Goal: Information Seeking & Learning: Learn about a topic

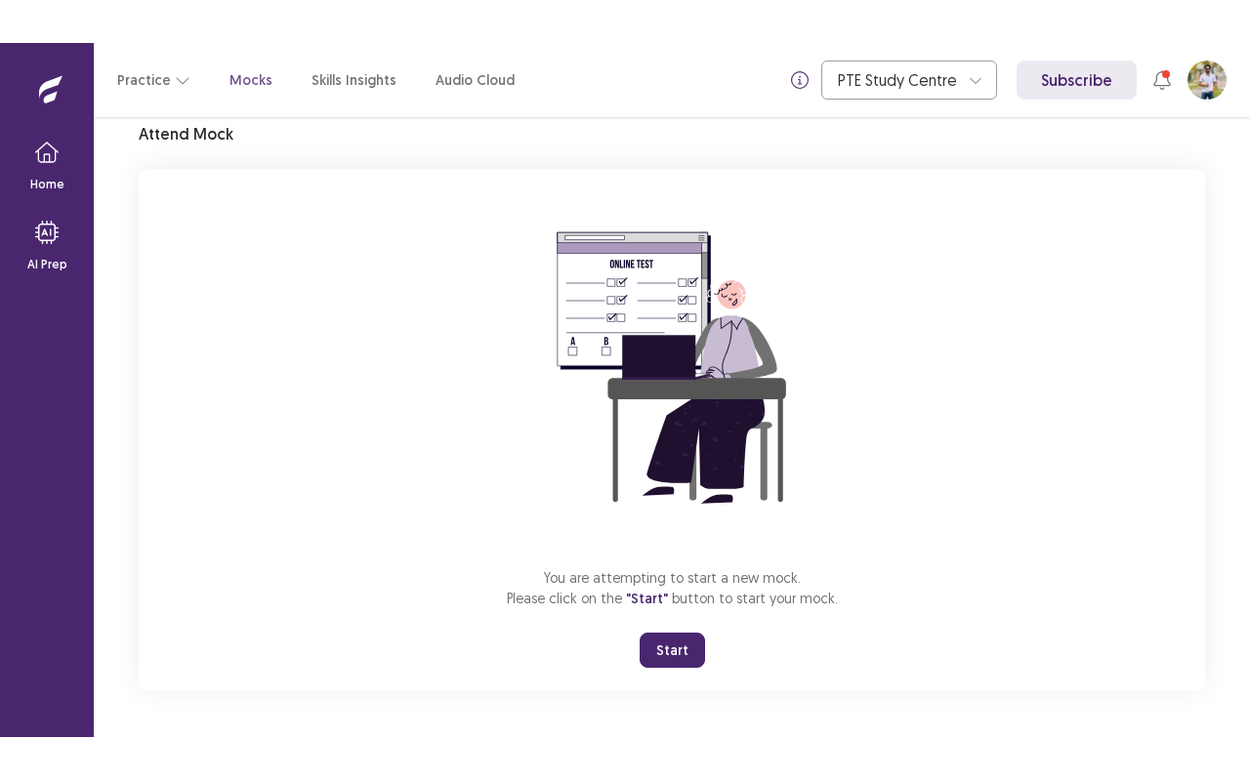
scroll to position [73, 0]
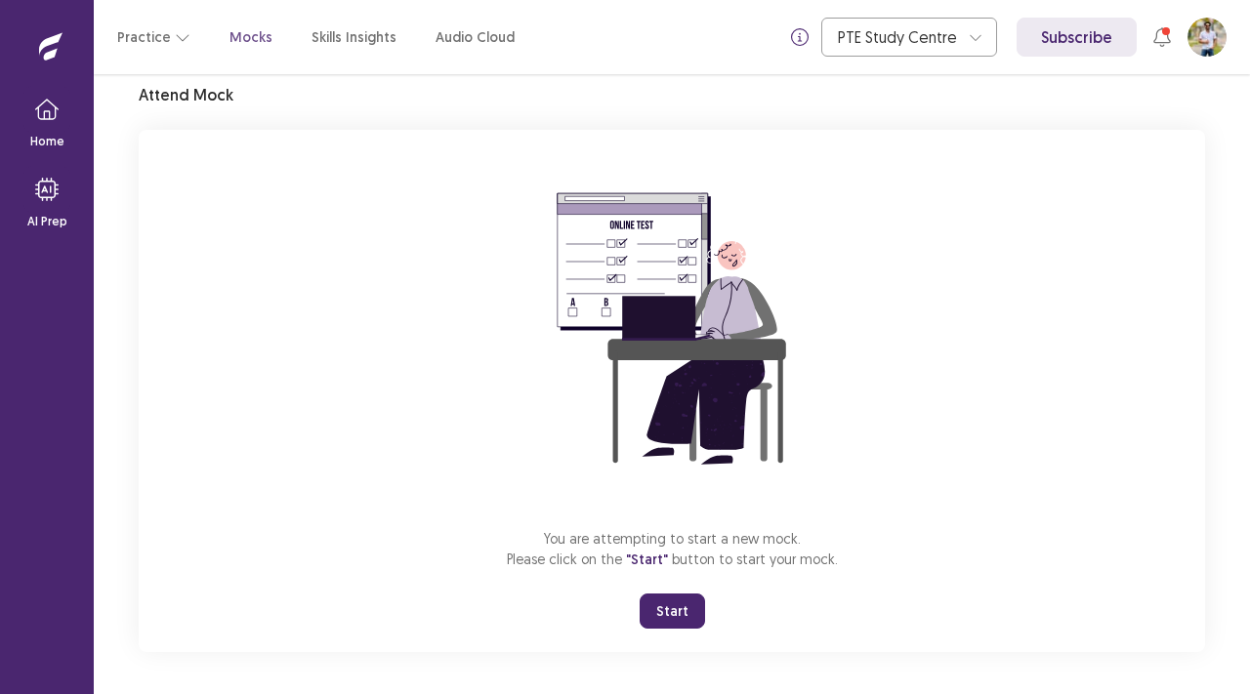
click at [861, 98] on div "Mock Default Full Attend Mock You are attempting to start a new mock. Please cl…" at bounding box center [672, 338] width 1066 height 628
click at [943, 383] on div "You are attempting to start a new mock. Please click on the "Start" button to s…" at bounding box center [672, 391] width 1066 height 522
click at [697, 603] on button "Start" at bounding box center [671, 611] width 65 height 35
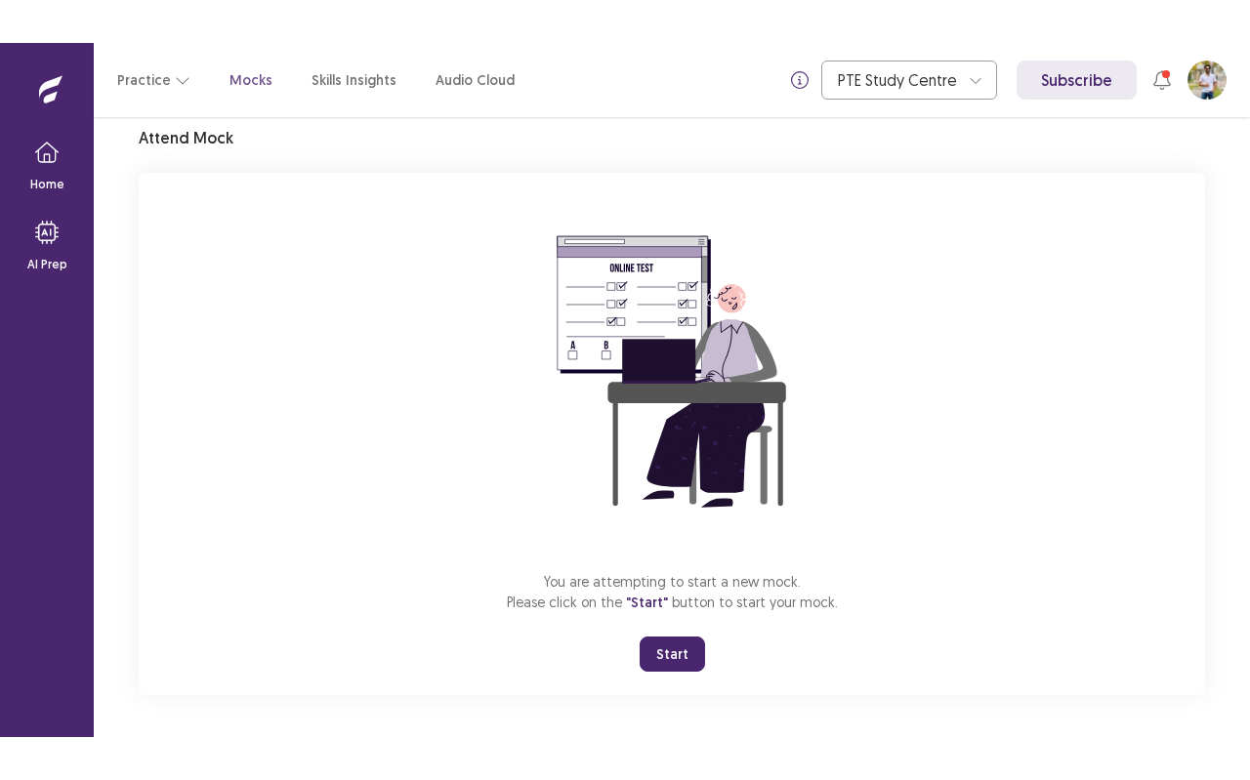
scroll to position [0, 0]
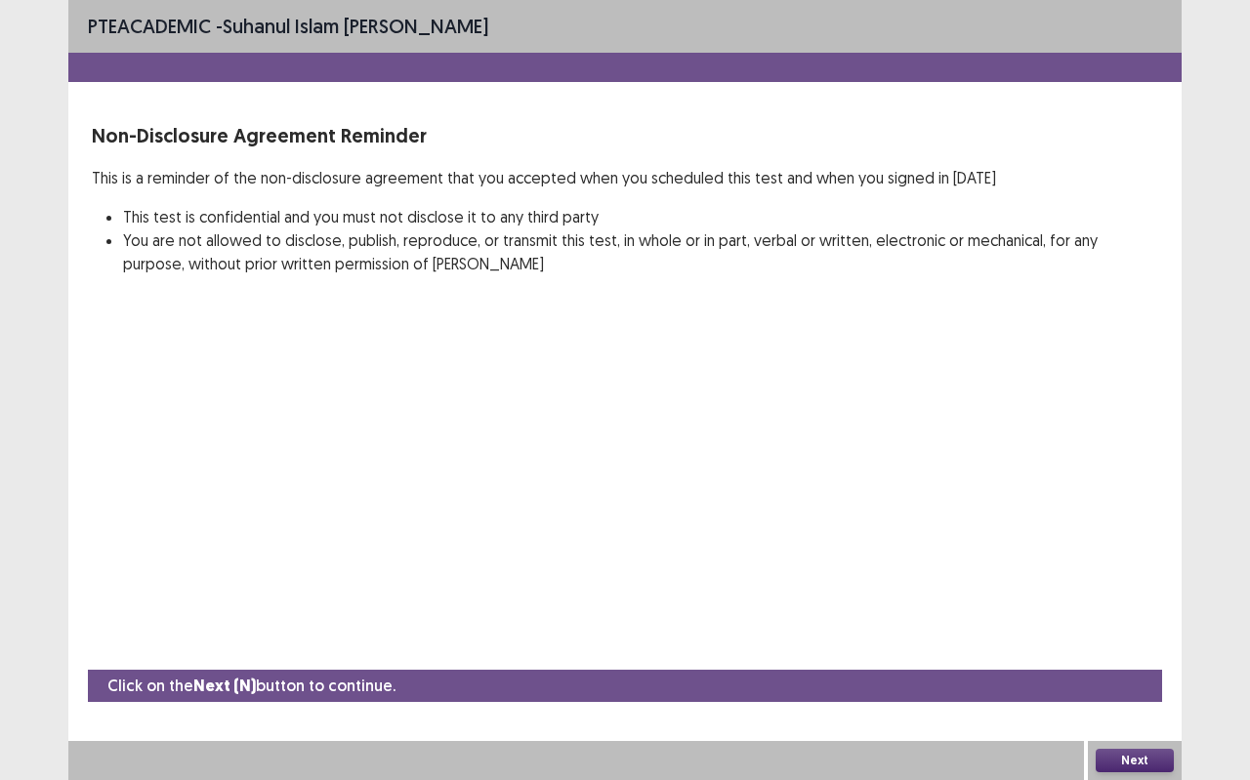
click at [1127, 693] on button "Next" at bounding box center [1134, 760] width 78 height 23
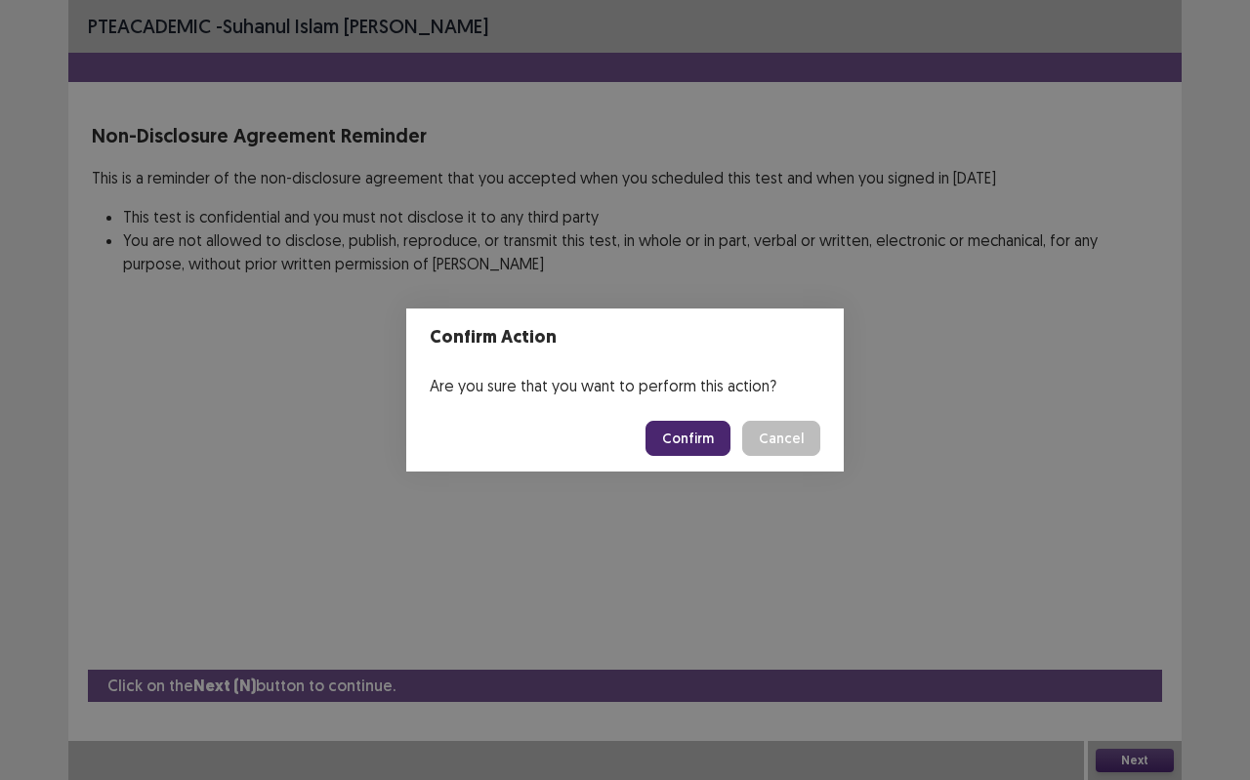
click at [706, 433] on button "Confirm" at bounding box center [687, 438] width 85 height 35
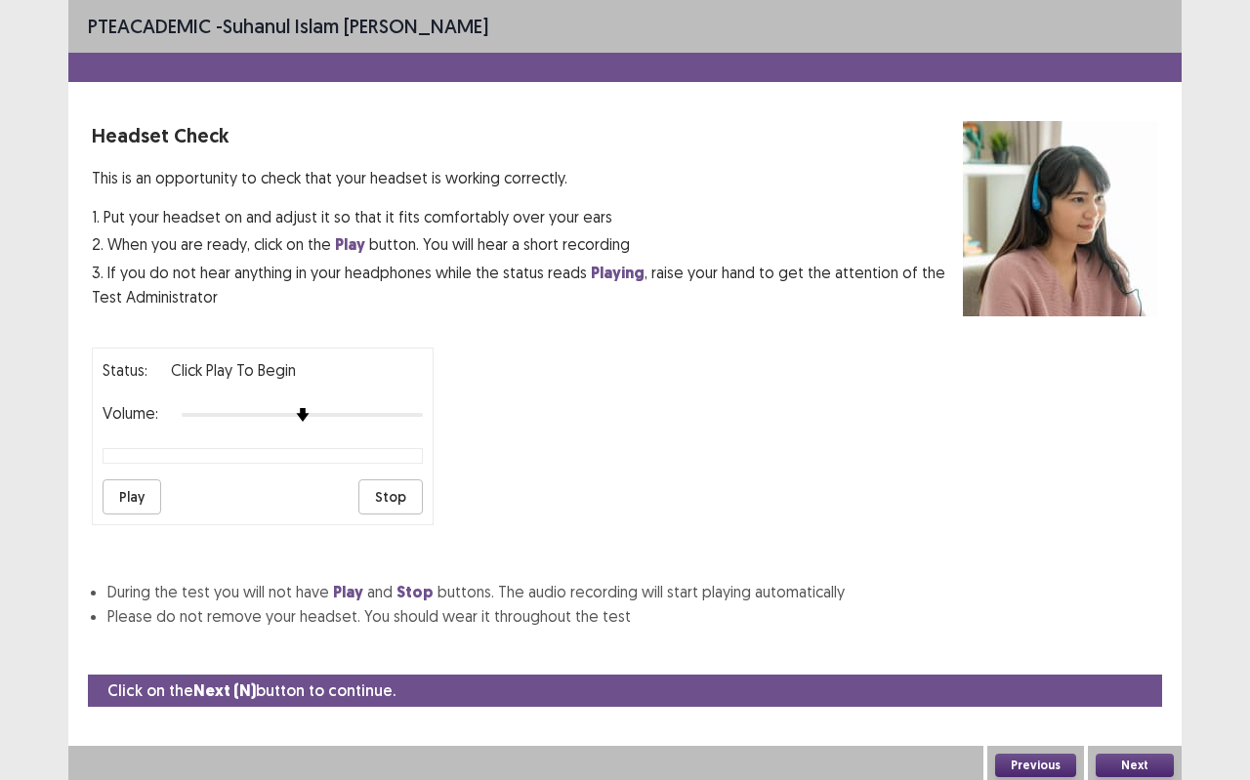
click at [1127, 693] on button "Next" at bounding box center [1134, 765] width 78 height 23
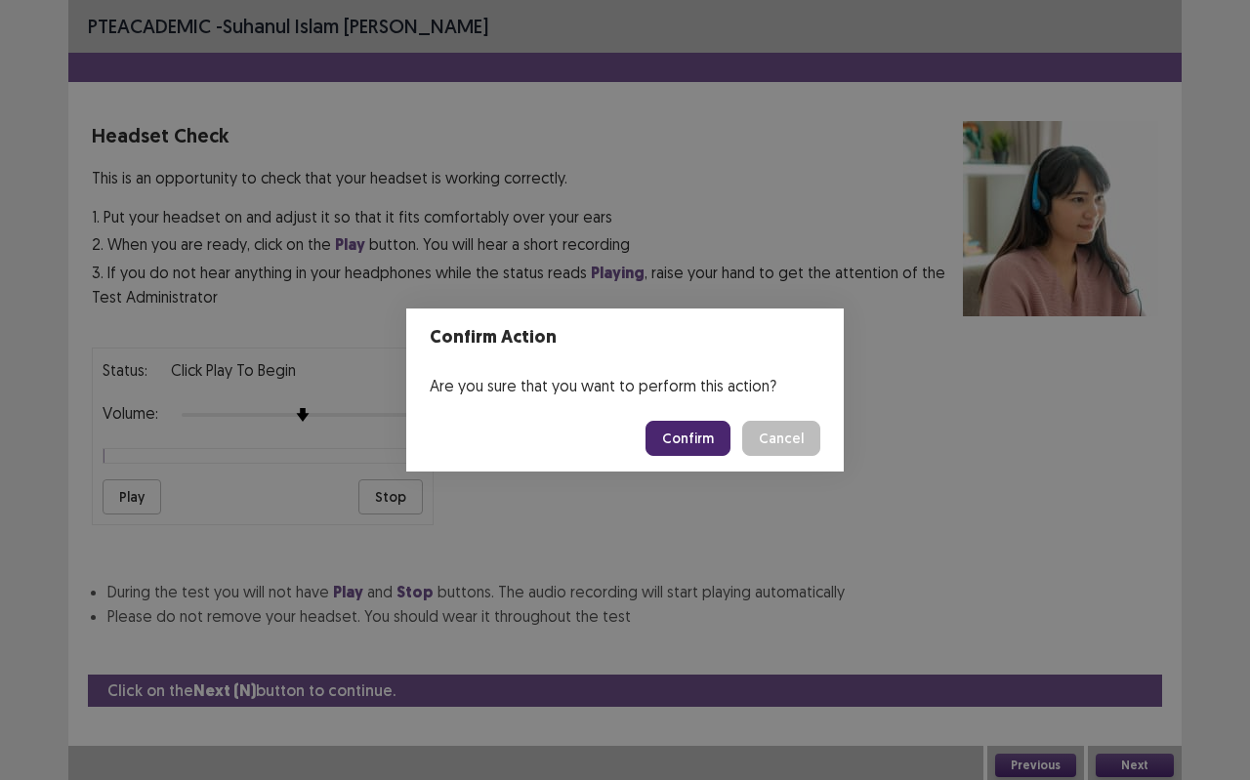
click at [705, 450] on button "Confirm" at bounding box center [687, 438] width 85 height 35
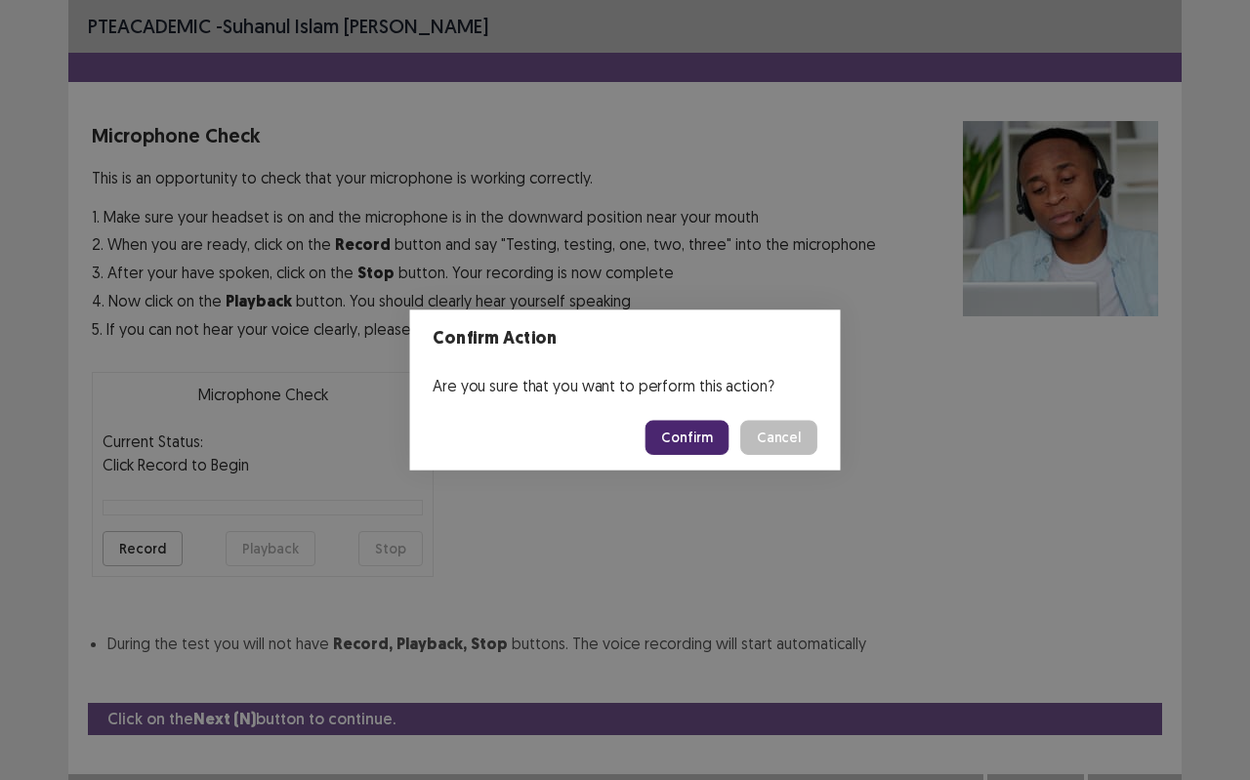
scroll to position [22, 0]
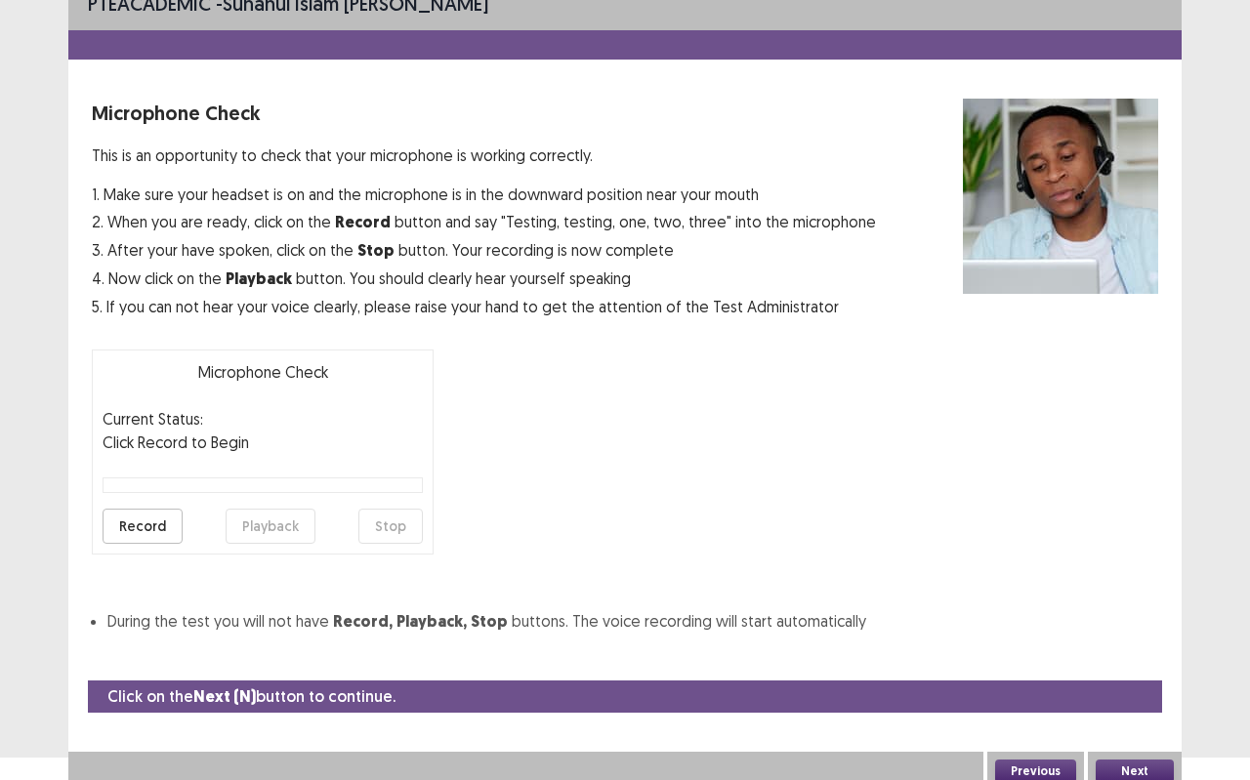
click at [1121, 693] on button "Next" at bounding box center [1134, 770] width 78 height 23
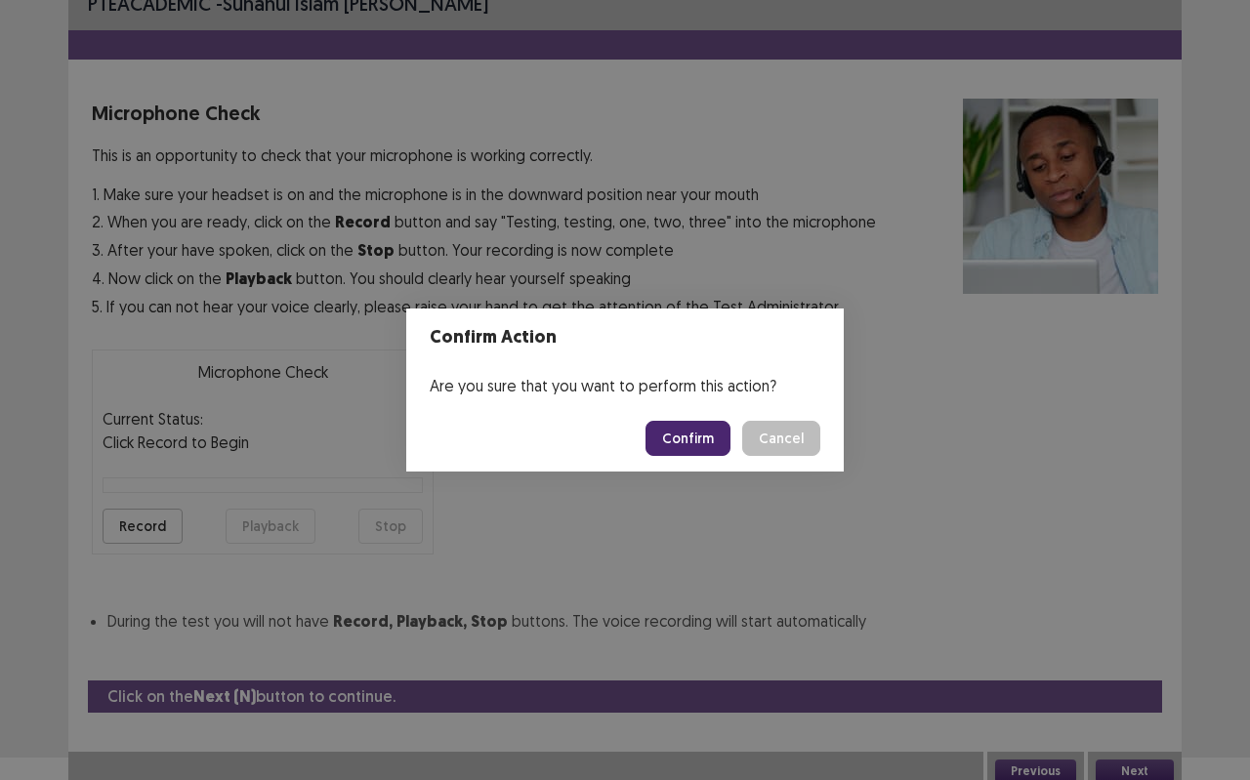
click at [980, 549] on div "Confirm Action Are you sure that you want to perform this action? Confirm Cancel" at bounding box center [625, 390] width 1250 height 780
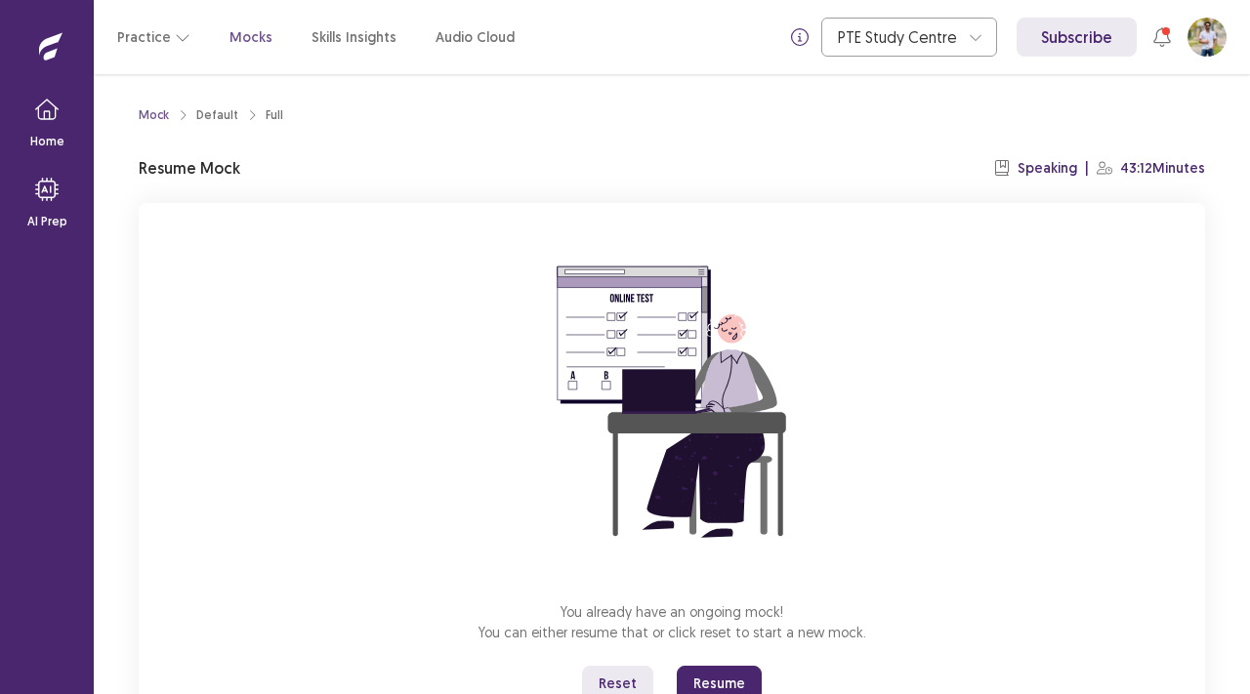
click at [625, 677] on button "Reset" at bounding box center [617, 683] width 71 height 35
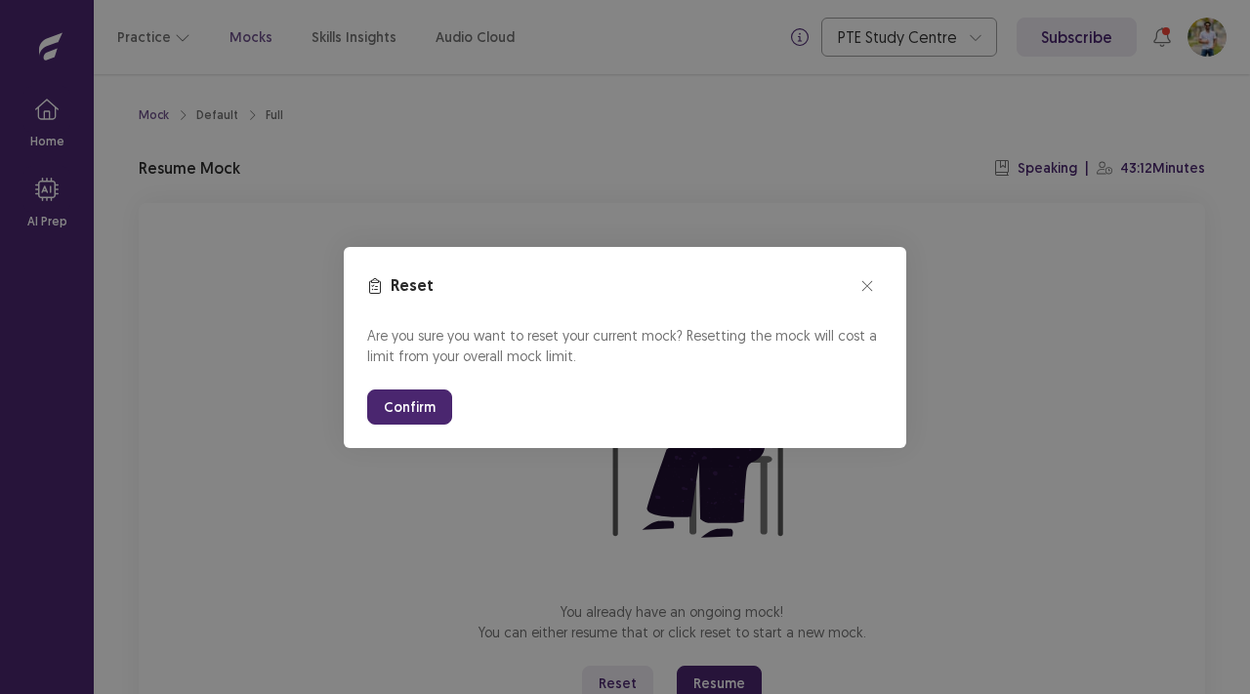
click at [414, 405] on button "Confirm" at bounding box center [409, 406] width 85 height 35
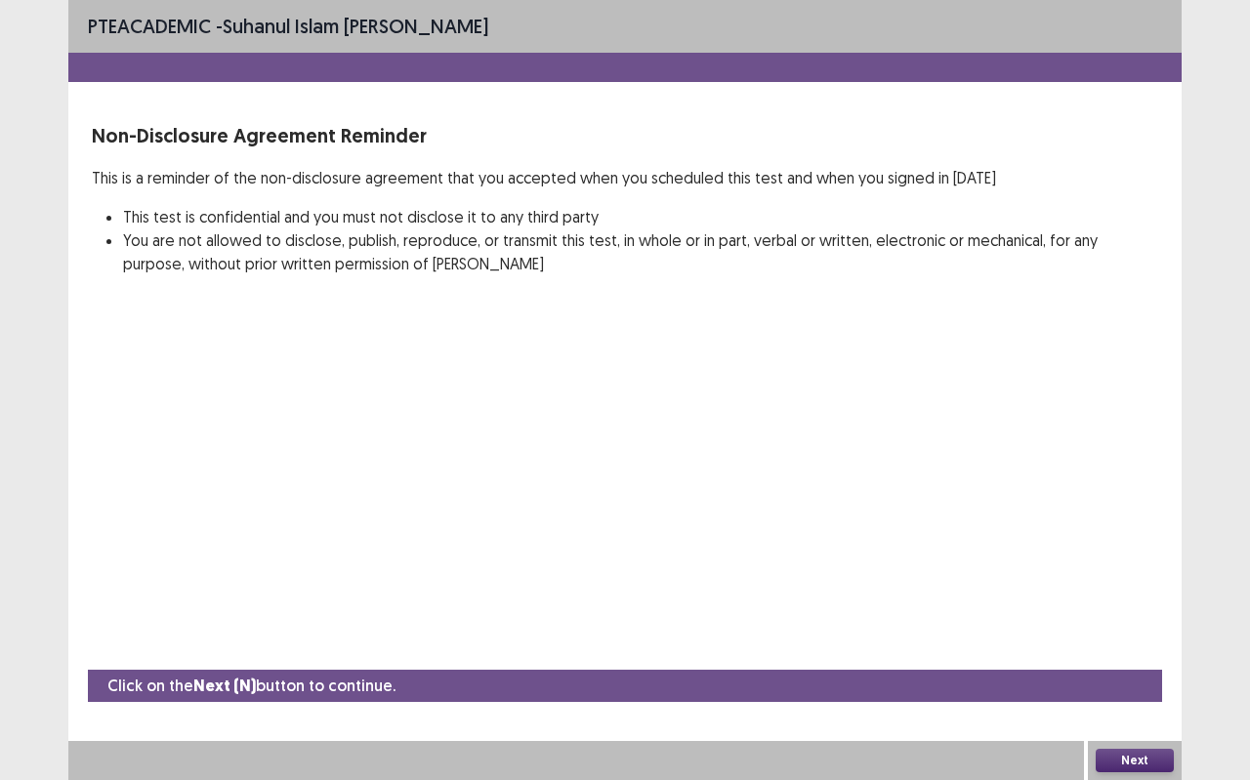
click at [1135, 693] on button "Next" at bounding box center [1134, 760] width 78 height 23
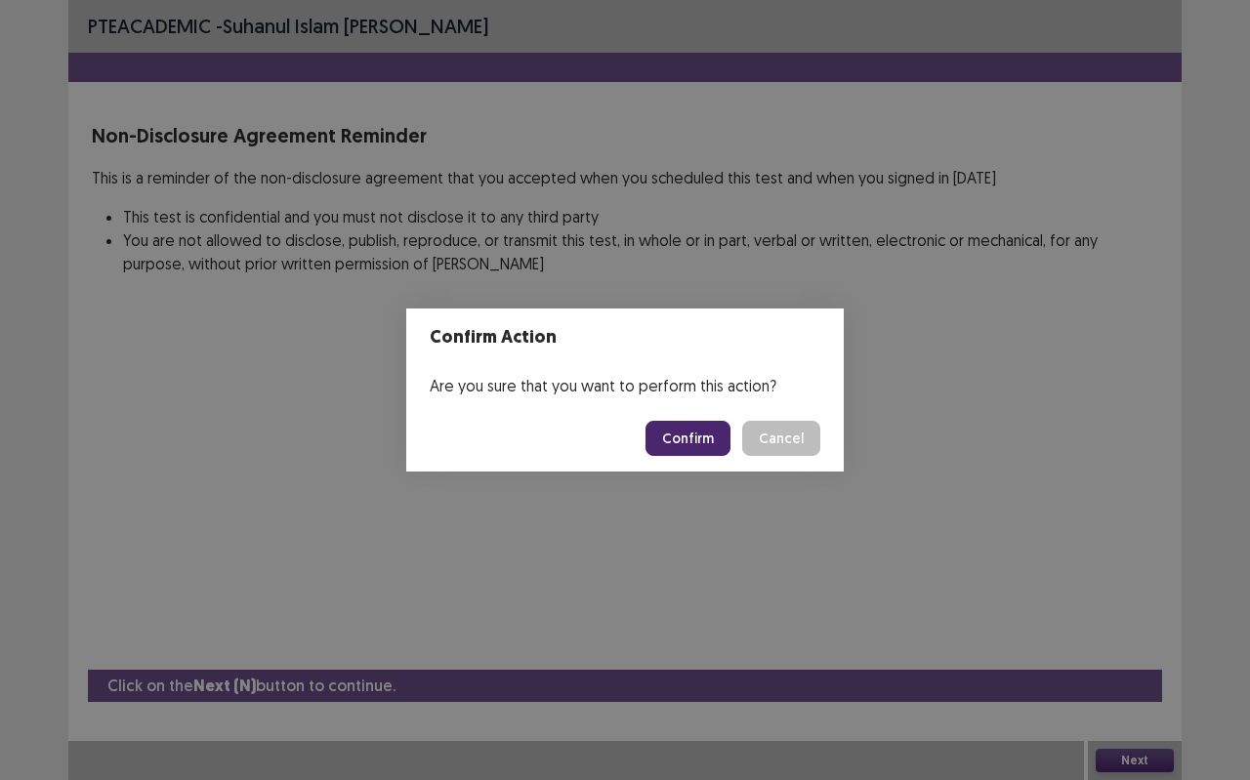
click at [129, 65] on div "Confirm Action Are you sure that you want to perform this action? Confirm Cancel" at bounding box center [625, 390] width 1250 height 780
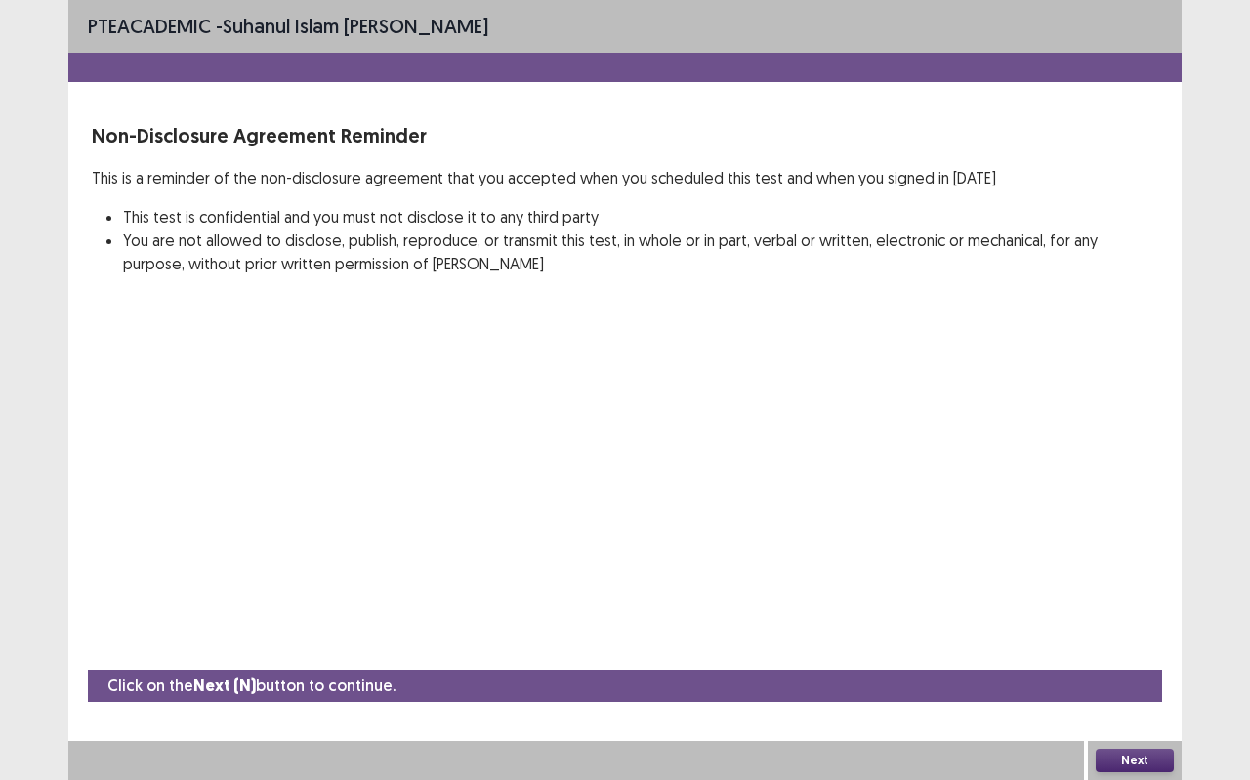
click at [1119, 693] on button "Next" at bounding box center [1134, 760] width 78 height 23
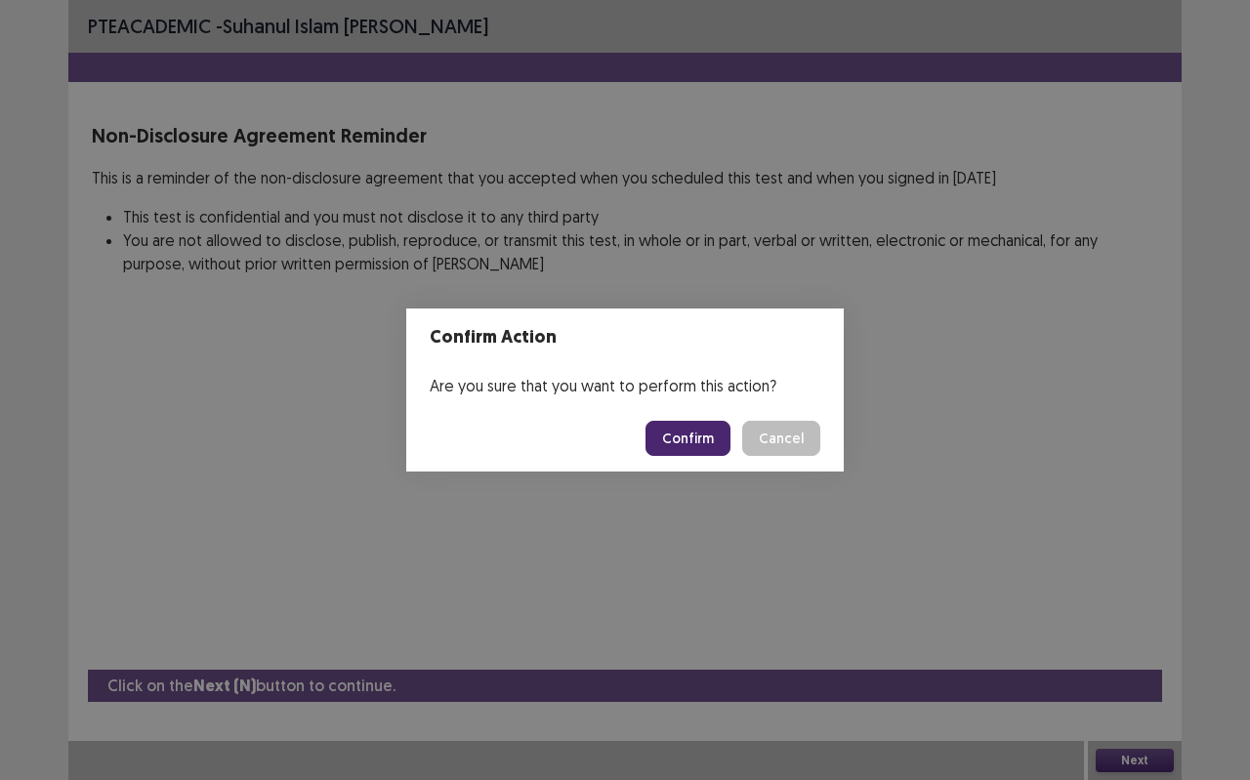
click at [716, 444] on button "Confirm" at bounding box center [687, 438] width 85 height 35
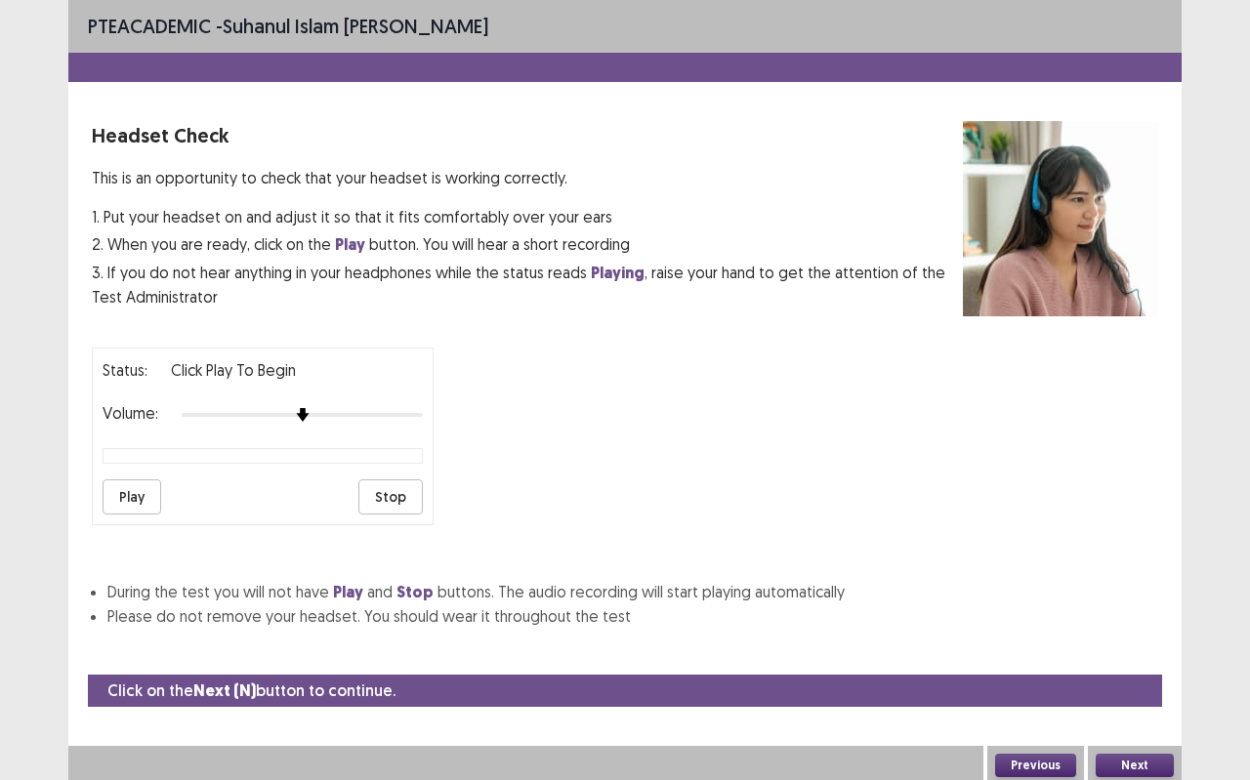
click at [1144, 693] on button "Next" at bounding box center [1134, 765] width 78 height 23
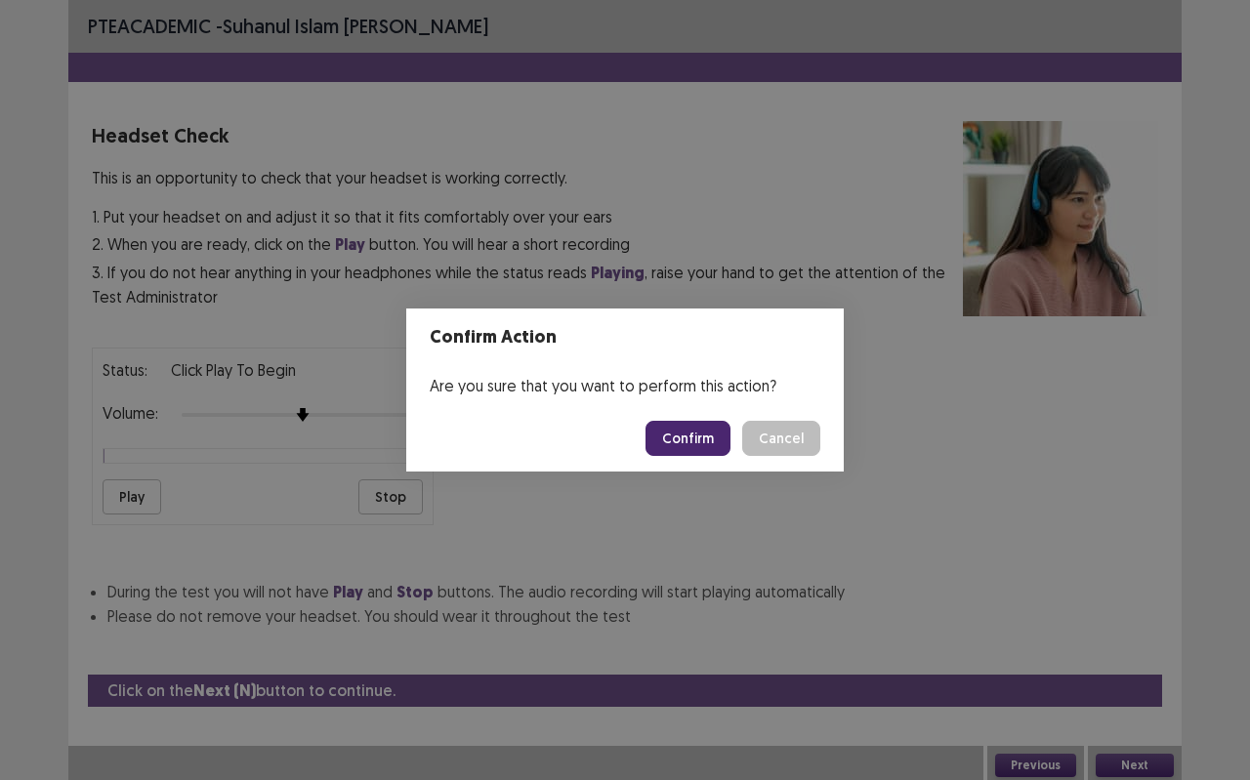
click at [711, 430] on button "Confirm" at bounding box center [687, 438] width 85 height 35
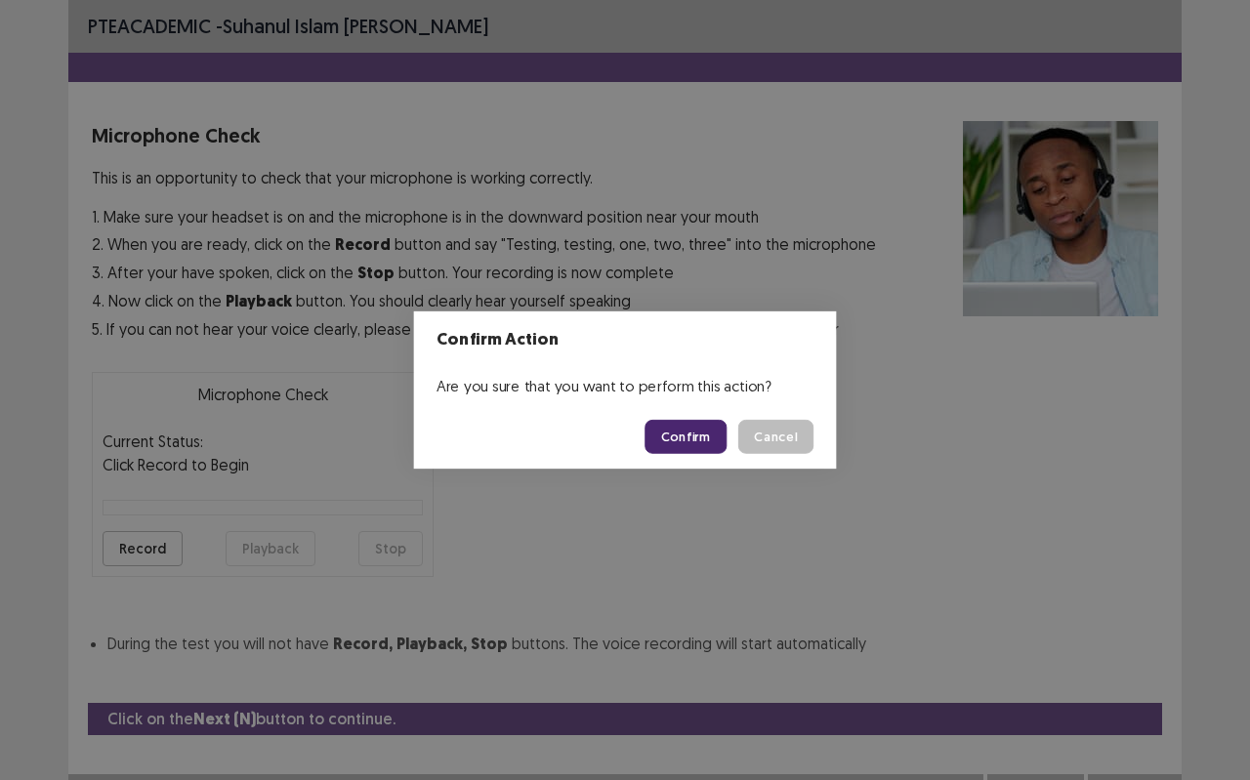
scroll to position [22, 0]
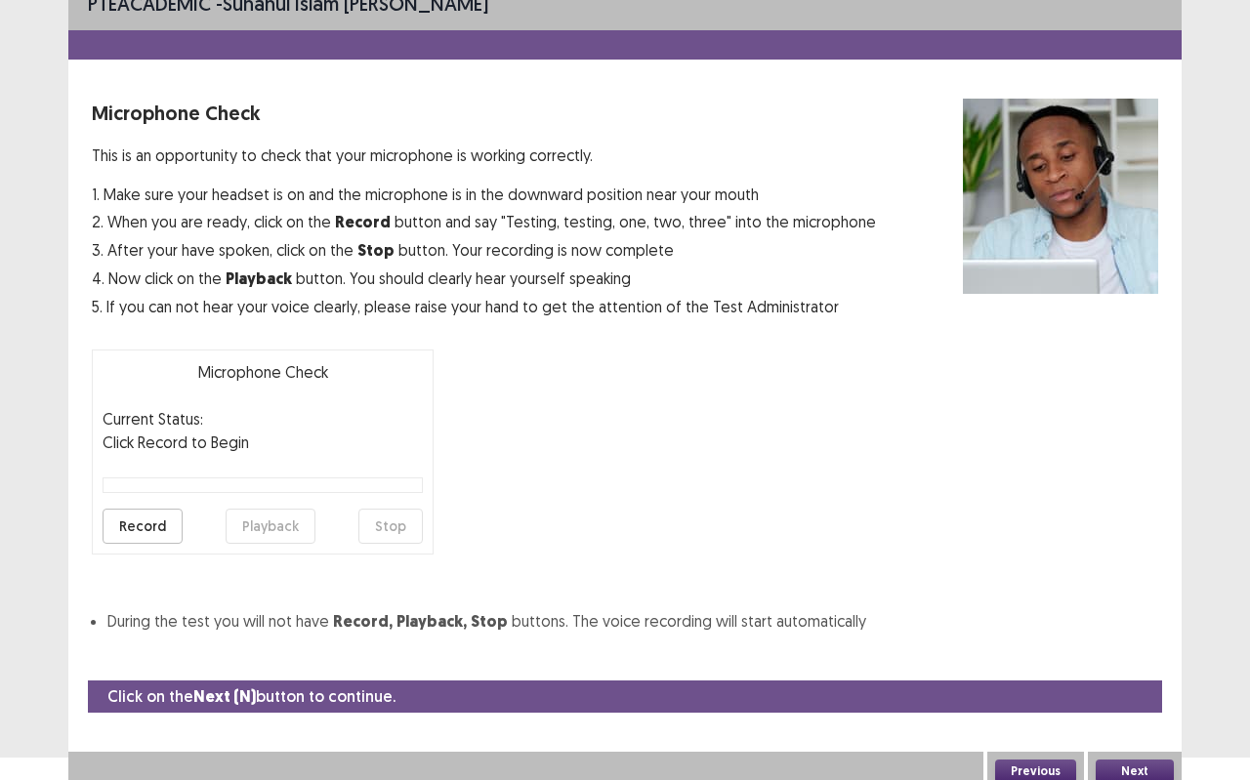
click at [1109, 693] on button "Next" at bounding box center [1134, 770] width 78 height 23
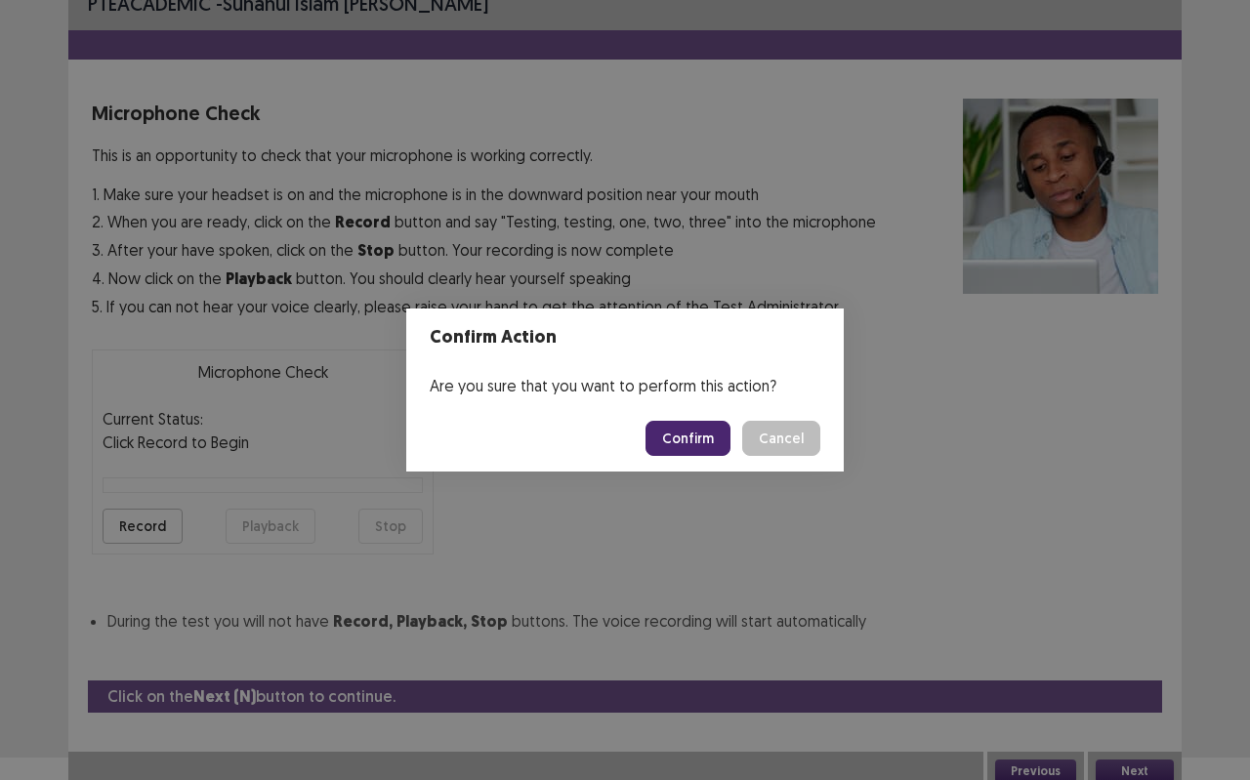
click at [723, 440] on button "Confirm" at bounding box center [687, 438] width 85 height 35
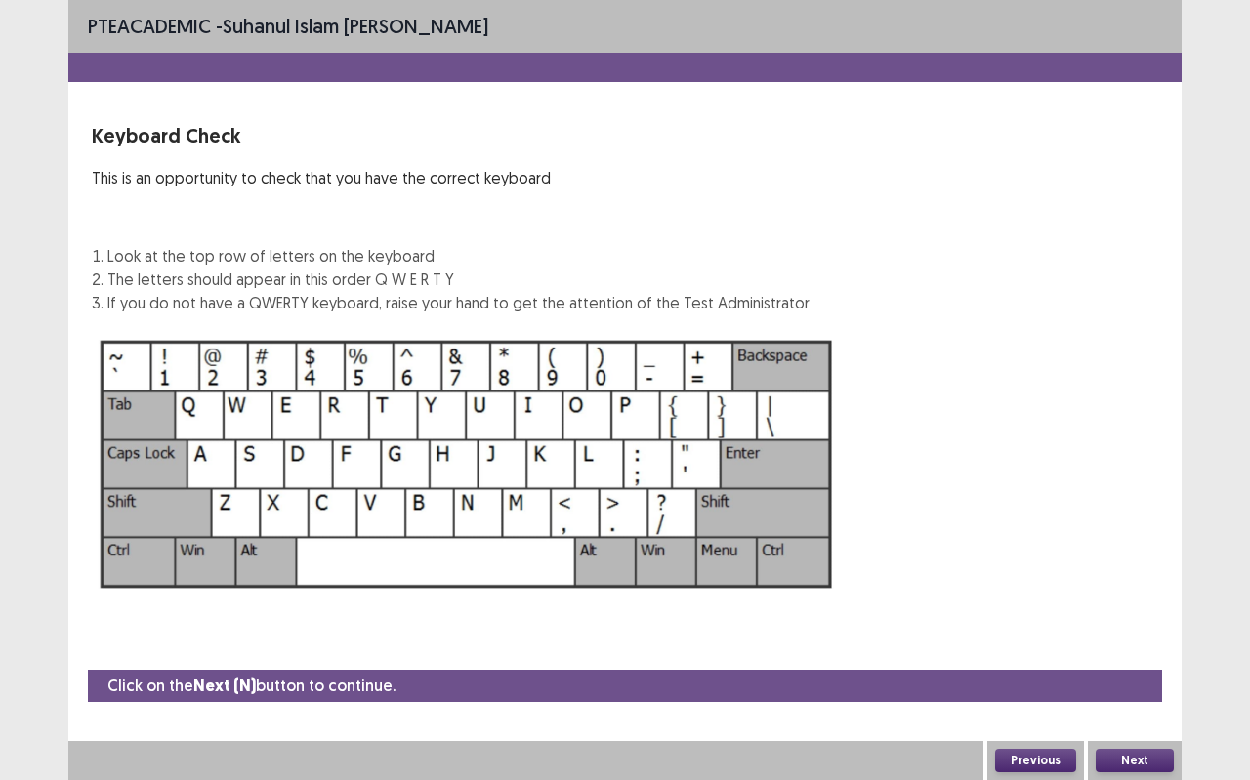
scroll to position [0, 0]
click at [1119, 693] on button "Next" at bounding box center [1134, 760] width 78 height 23
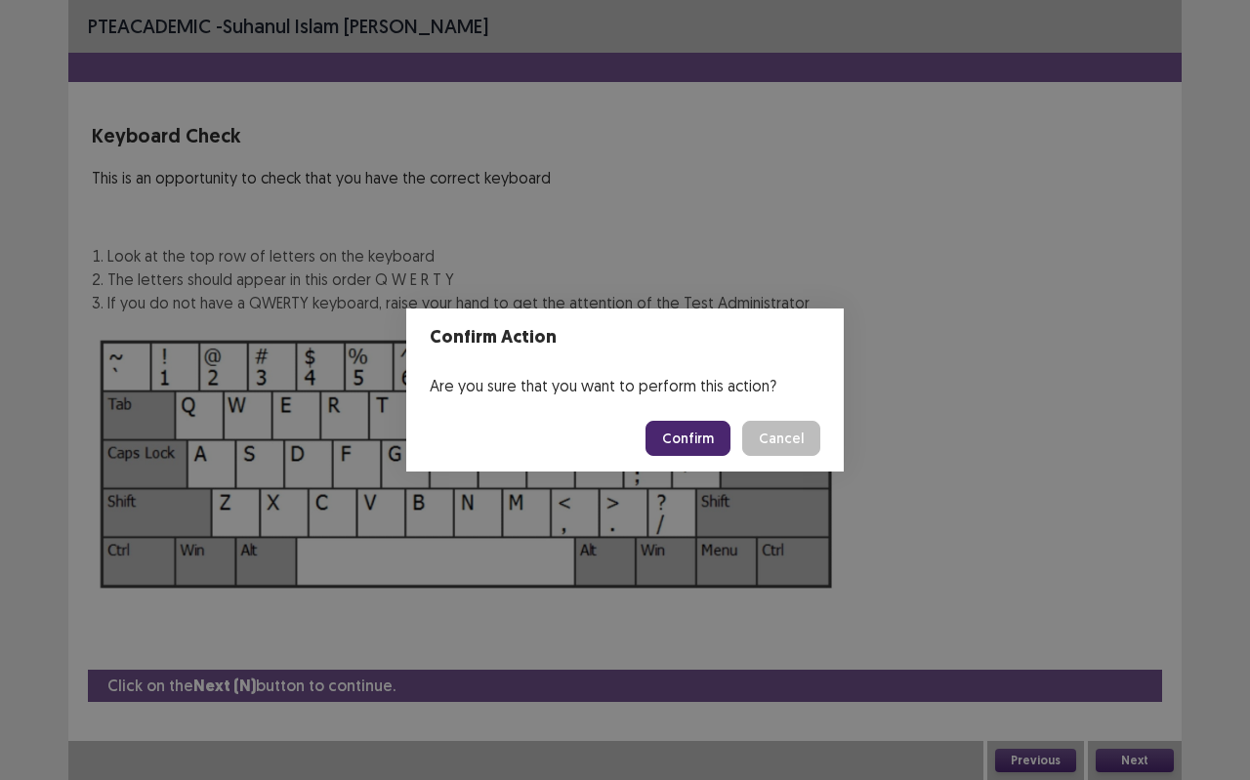
click at [676, 437] on button "Confirm" at bounding box center [687, 438] width 85 height 35
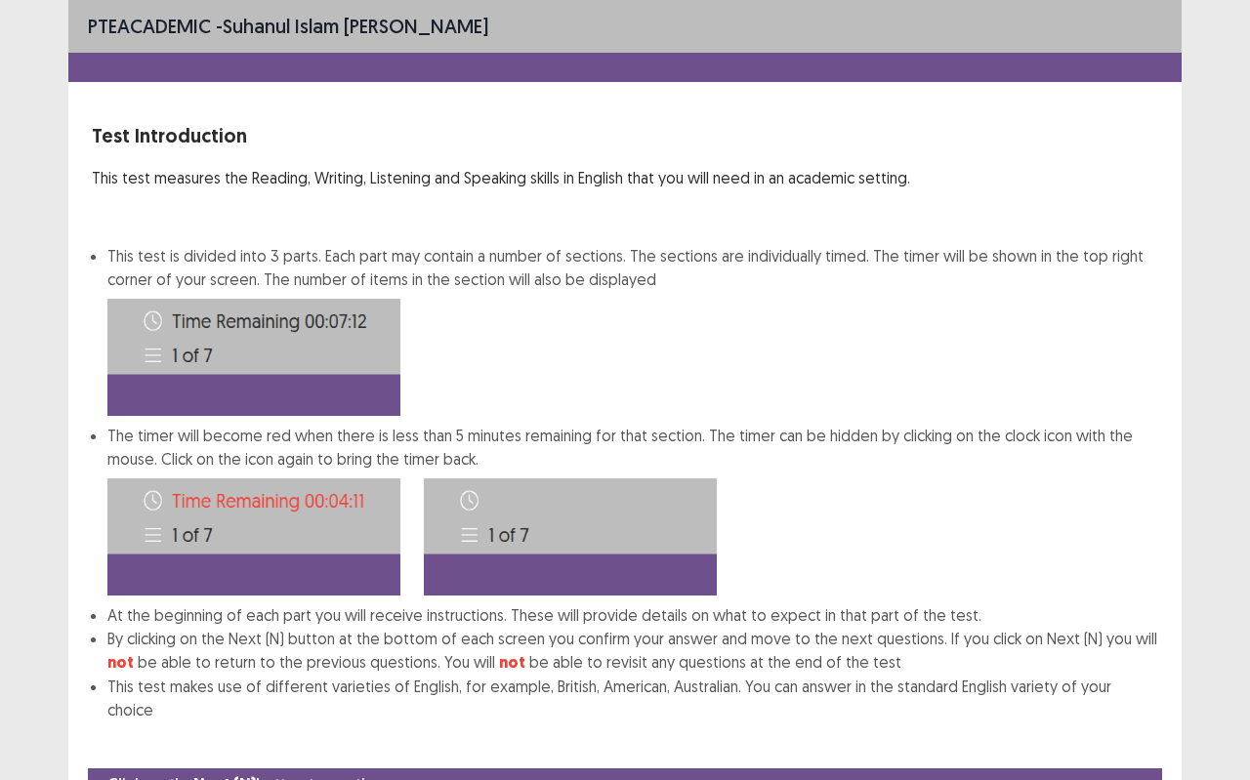
scroll to position [74, 0]
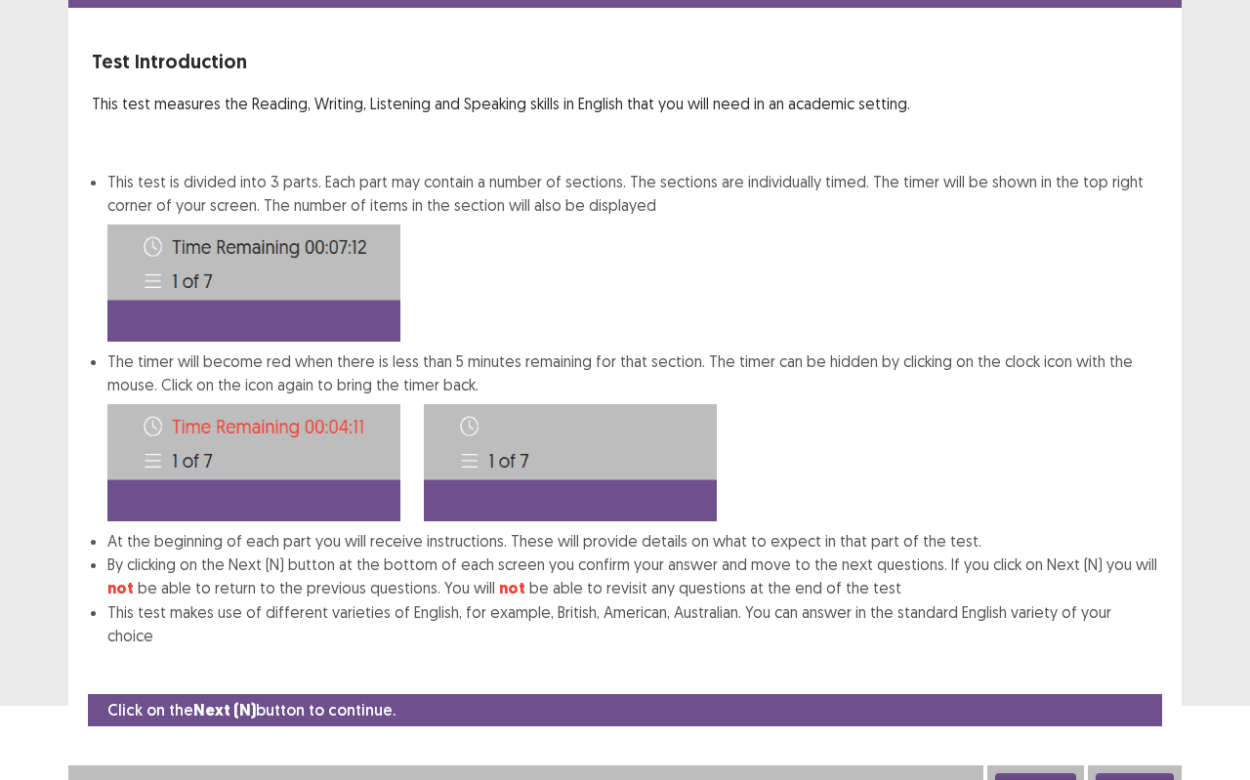
click at [1158, 693] on button "Next" at bounding box center [1134, 784] width 78 height 23
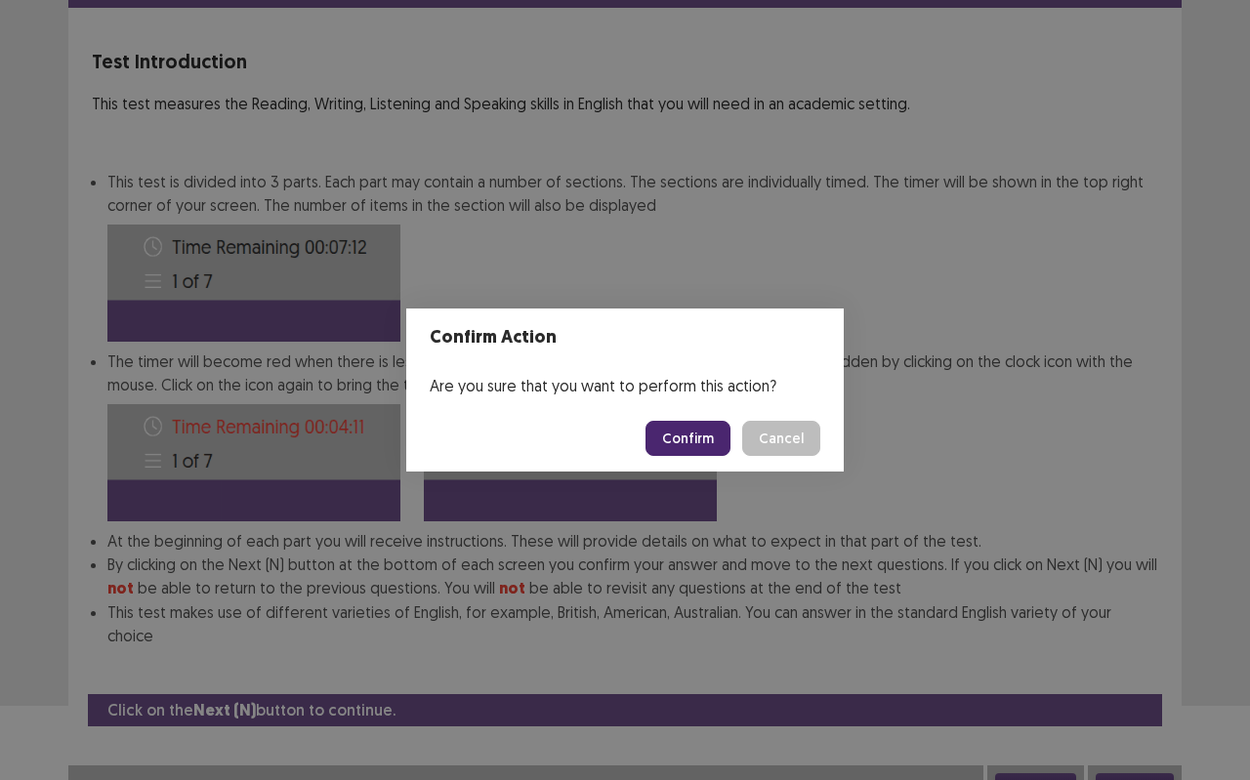
click at [700, 445] on button "Confirm" at bounding box center [687, 438] width 85 height 35
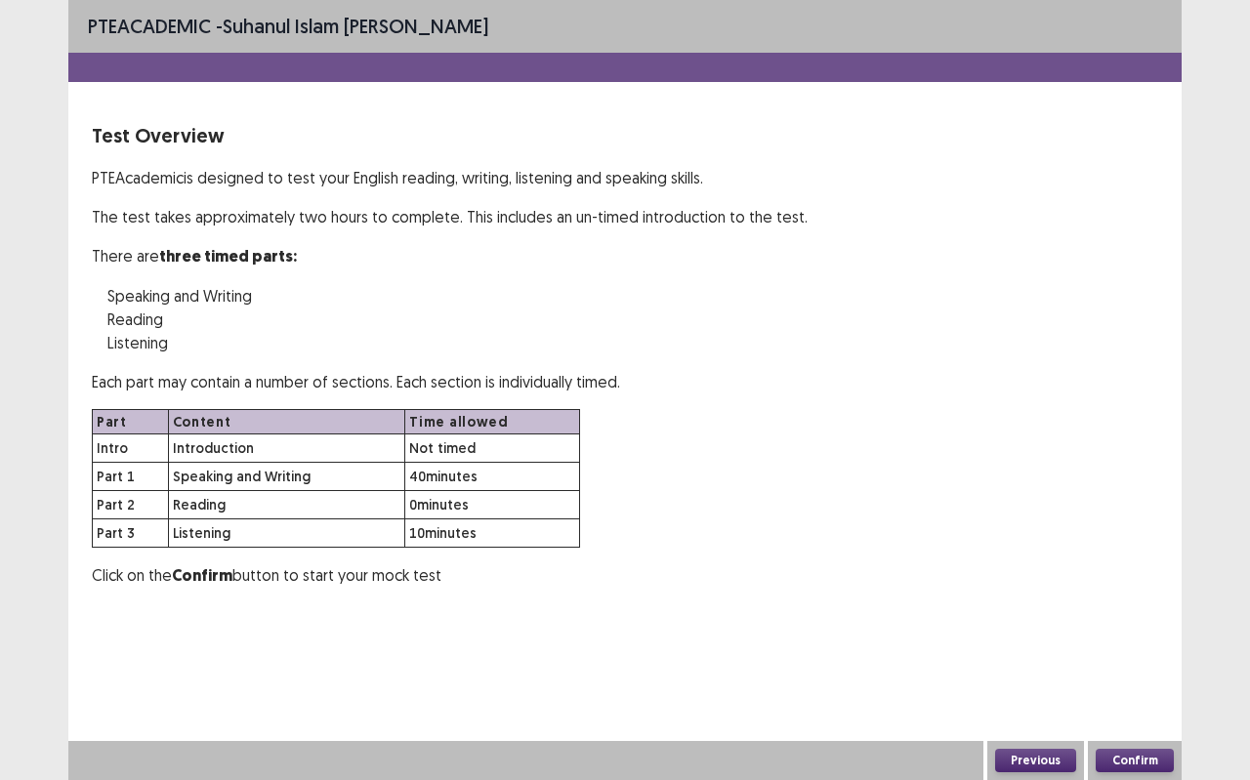
scroll to position [0, 0]
click at [1162, 693] on button "Confirm" at bounding box center [1134, 760] width 78 height 23
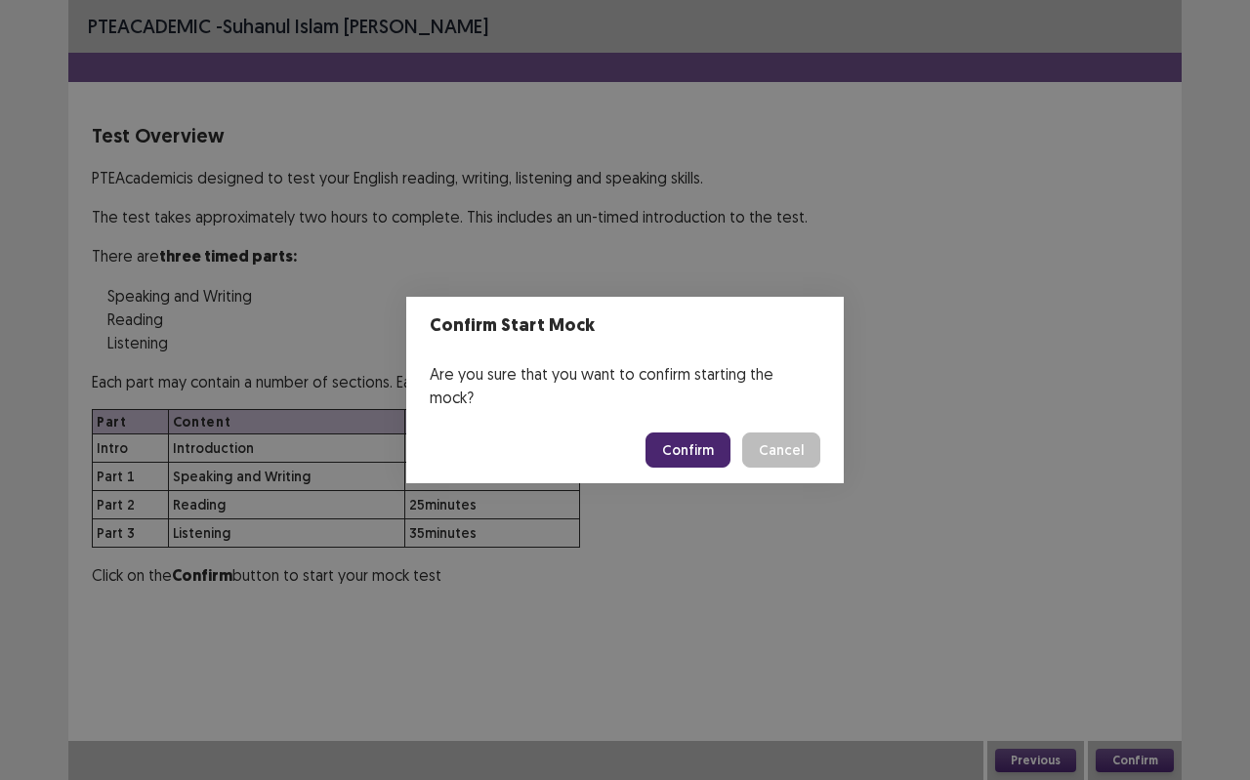
click at [685, 432] on button "Confirm" at bounding box center [687, 449] width 85 height 35
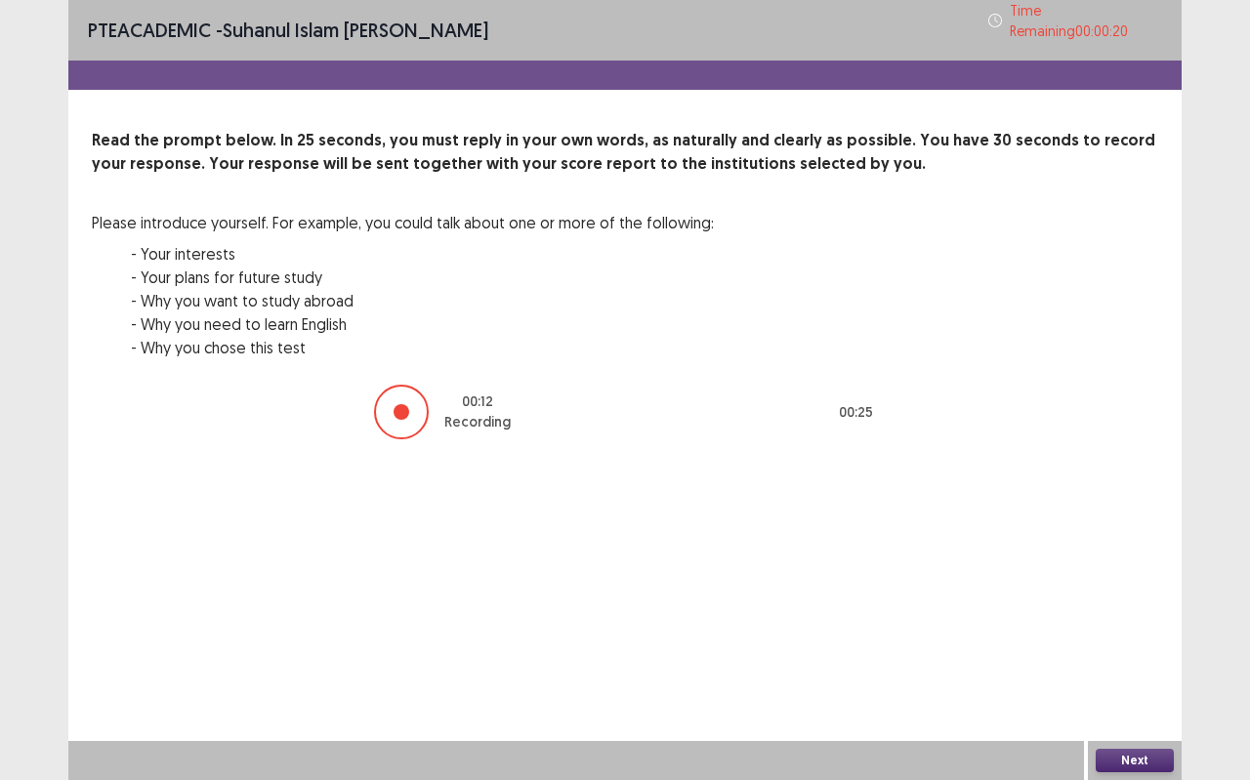
click at [1149, 693] on button "Next" at bounding box center [1134, 760] width 78 height 23
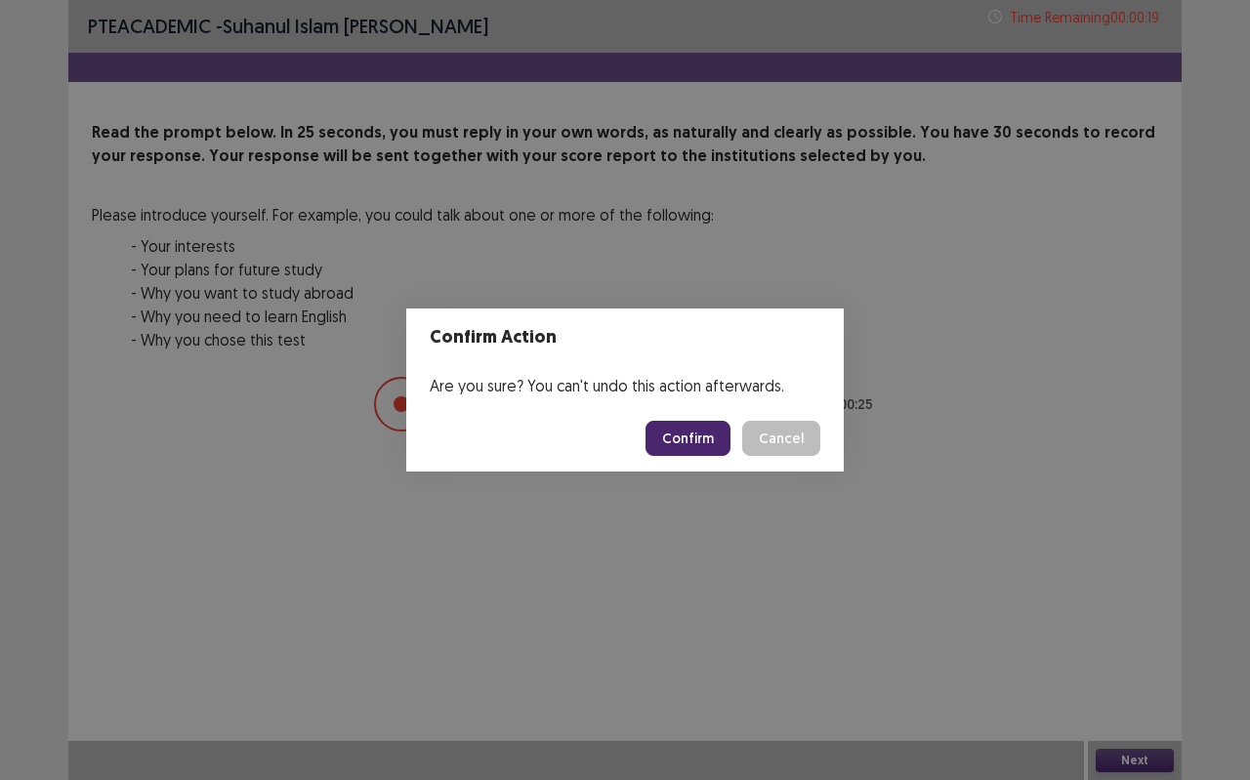
click at [715, 440] on button "Confirm" at bounding box center [687, 438] width 85 height 35
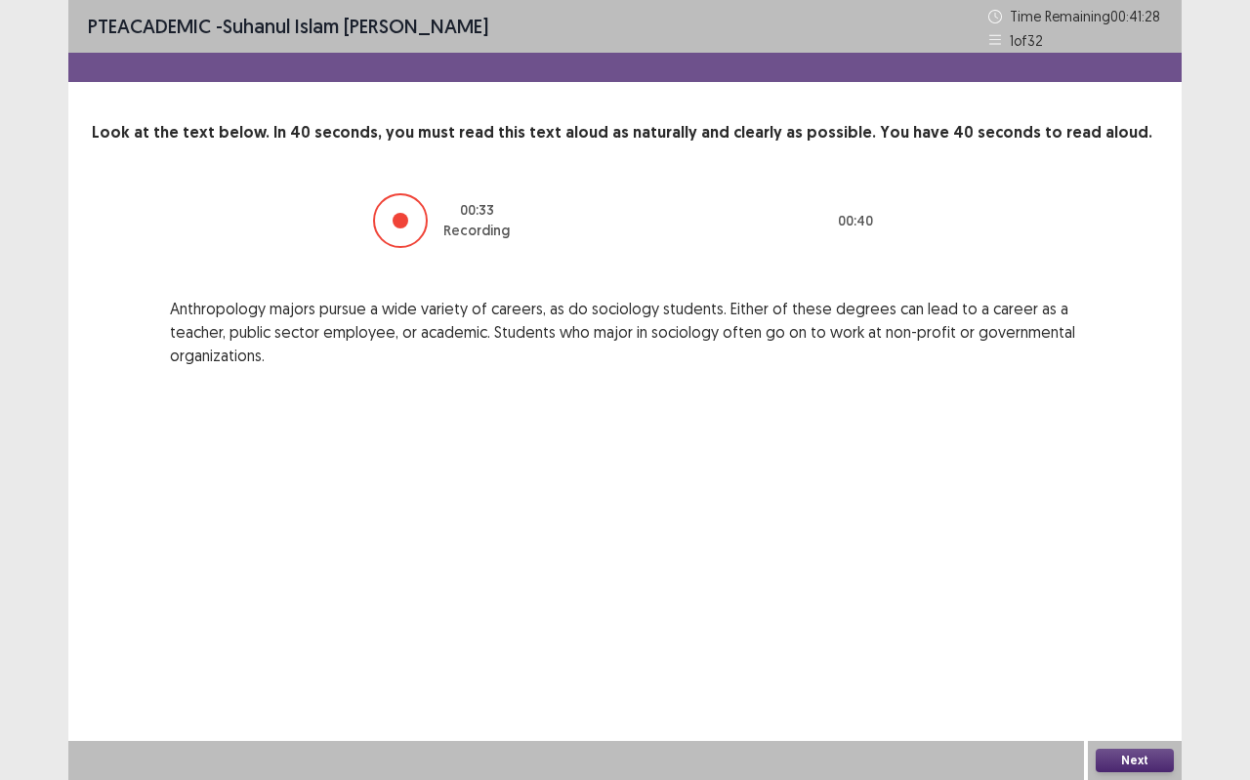
click at [1146, 693] on button "Next" at bounding box center [1134, 760] width 78 height 23
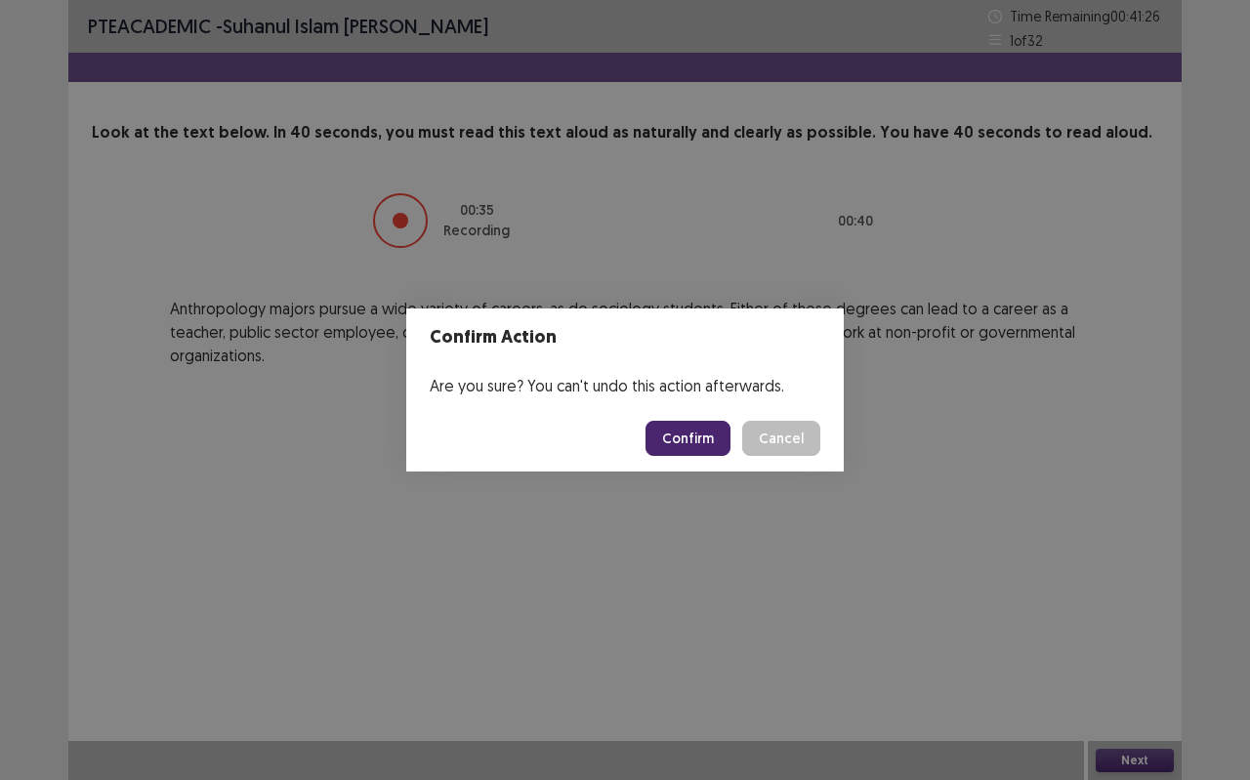
click at [681, 448] on button "Confirm" at bounding box center [687, 438] width 85 height 35
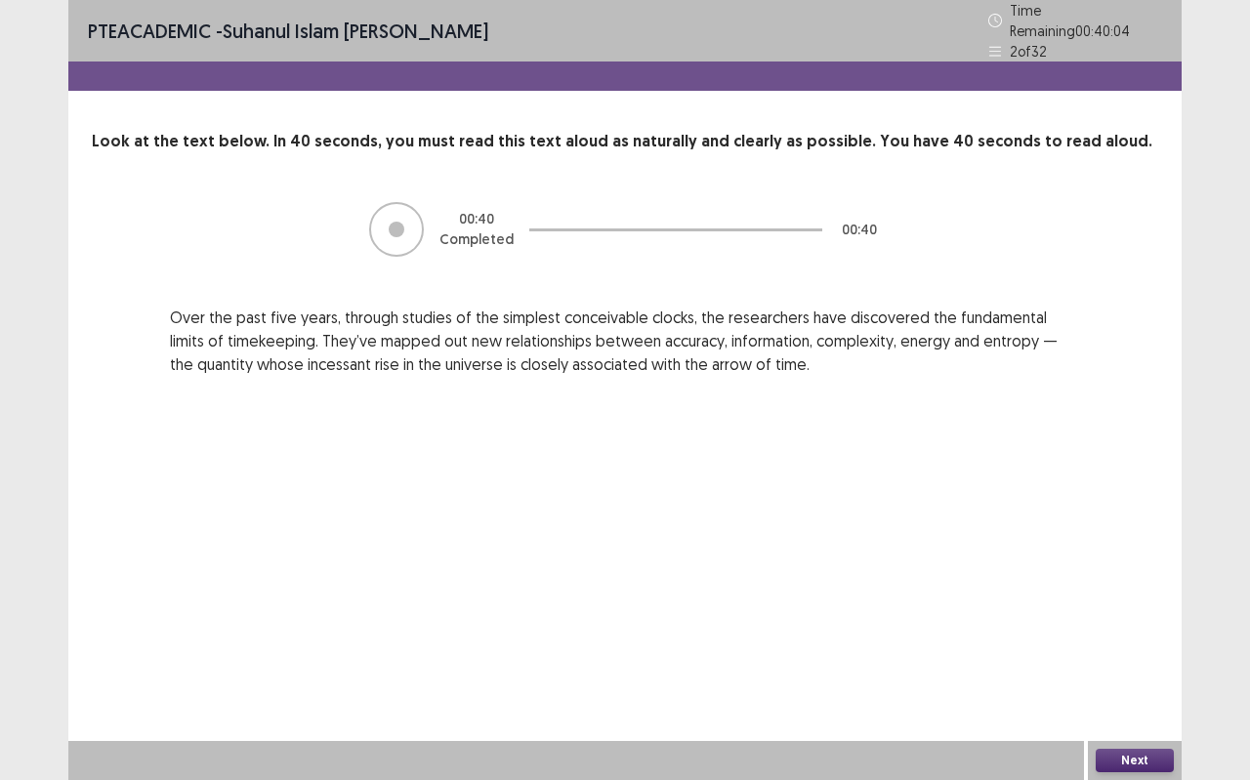
click at [1142, 693] on div "Next" at bounding box center [1134, 760] width 94 height 39
click at [1137, 693] on button "Next" at bounding box center [1134, 760] width 78 height 23
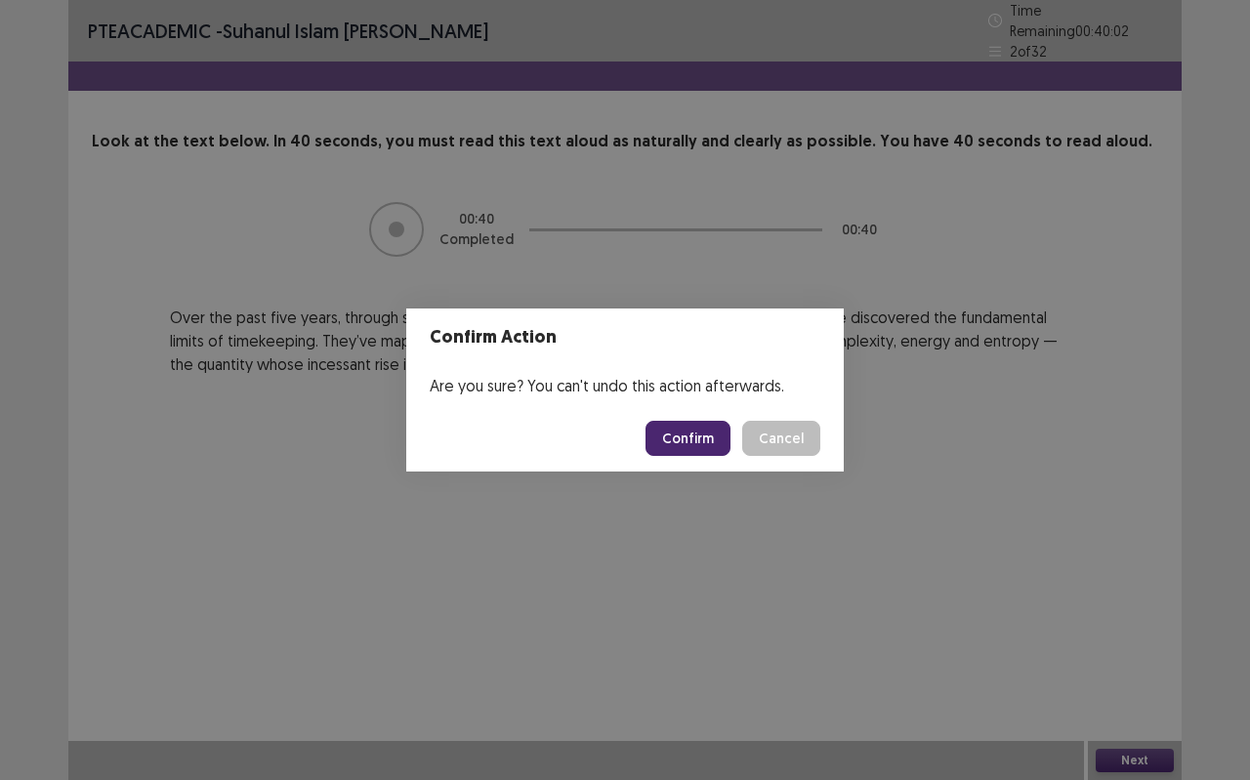
click at [696, 435] on button "Confirm" at bounding box center [687, 438] width 85 height 35
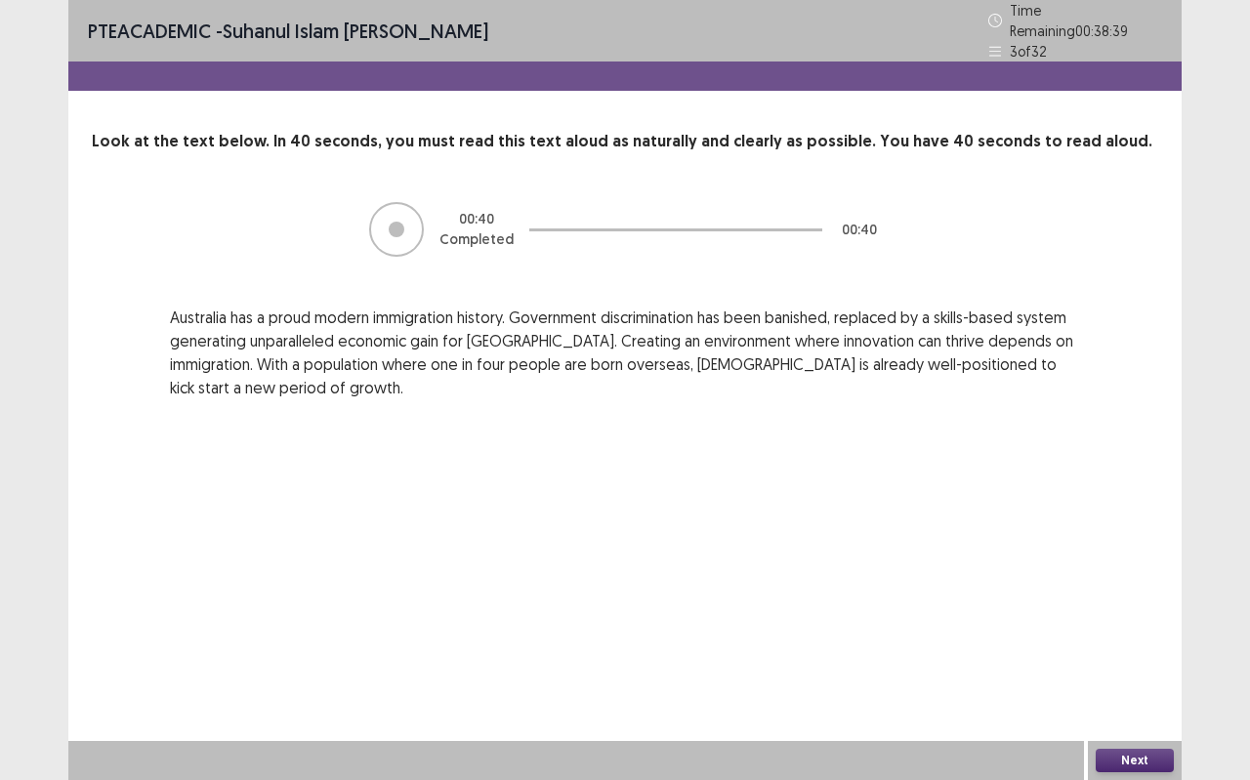
click at [1165, 693] on button "Next" at bounding box center [1134, 760] width 78 height 23
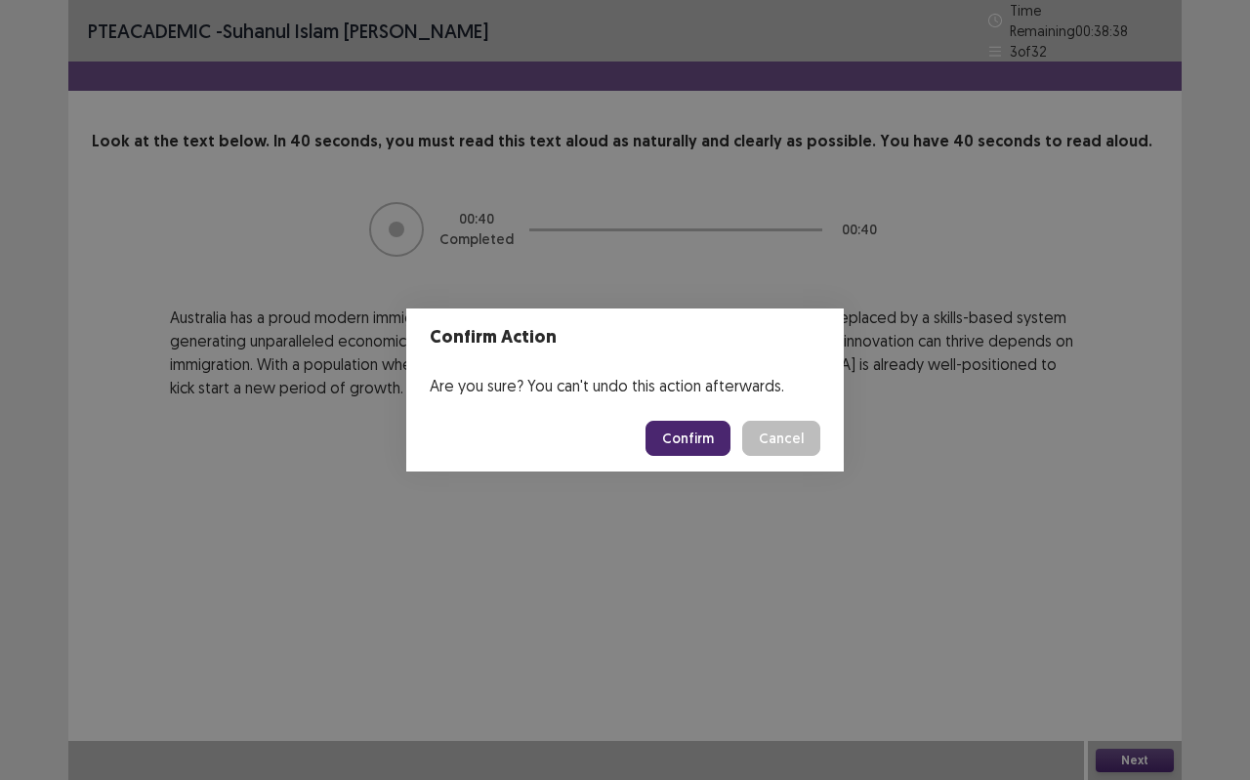
click at [679, 432] on button "Confirm" at bounding box center [687, 438] width 85 height 35
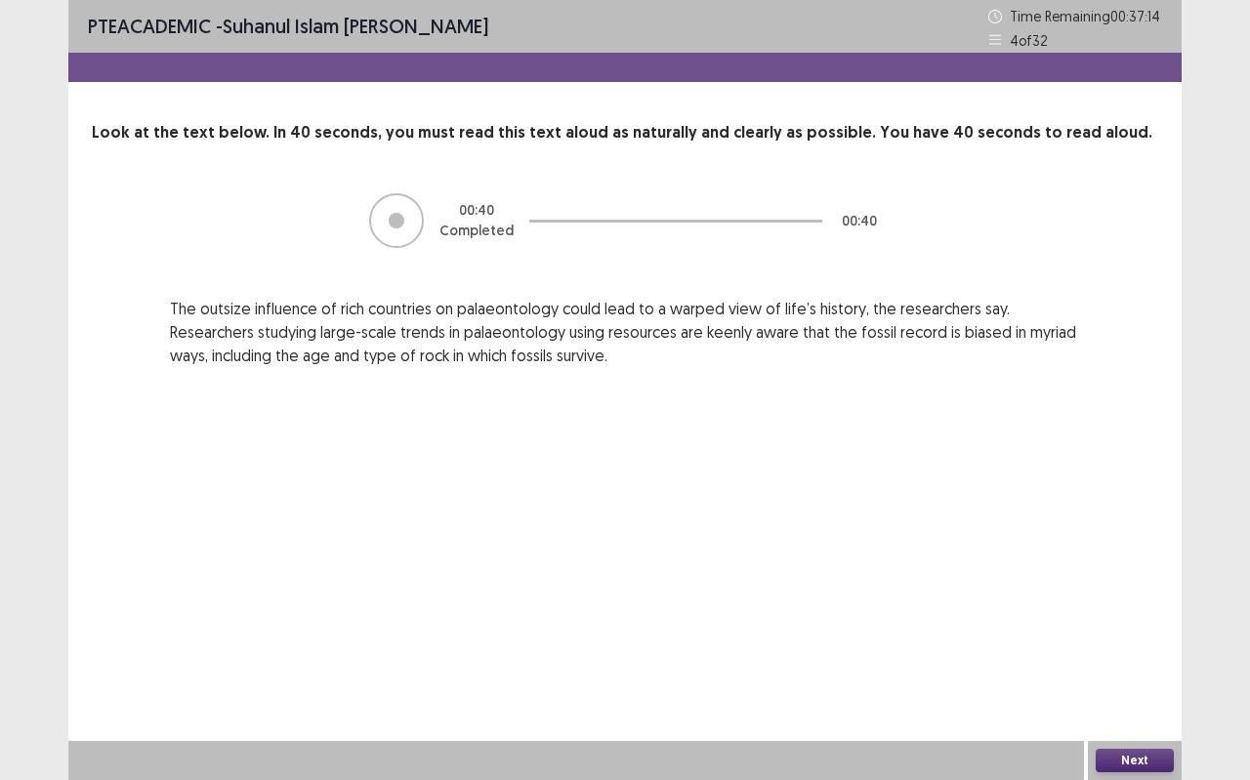
click at [1108, 693] on button "Next" at bounding box center [1134, 760] width 78 height 23
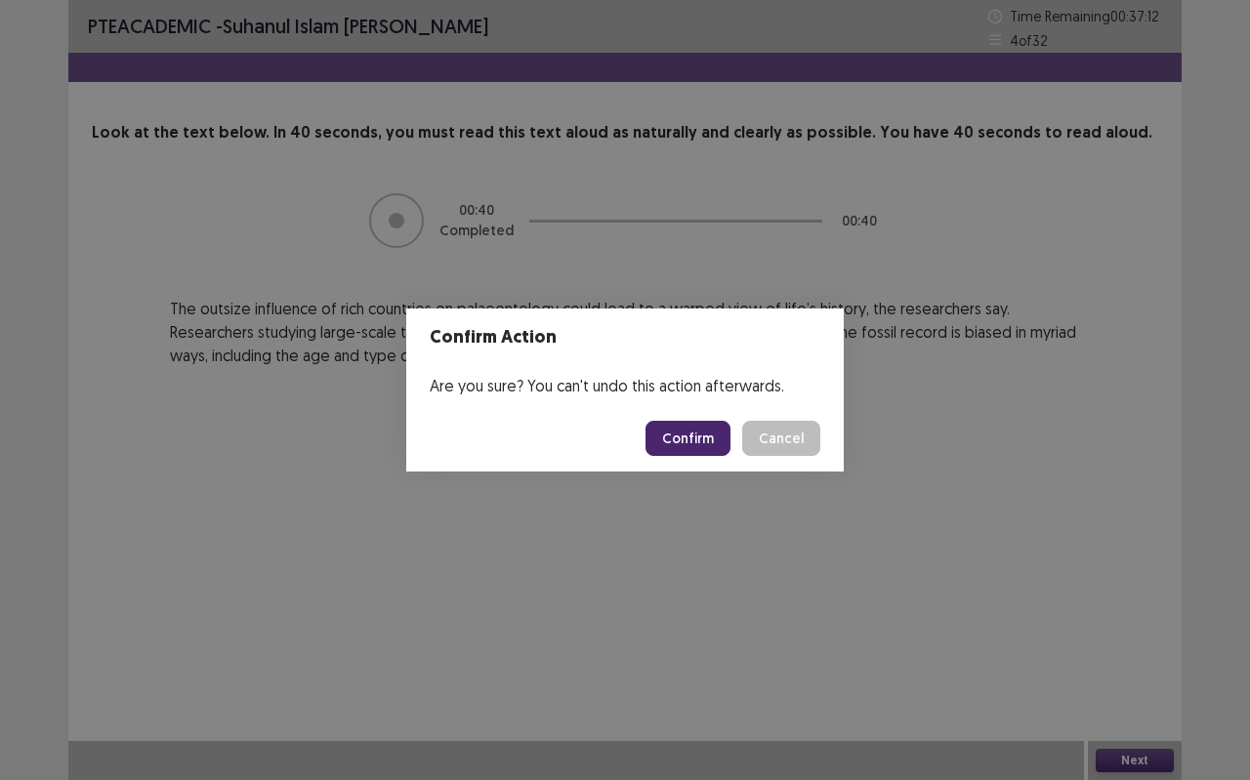
click at [717, 443] on button "Confirm" at bounding box center [687, 438] width 85 height 35
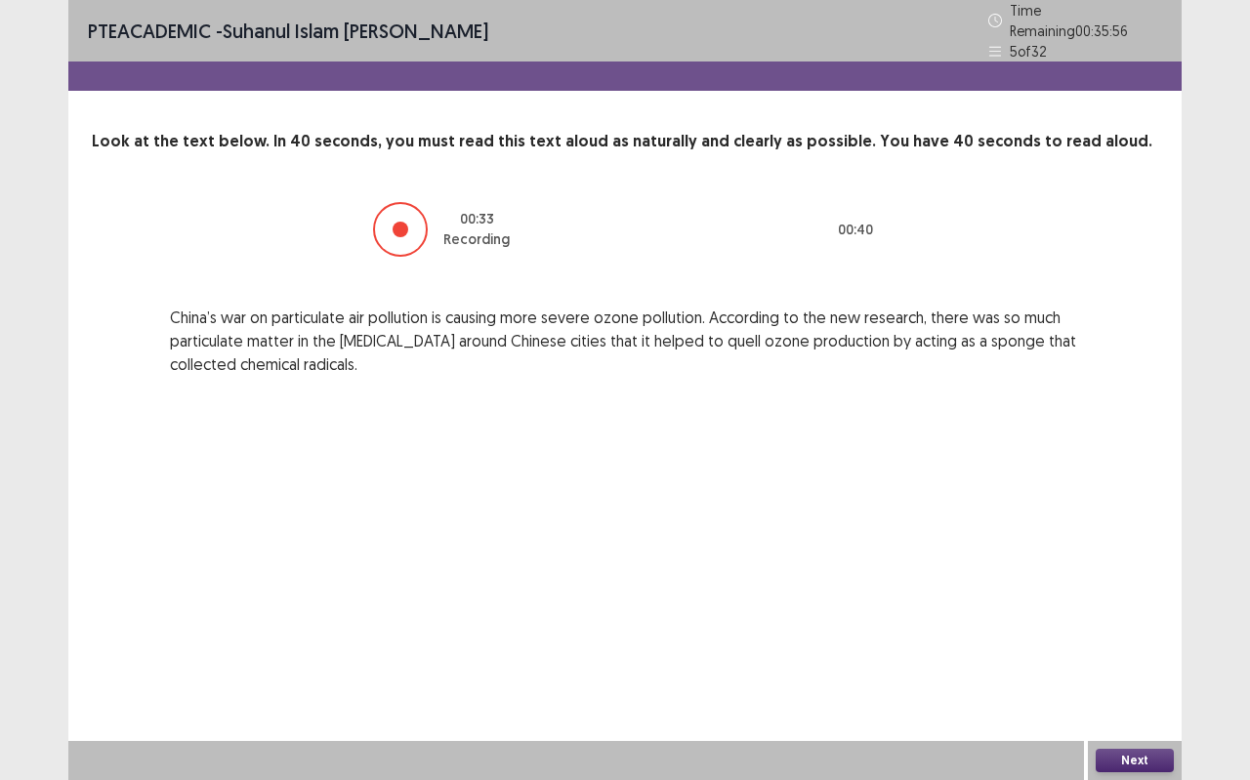
click at [1127, 693] on button "Next" at bounding box center [1134, 760] width 78 height 23
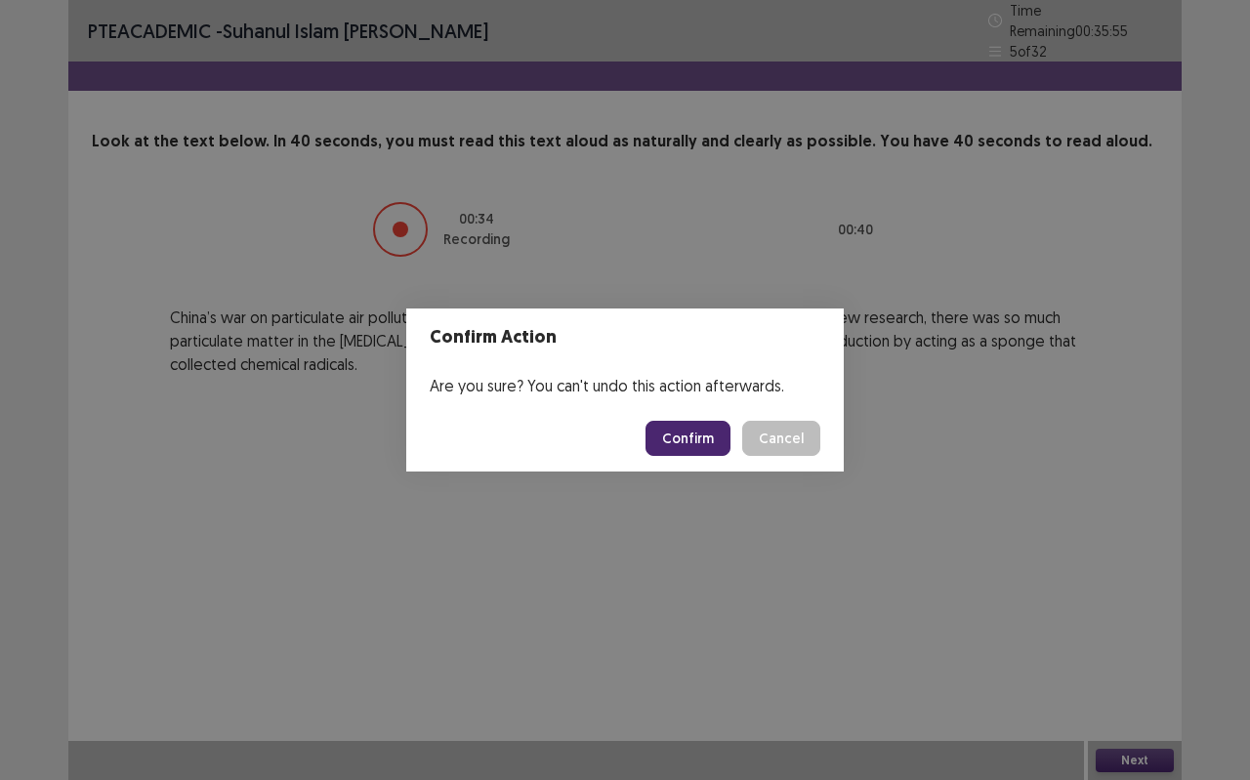
click at [677, 434] on button "Confirm" at bounding box center [687, 438] width 85 height 35
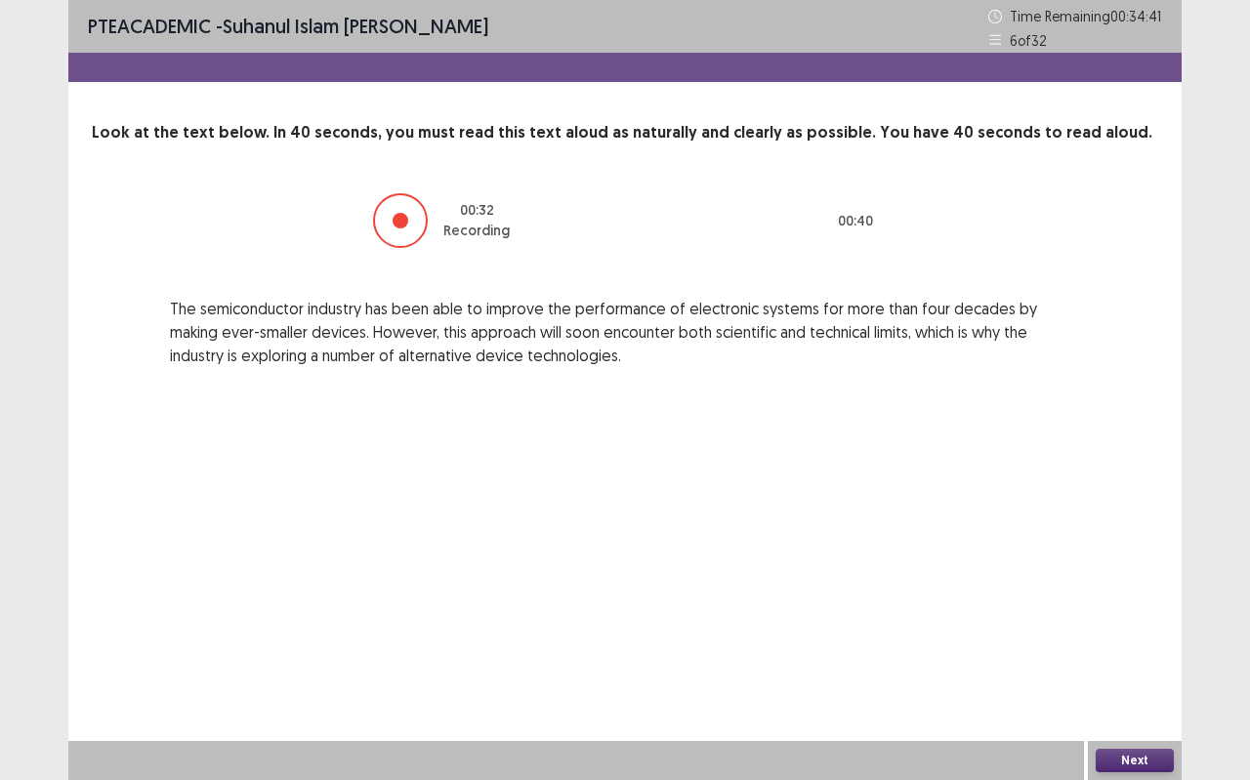
click at [1155, 693] on button "Next" at bounding box center [1134, 760] width 78 height 23
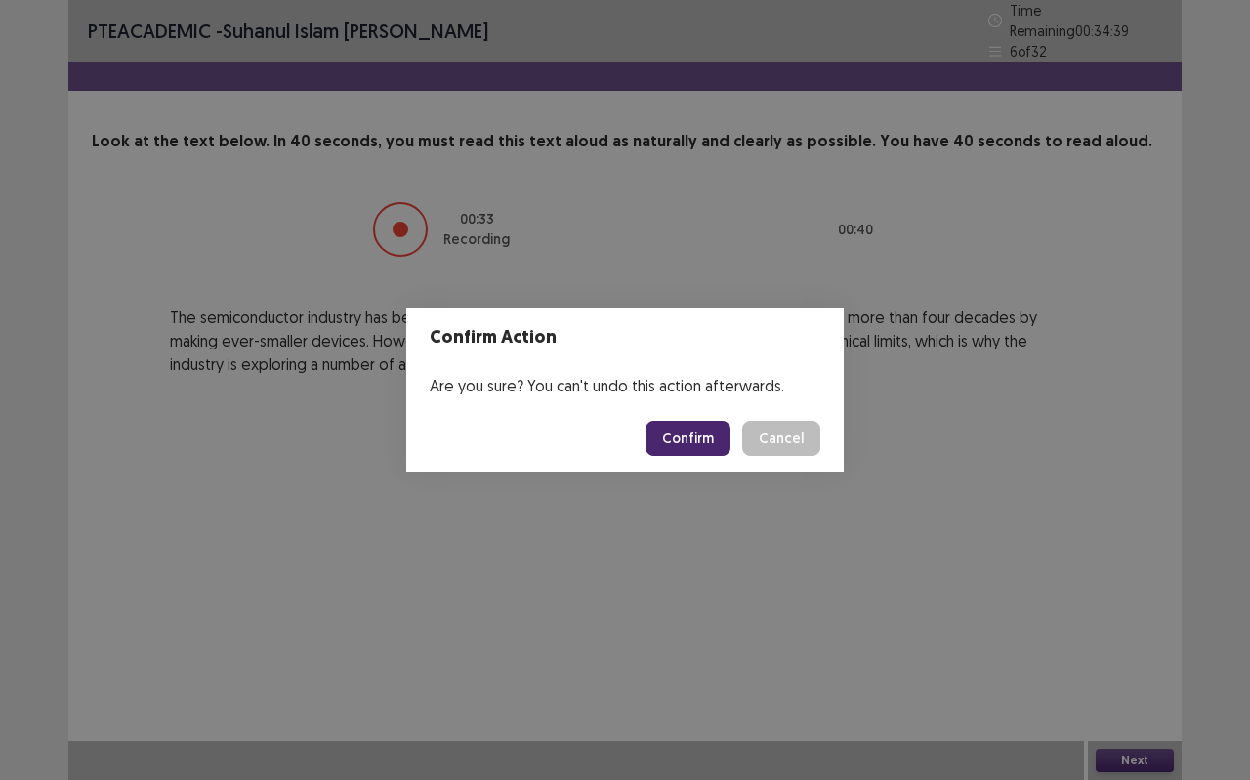
click at [676, 435] on button "Confirm" at bounding box center [687, 438] width 85 height 35
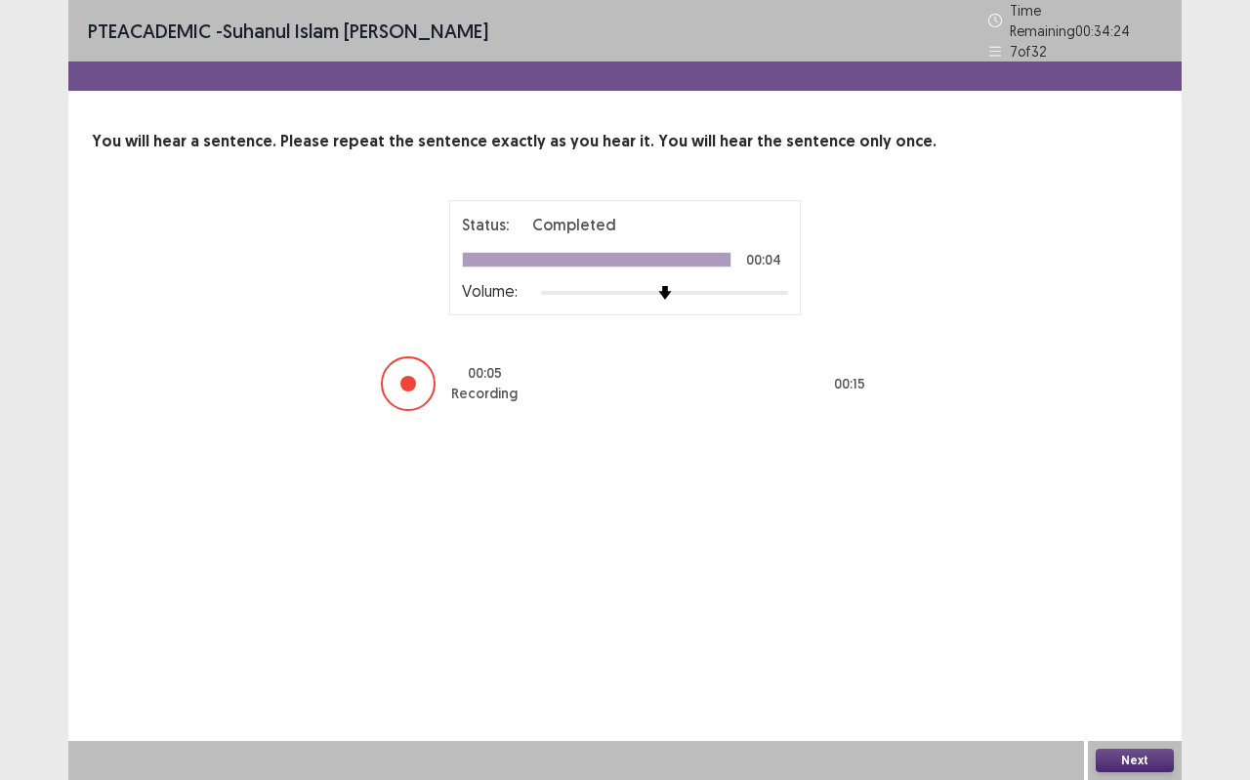
click at [1160, 693] on button "Next" at bounding box center [1134, 760] width 78 height 23
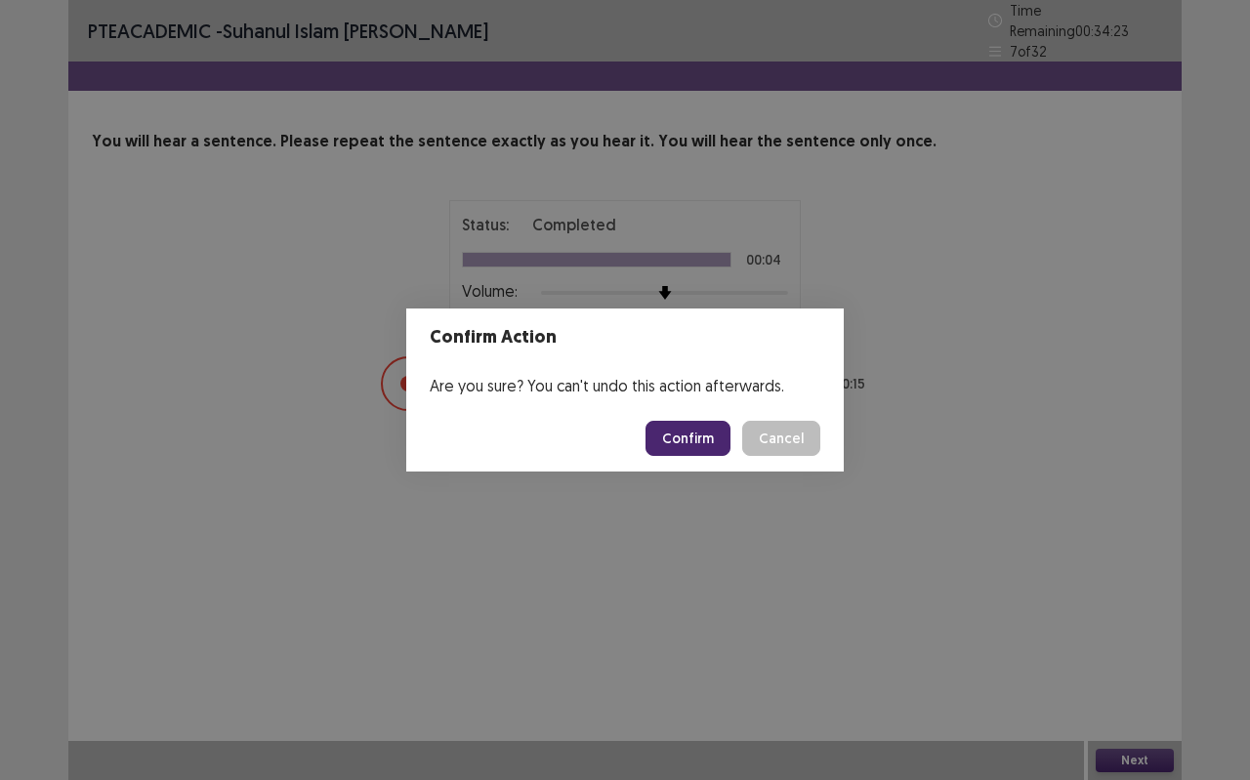
click at [695, 428] on button "Confirm" at bounding box center [687, 438] width 85 height 35
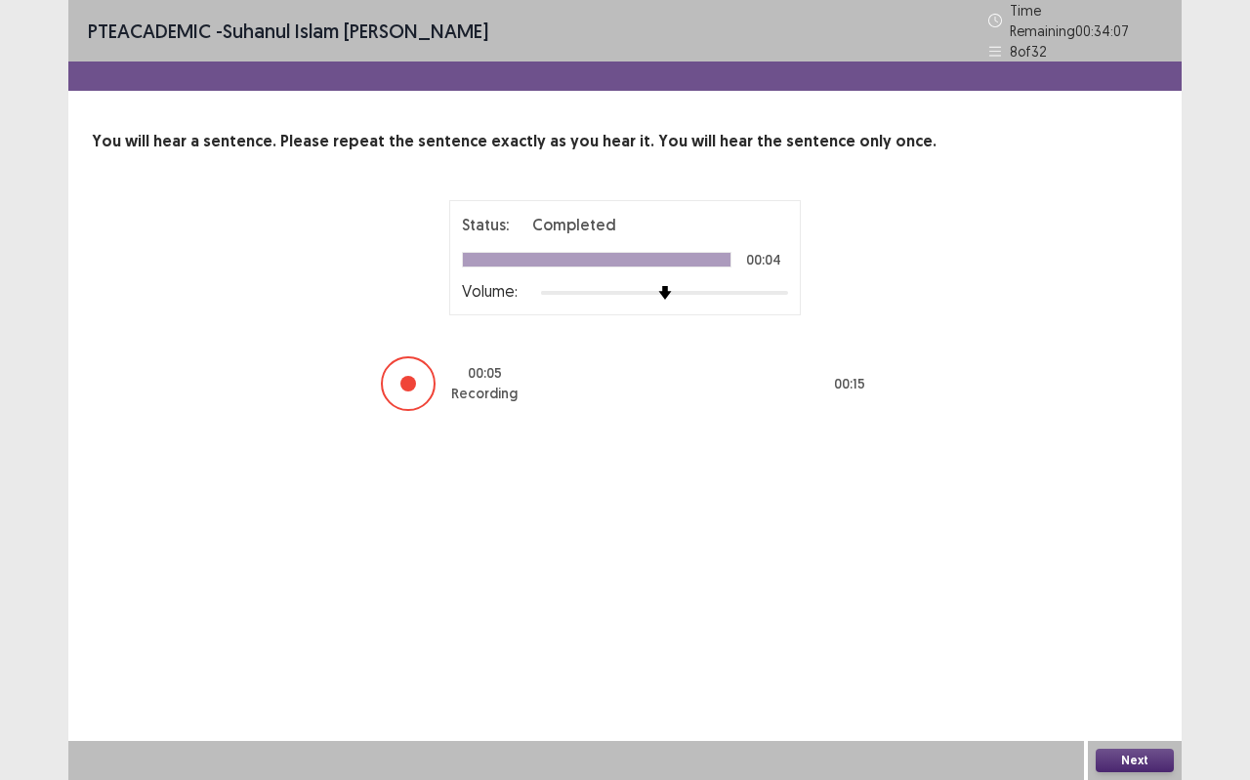
click at [1124, 693] on button "Next" at bounding box center [1134, 760] width 78 height 23
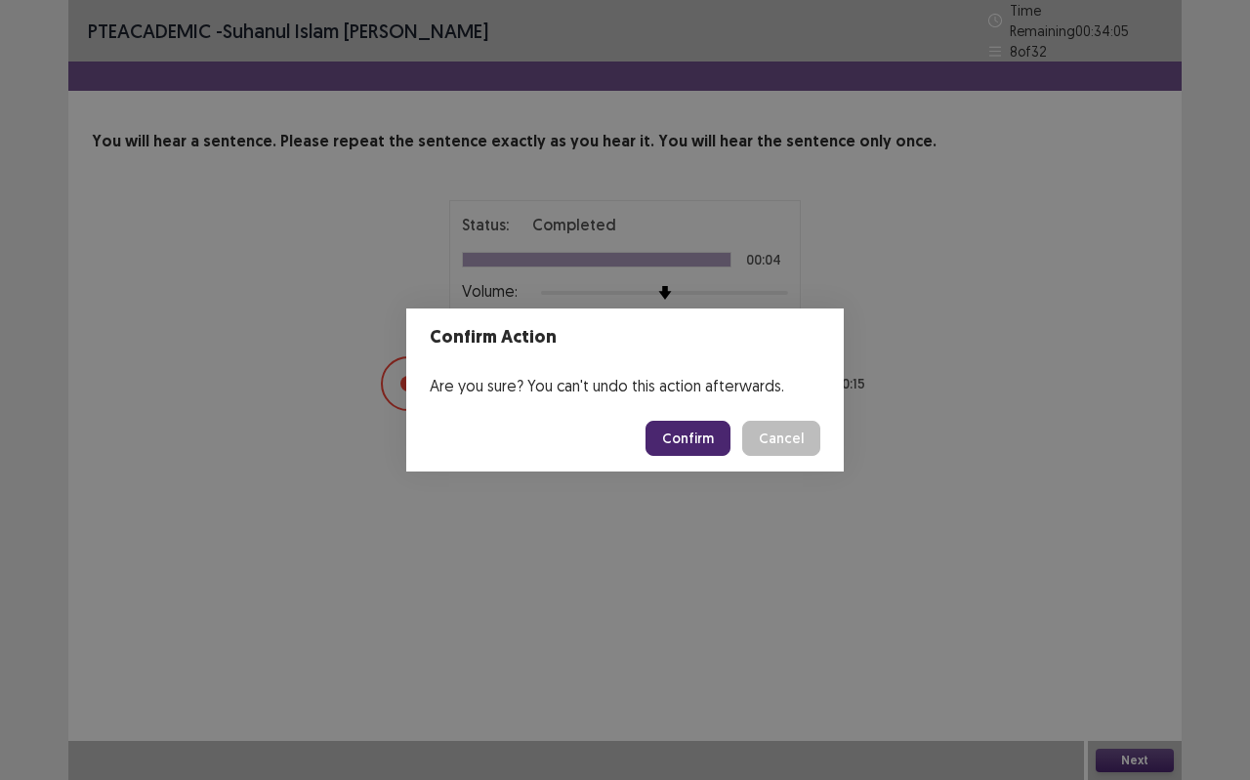
click at [712, 433] on button "Confirm" at bounding box center [687, 438] width 85 height 35
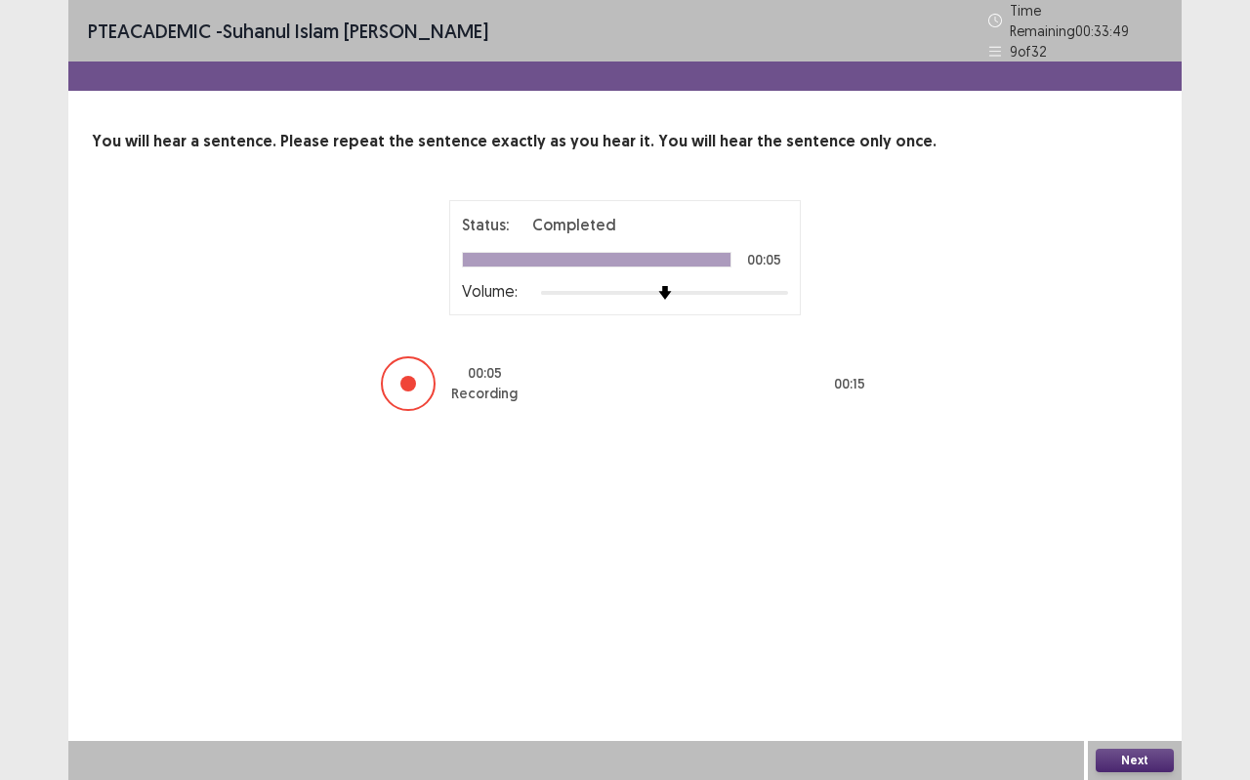
click at [1149, 693] on button "Next" at bounding box center [1134, 760] width 78 height 23
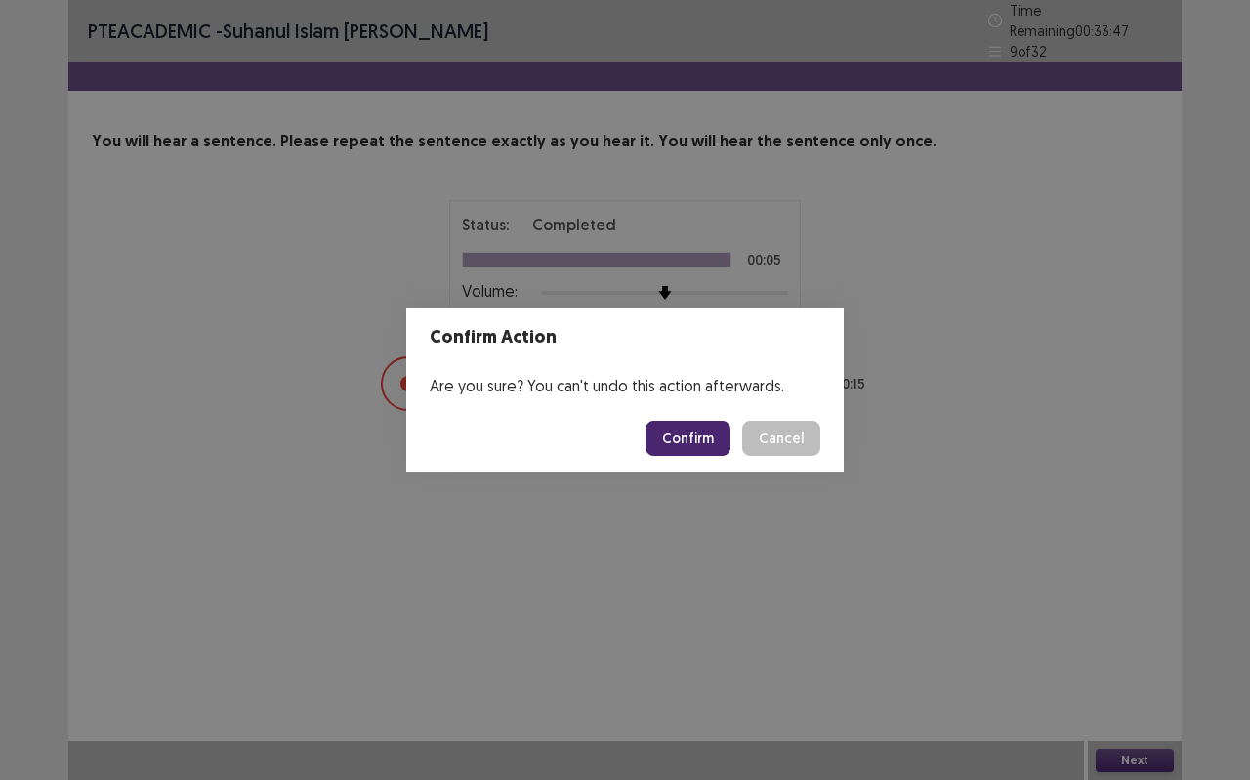
click at [715, 443] on button "Confirm" at bounding box center [687, 438] width 85 height 35
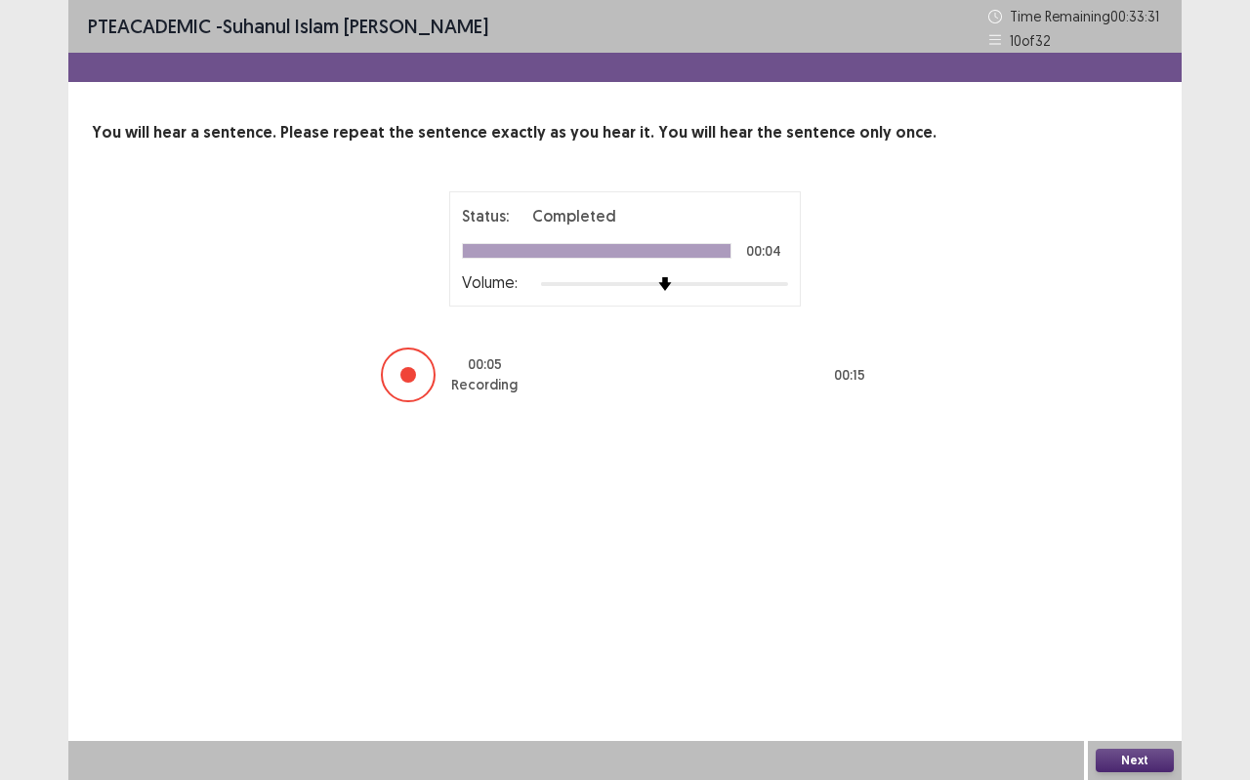
click at [1131, 693] on button "Next" at bounding box center [1134, 760] width 78 height 23
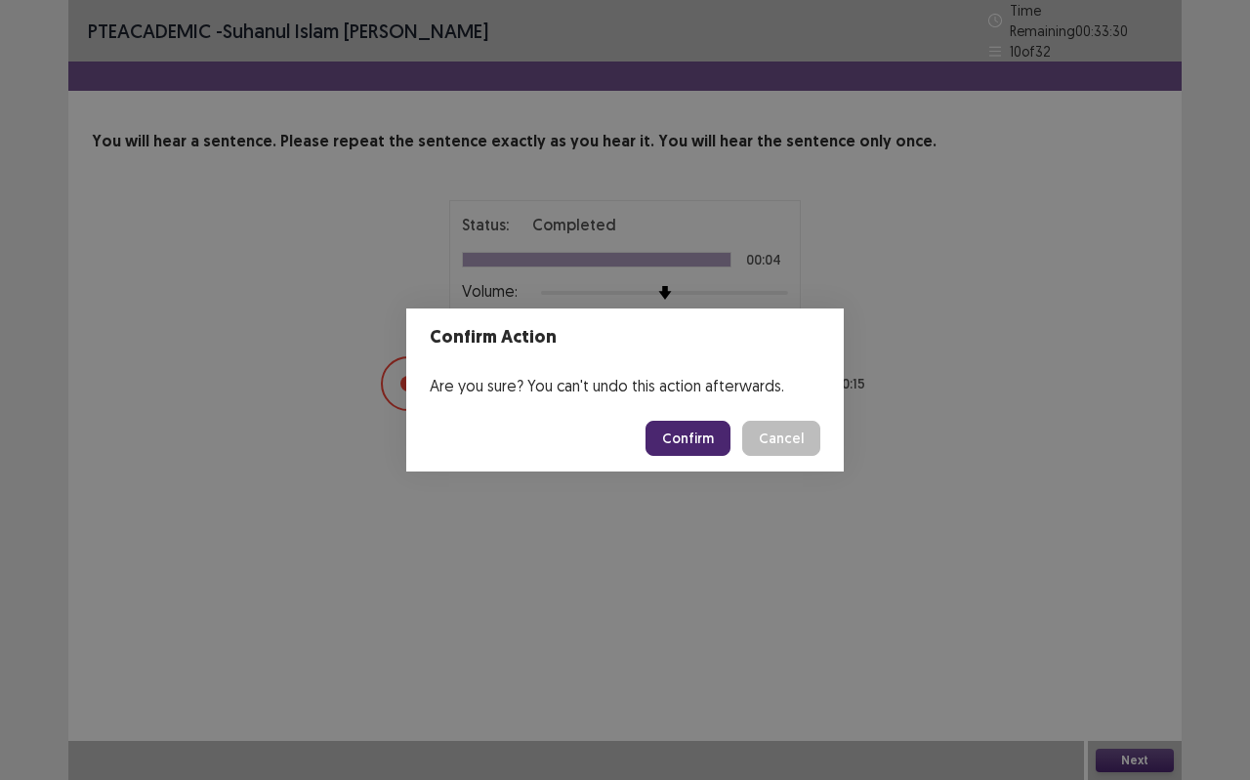
click at [706, 426] on button "Confirm" at bounding box center [687, 438] width 85 height 35
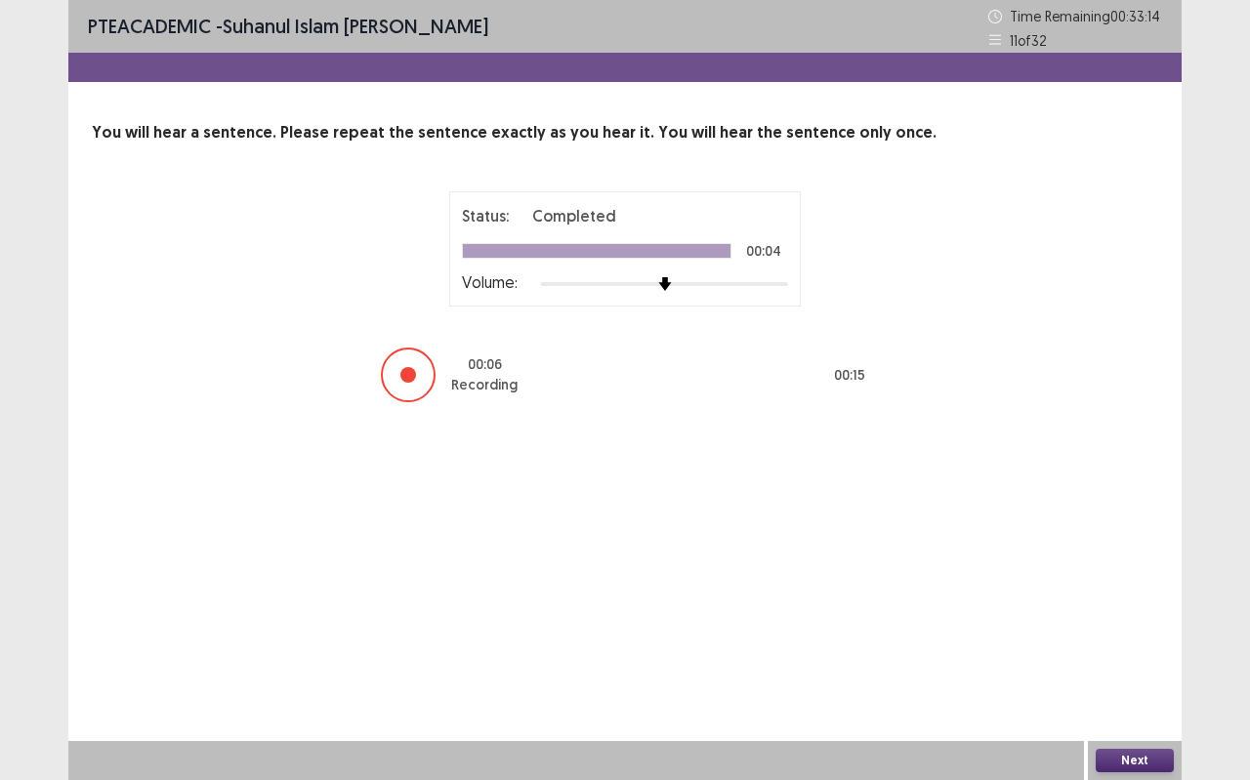
click at [1138, 693] on button "Next" at bounding box center [1134, 760] width 78 height 23
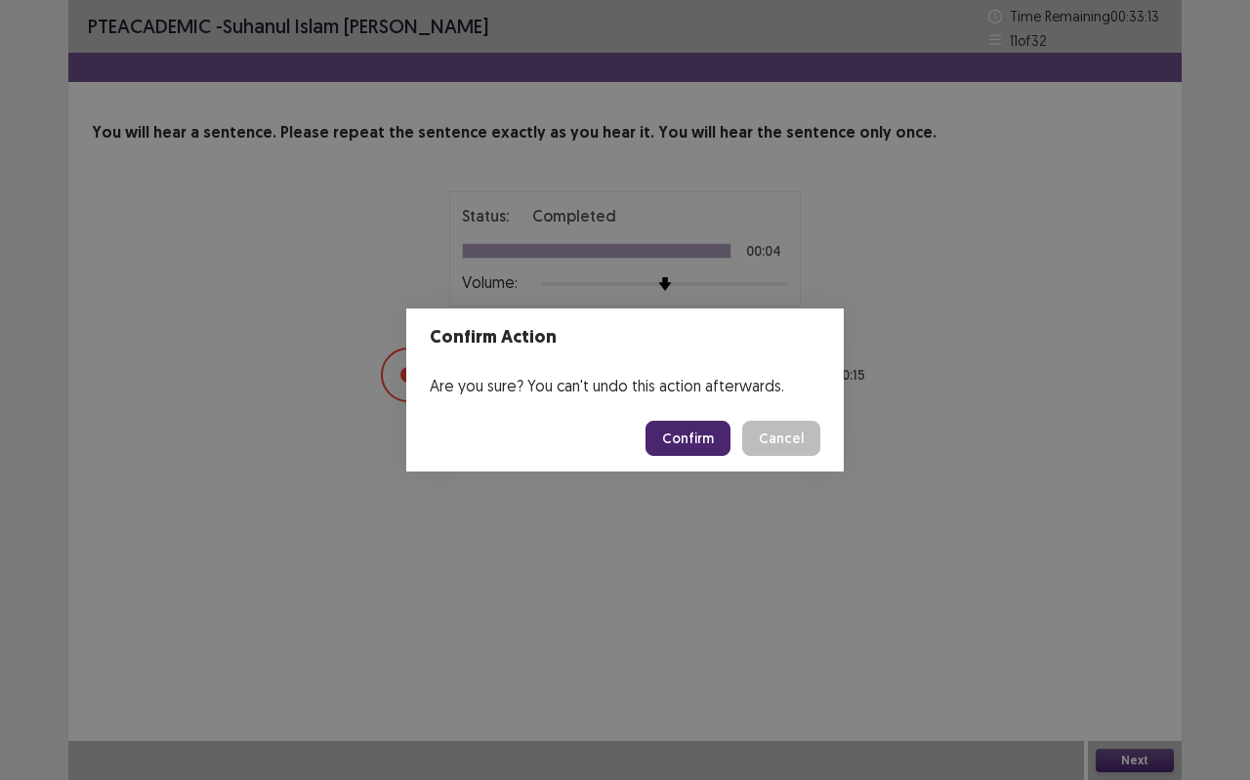
click at [705, 444] on button "Confirm" at bounding box center [687, 438] width 85 height 35
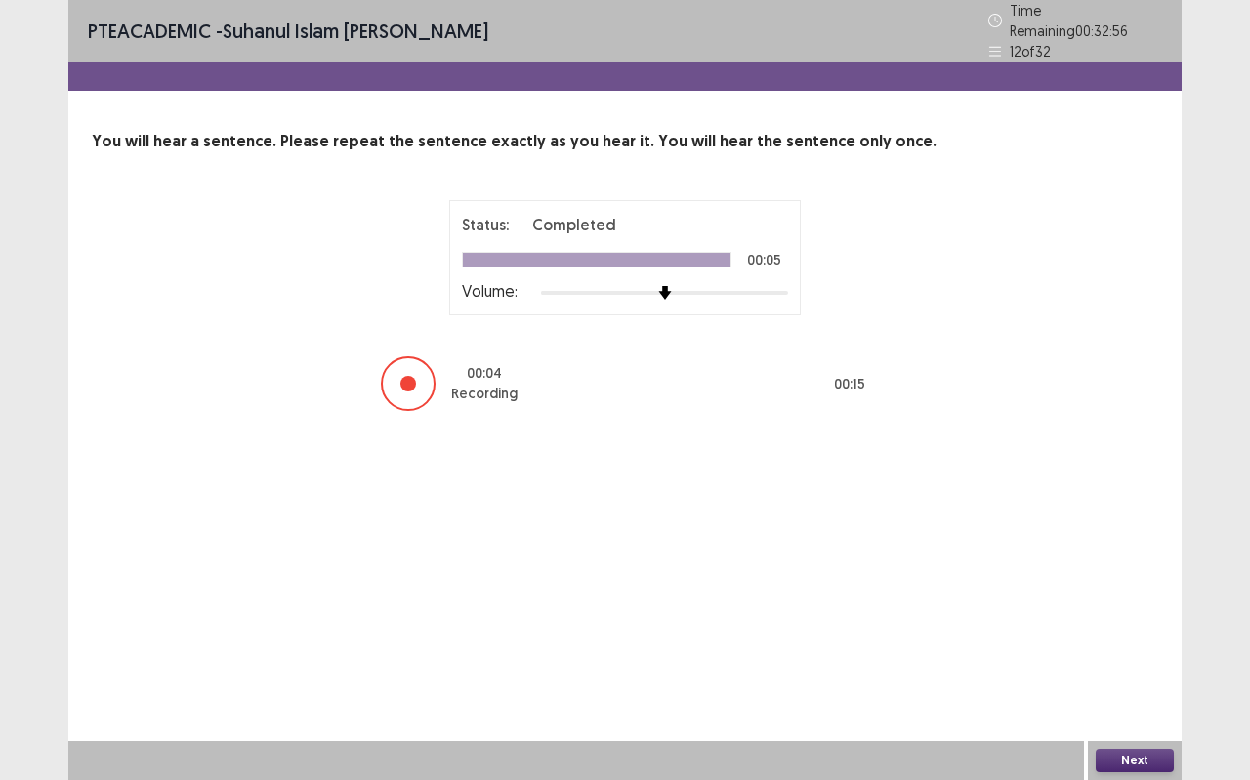
click at [1115, 693] on button "Next" at bounding box center [1134, 760] width 78 height 23
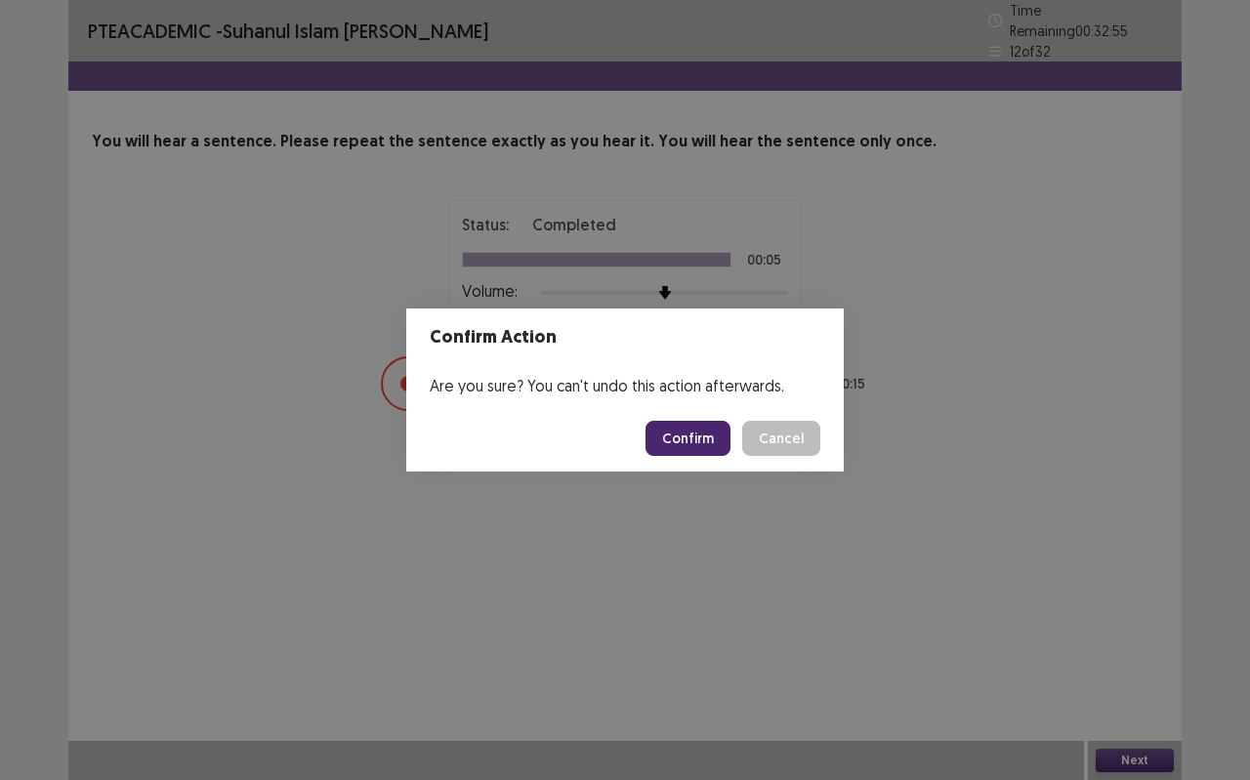
click at [685, 430] on button "Confirm" at bounding box center [687, 438] width 85 height 35
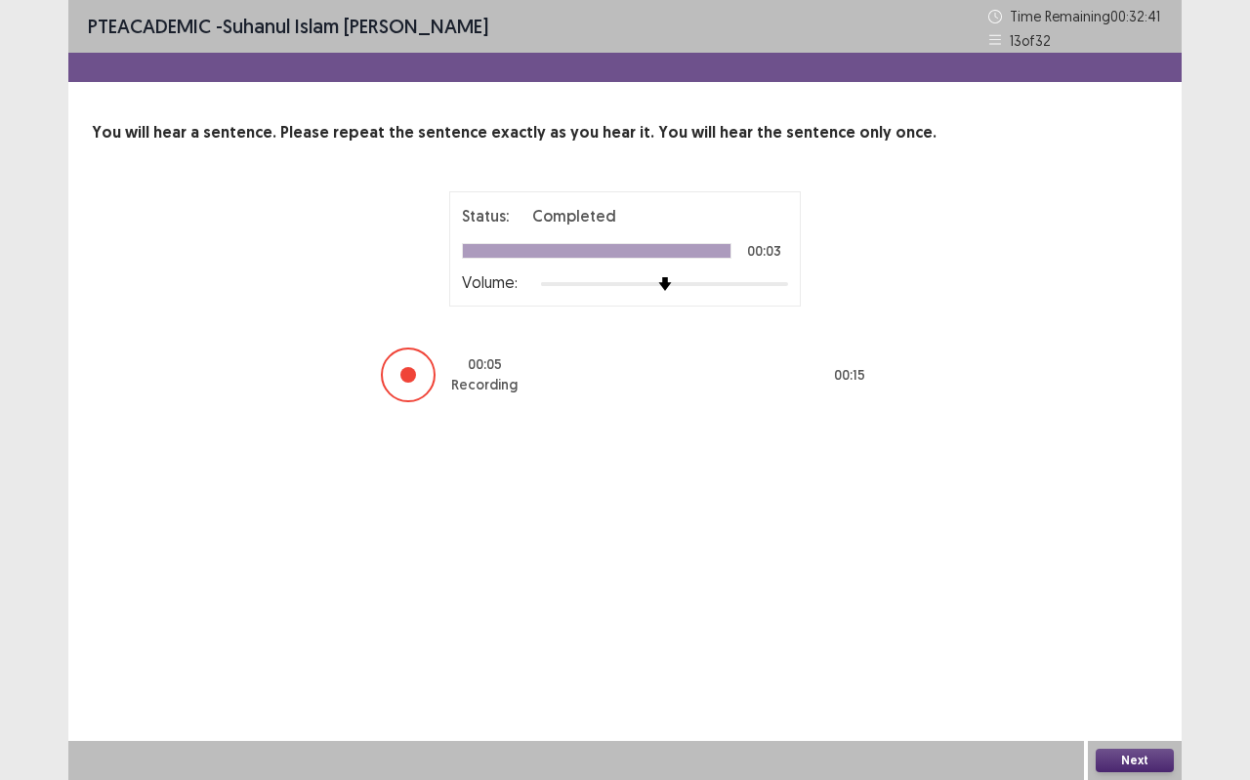
click at [1118, 693] on button "Next" at bounding box center [1134, 760] width 78 height 23
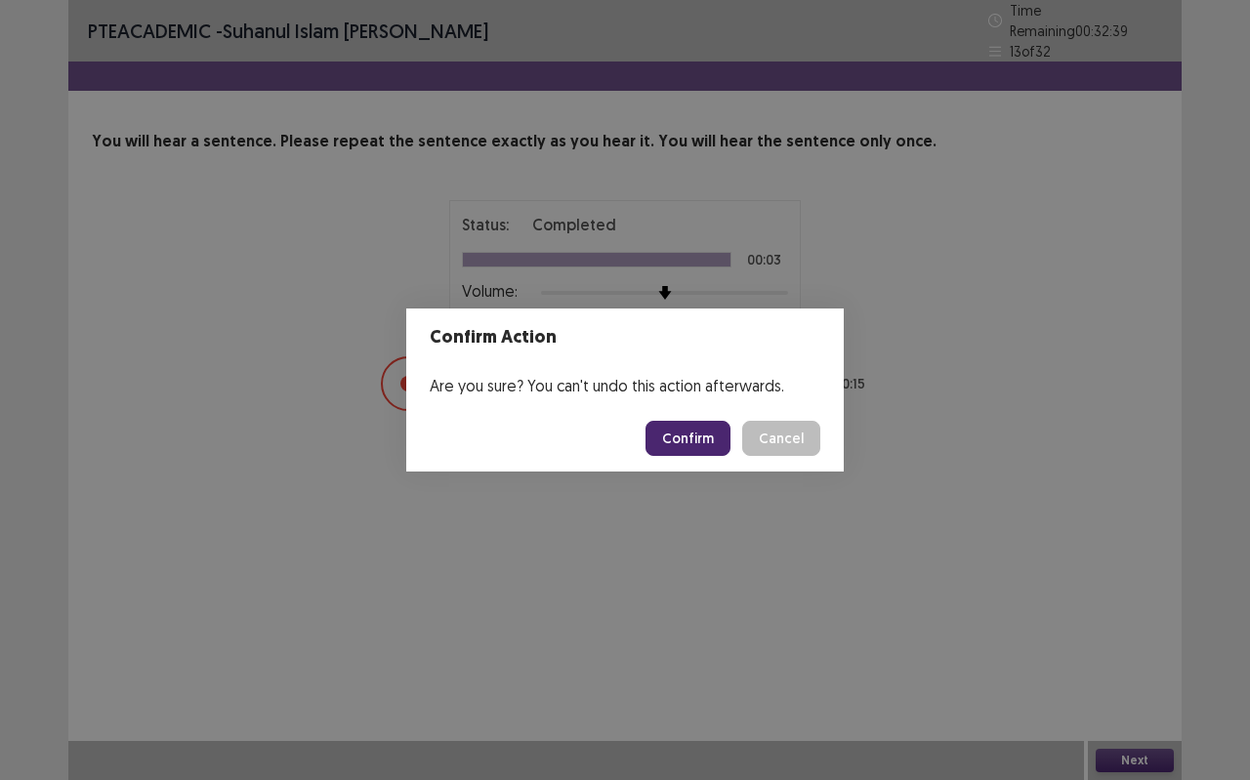
click at [719, 432] on button "Confirm" at bounding box center [687, 438] width 85 height 35
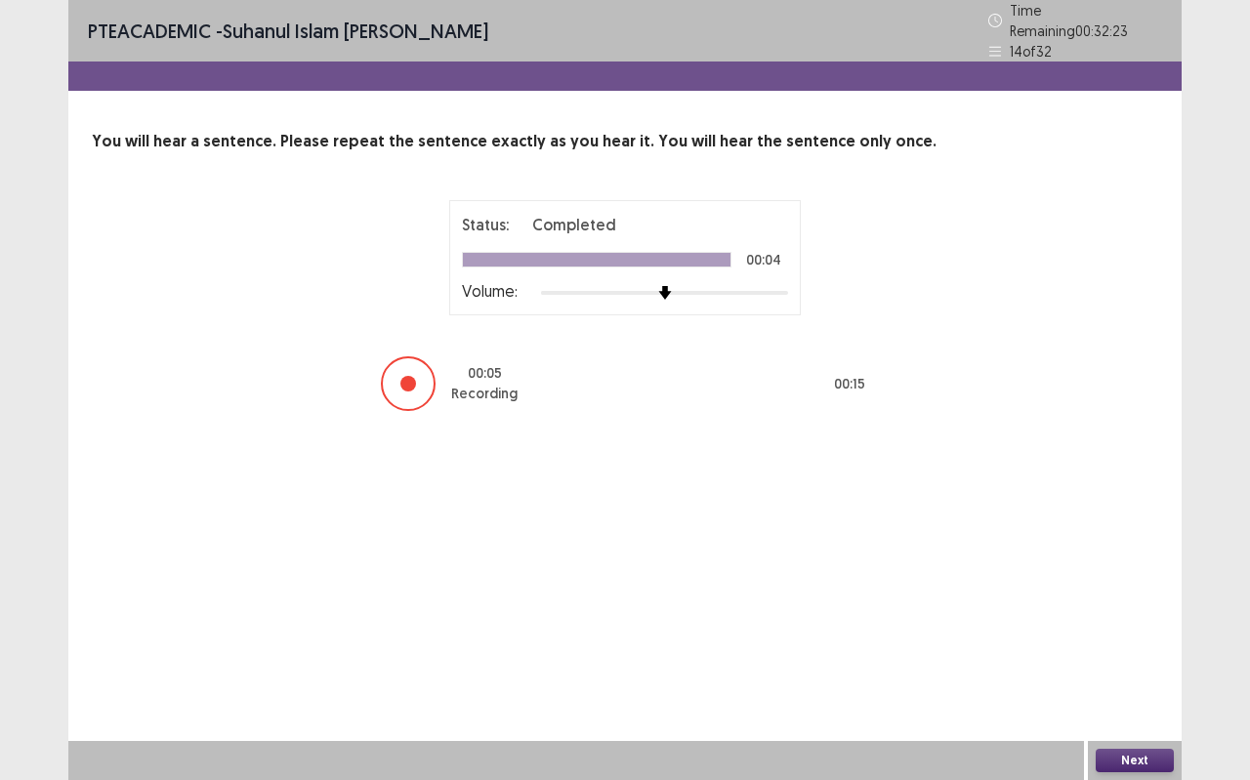
click at [1113, 693] on button "Next" at bounding box center [1134, 760] width 78 height 23
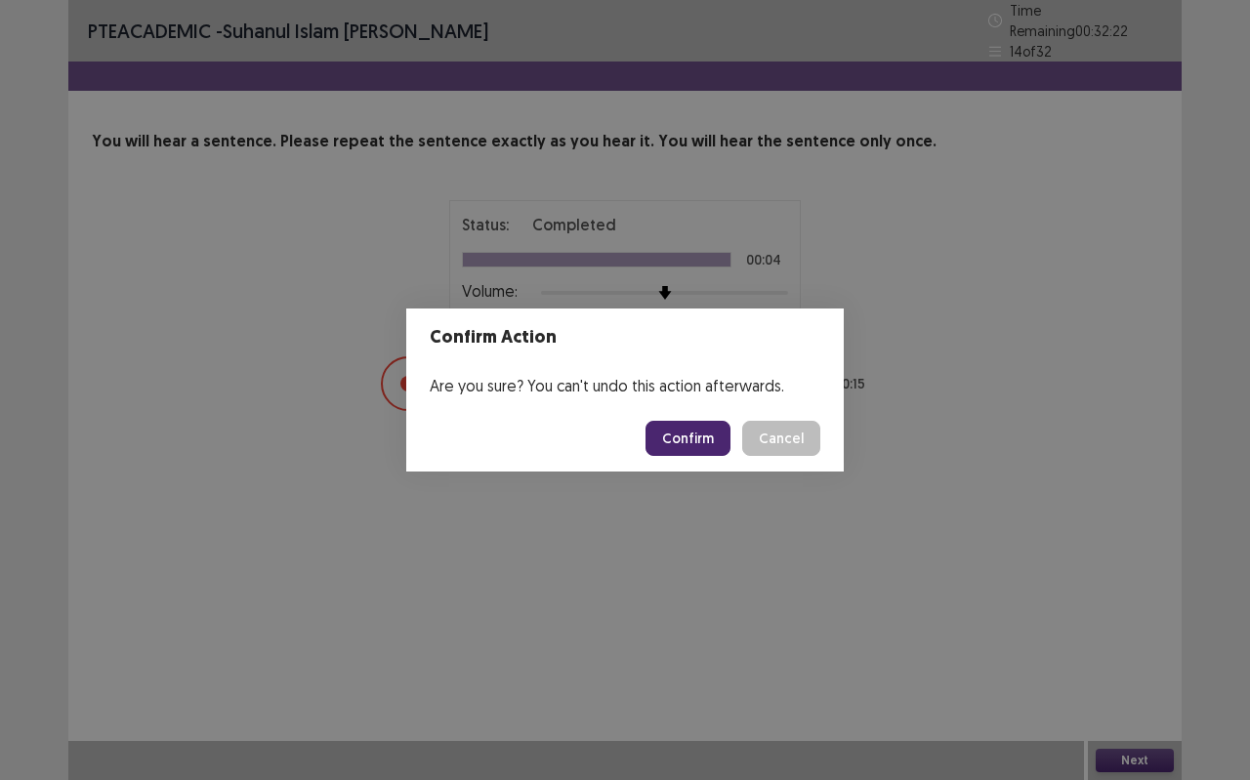
click at [687, 427] on button "Confirm" at bounding box center [687, 438] width 85 height 35
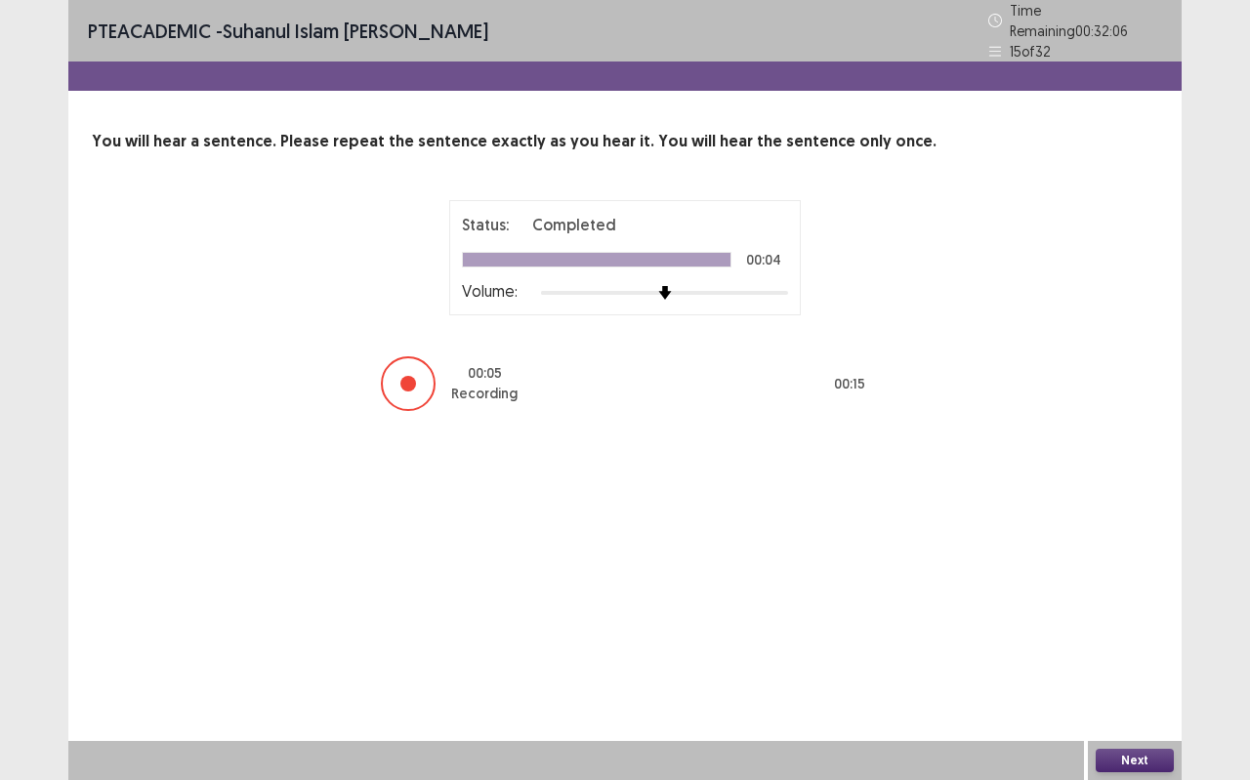
click at [1167, 693] on button "Next" at bounding box center [1134, 760] width 78 height 23
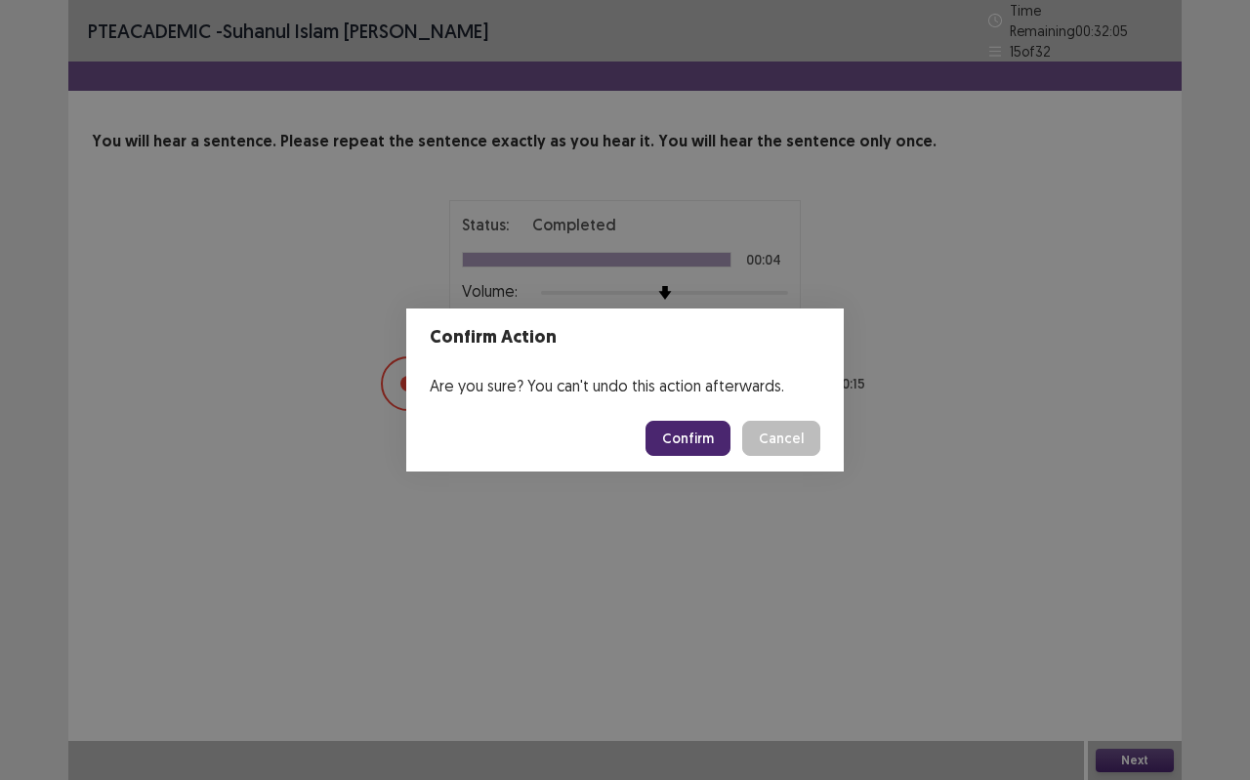
click at [715, 432] on button "Confirm" at bounding box center [687, 438] width 85 height 35
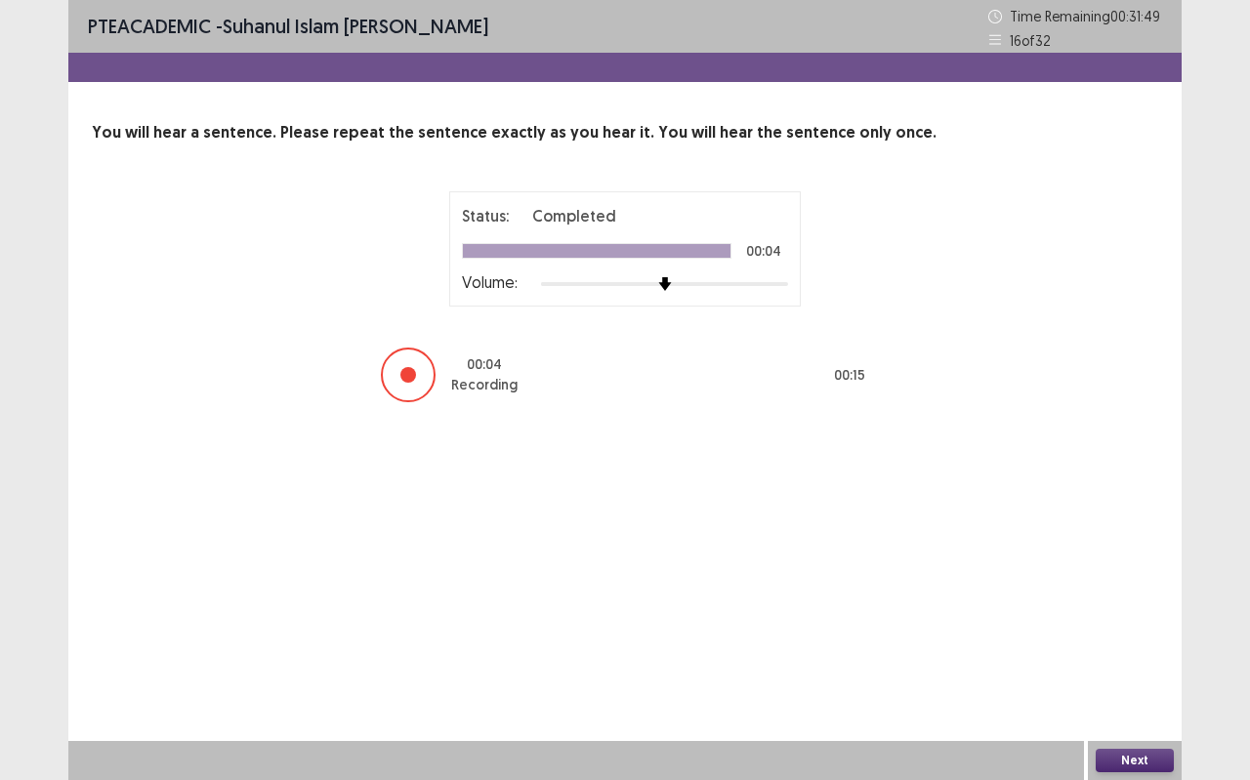
click at [1114, 693] on button "Next" at bounding box center [1134, 760] width 78 height 23
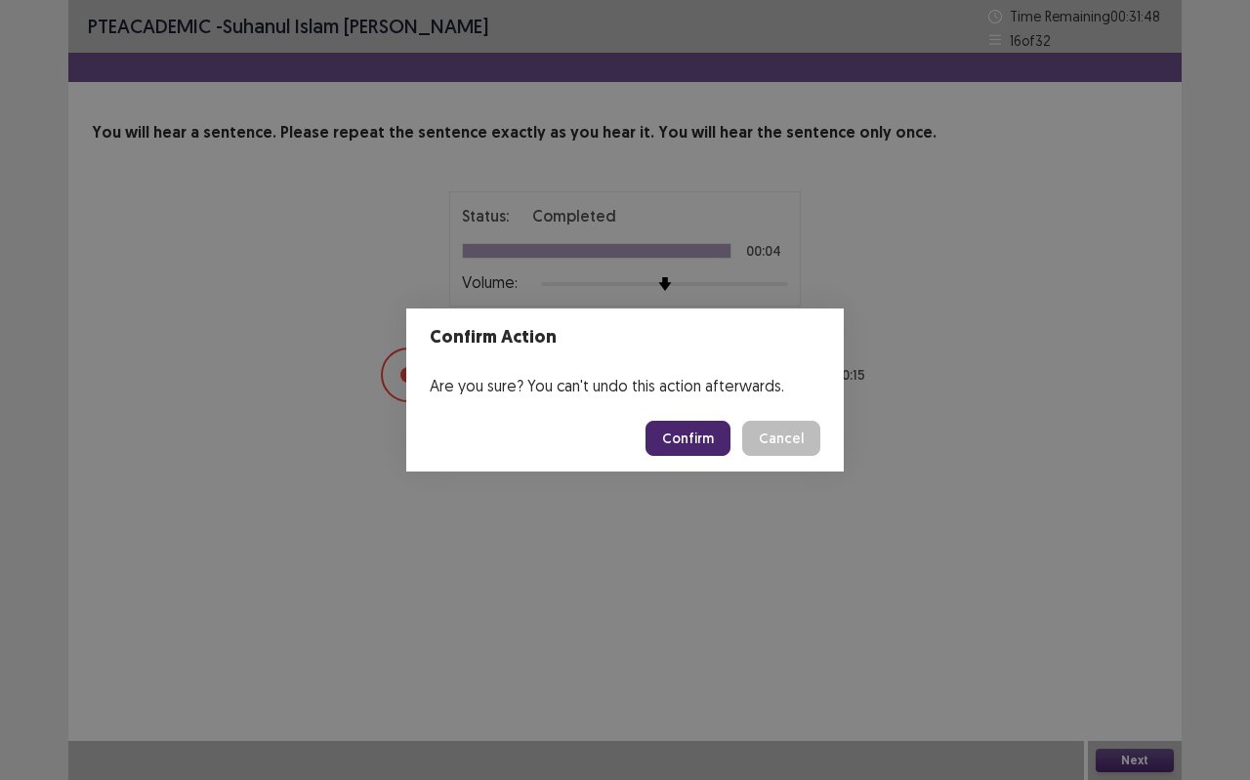
click at [702, 444] on button "Confirm" at bounding box center [687, 438] width 85 height 35
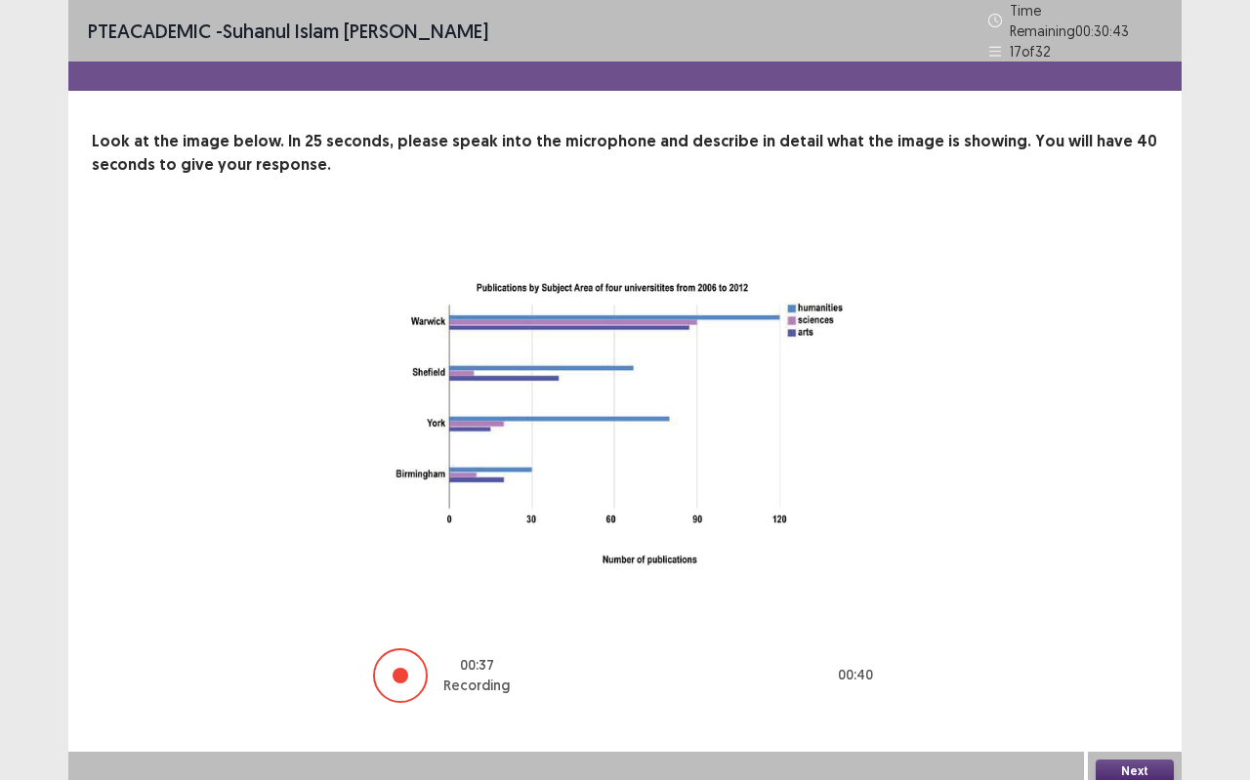
click at [1127, 693] on button "Next" at bounding box center [1134, 770] width 78 height 23
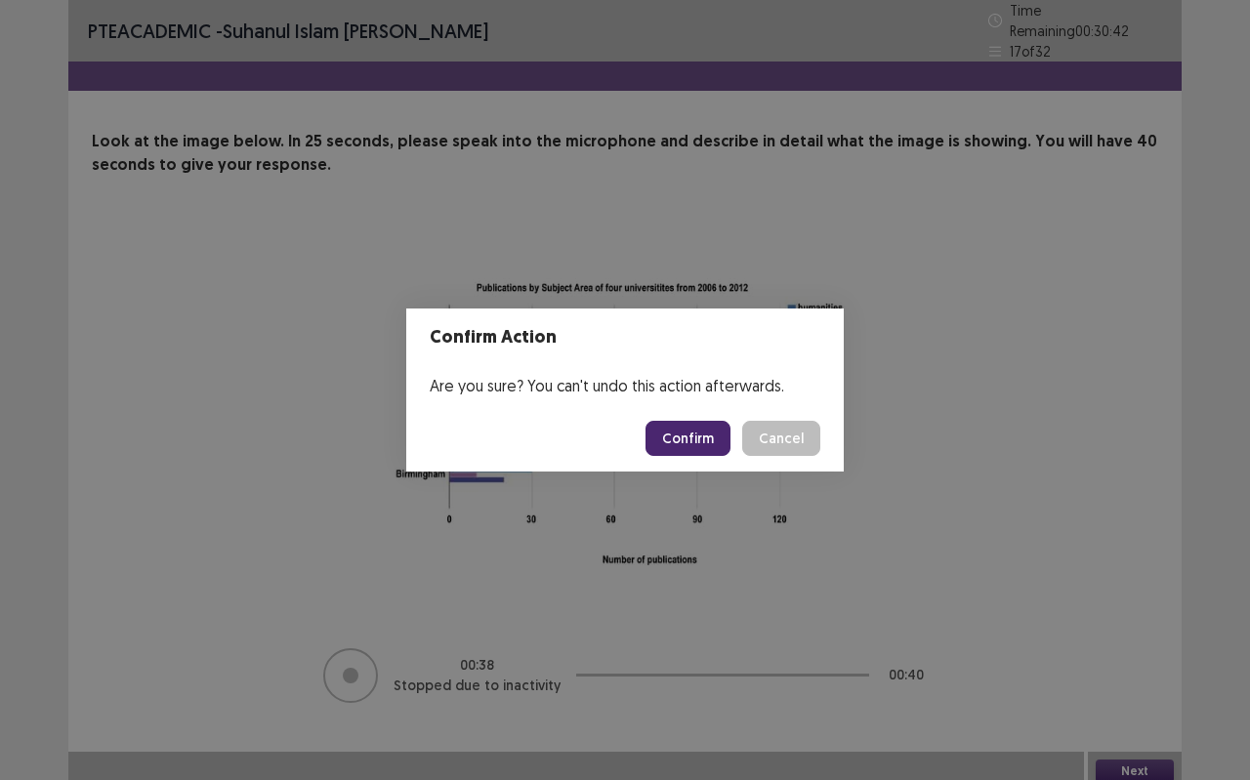
click at [724, 440] on button "Confirm" at bounding box center [687, 438] width 85 height 35
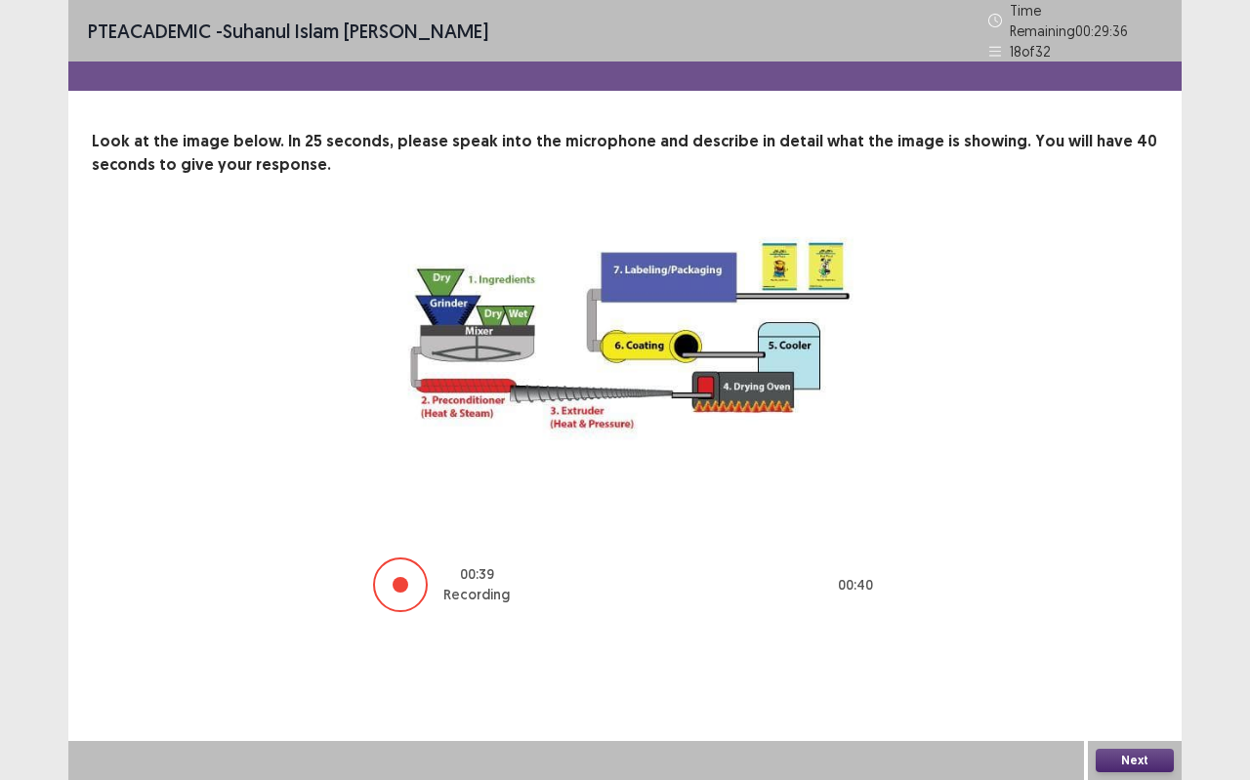
click at [1136, 693] on button "Next" at bounding box center [1134, 760] width 78 height 23
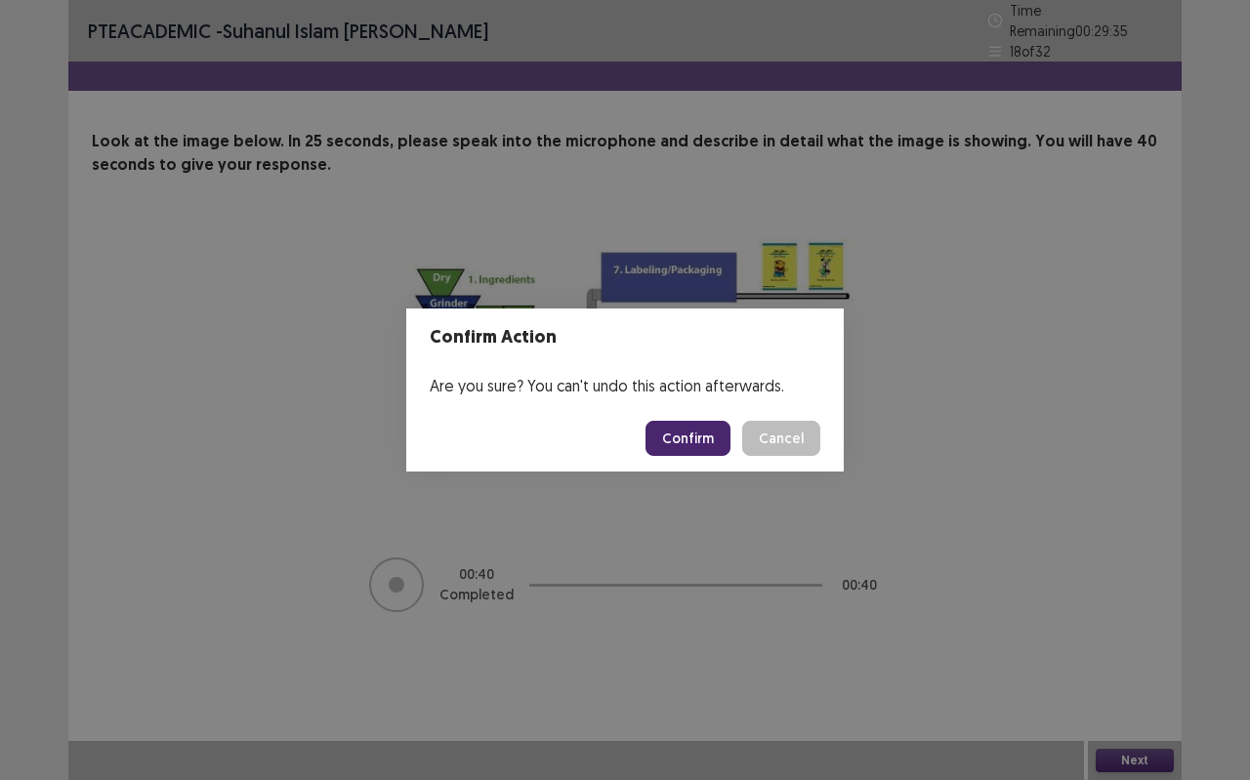
click at [687, 432] on button "Confirm" at bounding box center [687, 438] width 85 height 35
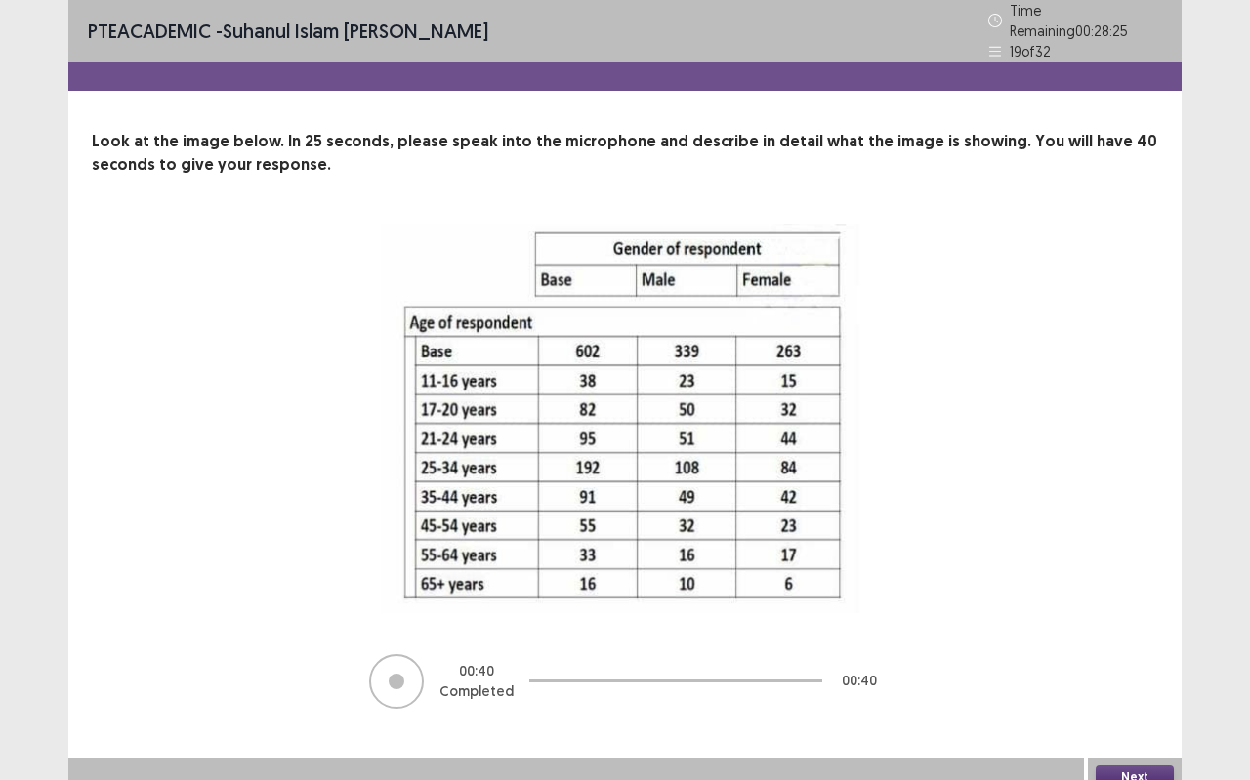
click at [1158, 693] on button "Next" at bounding box center [1134, 776] width 78 height 23
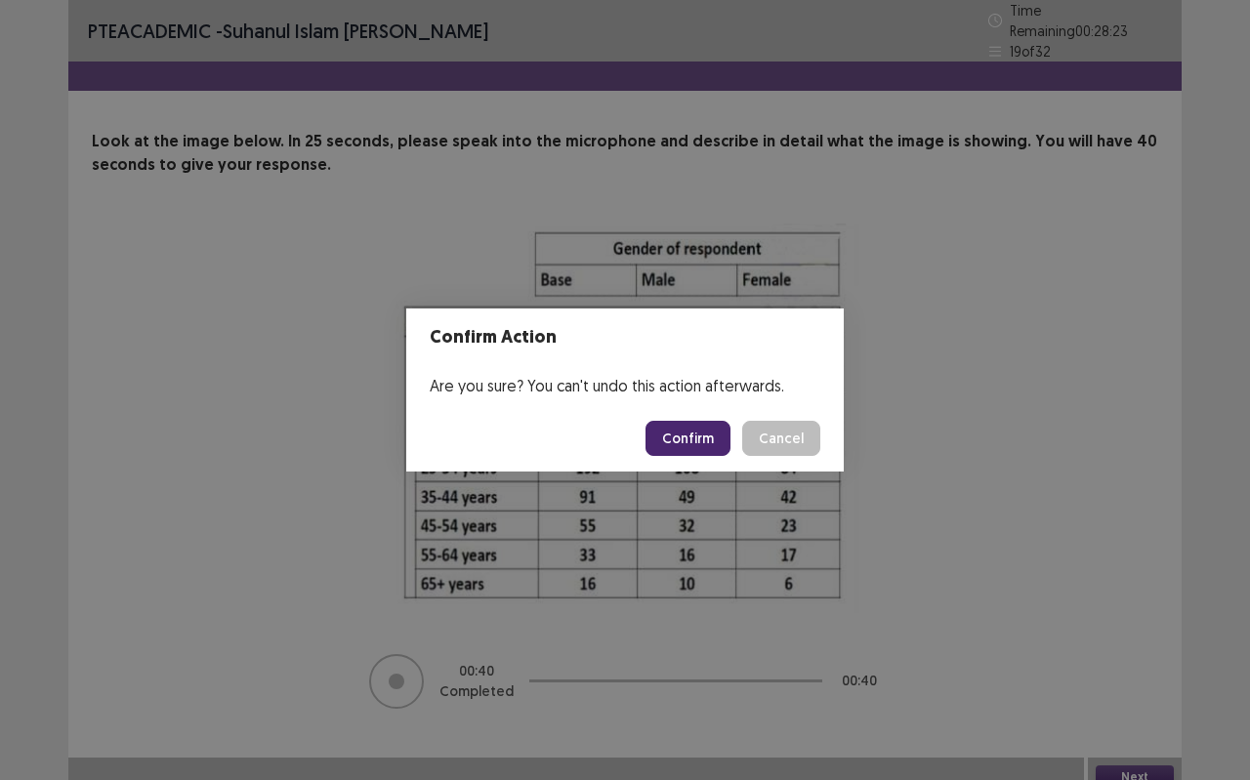
click at [682, 430] on button "Confirm" at bounding box center [687, 438] width 85 height 35
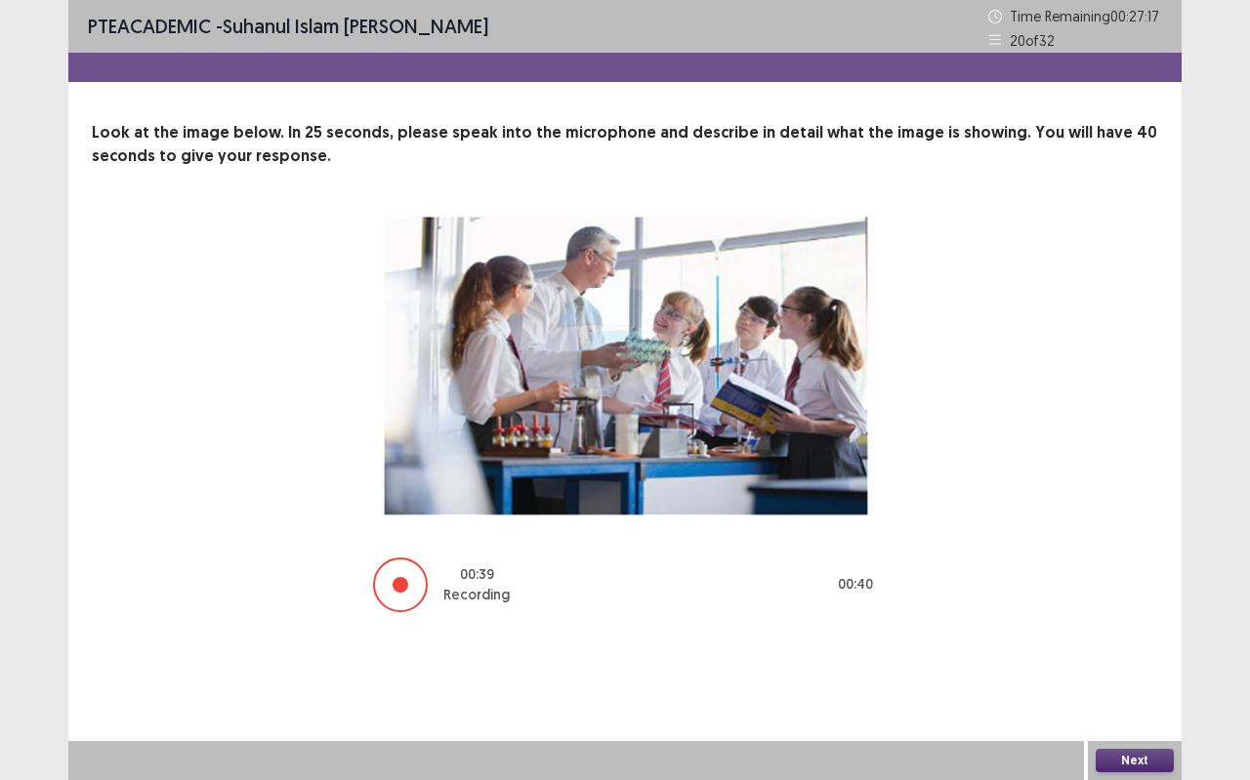
click at [1163, 693] on button "Next" at bounding box center [1134, 760] width 78 height 23
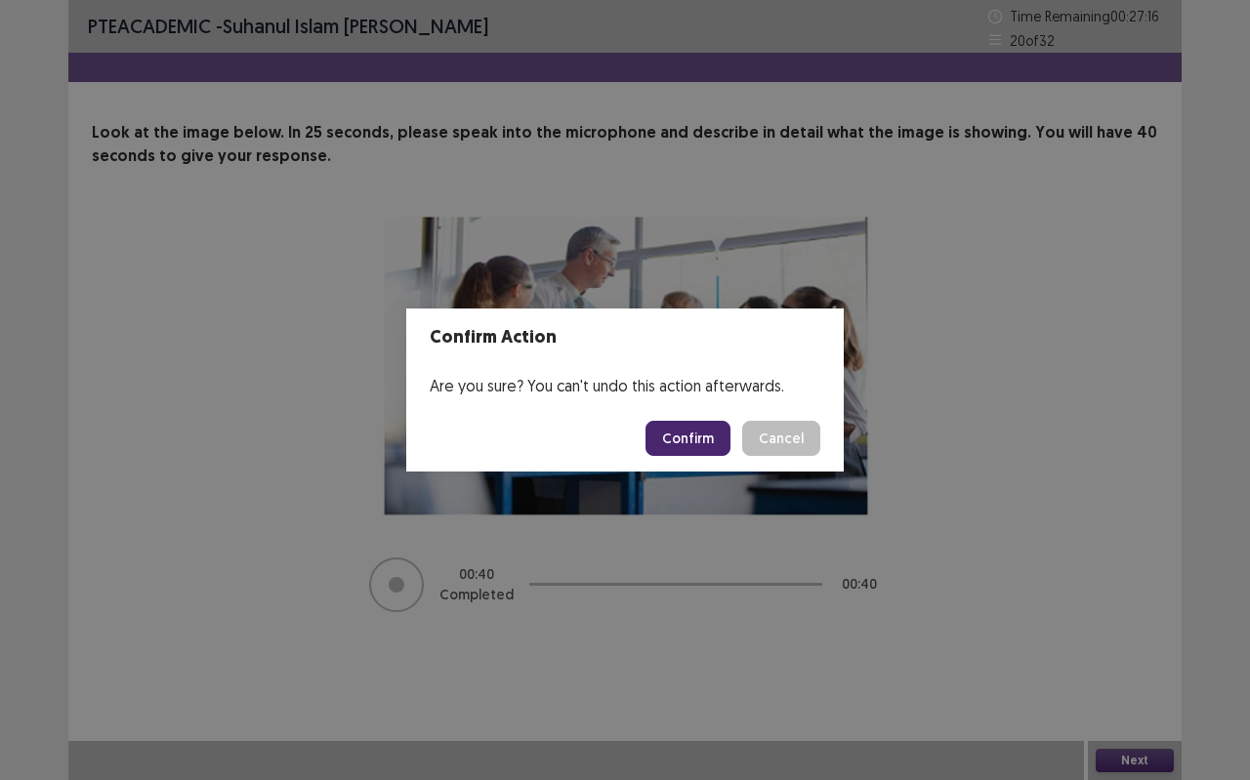
click at [716, 435] on button "Confirm" at bounding box center [687, 438] width 85 height 35
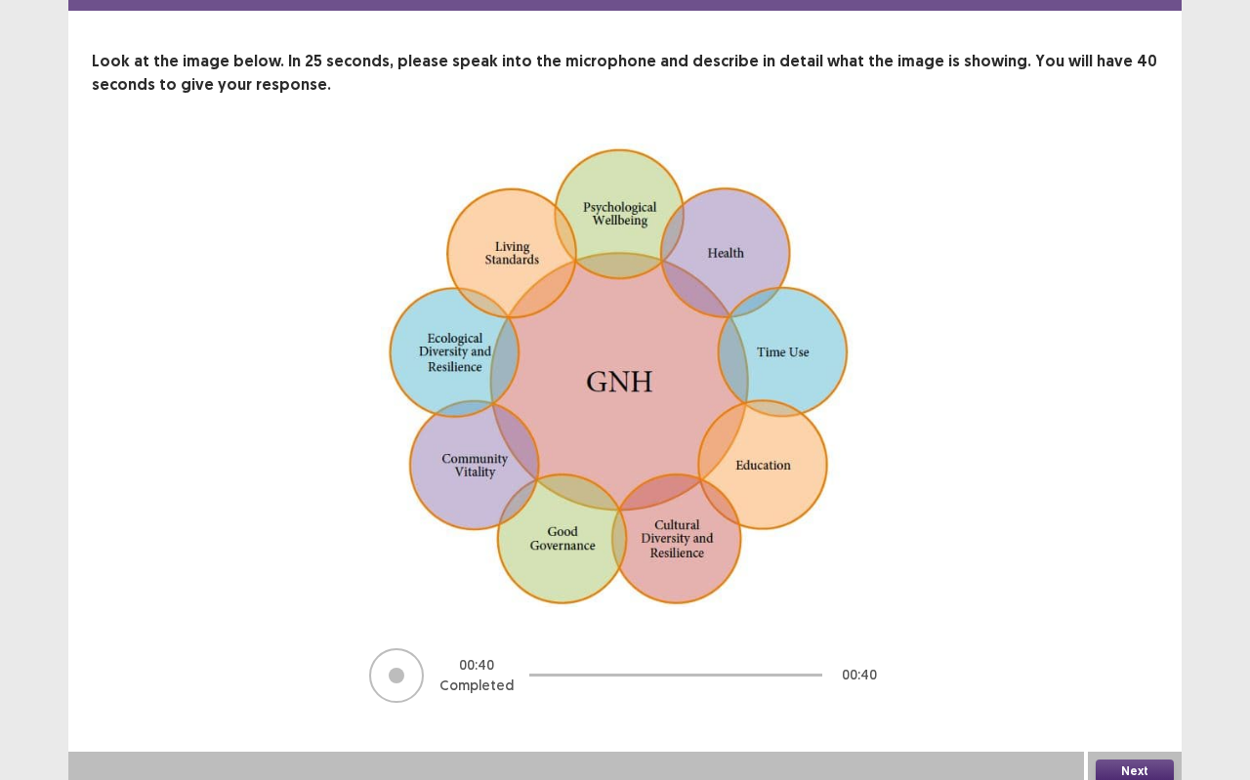
scroll to position [82, 0]
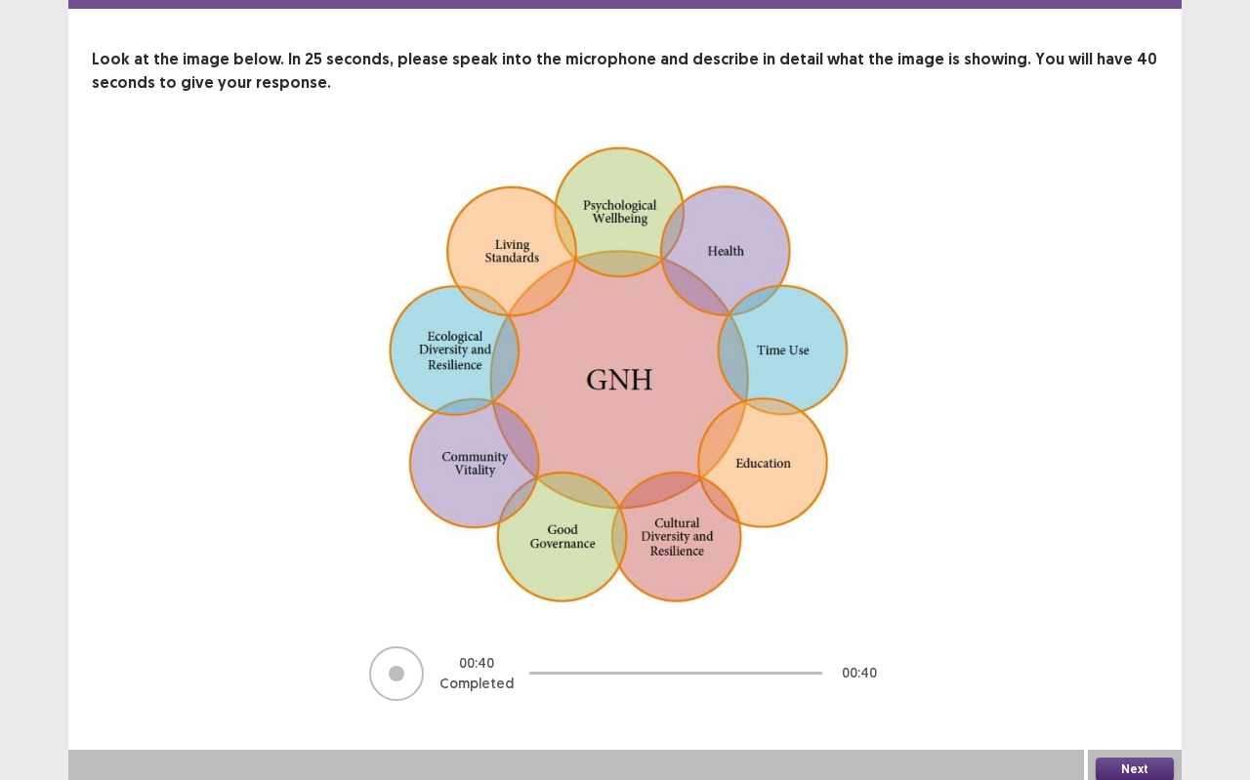
click at [1108, 693] on button "Next" at bounding box center [1134, 769] width 78 height 23
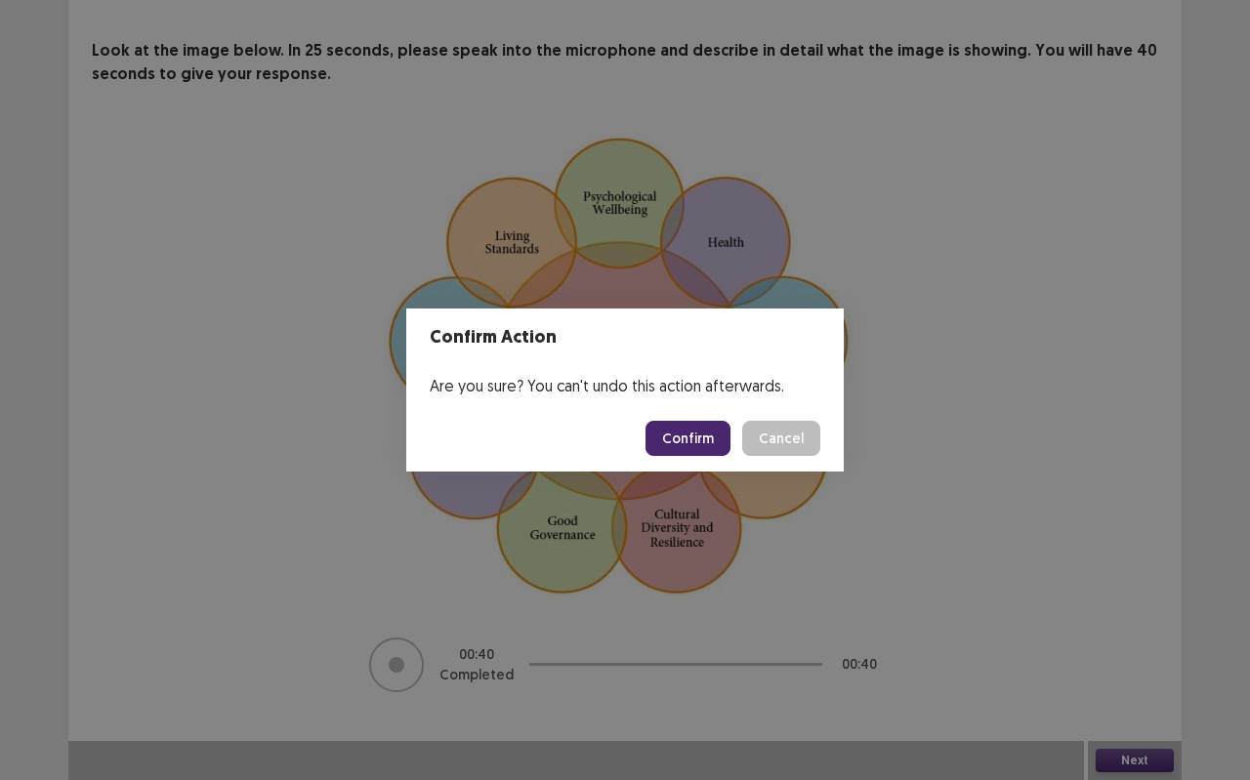
click at [717, 445] on button "Confirm" at bounding box center [687, 438] width 85 height 35
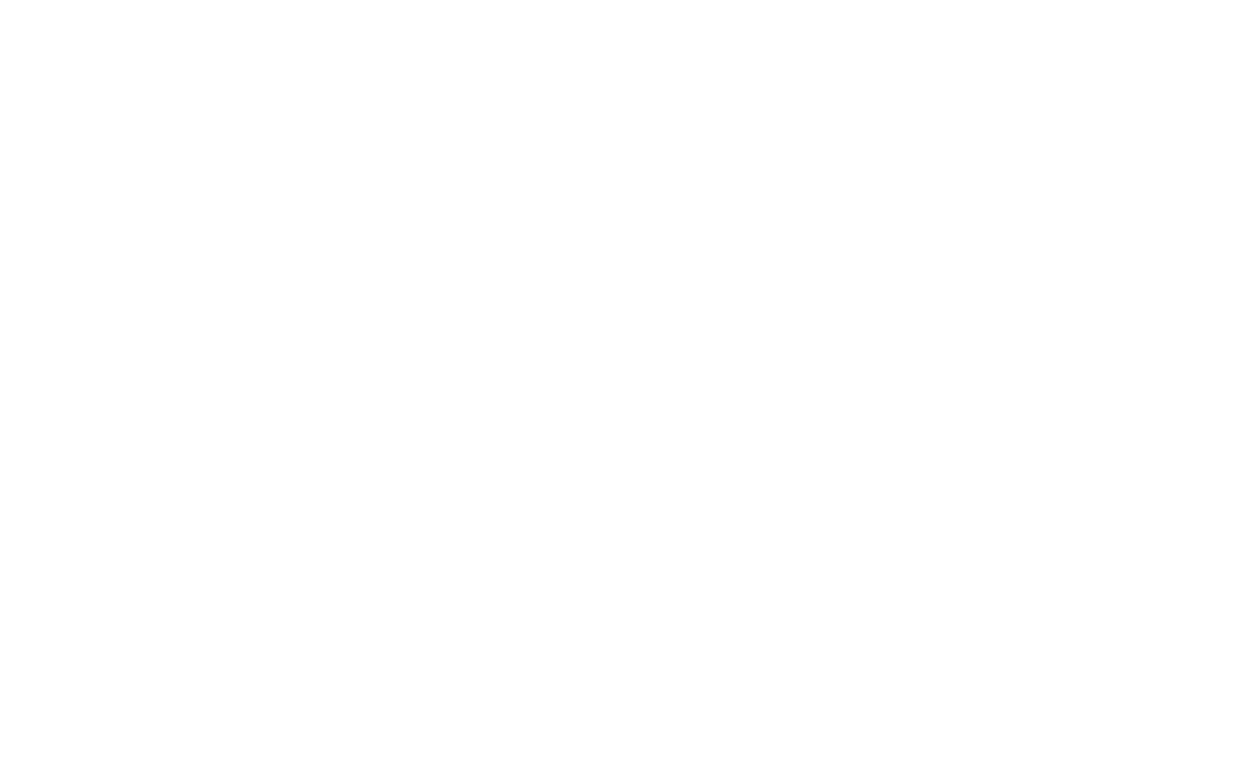
scroll to position [0, 0]
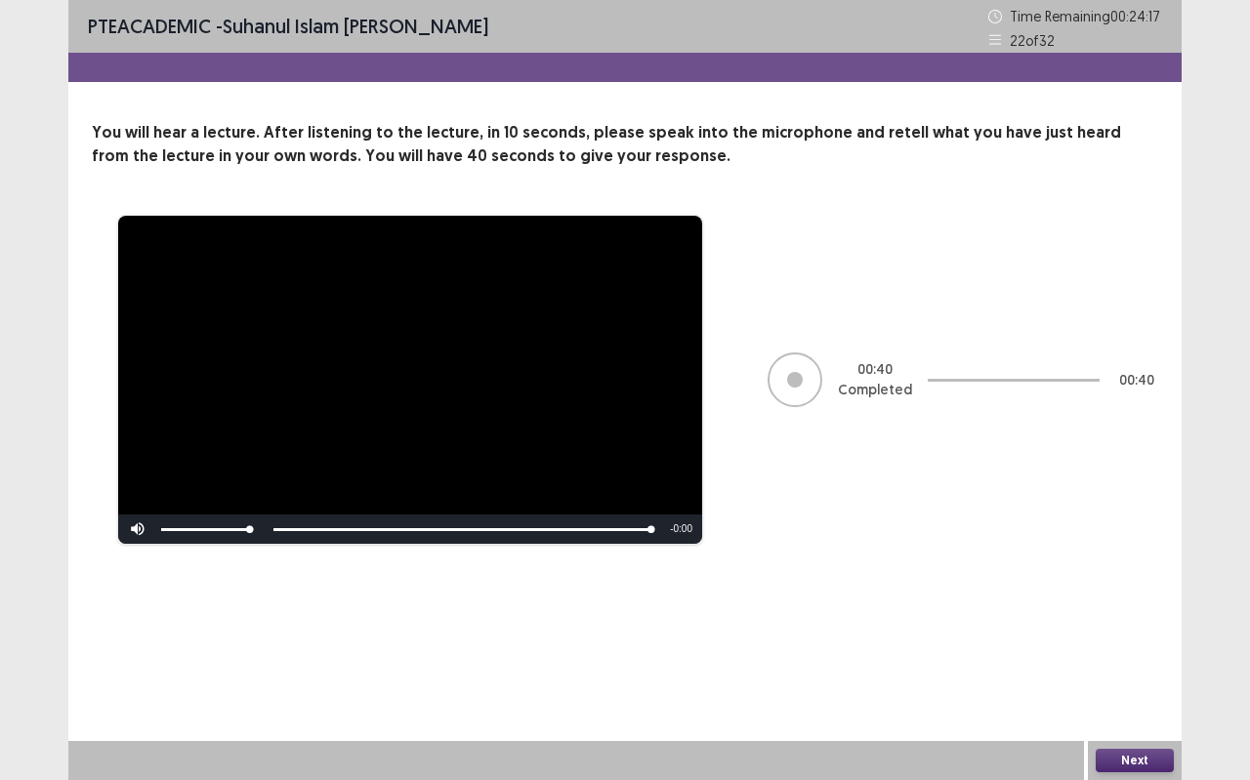
click at [1123, 693] on button "Next" at bounding box center [1134, 760] width 78 height 23
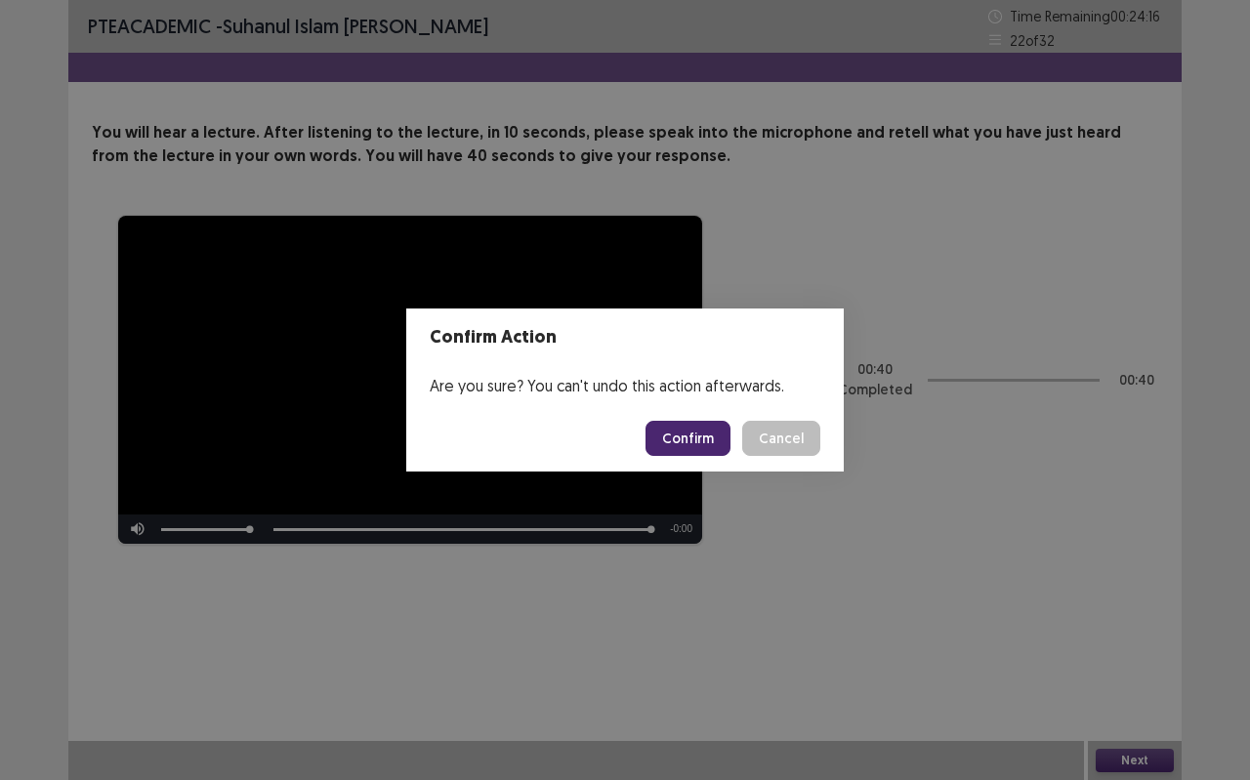
click at [700, 431] on button "Confirm" at bounding box center [687, 438] width 85 height 35
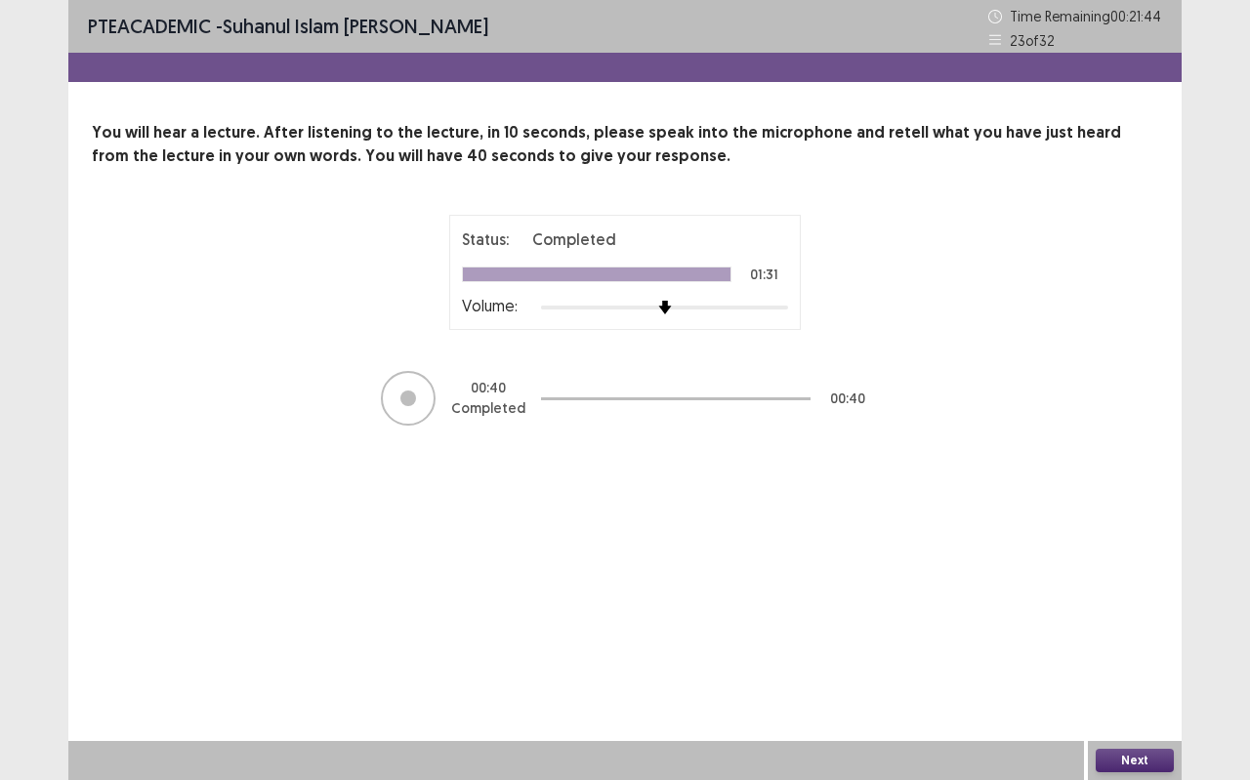
click at [1151, 693] on button "Next" at bounding box center [1134, 760] width 78 height 23
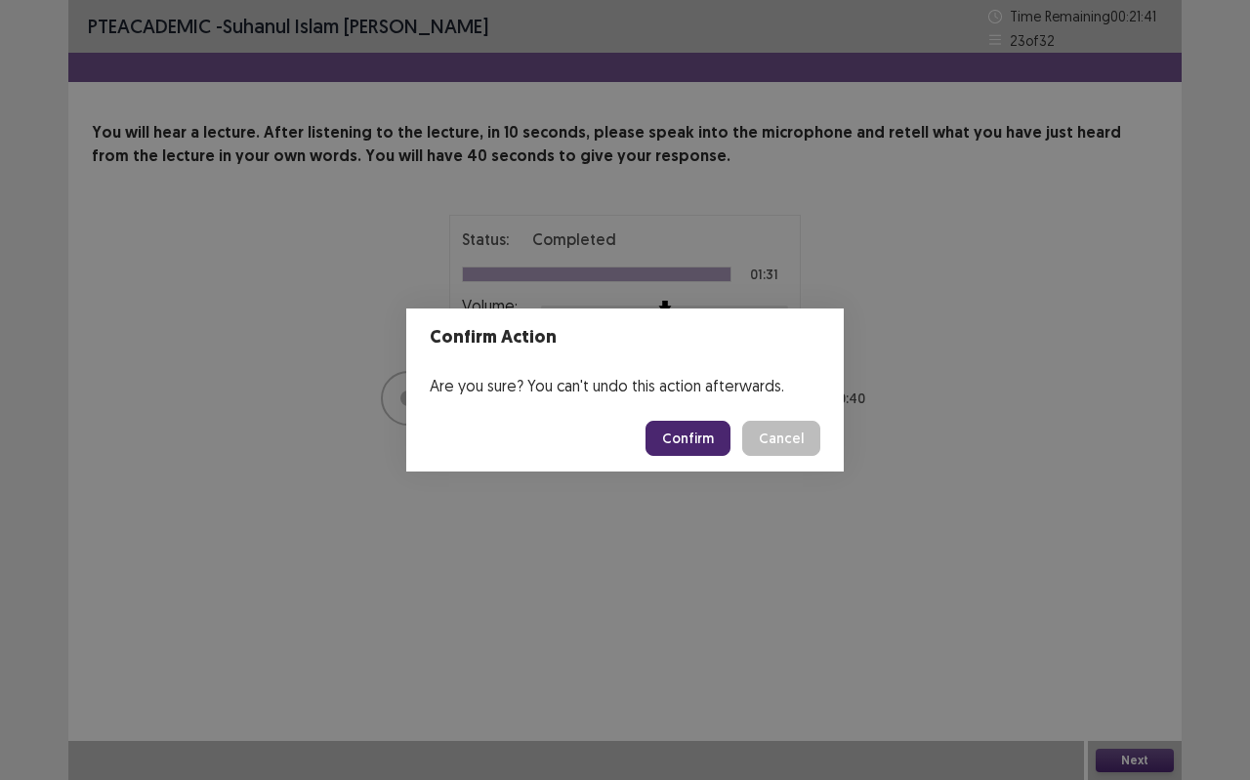
click at [688, 439] on button "Confirm" at bounding box center [687, 438] width 85 height 35
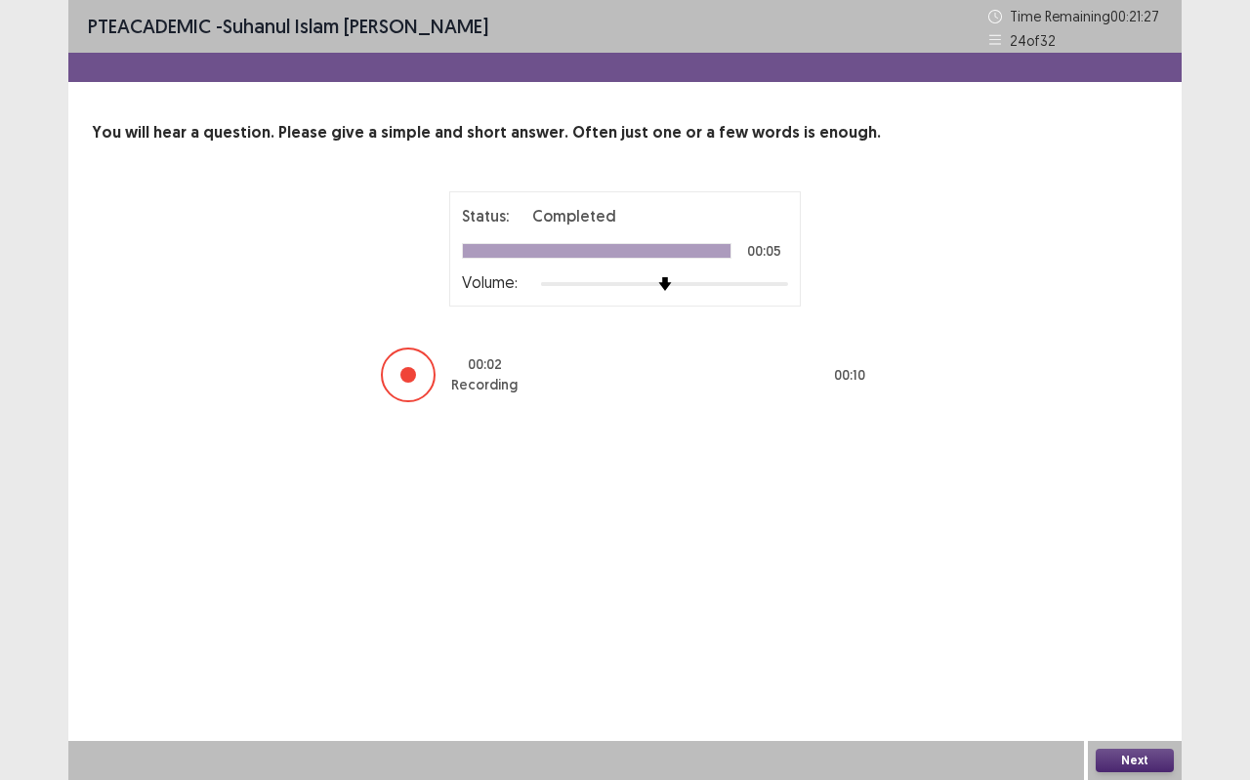
click at [1118, 693] on button "Next" at bounding box center [1134, 760] width 78 height 23
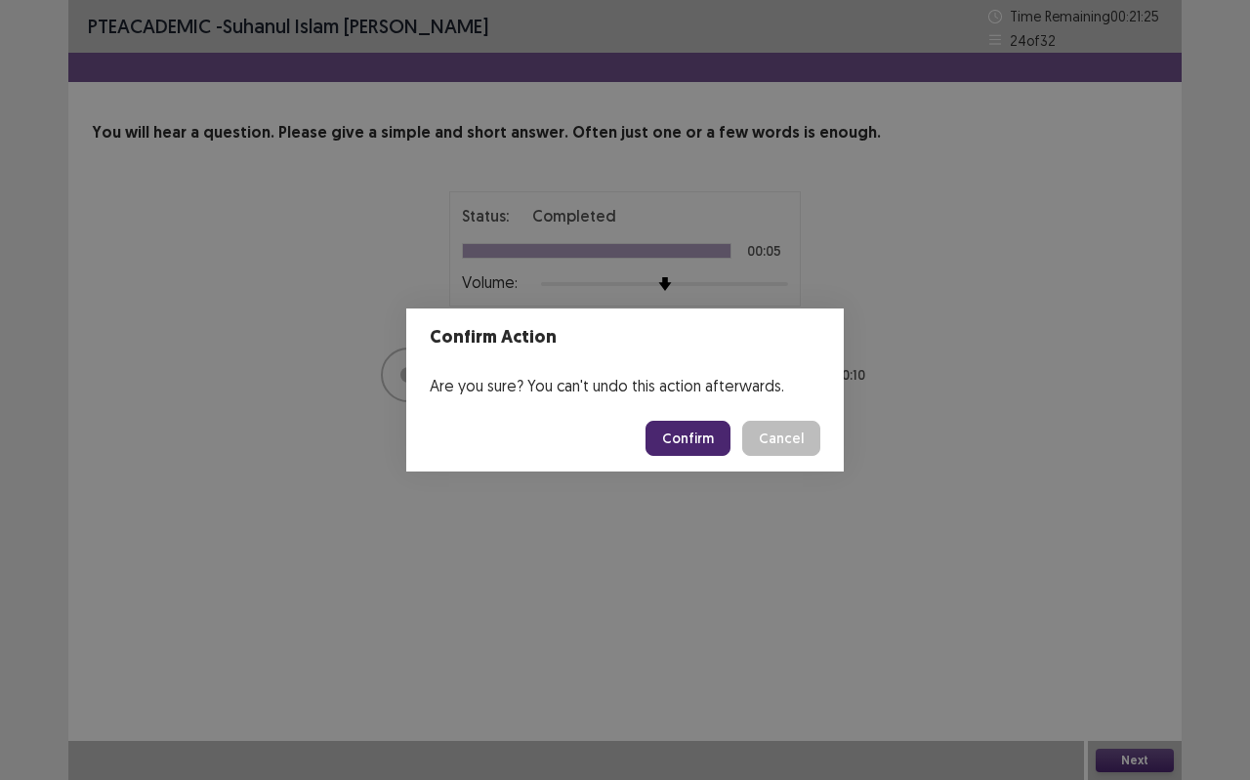
click at [681, 428] on button "Confirm" at bounding box center [687, 438] width 85 height 35
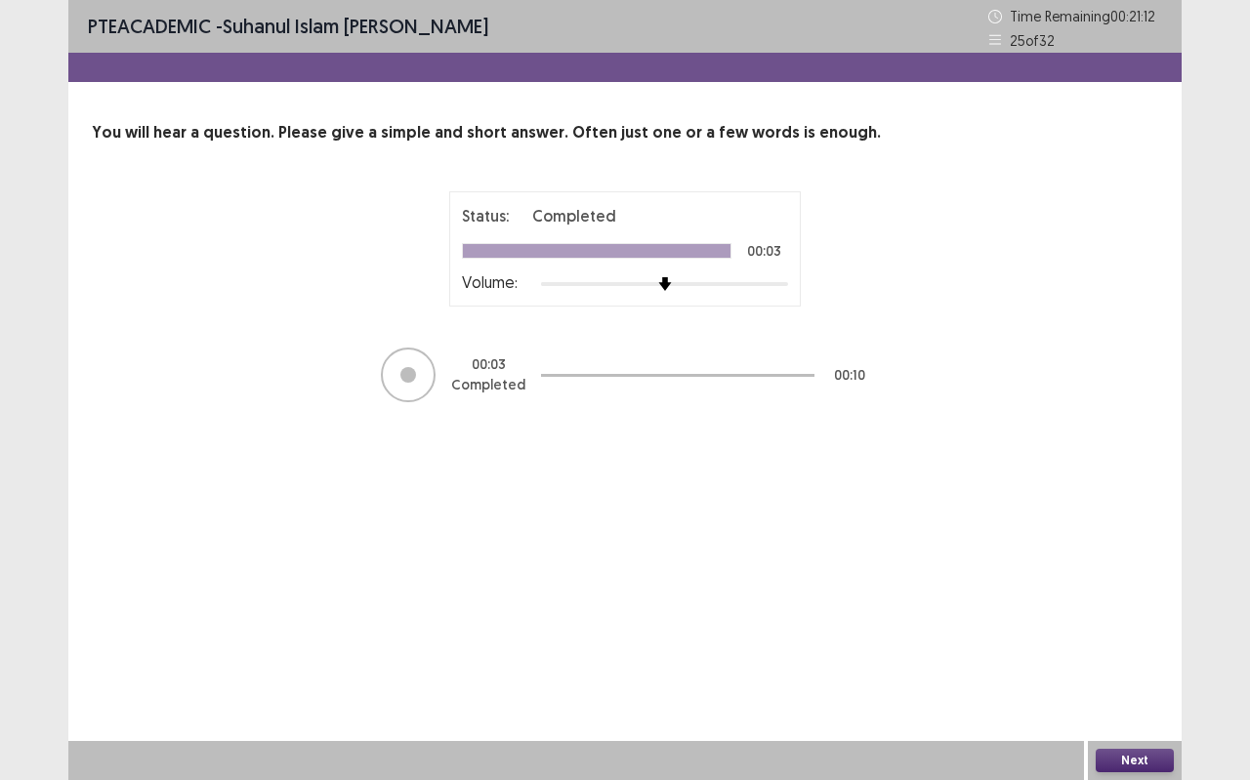
click at [1154, 693] on button "Next" at bounding box center [1134, 760] width 78 height 23
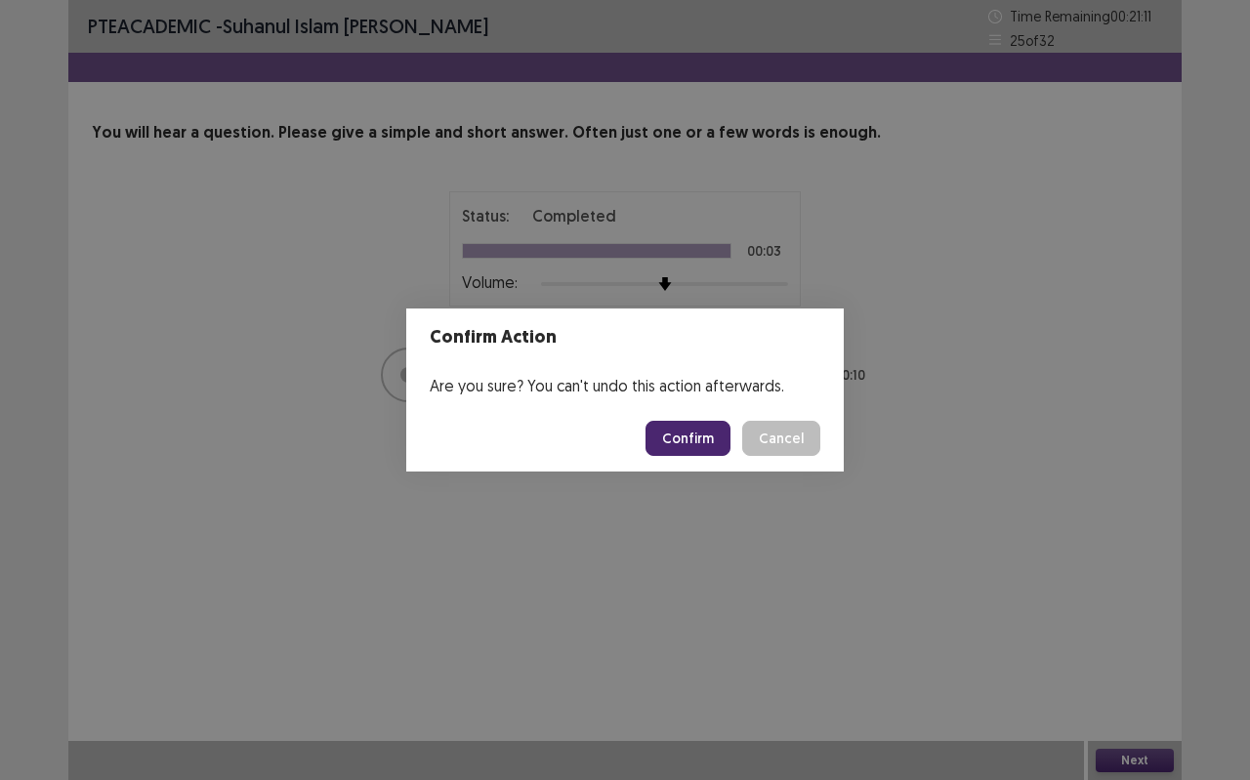
click at [713, 438] on button "Confirm" at bounding box center [687, 438] width 85 height 35
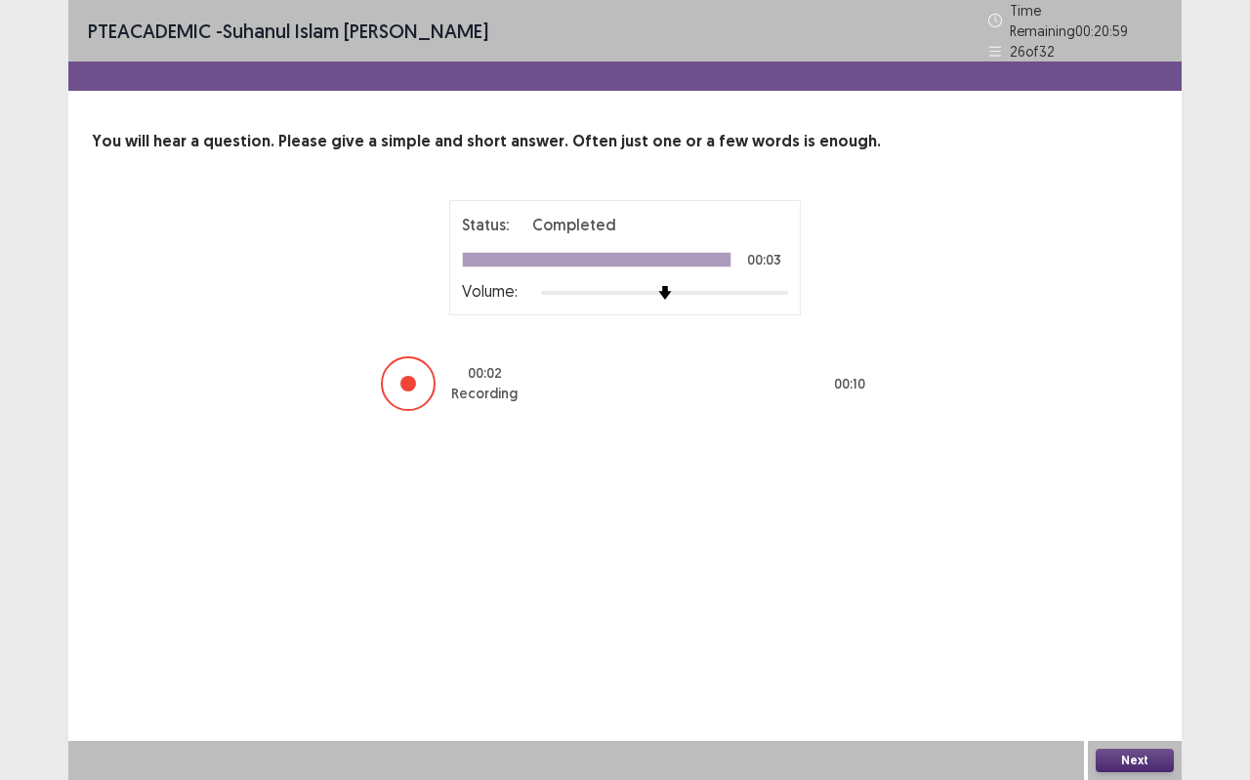
click at [1122, 693] on button "Next" at bounding box center [1134, 760] width 78 height 23
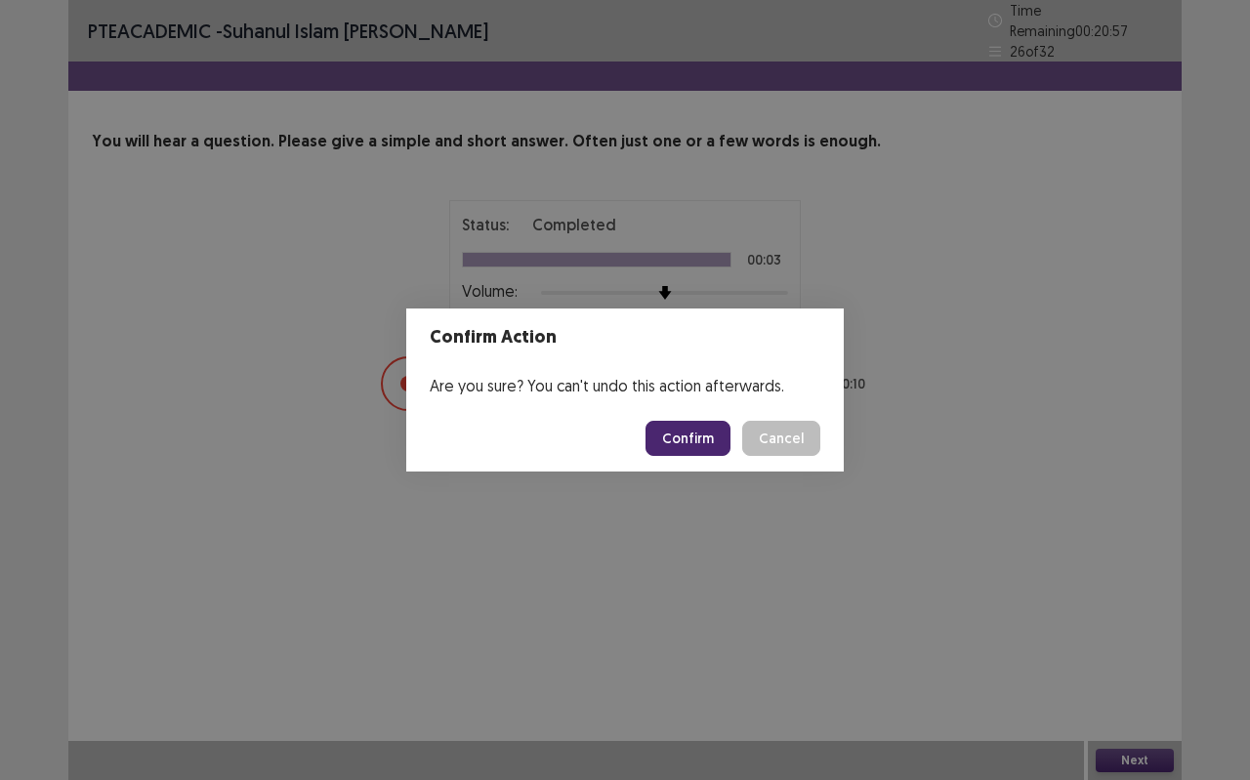
click at [694, 433] on button "Confirm" at bounding box center [687, 438] width 85 height 35
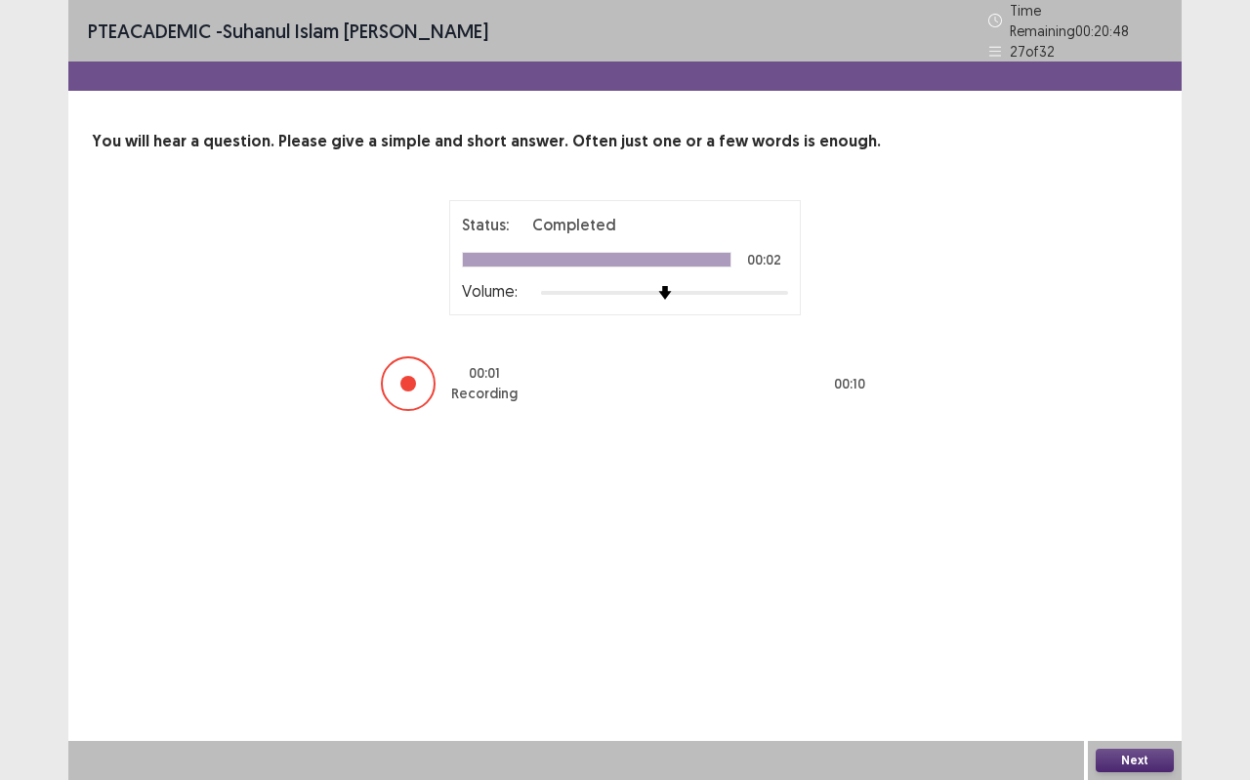
click at [1127, 693] on button "Next" at bounding box center [1134, 760] width 78 height 23
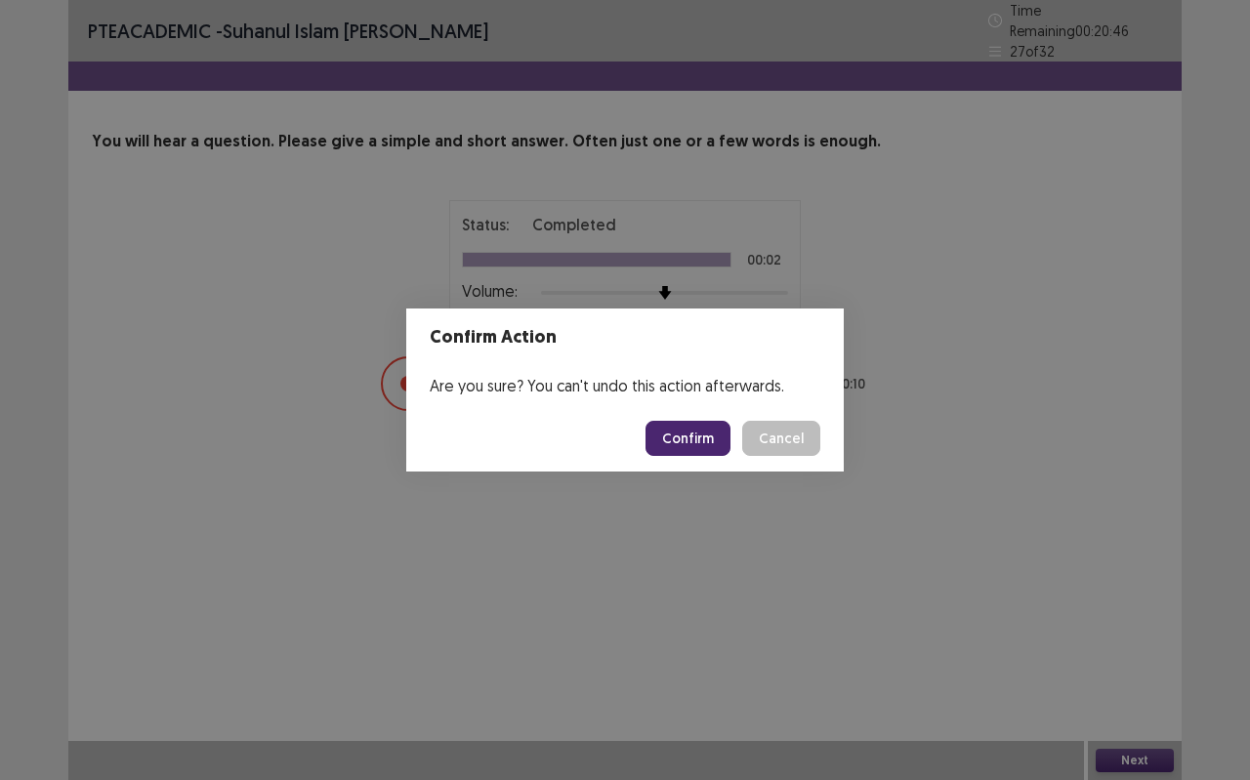
click at [707, 442] on button "Confirm" at bounding box center [687, 438] width 85 height 35
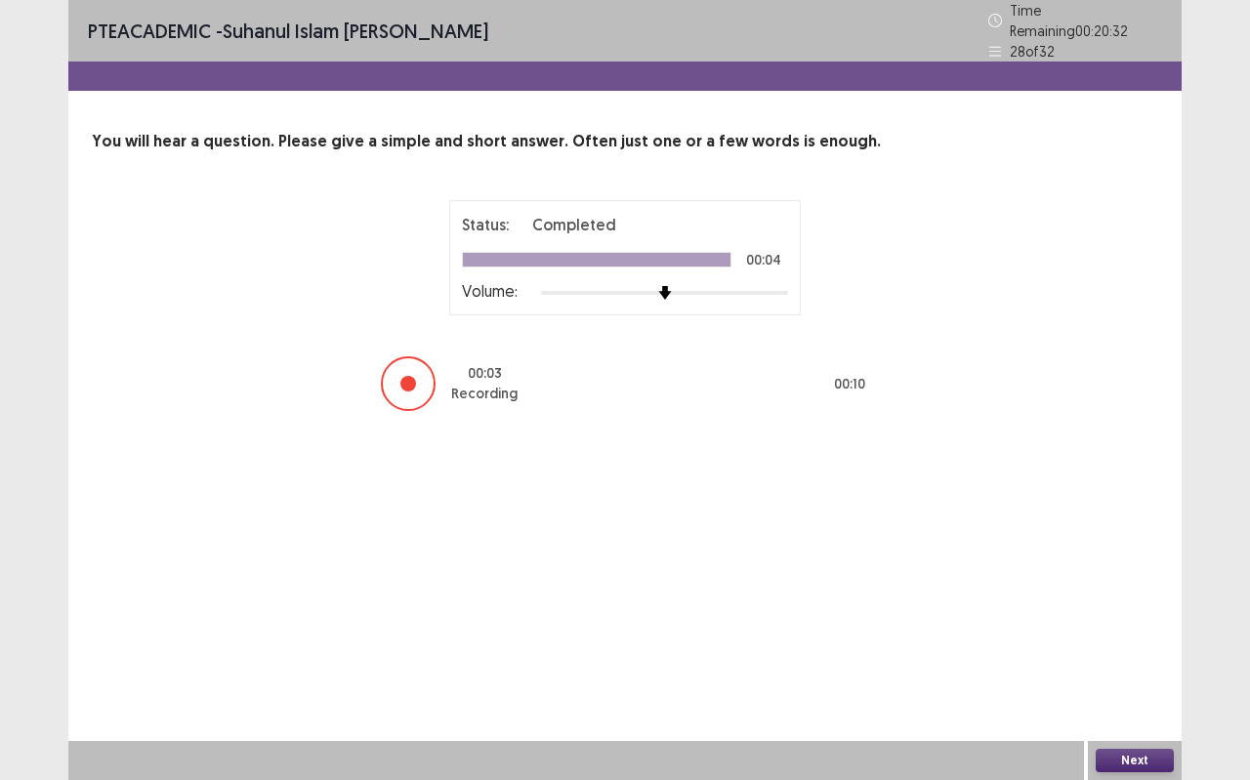
click at [1136, 693] on button "Next" at bounding box center [1134, 760] width 78 height 23
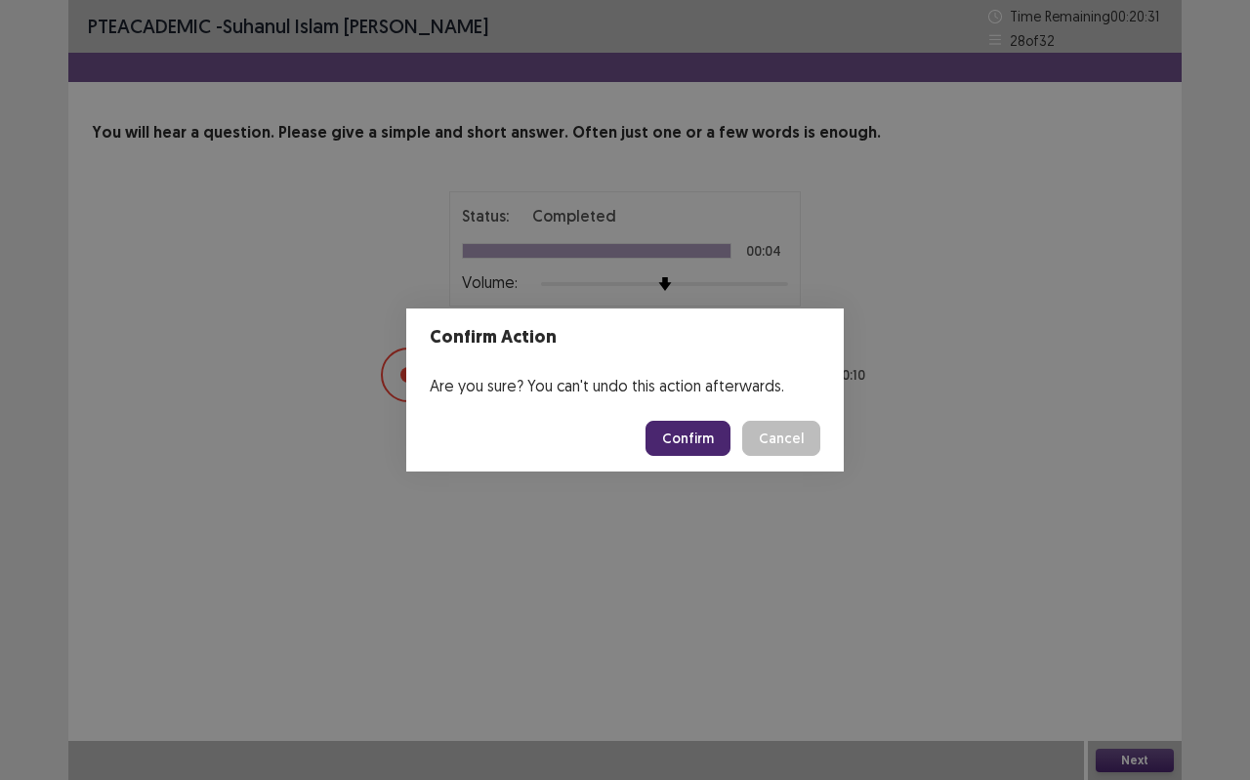
click at [688, 446] on button "Confirm" at bounding box center [687, 438] width 85 height 35
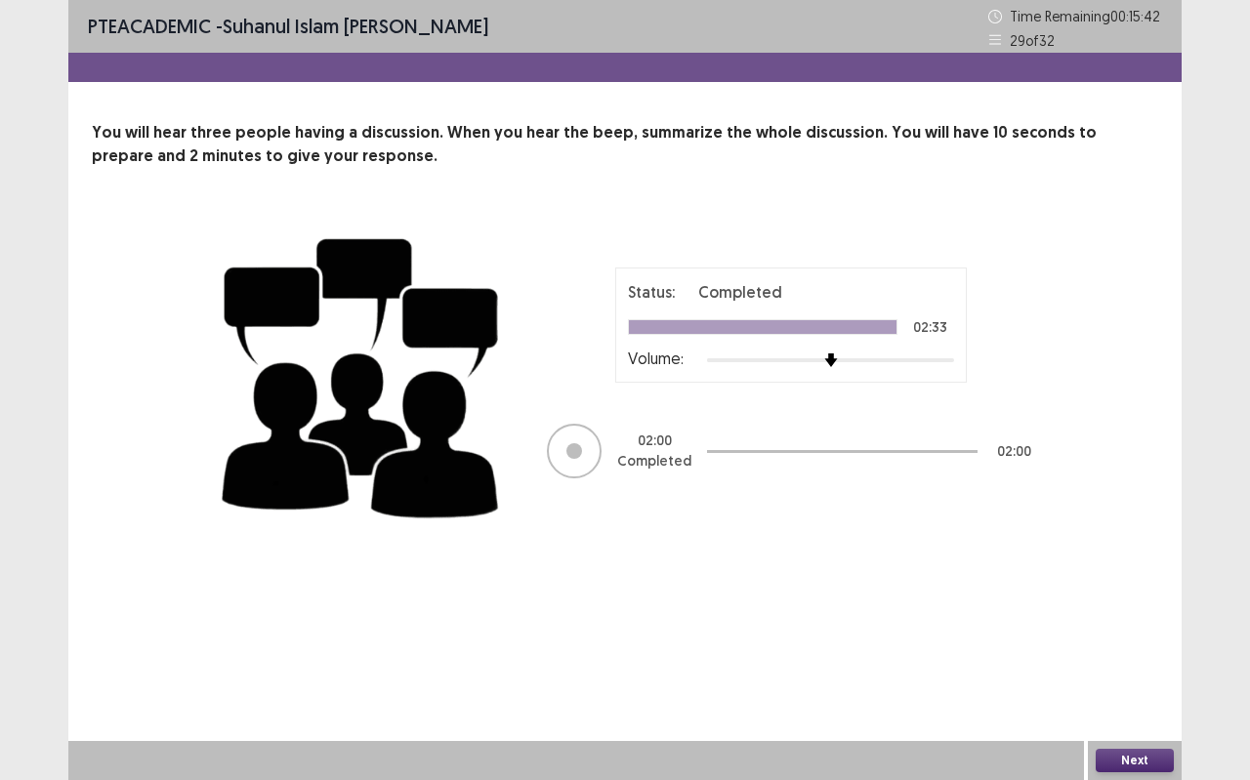
click at [1130, 693] on button "Next" at bounding box center [1134, 760] width 78 height 23
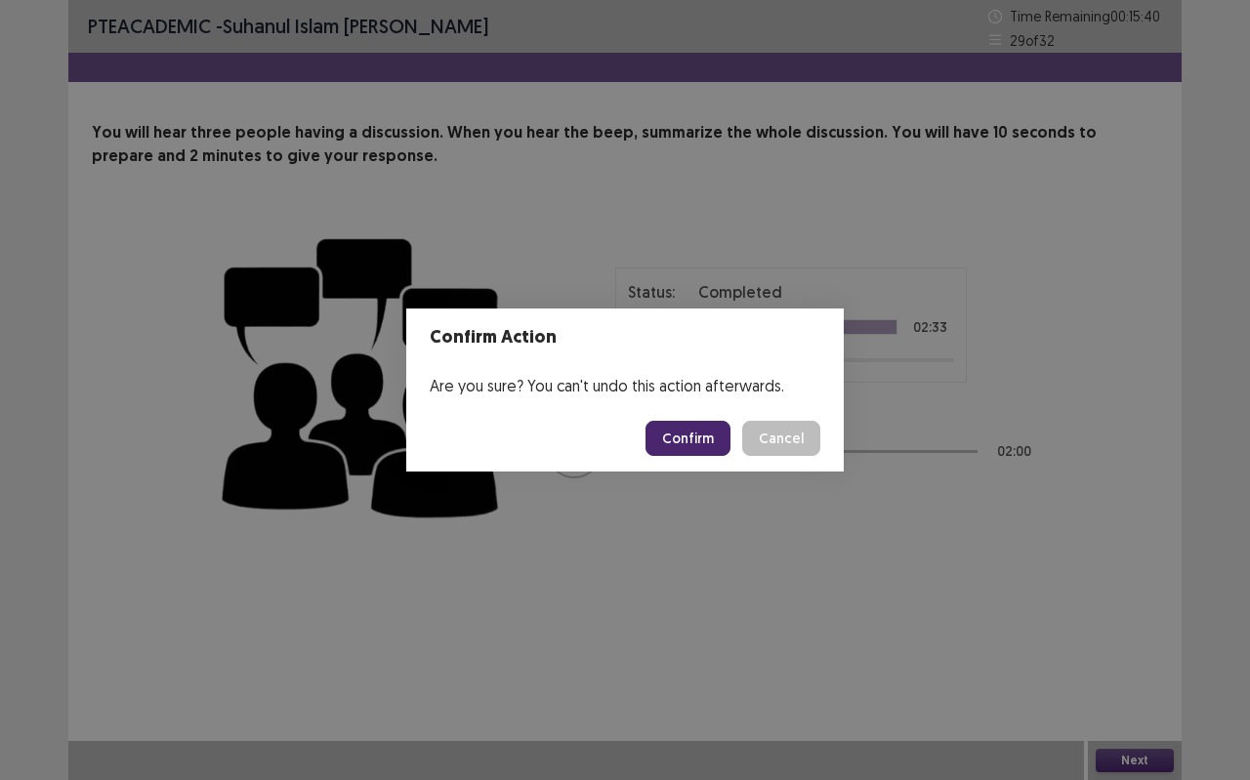
click at [720, 436] on button "Confirm" at bounding box center [687, 438] width 85 height 35
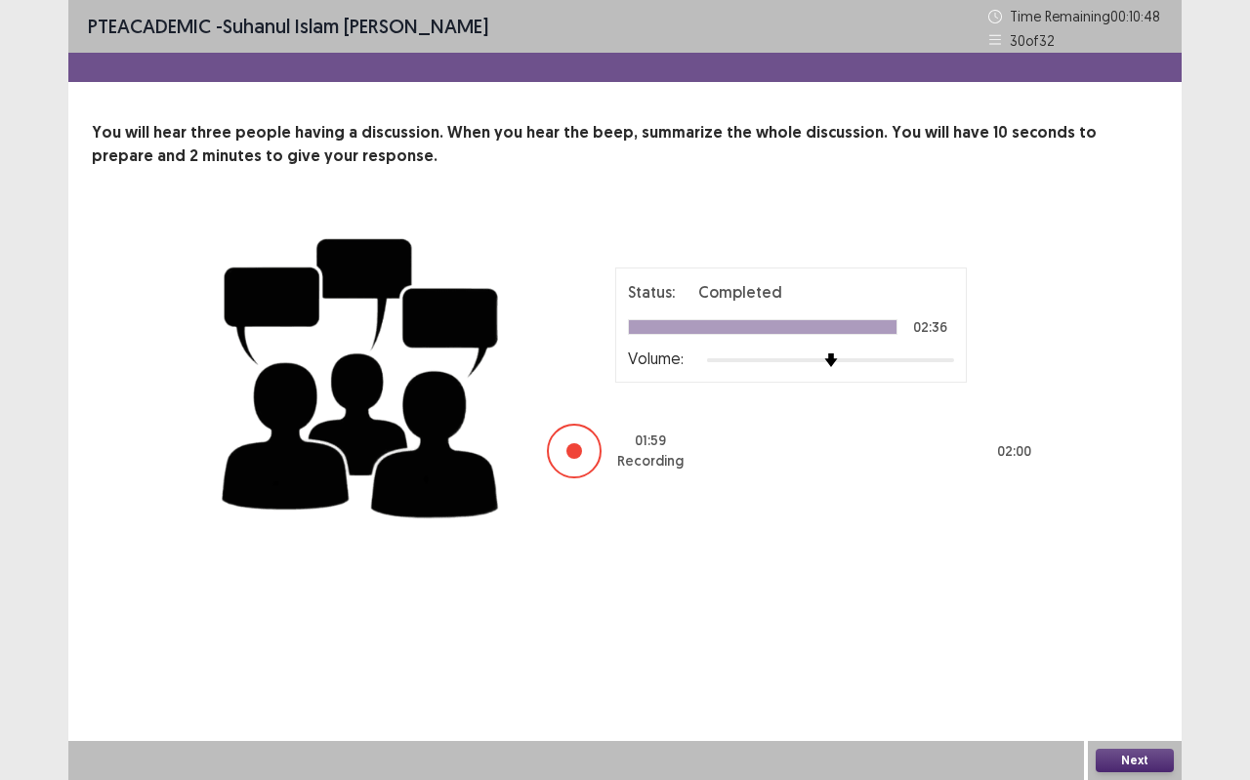
click at [1100, 693] on button "Next" at bounding box center [1134, 760] width 78 height 23
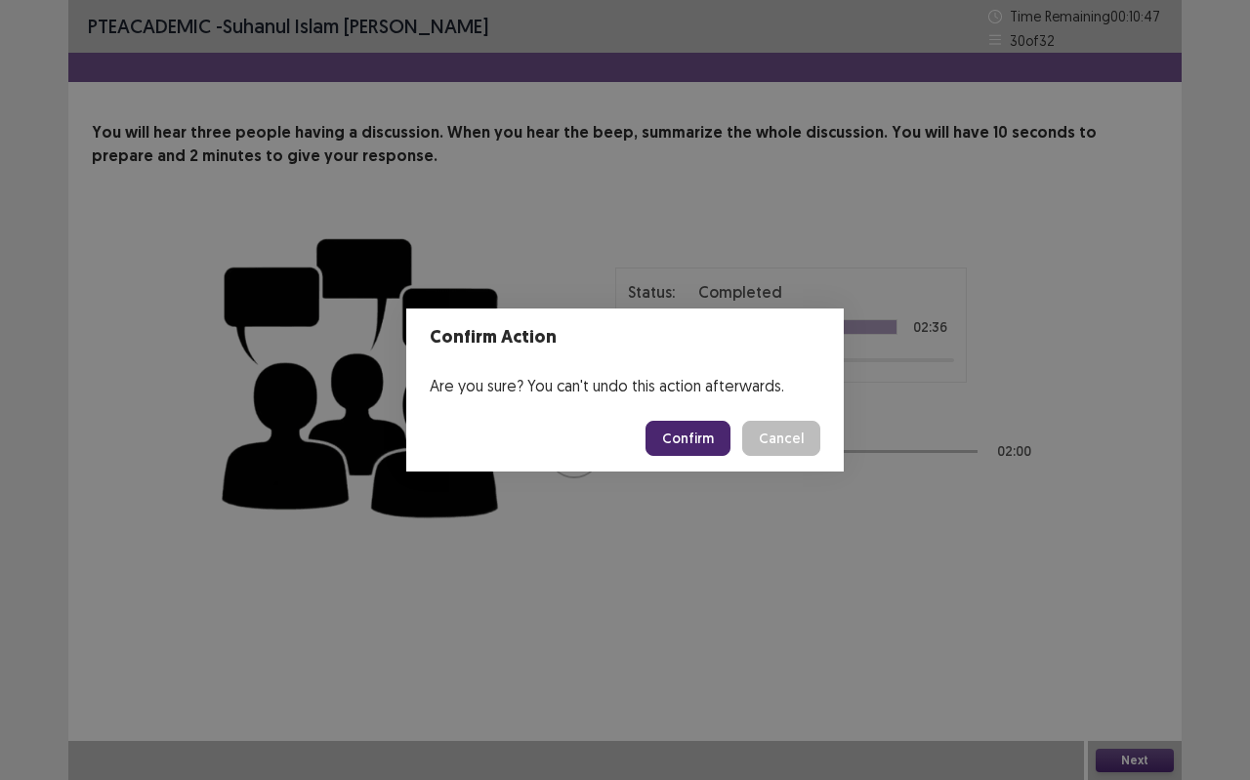
click at [677, 426] on button "Confirm" at bounding box center [687, 438] width 85 height 35
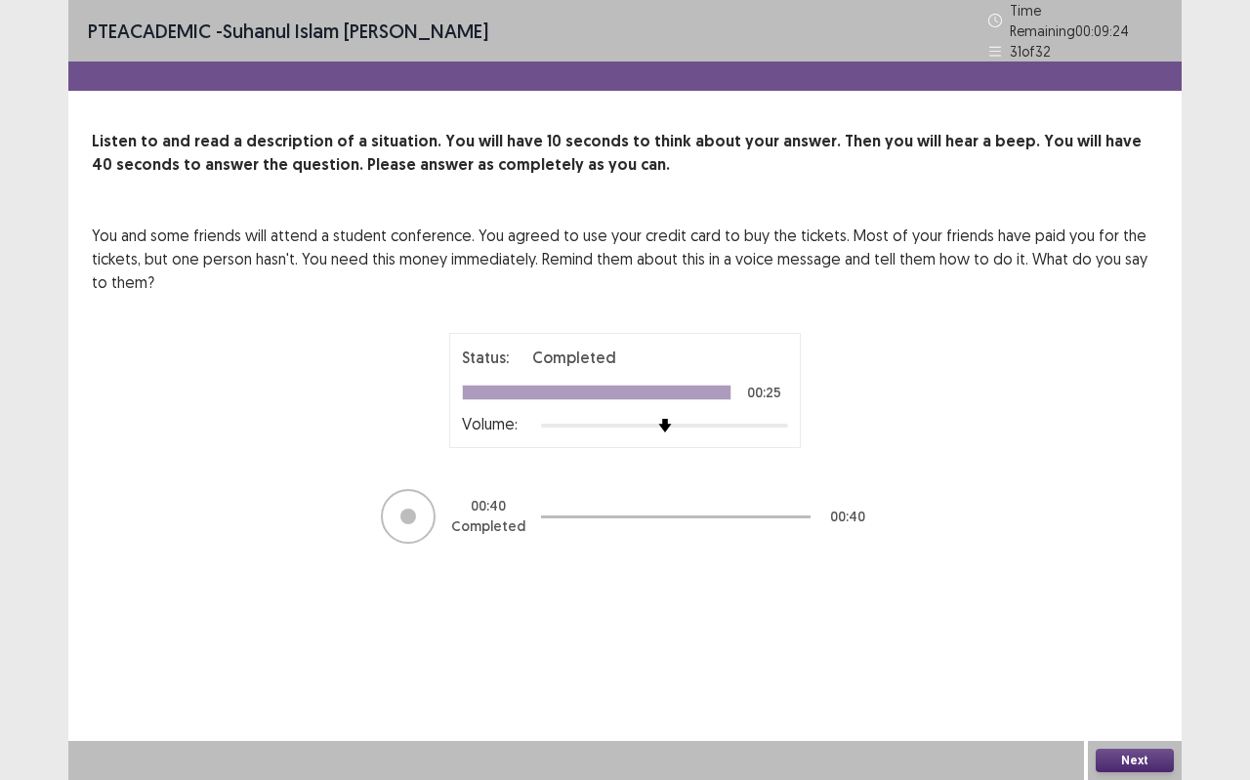
click at [1126, 693] on button "Next" at bounding box center [1134, 760] width 78 height 23
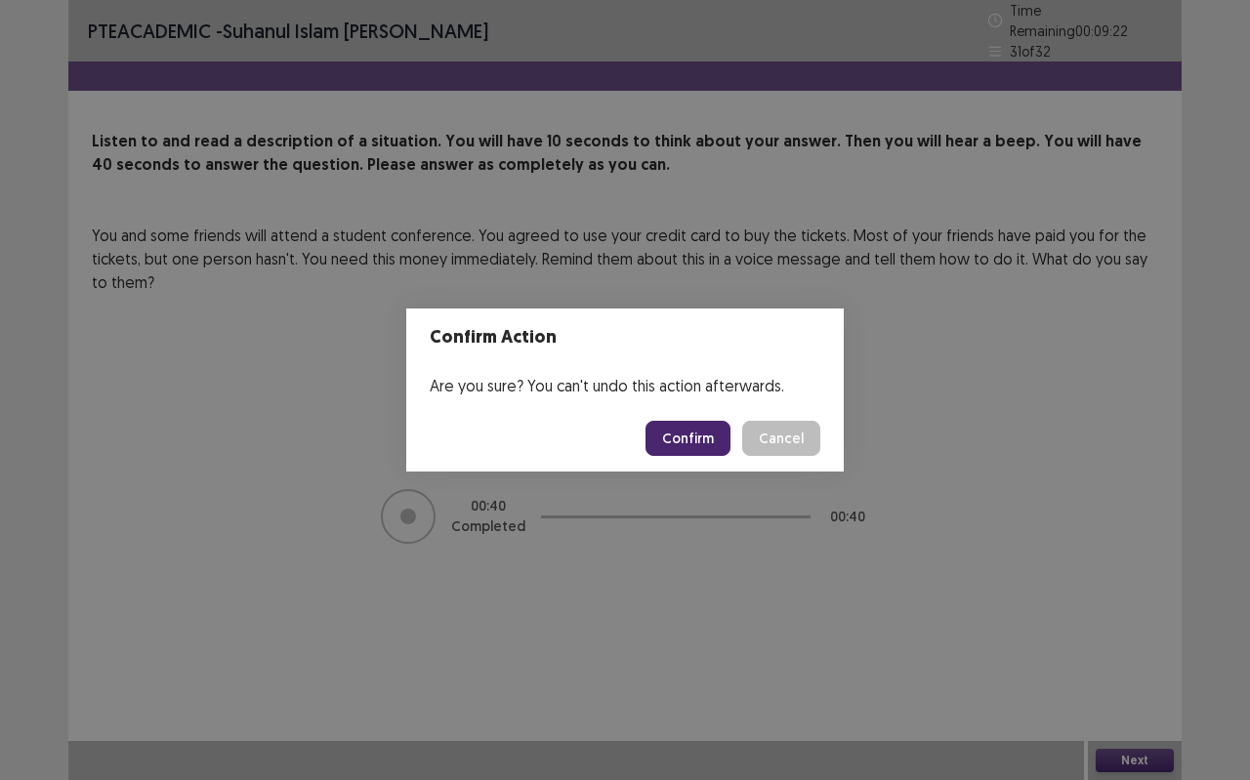
click at [692, 433] on button "Confirm" at bounding box center [687, 438] width 85 height 35
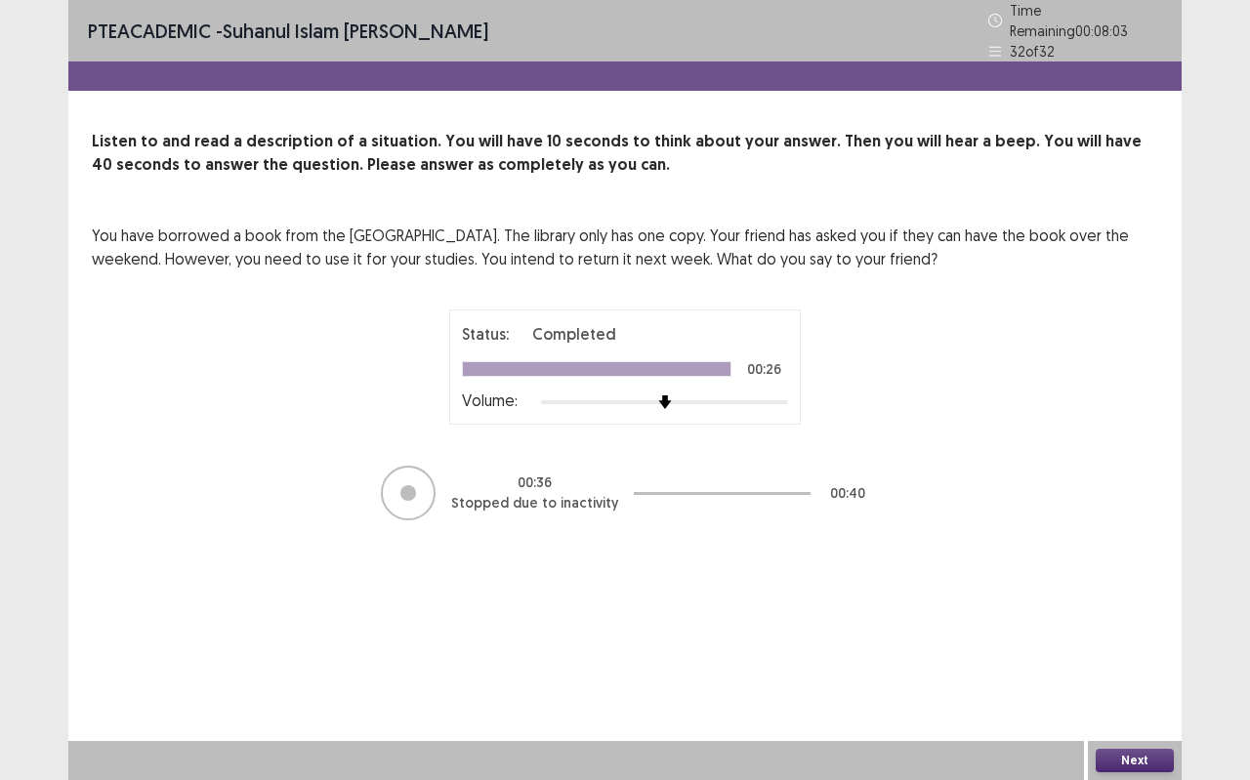
click at [1108, 693] on button "Next" at bounding box center [1134, 760] width 78 height 23
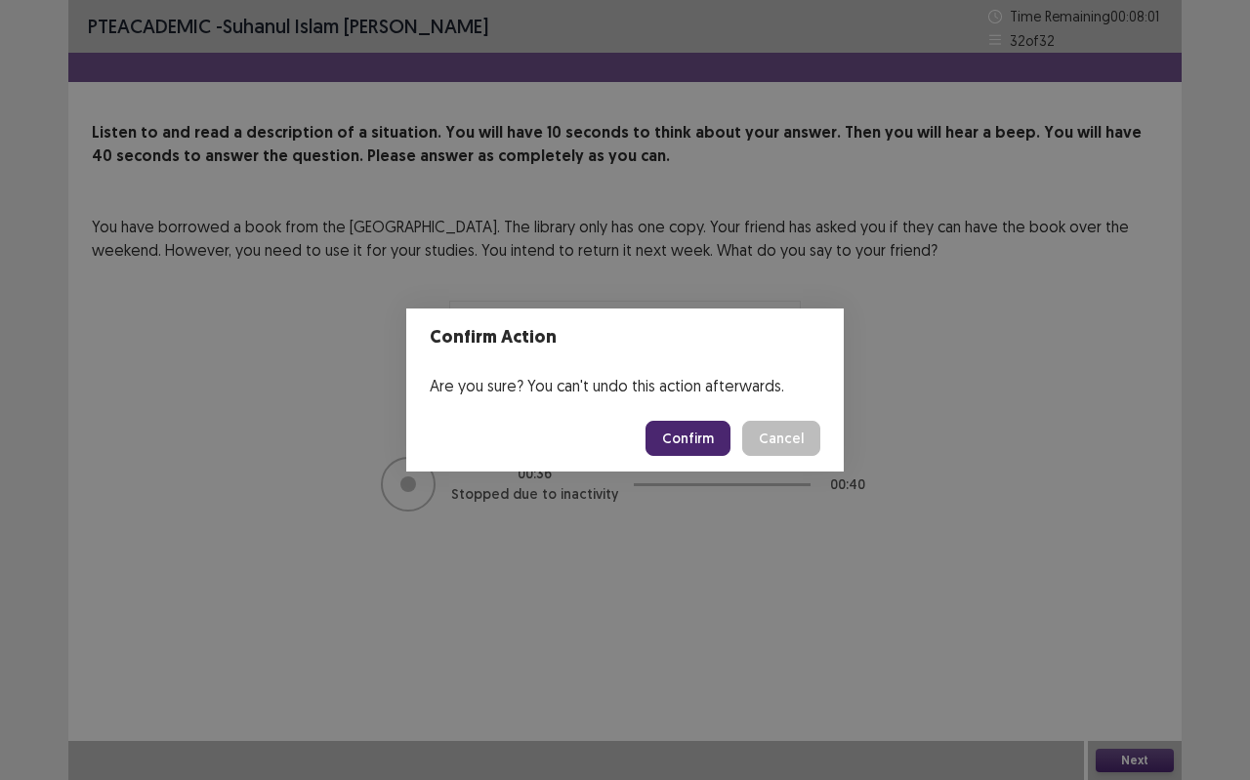
click at [682, 425] on button "Confirm" at bounding box center [687, 438] width 85 height 35
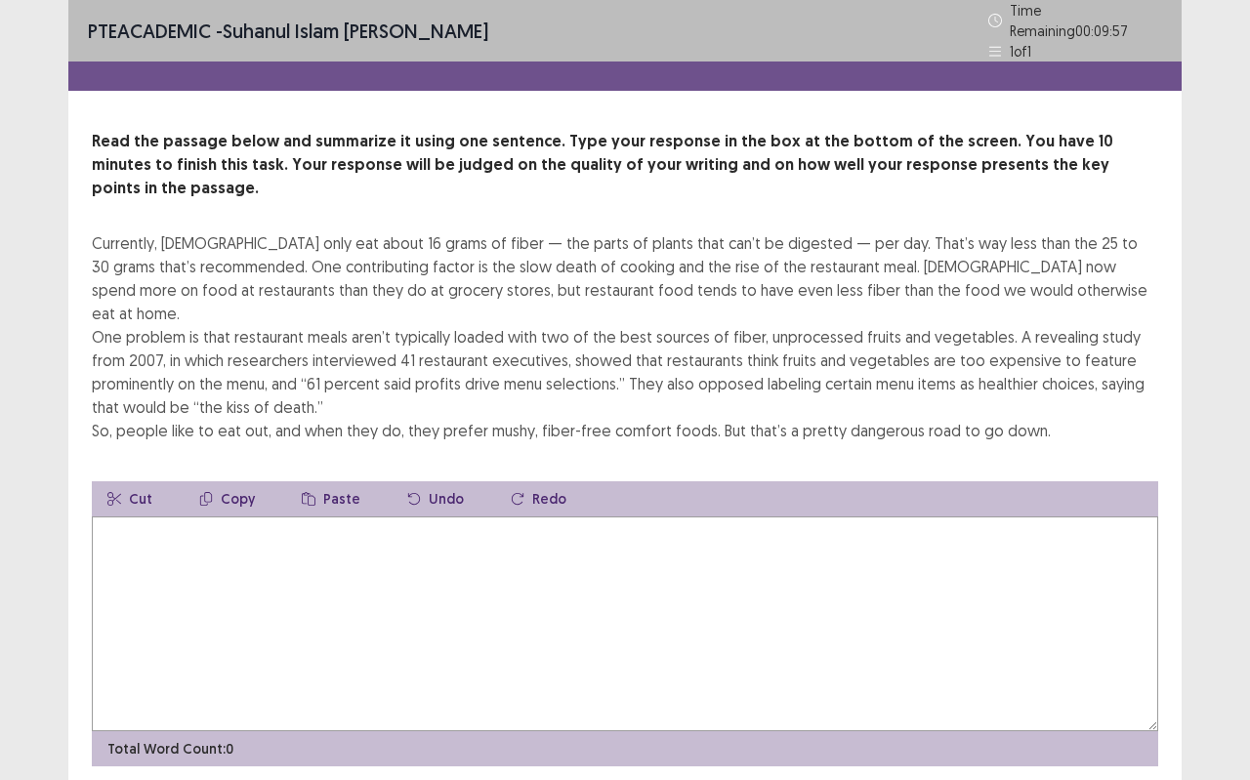
click at [121, 516] on textarea at bounding box center [625, 623] width 1066 height 215
click at [367, 516] on textarea "**********" at bounding box center [625, 623] width 1066 height 215
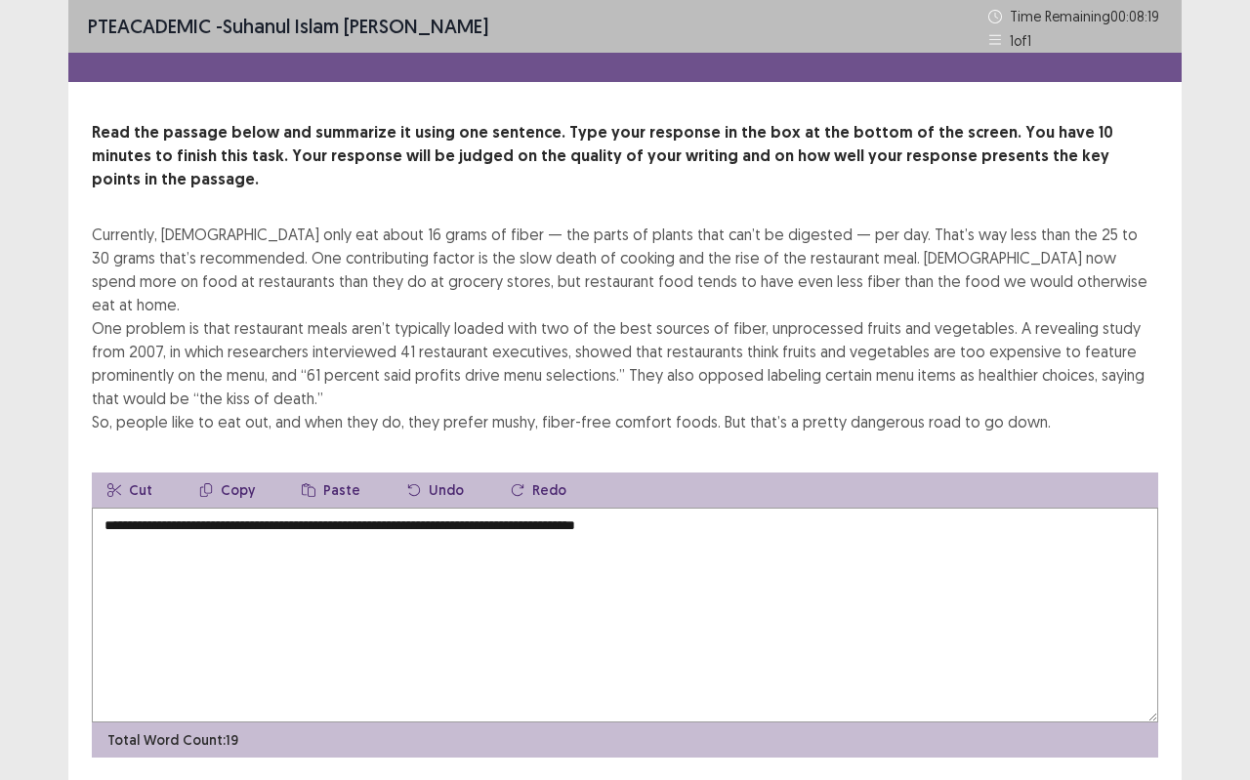
click at [372, 508] on textarea "**********" at bounding box center [625, 615] width 1066 height 215
click at [693, 508] on textarea "**********" at bounding box center [625, 615] width 1066 height 215
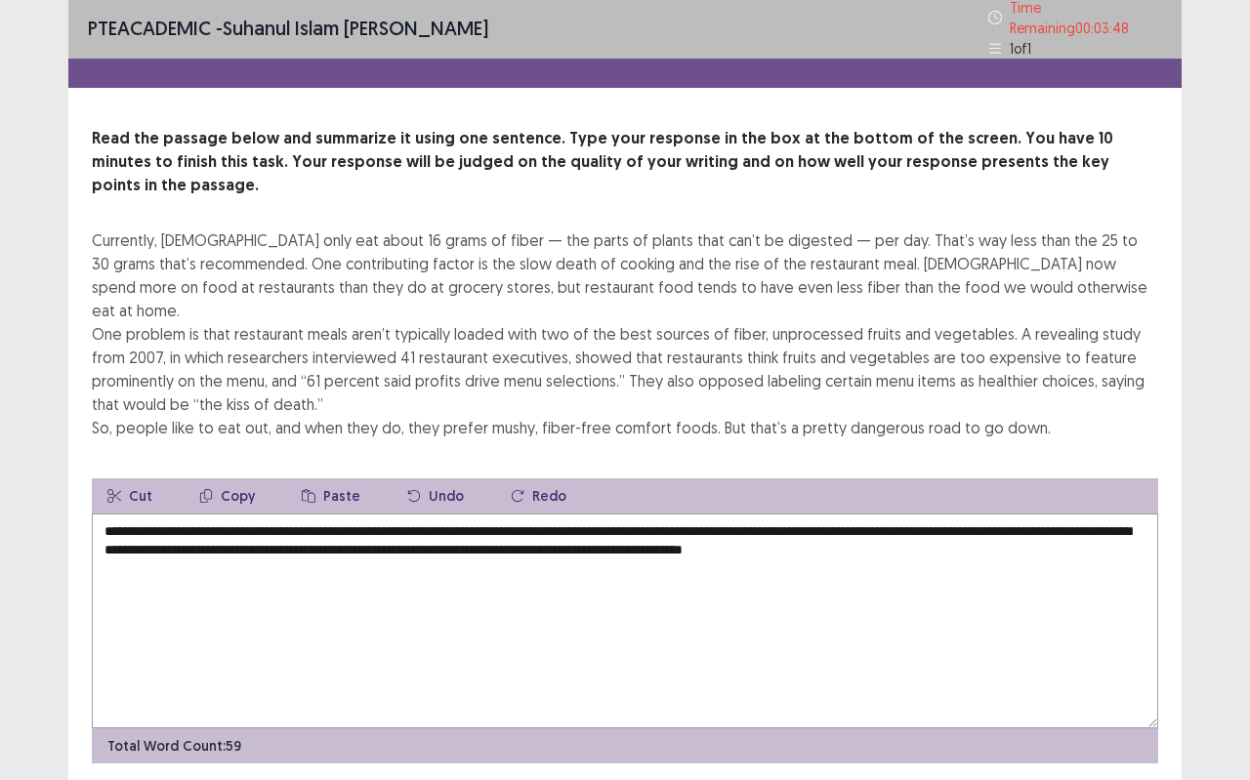
scroll to position [4, 0]
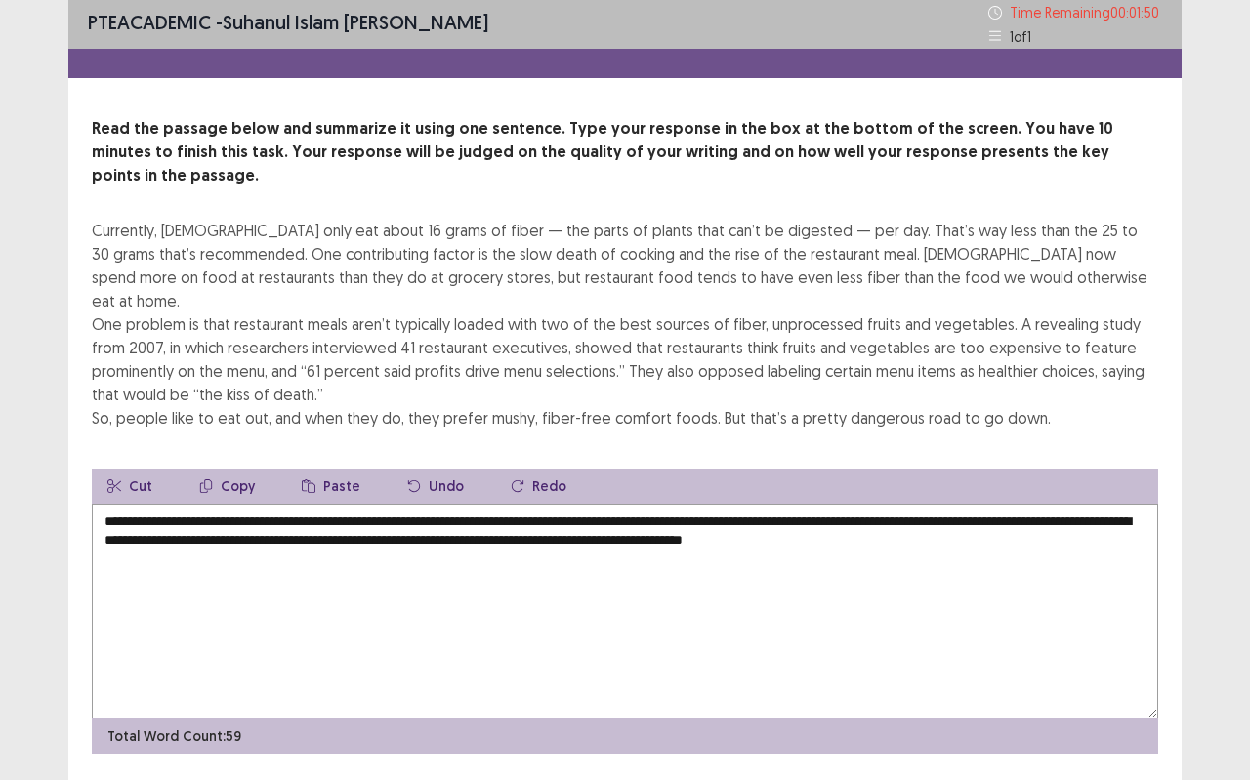
drag, startPoint x: 159, startPoint y: 497, endPoint x: 187, endPoint y: 498, distance: 28.3
click at [187, 504] on textarea "**********" at bounding box center [625, 611] width 1066 height 215
drag, startPoint x: 160, startPoint y: 497, endPoint x: 184, endPoint y: 492, distance: 24.9
click at [184, 504] on textarea "**********" at bounding box center [625, 611] width 1066 height 215
drag, startPoint x: 159, startPoint y: 498, endPoint x: 190, endPoint y: 504, distance: 31.8
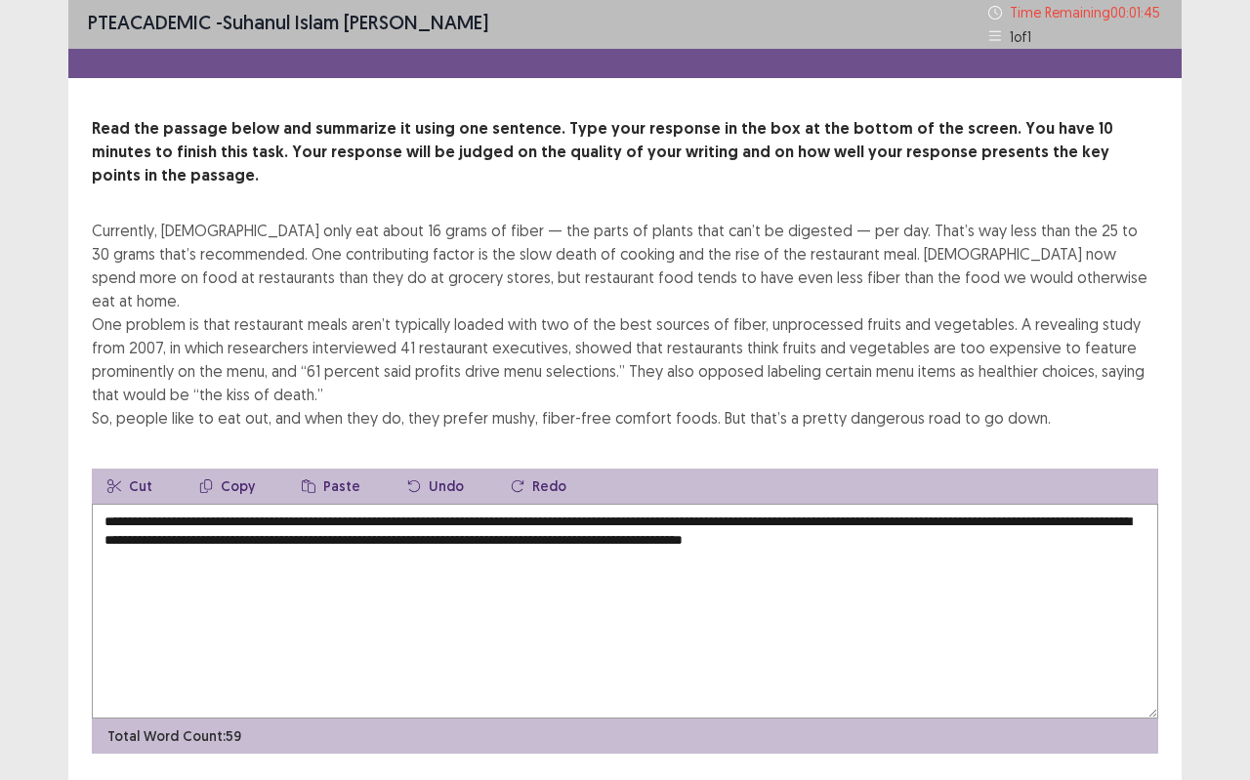
click at [190, 504] on textarea "**********" at bounding box center [625, 611] width 1066 height 215
drag, startPoint x: 158, startPoint y: 496, endPoint x: 203, endPoint y: 499, distance: 45.0
click at [203, 504] on textarea "**********" at bounding box center [625, 611] width 1066 height 215
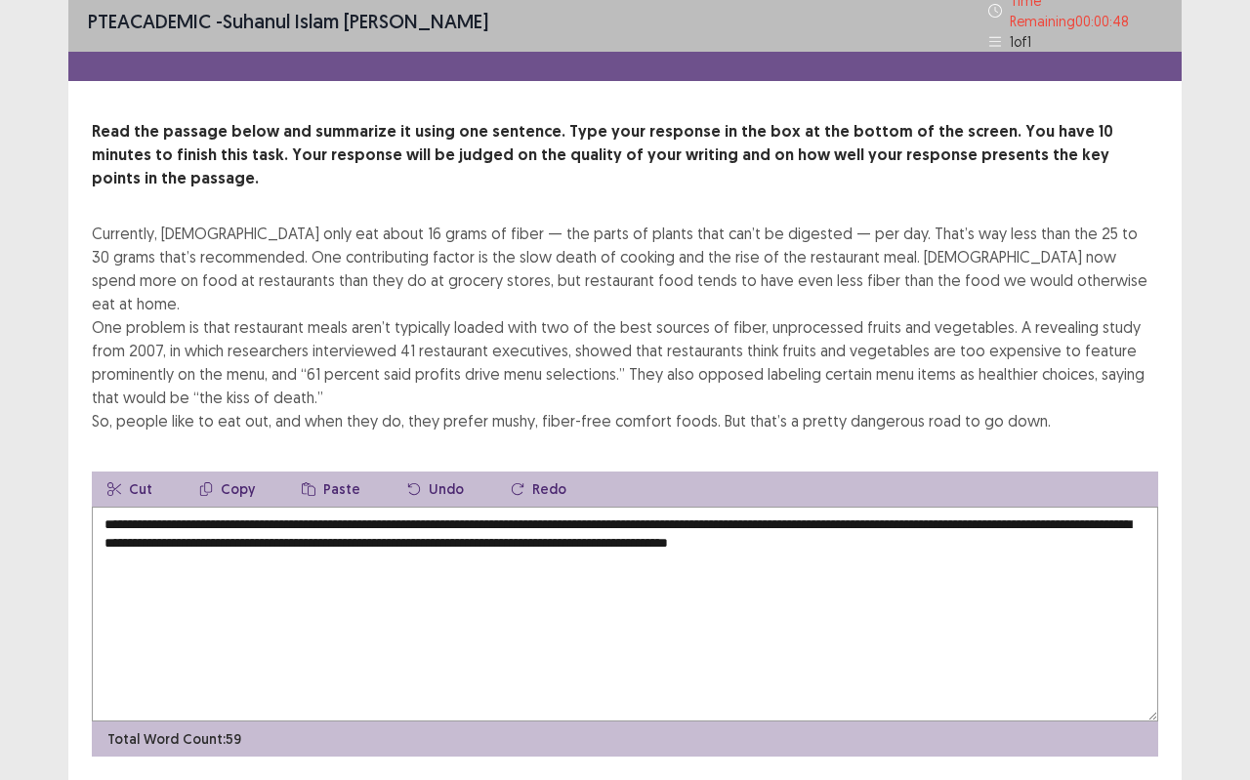
scroll to position [17, 0]
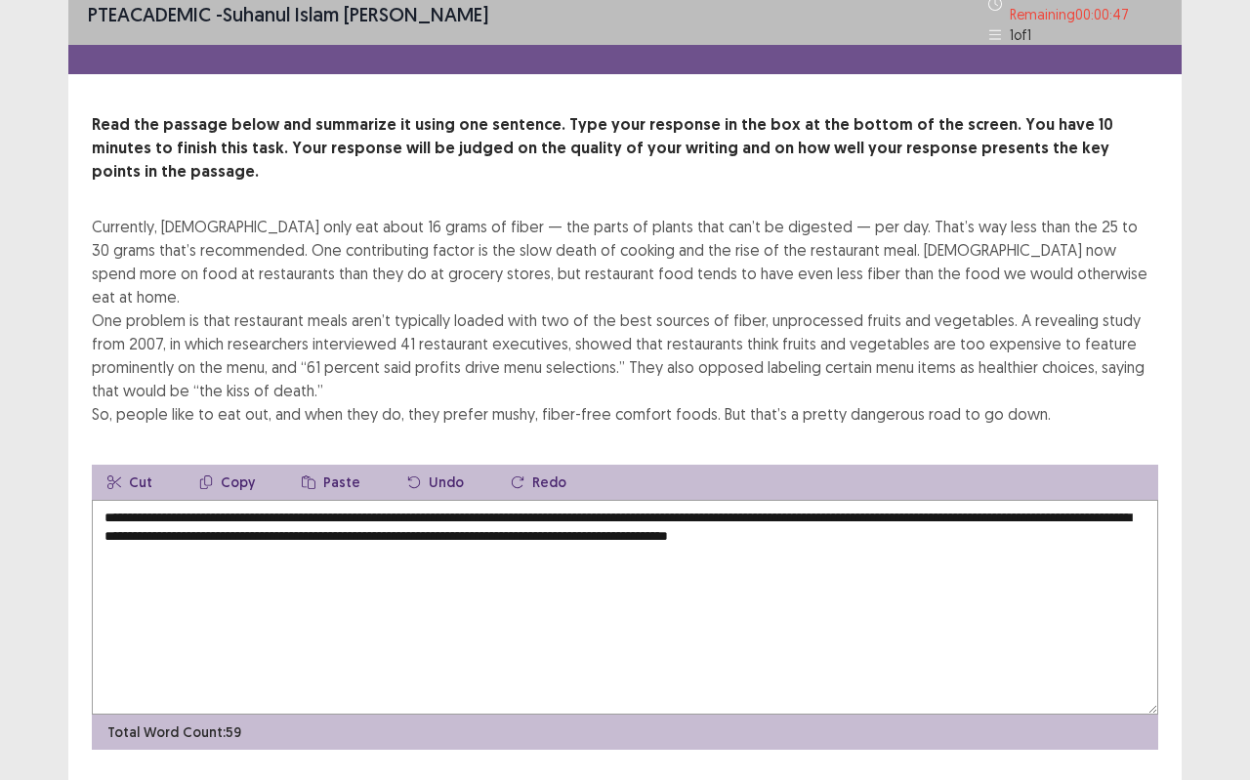
type textarea "**********"
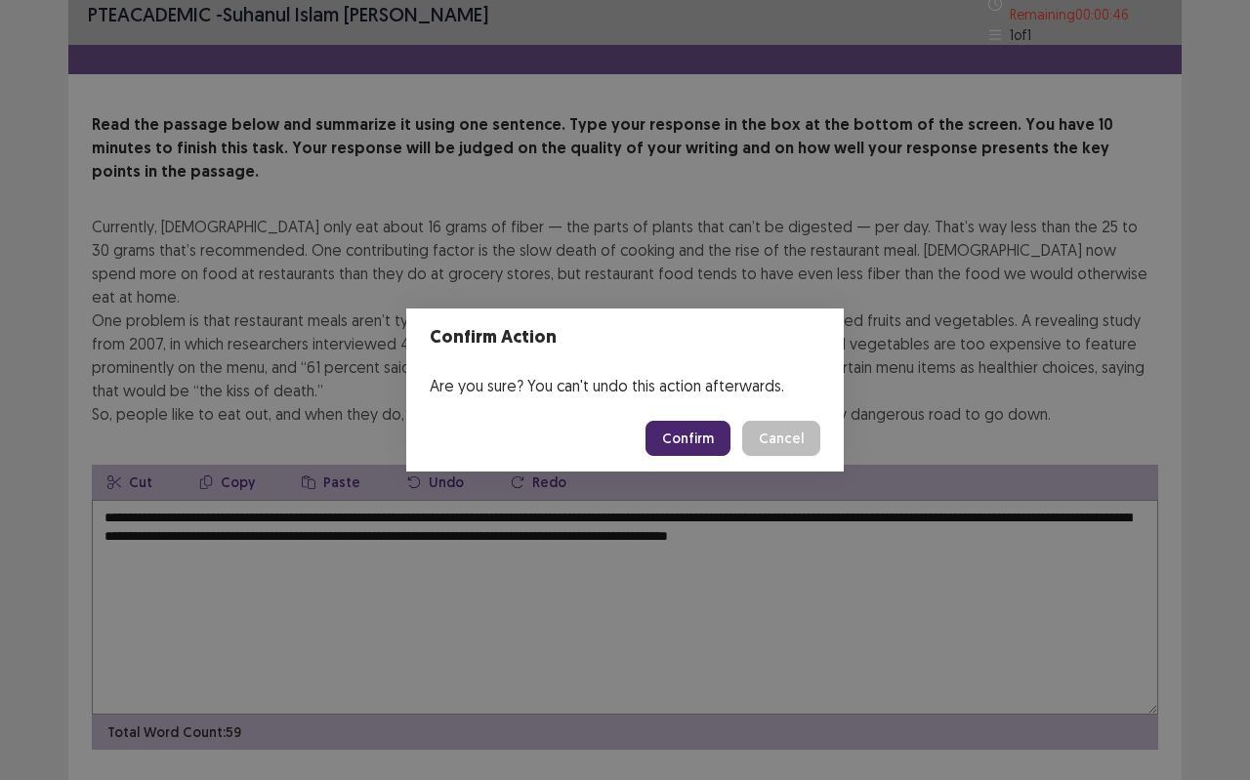
click at [700, 444] on button "Confirm" at bounding box center [687, 438] width 85 height 35
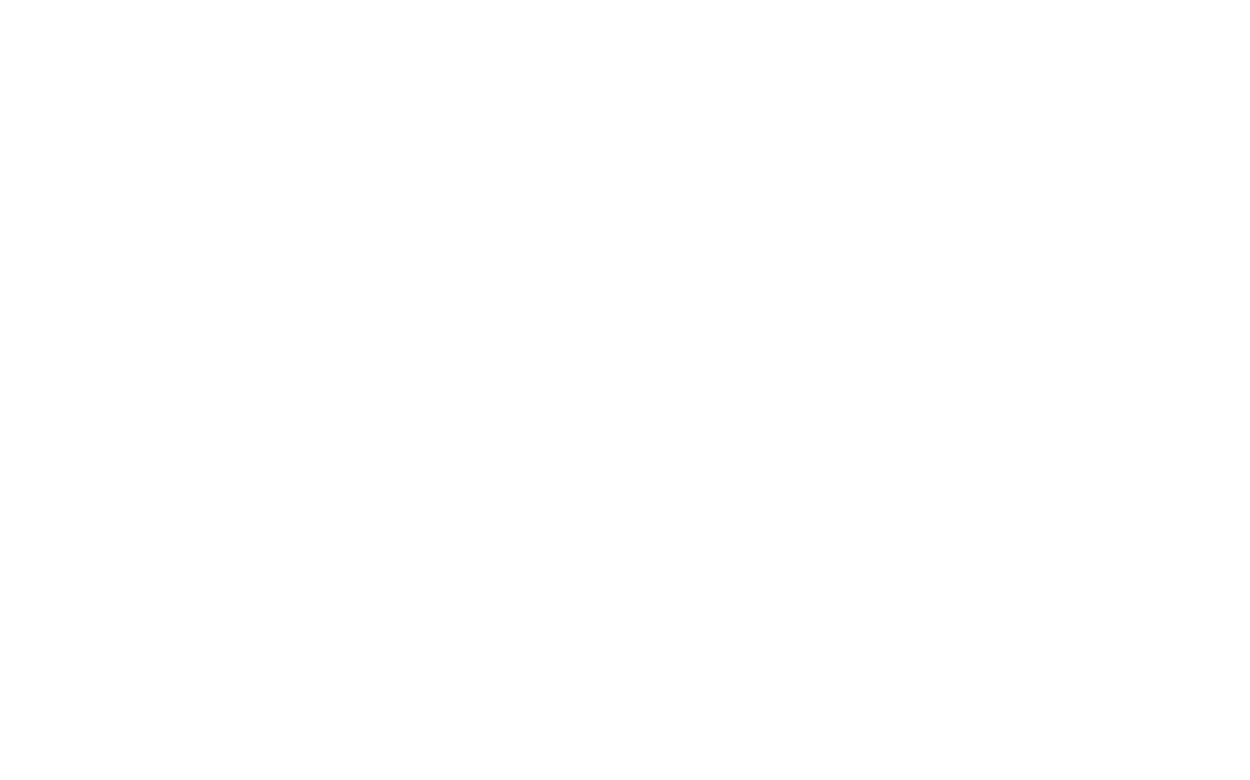
scroll to position [0, 0]
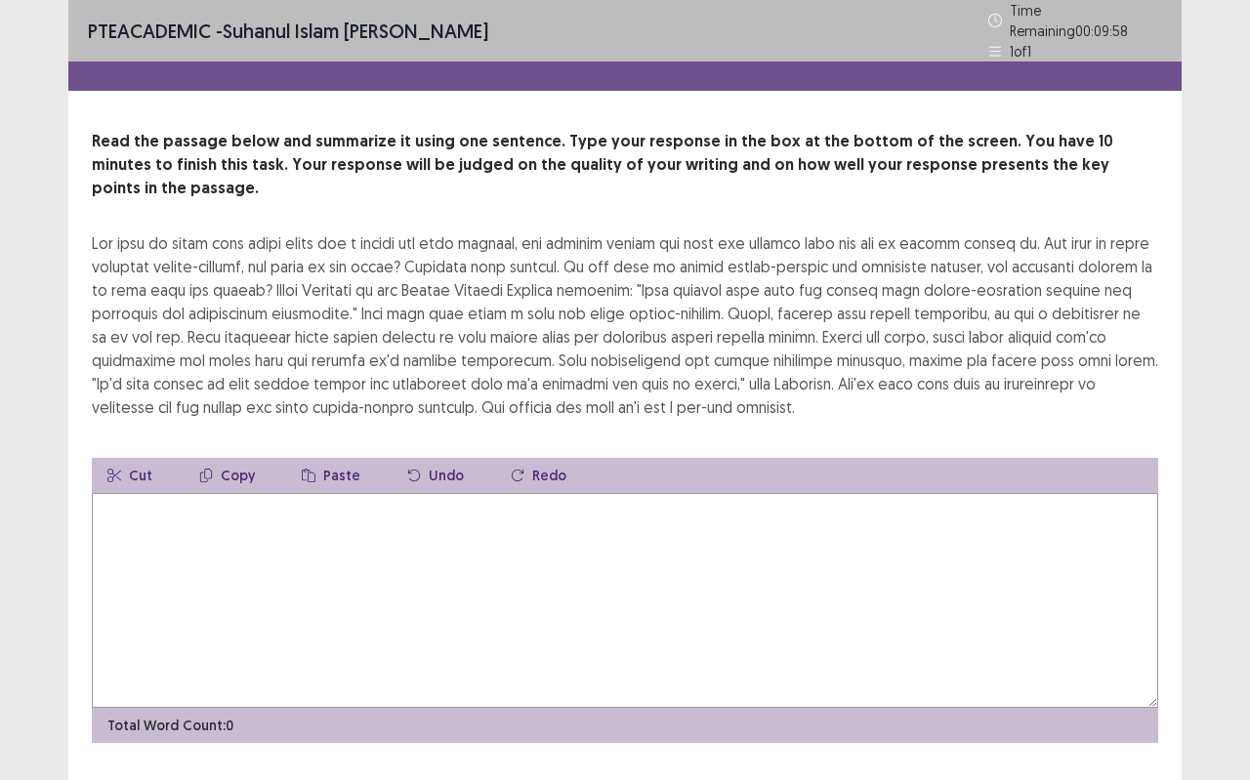
click at [114, 493] on textarea at bounding box center [625, 600] width 1066 height 215
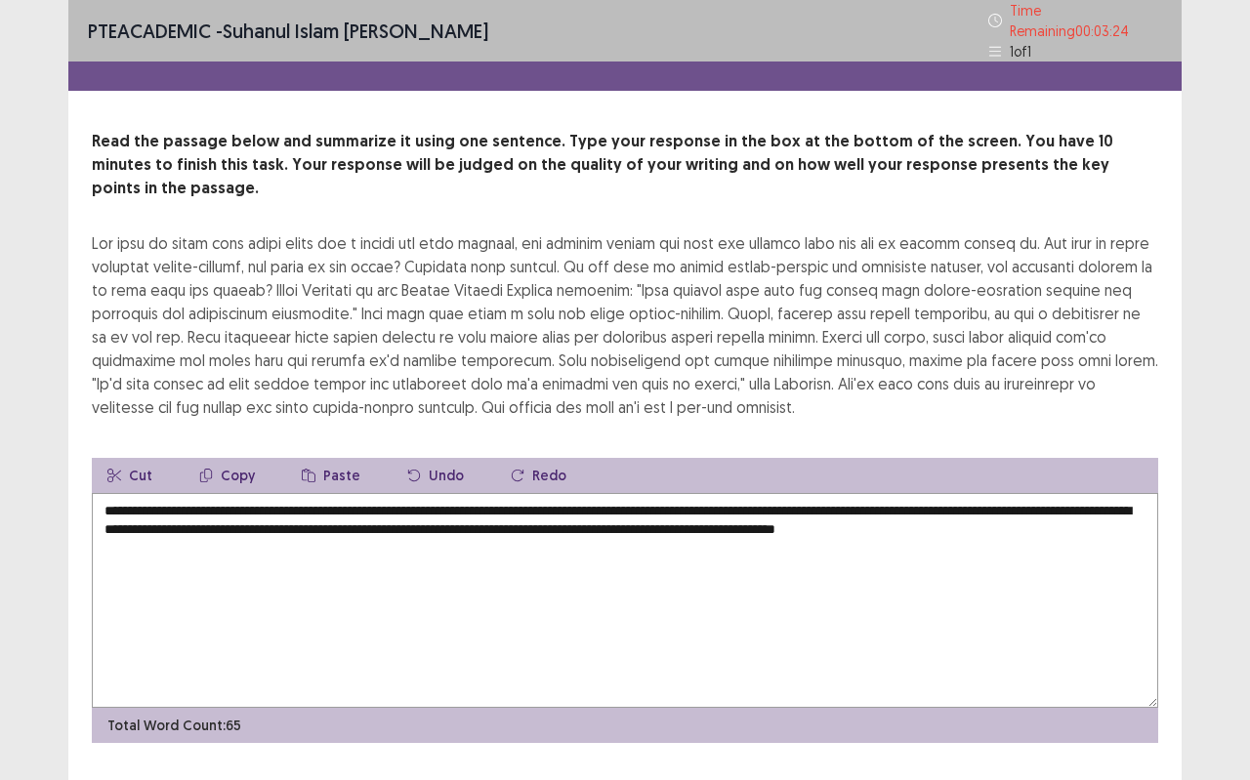
drag, startPoint x: 933, startPoint y: 498, endPoint x: 969, endPoint y: 494, distance: 36.3
click at [969, 494] on textarea "**********" at bounding box center [625, 600] width 1066 height 215
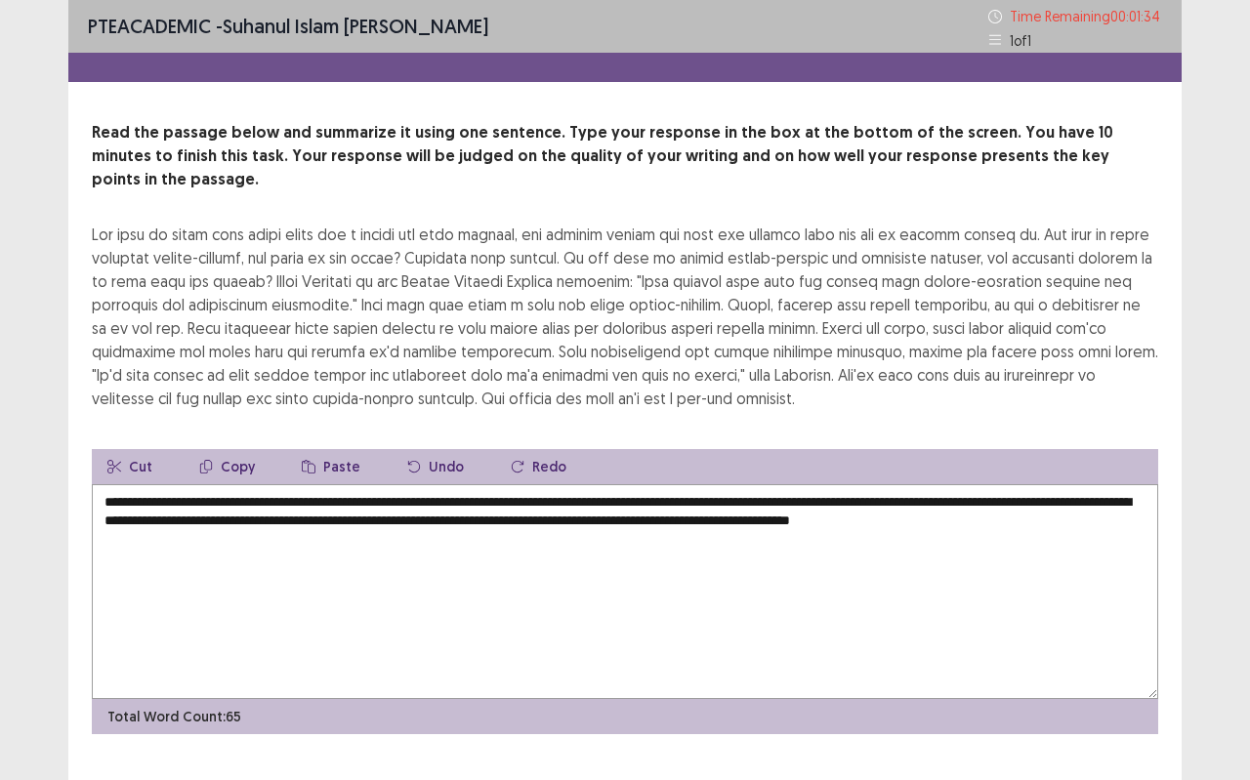
drag, startPoint x: 894, startPoint y: 479, endPoint x: 938, endPoint y: 474, distance: 44.2
click at [938, 484] on textarea "**********" at bounding box center [625, 591] width 1066 height 215
type textarea "**********"
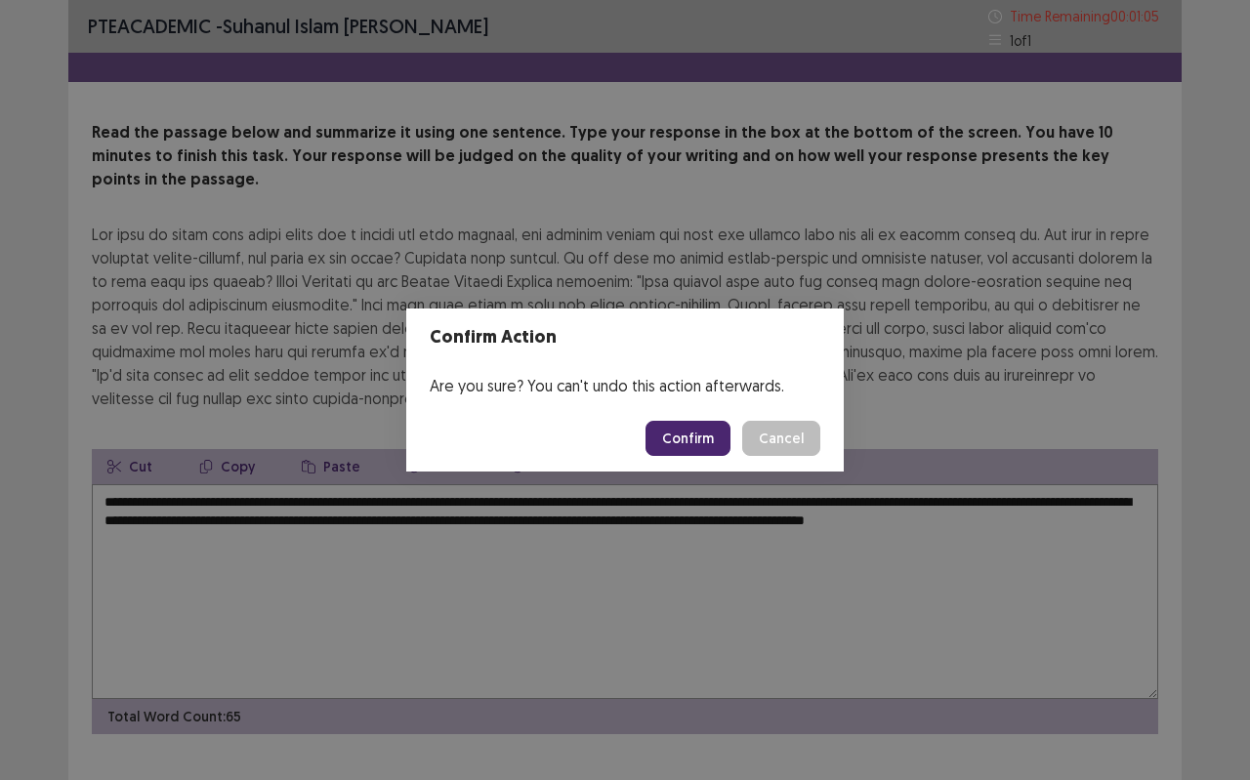
click at [690, 436] on button "Confirm" at bounding box center [687, 438] width 85 height 35
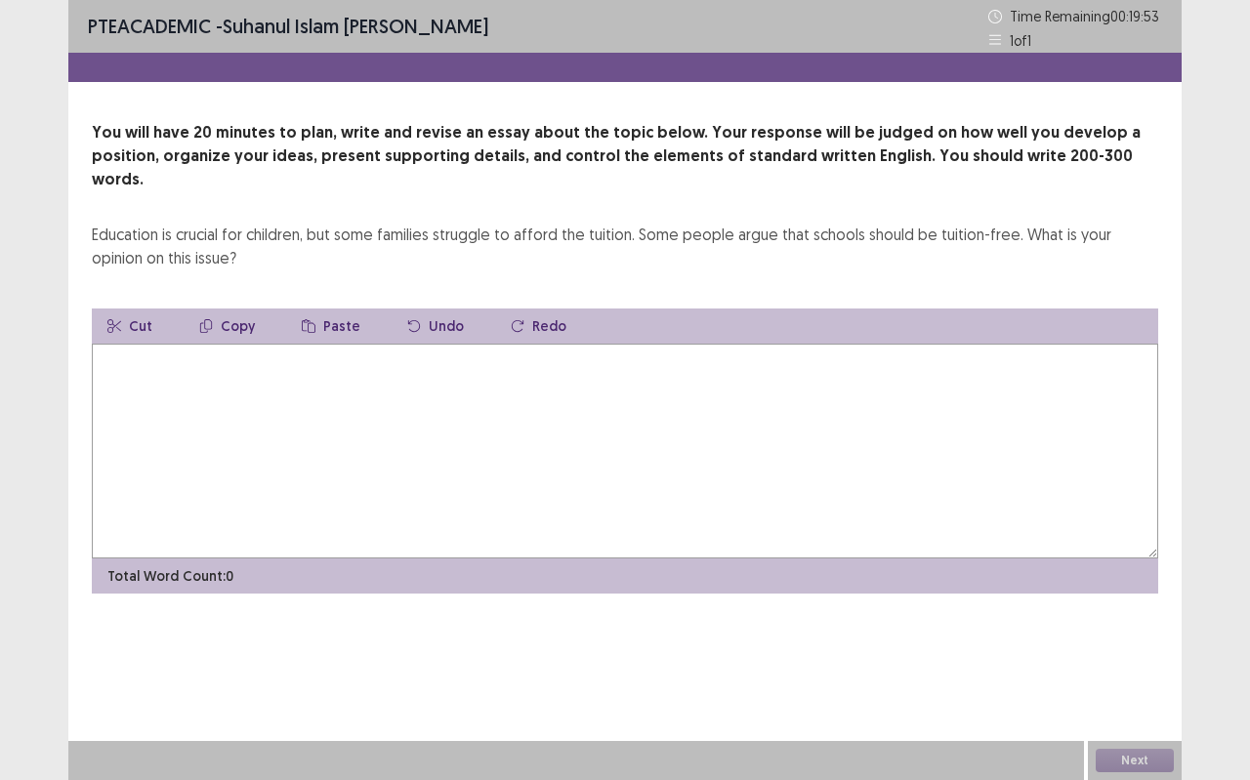
click at [114, 311] on button "Cut" at bounding box center [130, 325] width 76 height 35
type textarea "*"
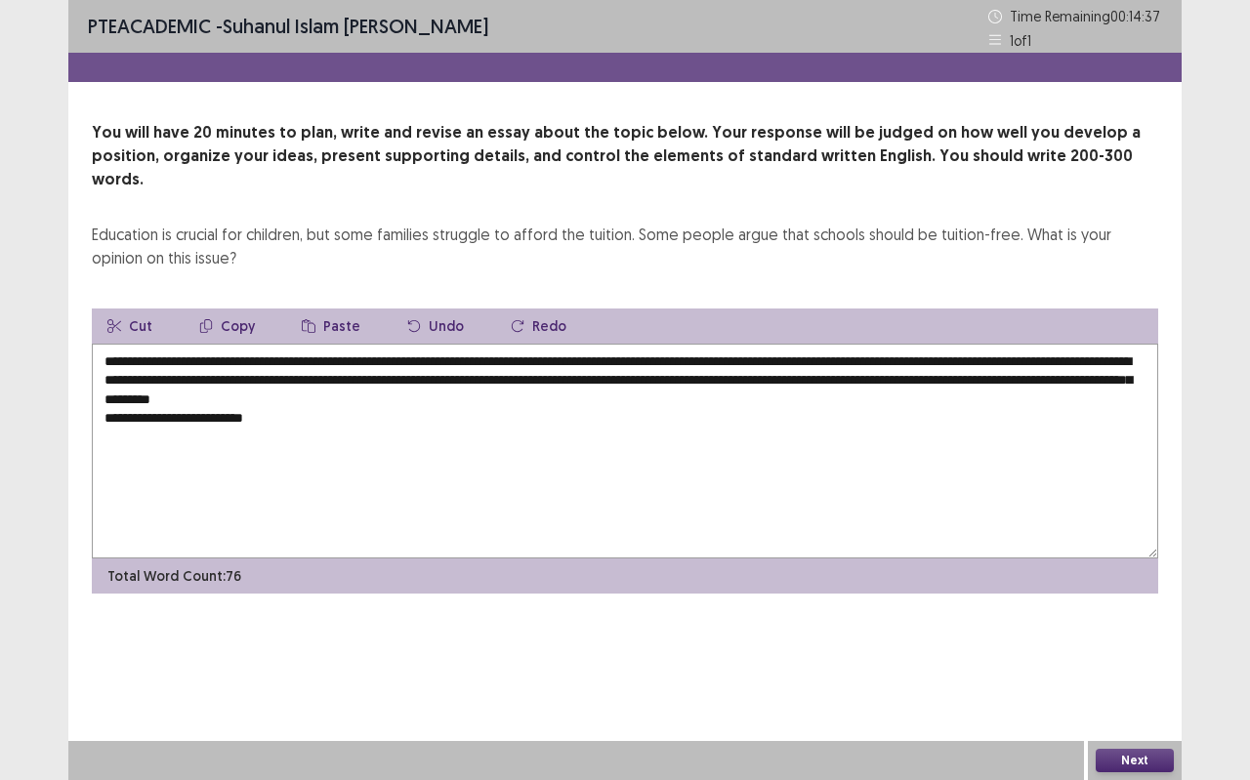
click at [199, 398] on textarea "**********" at bounding box center [625, 451] width 1066 height 215
click at [309, 395] on textarea "**********" at bounding box center [625, 451] width 1066 height 215
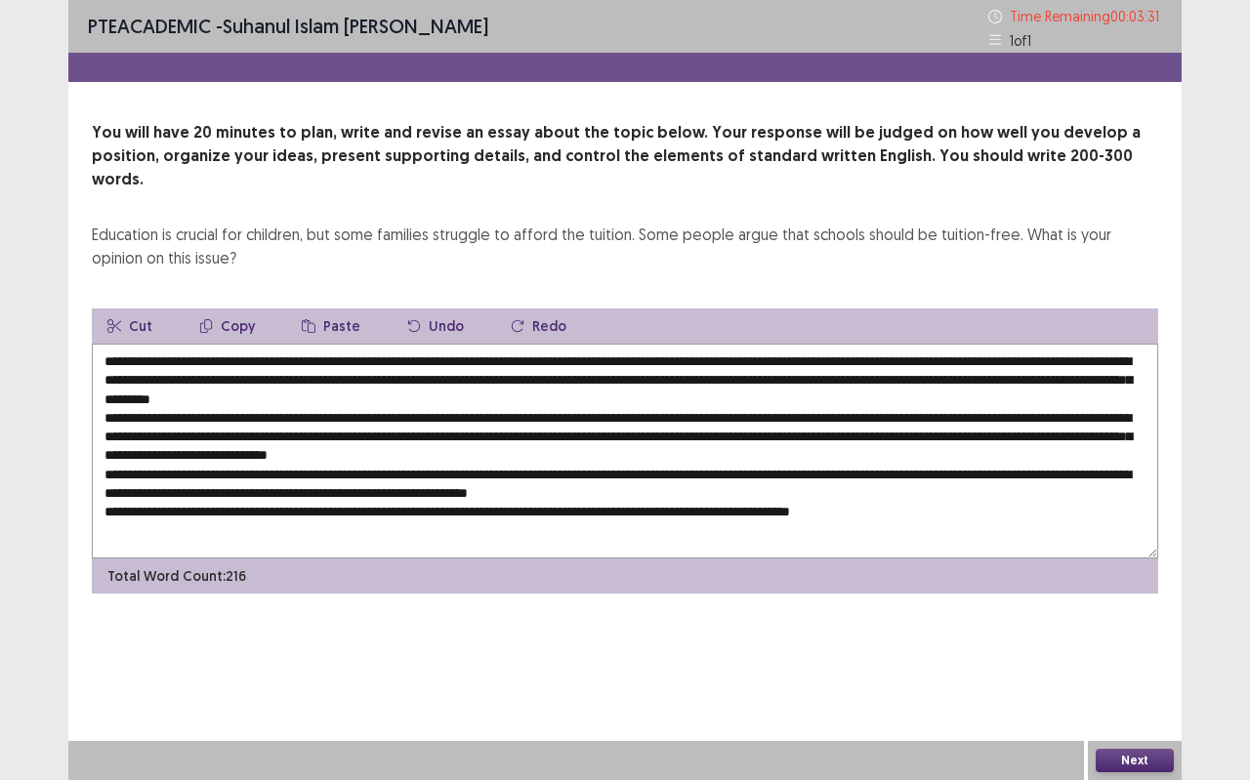
click at [309, 398] on textarea at bounding box center [625, 451] width 1066 height 215
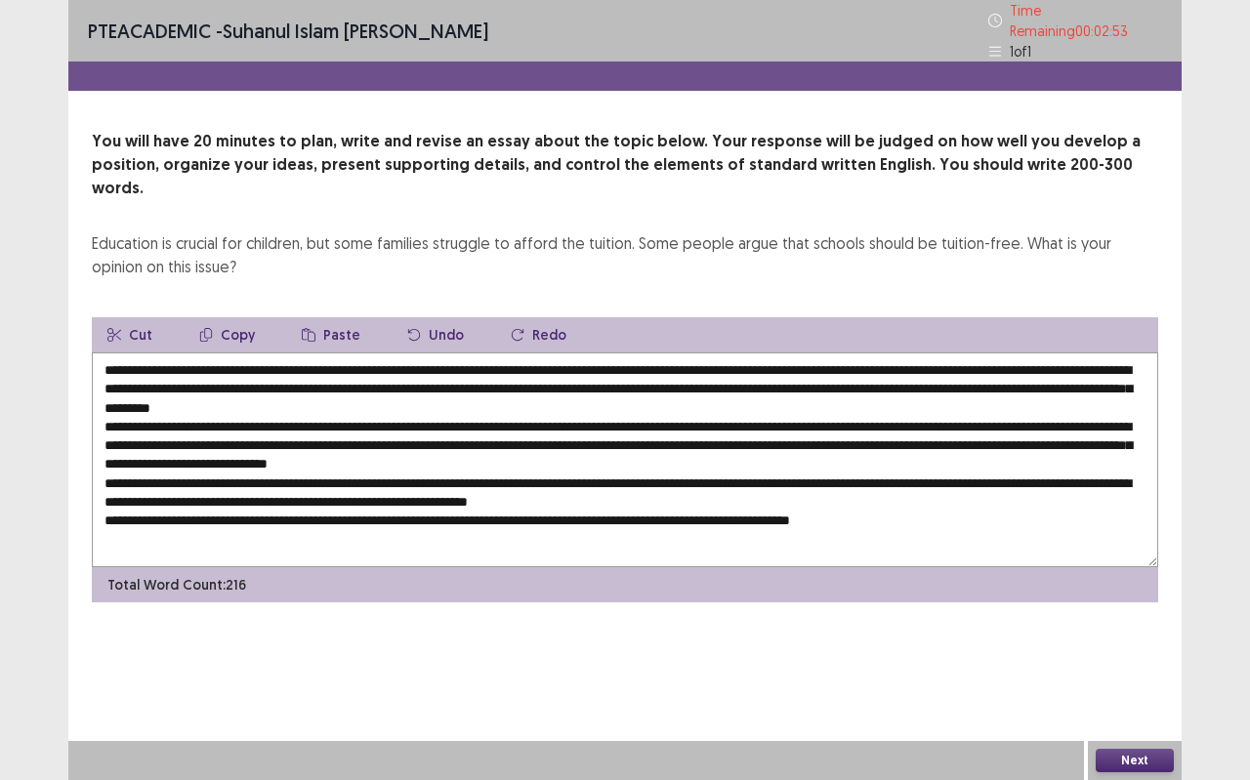
type textarea "**********"
click at [1129, 693] on button "Next" at bounding box center [1134, 760] width 78 height 23
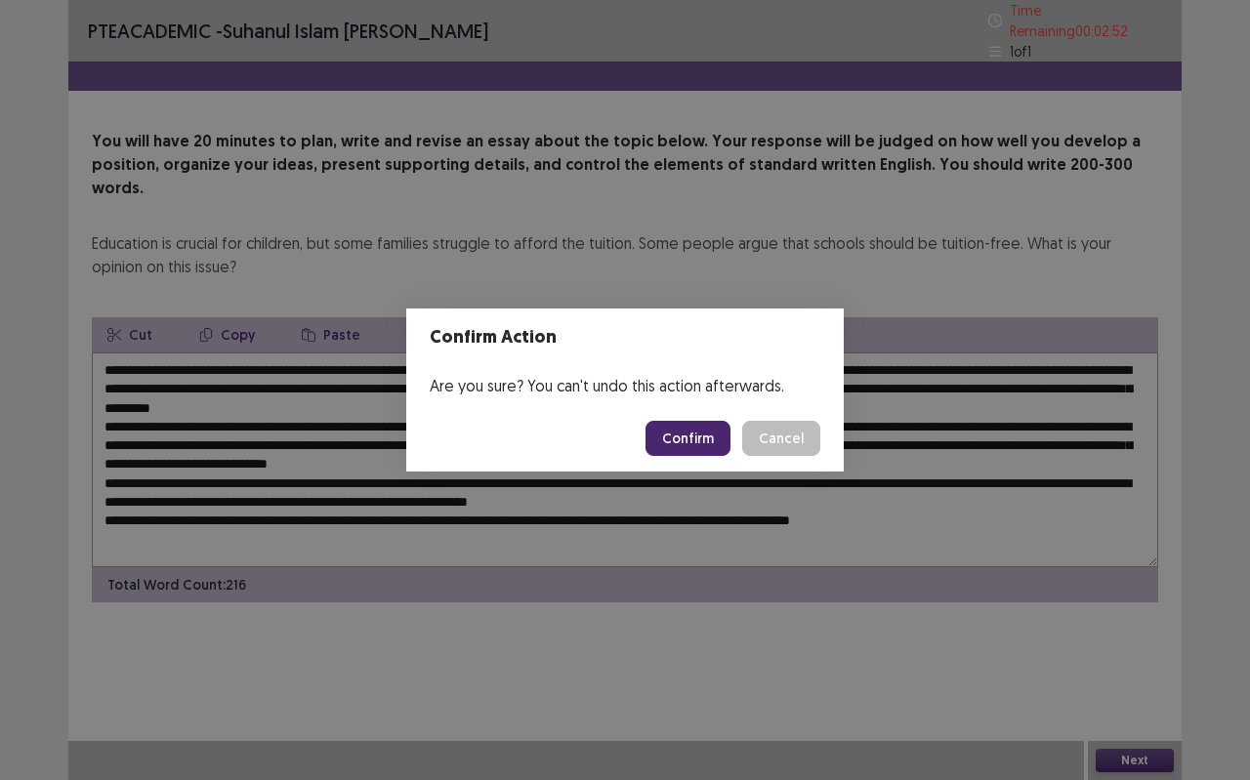
click at [711, 443] on button "Confirm" at bounding box center [687, 438] width 85 height 35
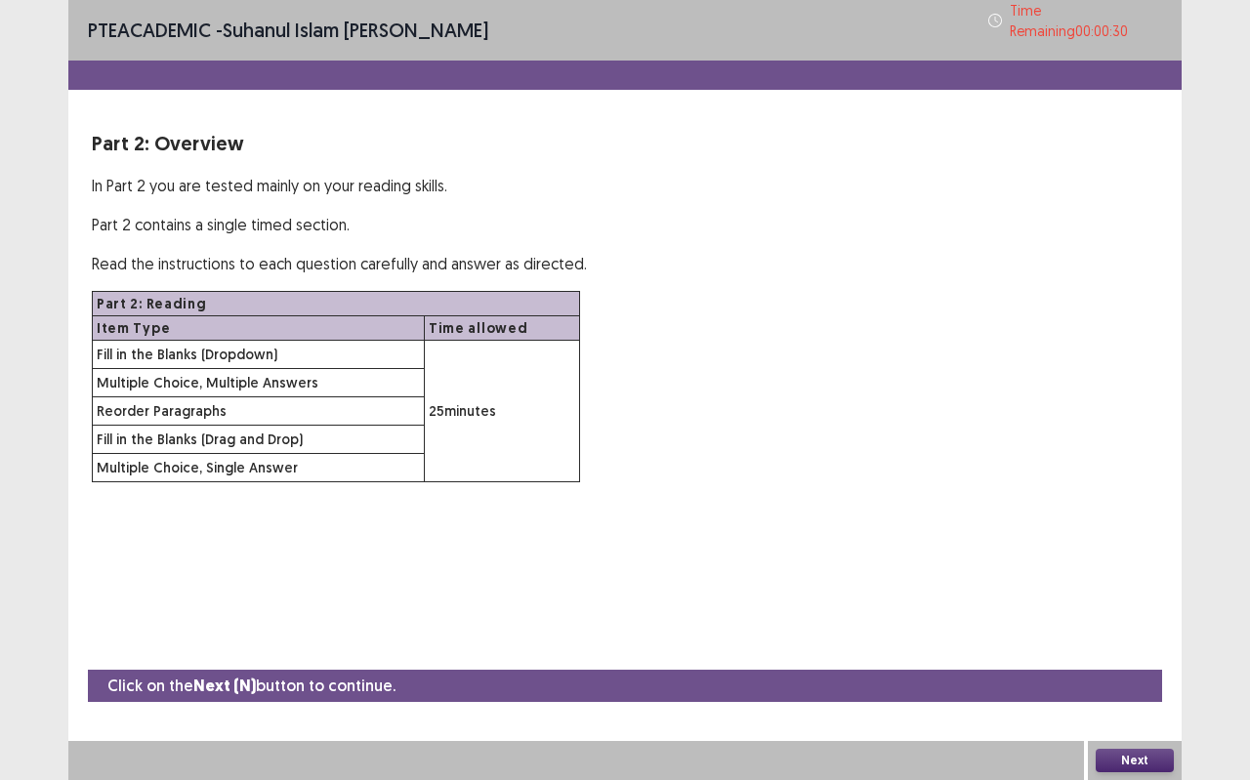
click at [1111, 693] on button "Next" at bounding box center [1134, 760] width 78 height 23
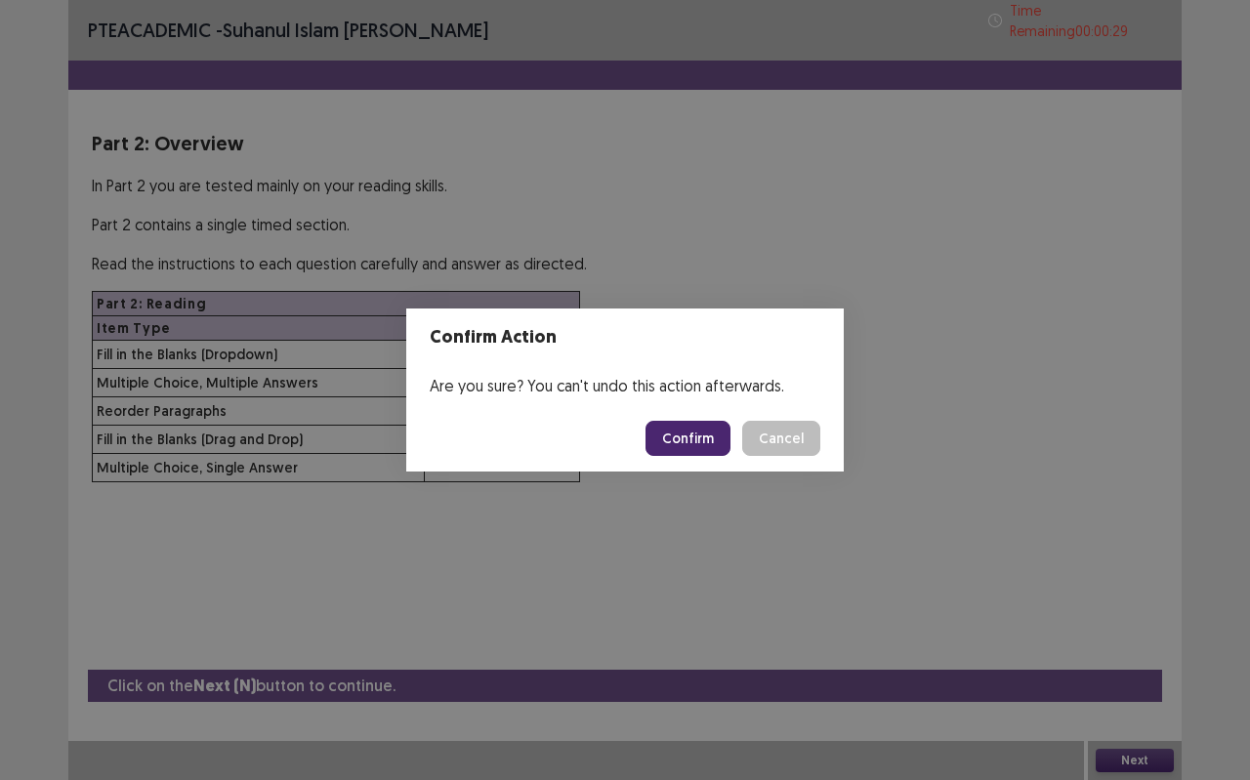
click at [671, 433] on button "Confirm" at bounding box center [687, 438] width 85 height 35
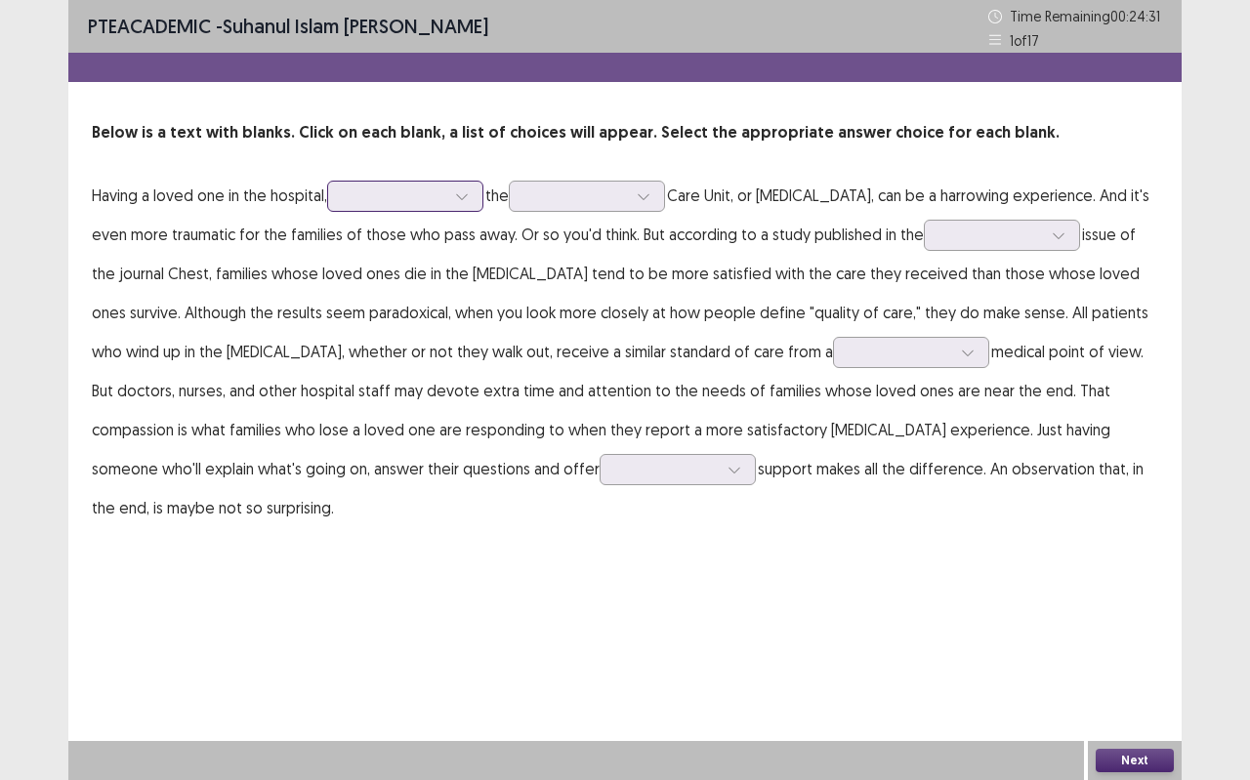
click at [466, 186] on div at bounding box center [461, 196] width 29 height 29
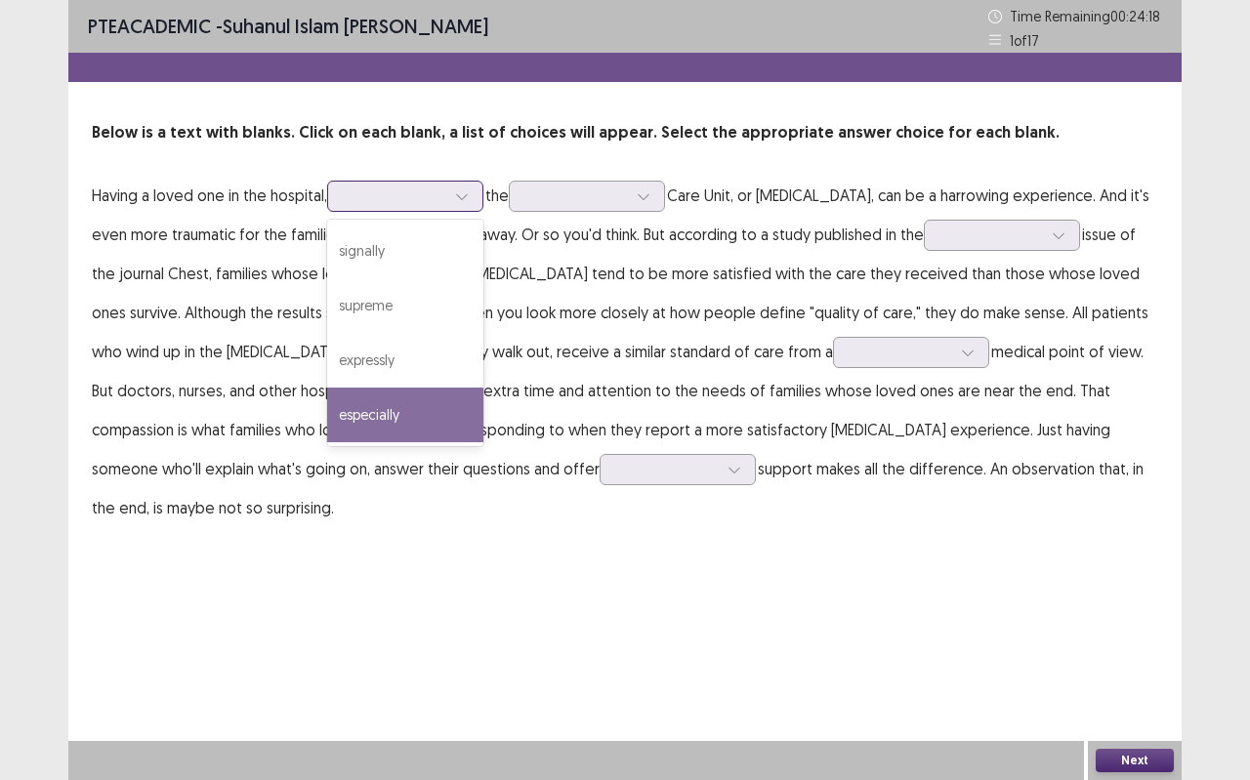
click at [471, 394] on div "especially" at bounding box center [405, 415] width 156 height 55
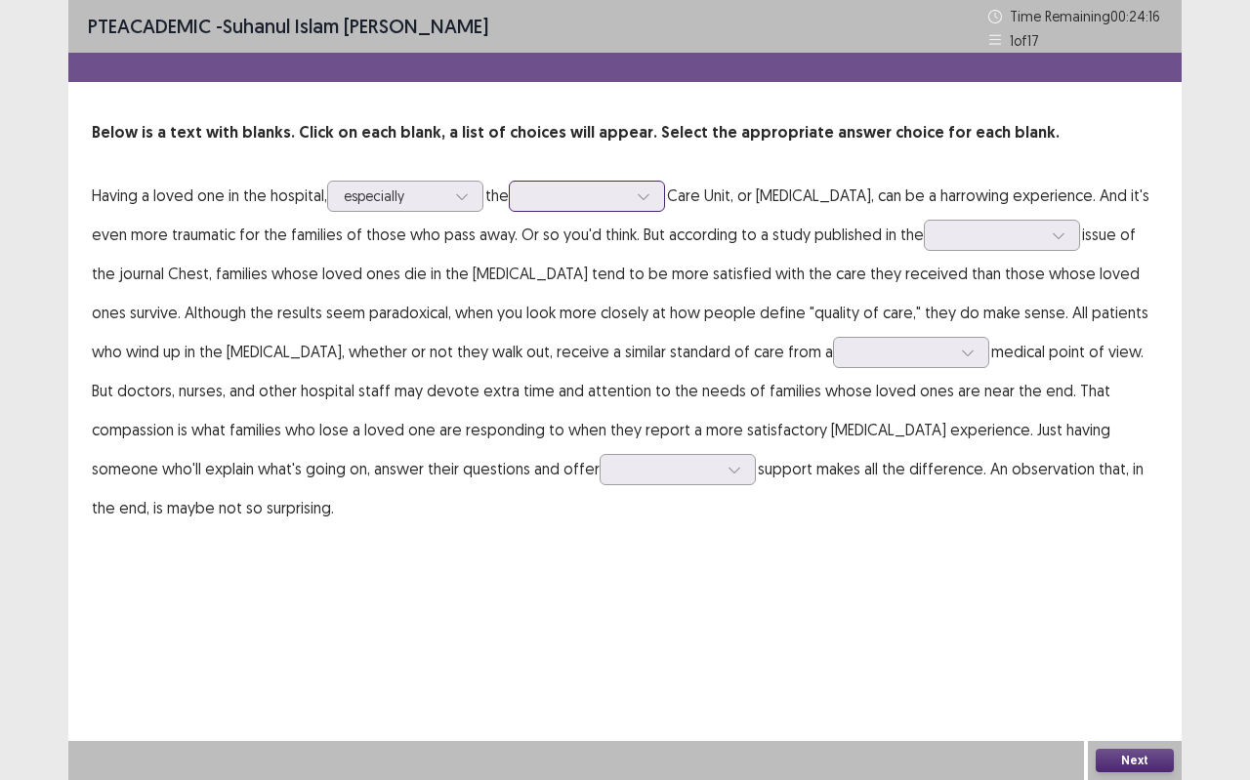
click at [648, 194] on icon at bounding box center [642, 197] width 11 height 6
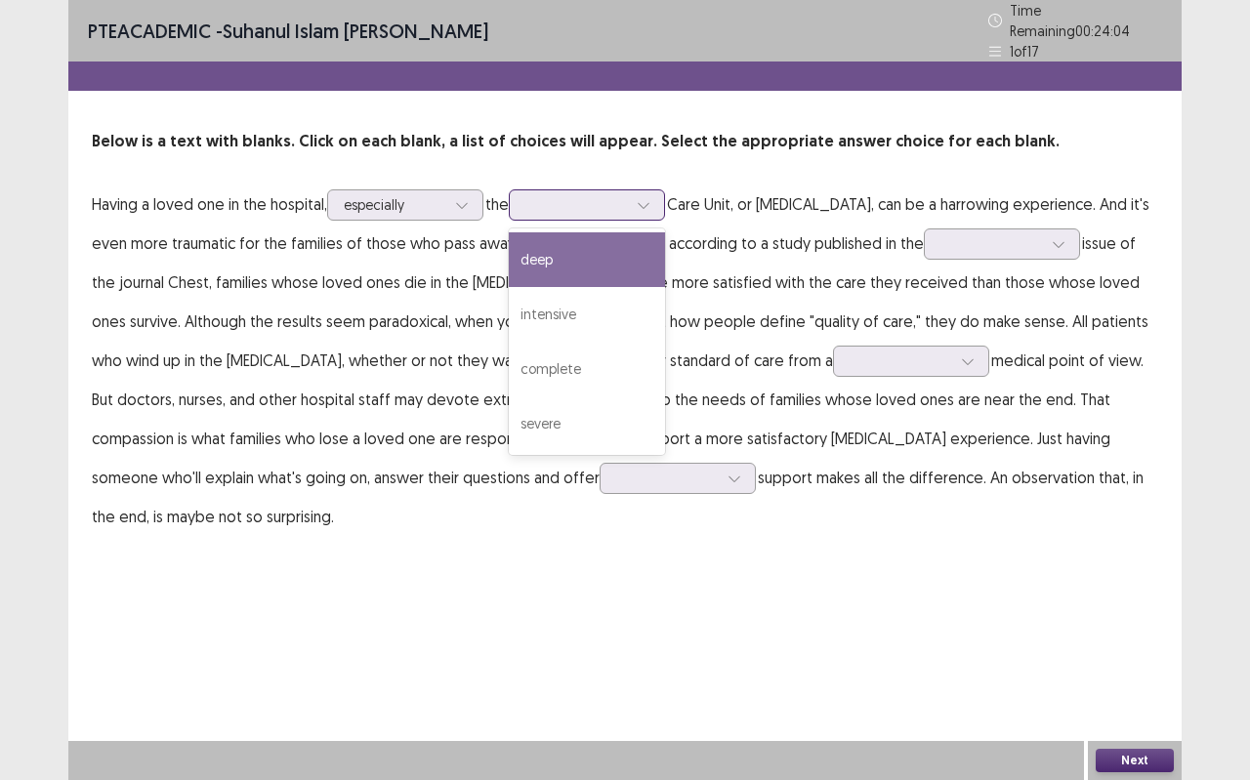
click at [665, 237] on div "deep" at bounding box center [587, 259] width 156 height 55
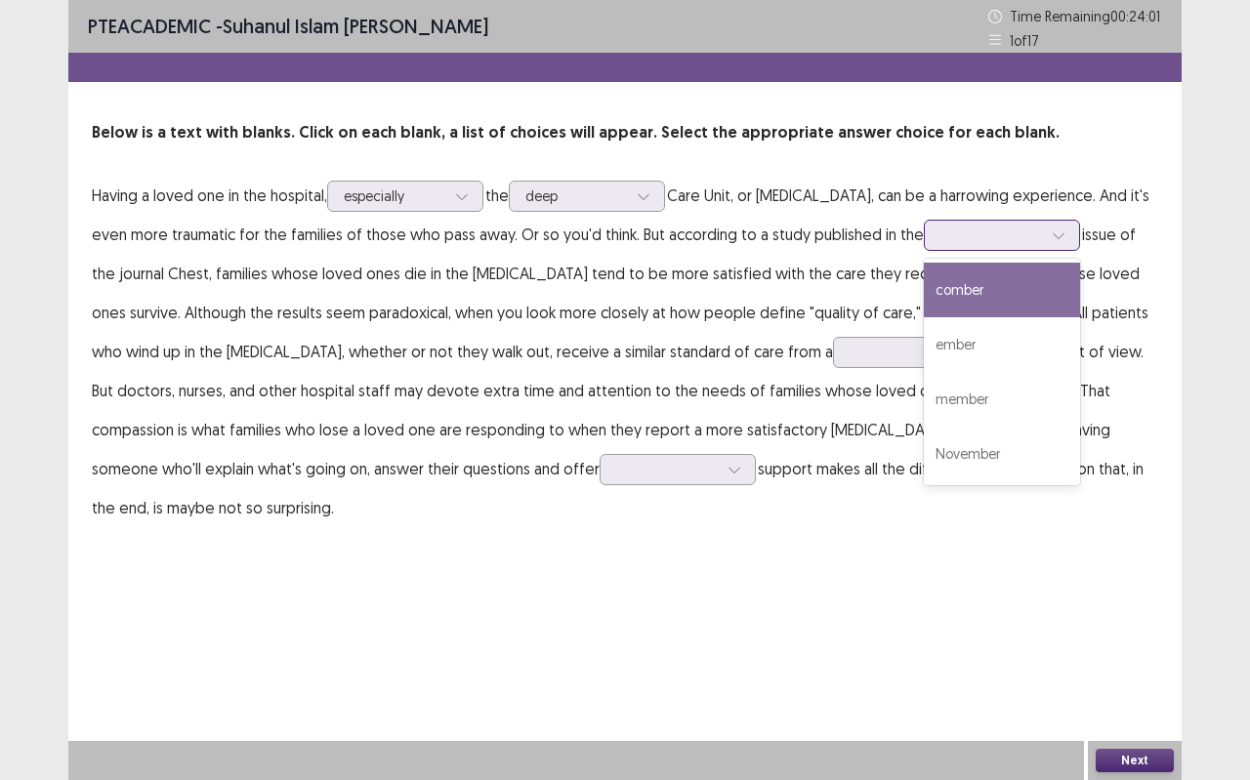
click at [1051, 231] on icon at bounding box center [1058, 235] width 14 height 14
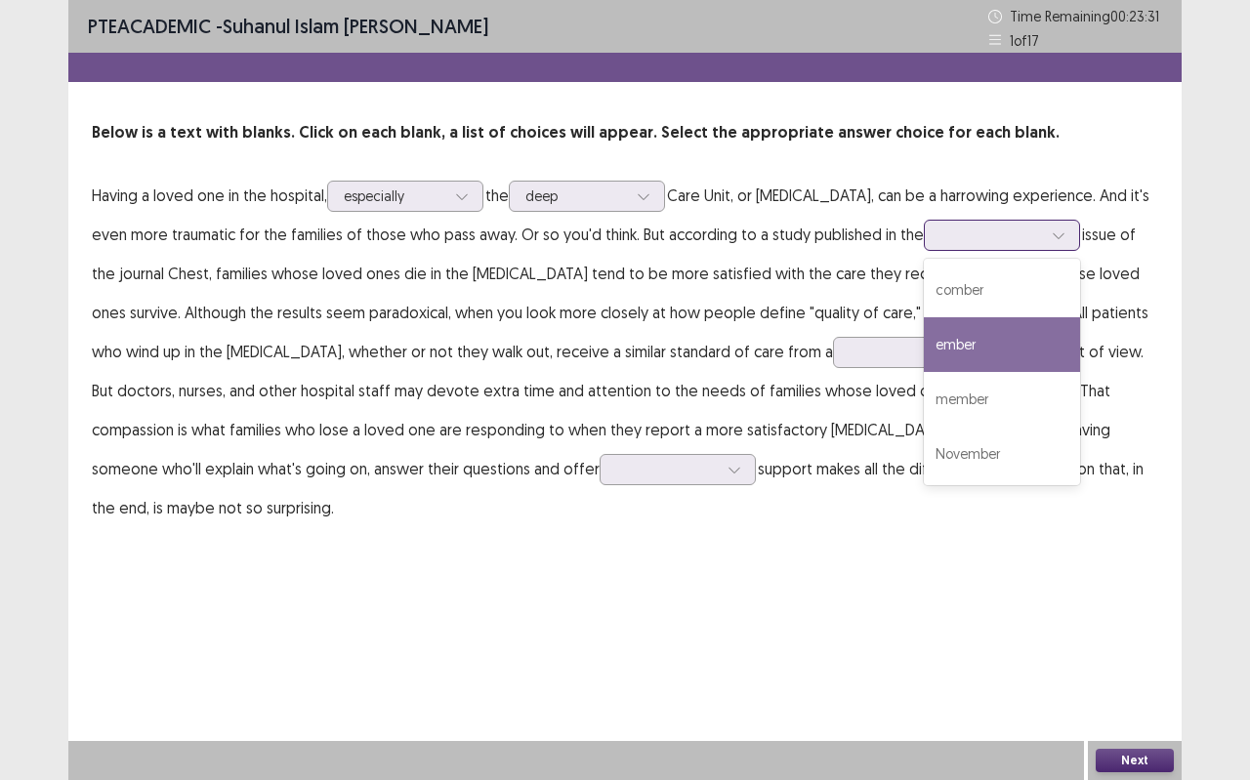
click at [954, 335] on div "ember" at bounding box center [1001, 344] width 156 height 55
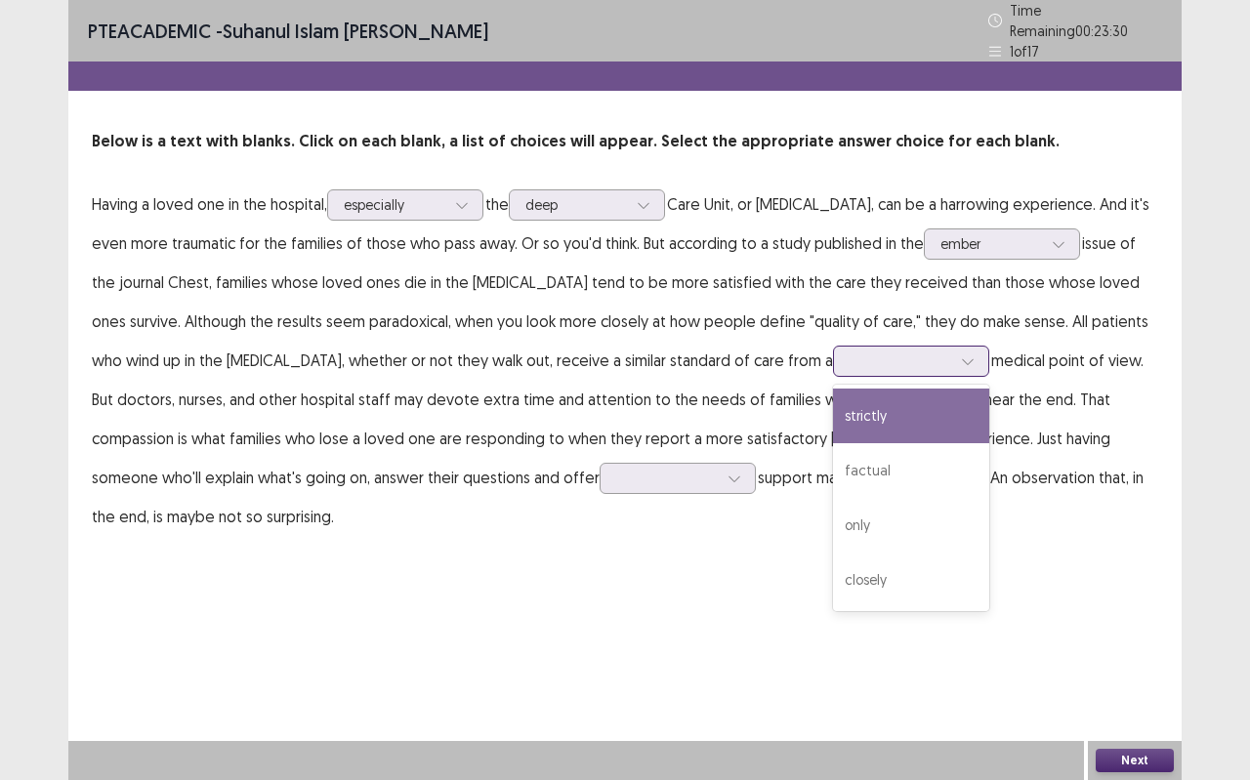
click at [961, 354] on icon at bounding box center [968, 361] width 14 height 14
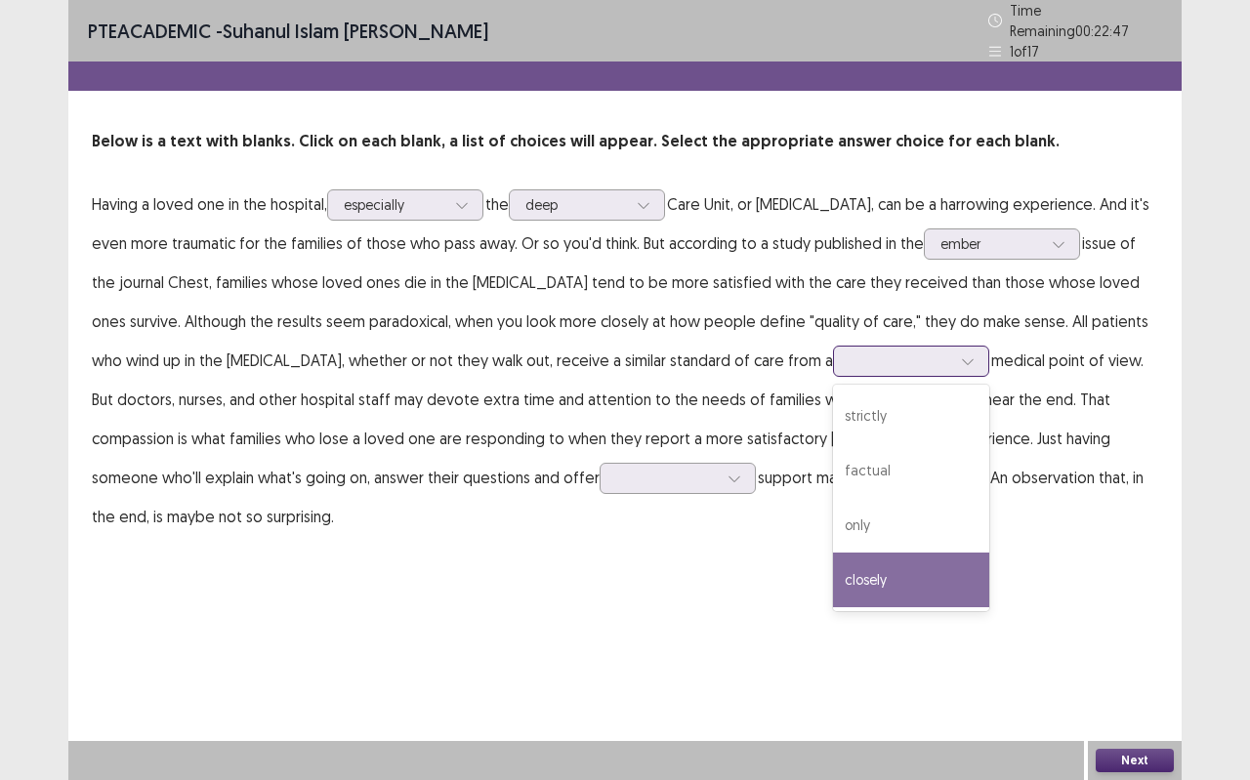
click at [833, 553] on div "closely" at bounding box center [911, 580] width 156 height 55
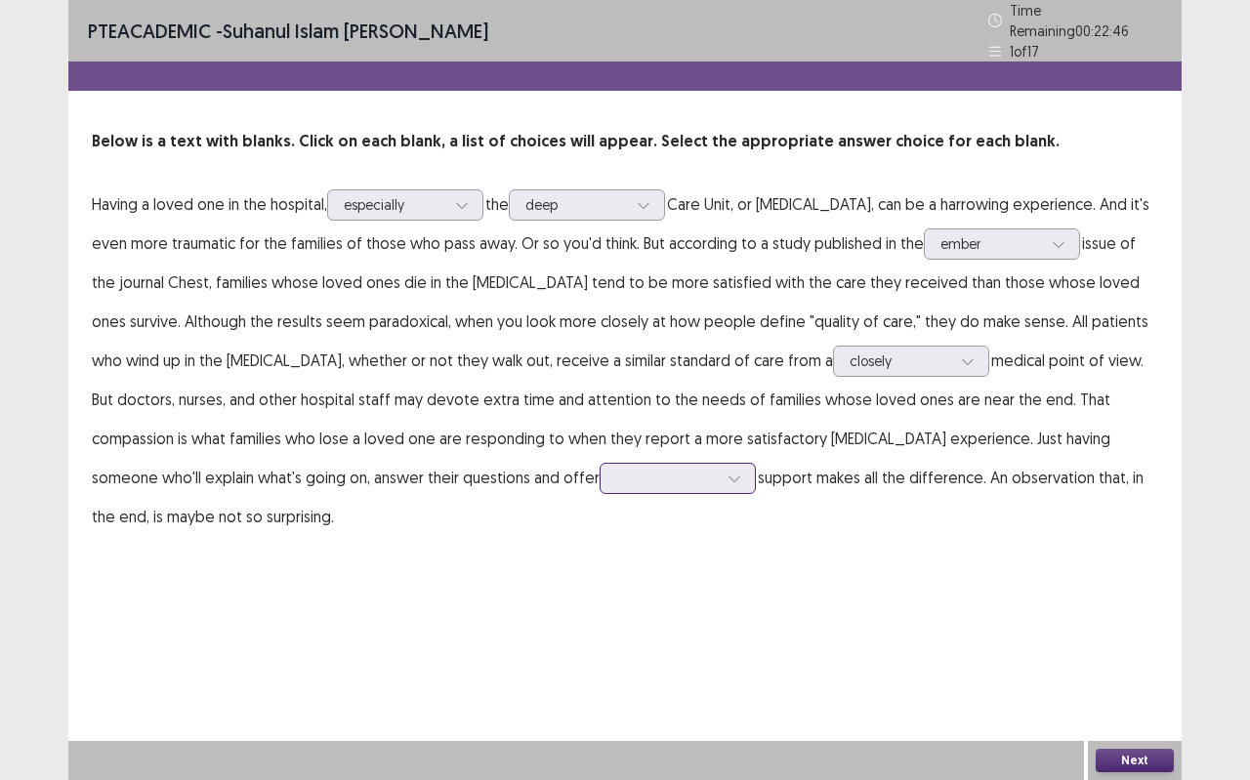
click at [719, 464] on div at bounding box center [733, 478] width 29 height 29
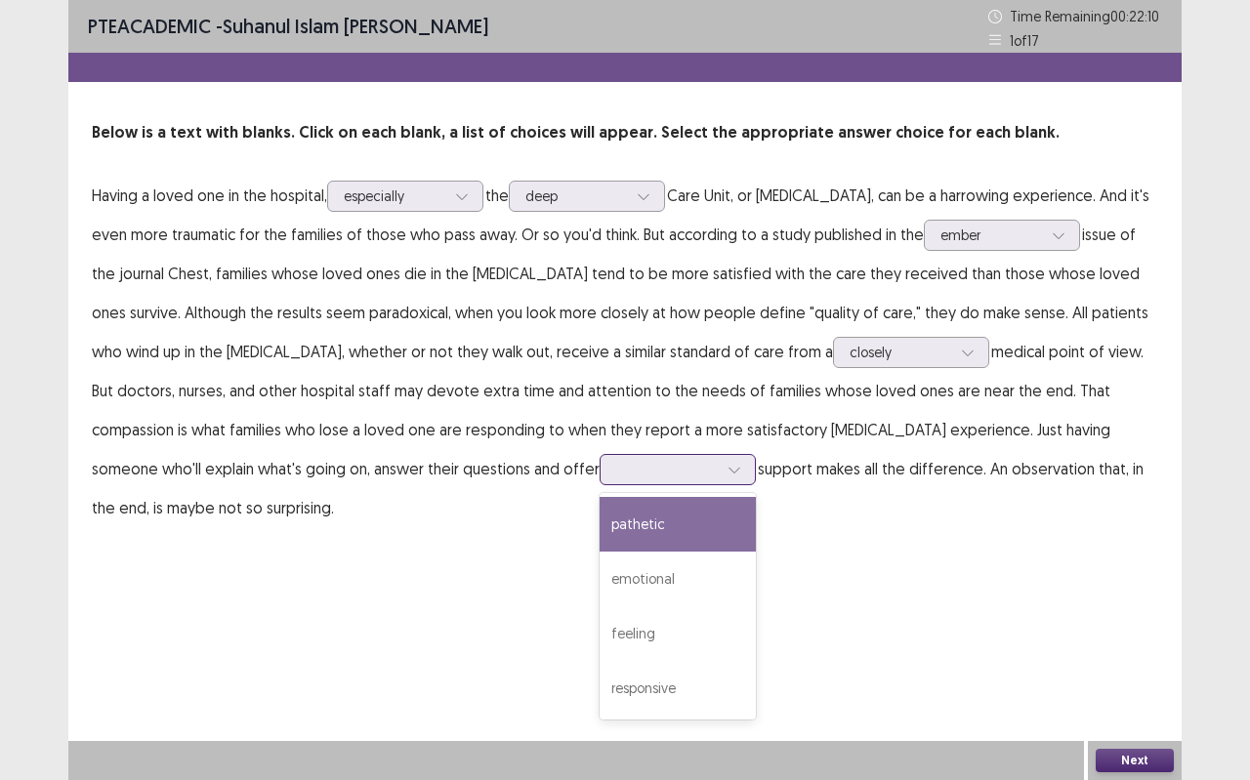
click at [599, 533] on div "pathetic" at bounding box center [677, 524] width 156 height 55
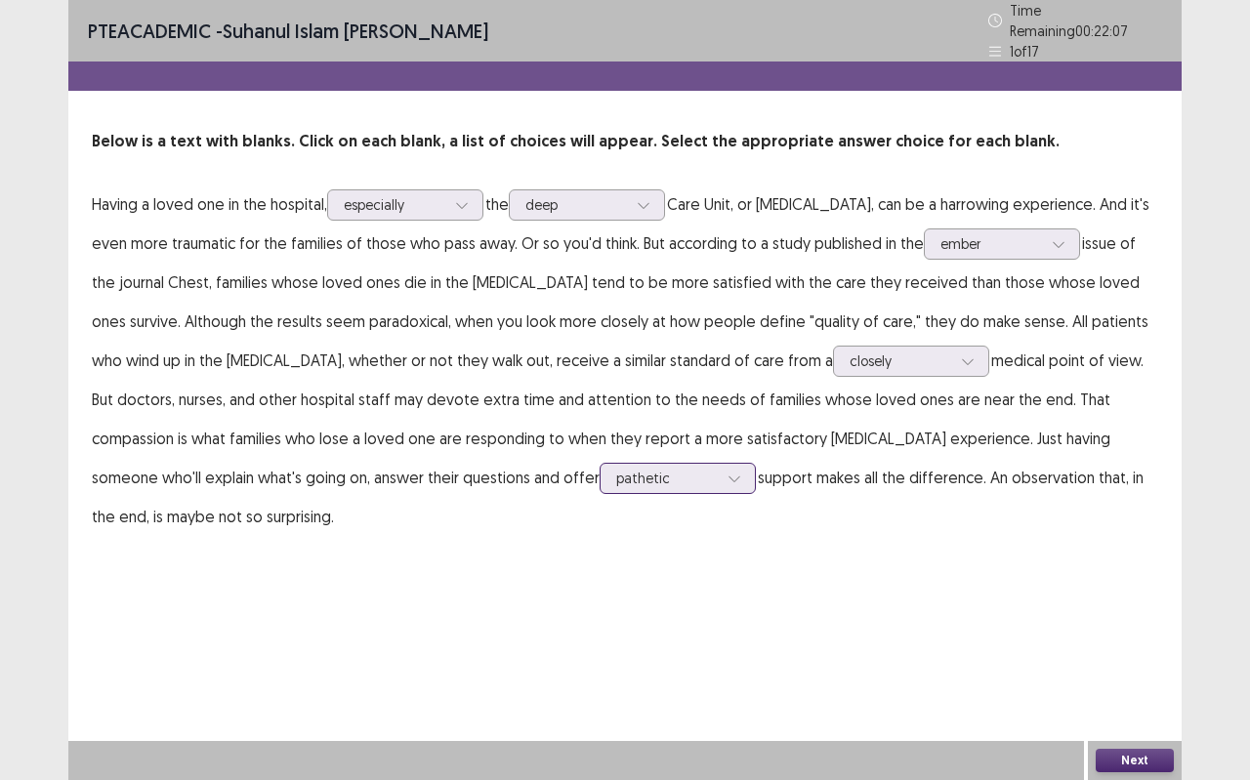
click at [727, 471] on icon at bounding box center [734, 478] width 14 height 14
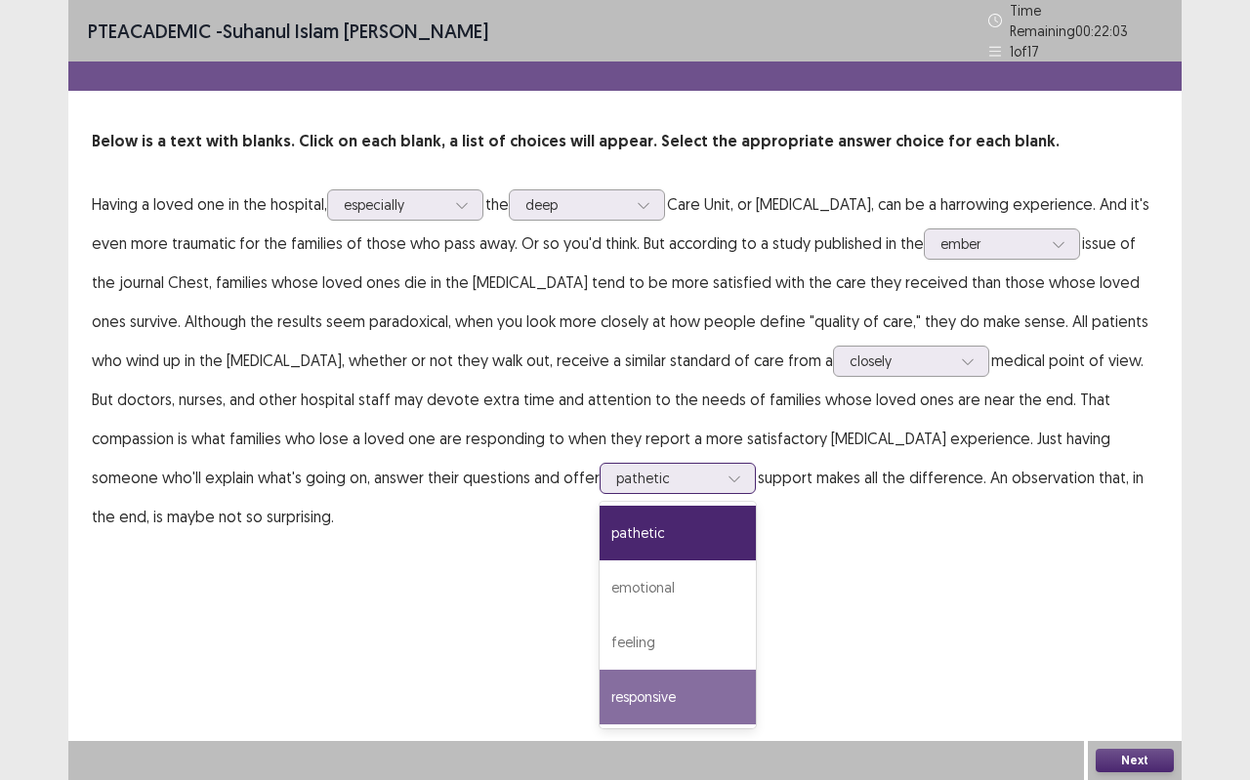
click at [599, 693] on div "responsive" at bounding box center [677, 697] width 156 height 55
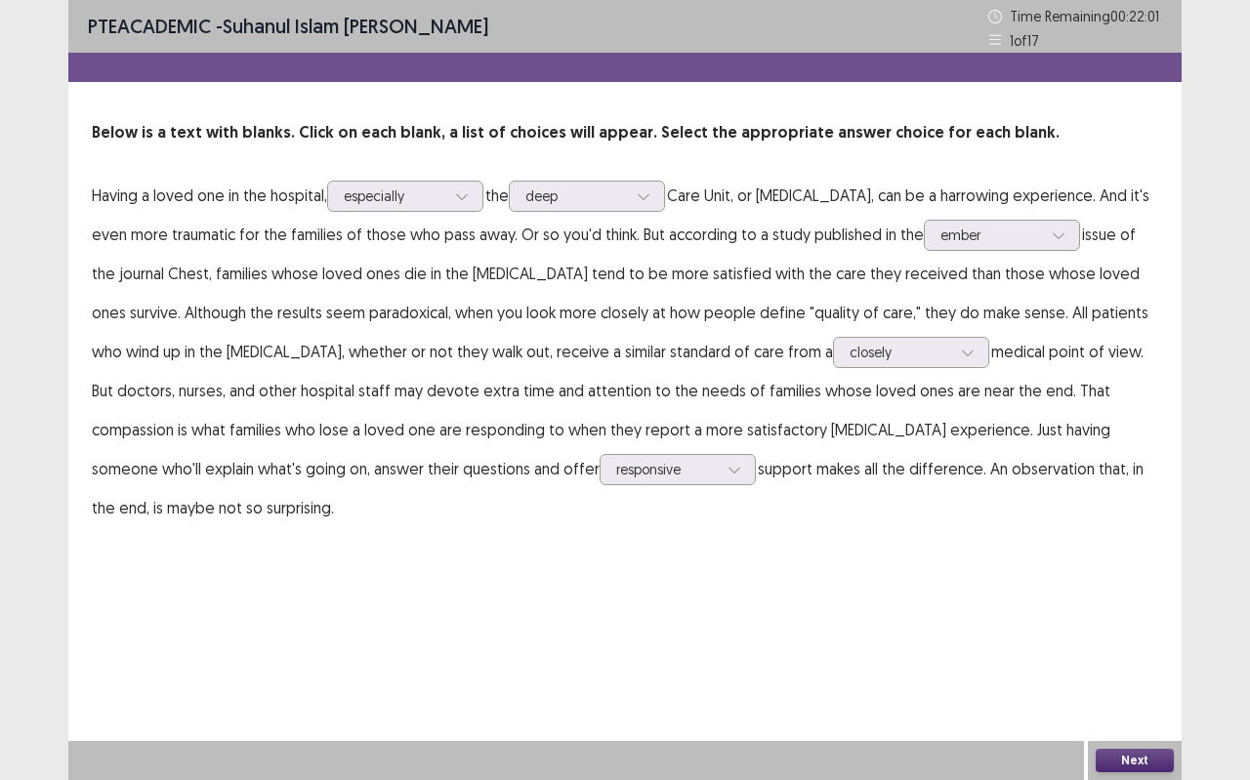
click at [1143, 693] on button "Next" at bounding box center [1134, 760] width 78 height 23
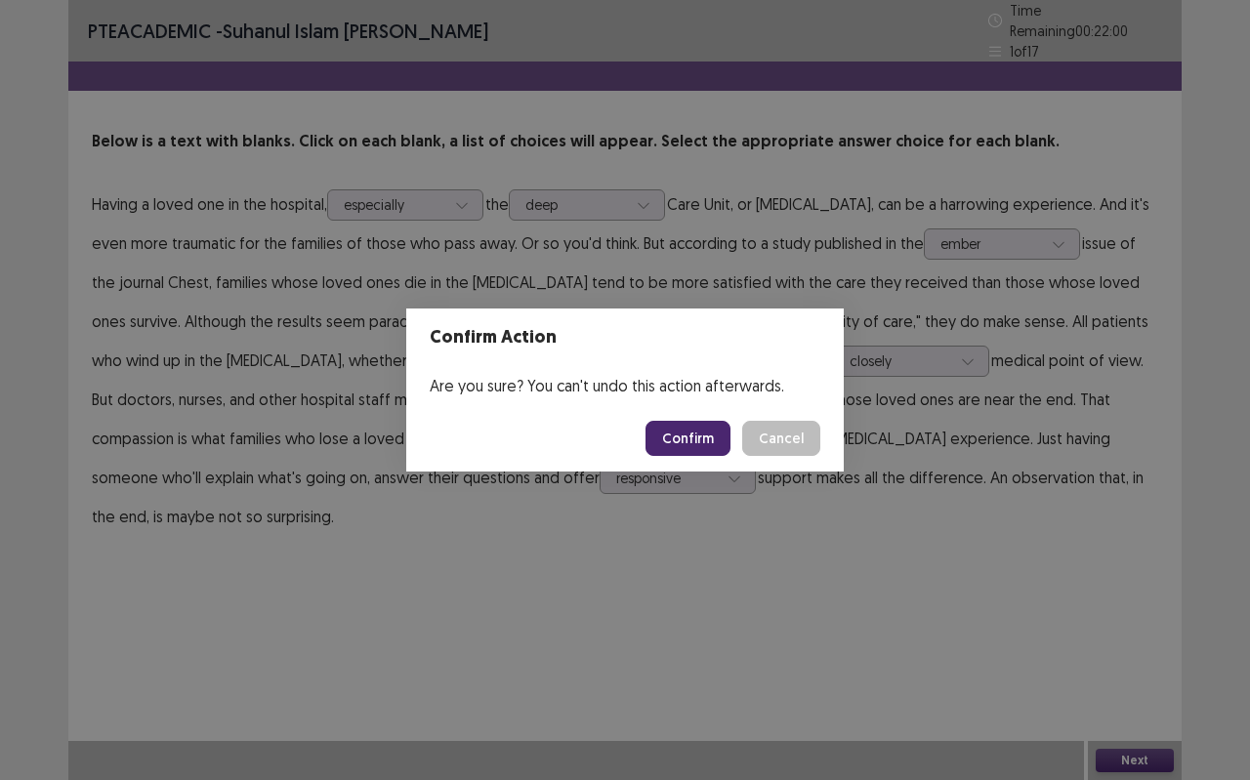
click at [697, 430] on button "Confirm" at bounding box center [687, 438] width 85 height 35
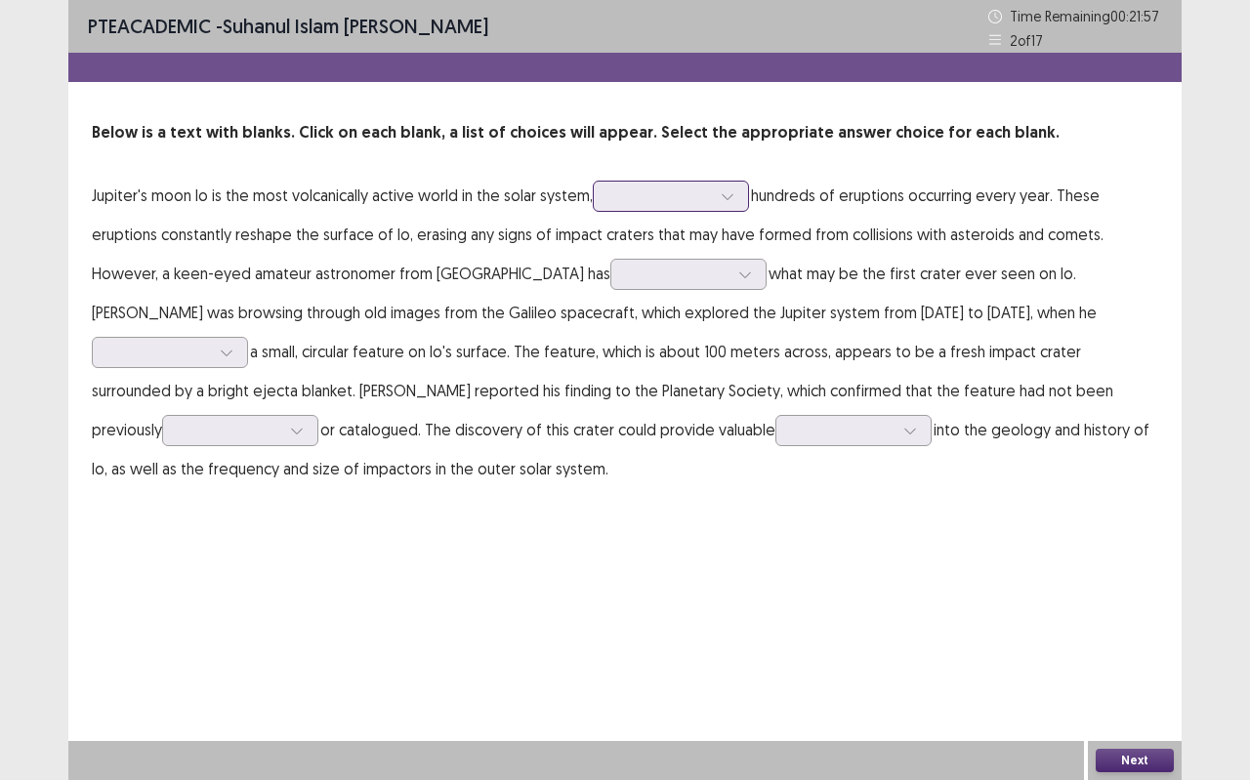
click at [738, 199] on div at bounding box center [727, 196] width 29 height 29
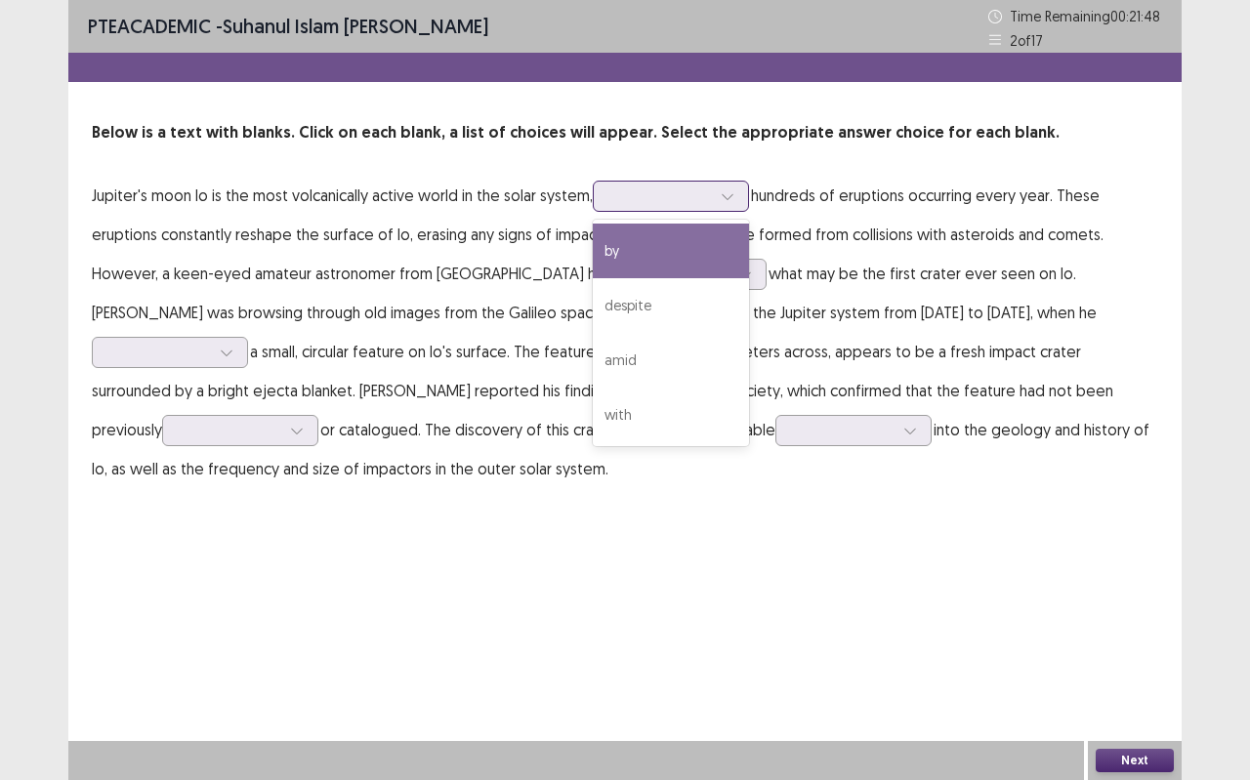
click at [717, 252] on div "by" at bounding box center [671, 251] width 156 height 55
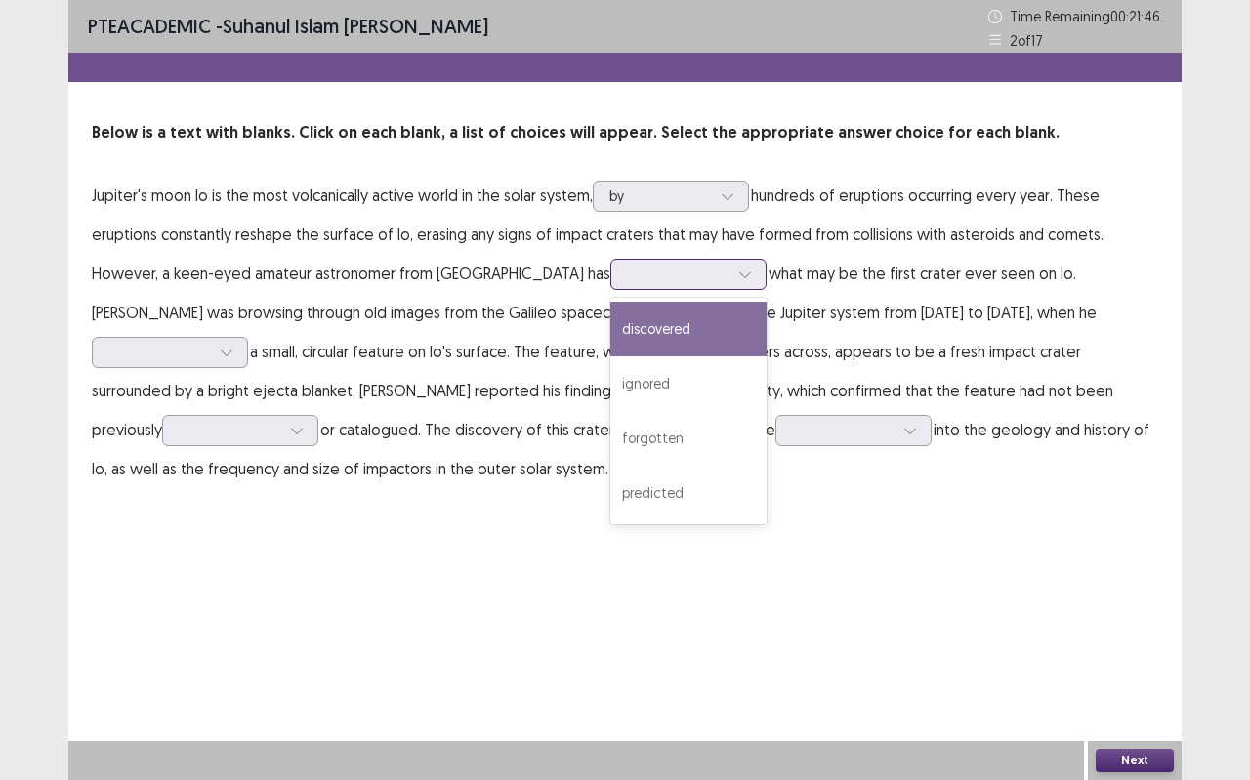
click at [730, 276] on div at bounding box center [744, 274] width 29 height 29
click at [610, 316] on div "discovered" at bounding box center [688, 329] width 156 height 55
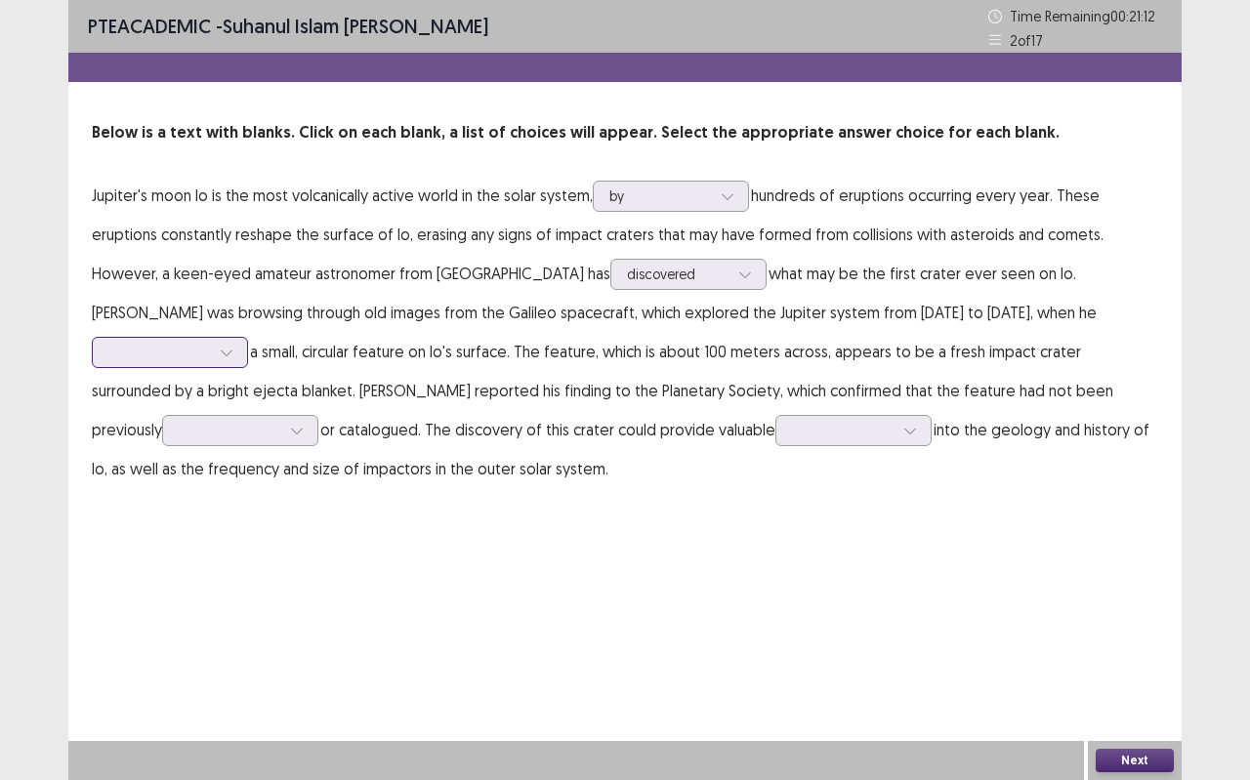
click at [241, 338] on div at bounding box center [226, 352] width 29 height 29
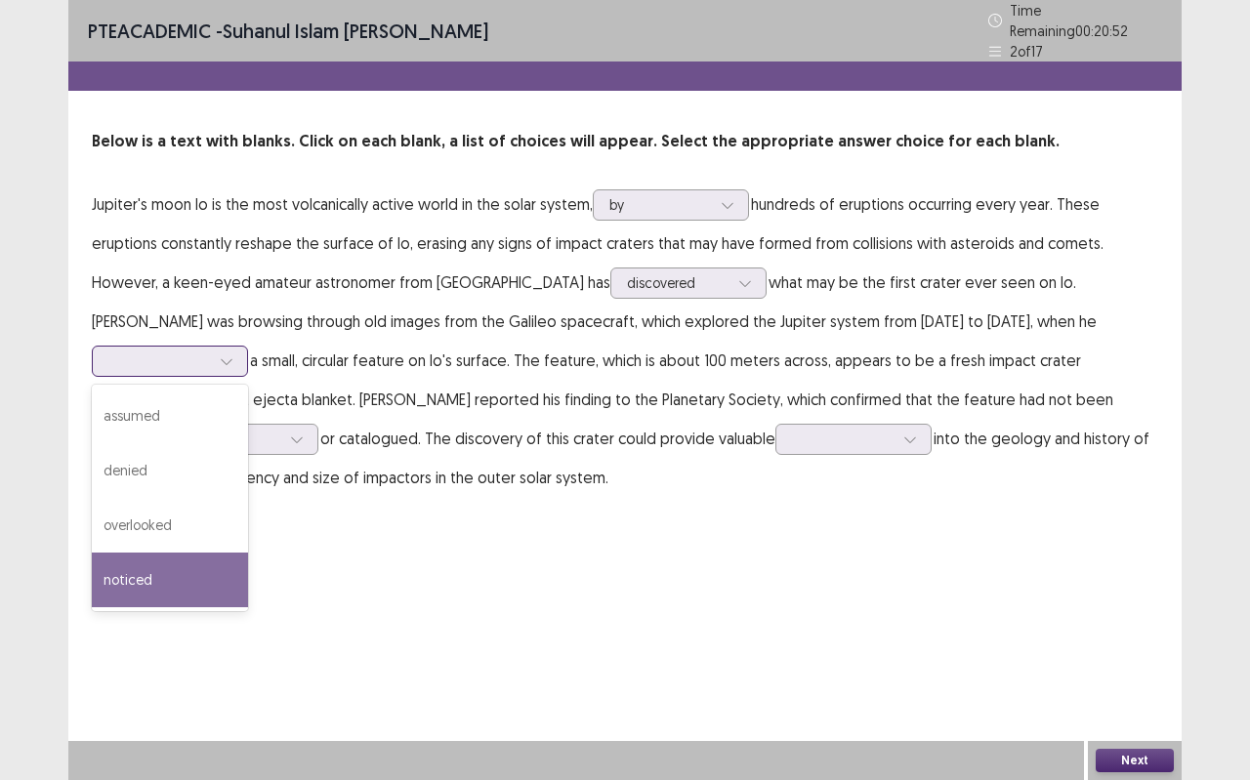
click at [248, 553] on div "noticed" at bounding box center [170, 580] width 156 height 55
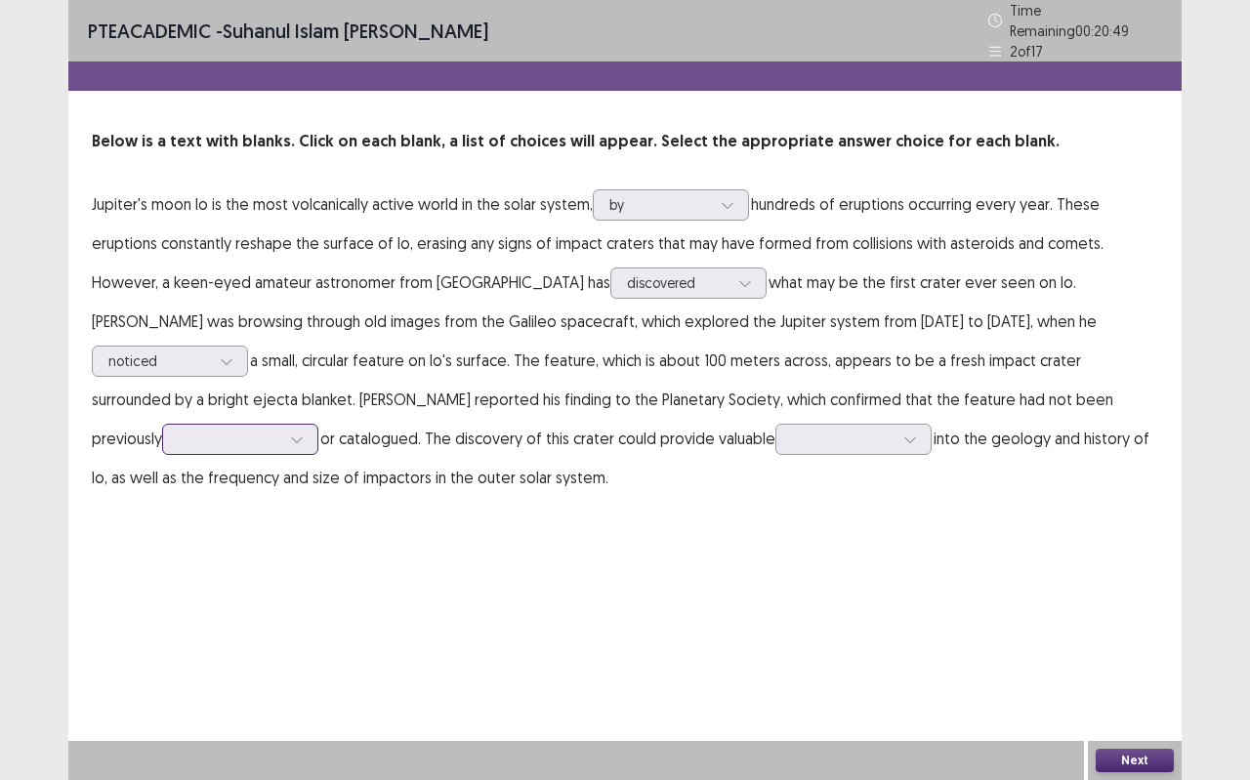
click at [280, 430] on div at bounding box center [230, 439] width 102 height 19
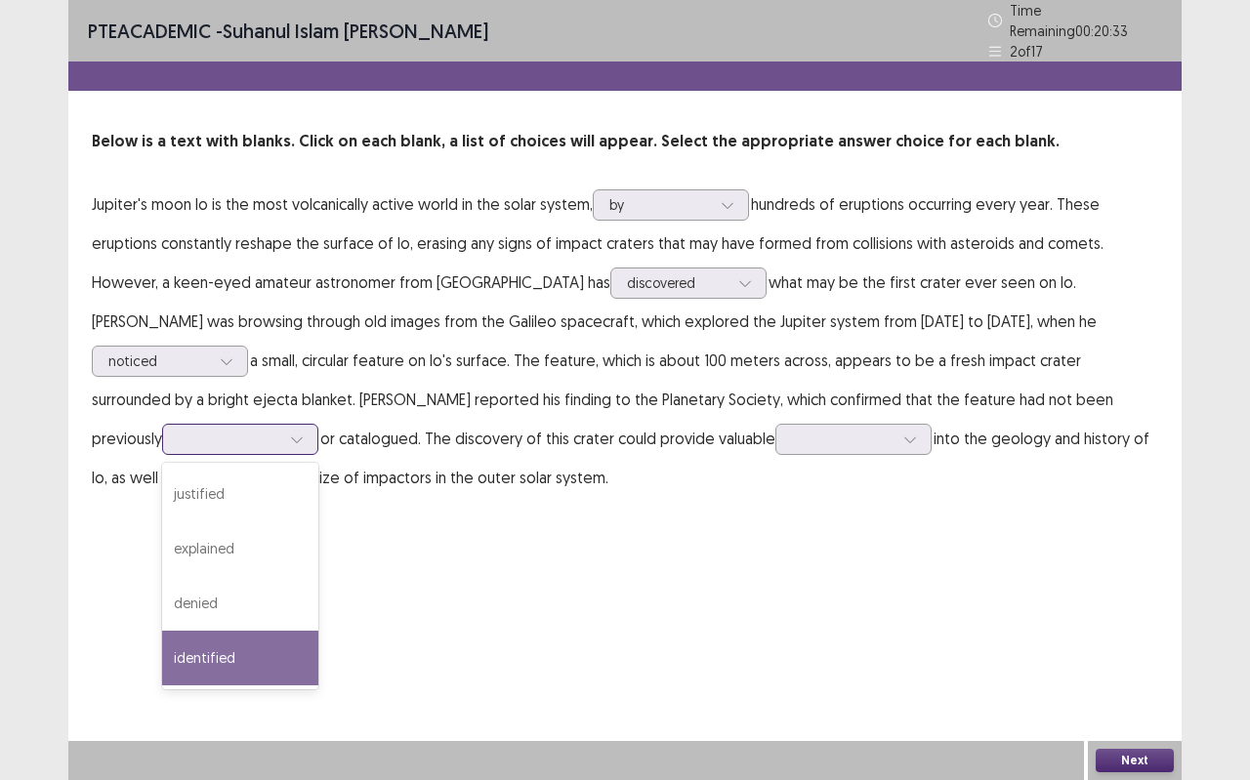
drag, startPoint x: 989, startPoint y: 595, endPoint x: 965, endPoint y: 568, distance: 36.0
click at [318, 631] on div "identified" at bounding box center [240, 658] width 156 height 55
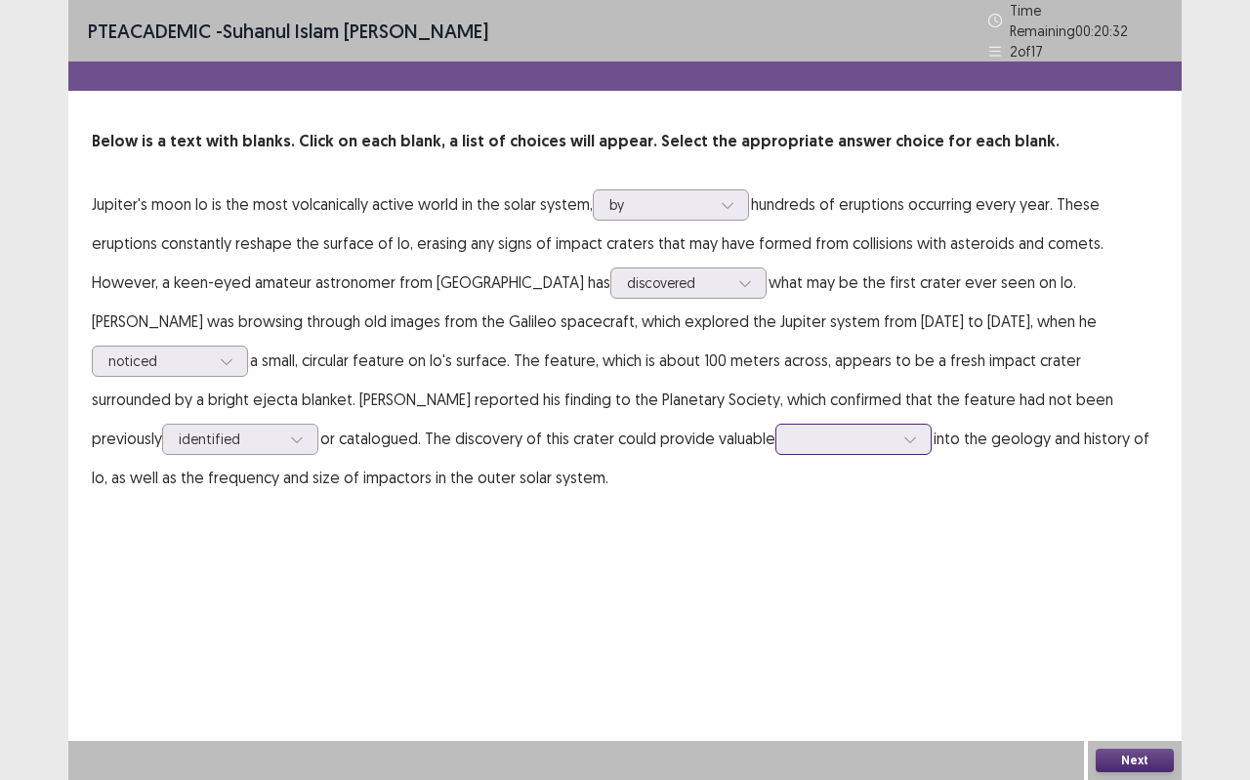
click at [895, 425] on div at bounding box center [909, 439] width 29 height 29
click at [775, 635] on div "insights" at bounding box center [853, 658] width 156 height 55
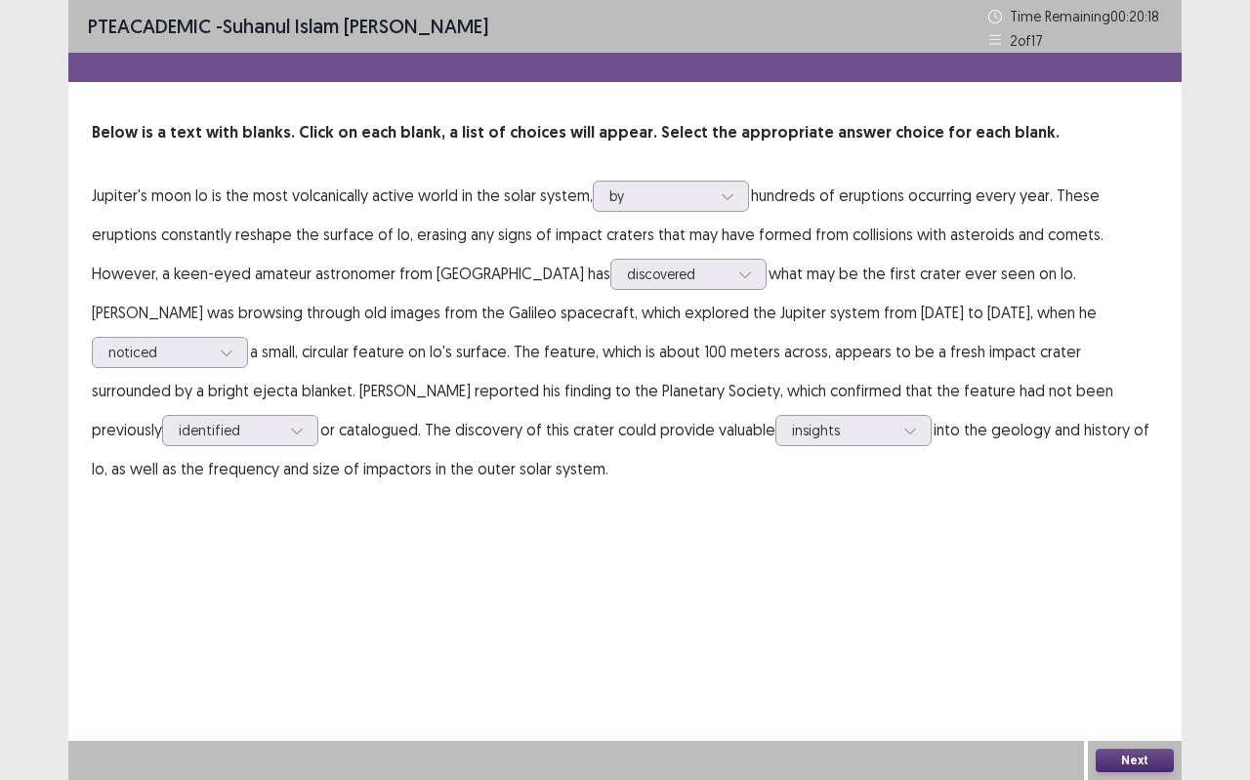
click at [1120, 693] on button "Next" at bounding box center [1134, 760] width 78 height 23
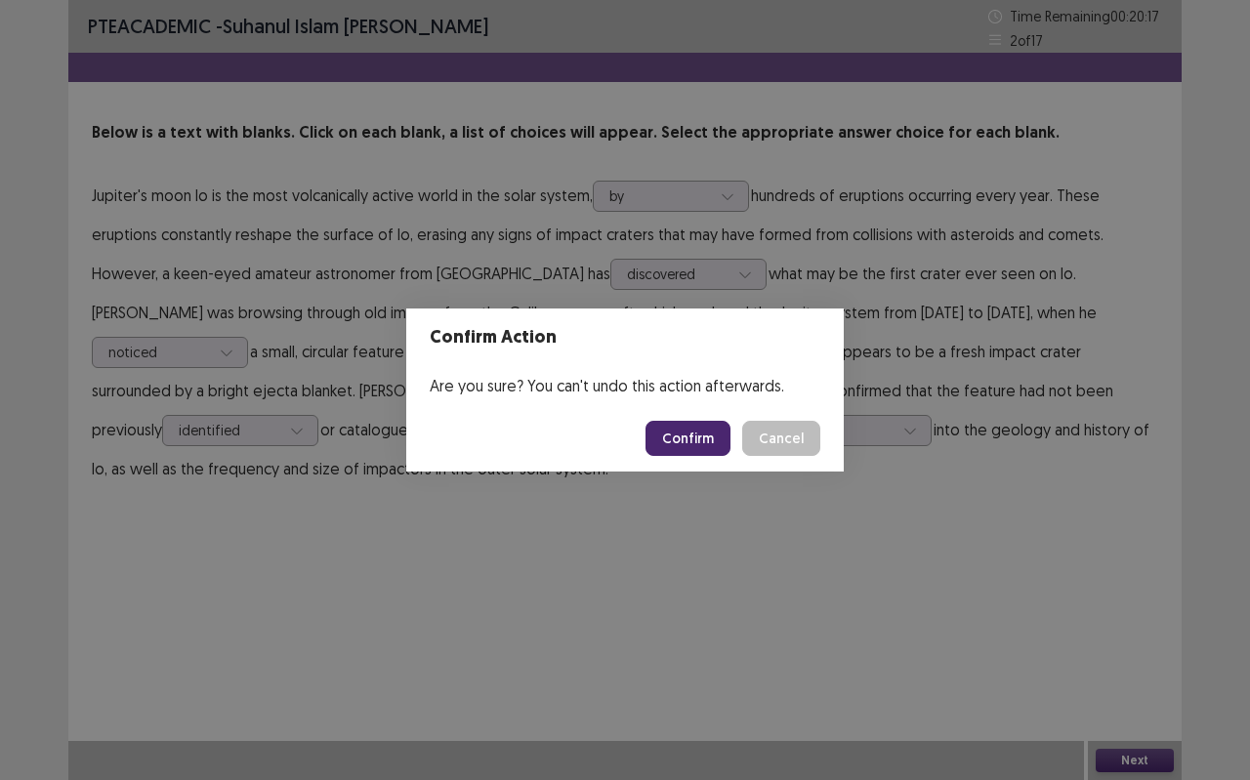
click at [694, 451] on button "Confirm" at bounding box center [687, 438] width 85 height 35
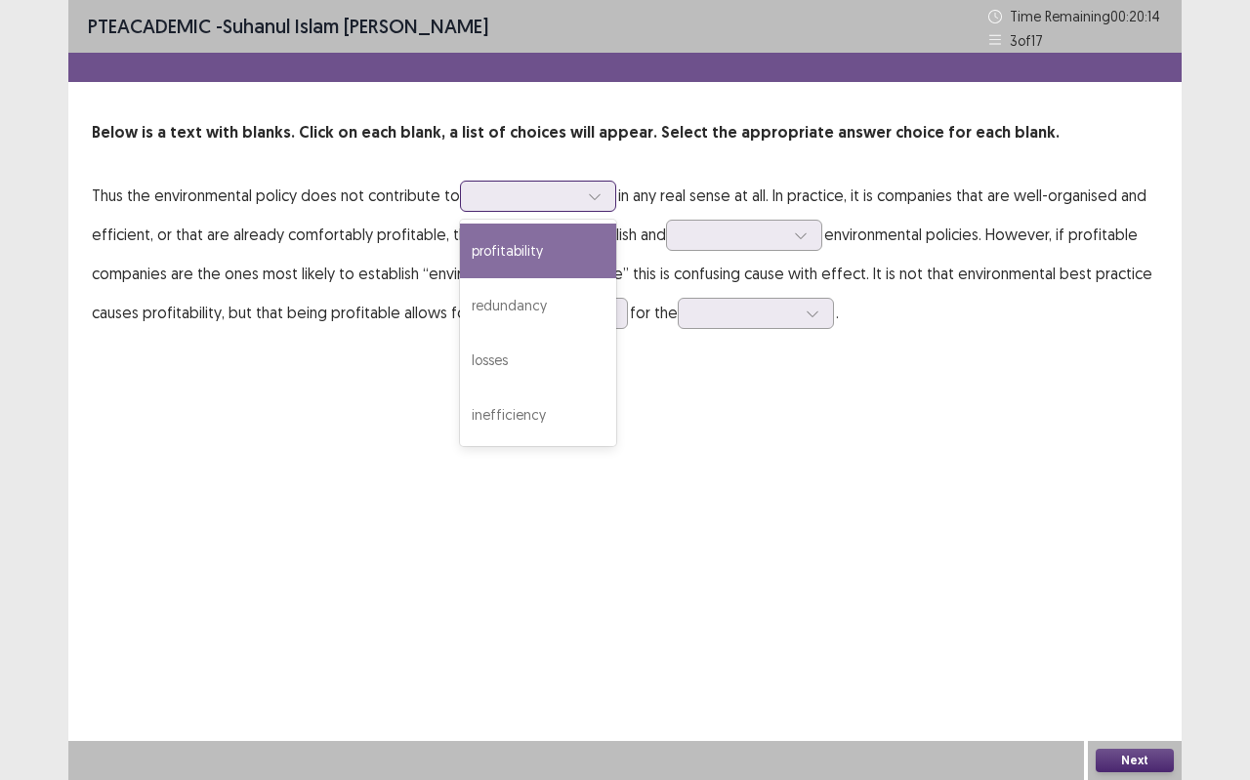
click at [606, 194] on div at bounding box center [594, 196] width 29 height 29
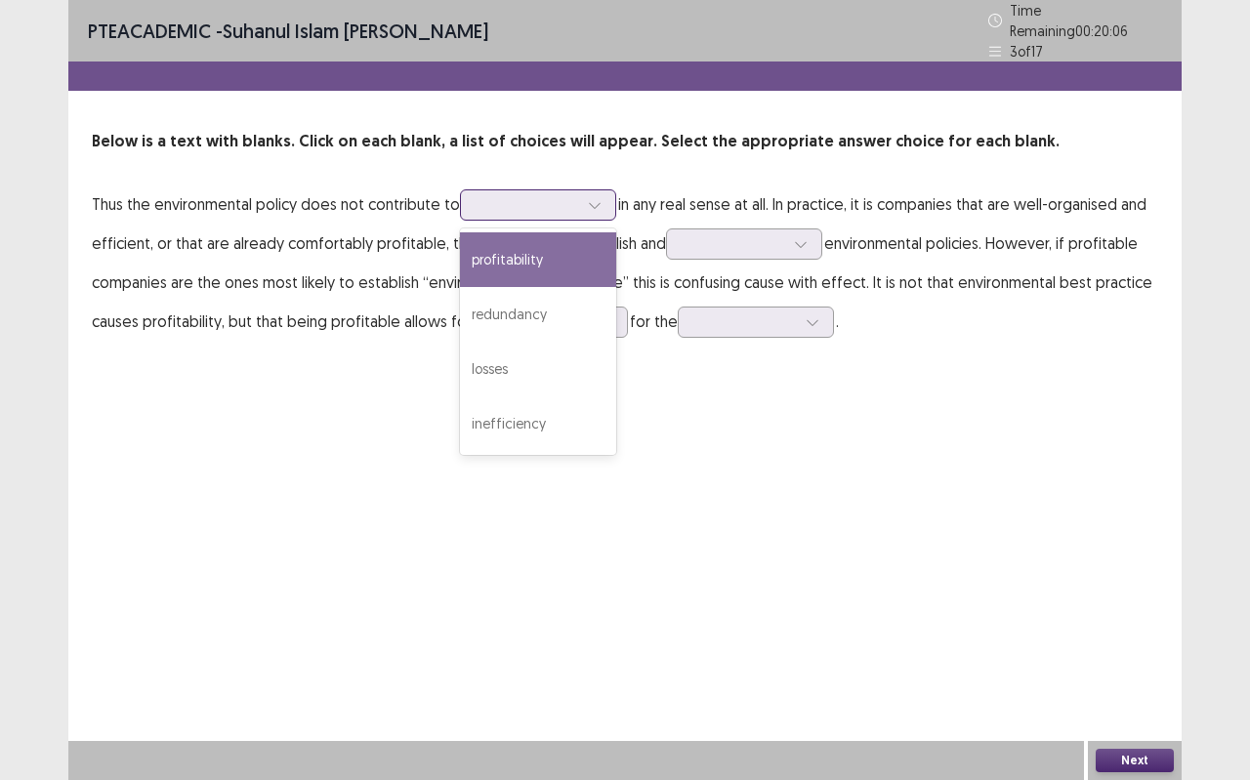
click at [542, 254] on div "profitability" at bounding box center [538, 259] width 156 height 55
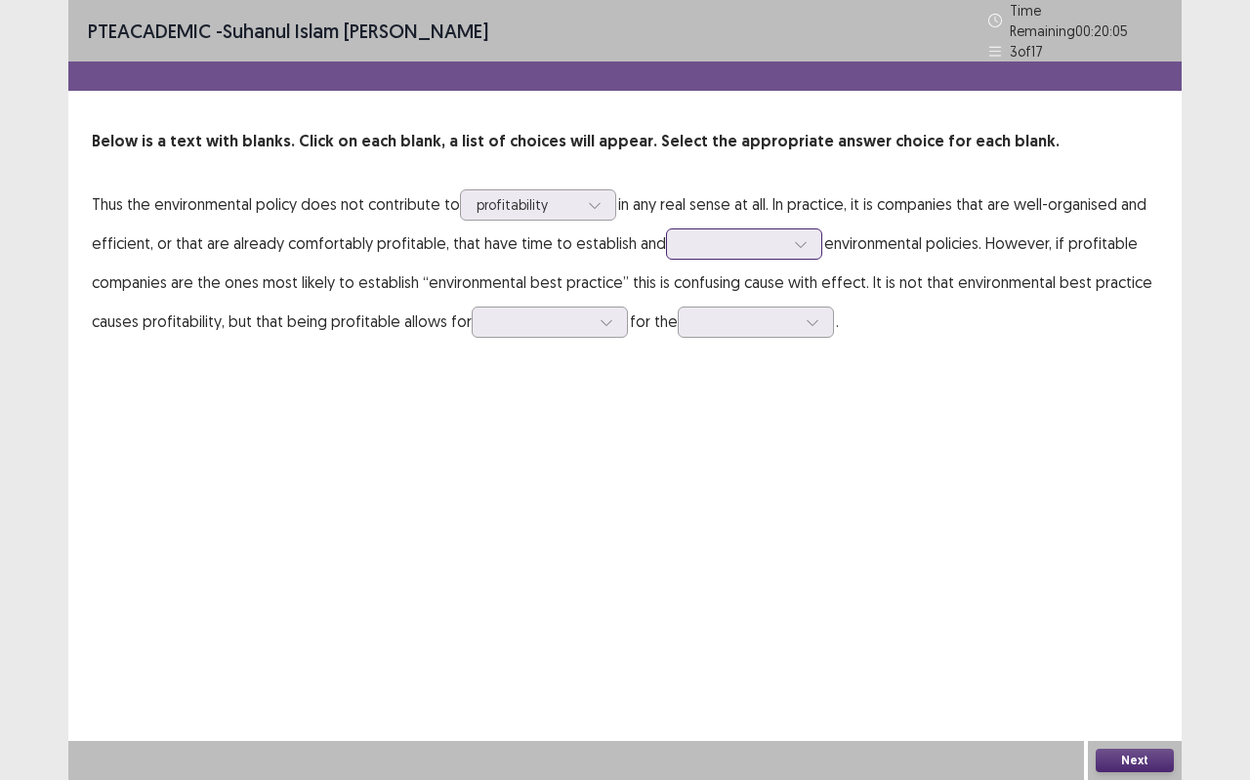
click at [768, 240] on div at bounding box center [733, 243] width 102 height 19
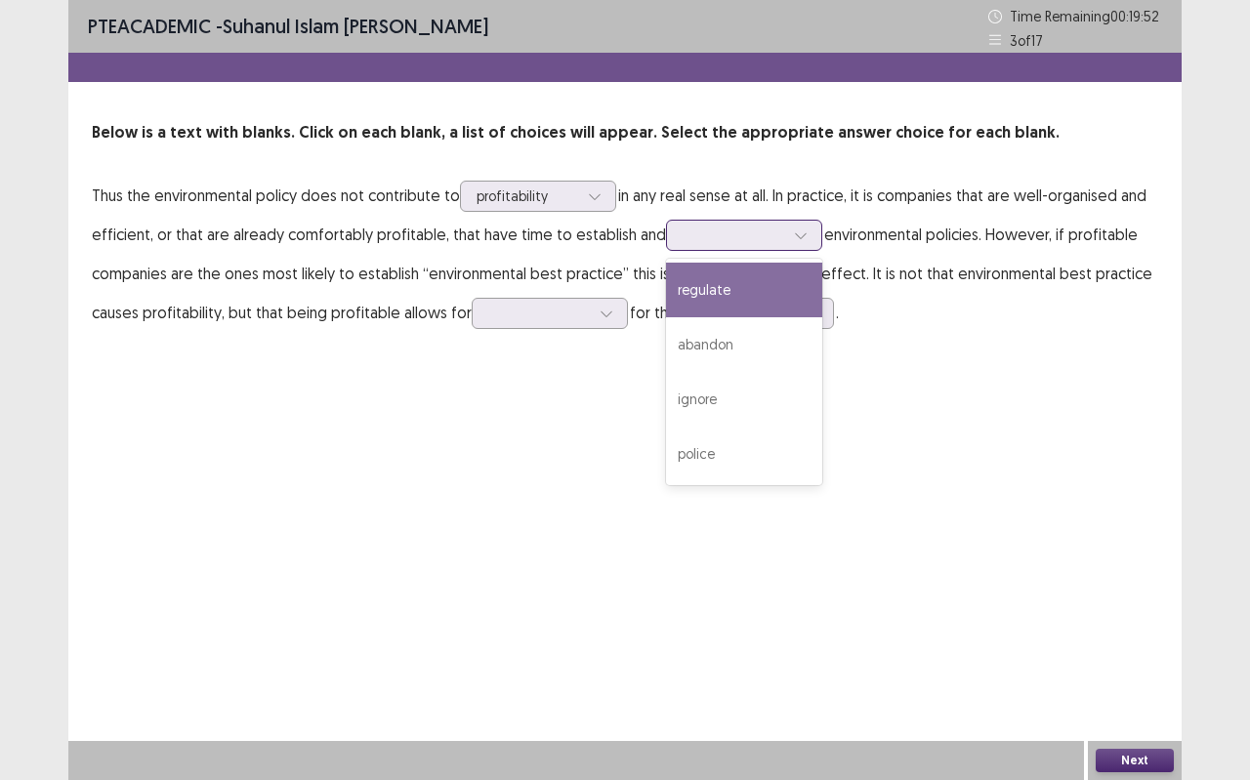
click at [710, 268] on div "regulate" at bounding box center [744, 290] width 156 height 55
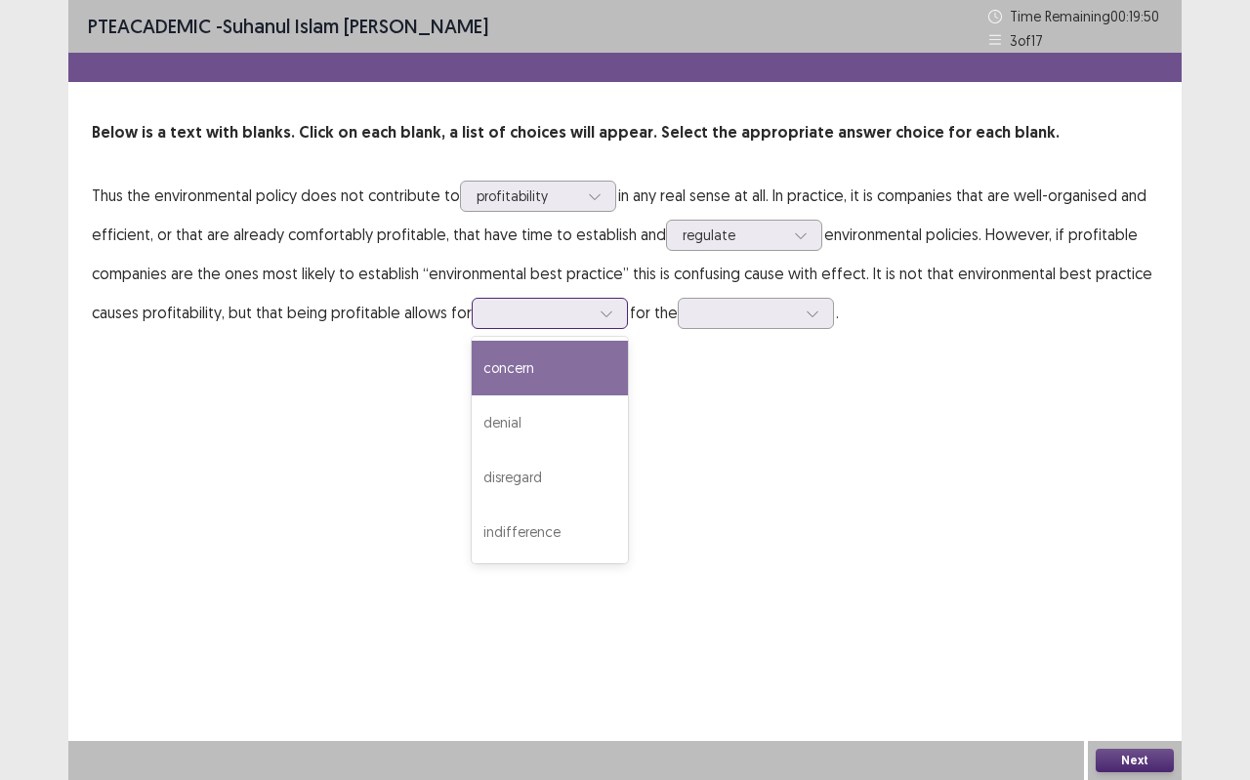
click at [593, 302] on div at bounding box center [606, 313] width 29 height 29
click at [736, 313] on div at bounding box center [745, 313] width 102 height 19
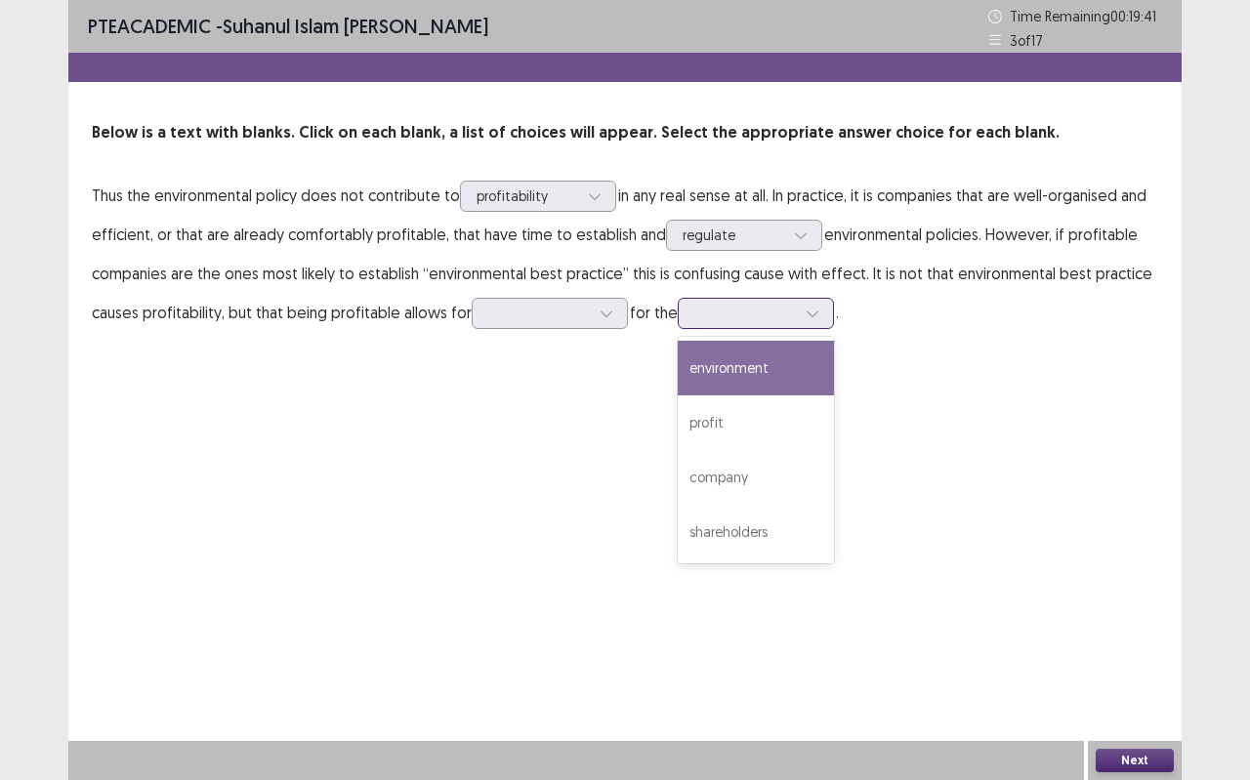
click at [752, 358] on div "environment" at bounding box center [755, 368] width 156 height 55
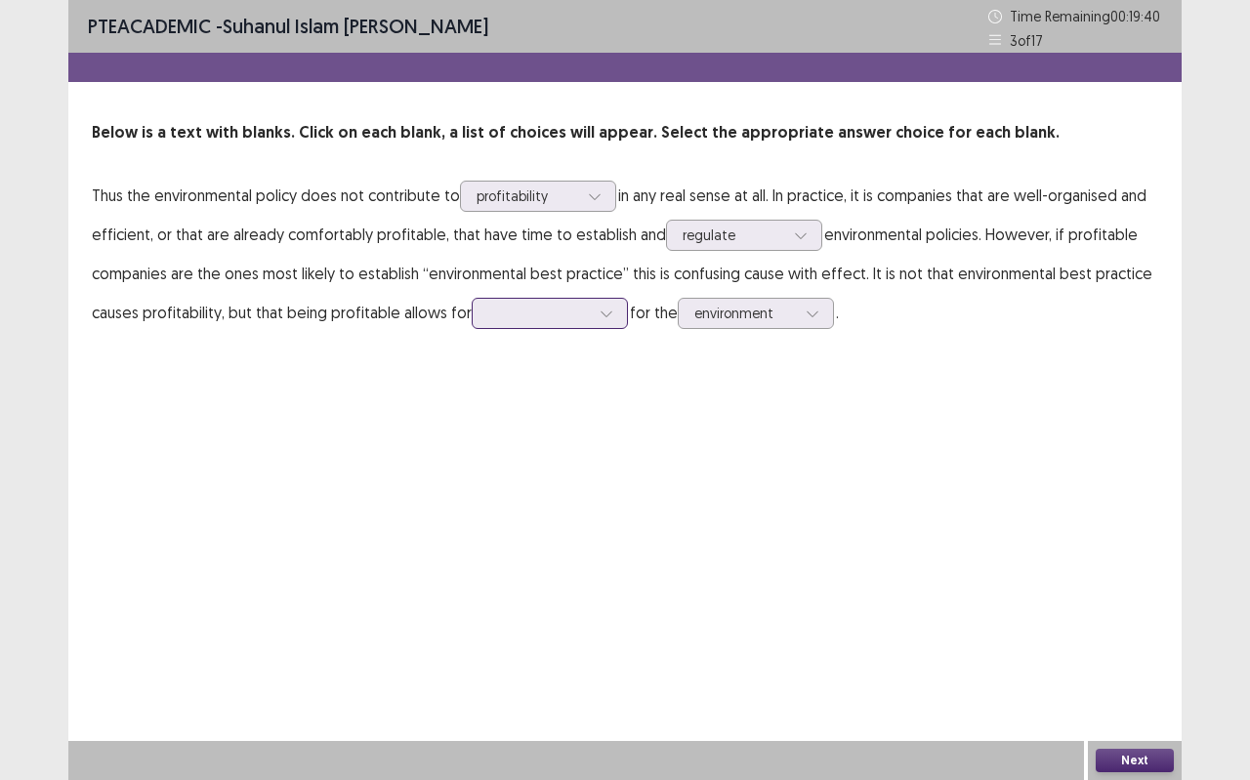
click at [598, 305] on div at bounding box center [606, 313] width 29 height 29
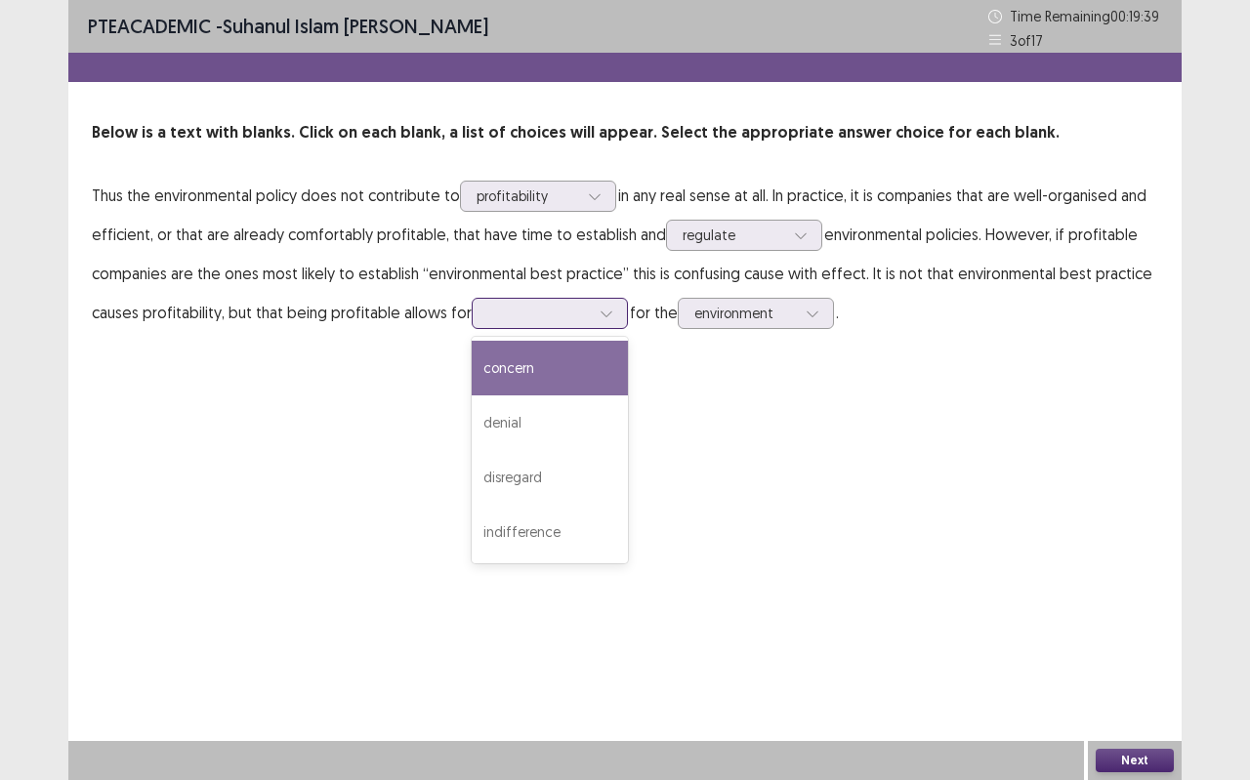
click at [561, 352] on div "concern" at bounding box center [549, 368] width 156 height 55
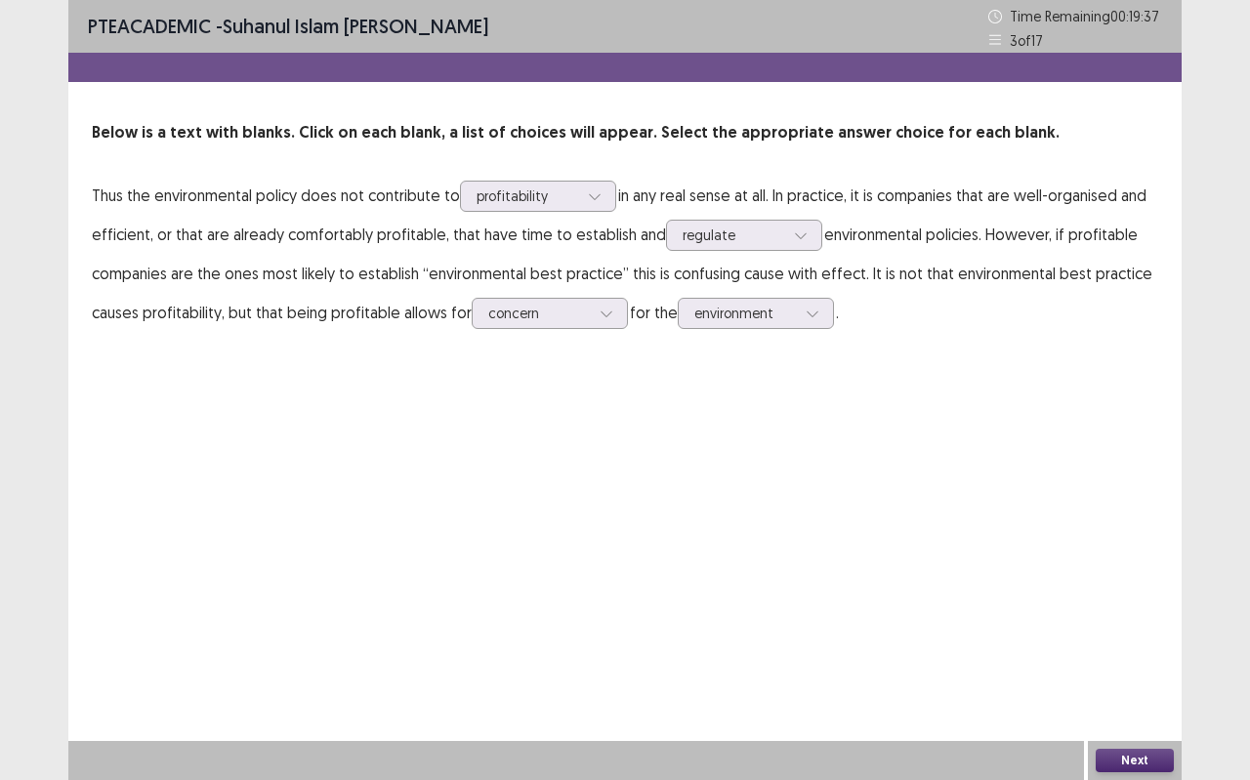
click at [1249, 655] on div "PTE academic - [PERSON_NAME] Time Remaining 00 : 19 : 37 3 of 17 Below is a tex…" at bounding box center [625, 390] width 1250 height 780
click at [1149, 693] on div "Next" at bounding box center [1134, 760] width 94 height 39
click at [1121, 693] on button "Next" at bounding box center [1134, 760] width 78 height 23
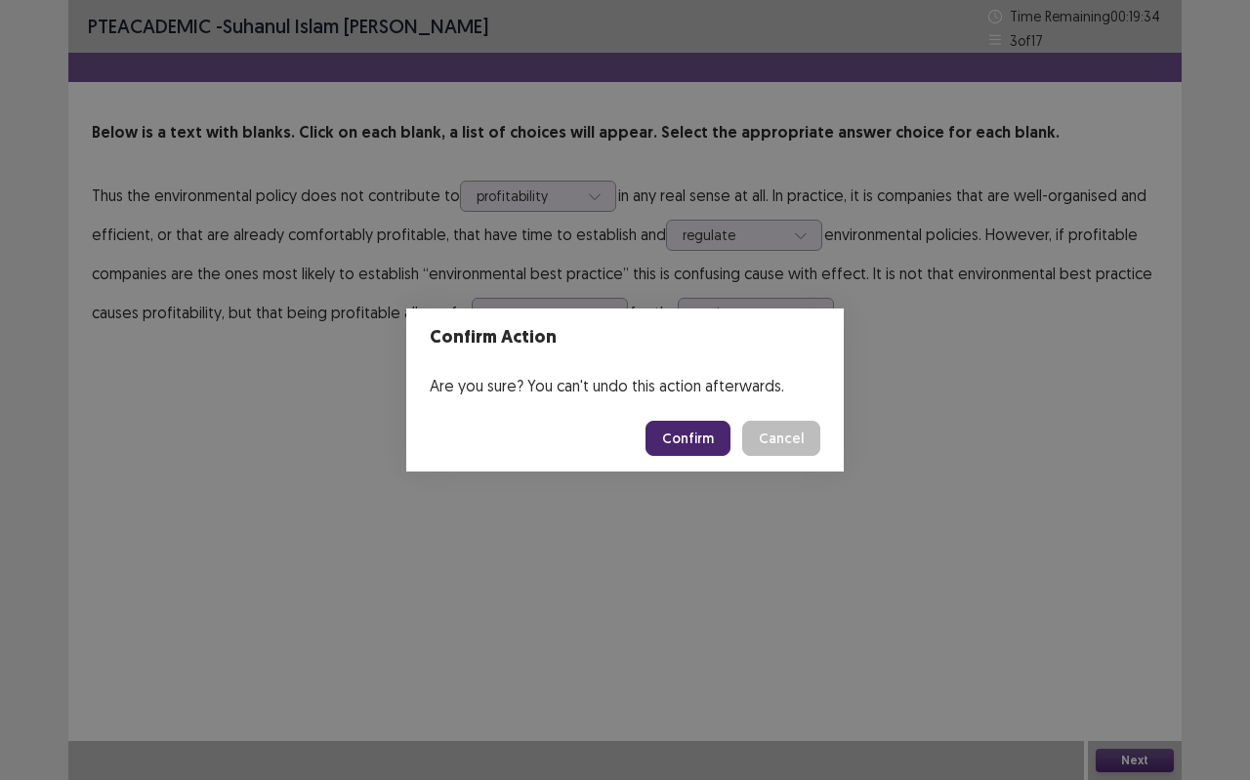
click at [622, 471] on div "Confirm Action Are you sure? You can't undo this action afterwards. Confirm Can…" at bounding box center [625, 390] width 1250 height 780
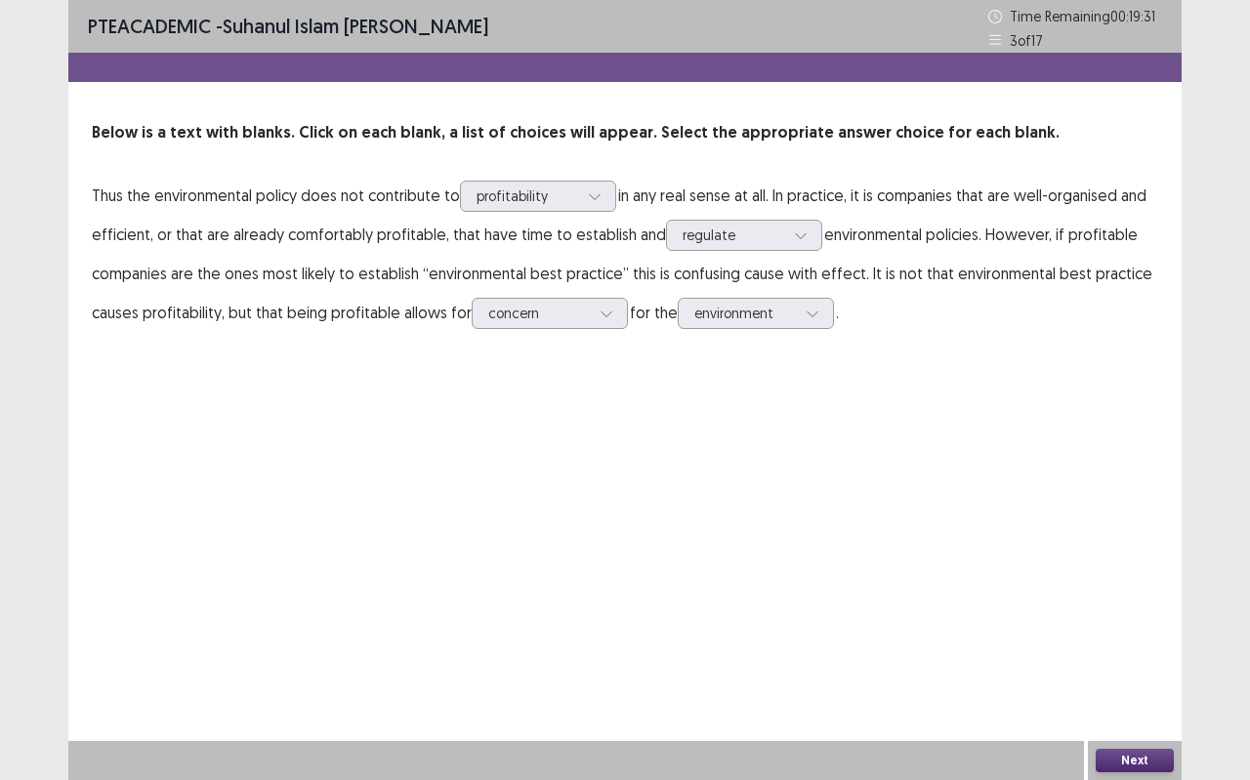
click at [1144, 693] on button "Next" at bounding box center [1134, 760] width 78 height 23
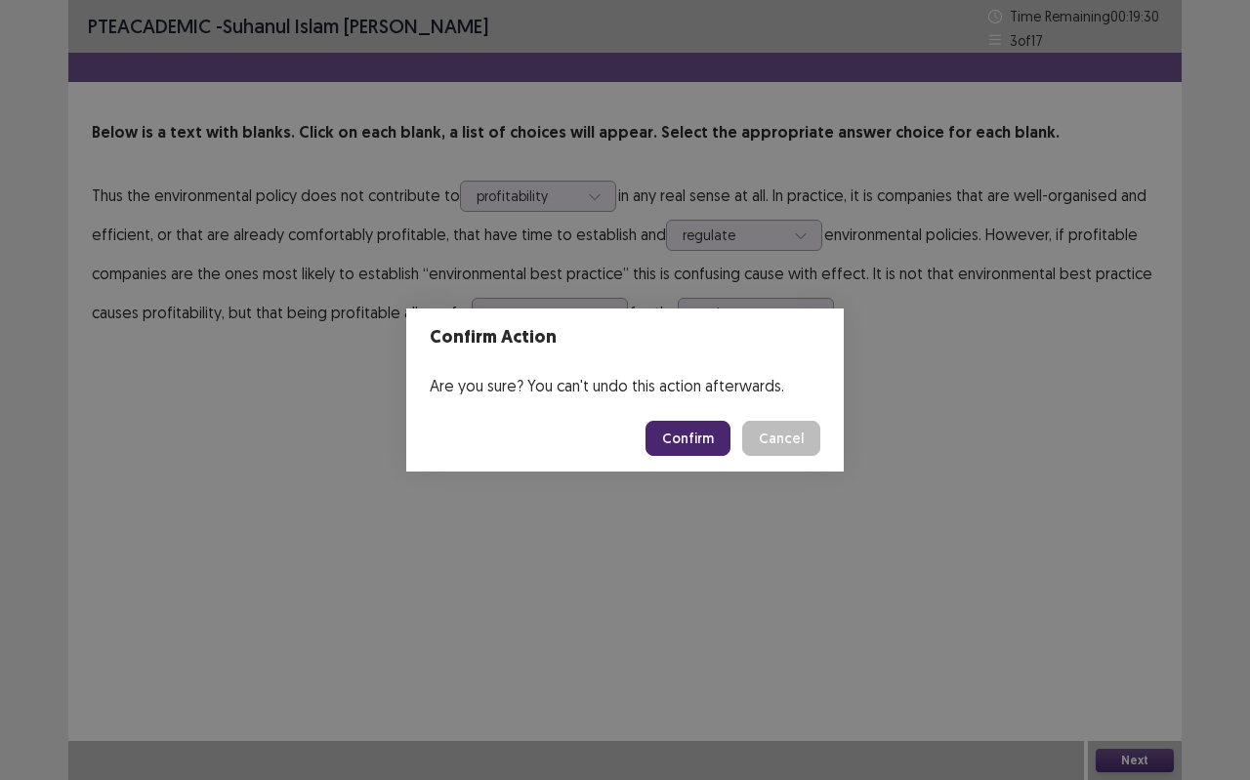
click at [686, 436] on button "Confirm" at bounding box center [687, 438] width 85 height 35
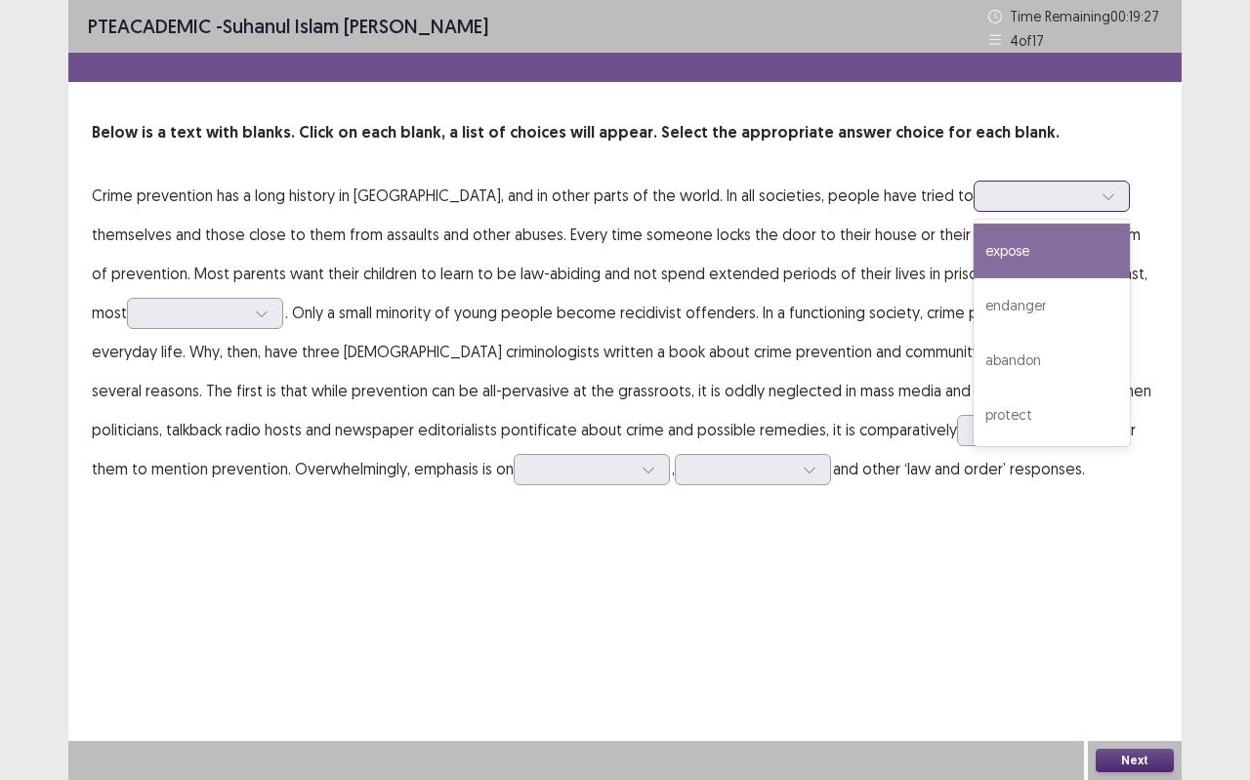
click at [1101, 196] on icon at bounding box center [1108, 196] width 14 height 14
click at [990, 243] on div "expose" at bounding box center [1051, 251] width 156 height 55
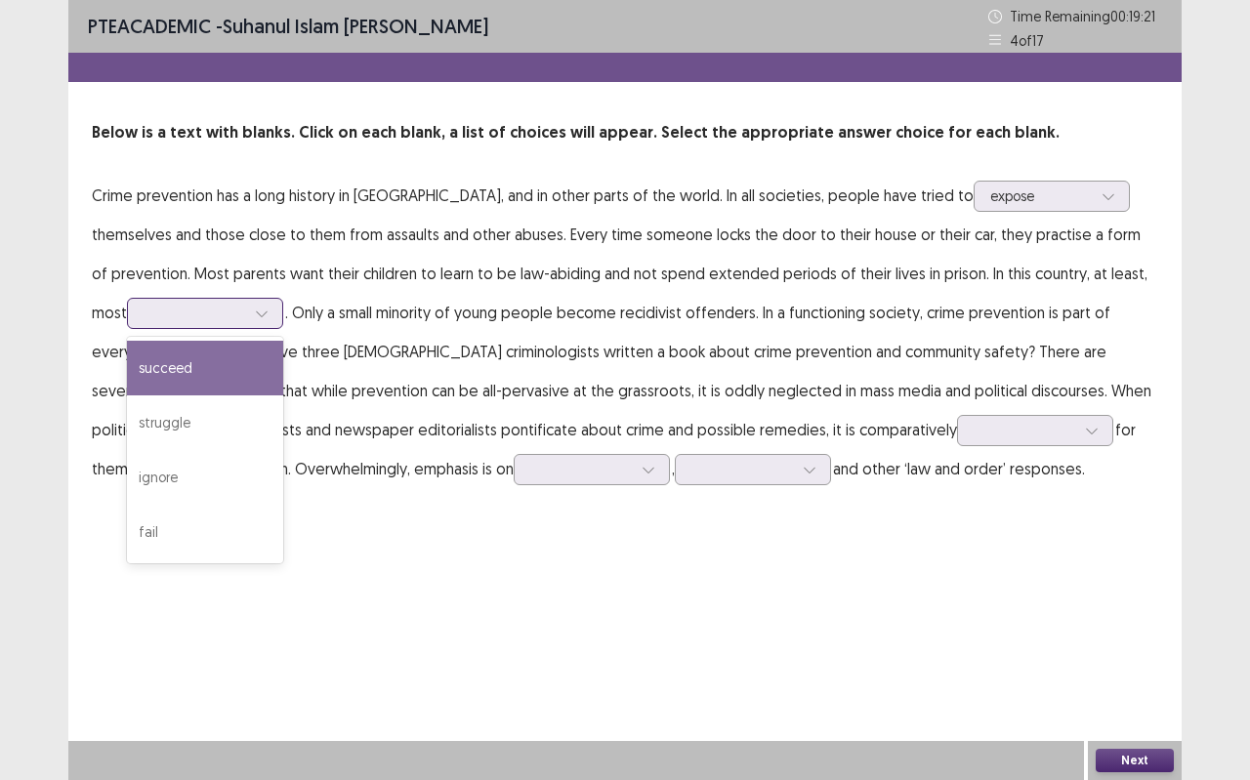
click at [255, 309] on icon at bounding box center [262, 314] width 14 height 14
click at [204, 369] on div "succeed" at bounding box center [205, 368] width 156 height 55
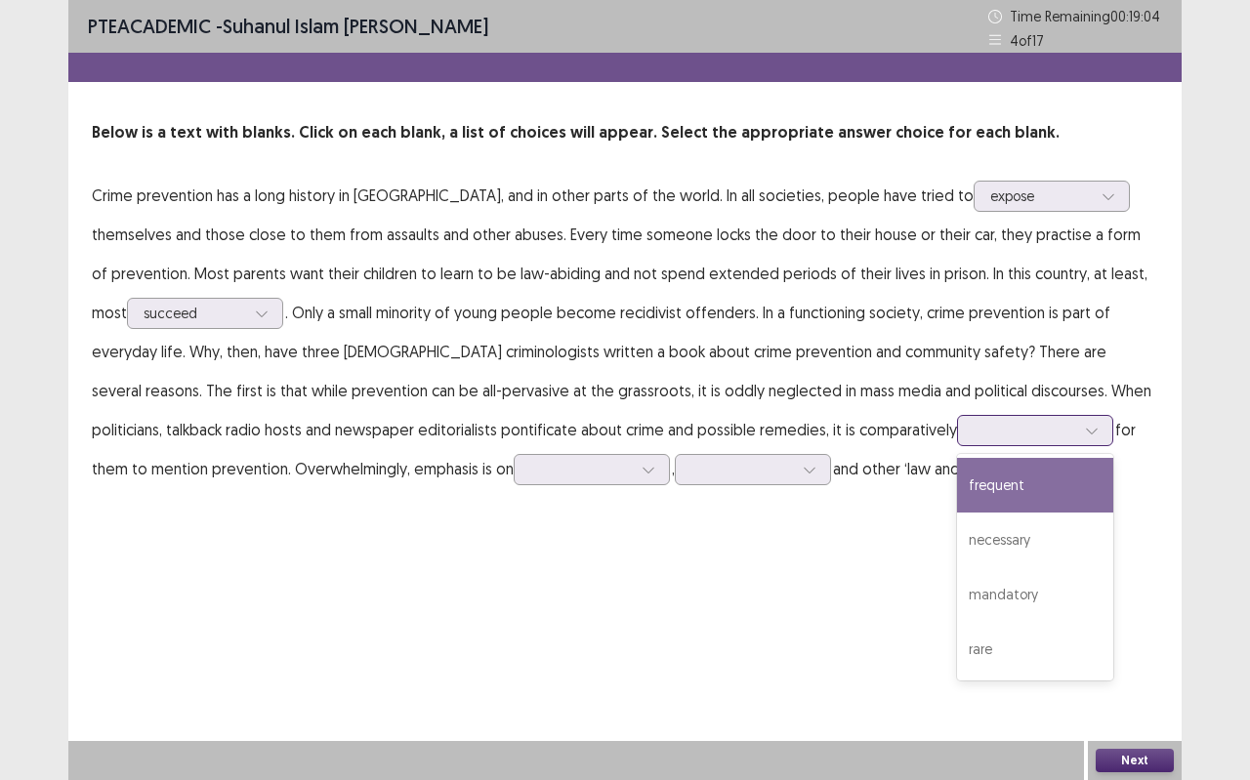
click at [1077, 432] on div at bounding box center [1091, 430] width 29 height 29
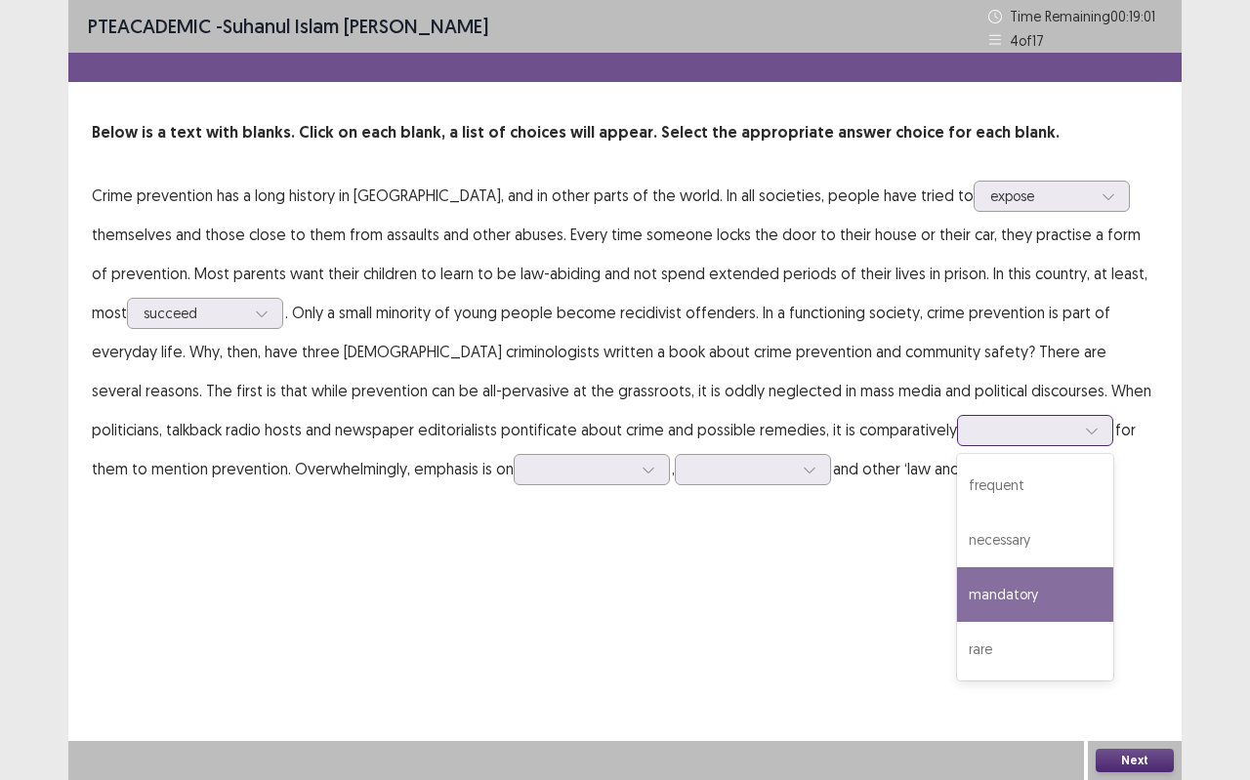
click at [957, 591] on div "mandatory" at bounding box center [1035, 594] width 156 height 55
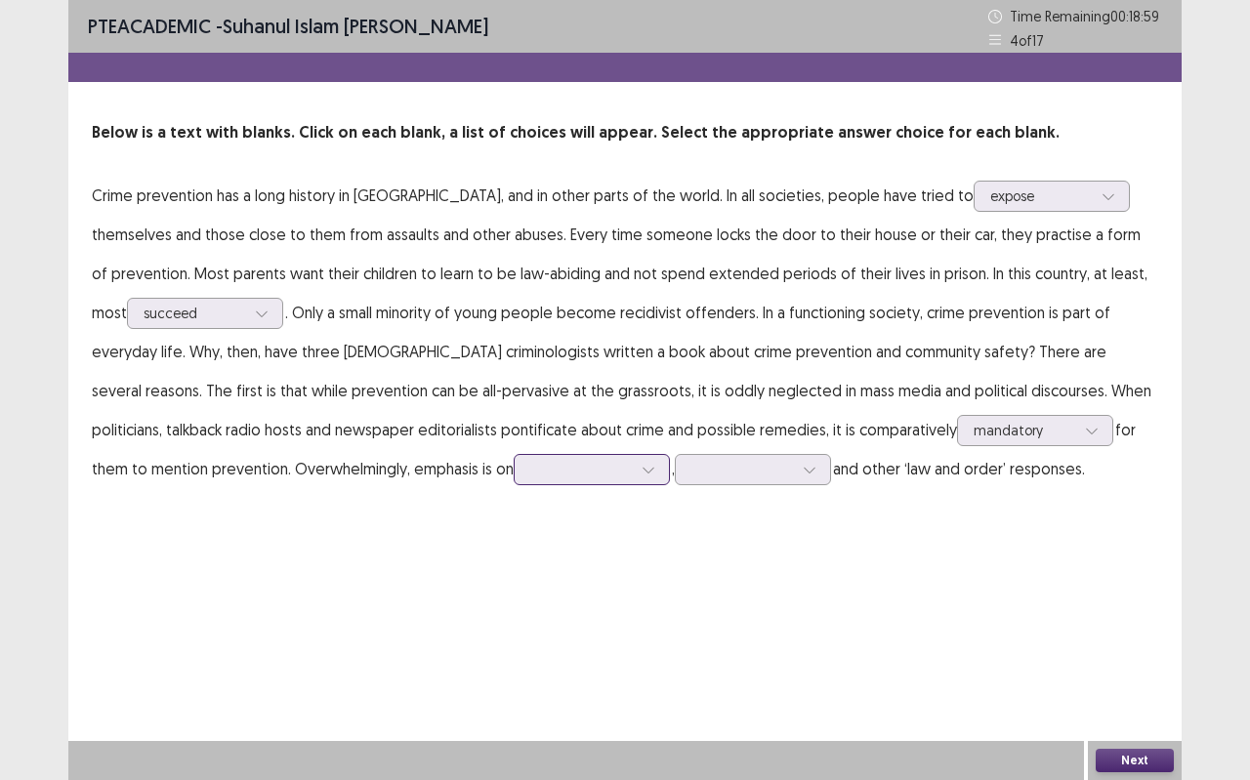
click at [634, 456] on div at bounding box center [648, 469] width 29 height 29
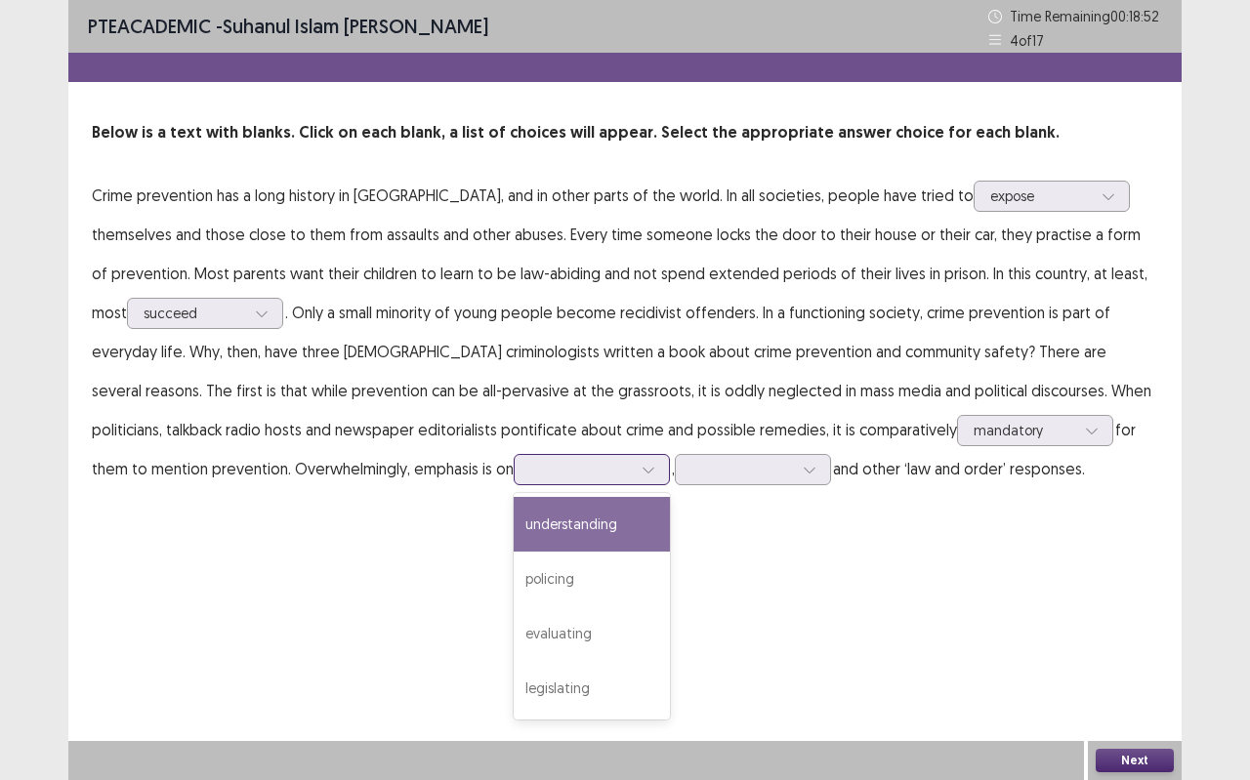
click at [513, 519] on div "understanding" at bounding box center [591, 524] width 156 height 55
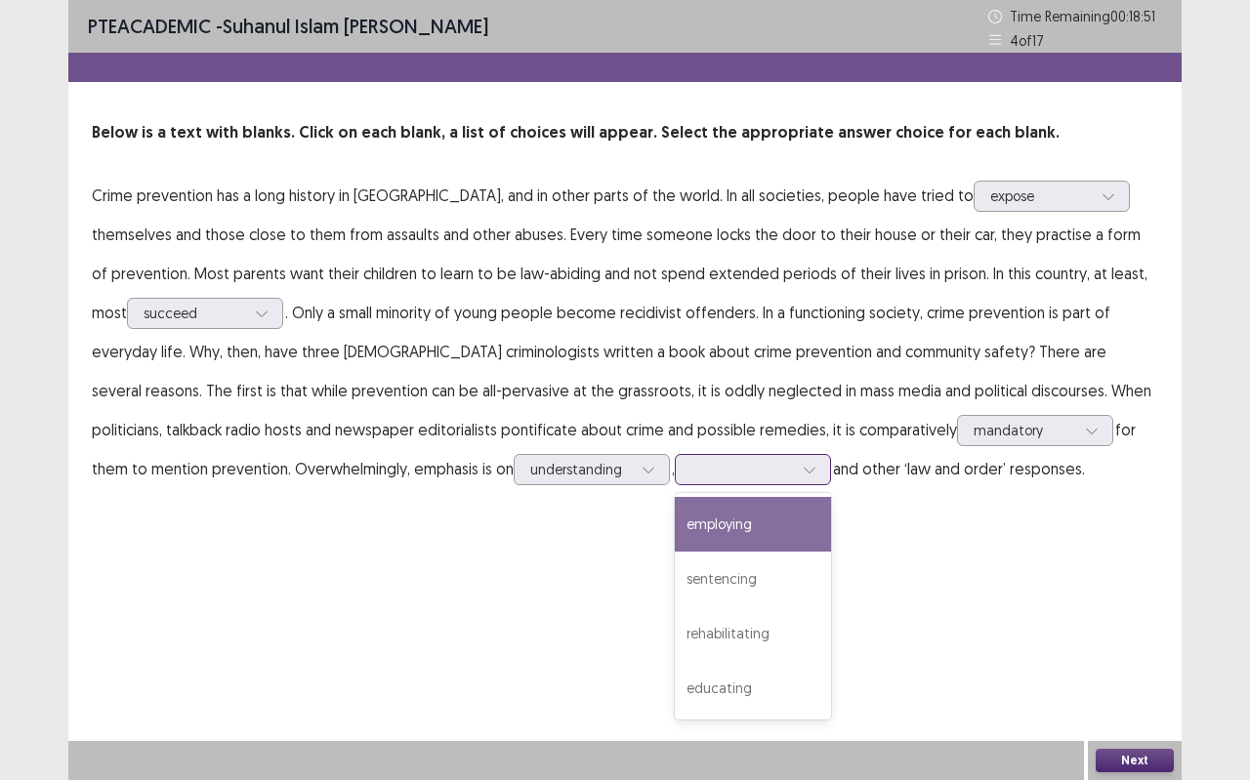
click at [795, 467] on div at bounding box center [809, 469] width 29 height 29
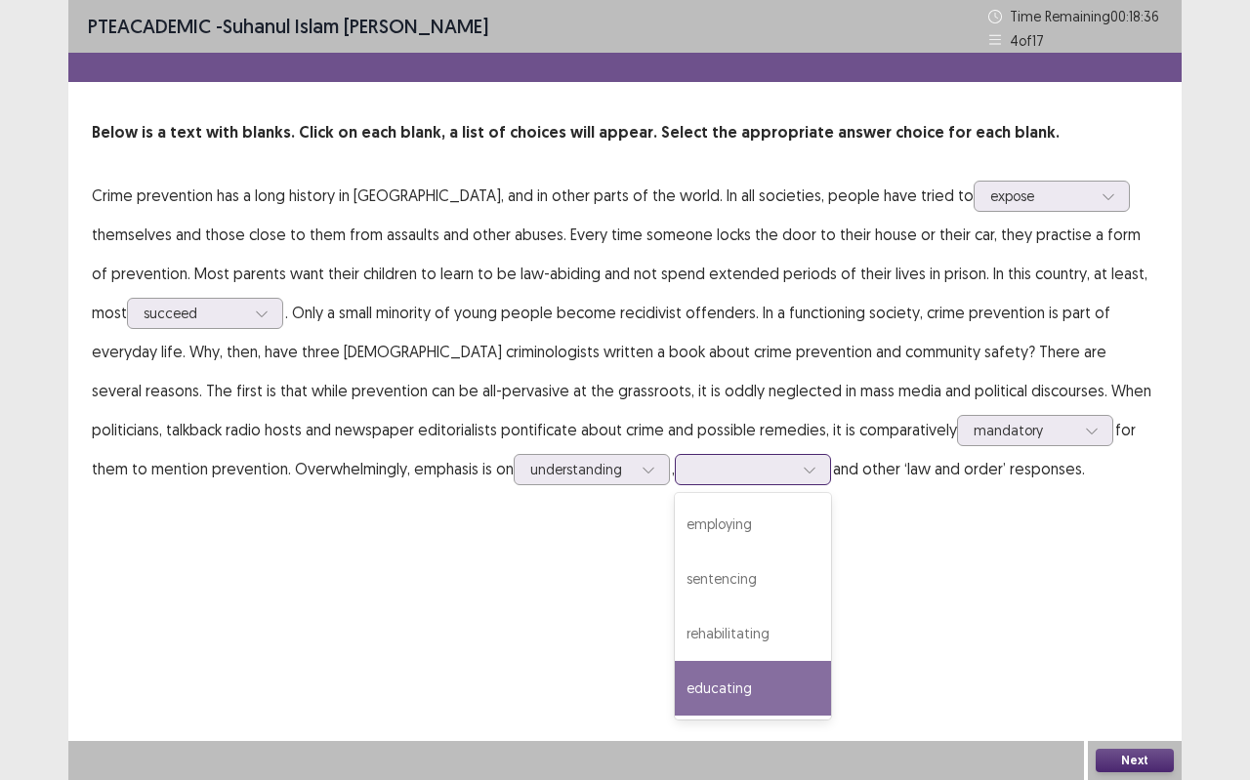
click at [675, 664] on div "educating" at bounding box center [753, 688] width 156 height 55
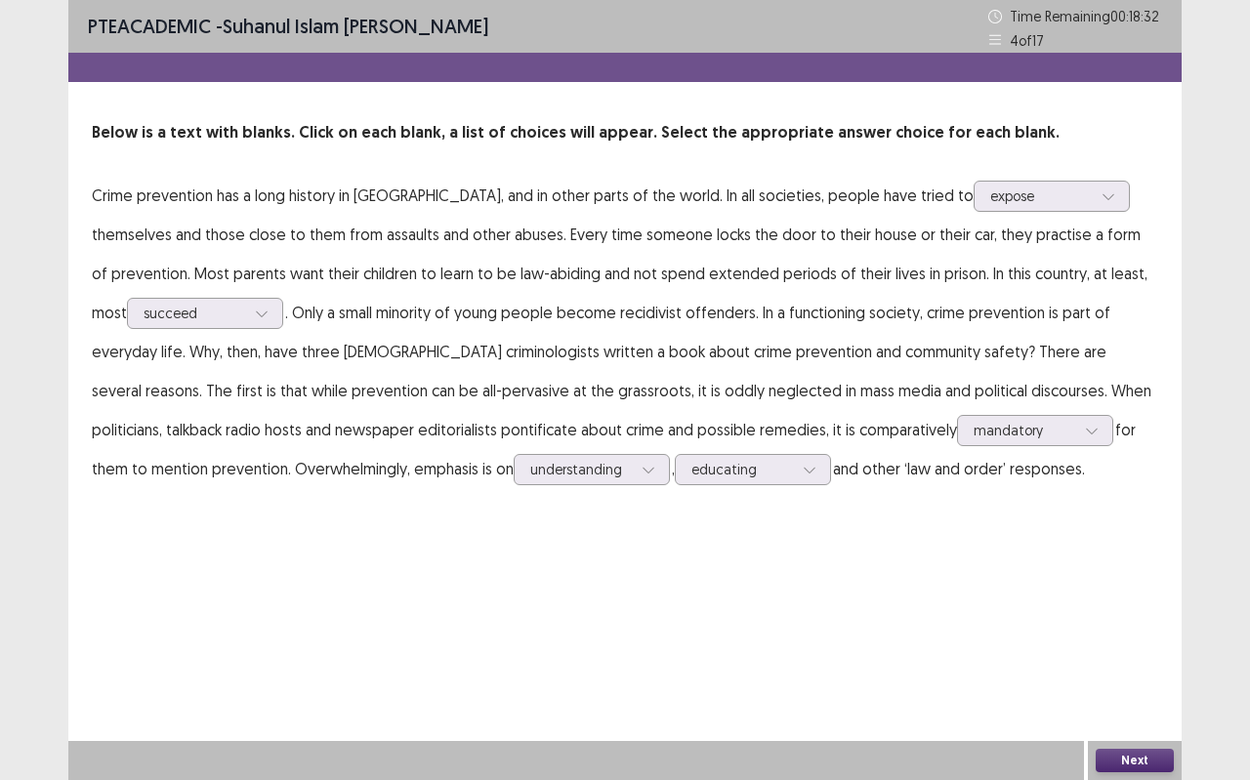
click at [1163, 693] on button "Next" at bounding box center [1134, 760] width 78 height 23
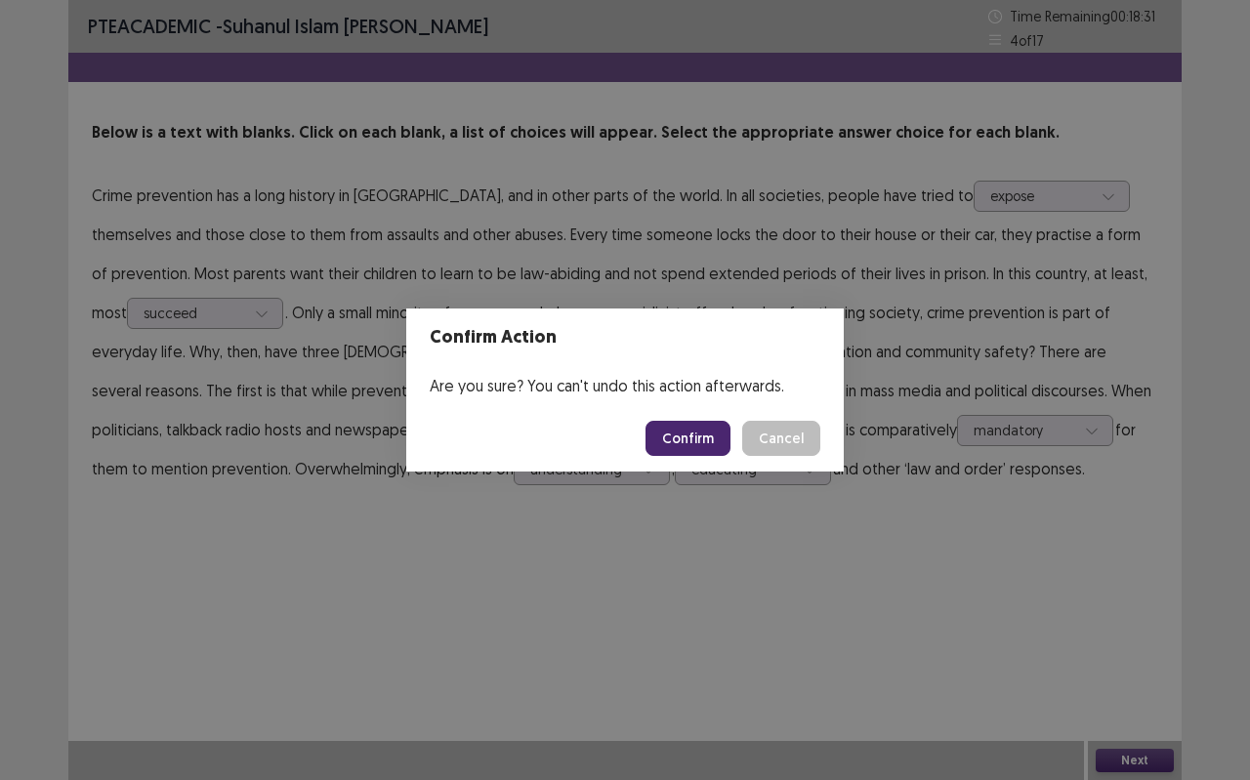
click at [681, 421] on button "Confirm" at bounding box center [687, 438] width 85 height 35
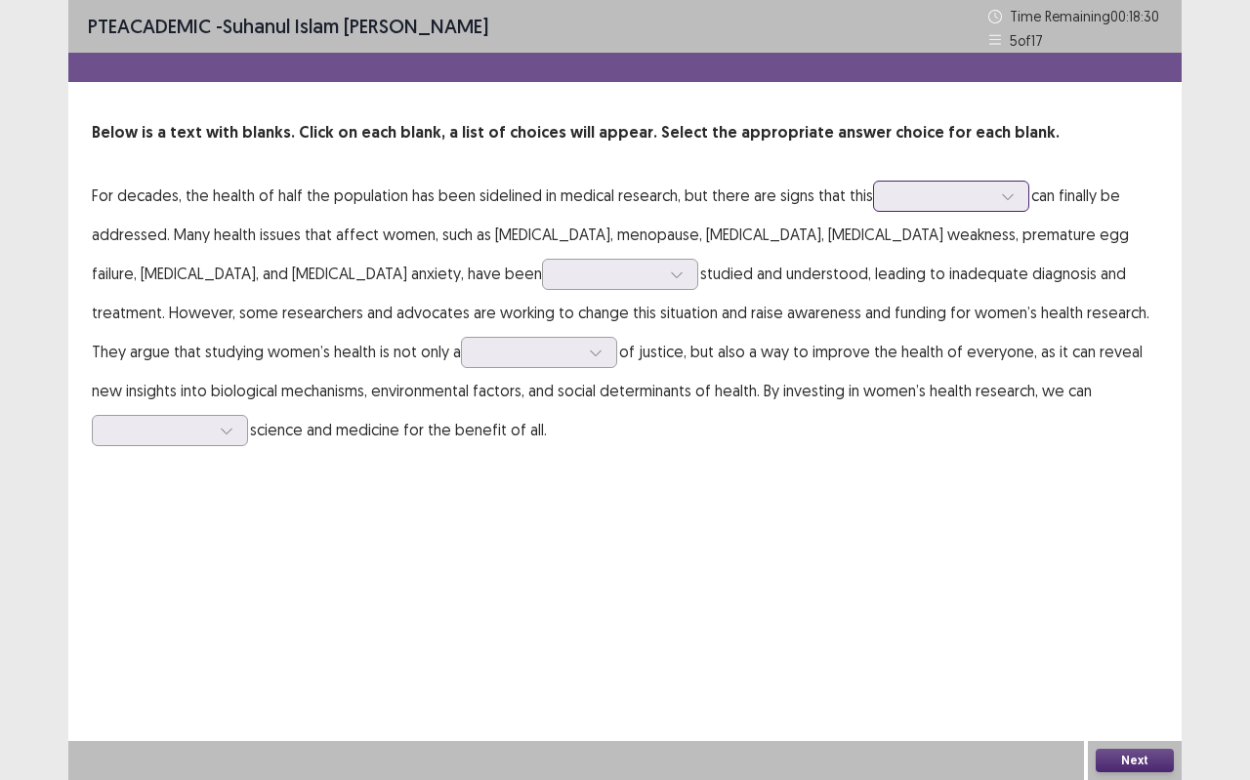
click at [963, 189] on div at bounding box center [940, 195] width 102 height 19
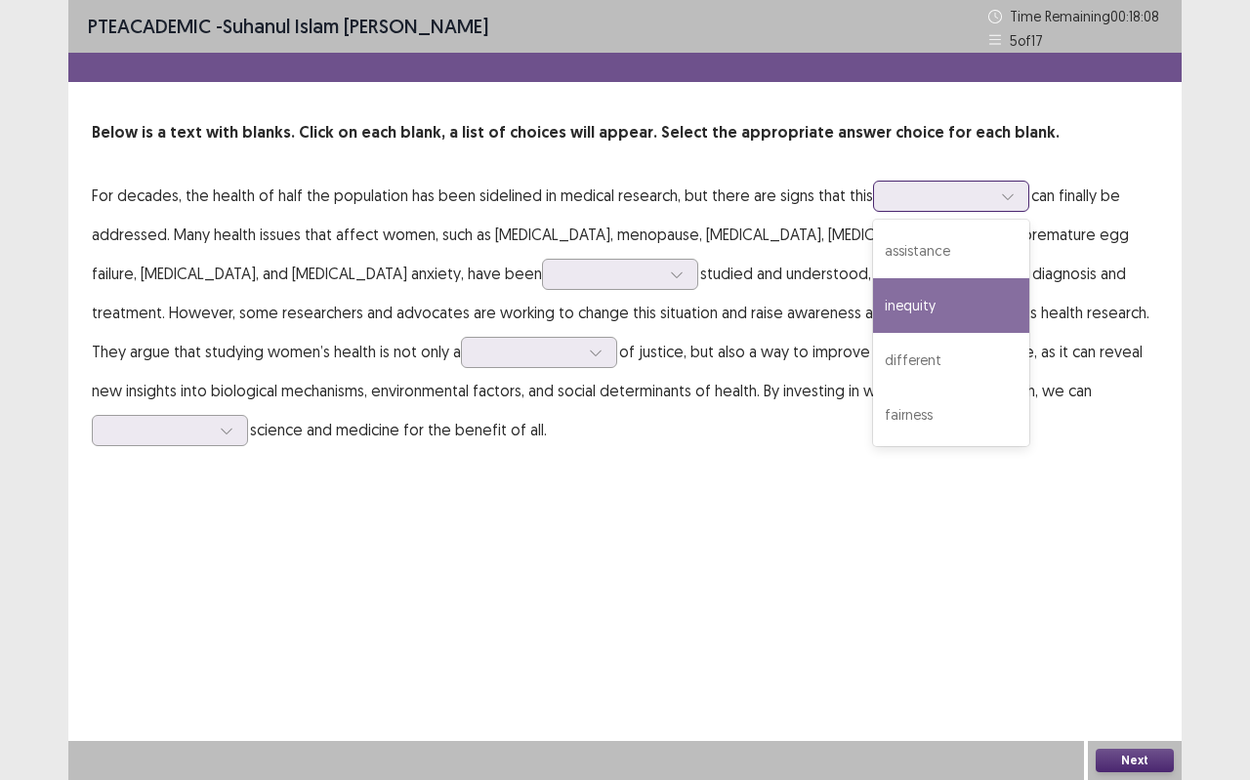
click at [963, 323] on div "inequity" at bounding box center [951, 305] width 156 height 55
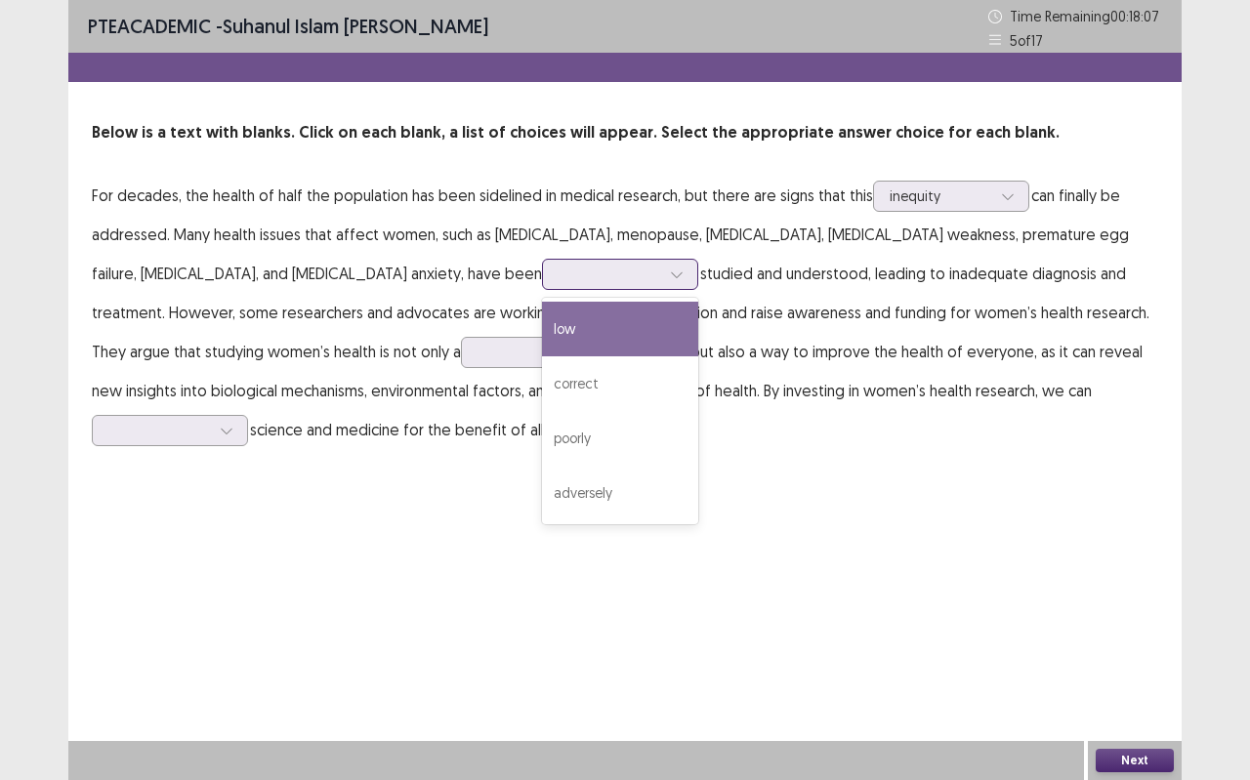
click at [662, 267] on div at bounding box center [676, 274] width 29 height 29
click at [542, 334] on div "low" at bounding box center [620, 329] width 156 height 55
click at [662, 266] on div at bounding box center [676, 274] width 29 height 29
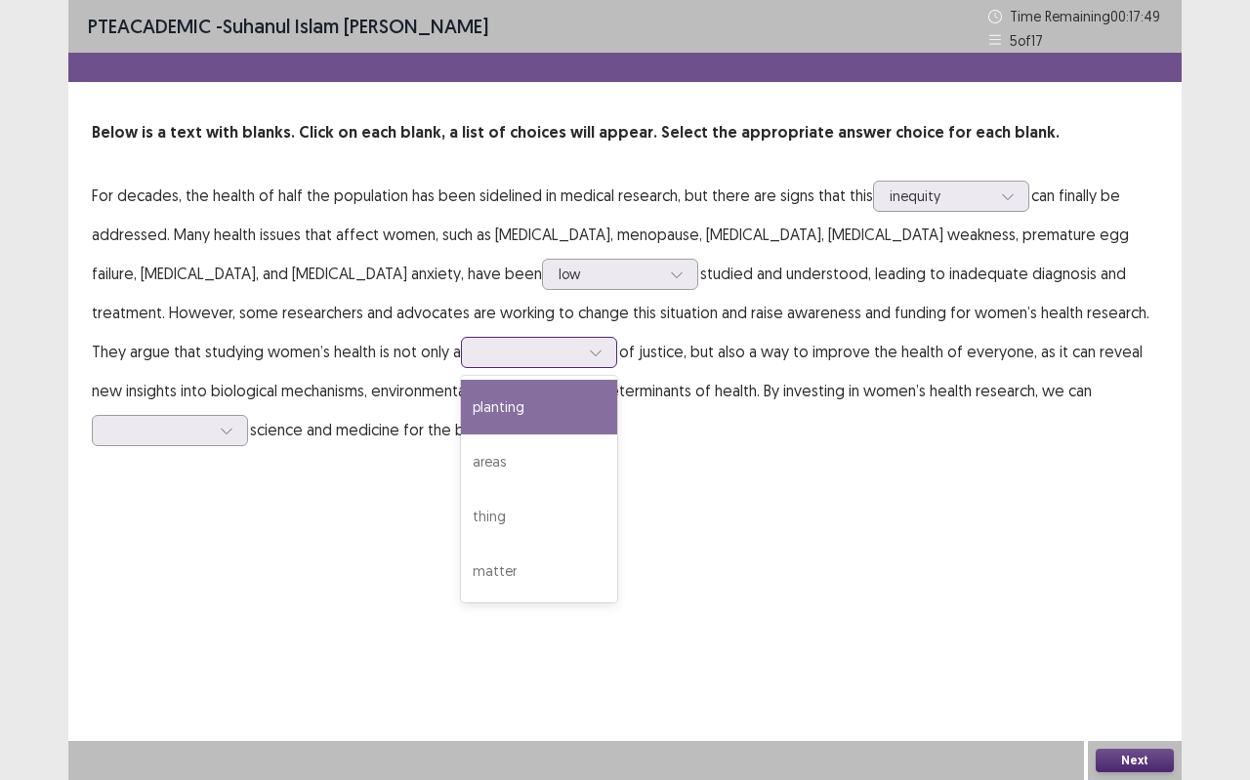
click at [475, 341] on div at bounding box center [527, 352] width 105 height 22
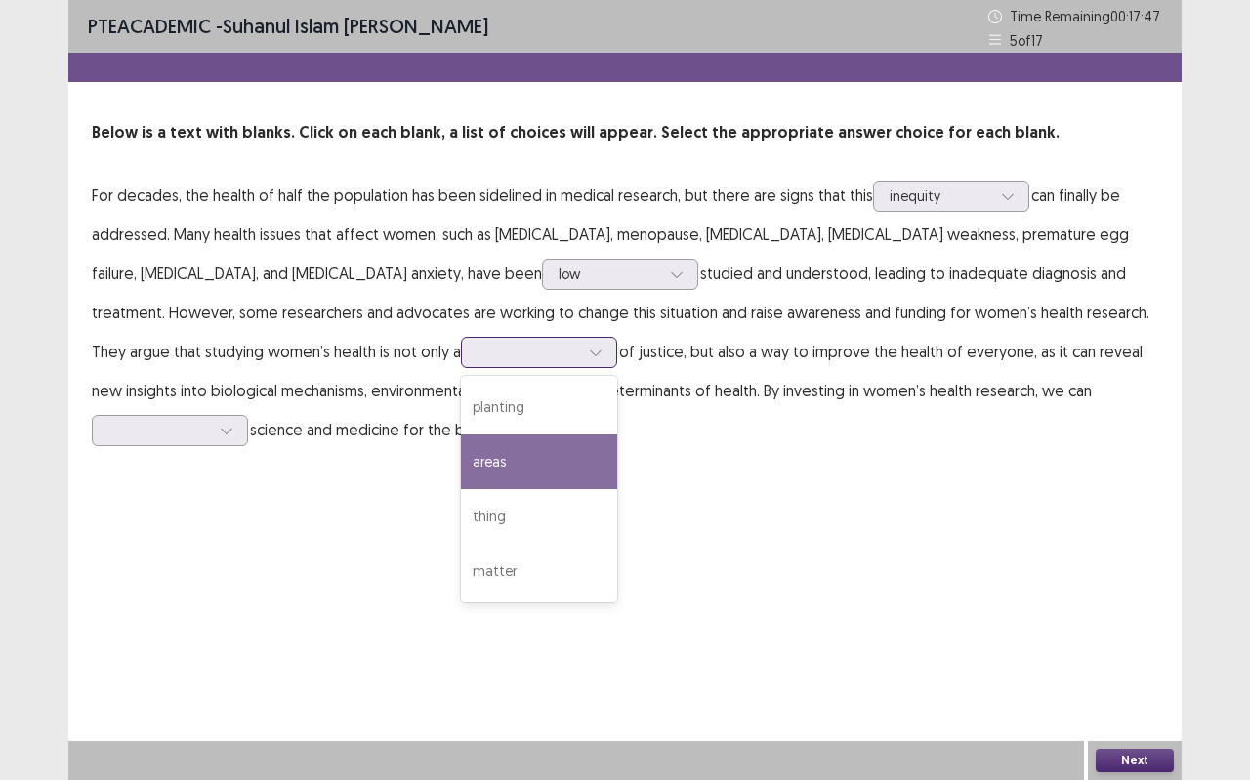
click at [461, 469] on div "areas" at bounding box center [539, 461] width 156 height 55
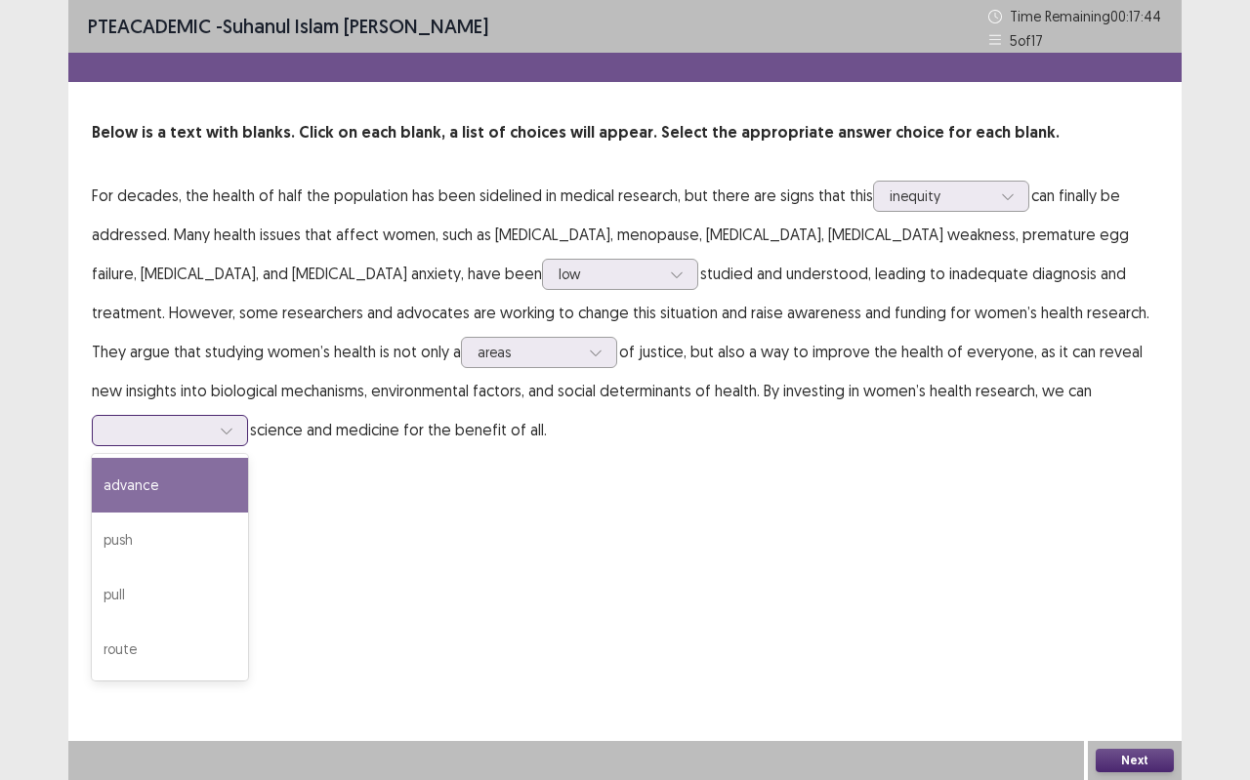
click at [210, 421] on div at bounding box center [159, 430] width 102 height 19
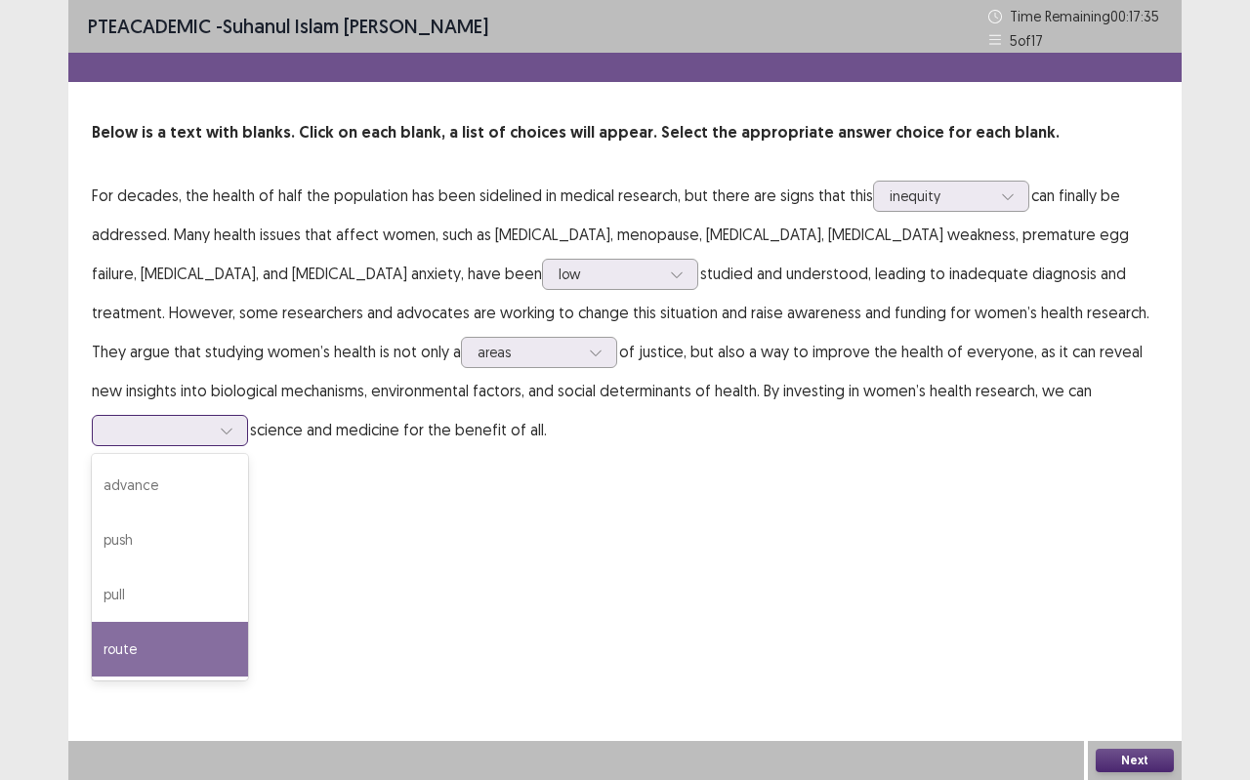
click at [248, 622] on div "route" at bounding box center [170, 649] width 156 height 55
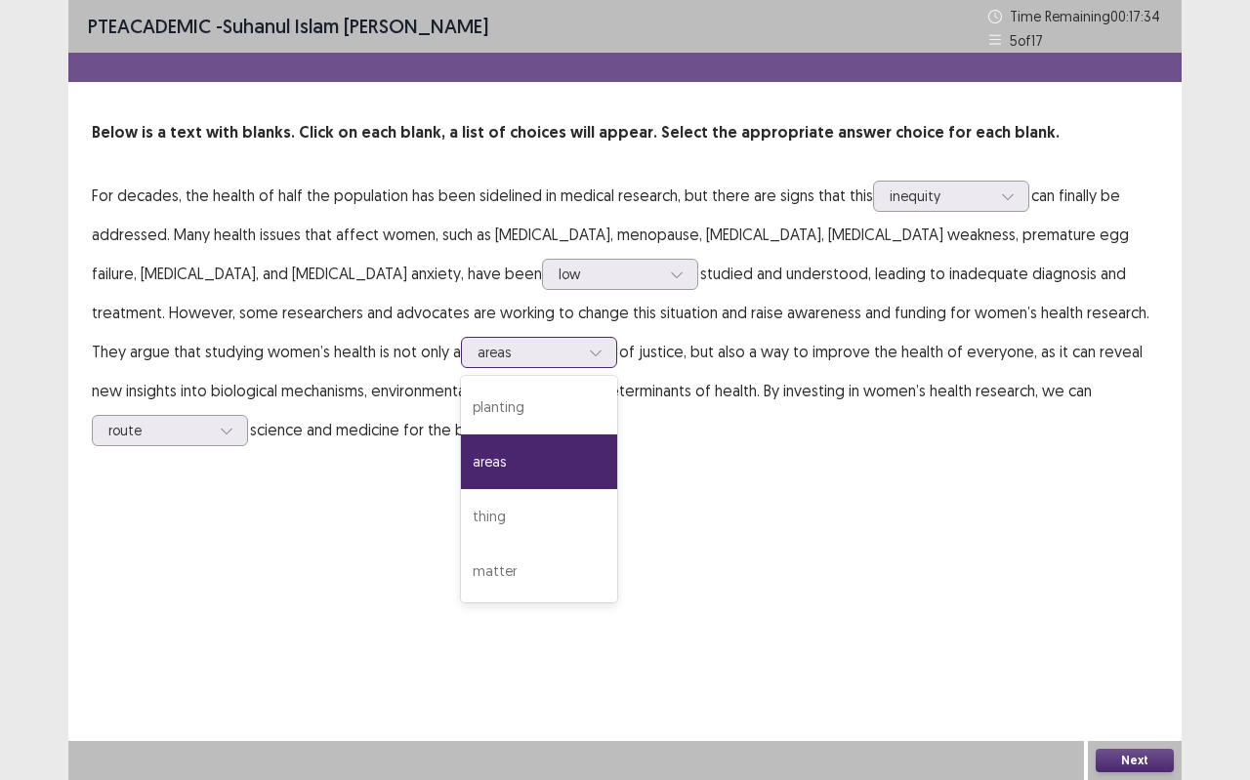
click at [503, 343] on div "areas" at bounding box center [539, 352] width 156 height 31
click at [461, 553] on div "matter" at bounding box center [539, 571] width 156 height 55
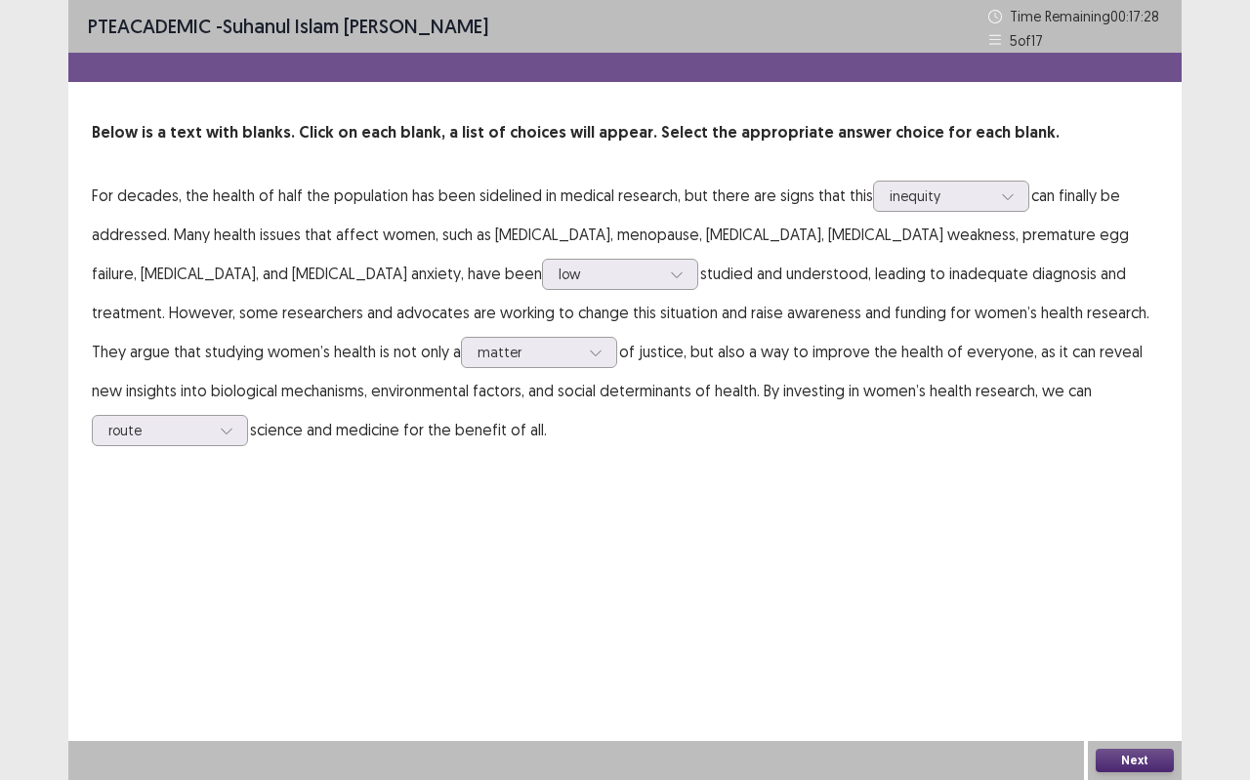
click at [1126, 693] on button "Next" at bounding box center [1134, 760] width 78 height 23
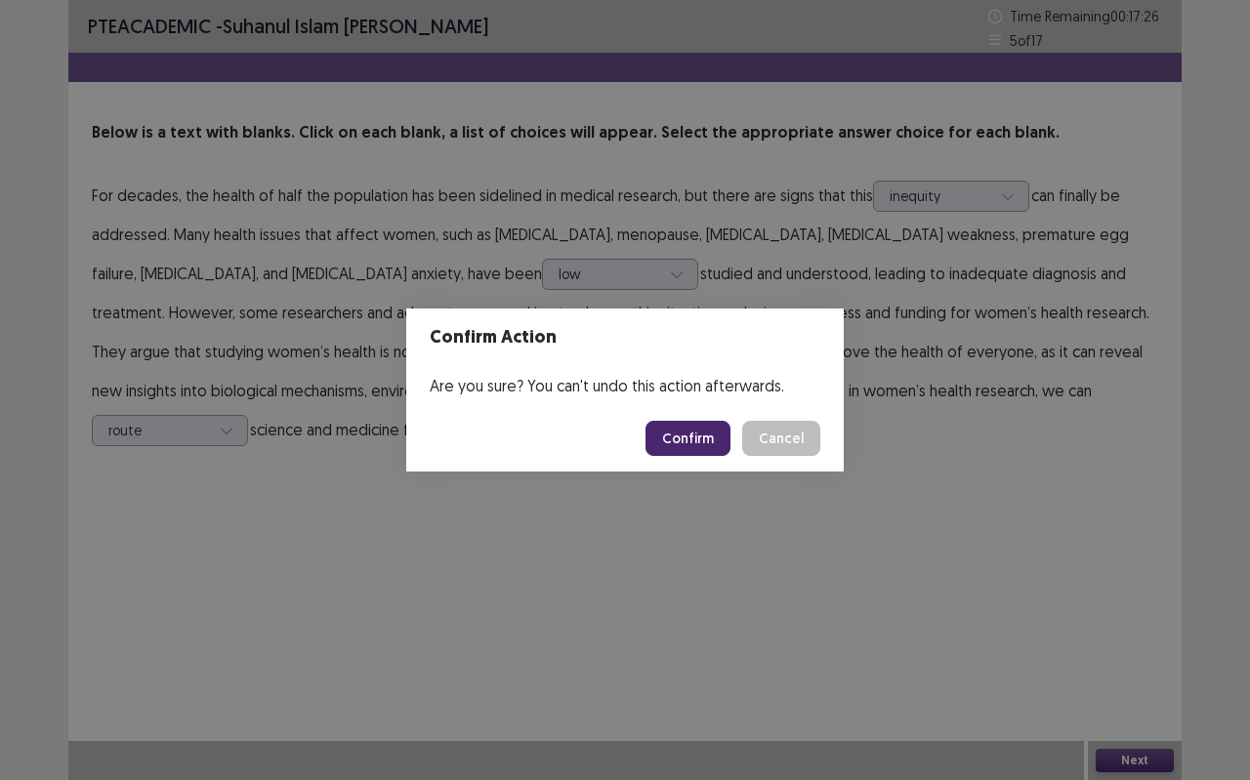
click at [719, 418] on footer "Confirm Cancel" at bounding box center [624, 438] width 437 height 66
click at [717, 424] on button "Confirm" at bounding box center [687, 438] width 85 height 35
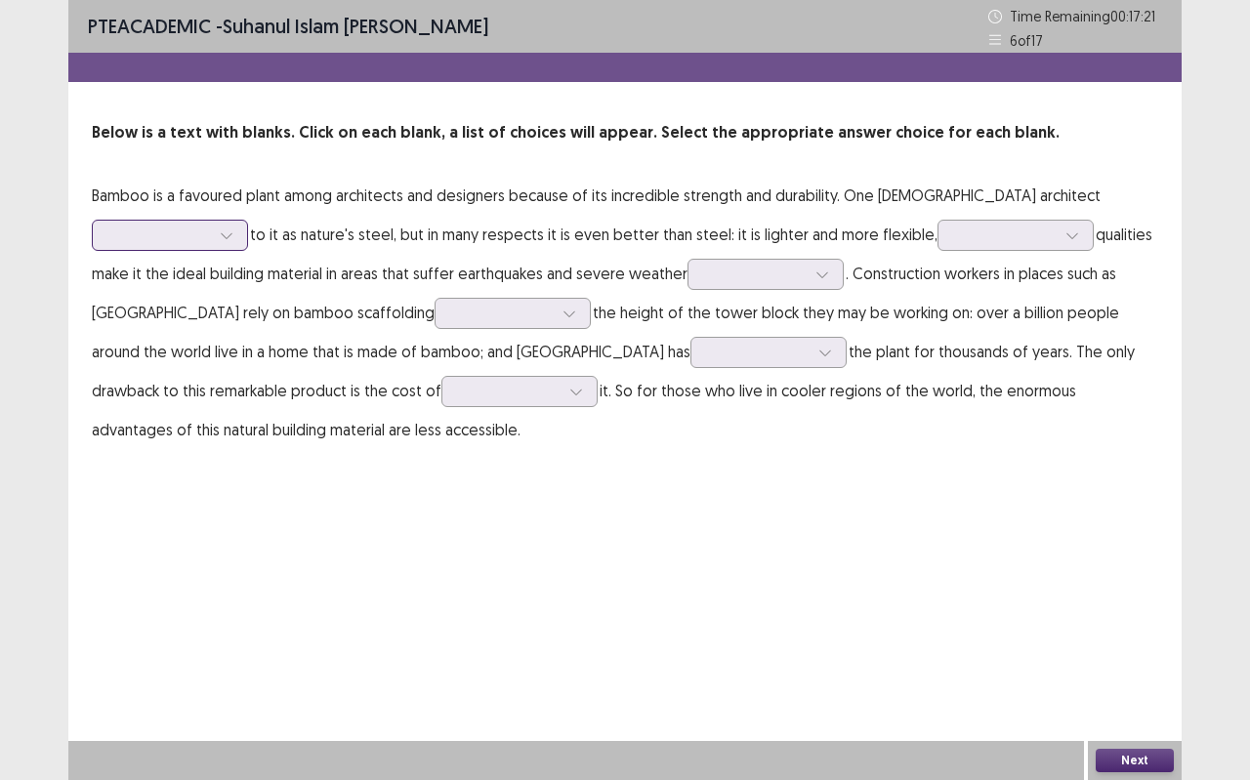
click at [234, 235] on div at bounding box center [226, 235] width 29 height 29
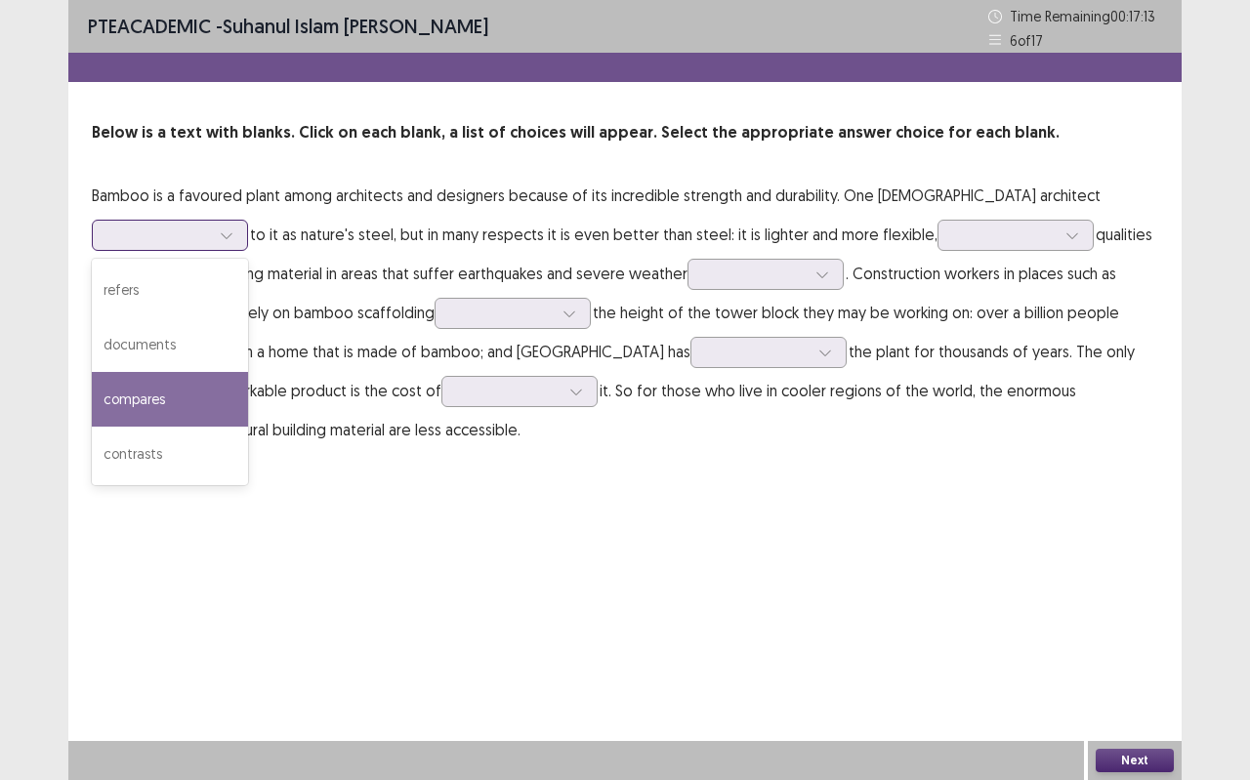
click at [183, 381] on div "compares" at bounding box center [170, 399] width 156 height 55
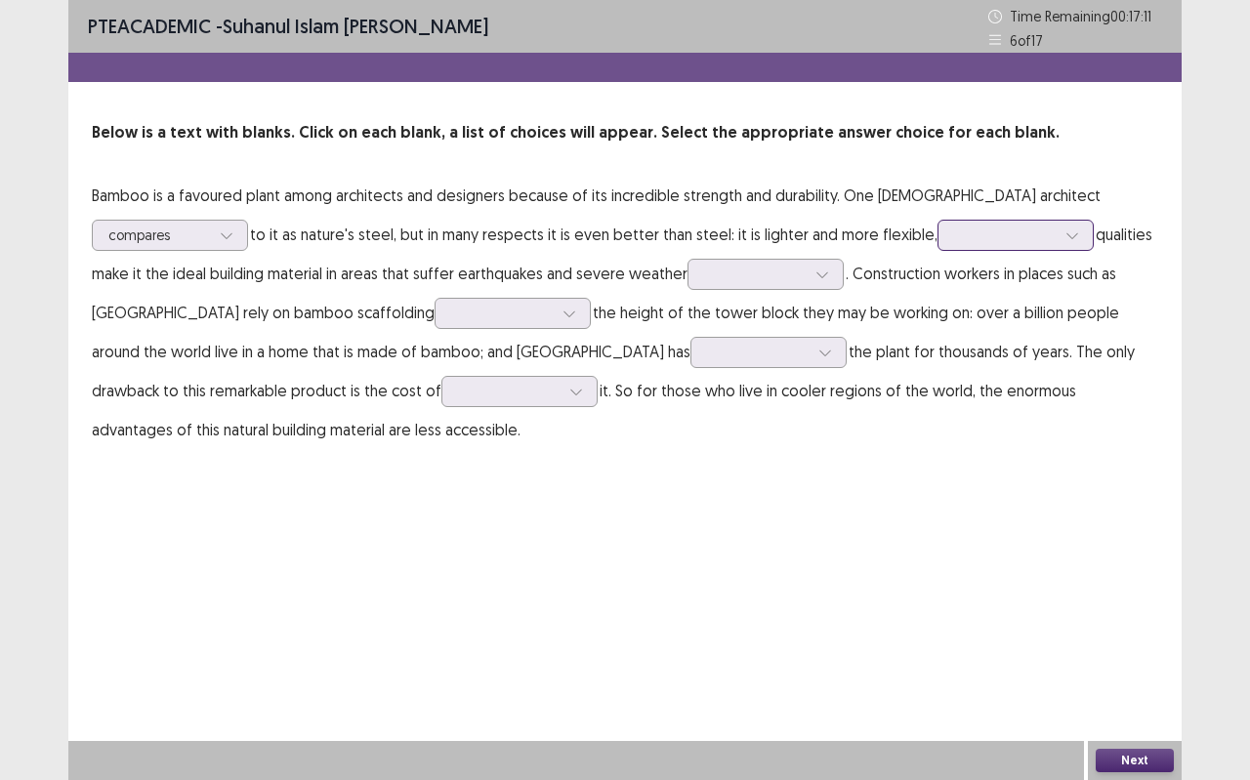
click at [1045, 235] on div at bounding box center [1004, 235] width 105 height 22
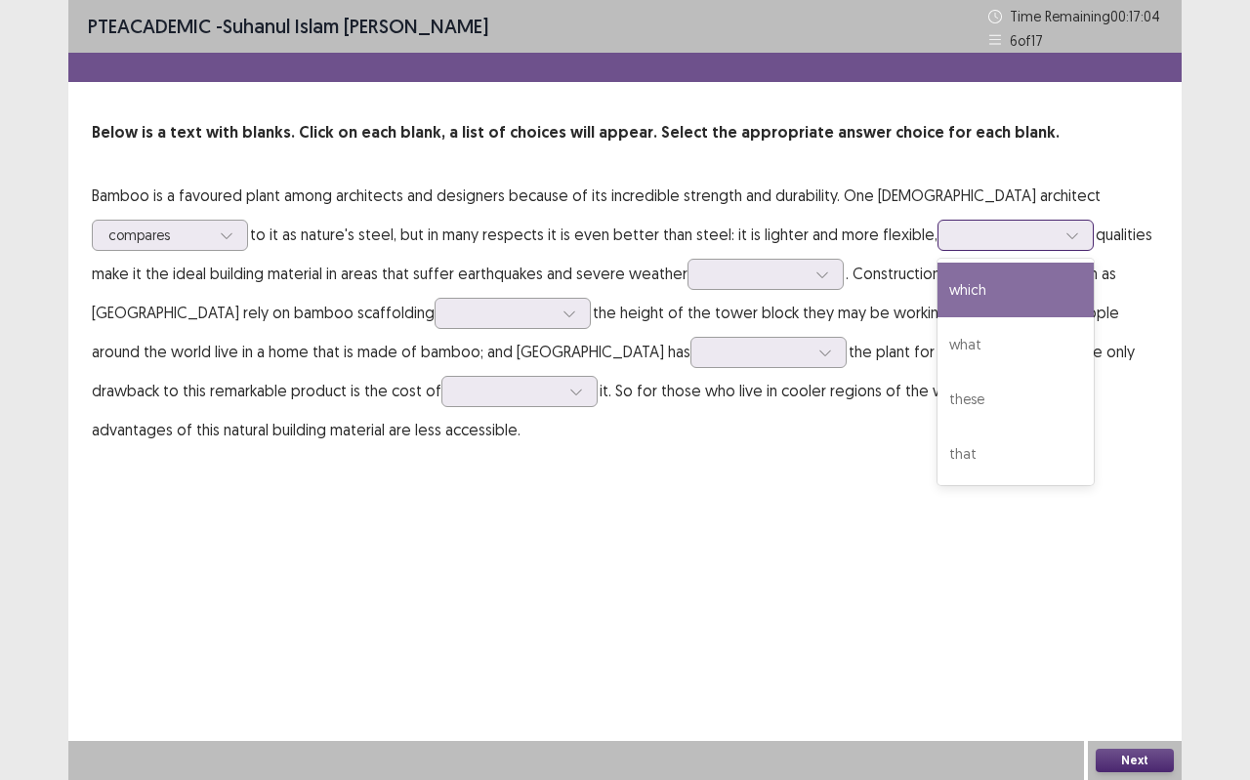
click at [1011, 309] on div "which" at bounding box center [1015, 290] width 156 height 55
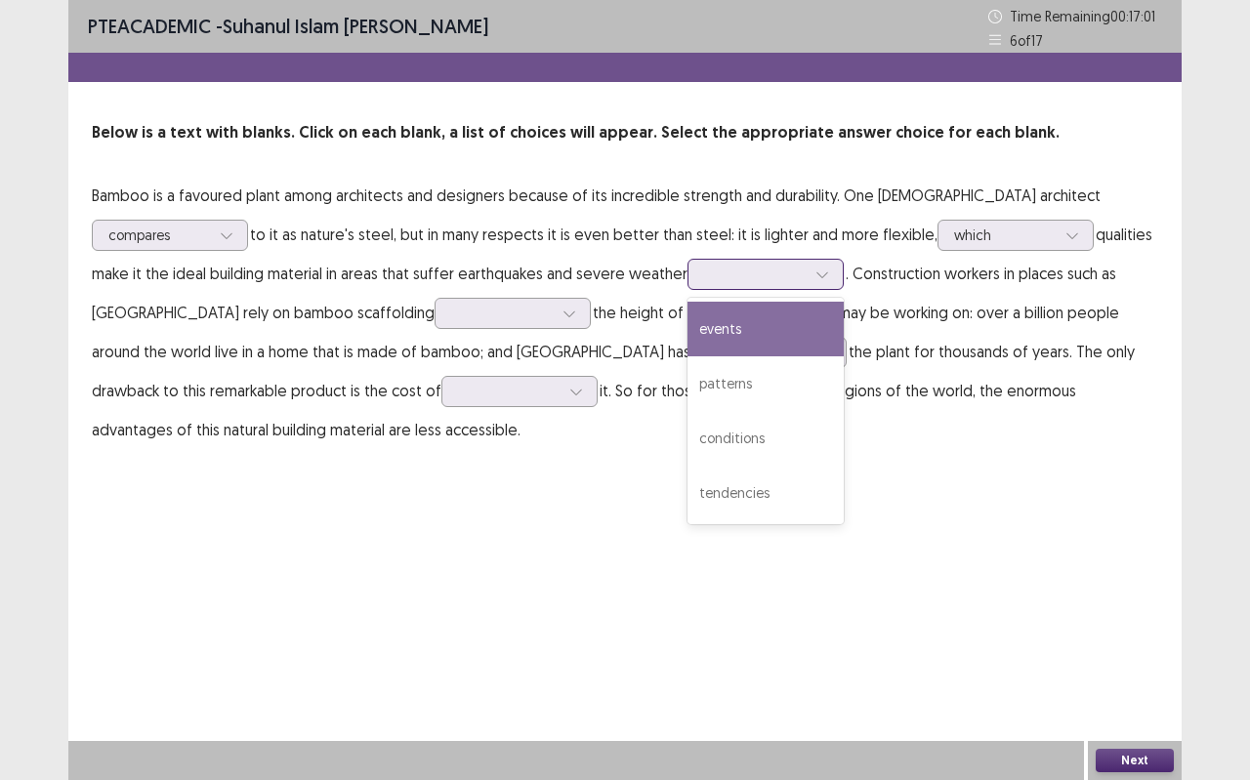
click at [829, 270] on div at bounding box center [821, 274] width 29 height 29
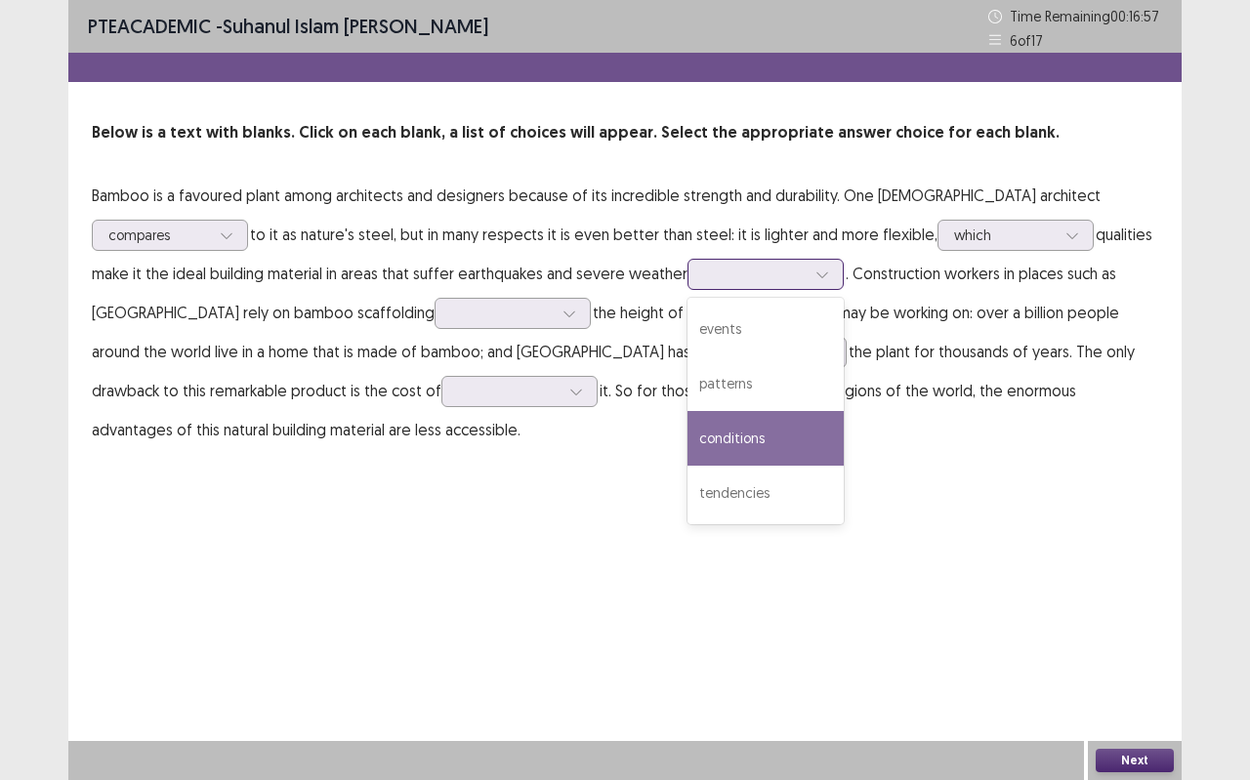
click at [760, 426] on div "conditions" at bounding box center [765, 438] width 156 height 55
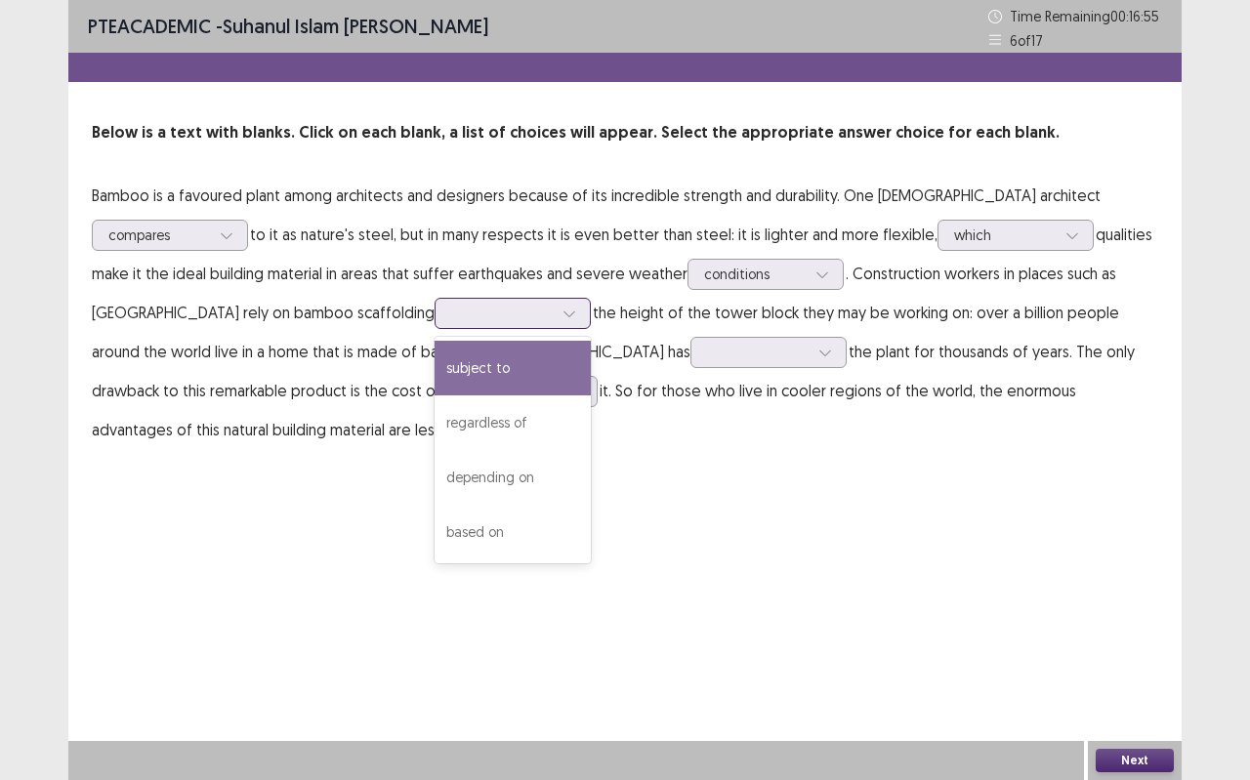
click at [554, 307] on div at bounding box center [568, 313] width 29 height 29
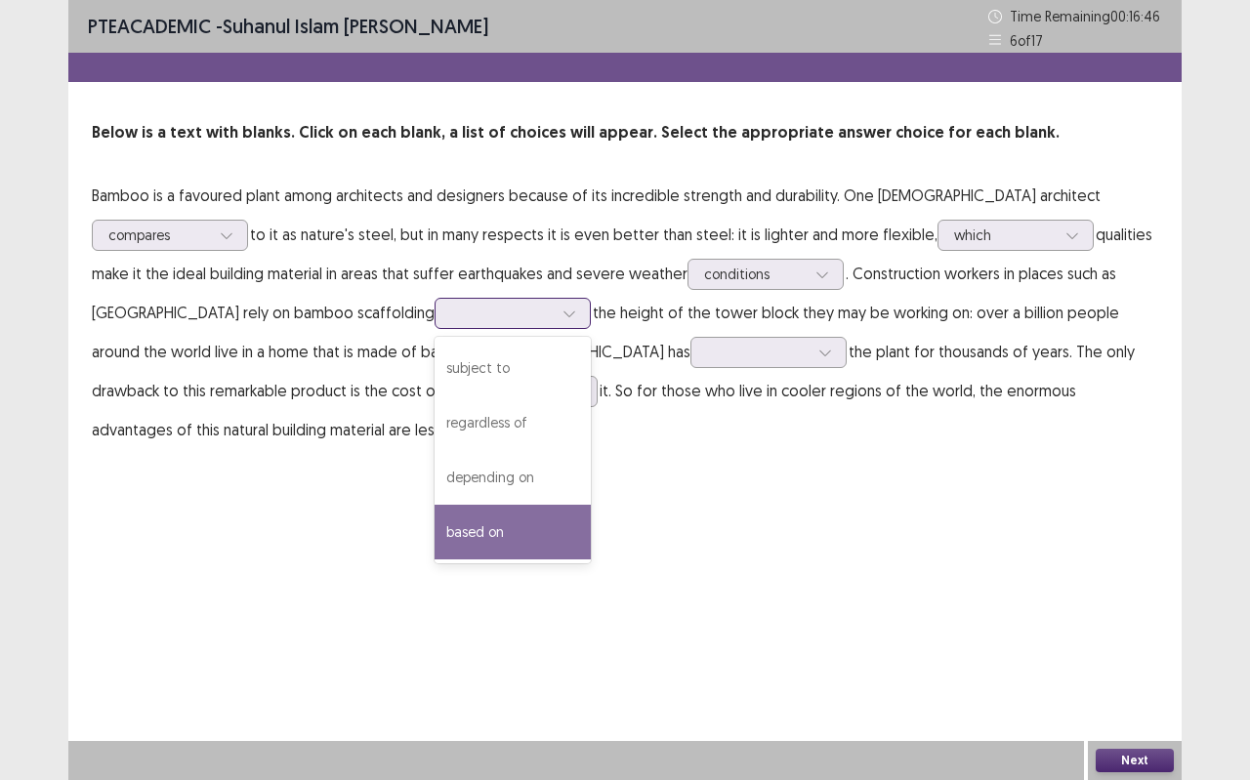
click at [434, 521] on div "based on" at bounding box center [512, 532] width 156 height 55
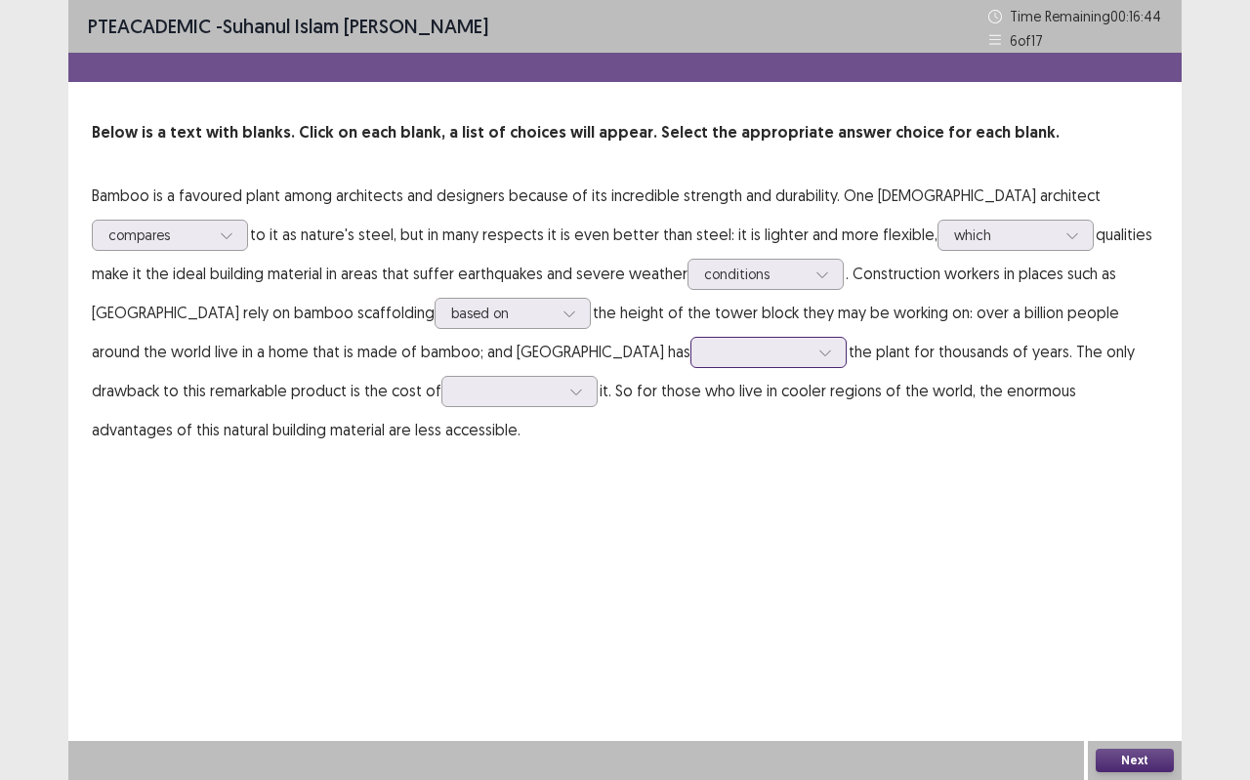
click at [810, 355] on div at bounding box center [824, 352] width 29 height 29
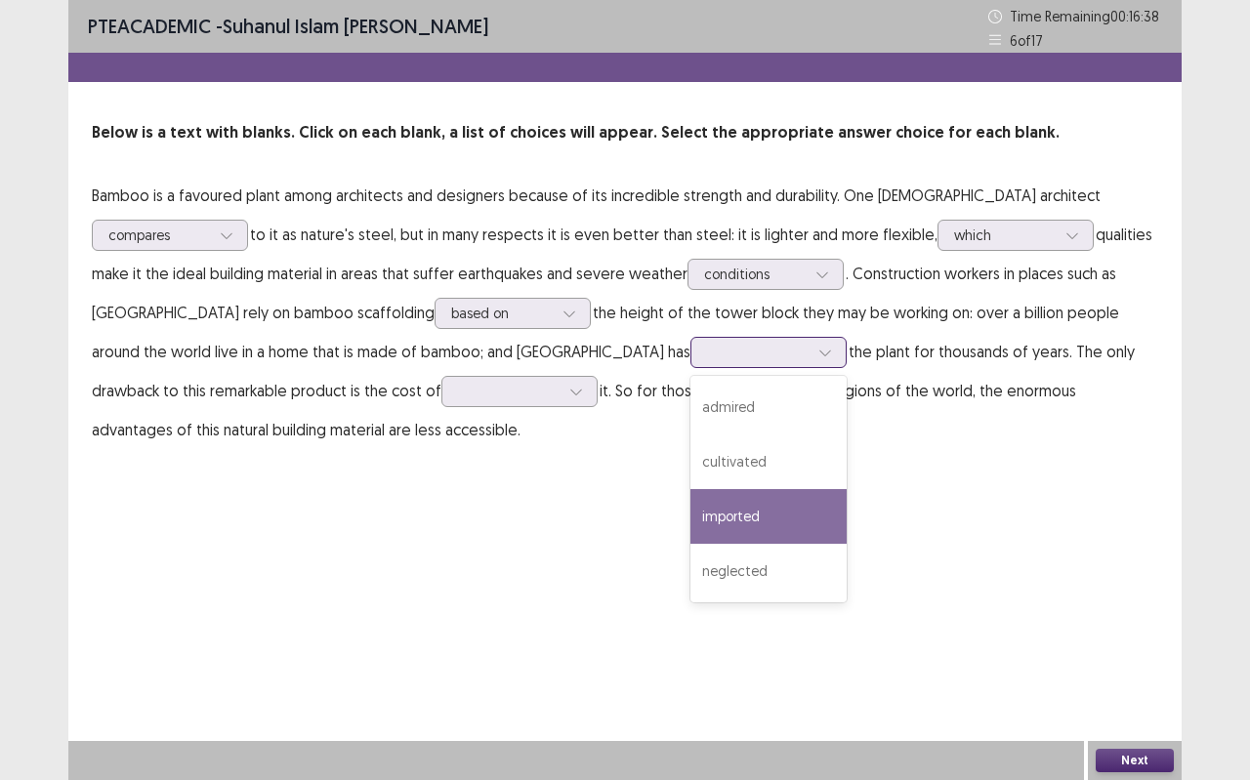
click at [690, 504] on div "imported" at bounding box center [768, 516] width 156 height 55
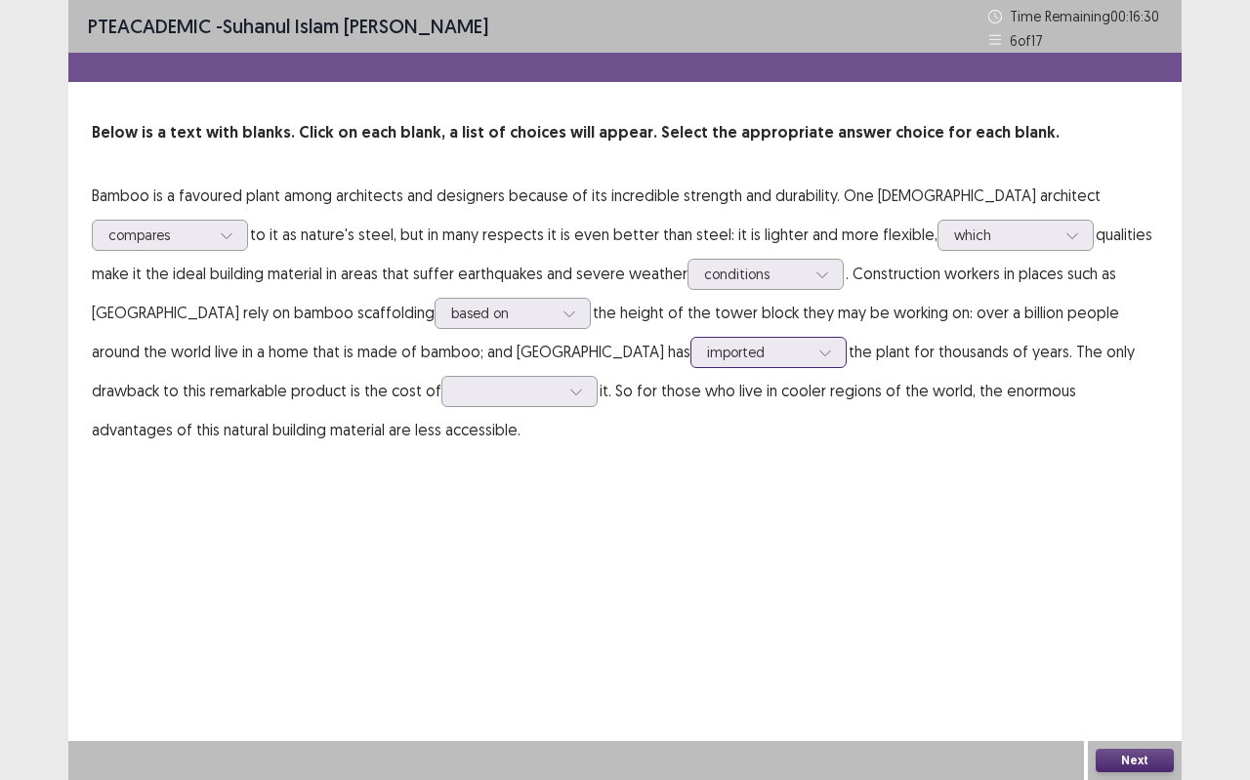
click at [810, 361] on div at bounding box center [824, 352] width 29 height 29
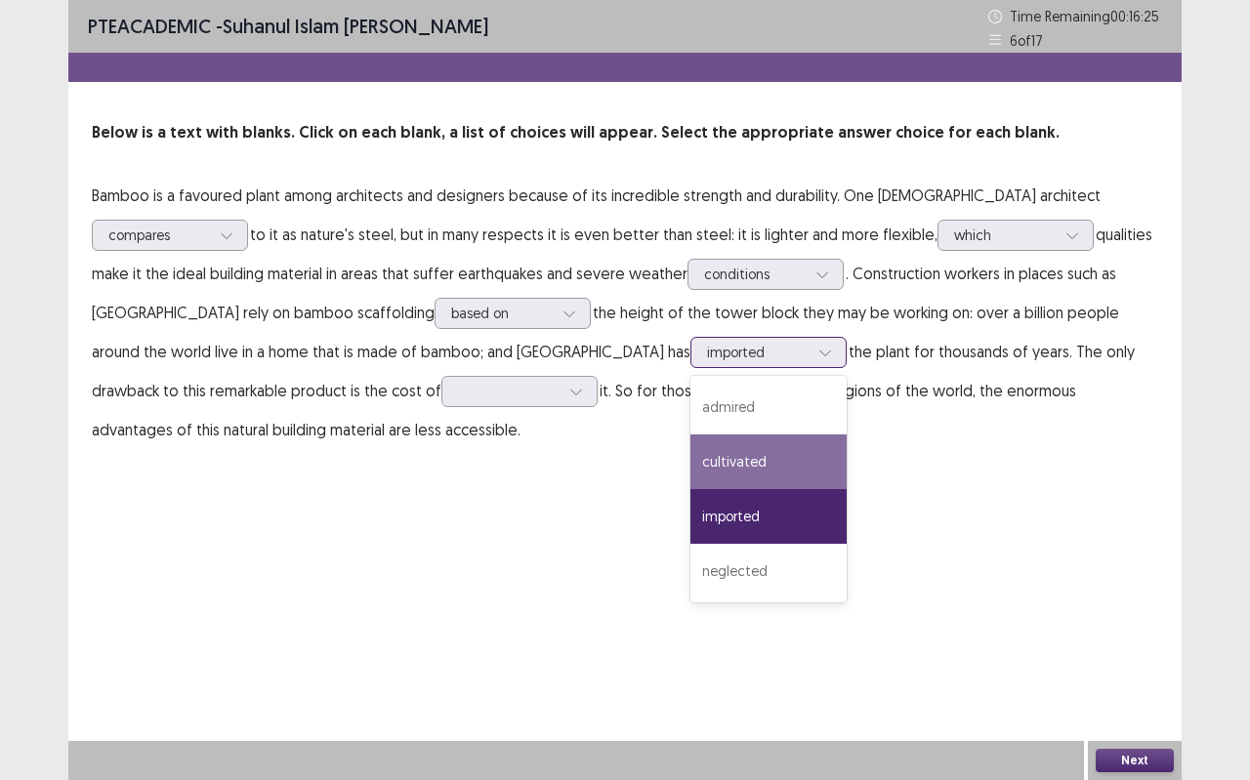
click at [690, 465] on div "cultivated" at bounding box center [768, 461] width 156 height 55
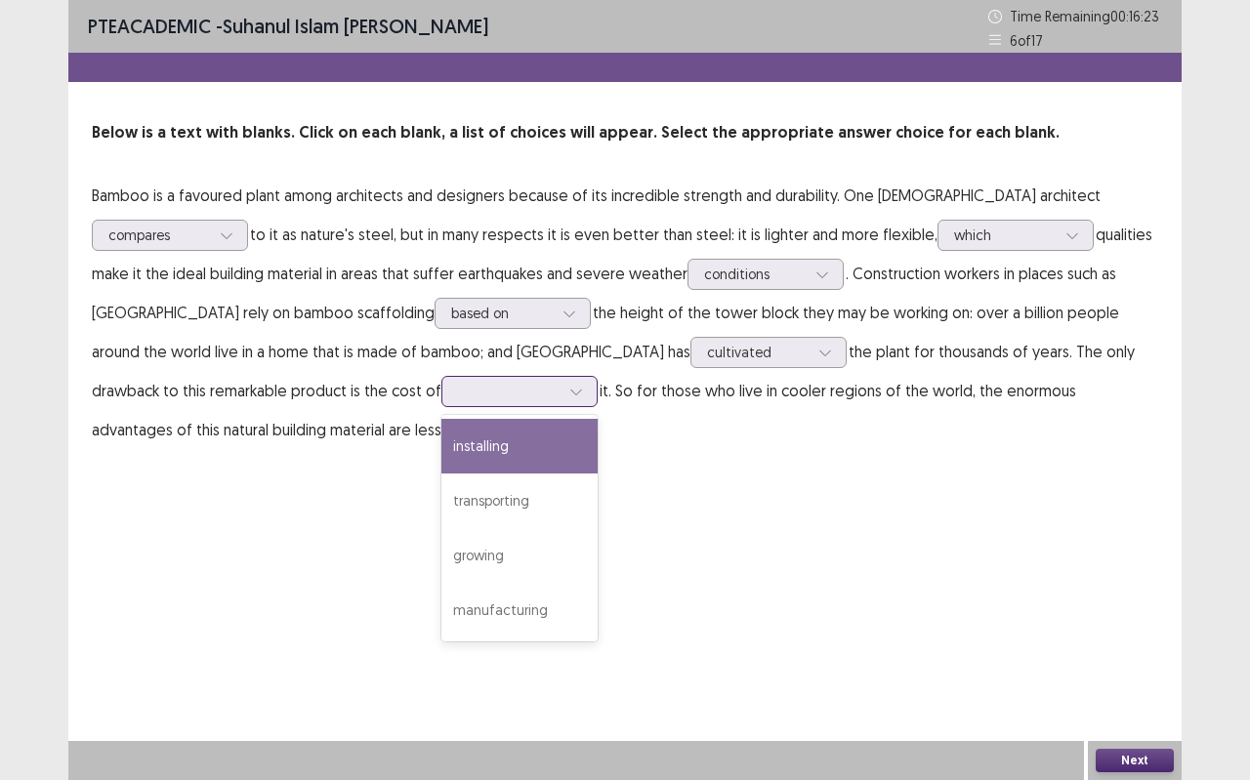
click at [441, 390] on div at bounding box center [519, 391] width 156 height 31
click at [818, 347] on icon at bounding box center [825, 353] width 14 height 14
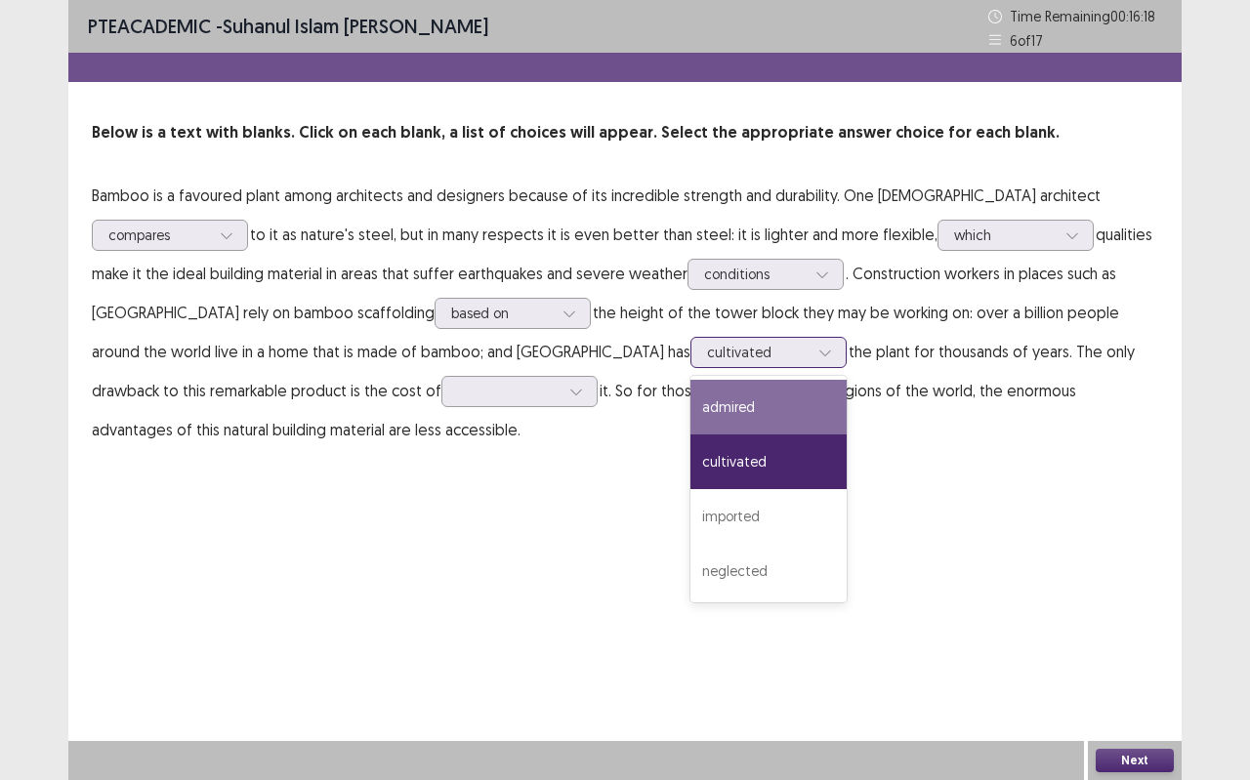
click at [690, 387] on div "admired" at bounding box center [768, 407] width 156 height 55
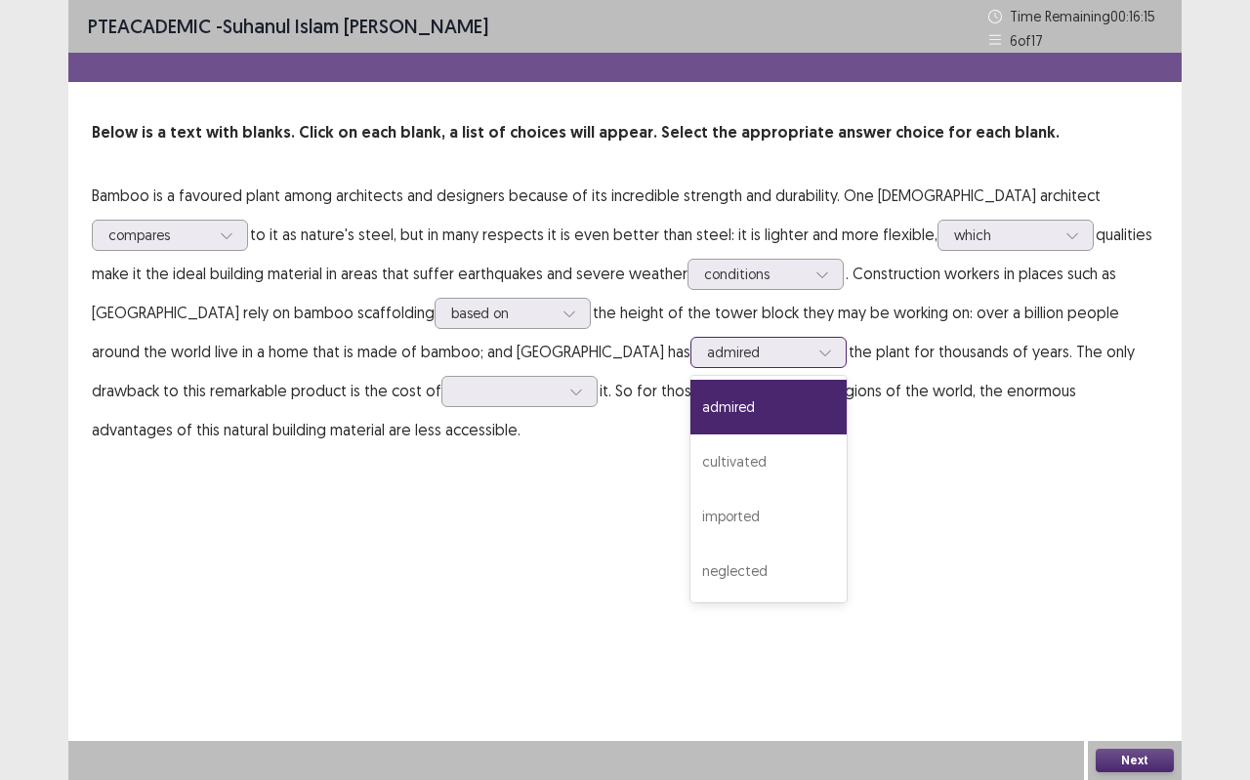
click at [690, 337] on div "admired" at bounding box center [768, 352] width 156 height 31
click at [690, 510] on div "imported" at bounding box center [768, 516] width 156 height 55
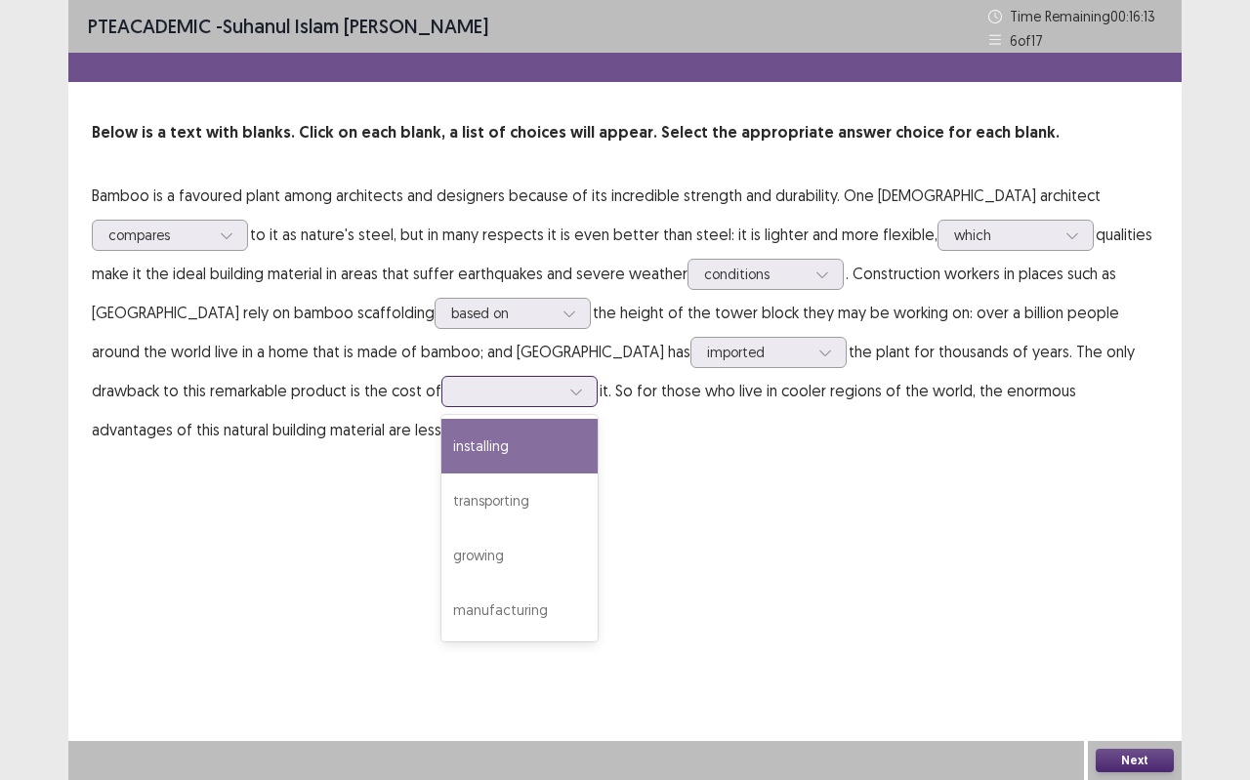
click at [561, 400] on div at bounding box center [575, 391] width 29 height 29
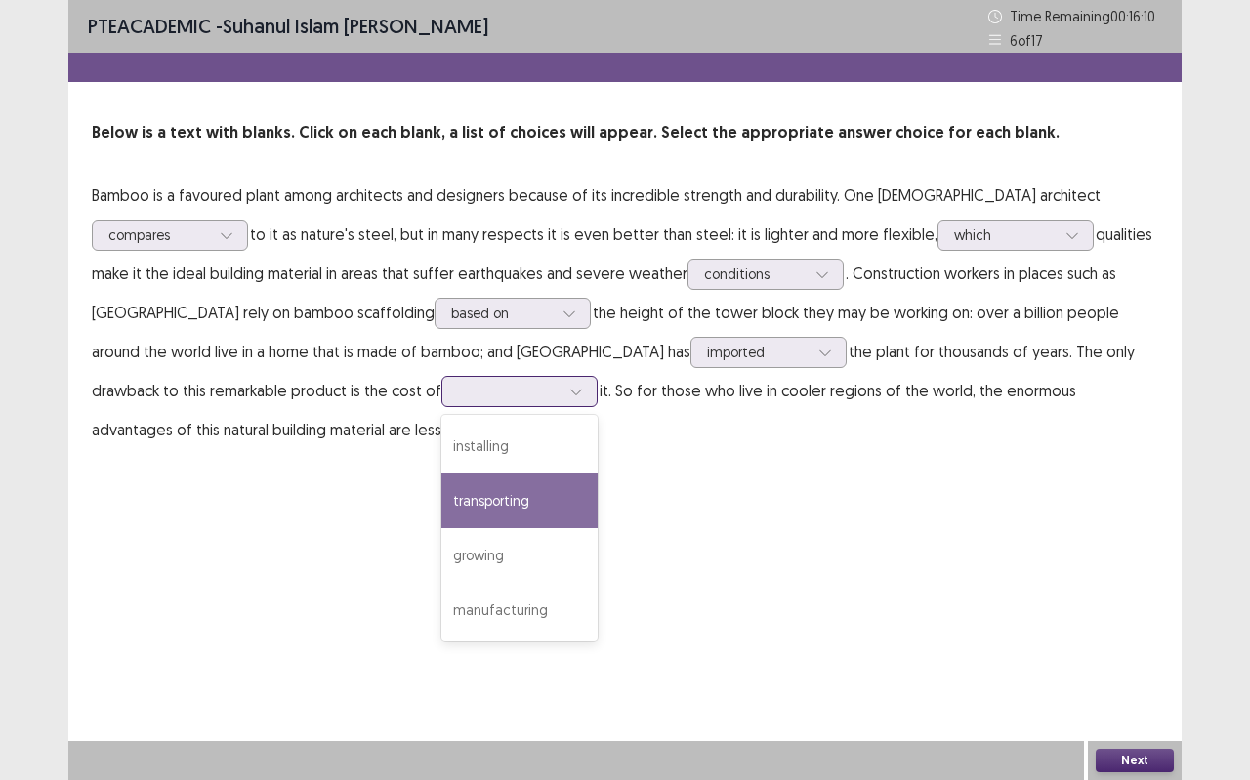
click at [441, 501] on div "transporting" at bounding box center [519, 500] width 156 height 55
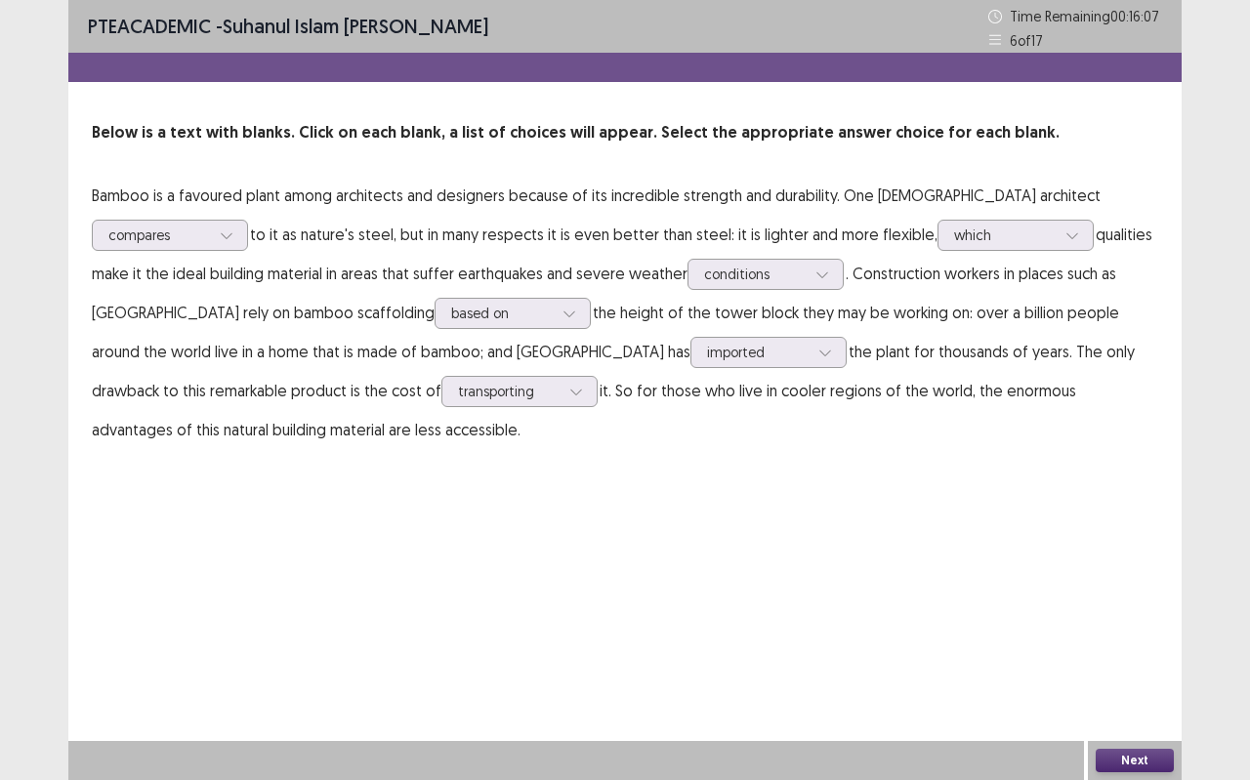
click at [1171, 693] on button "Next" at bounding box center [1134, 760] width 78 height 23
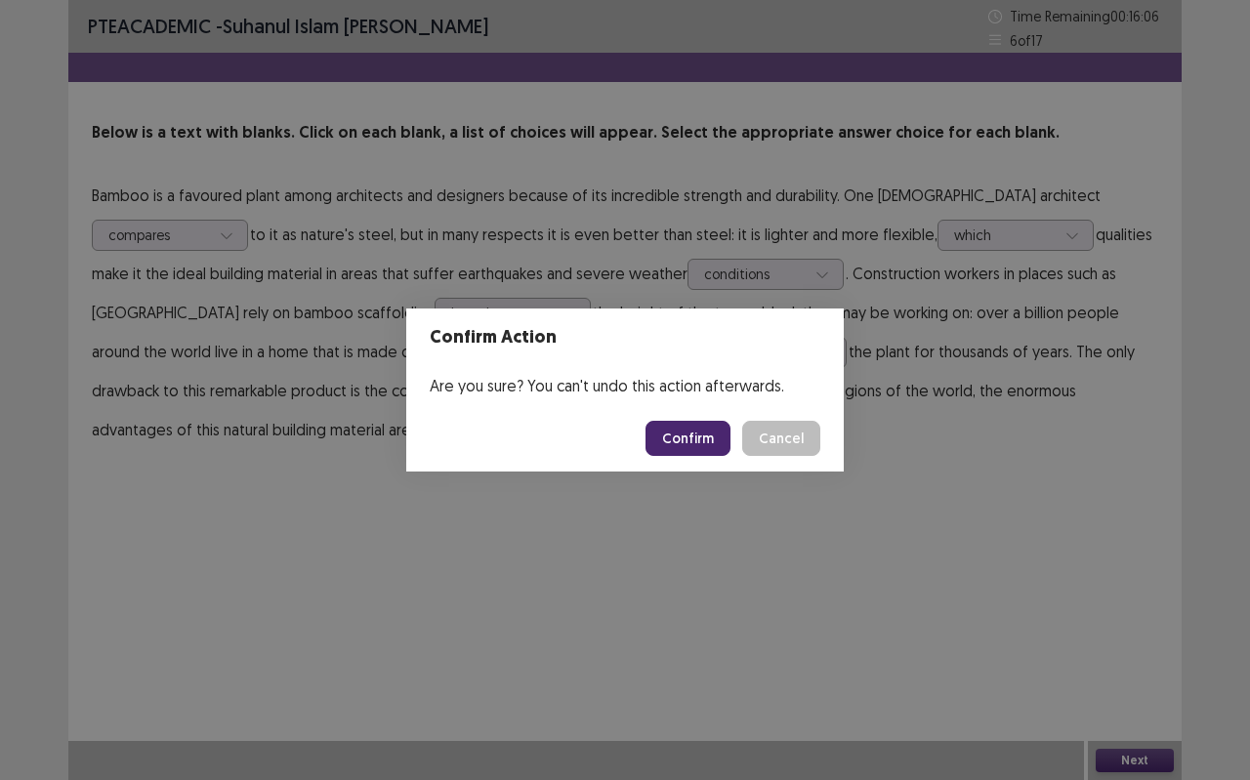
click at [702, 432] on button "Confirm" at bounding box center [687, 438] width 85 height 35
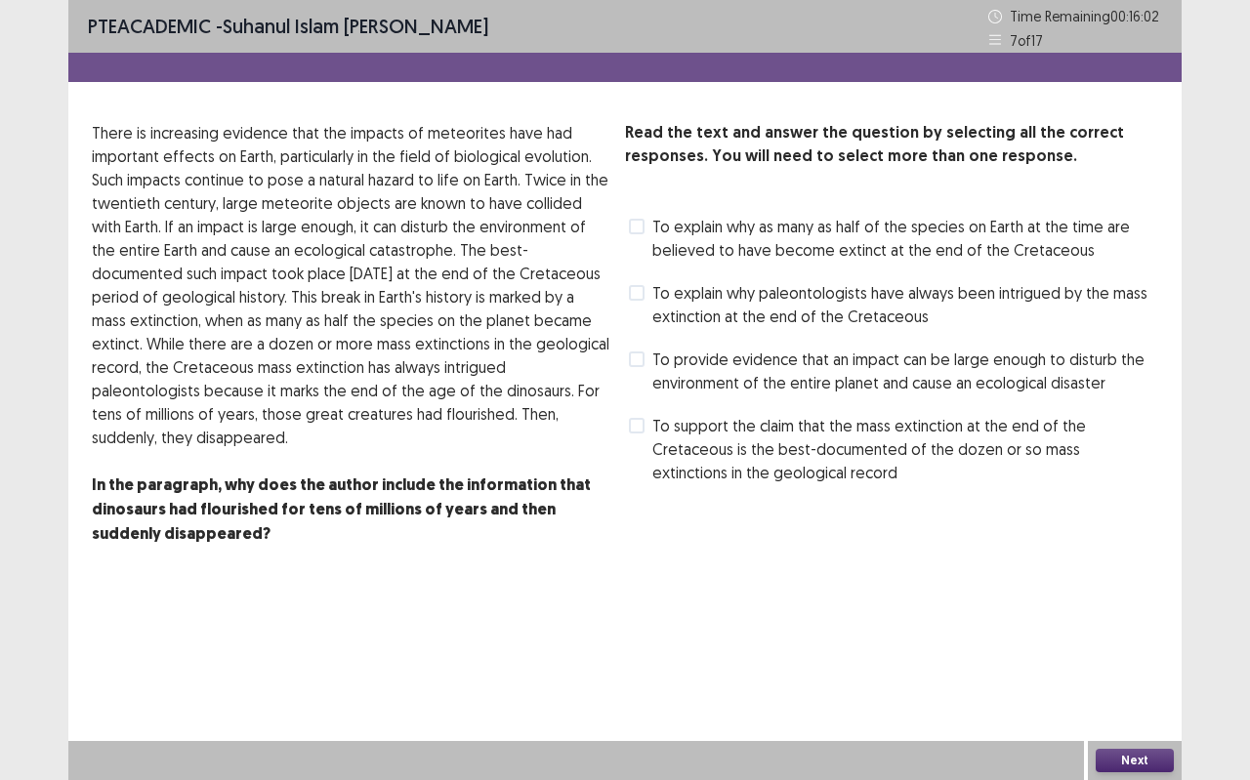
click at [744, 298] on span "To explain why paleontologists have always been intrigued by the mass extinctio…" at bounding box center [905, 304] width 506 height 47
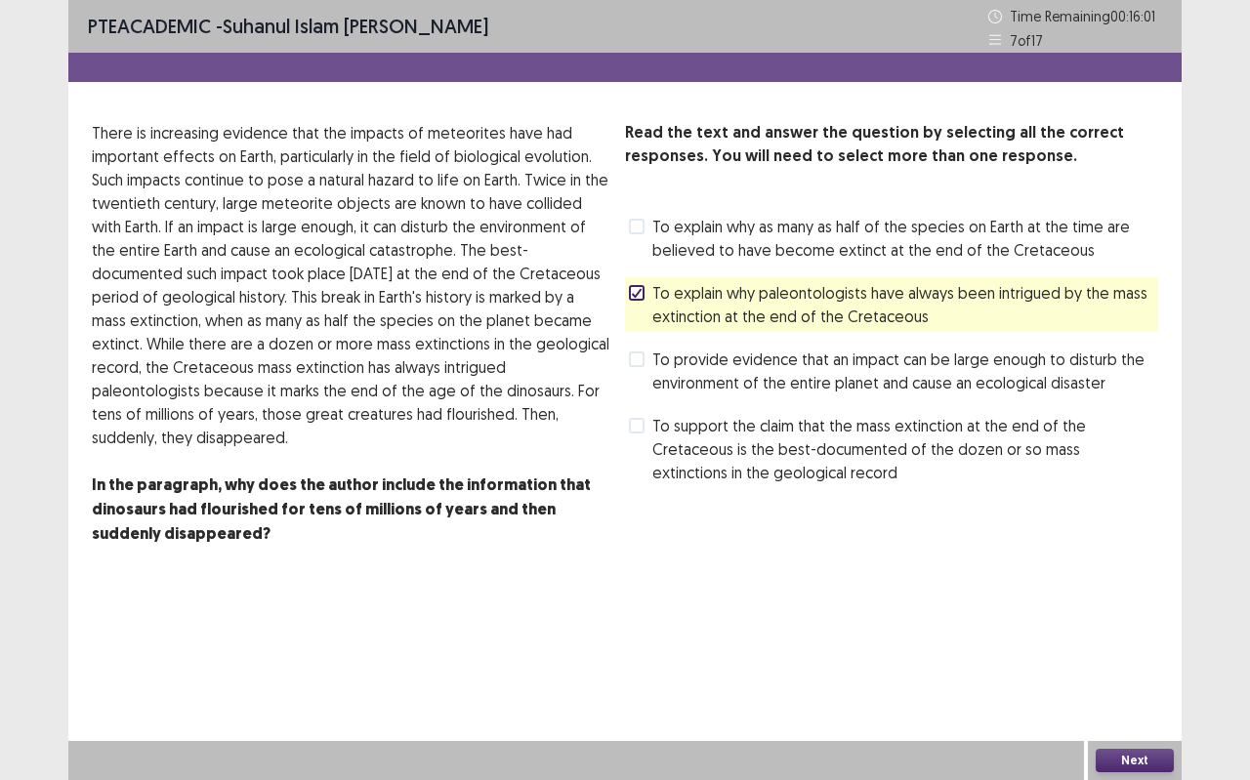
drag, startPoint x: 746, startPoint y: 346, endPoint x: 743, endPoint y: 356, distance: 11.1
click at [746, 348] on div "Read the text and answer the question by selecting all the correct responses. Y…" at bounding box center [891, 304] width 533 height 367
click at [742, 365] on span "To provide evidence that an impact can be large enough to disturb the environme…" at bounding box center [905, 371] width 506 height 47
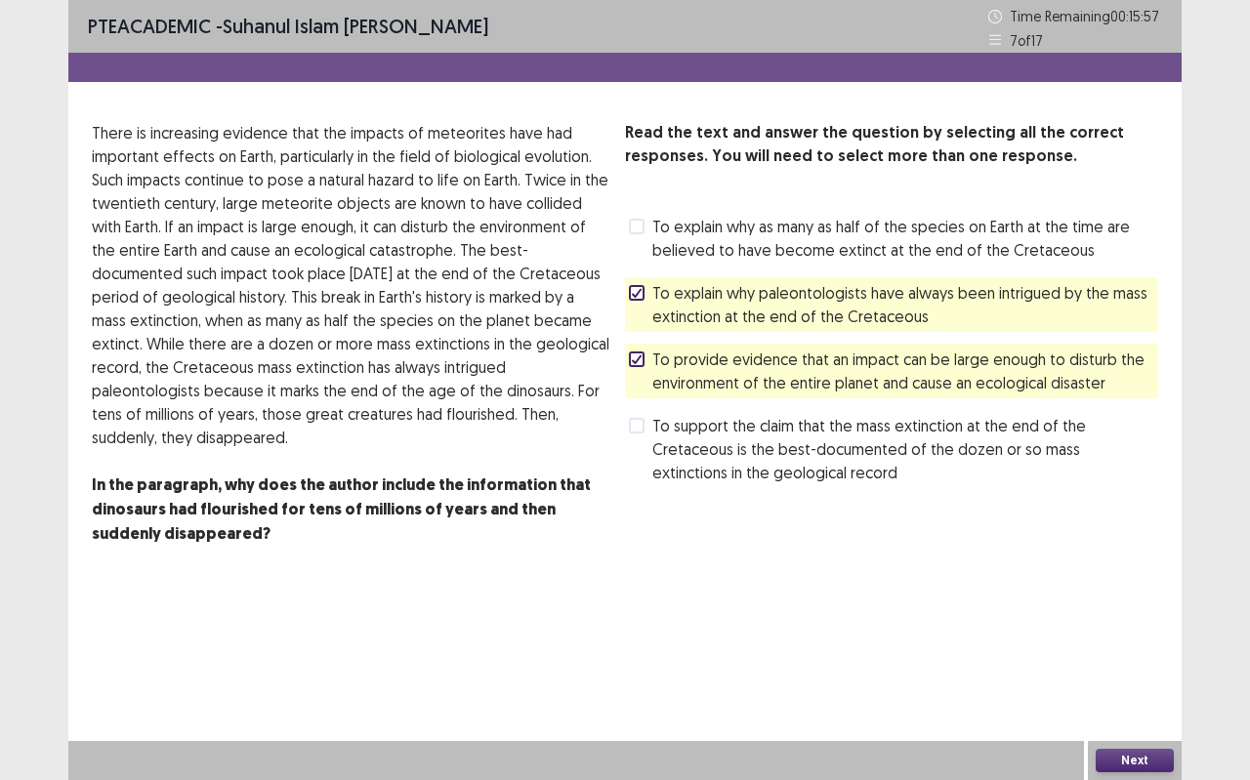
click at [1156, 693] on button "Next" at bounding box center [1134, 760] width 78 height 23
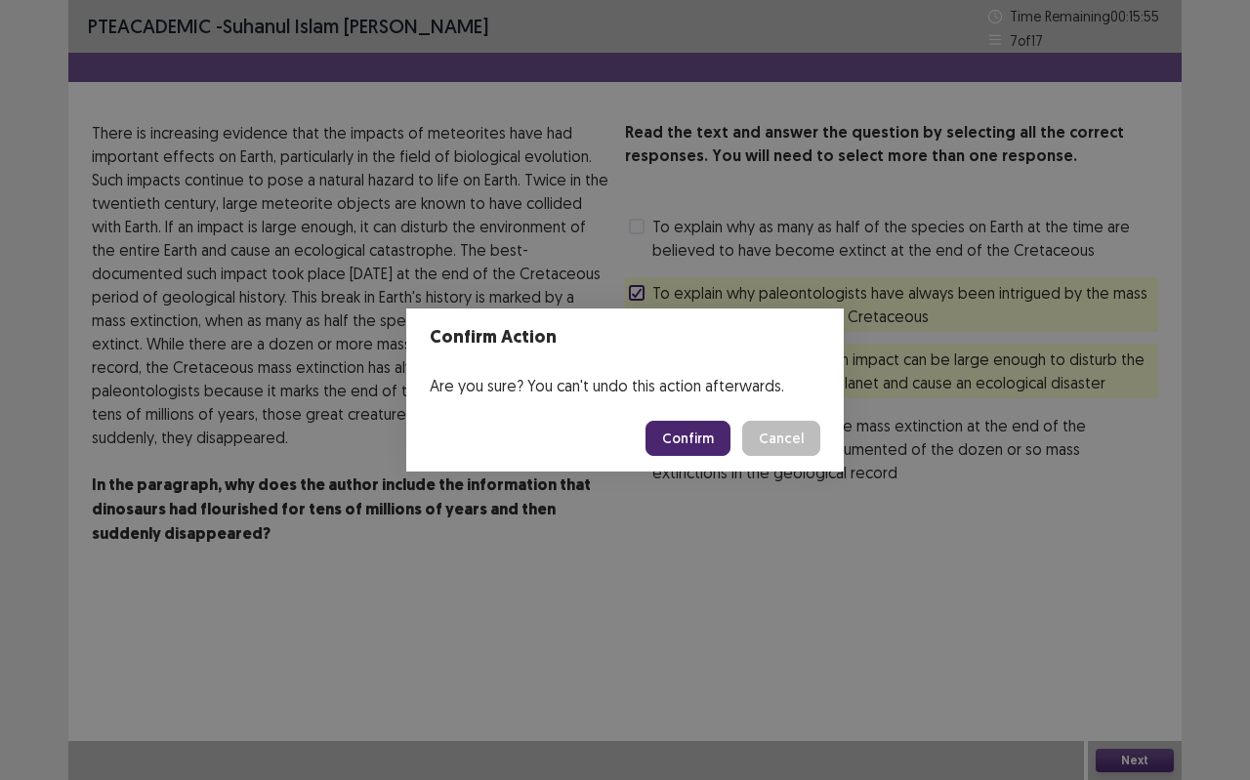
click at [705, 426] on button "Confirm" at bounding box center [687, 438] width 85 height 35
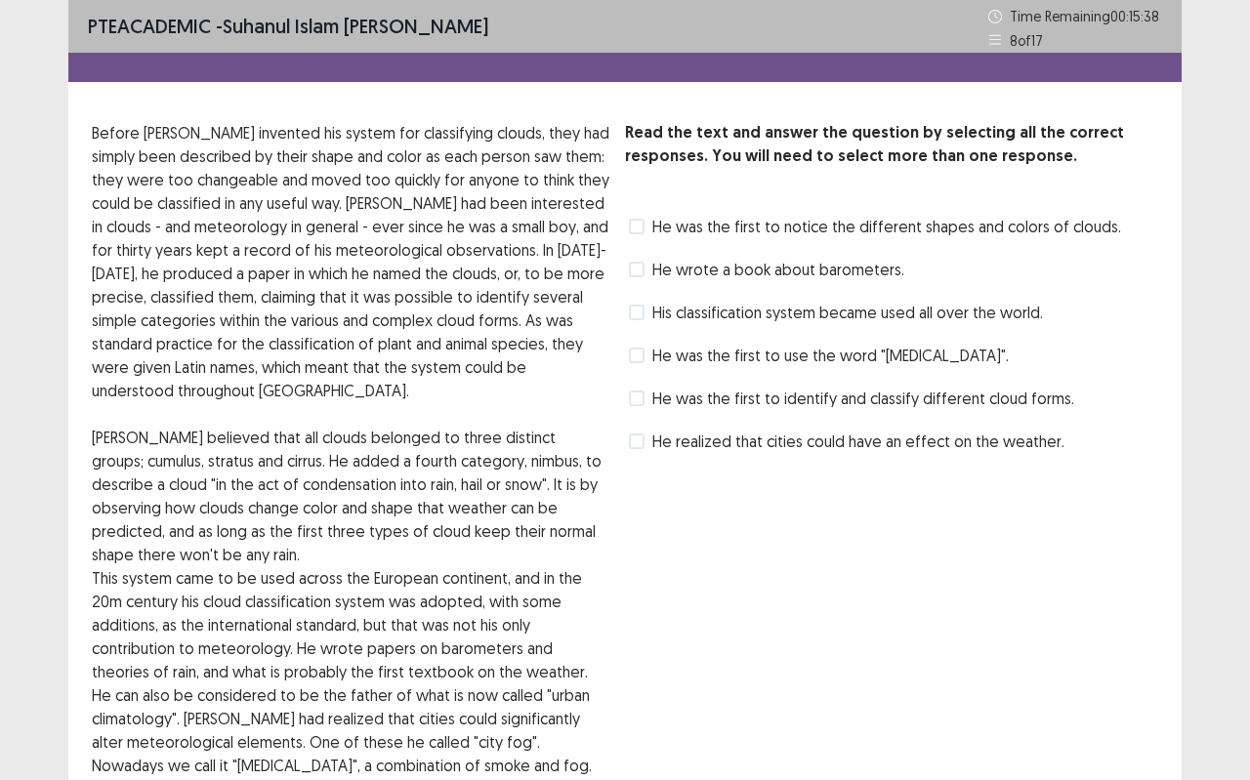
click at [817, 232] on span "He was the first to notice the different shapes and colors of clouds." at bounding box center [886, 226] width 469 height 23
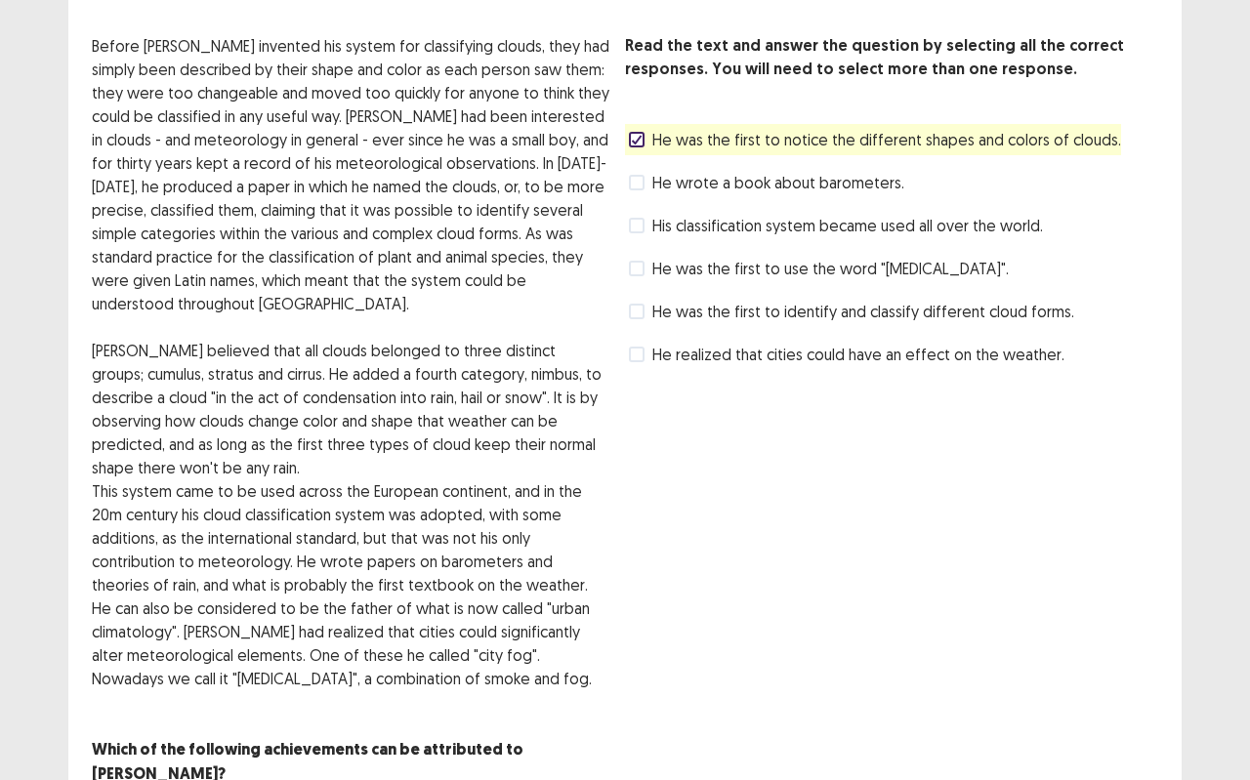
scroll to position [153, 0]
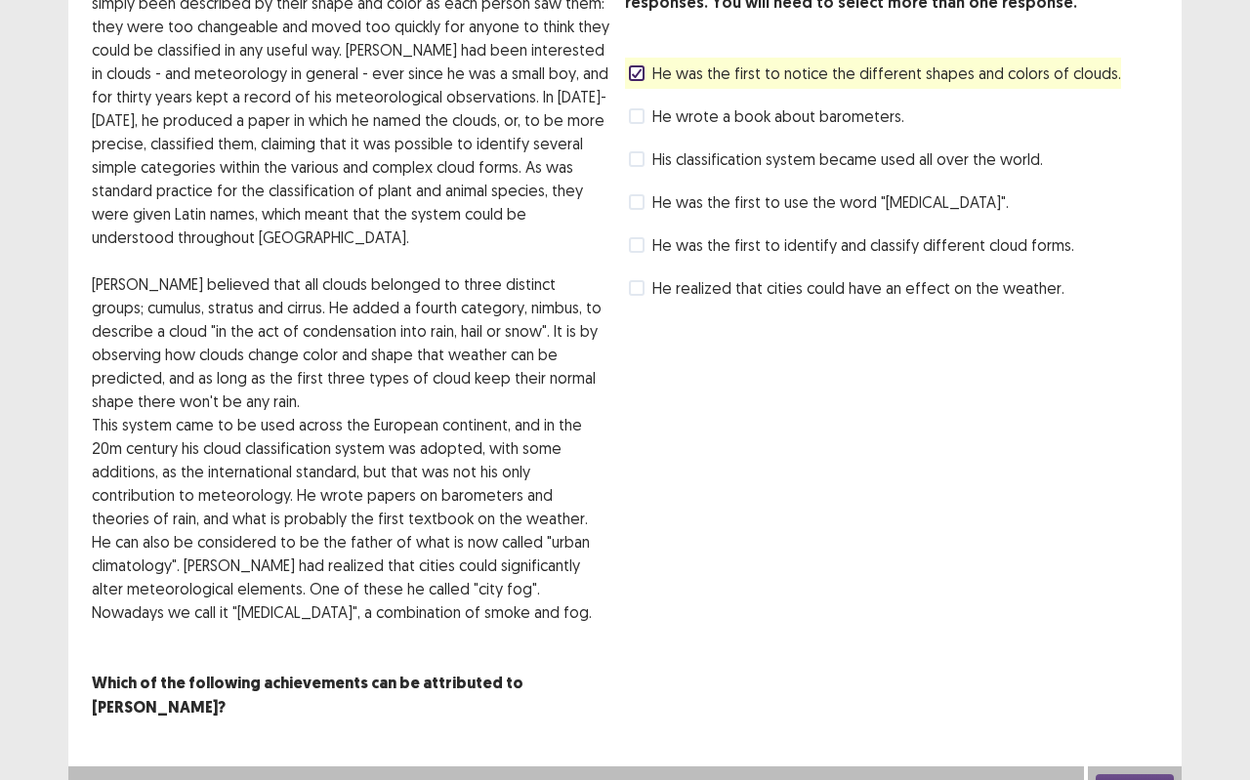
click at [880, 247] on span "He was the first to identify and classify different cloud forms." at bounding box center [863, 244] width 422 height 23
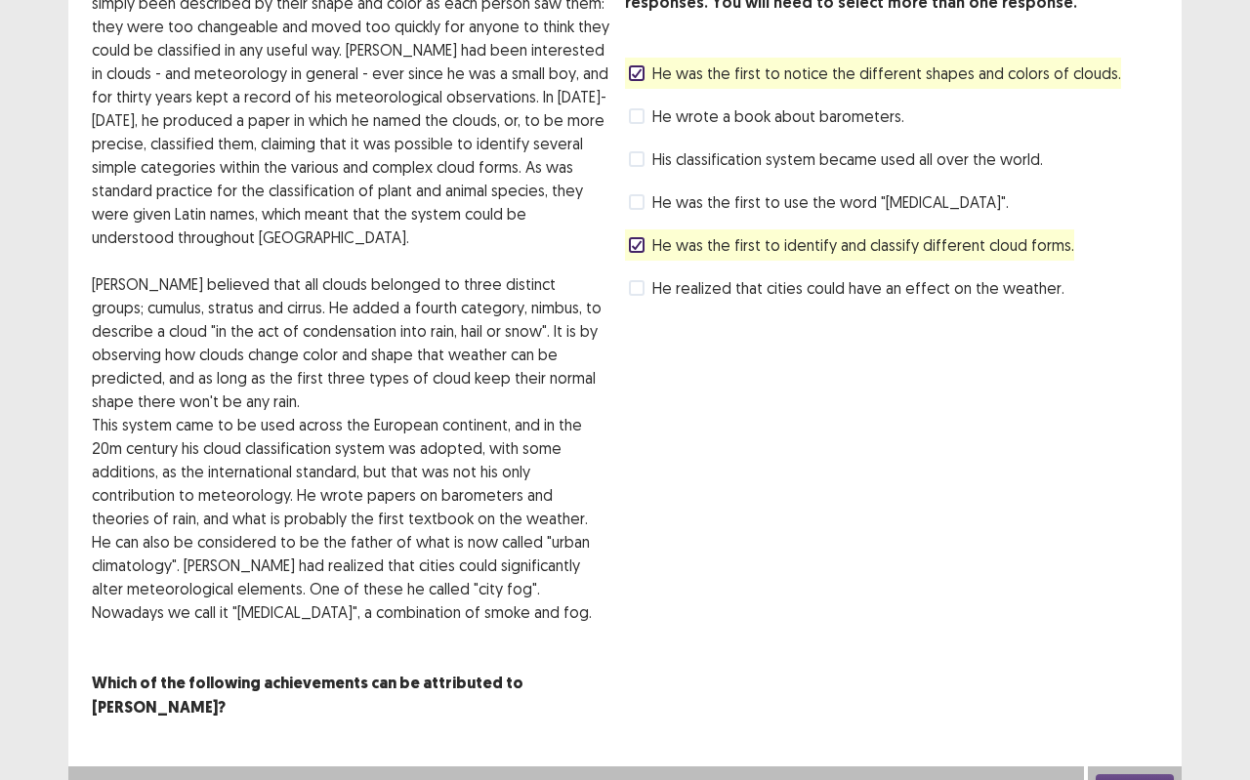
click at [883, 290] on span "He realized that cities could have an effect on the weather." at bounding box center [858, 287] width 412 height 23
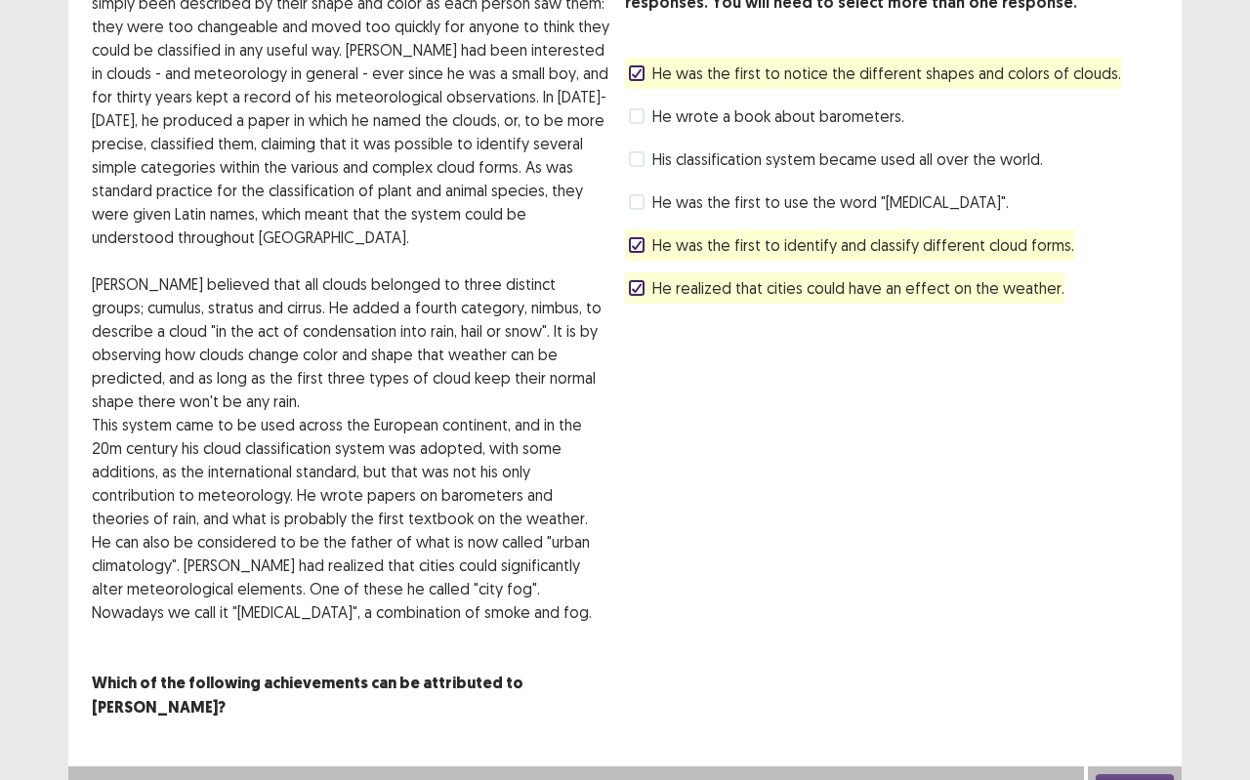
click at [886, 289] on span "He realized that cities could have an effect on the weather." at bounding box center [858, 287] width 412 height 23
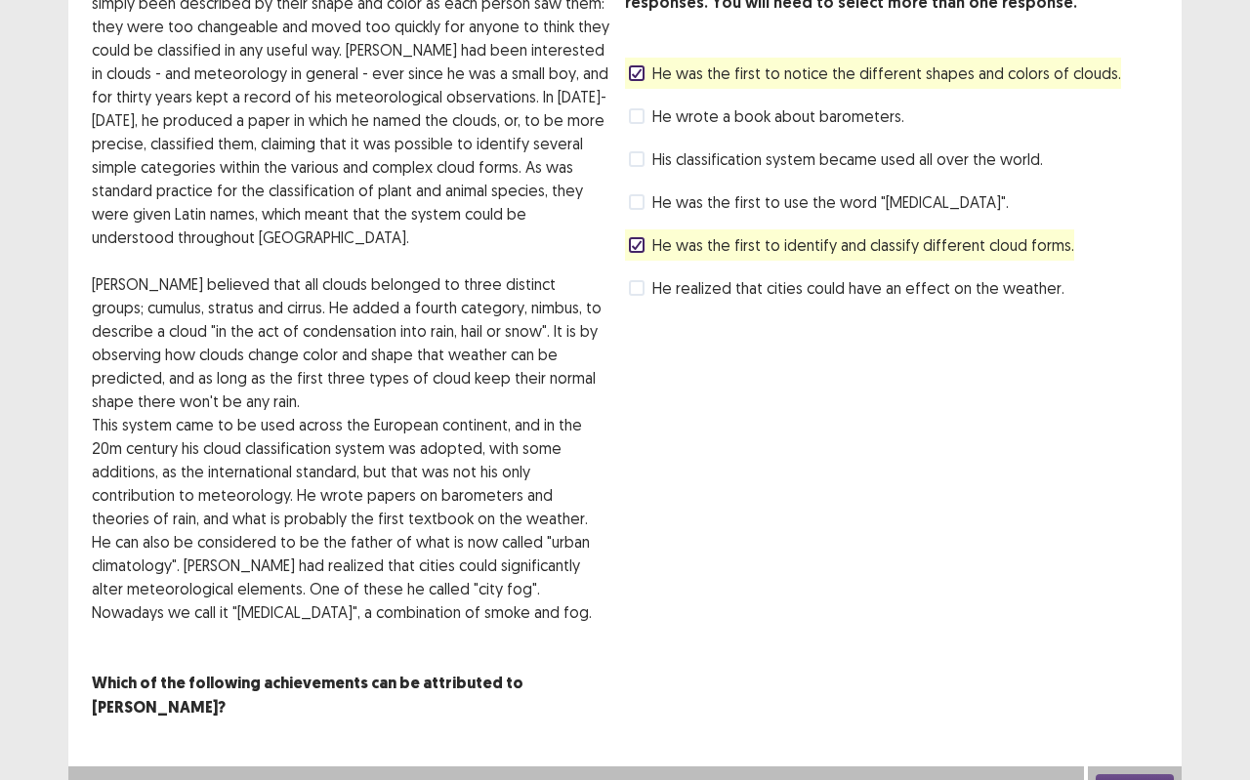
click at [1139, 693] on button "Next" at bounding box center [1134, 785] width 78 height 23
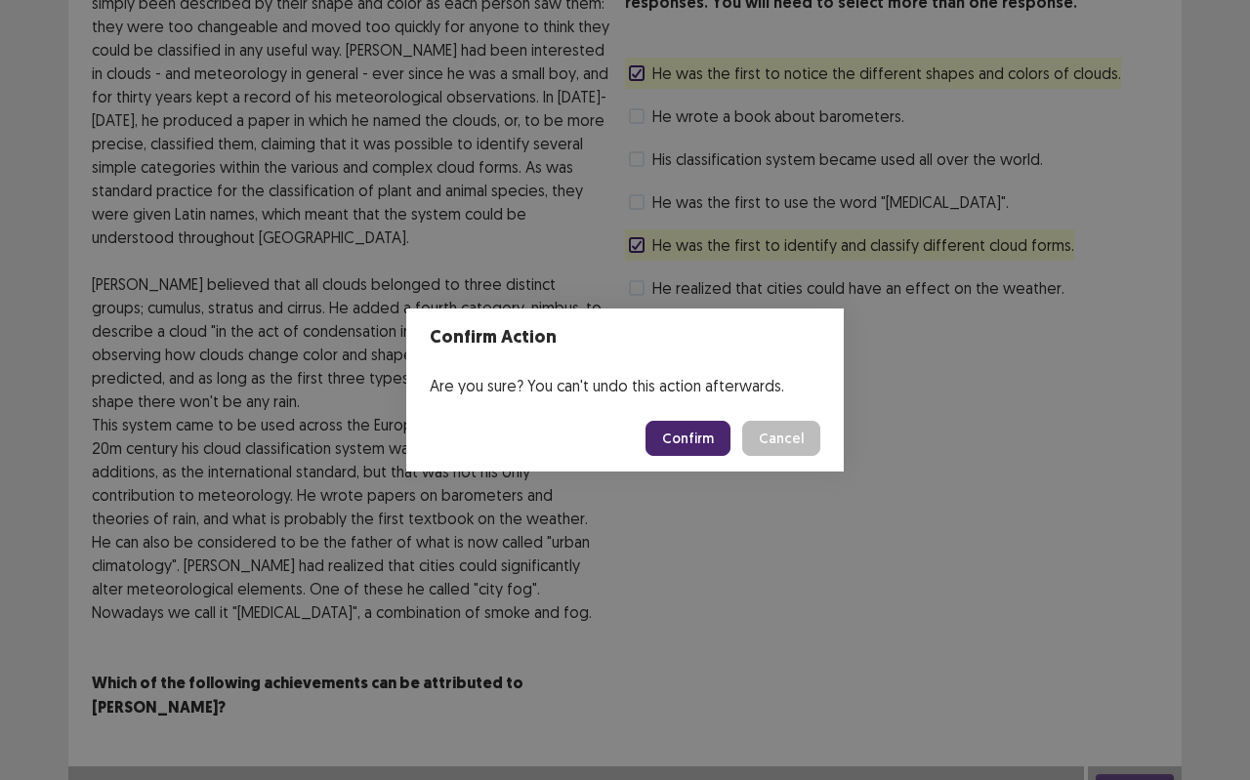
click at [691, 435] on button "Confirm" at bounding box center [687, 438] width 85 height 35
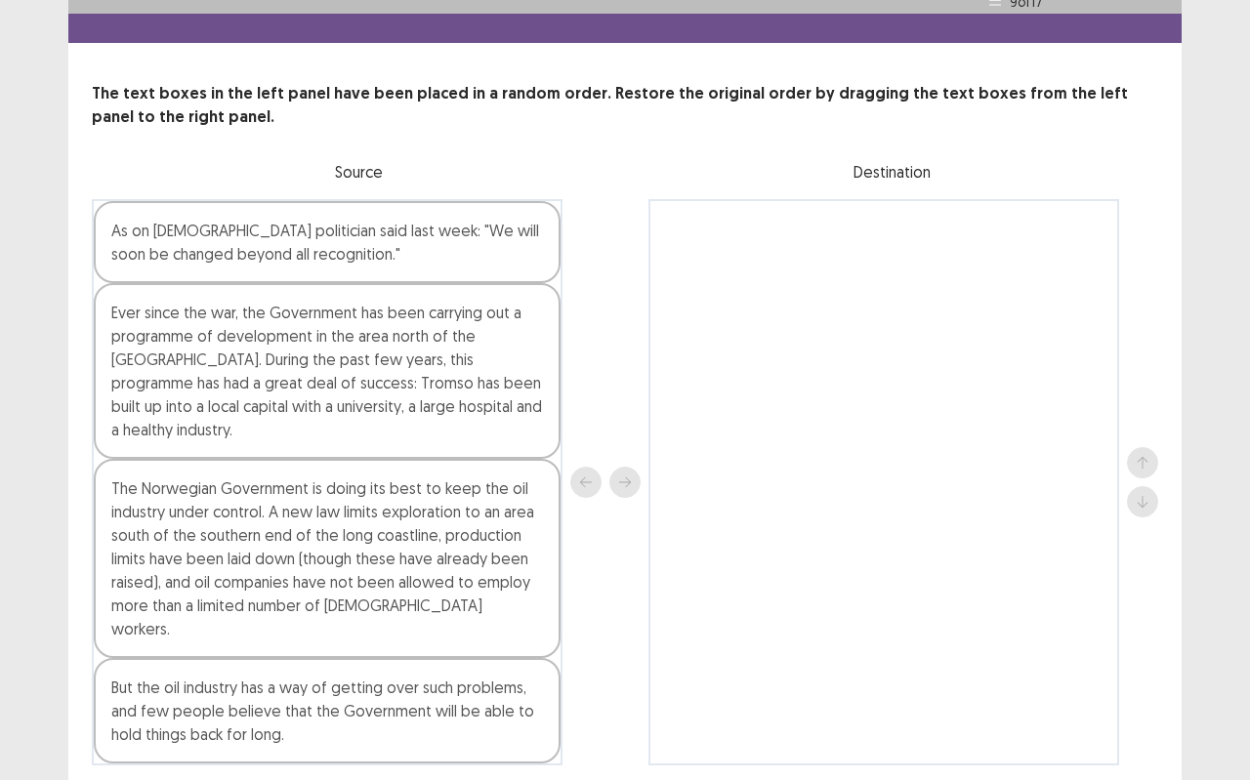
scroll to position [41, 0]
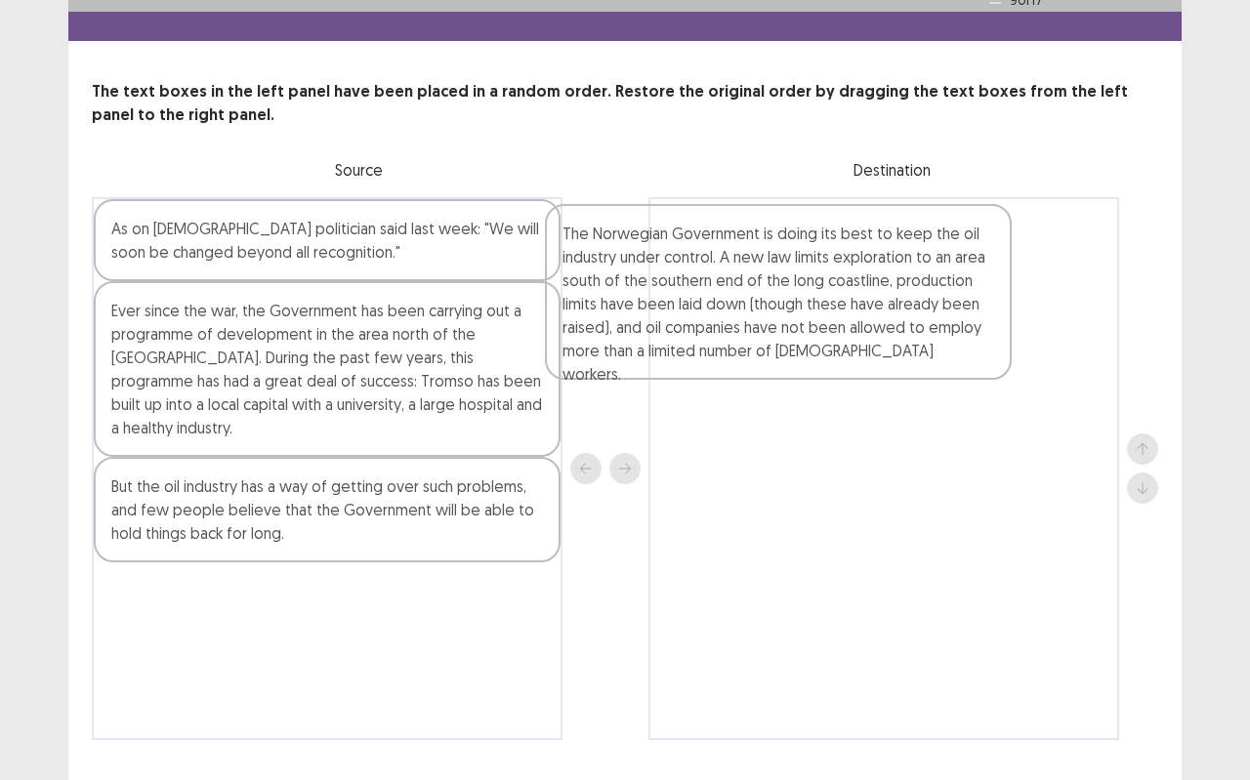
drag, startPoint x: 508, startPoint y: 485, endPoint x: 973, endPoint y: 247, distance: 523.0
click at [971, 248] on div "As on [DEMOGRAPHIC_DATA] politician said last week: "We will soon be changed be…" at bounding box center [625, 468] width 1066 height 543
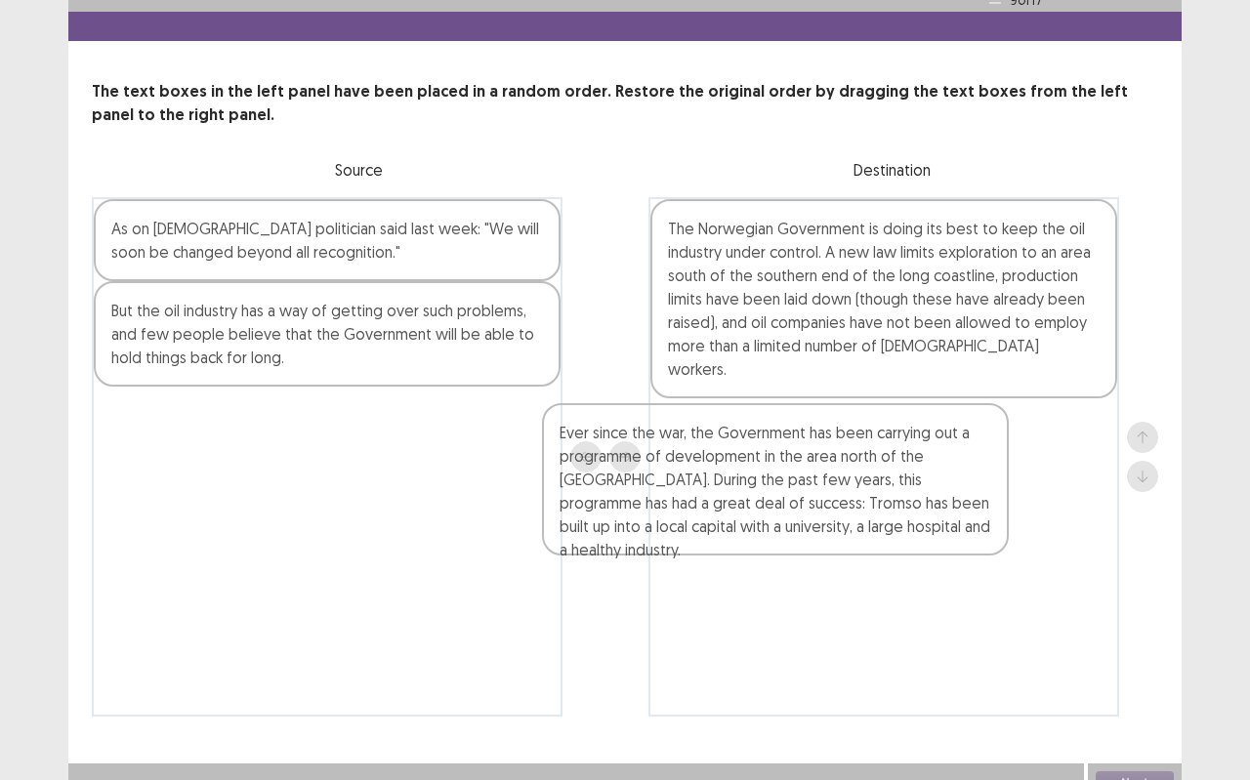
drag, startPoint x: 515, startPoint y: 307, endPoint x: 997, endPoint y: 420, distance: 494.4
click at [983, 426] on div "As on [DEMOGRAPHIC_DATA] politician said last week: "We will soon be changed be…" at bounding box center [625, 456] width 1066 height 519
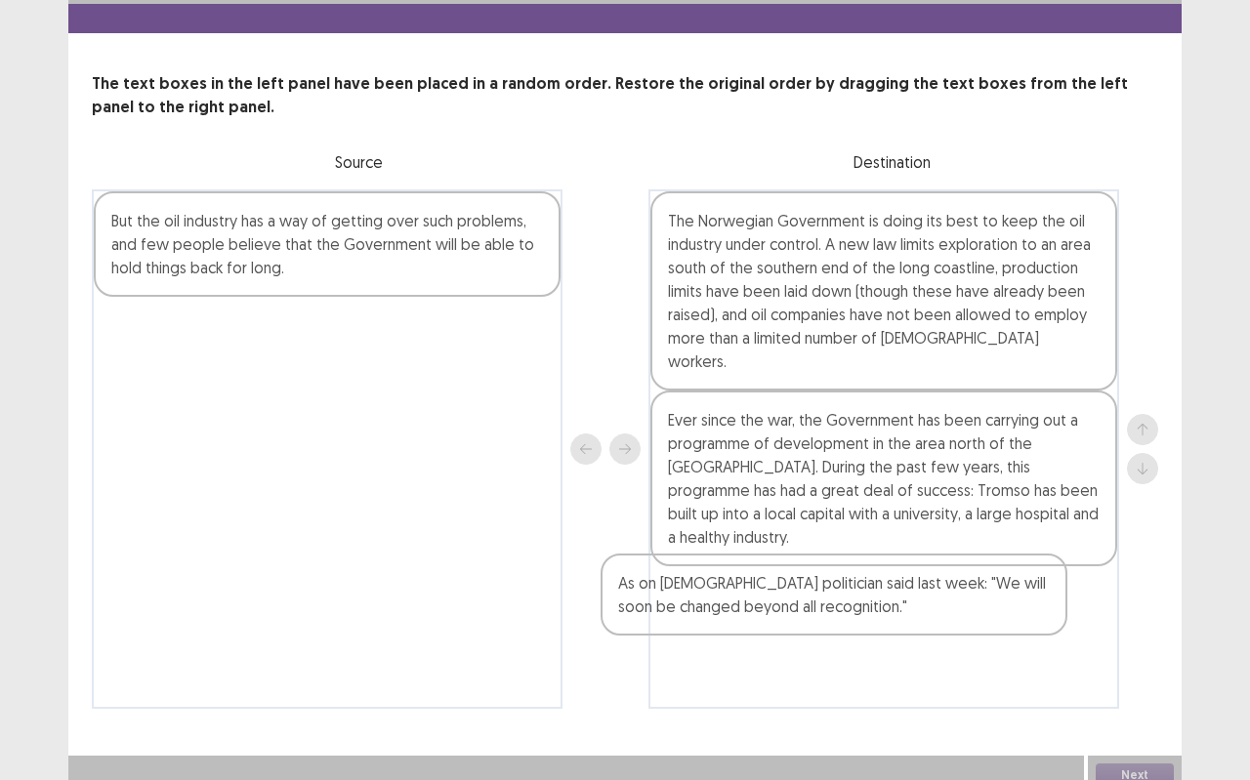
scroll to position [56, 0]
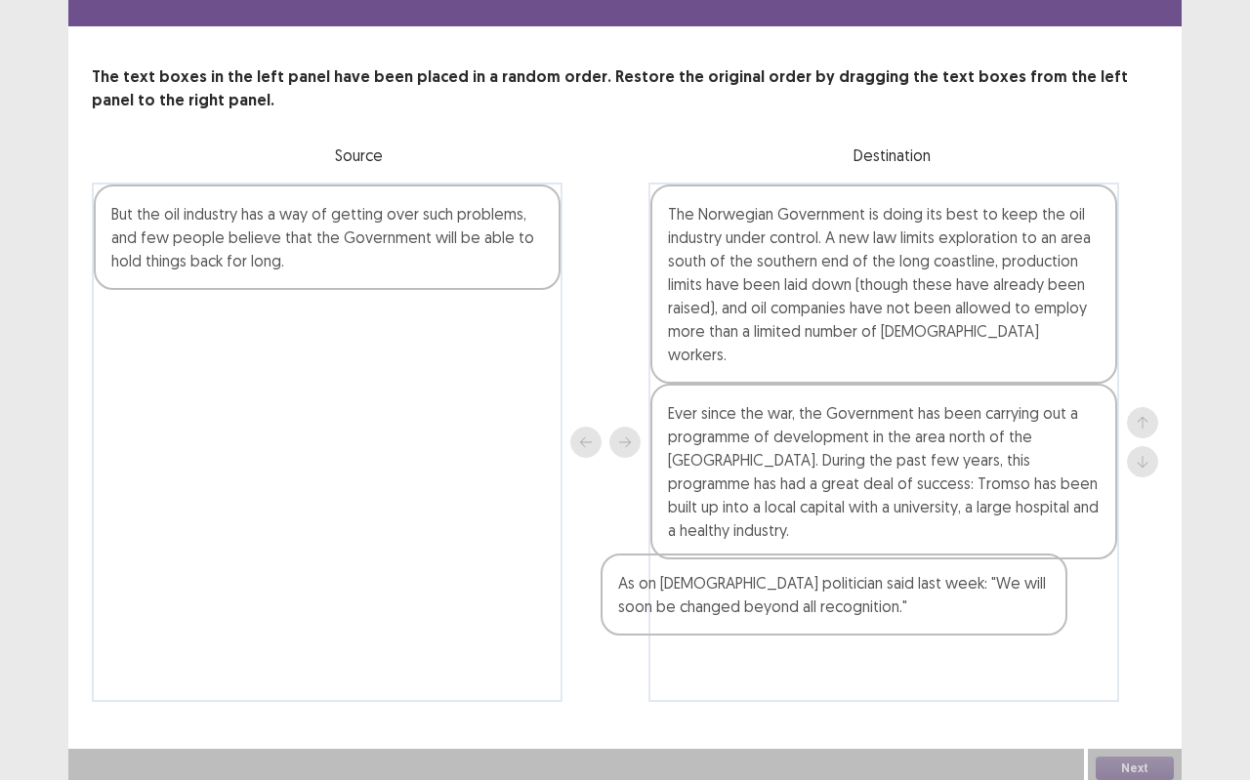
drag, startPoint x: 499, startPoint y: 249, endPoint x: 1033, endPoint y: 595, distance: 636.6
click at [1019, 606] on div "As on [DEMOGRAPHIC_DATA] politician said last week: "We will soon be changed be…" at bounding box center [625, 442] width 1066 height 519
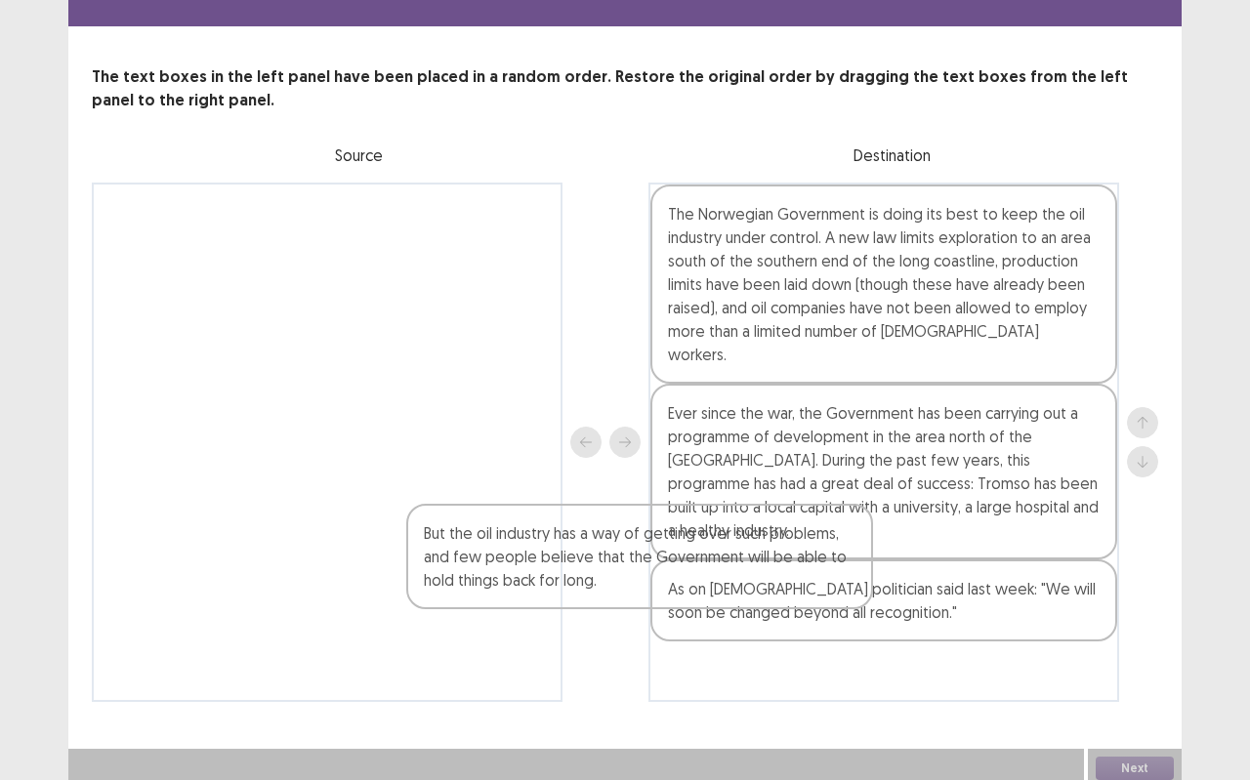
scroll to position [63, 0]
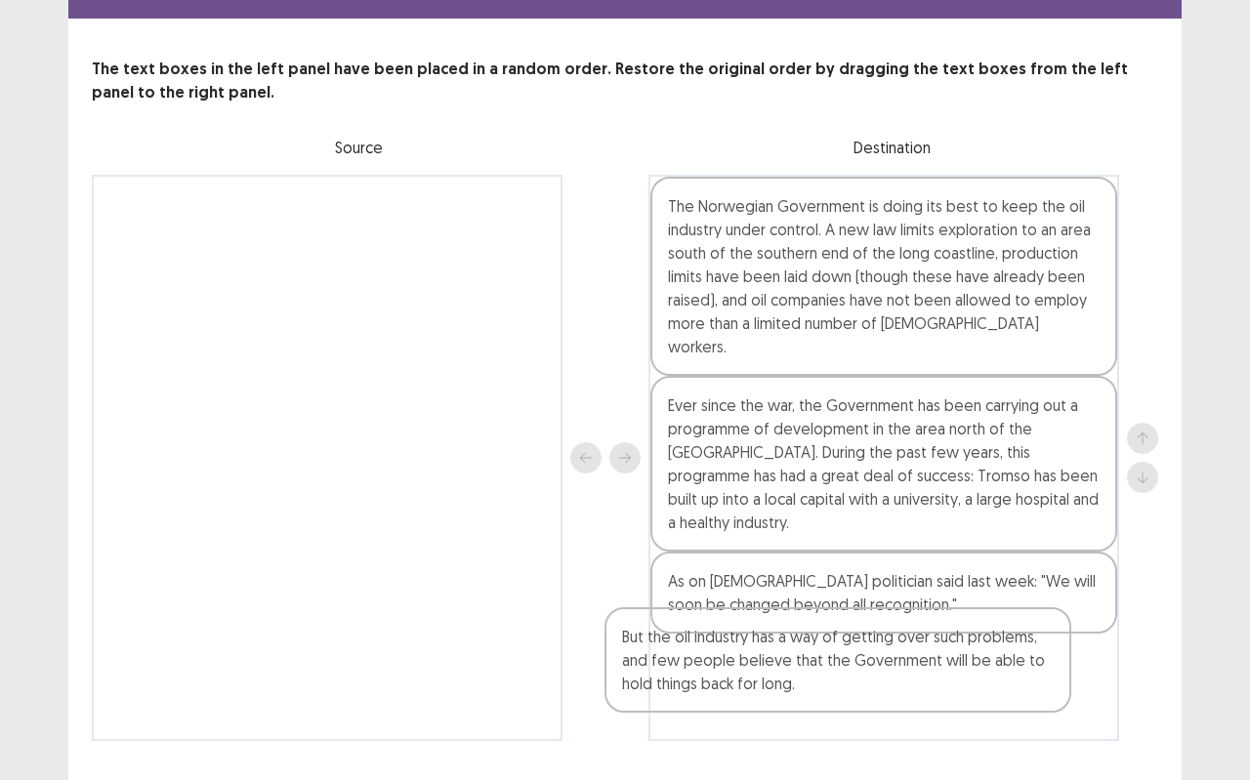
drag, startPoint x: 221, startPoint y: 222, endPoint x: 790, endPoint y: 634, distance: 702.6
click at [785, 637] on div "But the oil industry has a way of getting over such problems, and few people be…" at bounding box center [625, 458] width 1066 height 566
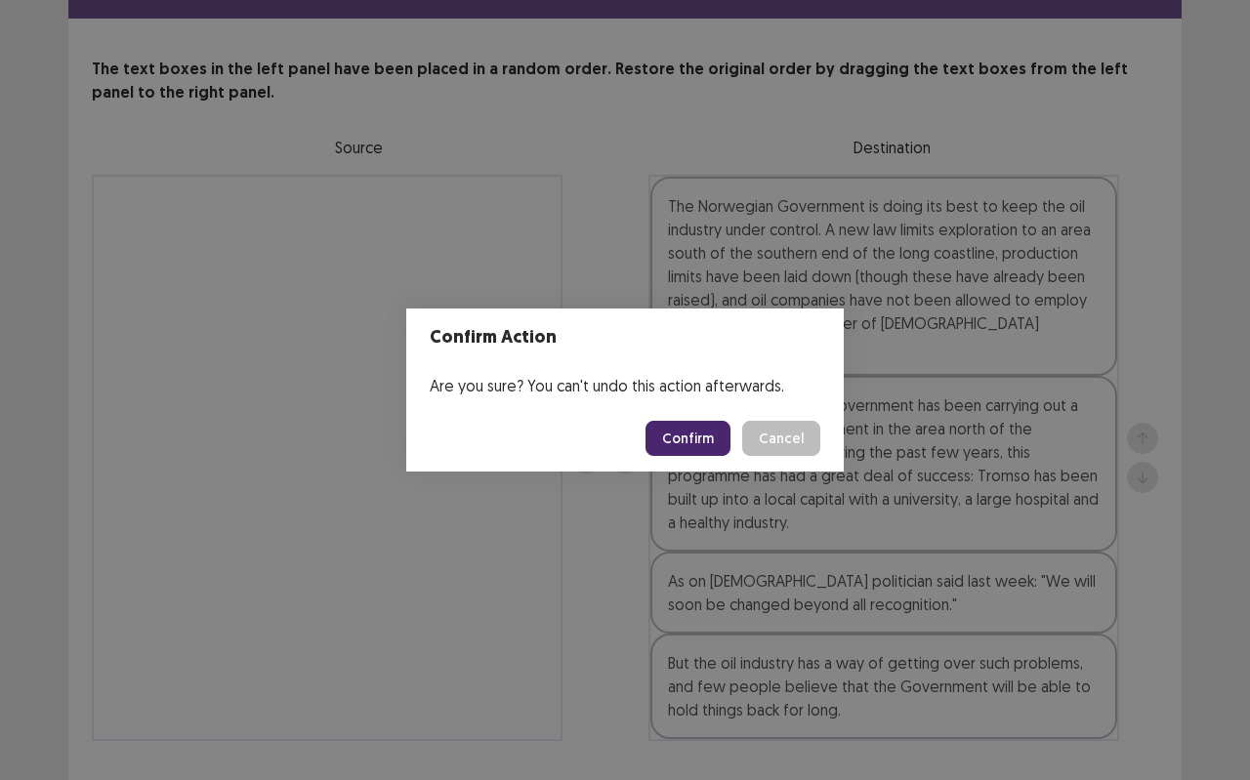
click at [626, 554] on div "Confirm Action Are you sure? You can't undo this action afterwards. Confirm Can…" at bounding box center [625, 390] width 1250 height 780
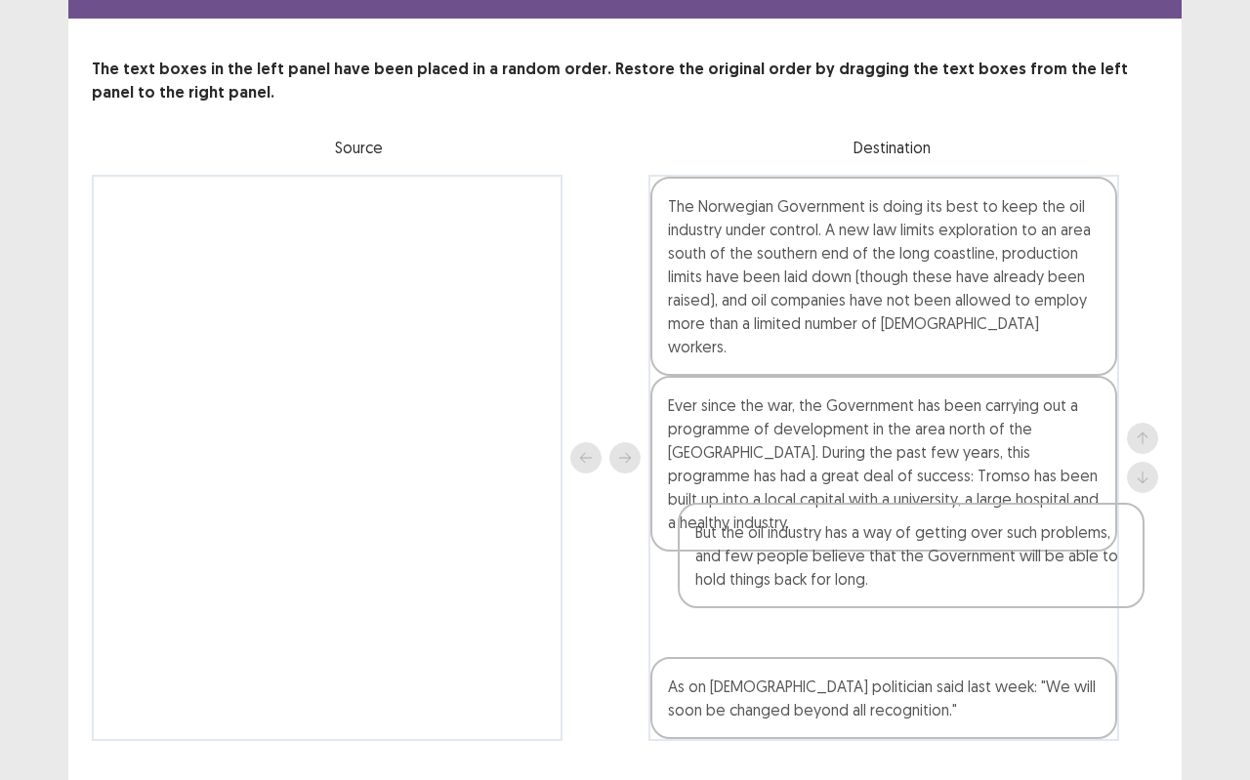
drag, startPoint x: 768, startPoint y: 628, endPoint x: 799, endPoint y: 537, distance: 95.7
click at [799, 537] on div "The Norwegian Government is doing its best to keep the oil industry under contr…" at bounding box center [883, 458] width 471 height 566
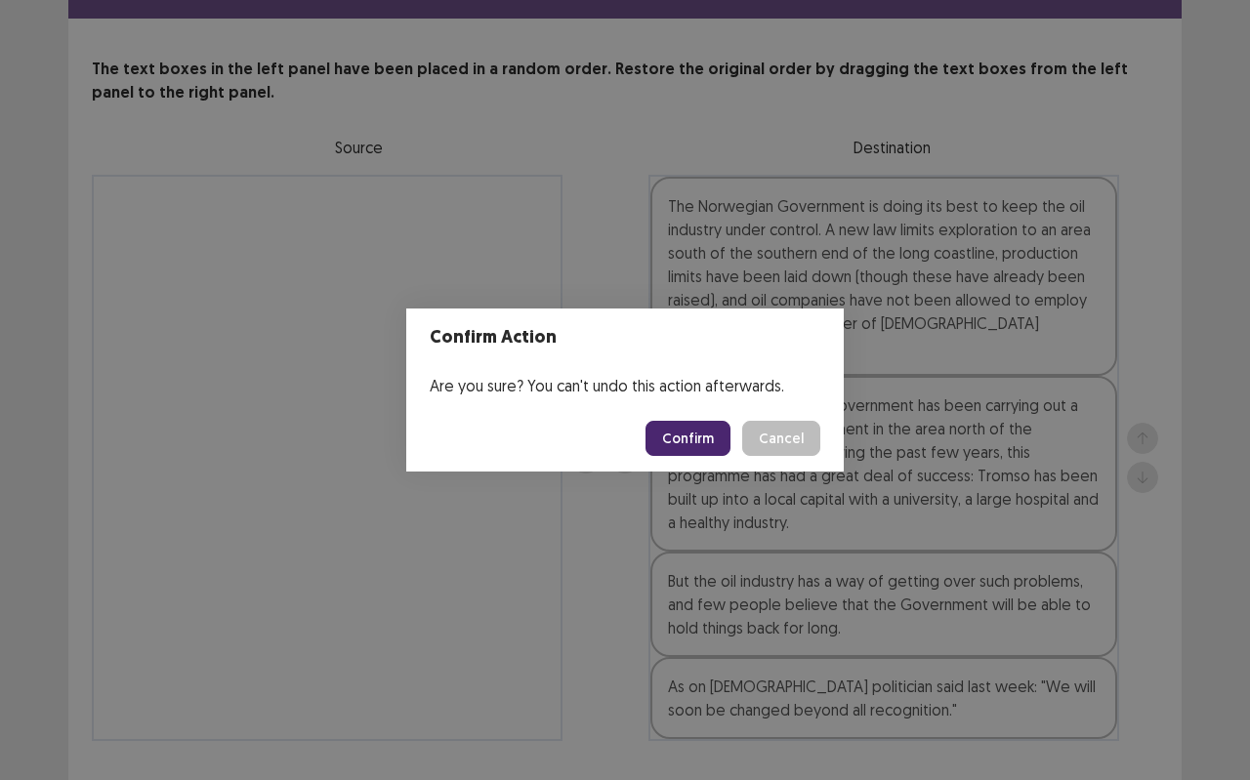
click at [696, 429] on button "Confirm" at bounding box center [687, 438] width 85 height 35
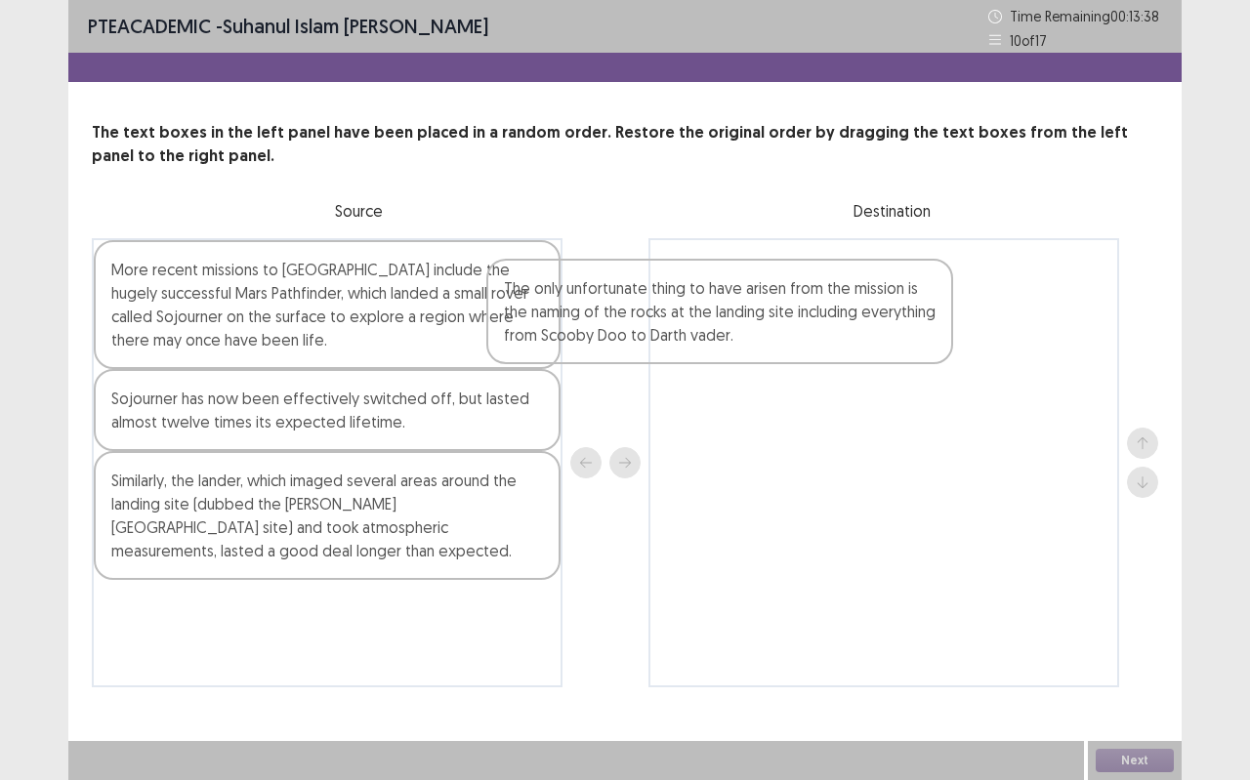
drag, startPoint x: 422, startPoint y: 411, endPoint x: 828, endPoint y: 295, distance: 422.4
click at [823, 299] on div "More recent missions to [GEOGRAPHIC_DATA] include the hugely successful Mars Pa…" at bounding box center [625, 462] width 1066 height 449
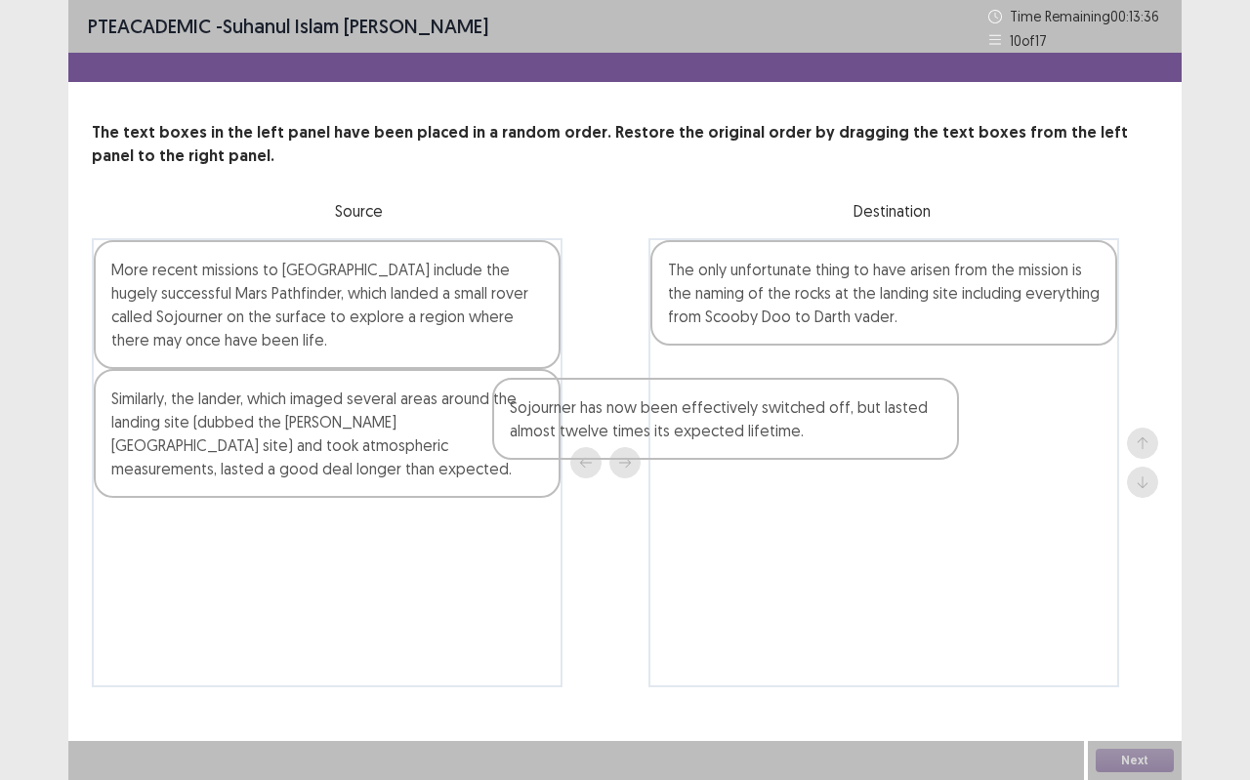
drag, startPoint x: 471, startPoint y: 411, endPoint x: 922, endPoint y: 407, distance: 452.0
click at [918, 410] on div "More recent missions to [GEOGRAPHIC_DATA] include the hugely successful Mars Pa…" at bounding box center [625, 462] width 1066 height 449
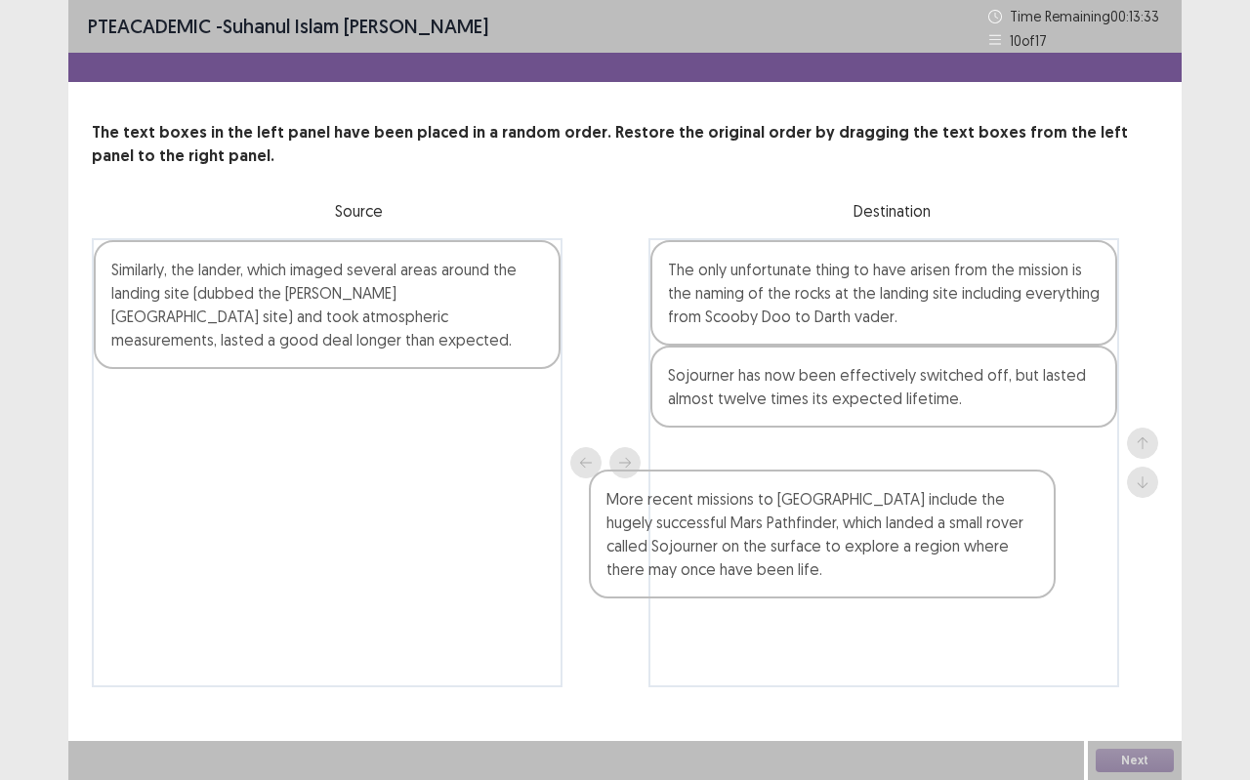
drag, startPoint x: 463, startPoint y: 319, endPoint x: 998, endPoint y: 539, distance: 578.3
click at [988, 546] on div "More recent missions to [GEOGRAPHIC_DATA] include the hugely successful Mars Pa…" at bounding box center [625, 462] width 1066 height 449
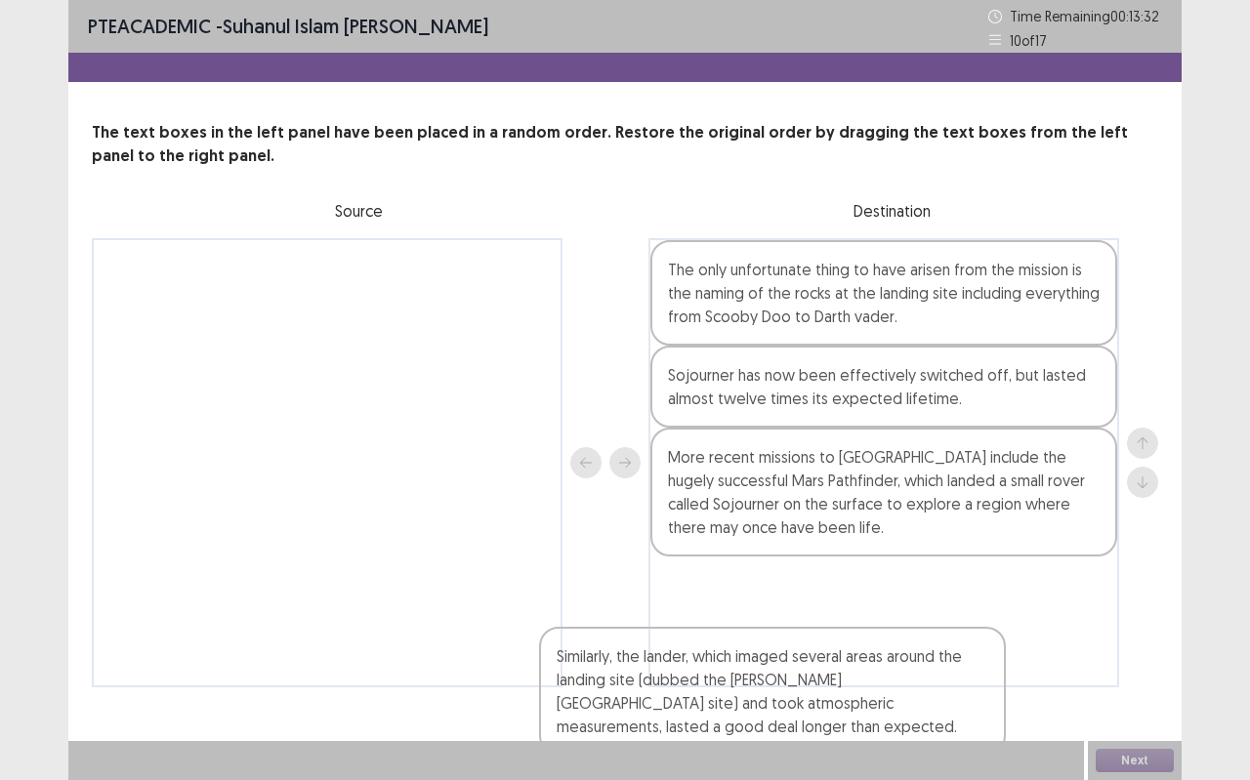
drag, startPoint x: 354, startPoint y: 266, endPoint x: 1010, endPoint y: 631, distance: 750.7
click at [1007, 633] on div "Similarly, the lander, which imaged several areas around the landing site (dubb…" at bounding box center [625, 462] width 1066 height 449
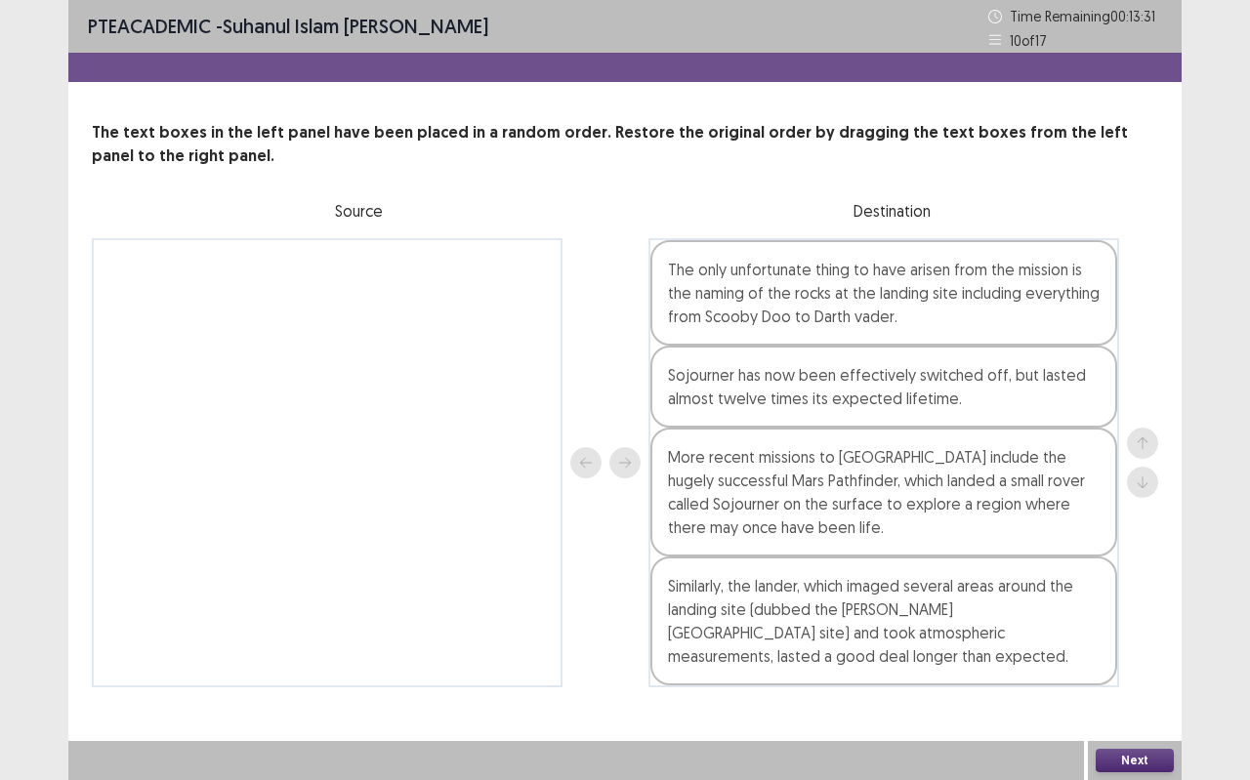
click at [1166, 693] on button "Next" at bounding box center [1134, 760] width 78 height 23
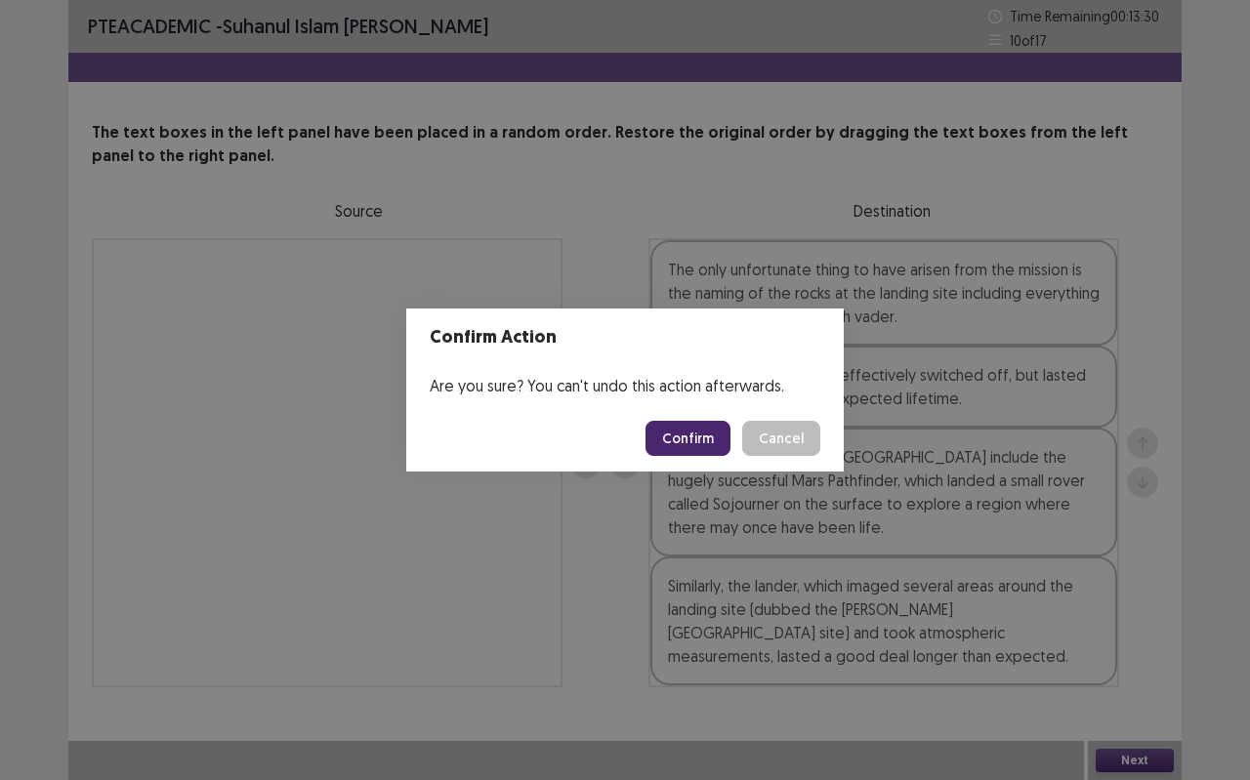
click at [727, 428] on button "Confirm" at bounding box center [687, 438] width 85 height 35
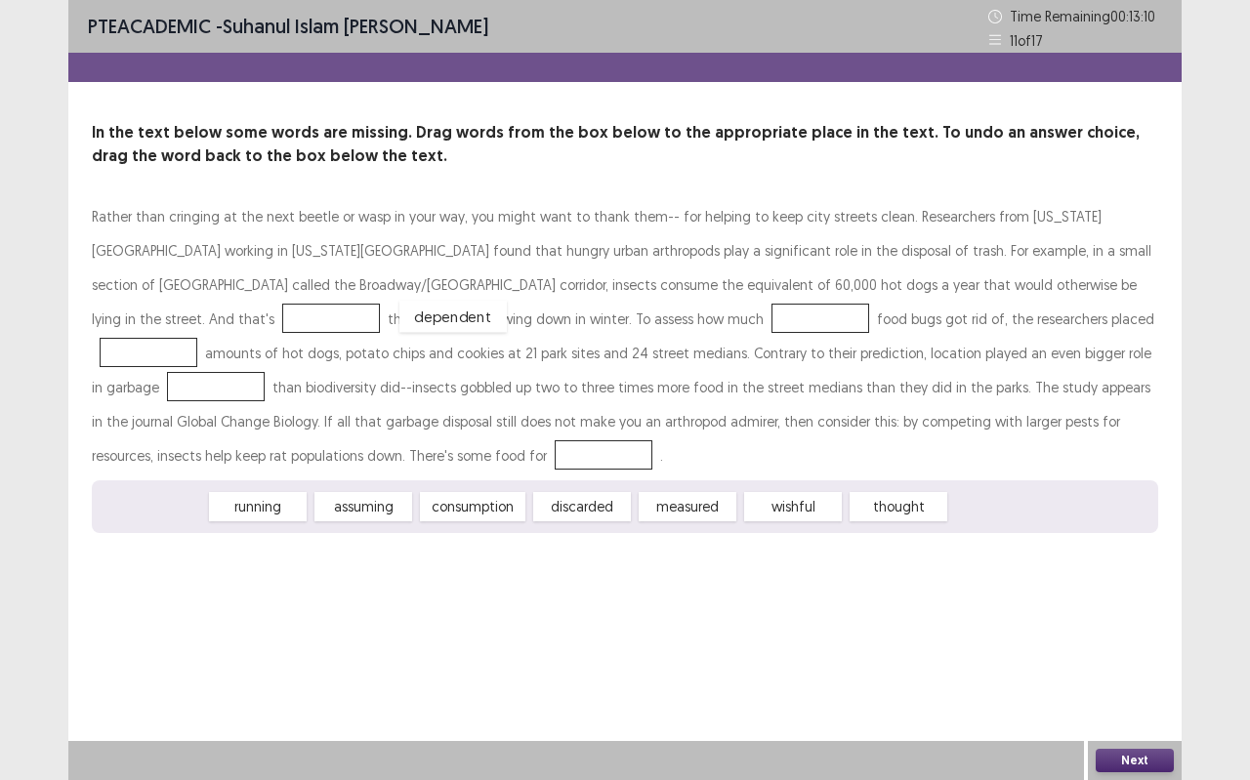
drag, startPoint x: 164, startPoint y: 513, endPoint x: 465, endPoint y: 323, distance: 355.9
drag, startPoint x: 758, startPoint y: 503, endPoint x: 428, endPoint y: 308, distance: 383.7
drag, startPoint x: 594, startPoint y: 507, endPoint x: 1039, endPoint y: 310, distance: 486.5
click at [1039, 323] on span "measured" at bounding box center [1026, 326] width 107 height 32
drag, startPoint x: 596, startPoint y: 499, endPoint x: 1020, endPoint y: 280, distance: 476.8
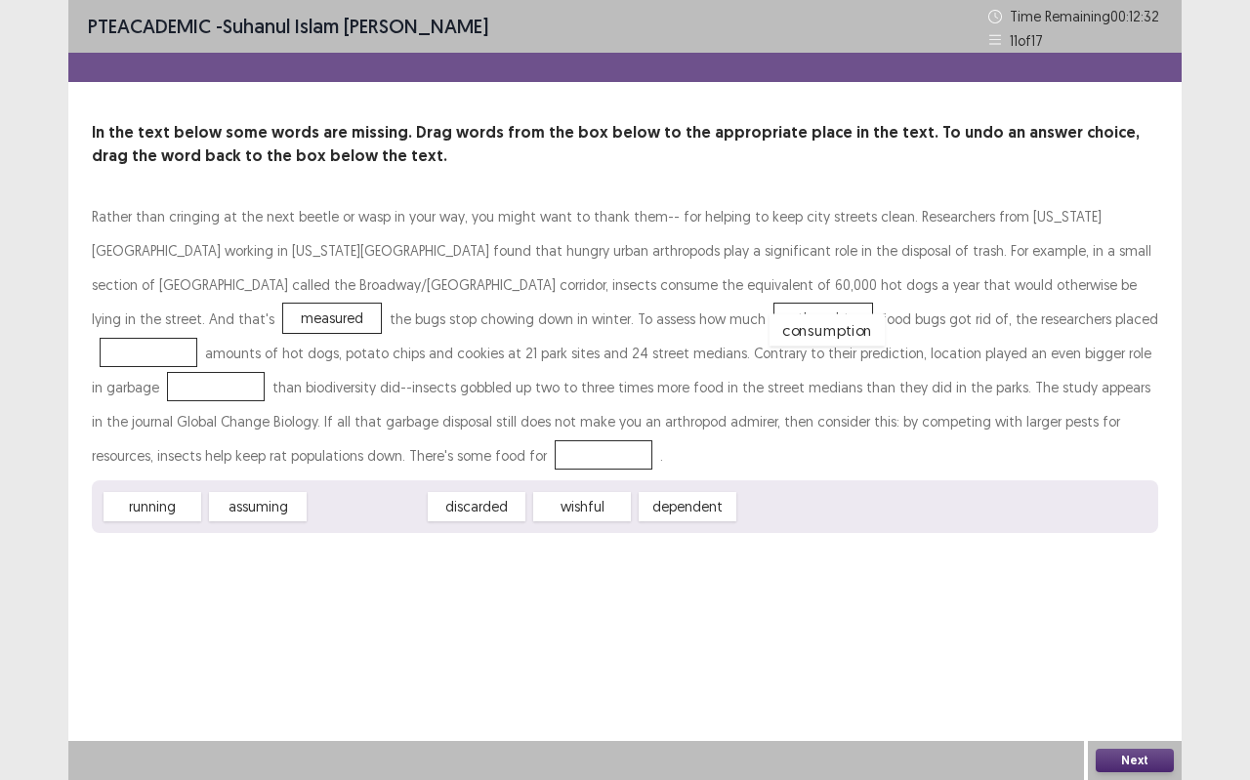
drag, startPoint x: 400, startPoint y: 508, endPoint x: 852, endPoint y: 323, distance: 488.2
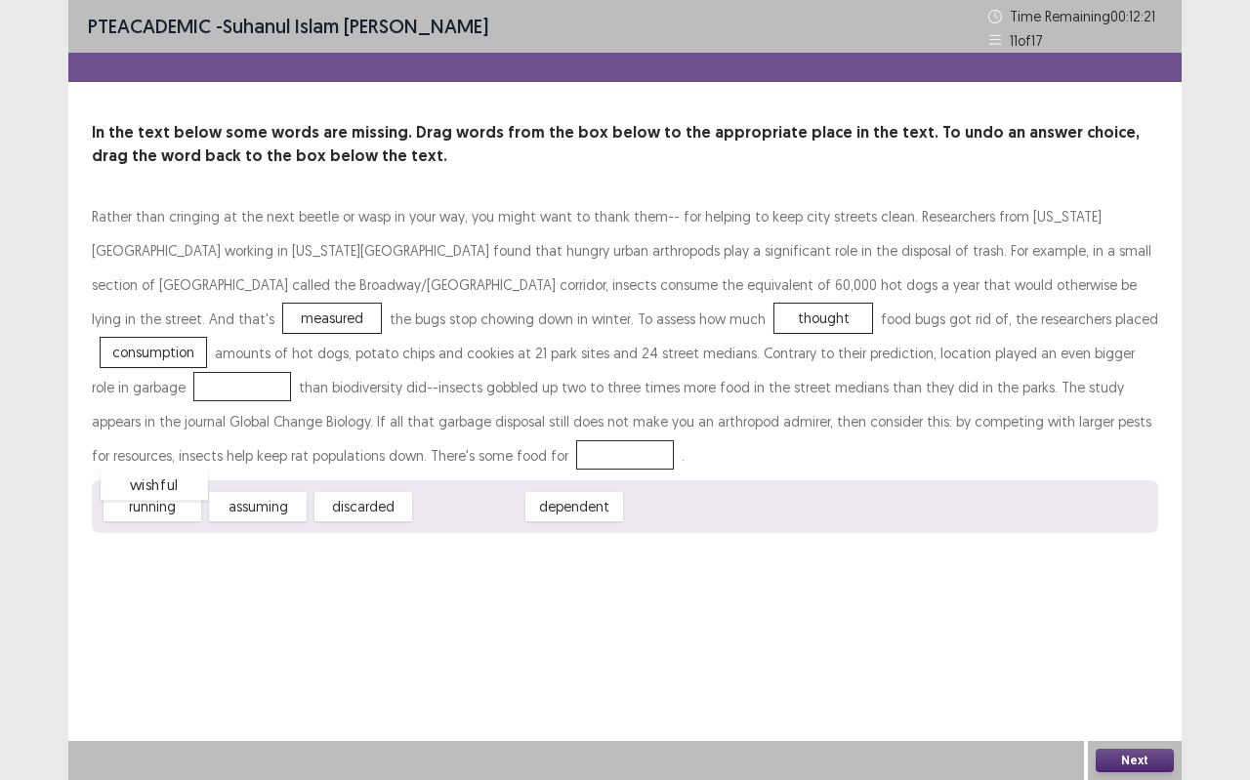
drag, startPoint x: 479, startPoint y: 500, endPoint x: 170, endPoint y: 471, distance: 310.7
click at [166, 477] on span "wishful" at bounding box center [154, 485] width 107 height 32
drag, startPoint x: 472, startPoint y: 511, endPoint x: 153, endPoint y: 480, distance: 320.6
drag, startPoint x: 391, startPoint y: 510, endPoint x: 908, endPoint y: 361, distance: 537.3
click at [1132, 693] on button "Next" at bounding box center [1134, 760] width 78 height 23
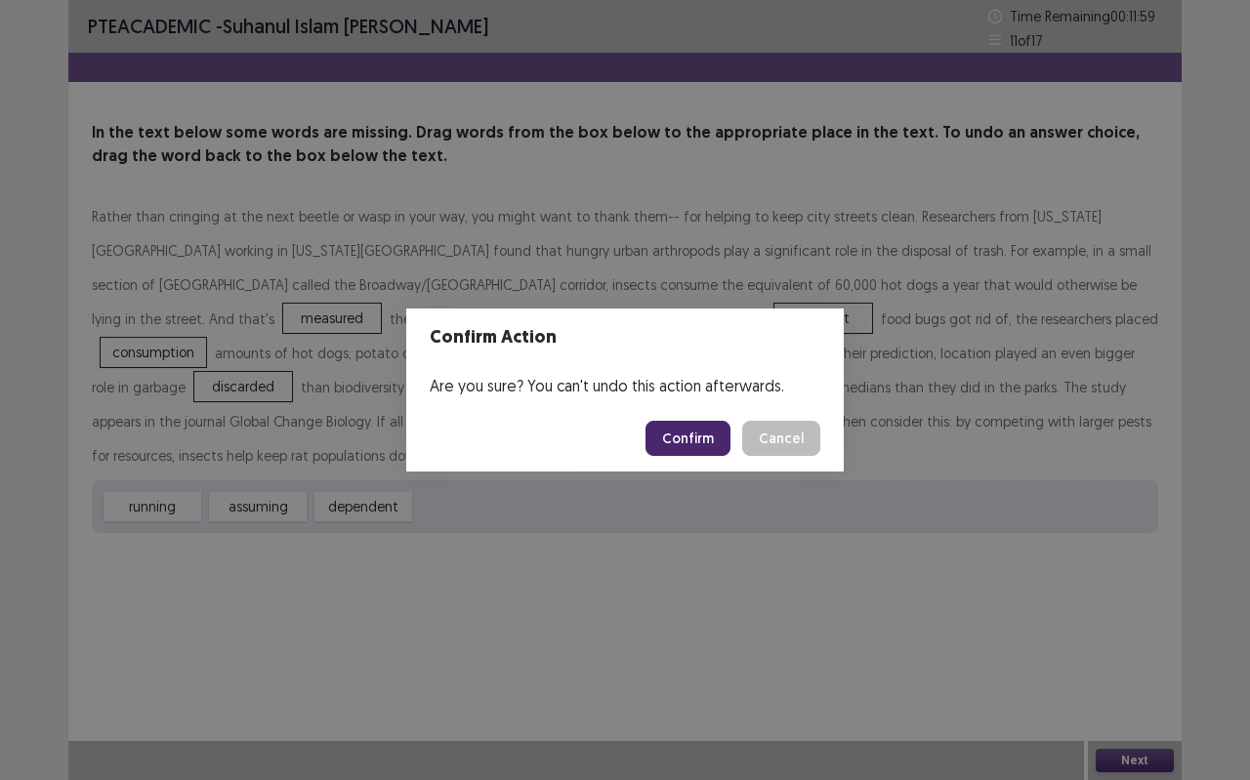
click at [704, 439] on button "Confirm" at bounding box center [687, 438] width 85 height 35
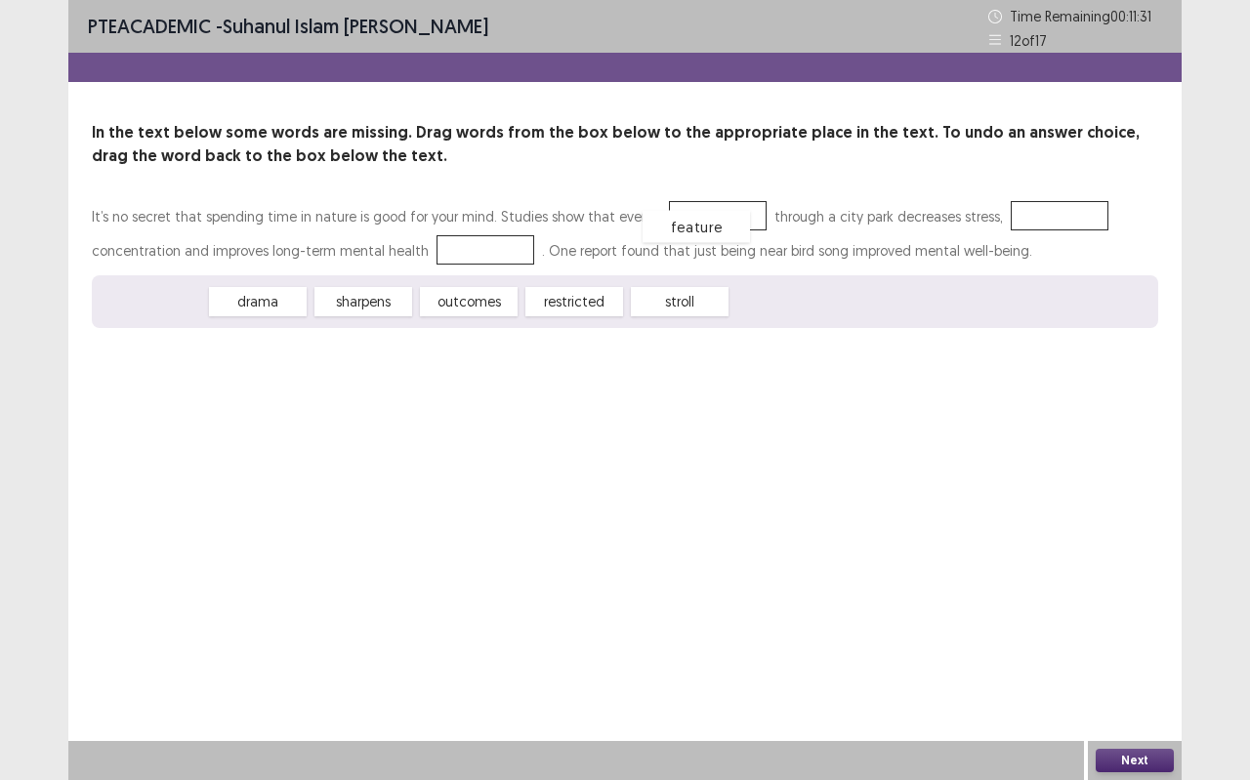
drag, startPoint x: 184, startPoint y: 295, endPoint x: 740, endPoint y: 210, distance: 561.9
click at [558, 299] on span "stroll" at bounding box center [574, 302] width 107 height 32
drag, startPoint x: 471, startPoint y: 296, endPoint x: 1039, endPoint y: 212, distance: 573.3
drag, startPoint x: 499, startPoint y: 288, endPoint x: 1056, endPoint y: 193, distance: 565.4
drag, startPoint x: 460, startPoint y: 305, endPoint x: 464, endPoint y: 243, distance: 61.6
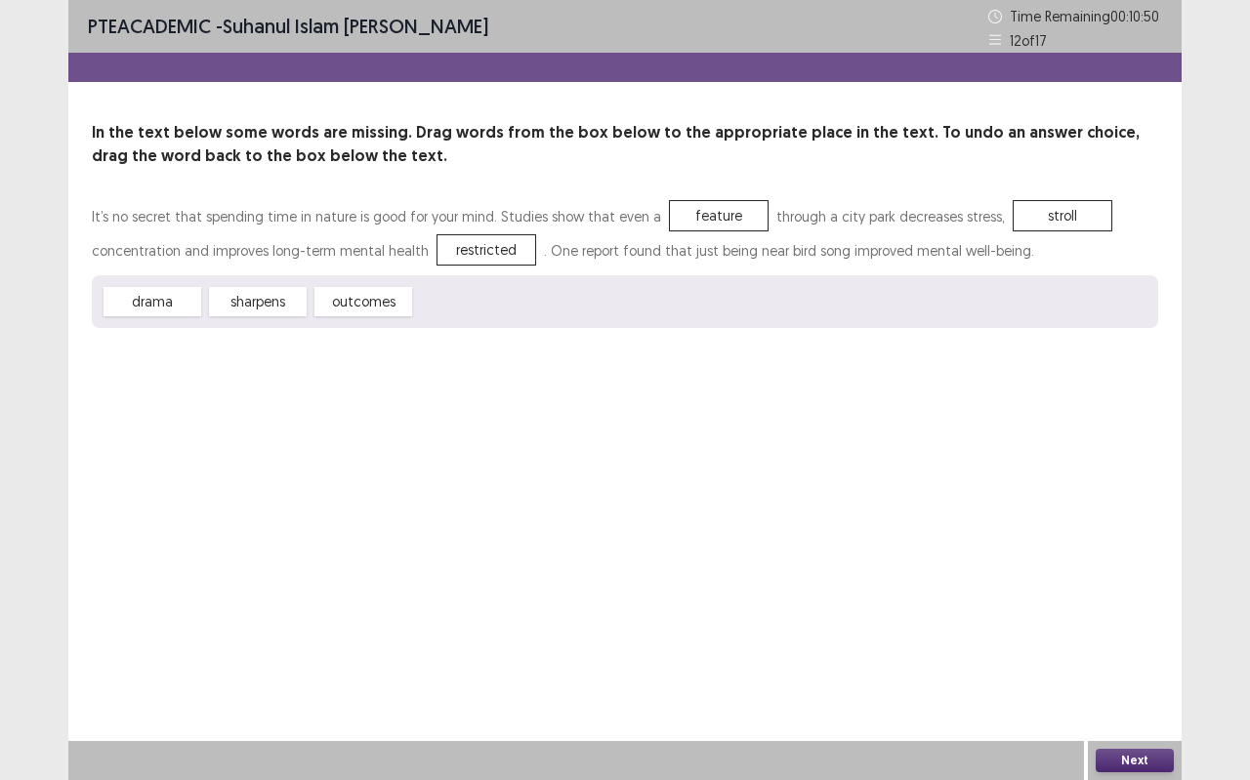
click at [1164, 693] on button "Next" at bounding box center [1134, 760] width 78 height 23
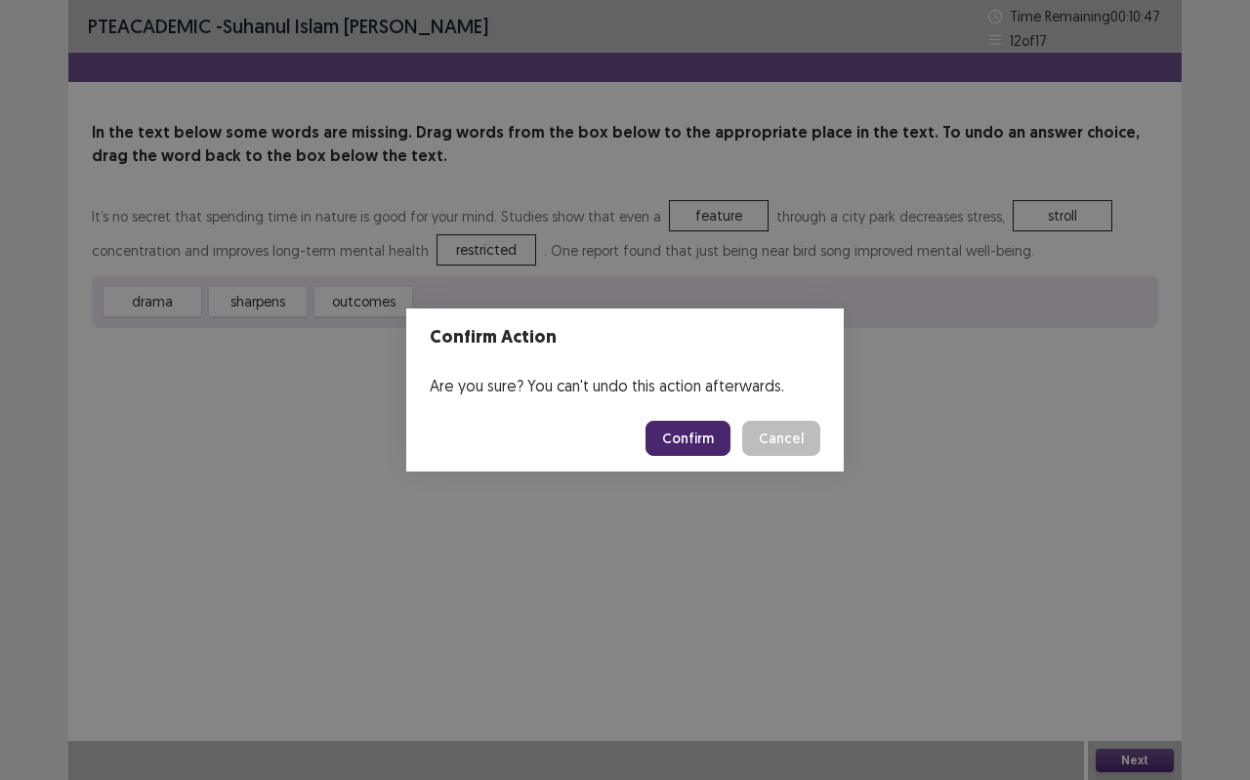
click at [692, 436] on button "Confirm" at bounding box center [687, 438] width 85 height 35
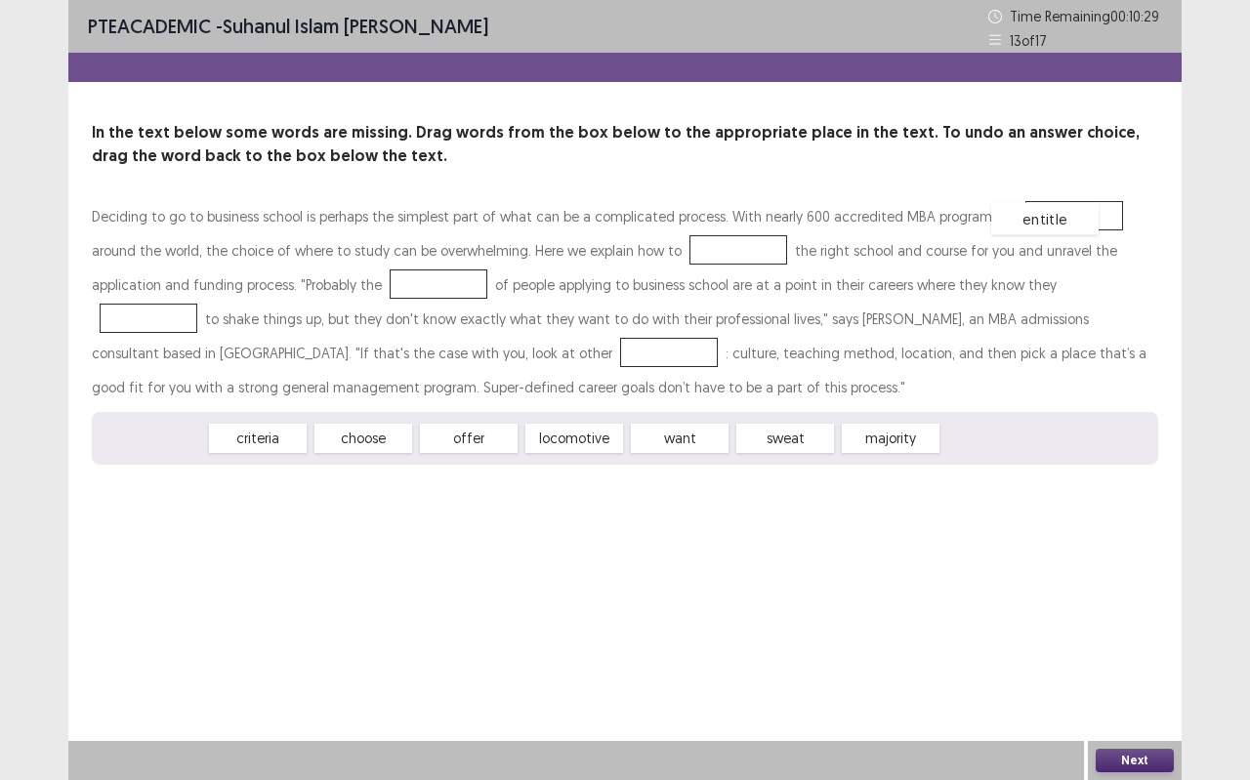
drag, startPoint x: 144, startPoint y: 445, endPoint x: 1037, endPoint y: 225, distance: 918.9
drag, startPoint x: 287, startPoint y: 442, endPoint x: 708, endPoint y: 240, distance: 466.7
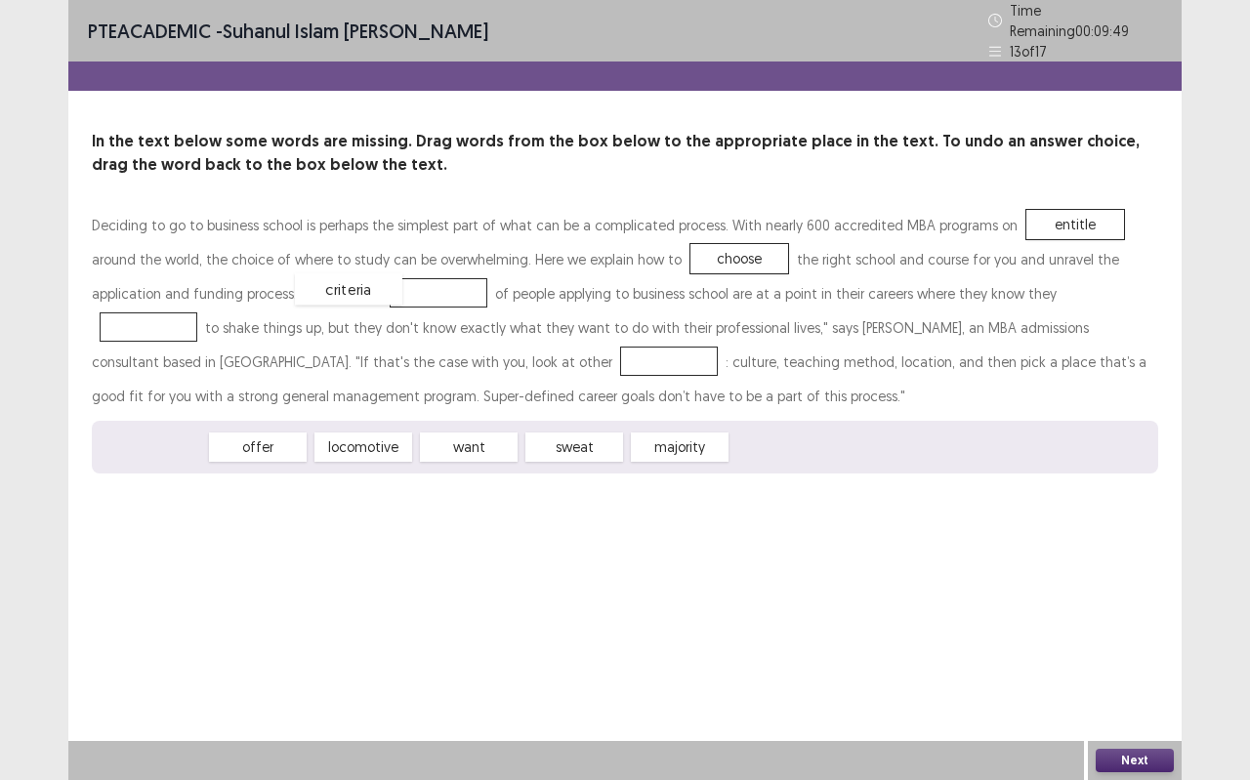
drag, startPoint x: 179, startPoint y: 438, endPoint x: 375, endPoint y: 280, distance: 252.0
drag, startPoint x: 383, startPoint y: 434, endPoint x: 1013, endPoint y: 269, distance: 651.8
drag, startPoint x: 292, startPoint y: 432, endPoint x: 274, endPoint y: 403, distance: 34.2
click at [307, 374] on div "Deciding to go to business school is perhaps the simplest part of what can be a…" at bounding box center [625, 341] width 1066 height 266
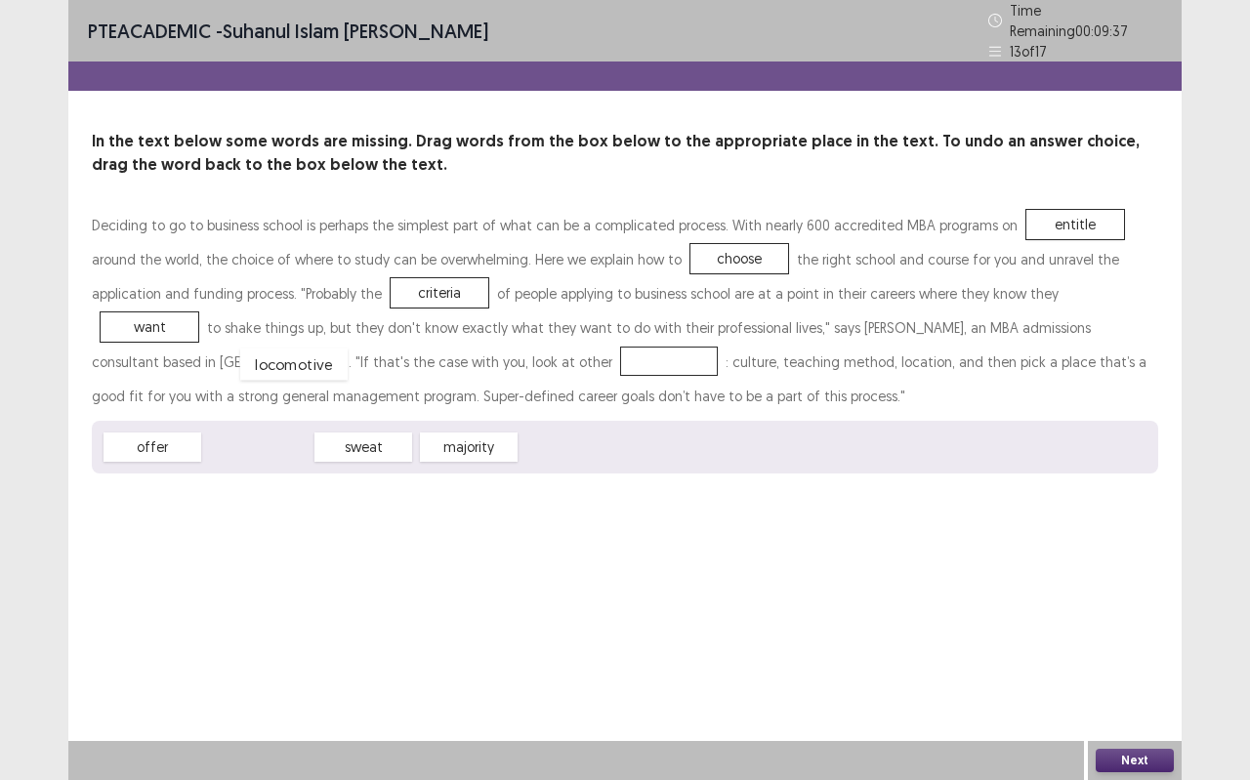
drag, startPoint x: 276, startPoint y: 432, endPoint x: 307, endPoint y: 348, distance: 89.6
click at [1152, 693] on button "Next" at bounding box center [1134, 760] width 78 height 23
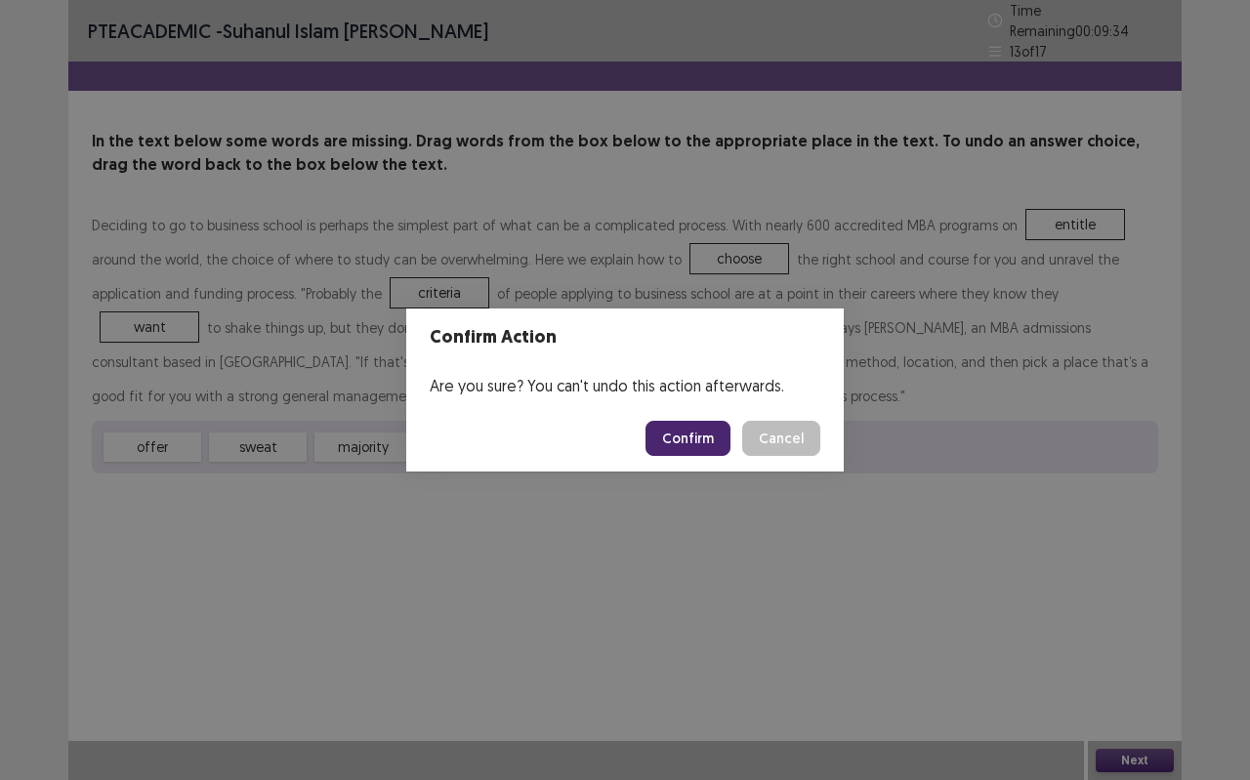
click at [692, 425] on button "Confirm" at bounding box center [687, 438] width 85 height 35
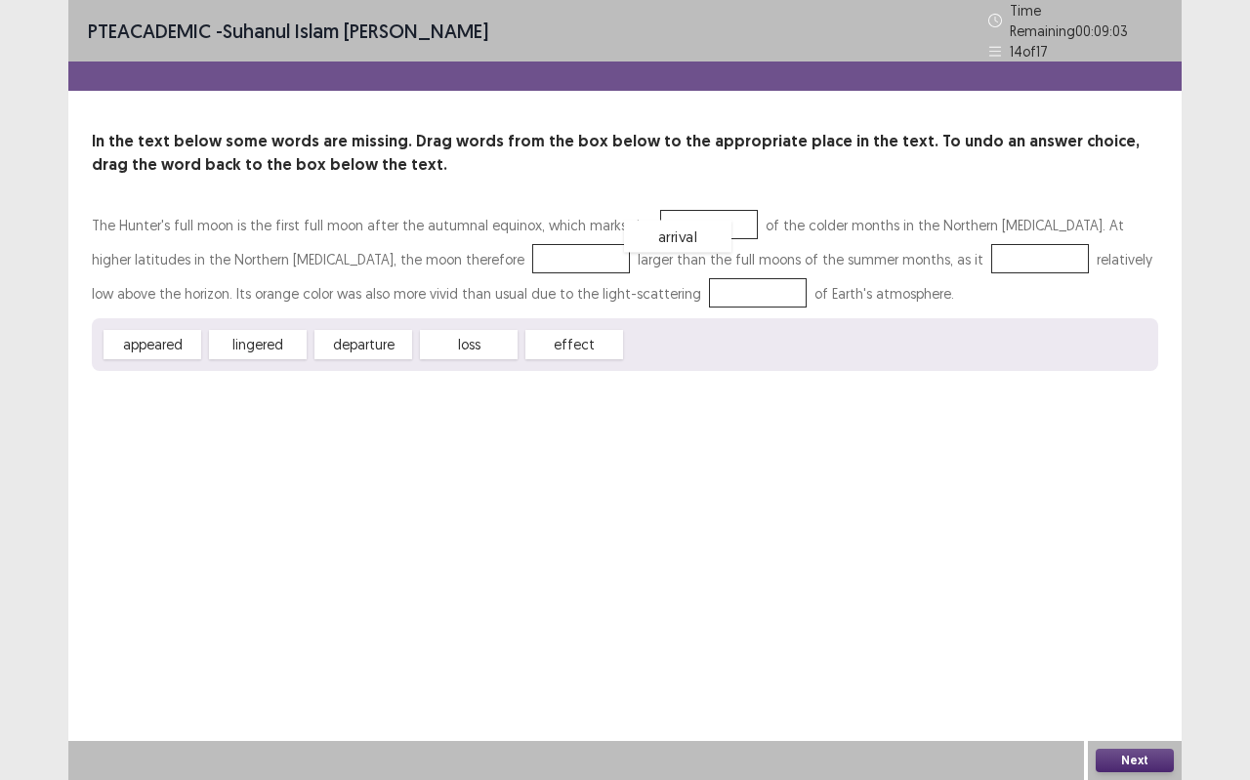
drag, startPoint x: 678, startPoint y: 347, endPoint x: 676, endPoint y: 234, distance: 112.3
drag, startPoint x: 177, startPoint y: 336, endPoint x: 457, endPoint y: 242, distance: 295.4
drag, startPoint x: 203, startPoint y: 322, endPoint x: 883, endPoint y: 256, distance: 683.6
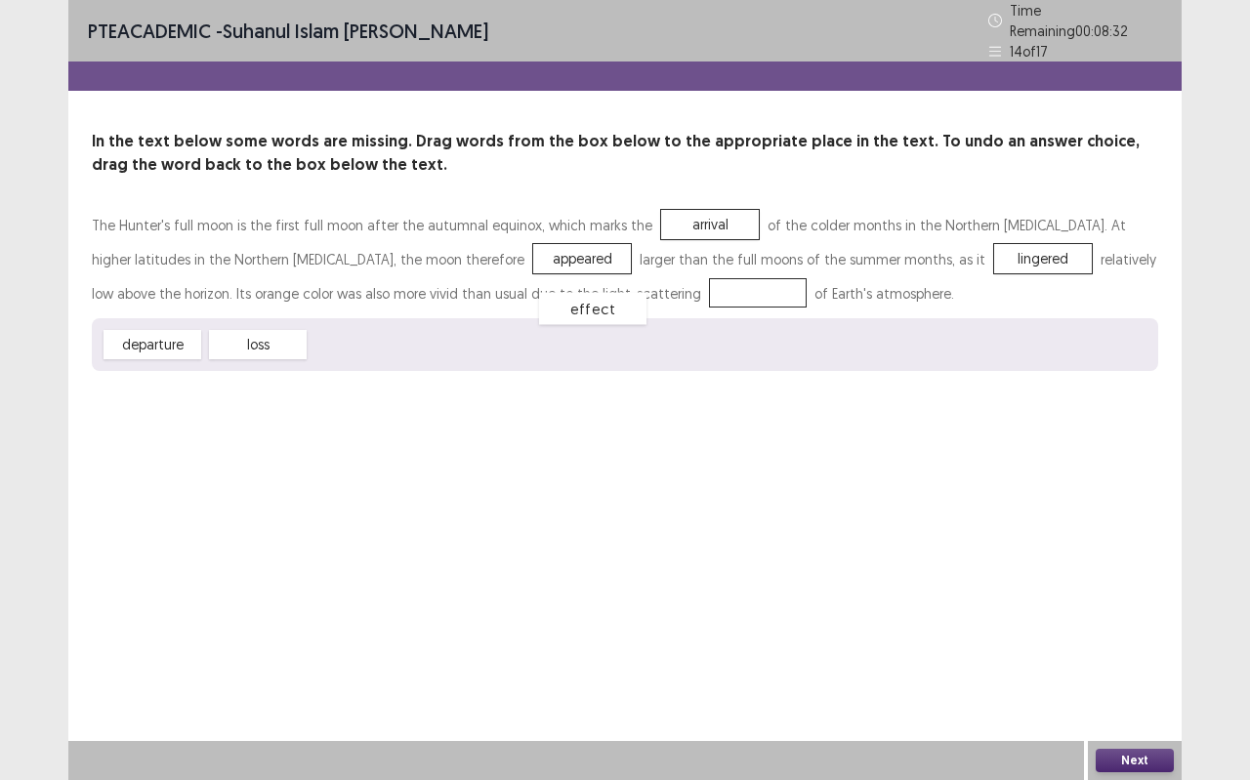
drag, startPoint x: 359, startPoint y: 332, endPoint x: 593, endPoint y: 288, distance: 237.4
click at [1141, 693] on button "Next" at bounding box center [1134, 760] width 78 height 23
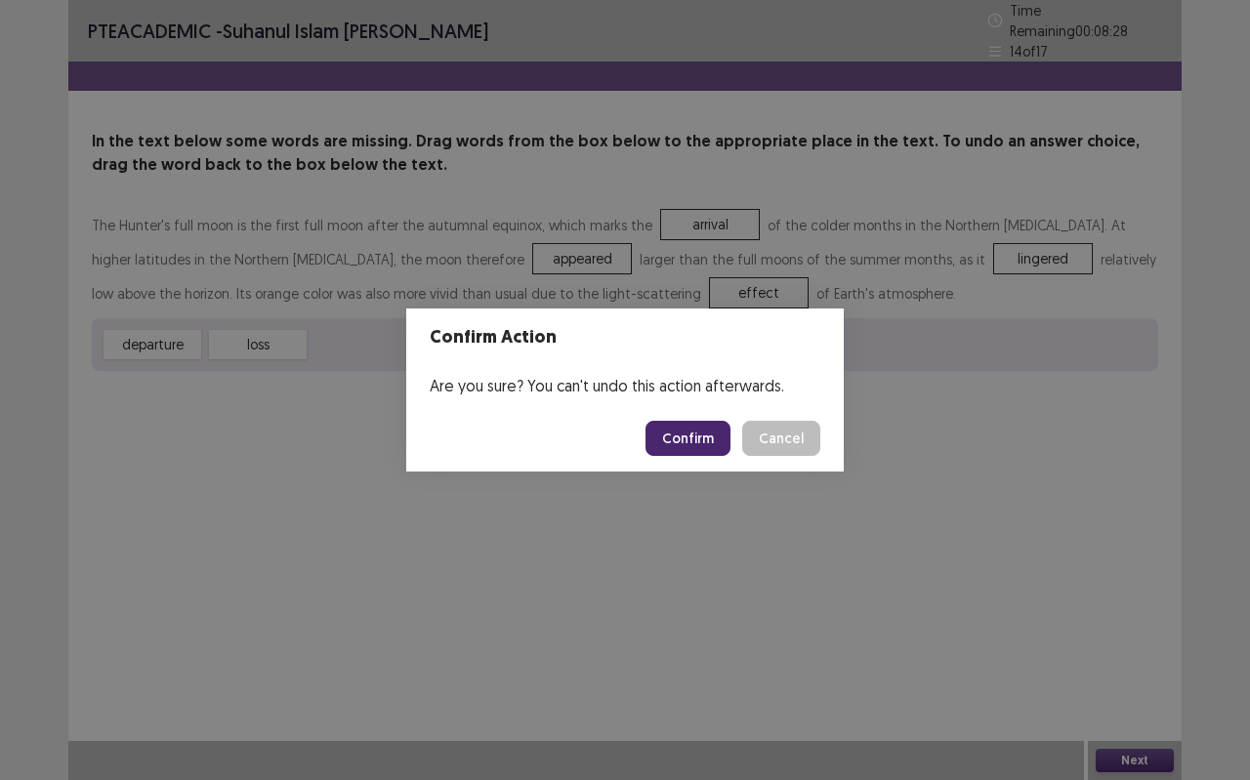
click at [717, 440] on button "Confirm" at bounding box center [687, 438] width 85 height 35
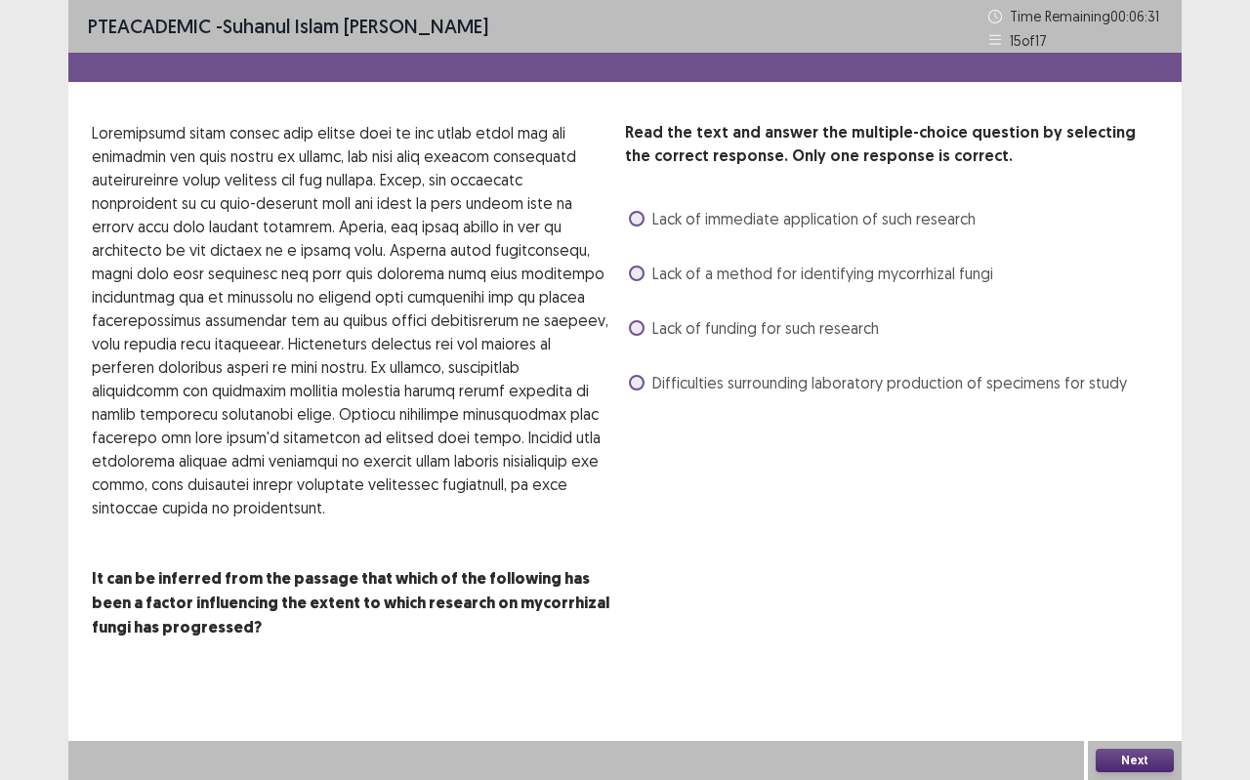
click at [768, 323] on span "Lack of funding for such research" at bounding box center [765, 327] width 226 height 23
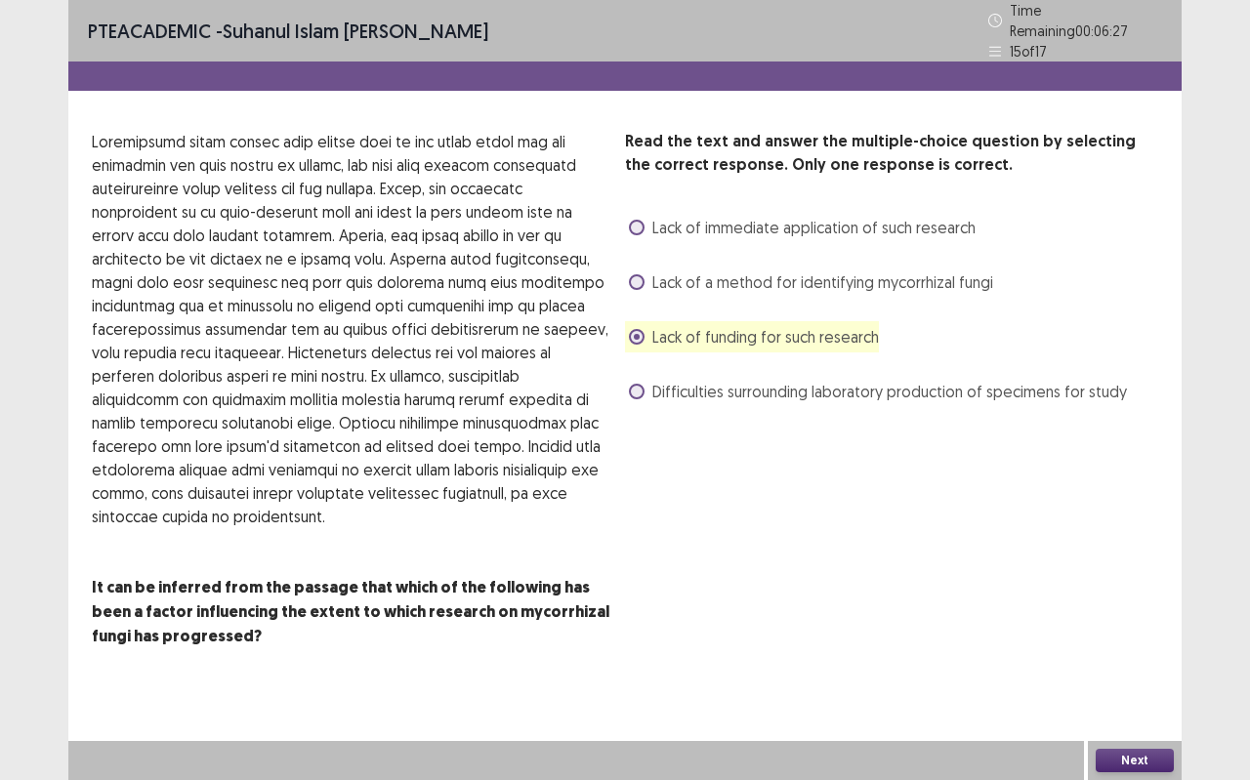
click at [879, 273] on span "Lack of a method for identifying mycorrhizal fungi" at bounding box center [822, 281] width 341 height 23
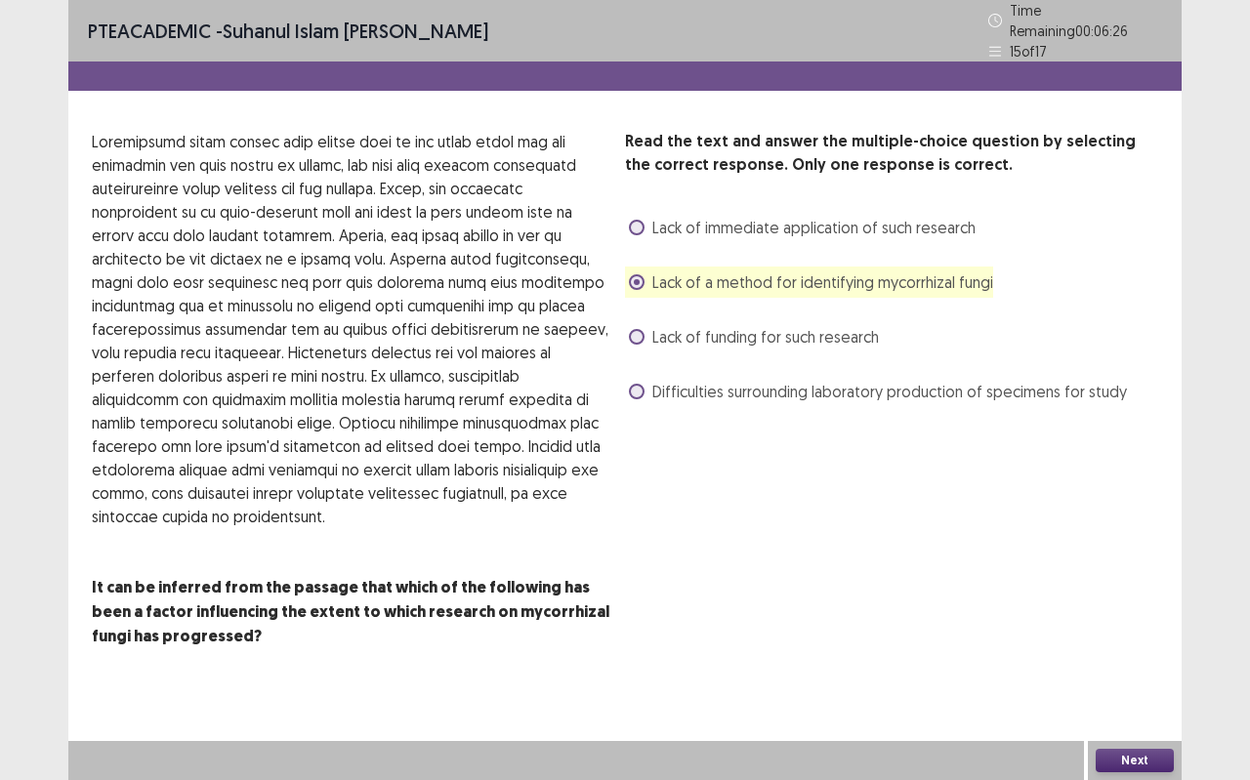
click at [847, 332] on span "Lack of funding for such research" at bounding box center [765, 336] width 226 height 23
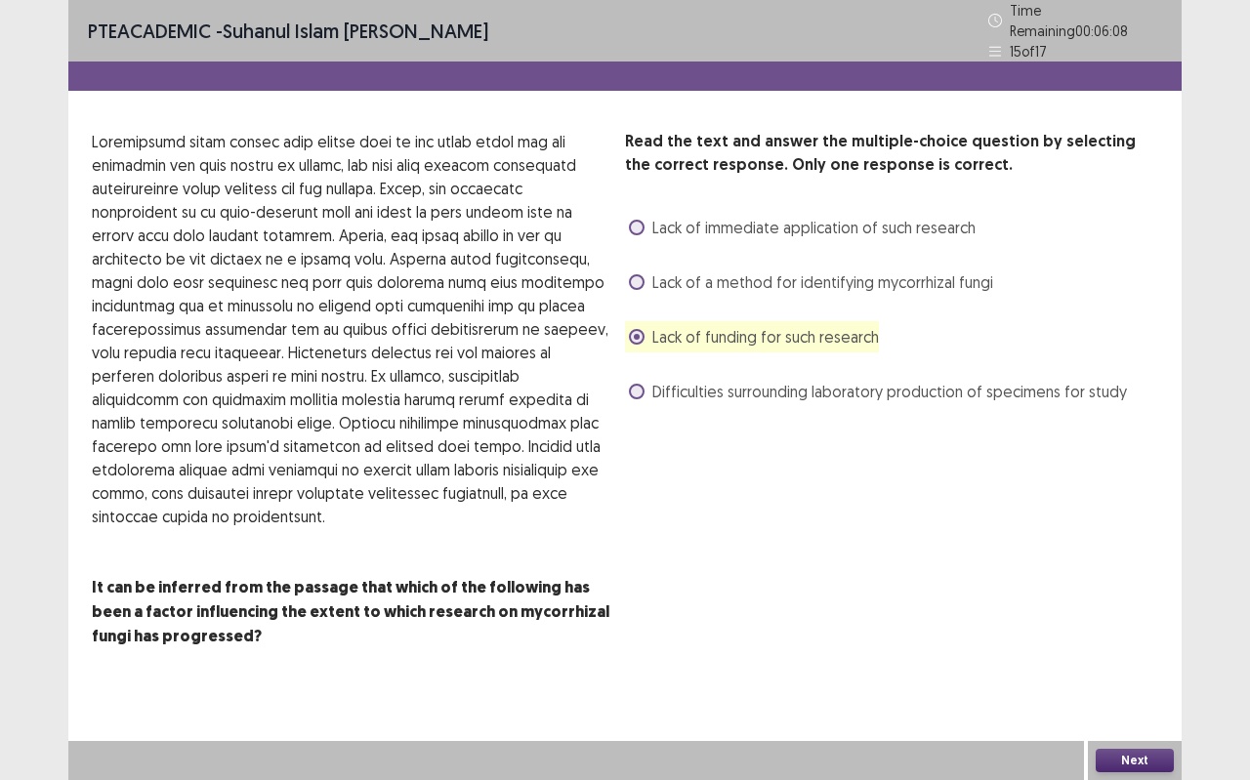
click at [859, 273] on span "Lack of a method for identifying mycorrhizal fungi" at bounding box center [822, 281] width 341 height 23
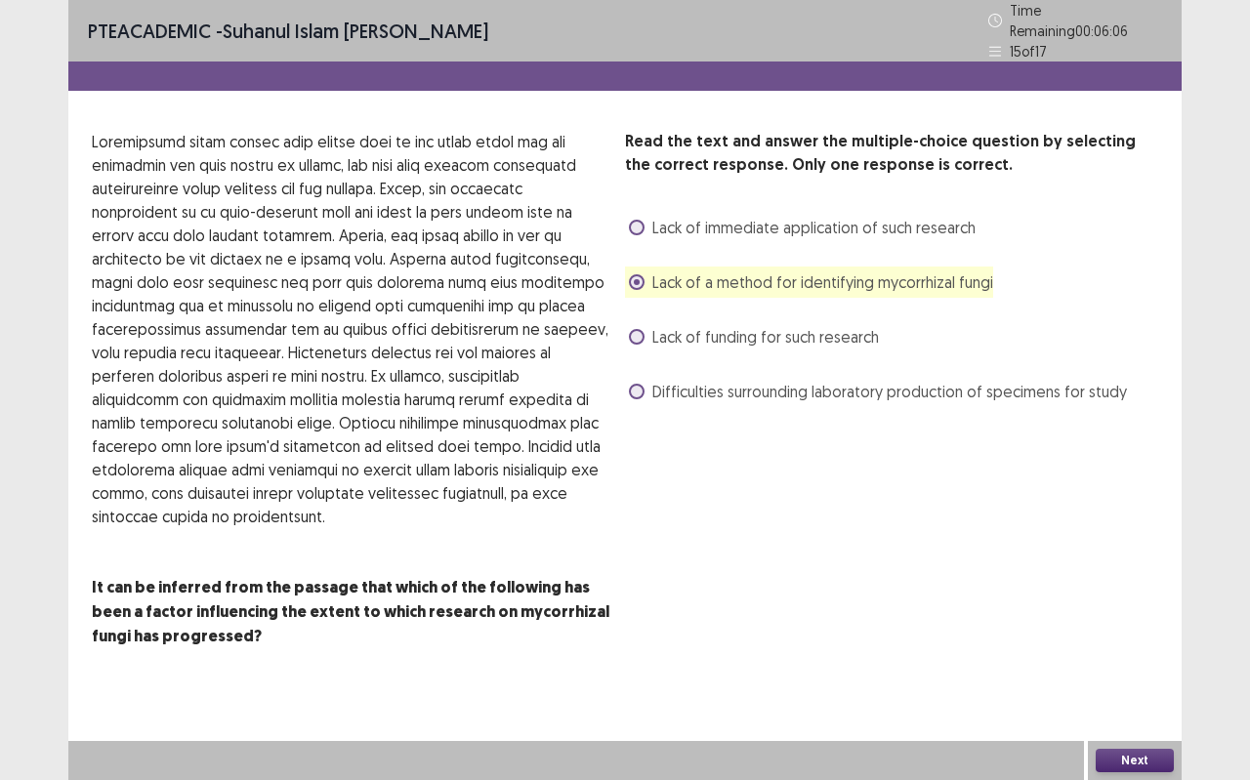
click at [1165, 693] on button "Next" at bounding box center [1134, 760] width 78 height 23
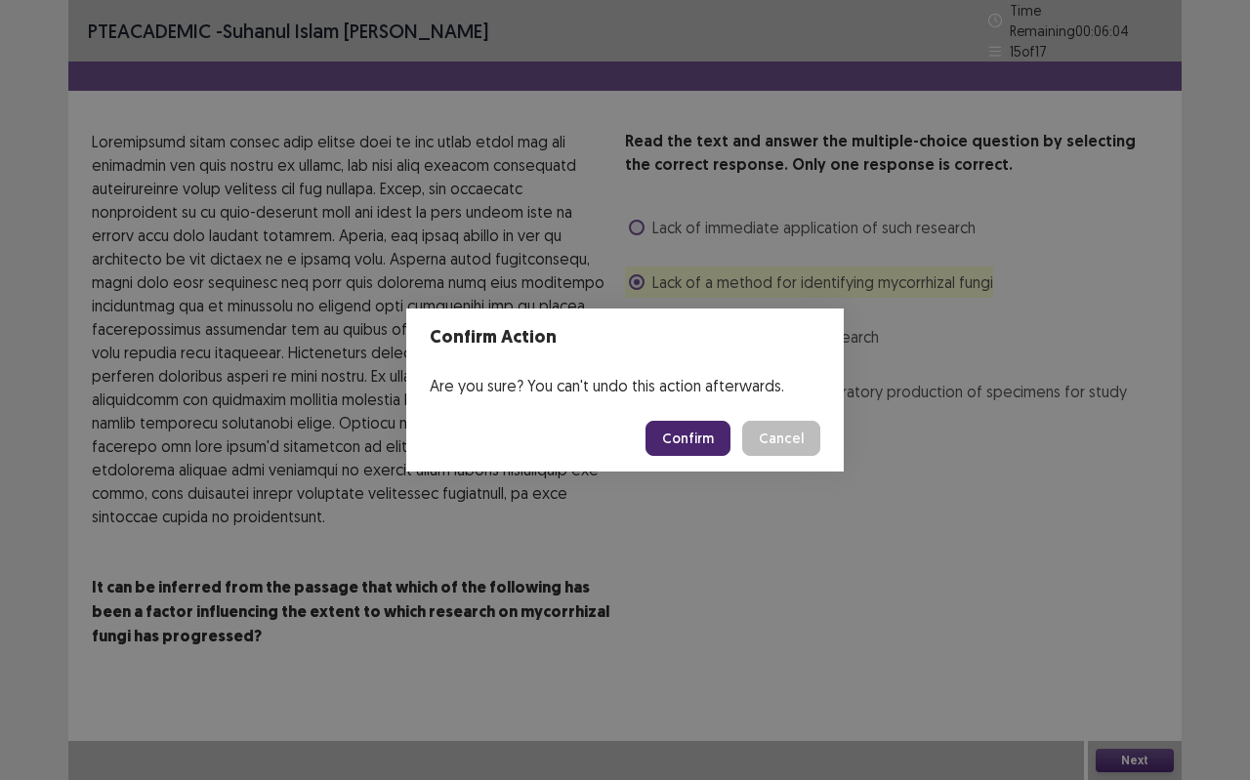
click at [699, 439] on button "Confirm" at bounding box center [687, 438] width 85 height 35
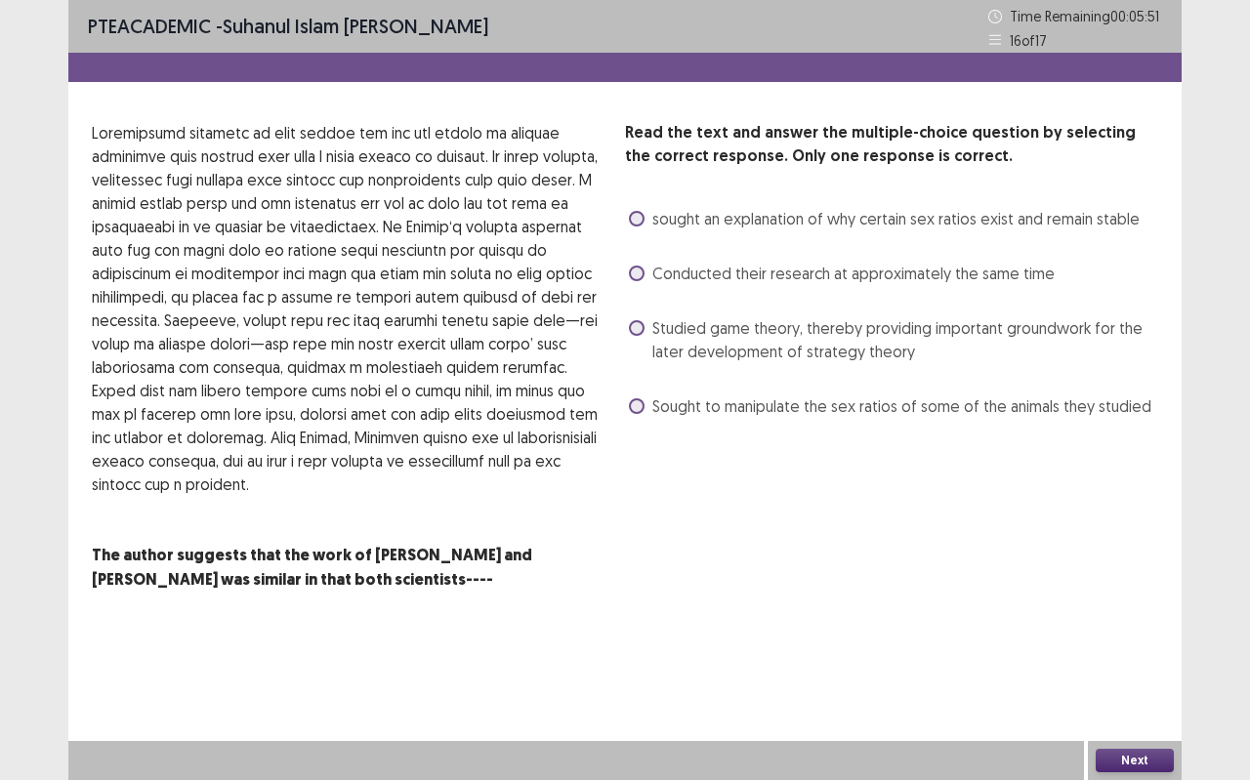
click at [775, 342] on span "Studied game theory, thereby providing important groundwork for the later devel…" at bounding box center [905, 339] width 506 height 47
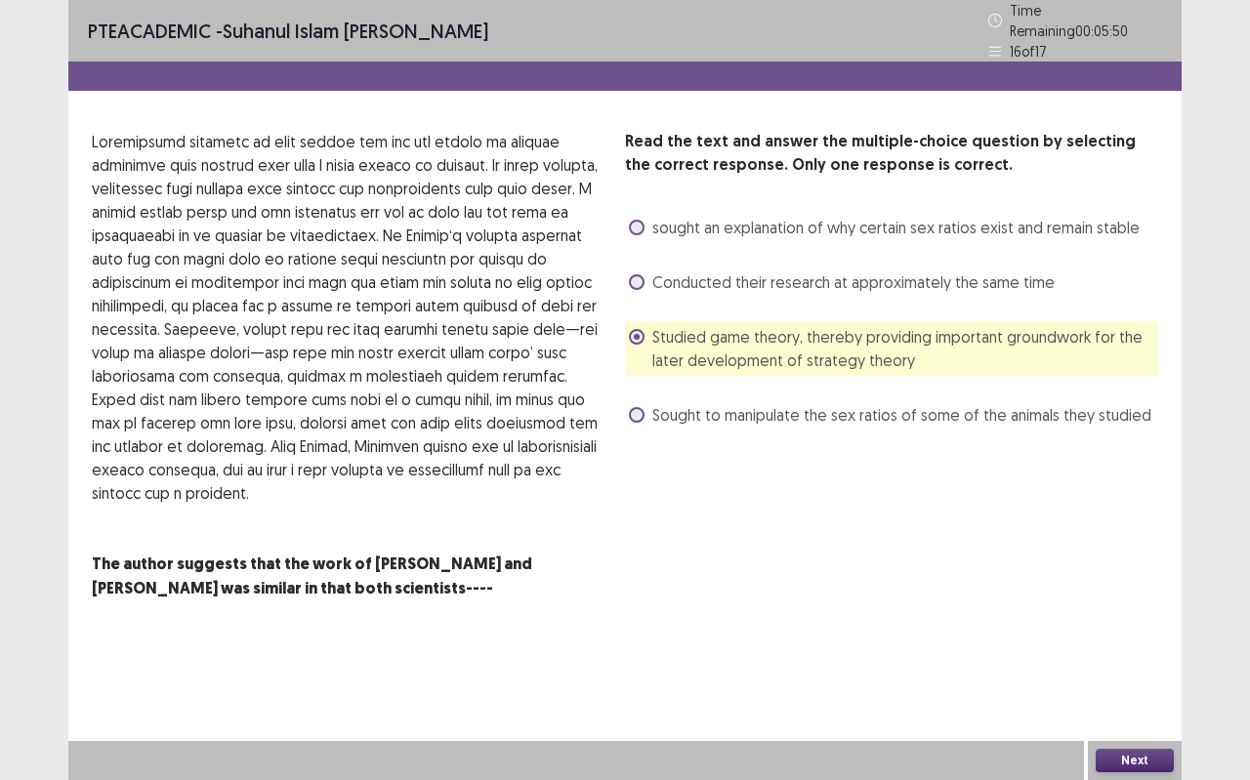
click at [1128, 693] on button "Next" at bounding box center [1134, 760] width 78 height 23
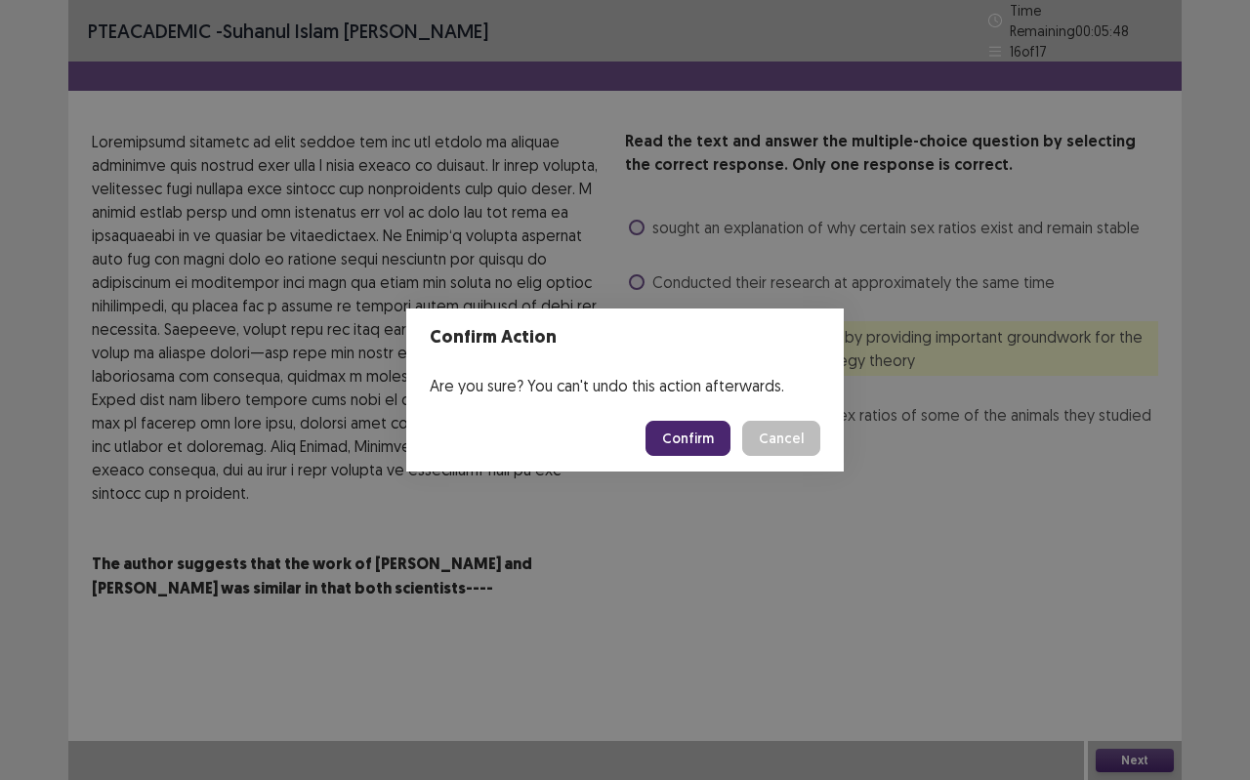
click at [717, 435] on button "Confirm" at bounding box center [687, 438] width 85 height 35
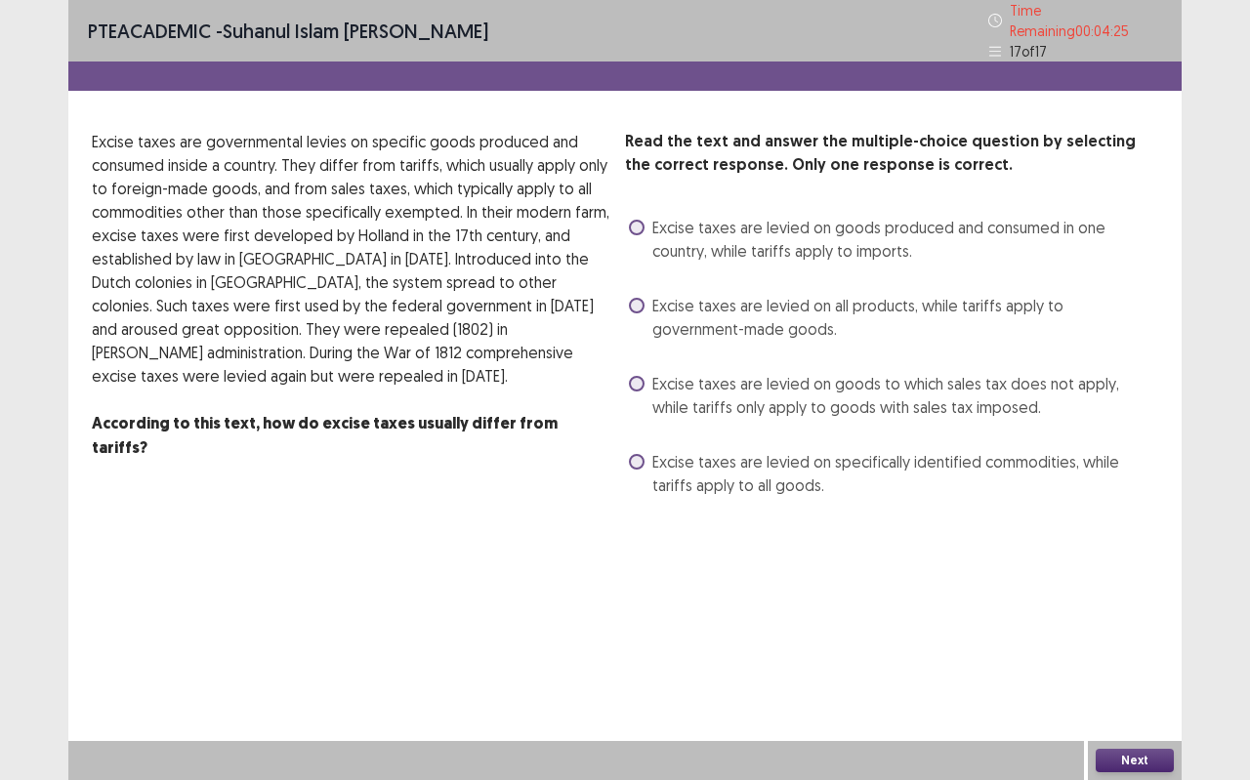
click at [764, 382] on span "Excise taxes are levied on goods to which sales tax does not apply, while tarif…" at bounding box center [905, 395] width 506 height 47
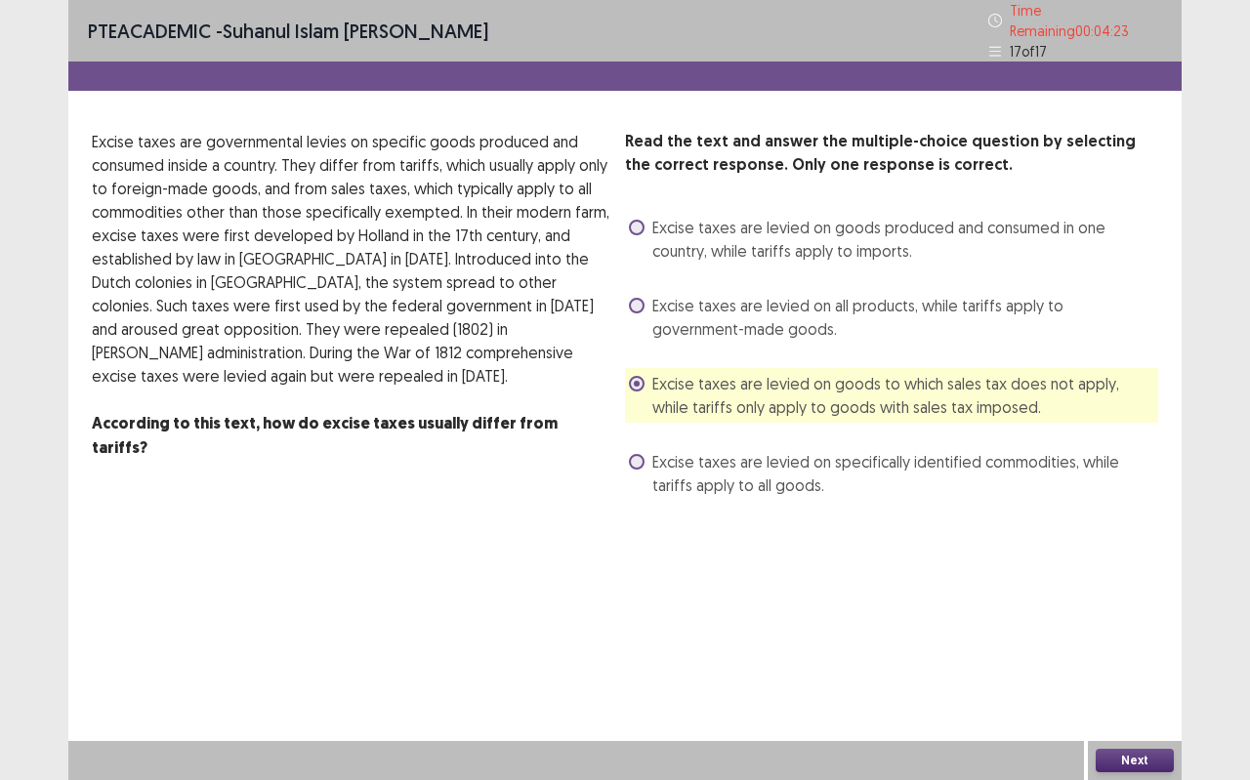
click at [1136, 693] on button "Next" at bounding box center [1134, 760] width 78 height 23
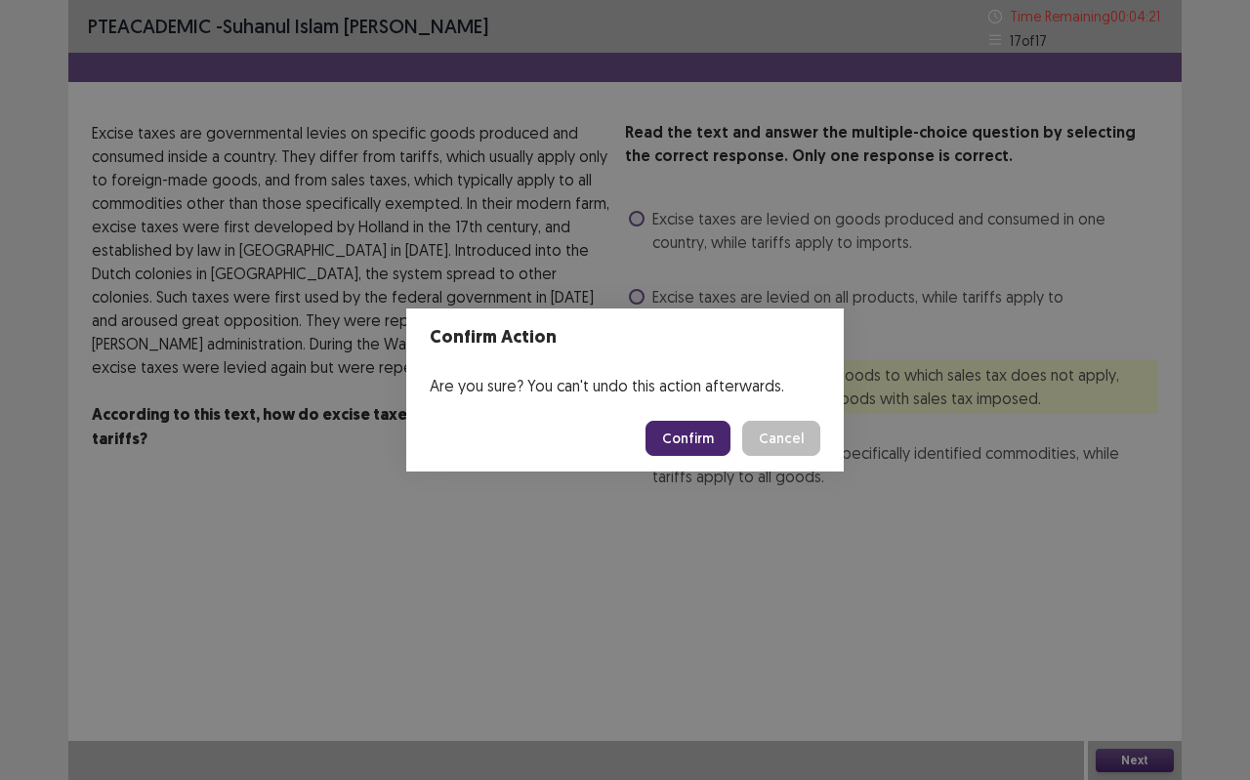
click at [704, 443] on button "Confirm" at bounding box center [687, 438] width 85 height 35
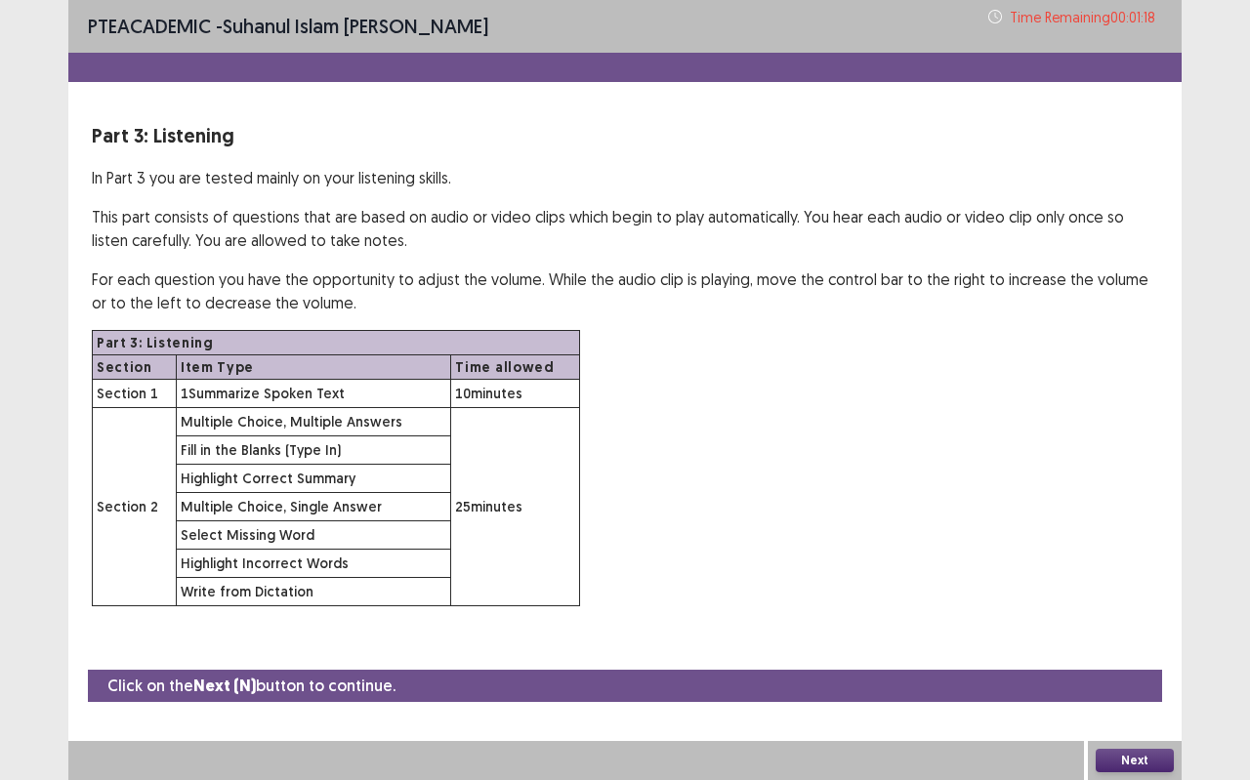
click at [1152, 693] on button "Next" at bounding box center [1134, 760] width 78 height 23
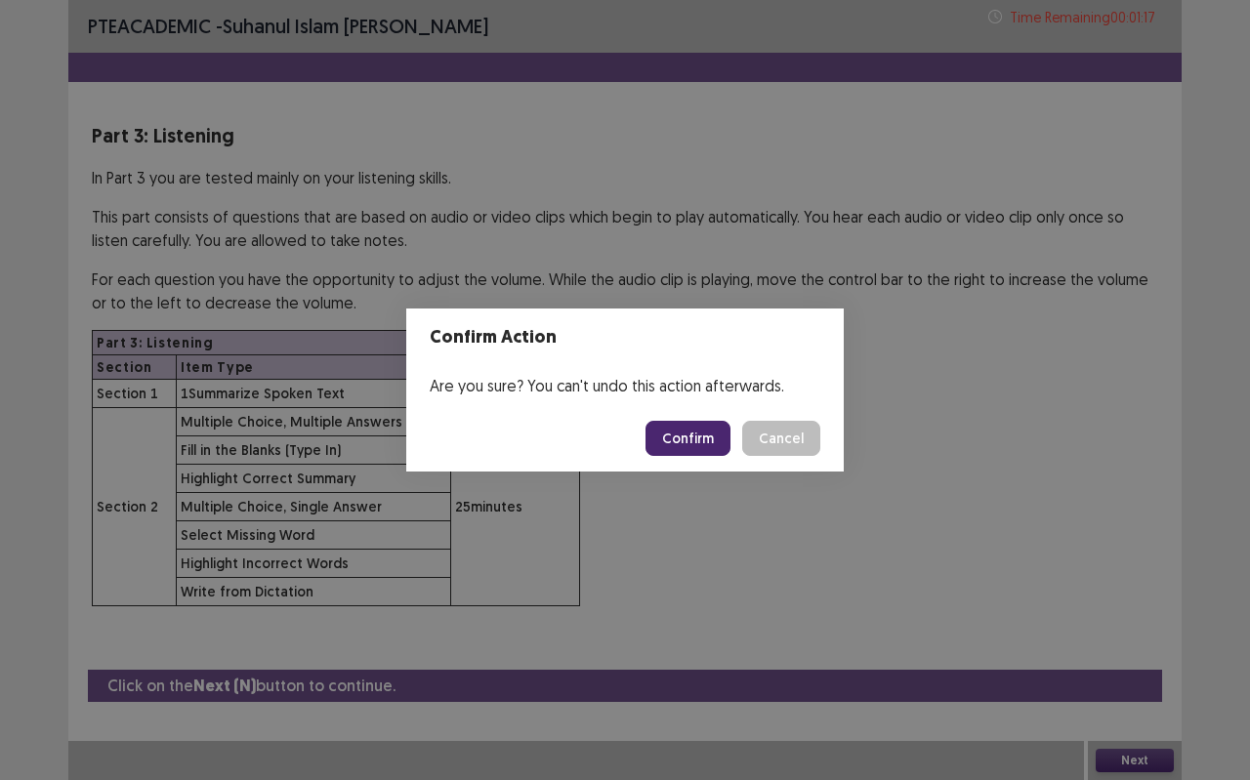
click at [703, 432] on button "Confirm" at bounding box center [687, 438] width 85 height 35
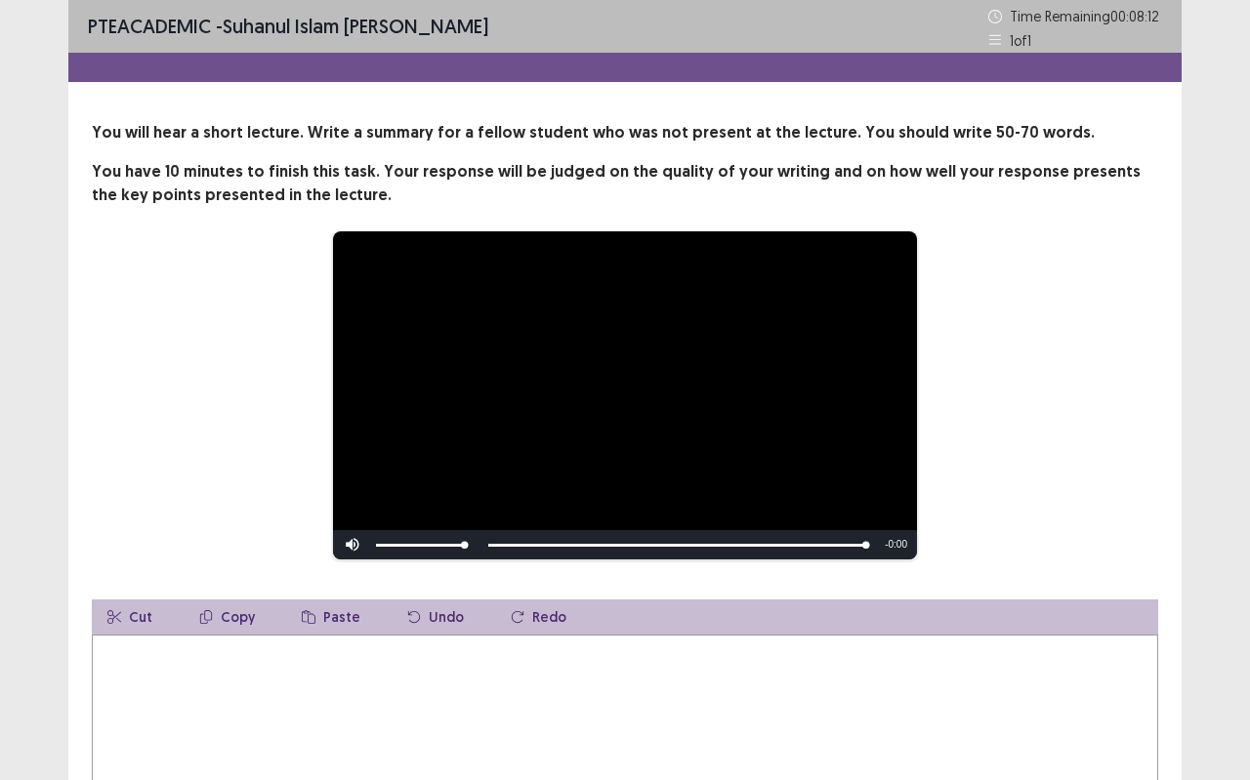
click at [1176, 398] on div "**********" at bounding box center [624, 502] width 1113 height 763
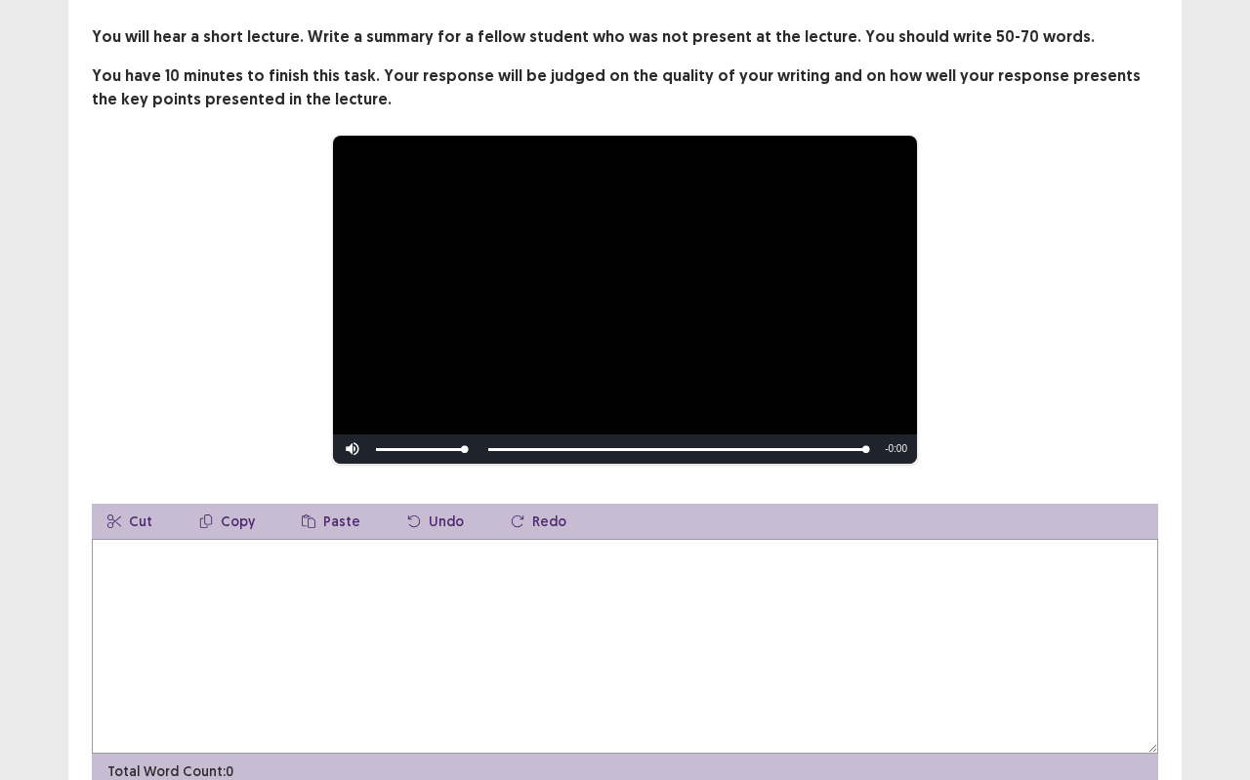
scroll to position [190, 0]
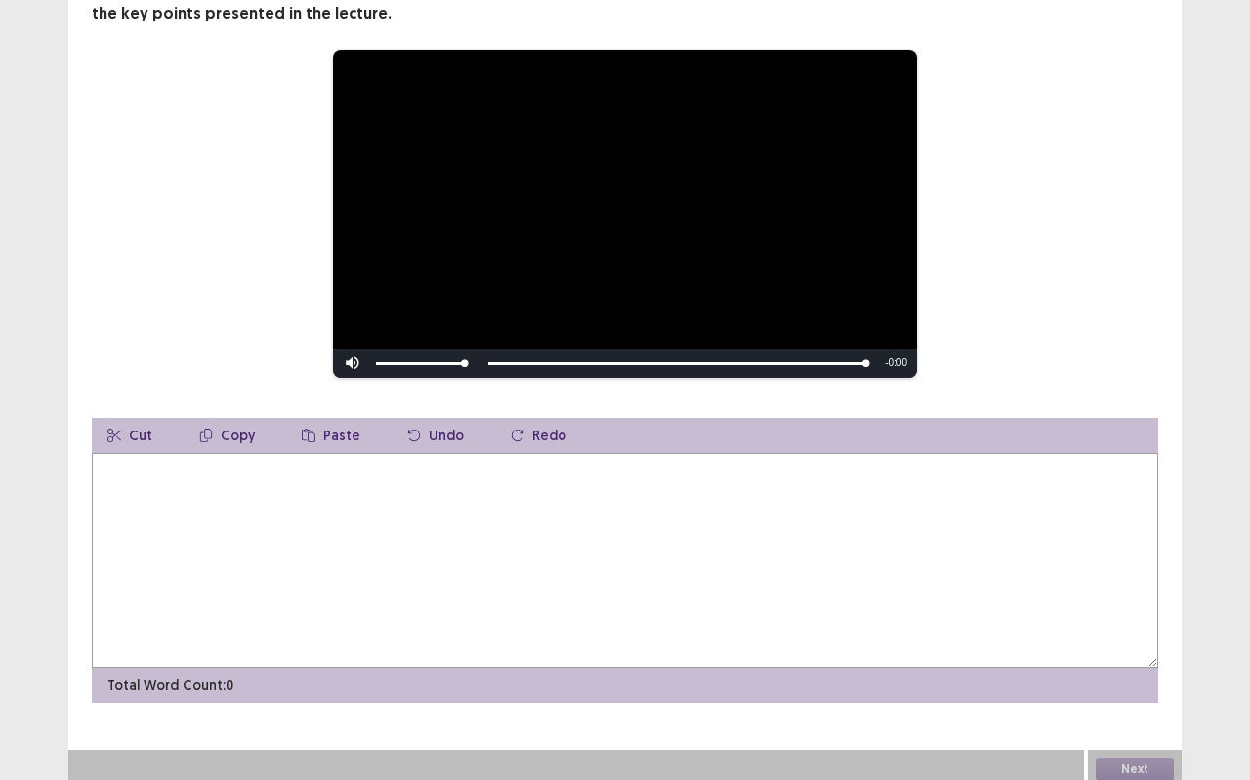
drag, startPoint x: 108, startPoint y: 465, endPoint x: 411, endPoint y: 373, distance: 316.2
click at [113, 465] on textarea at bounding box center [625, 560] width 1066 height 215
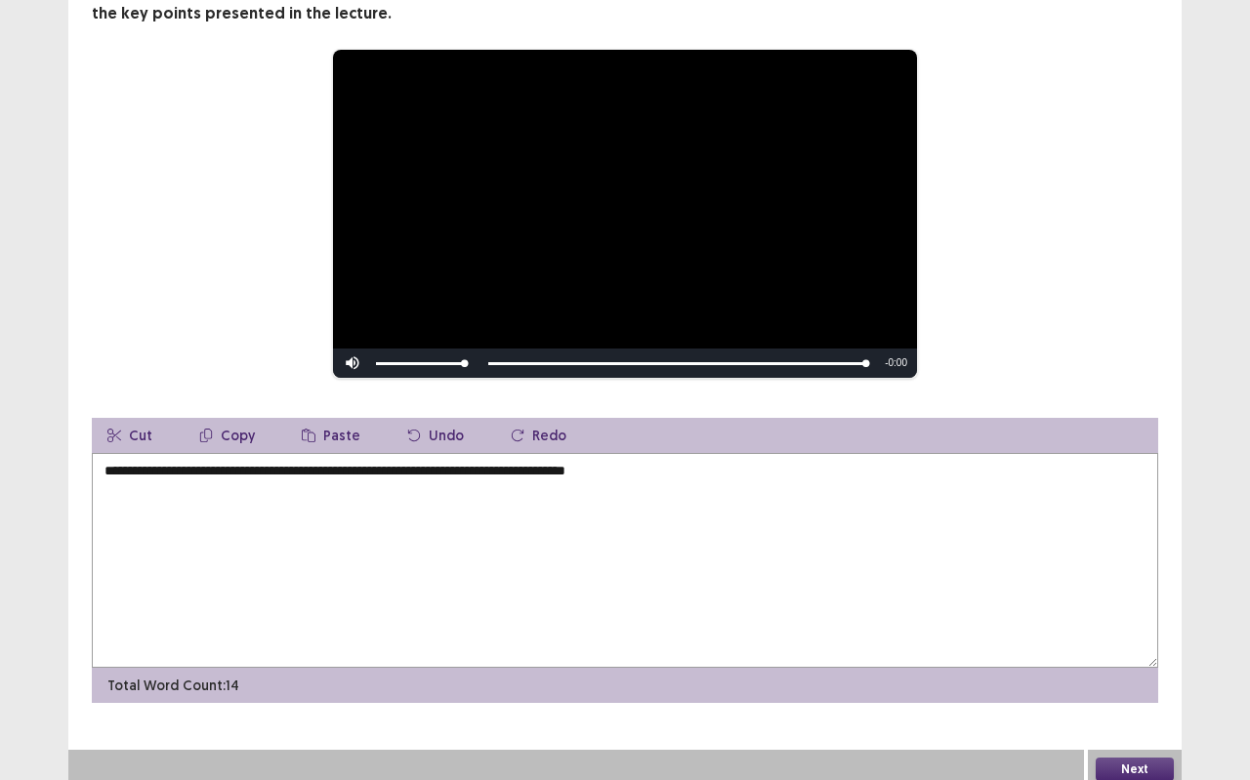
click at [600, 466] on textarea "**********" at bounding box center [625, 560] width 1066 height 215
click at [616, 462] on textarea "**********" at bounding box center [625, 560] width 1066 height 215
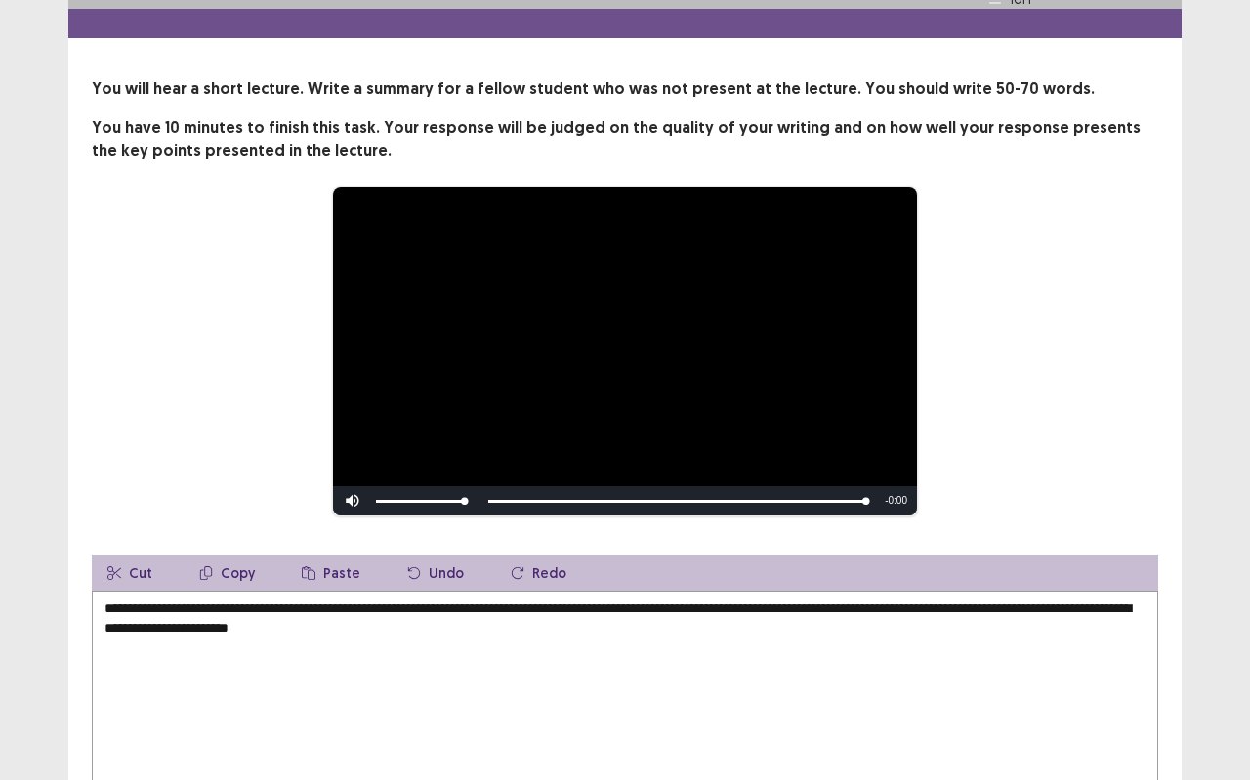
scroll to position [78, 0]
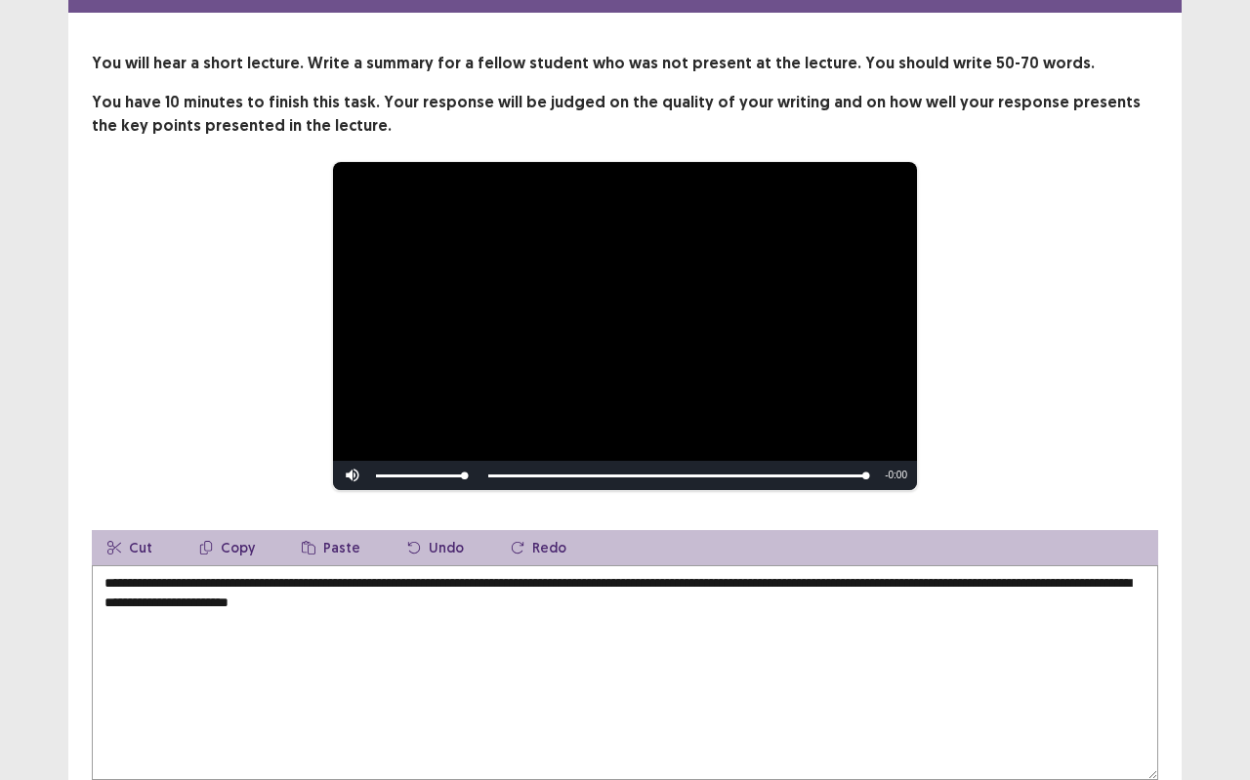
click at [975, 574] on textarea "**********" at bounding box center [625, 672] width 1066 height 215
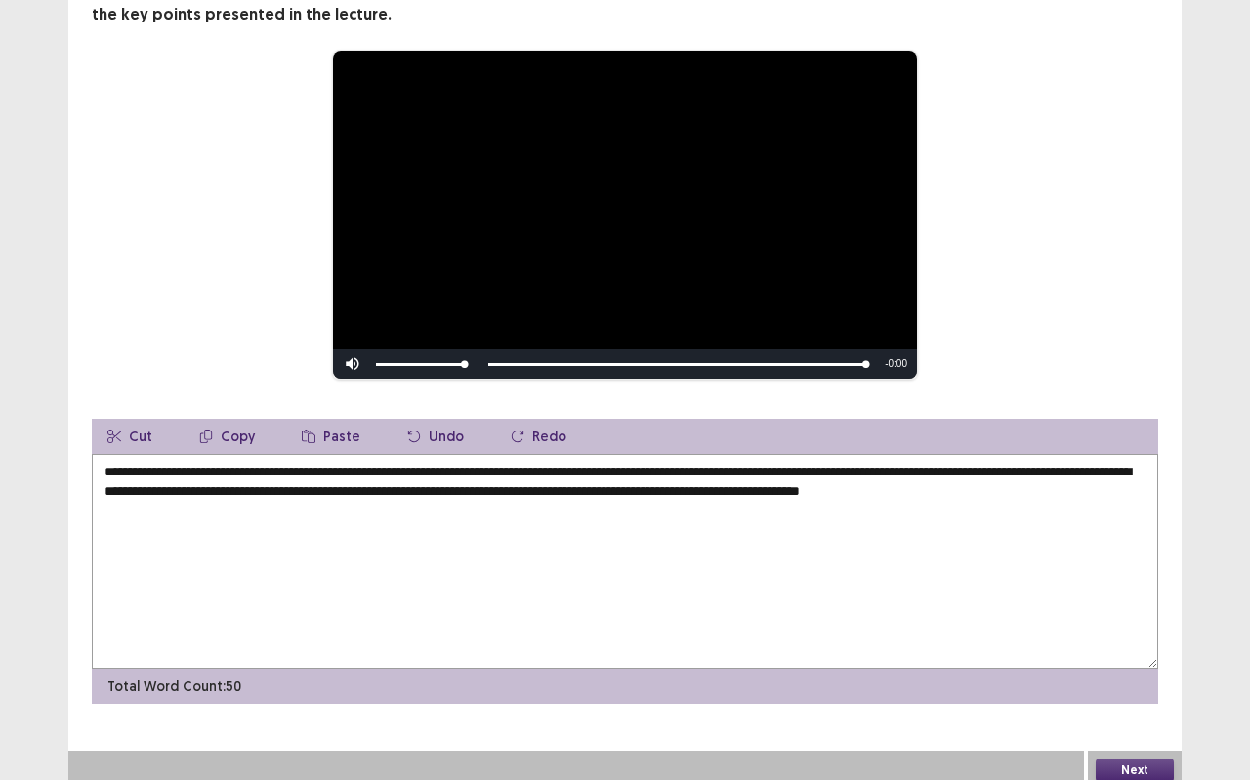
scroll to position [190, 0]
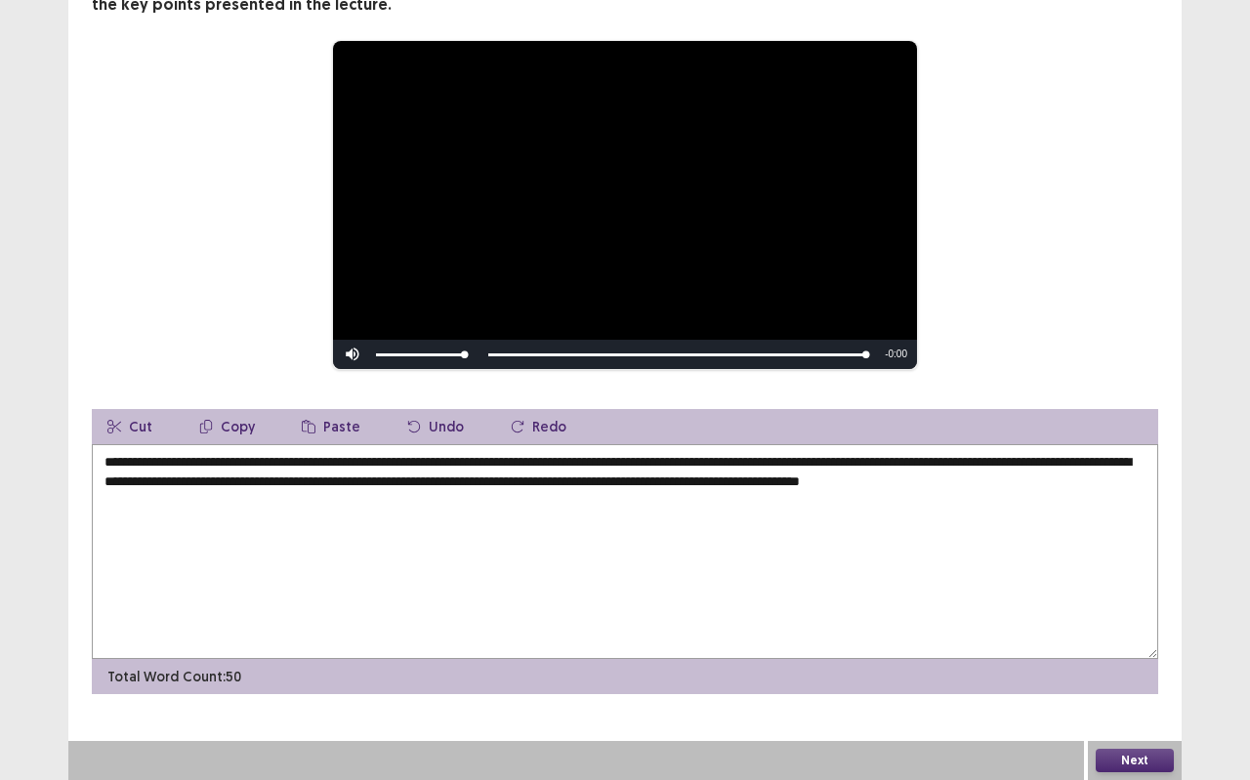
type textarea "**********"
click at [1129, 693] on button "Next" at bounding box center [1134, 760] width 78 height 23
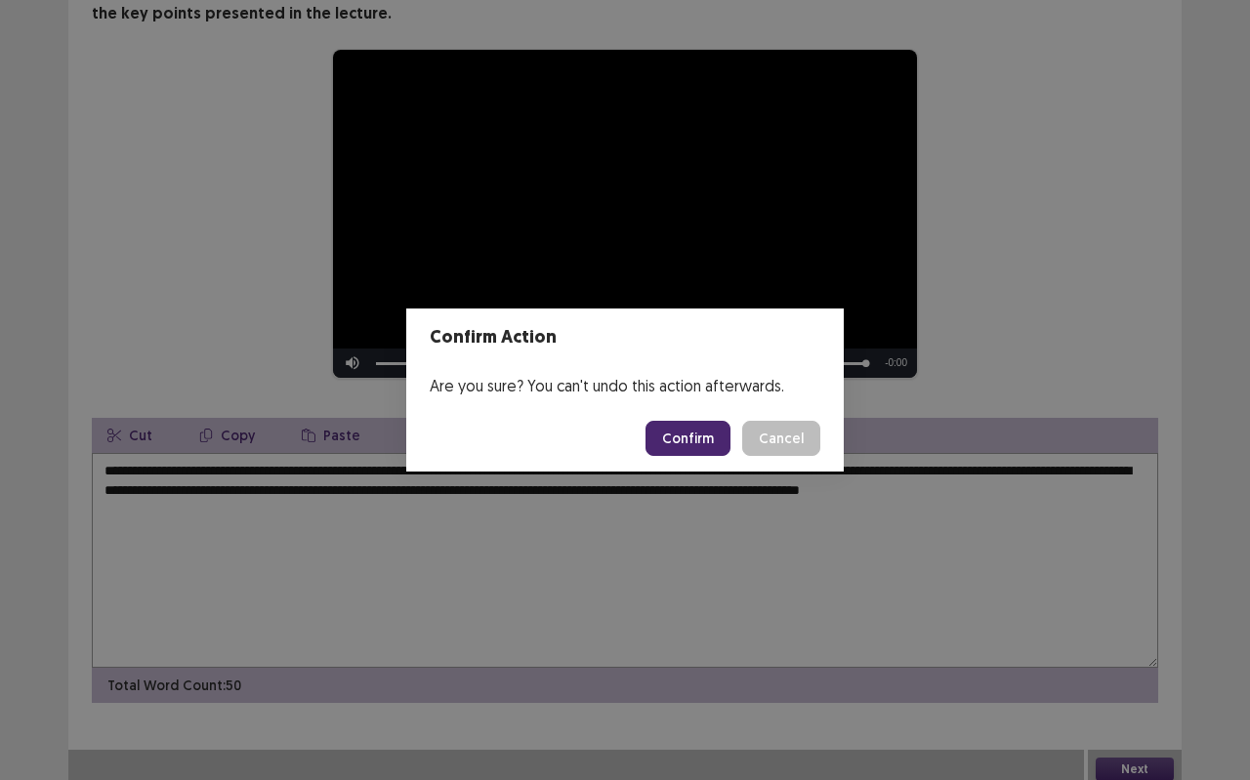
click at [684, 427] on button "Confirm" at bounding box center [687, 438] width 85 height 35
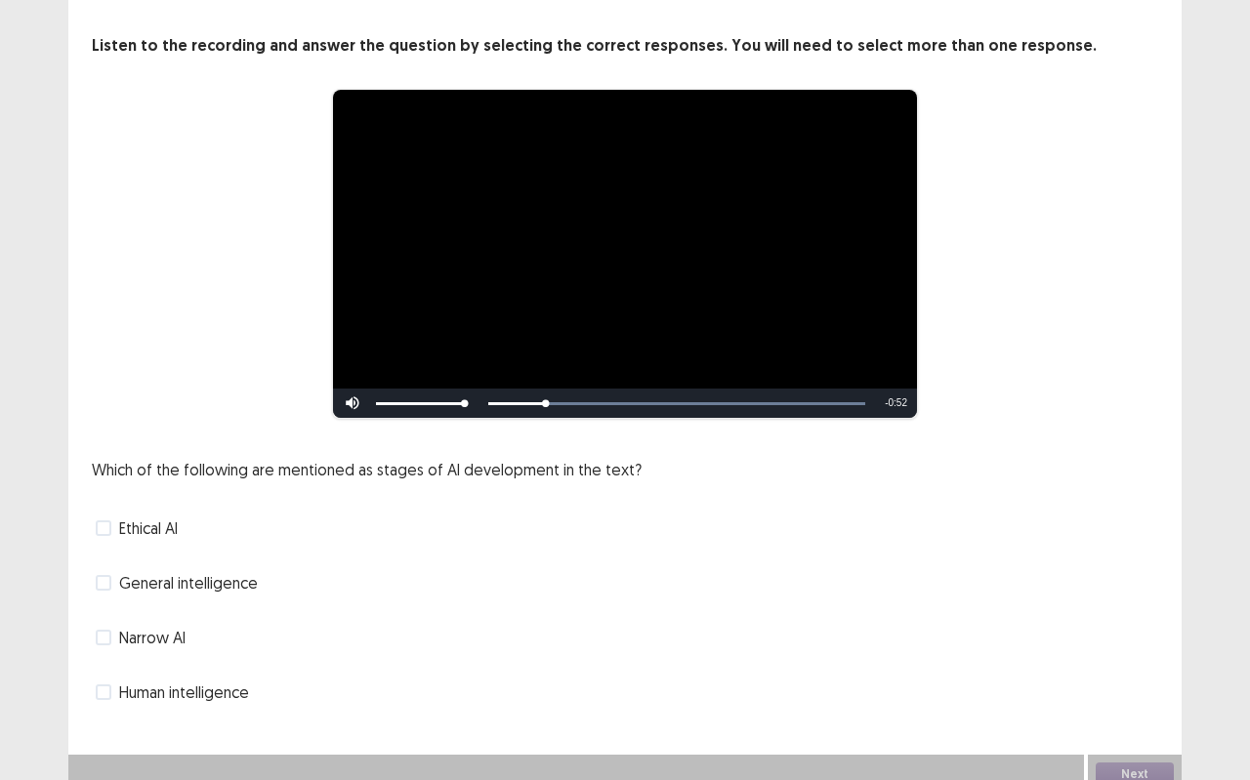
scroll to position [101, 0]
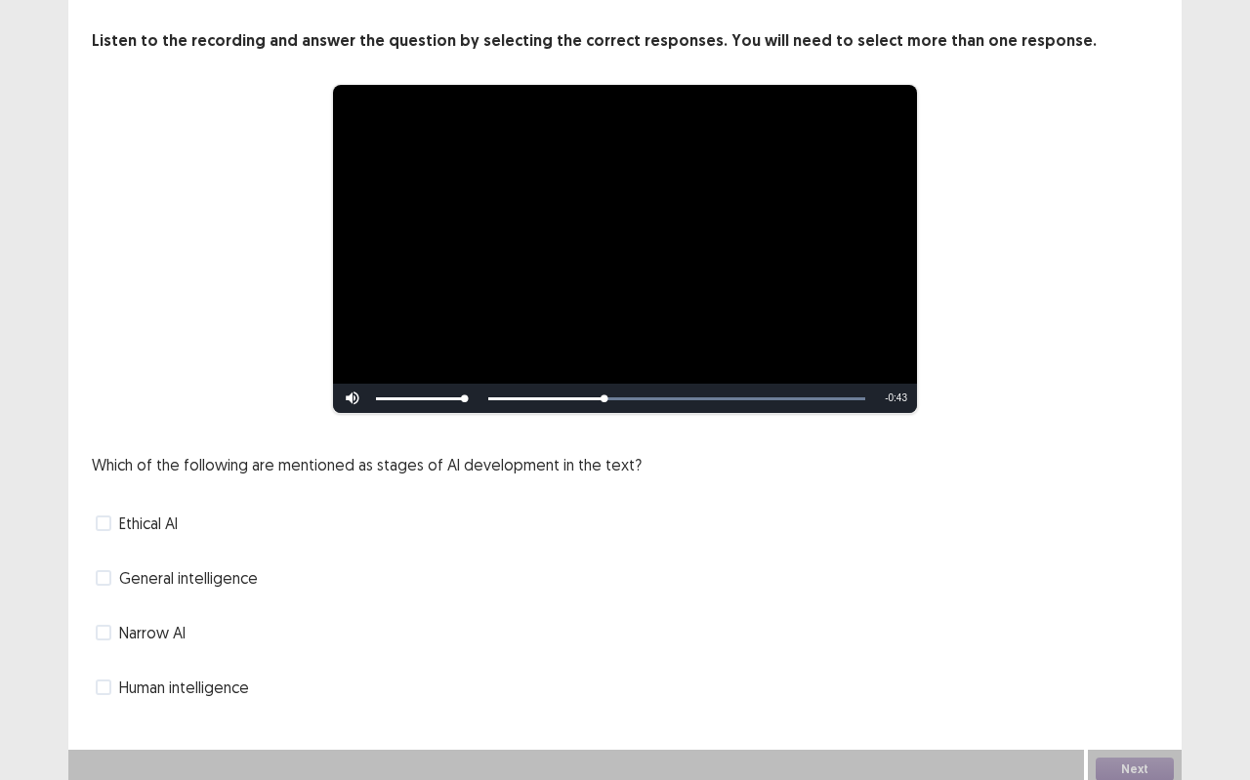
click at [192, 623] on div "Narrow AI" at bounding box center [625, 632] width 1066 height 31
click at [101, 627] on span at bounding box center [104, 633] width 16 height 16
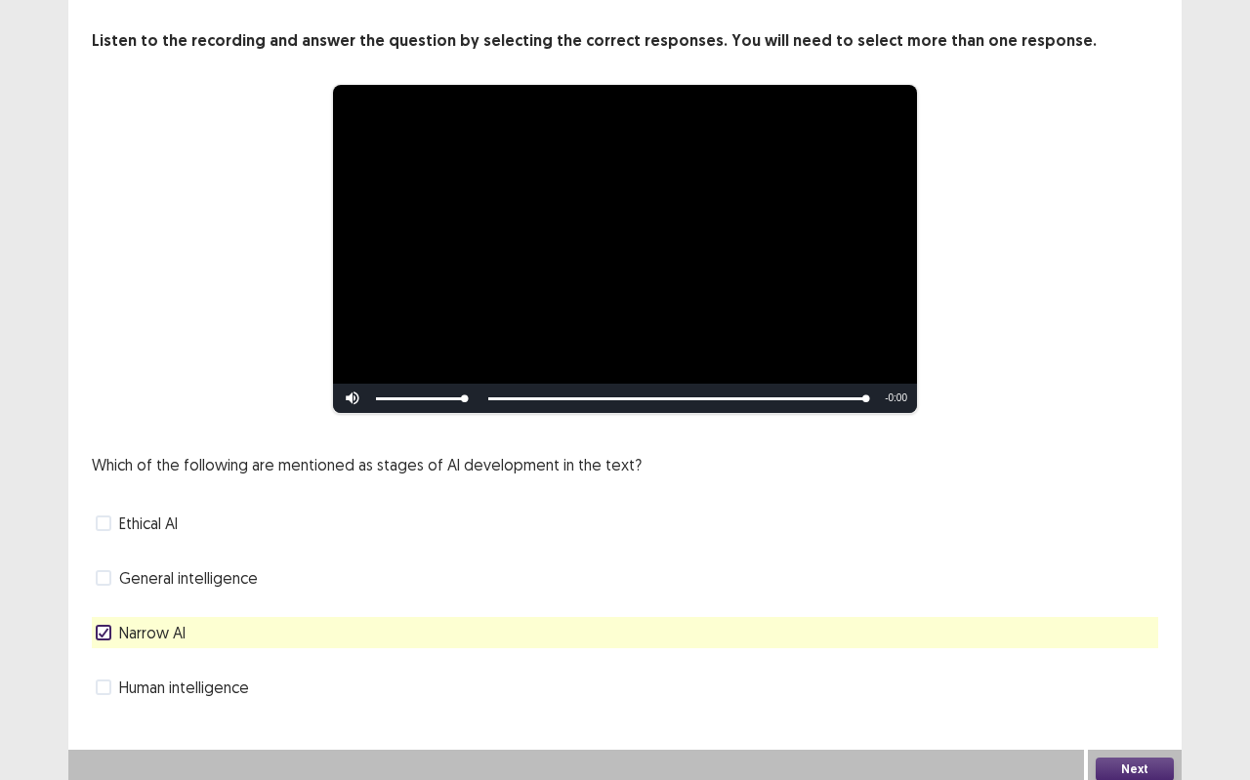
click at [201, 576] on span "General intelligence" at bounding box center [188, 577] width 139 height 23
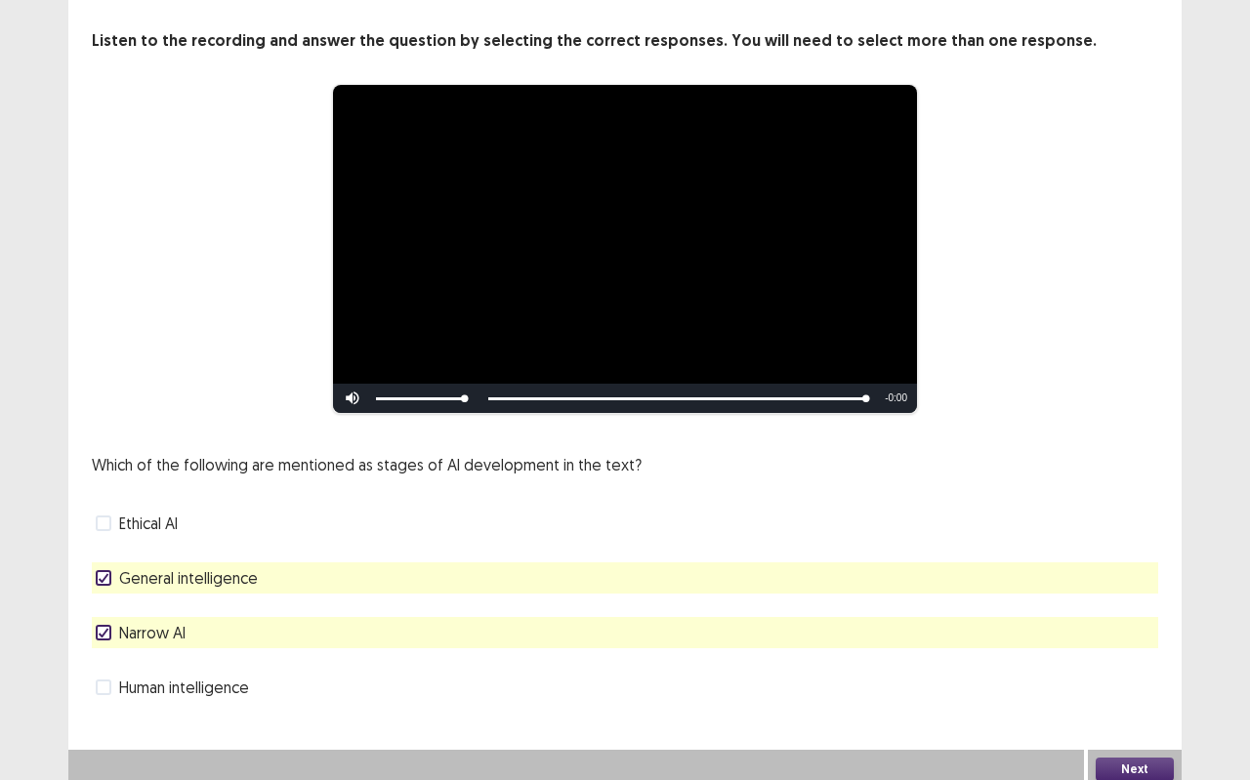
click at [1122, 693] on button "Next" at bounding box center [1134, 769] width 78 height 23
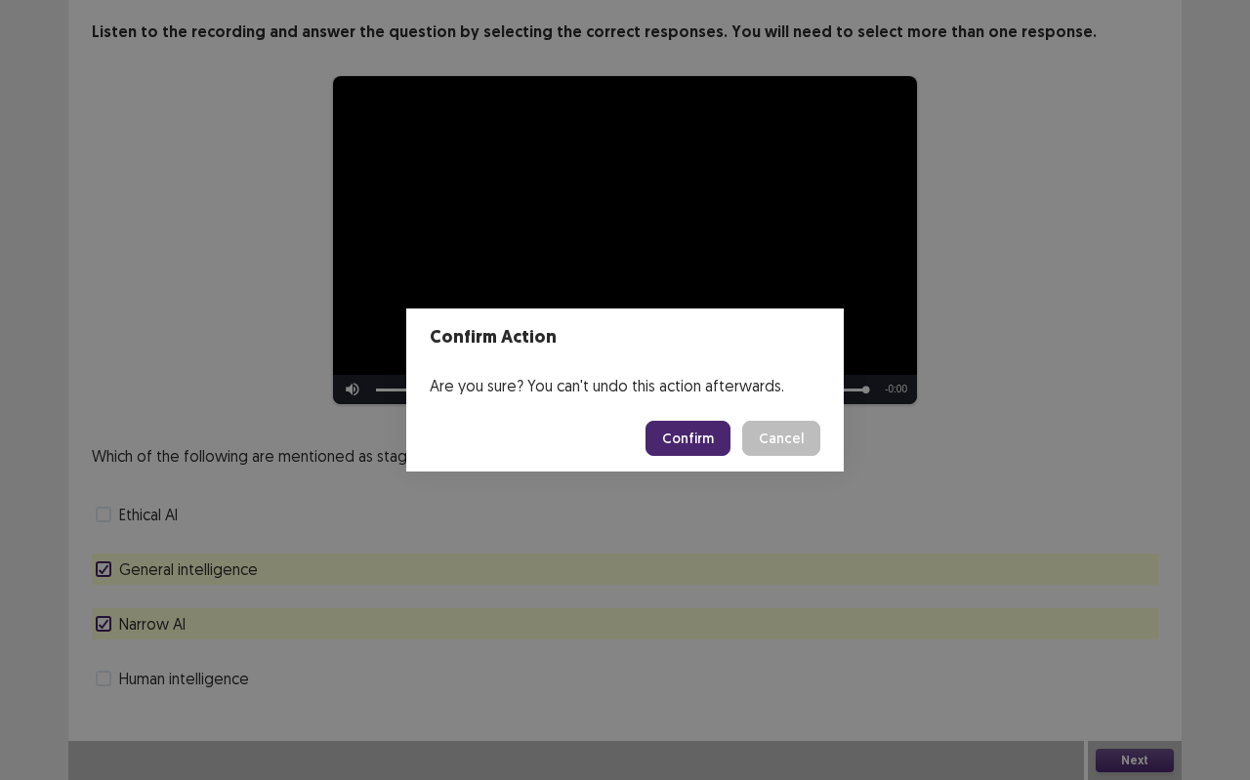
click at [713, 446] on button "Confirm" at bounding box center [687, 438] width 85 height 35
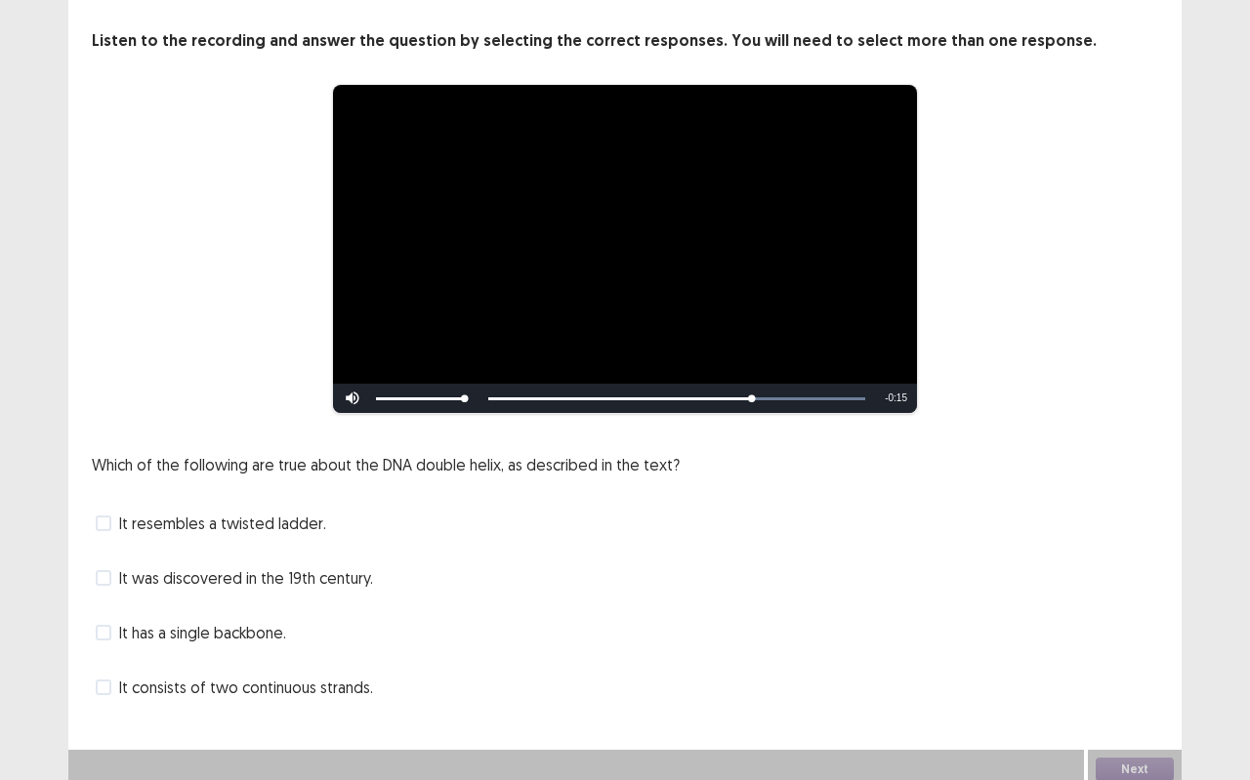
click at [249, 512] on span "It resembles a twisted ladder." at bounding box center [222, 523] width 207 height 23
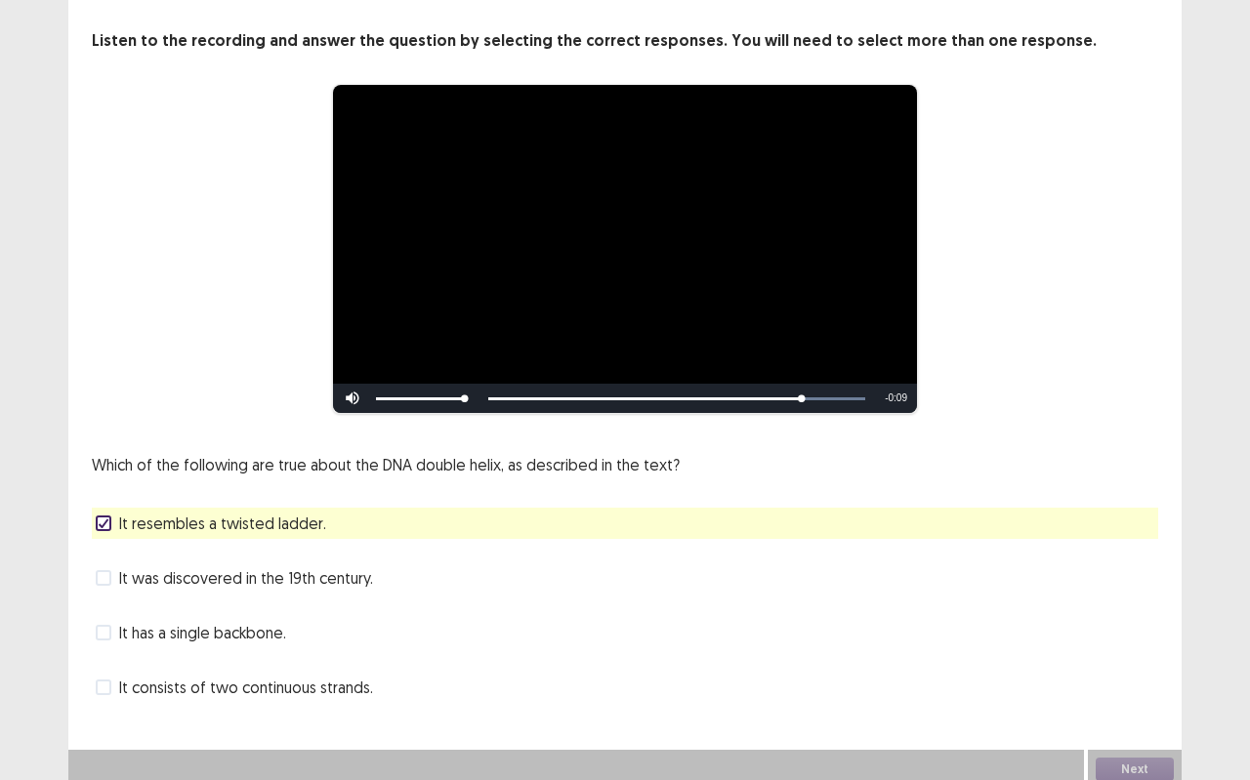
click at [230, 676] on span "It consists of two continuous strands." at bounding box center [246, 687] width 254 height 23
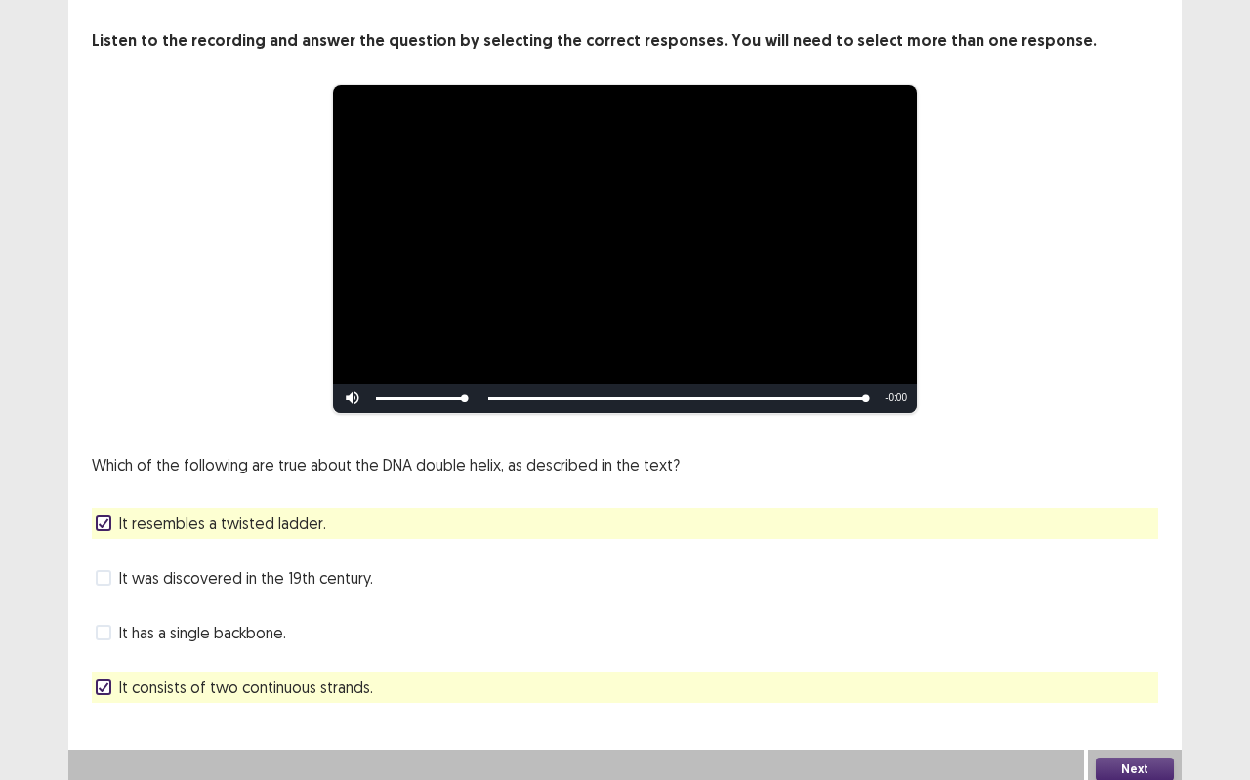
click at [1134, 693] on button "Next" at bounding box center [1134, 769] width 78 height 23
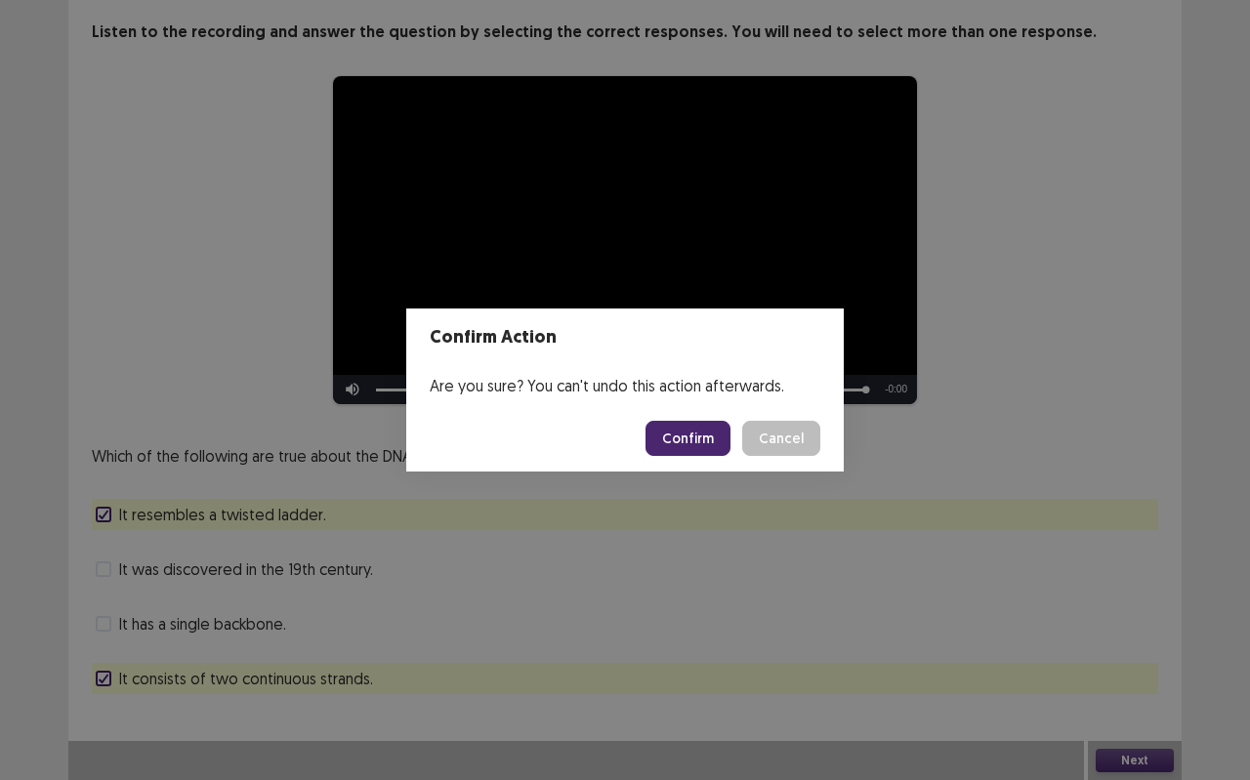
click at [702, 446] on button "Confirm" at bounding box center [687, 438] width 85 height 35
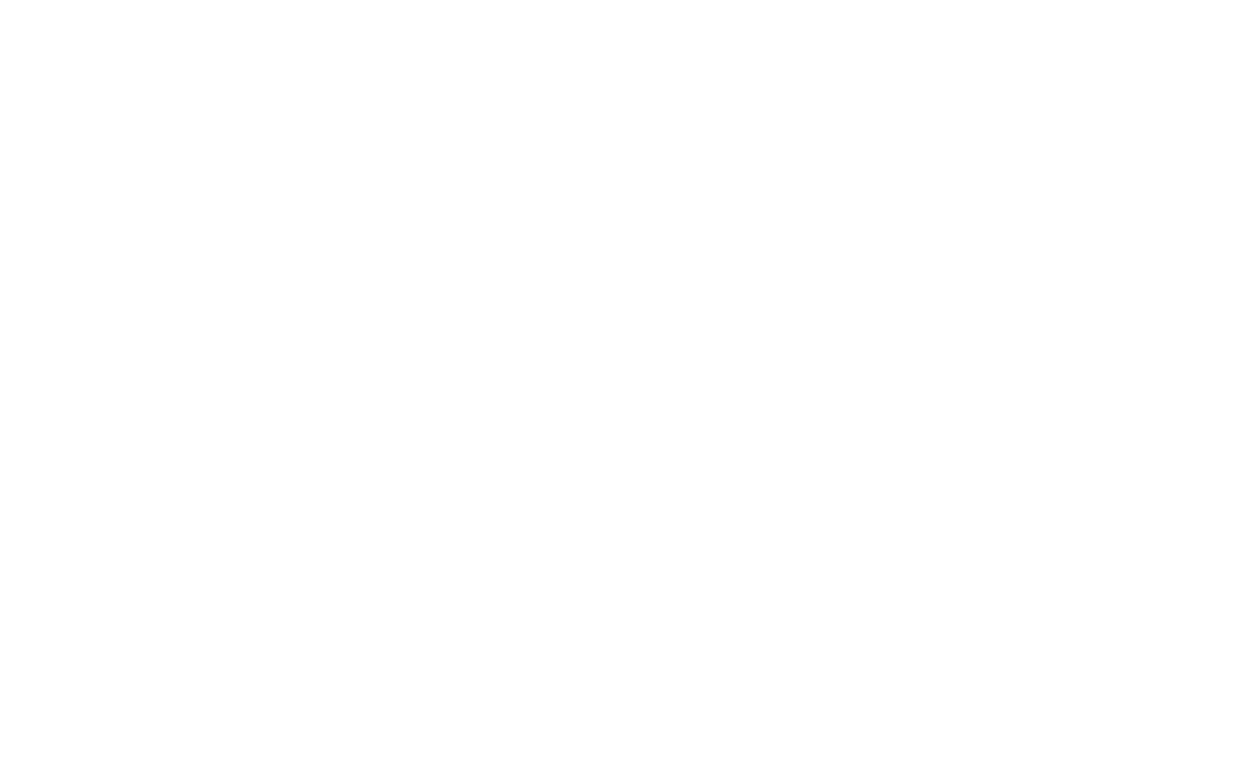
scroll to position [0, 0]
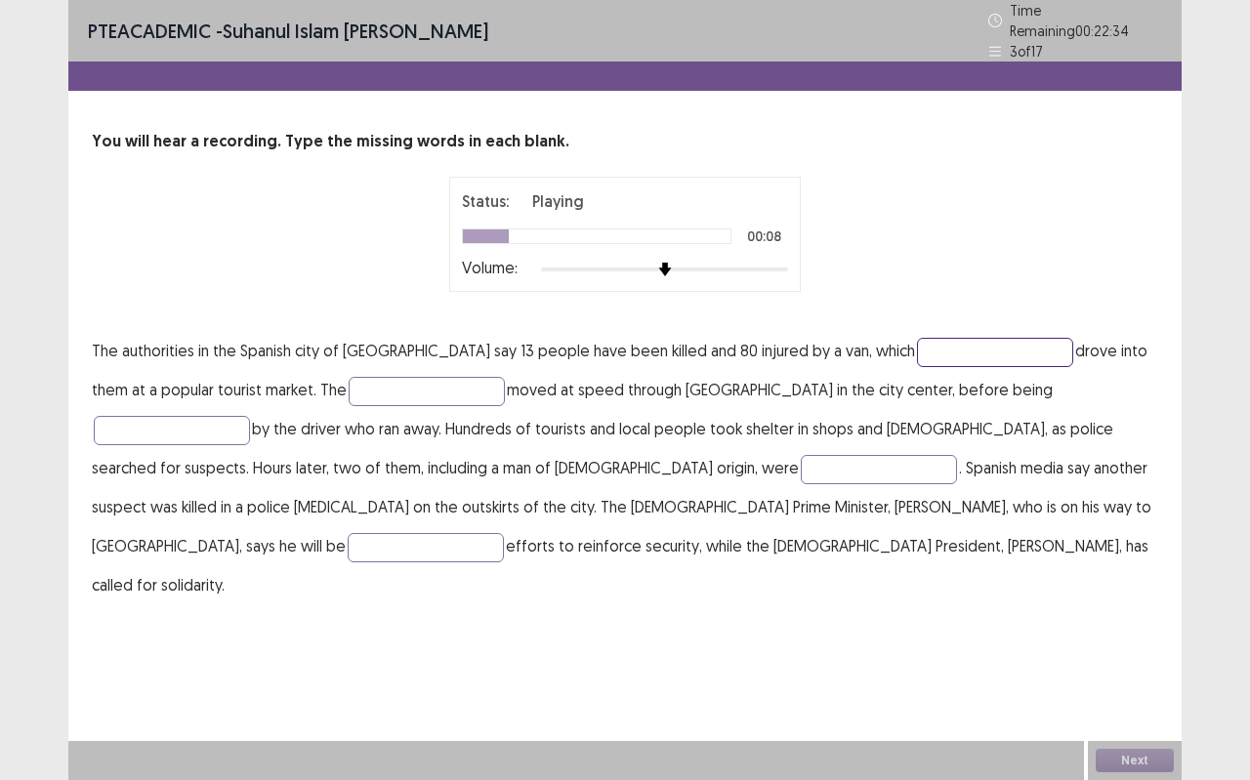
click at [917, 351] on input "text" at bounding box center [995, 352] width 156 height 29
type input "*********"
click at [432, 389] on input "text" at bounding box center [426, 391] width 156 height 29
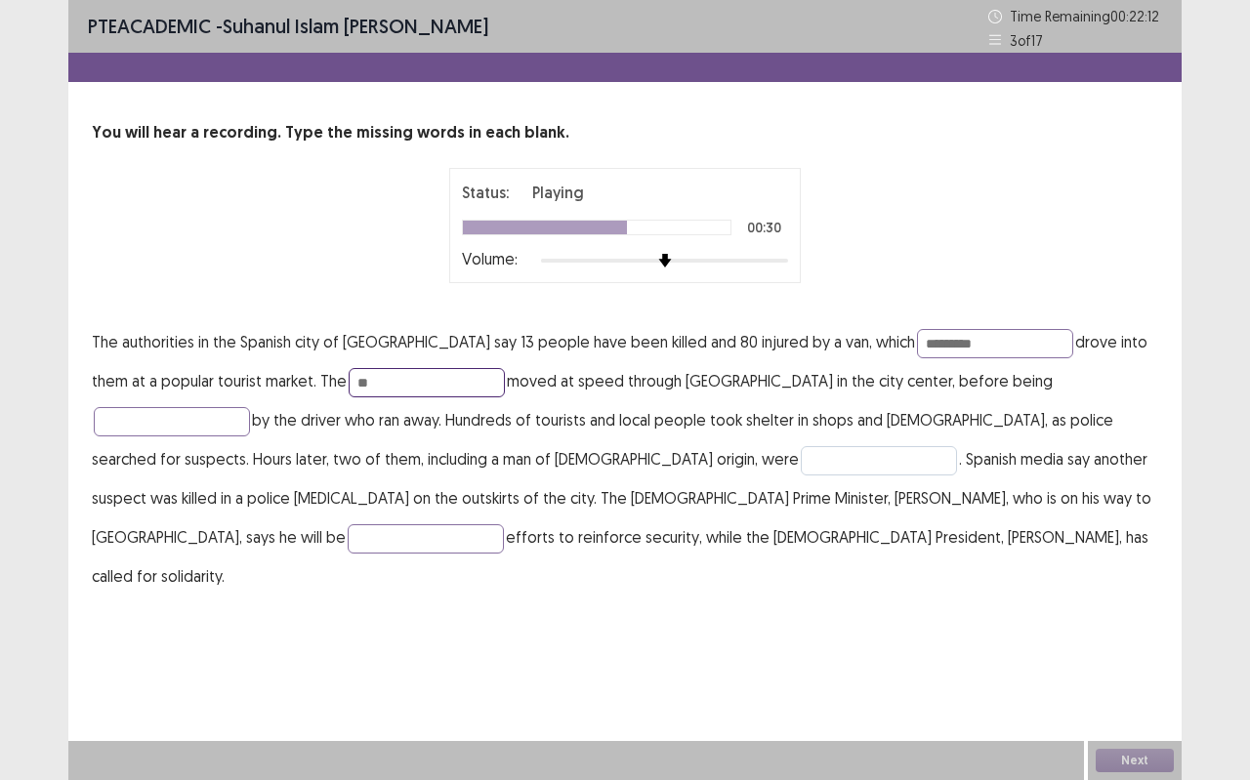
type input "**"
click at [800, 464] on input "text" at bounding box center [878, 460] width 156 height 29
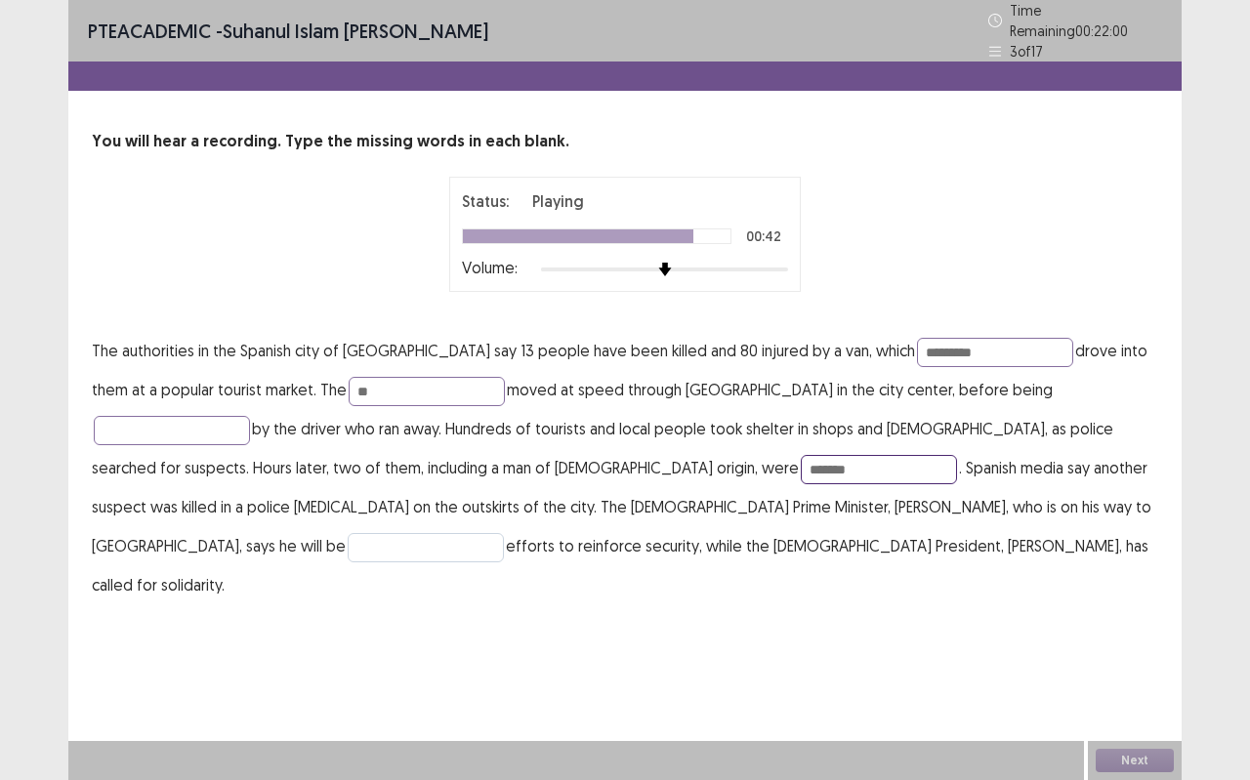
type input "*******"
click at [504, 533] on input "text" at bounding box center [426, 547] width 156 height 29
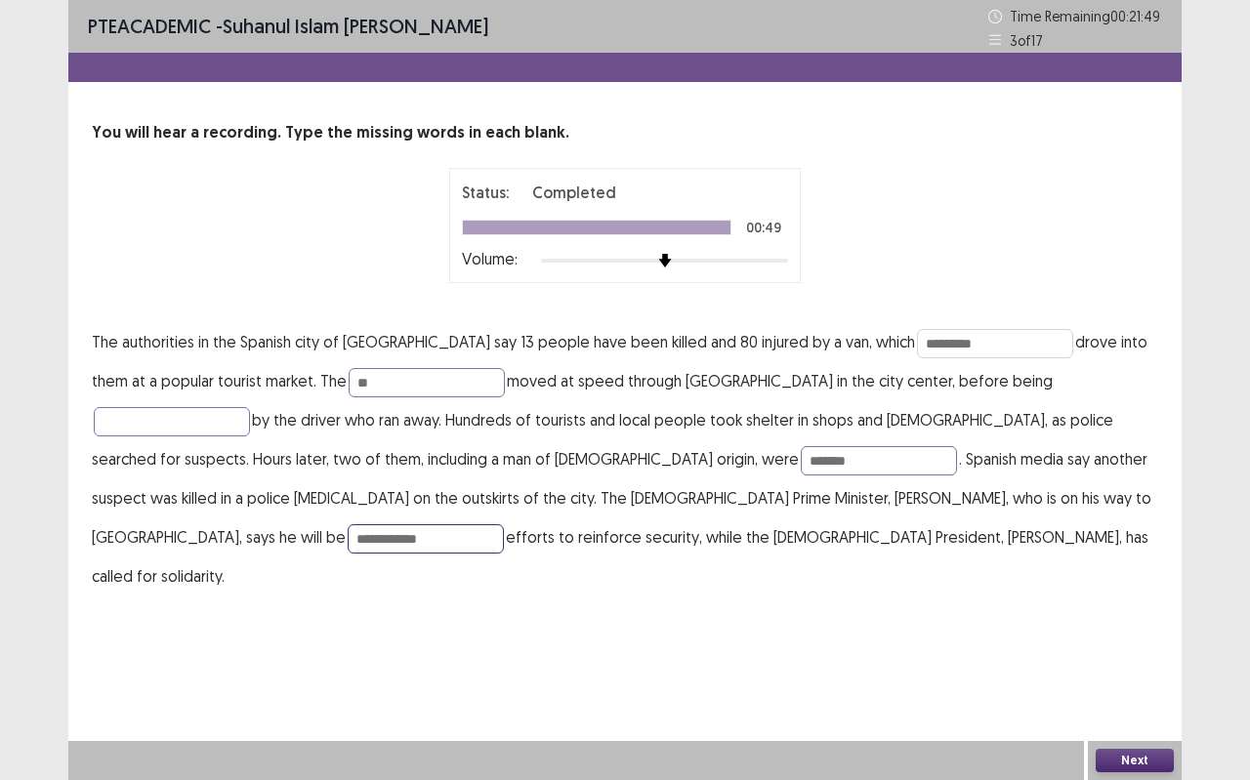
type input "**********"
click at [925, 349] on input "*********" at bounding box center [995, 343] width 156 height 29
type input "**********"
click at [348, 384] on input "**" at bounding box center [426, 382] width 156 height 29
type input "******"
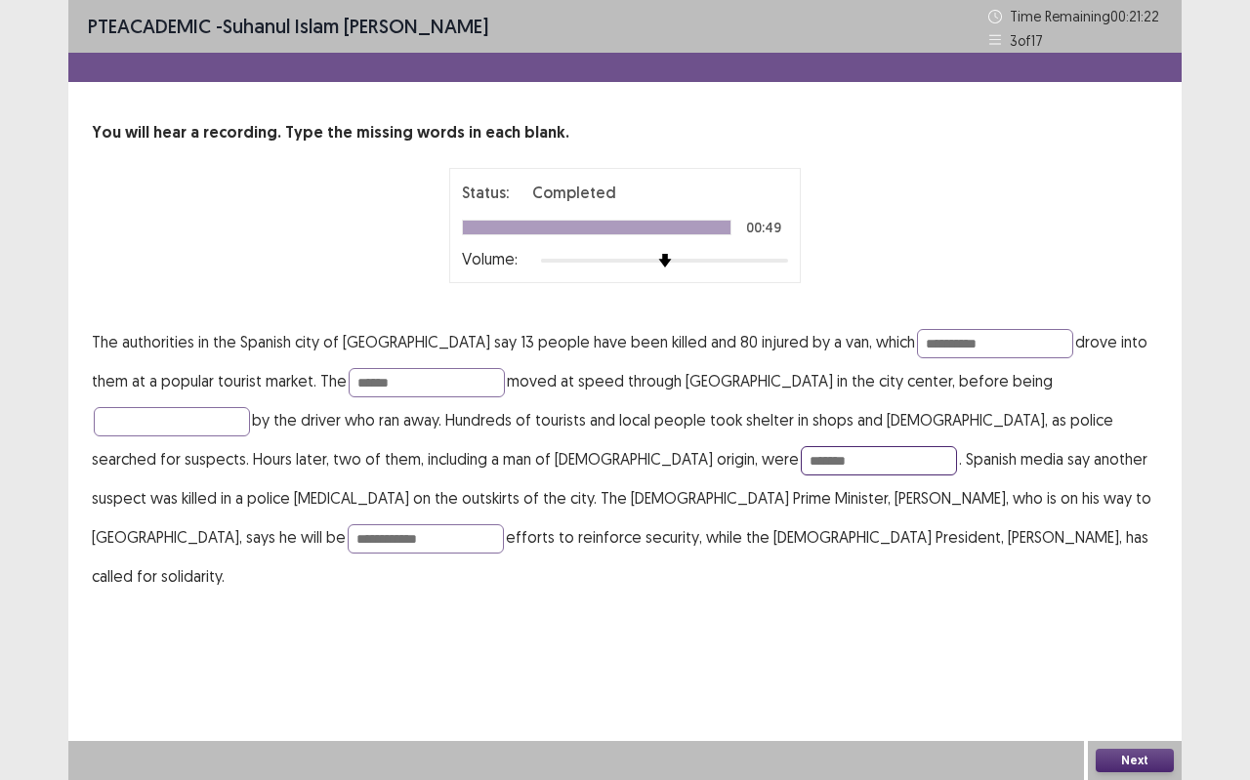
click at [800, 465] on input "*******" at bounding box center [878, 460] width 156 height 29
click at [504, 524] on input "**********" at bounding box center [426, 538] width 156 height 29
type input "**********"
click at [1146, 693] on button "Next" at bounding box center [1134, 760] width 78 height 23
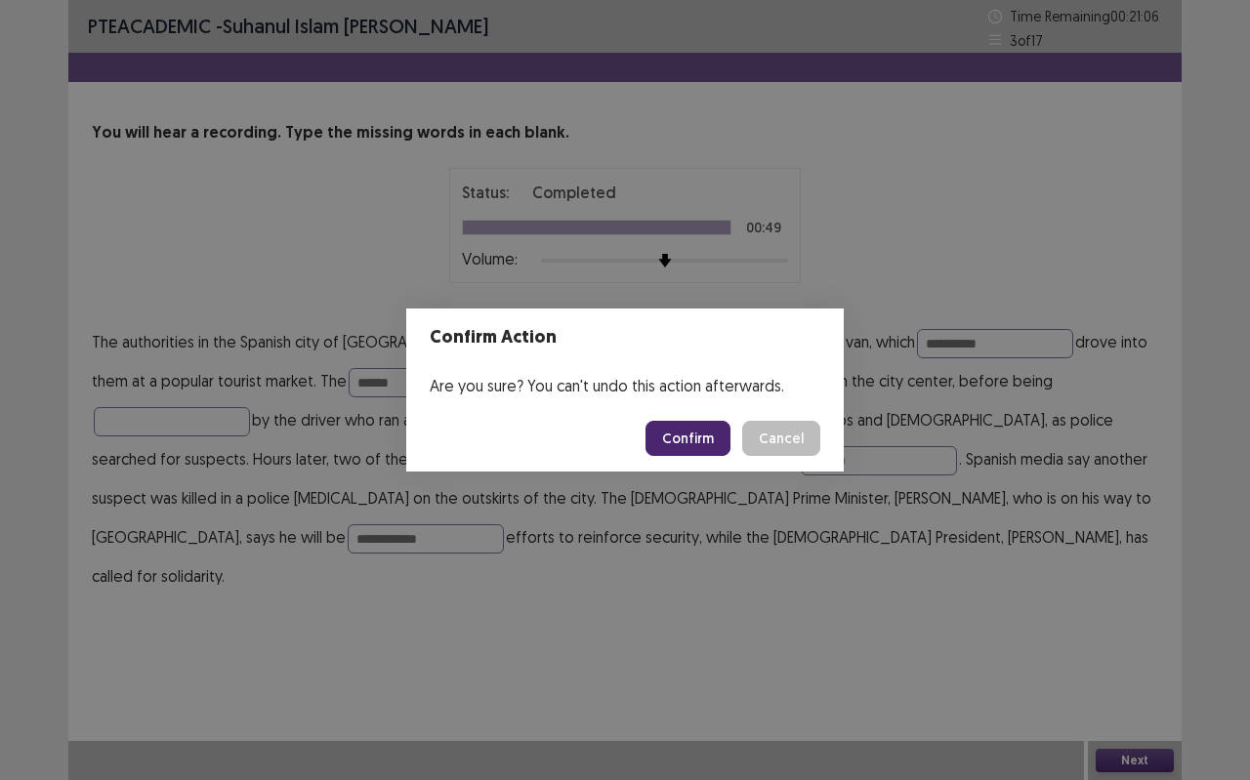
click at [673, 430] on button "Confirm" at bounding box center [687, 438] width 85 height 35
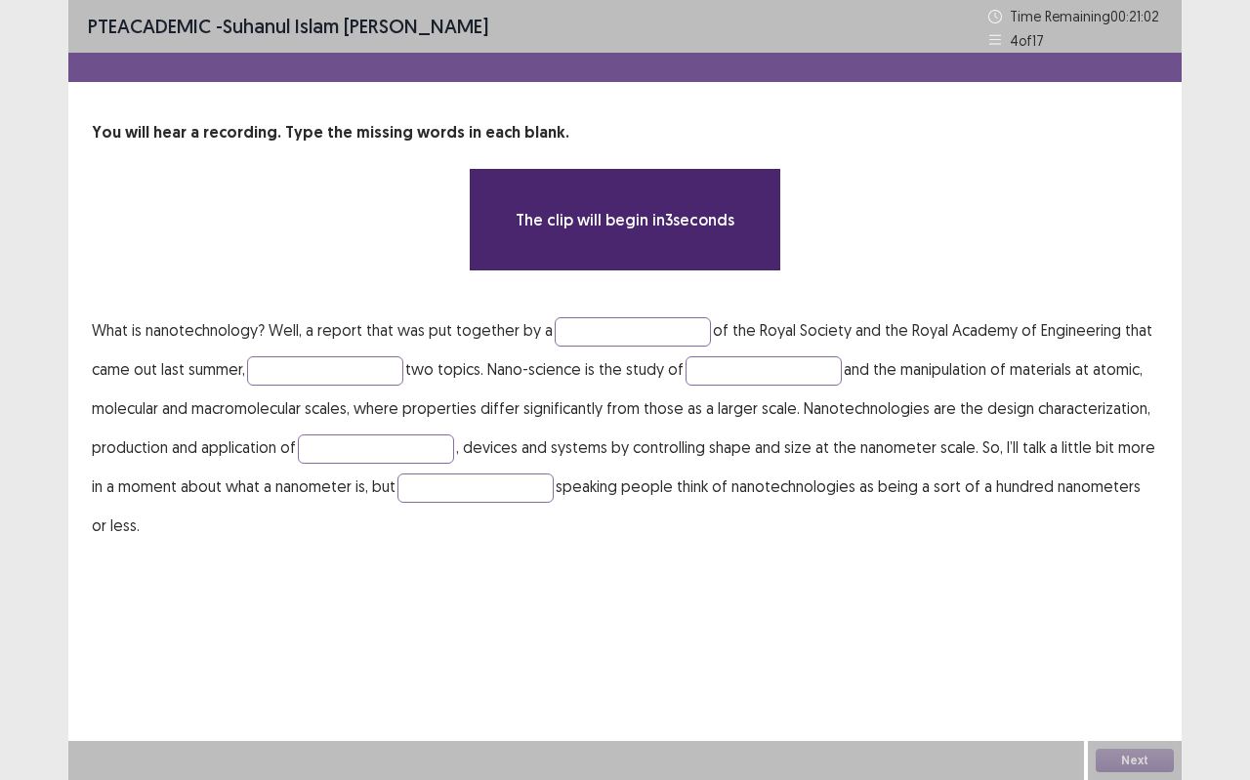
click at [897, 141] on p "You will hear a recording. Type the missing words in each blank." at bounding box center [625, 132] width 1066 height 23
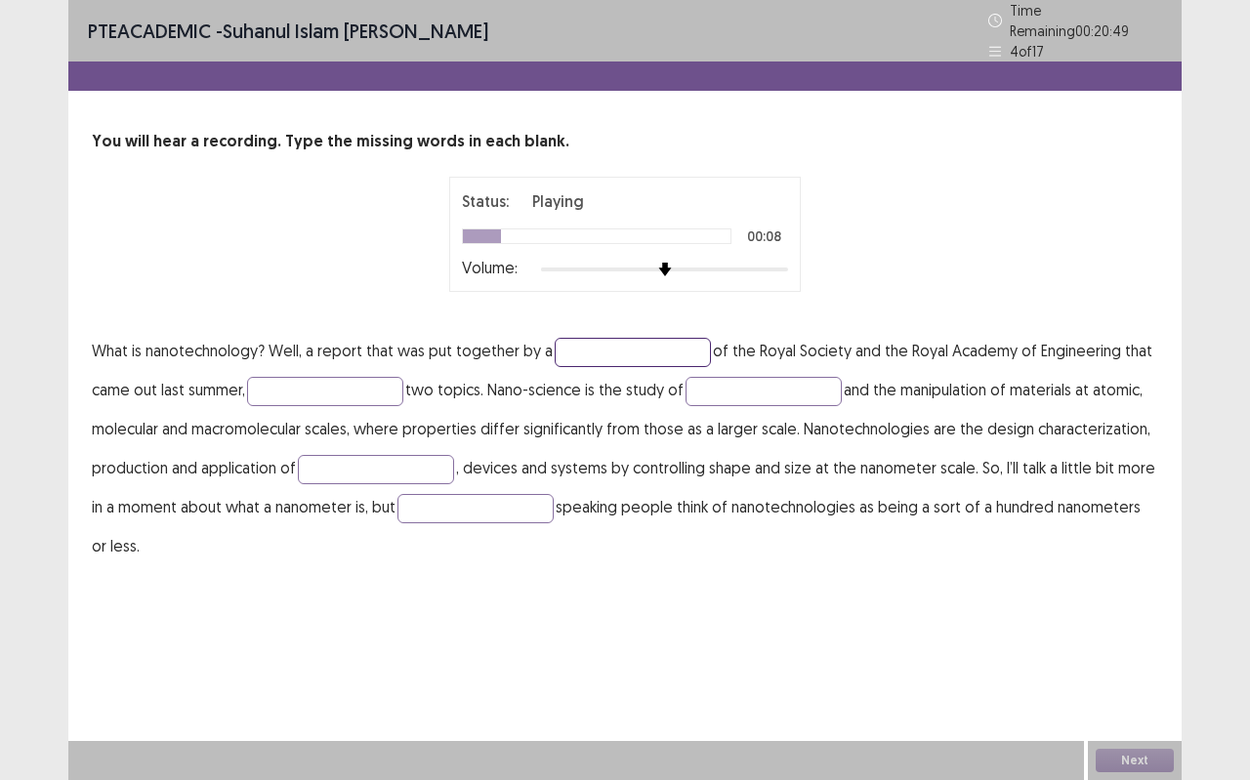
click at [563, 341] on input "text" at bounding box center [632, 352] width 156 height 29
type input "**********"
click at [283, 377] on input "text" at bounding box center [325, 391] width 156 height 29
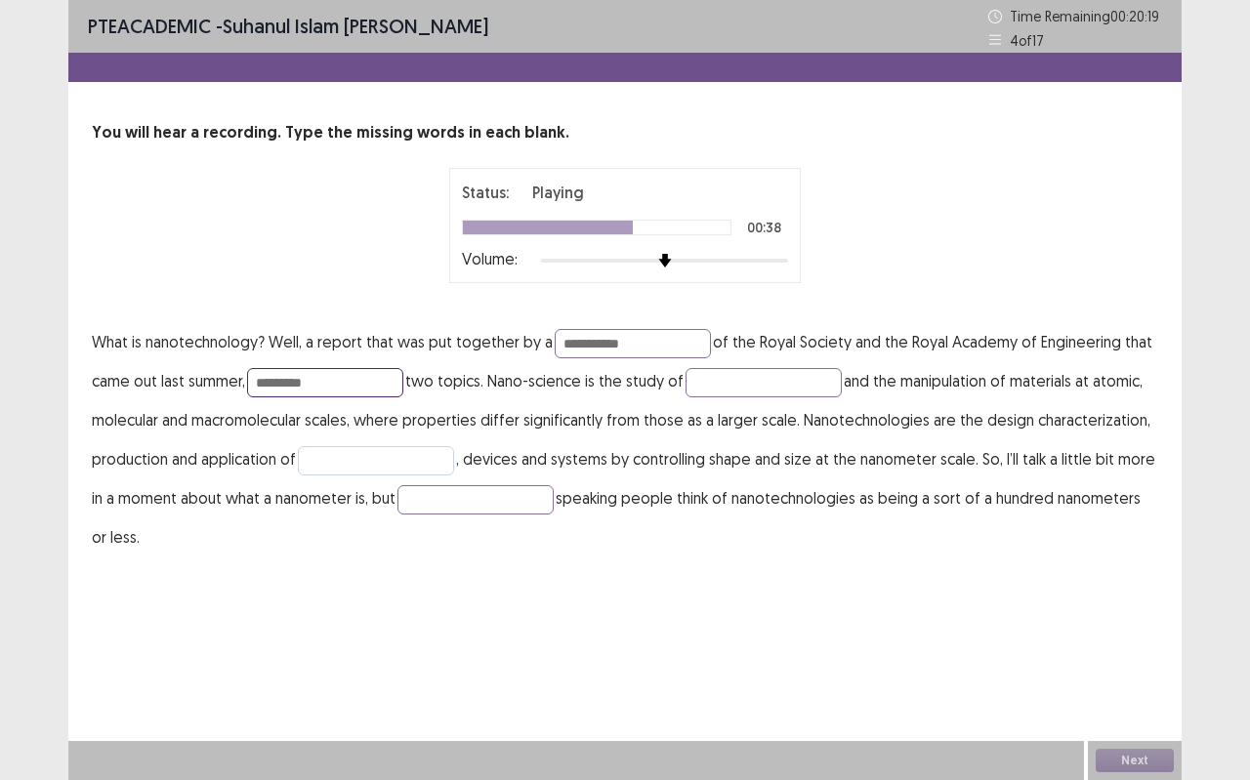
type input "*********"
click at [318, 461] on input "text" at bounding box center [376, 460] width 156 height 29
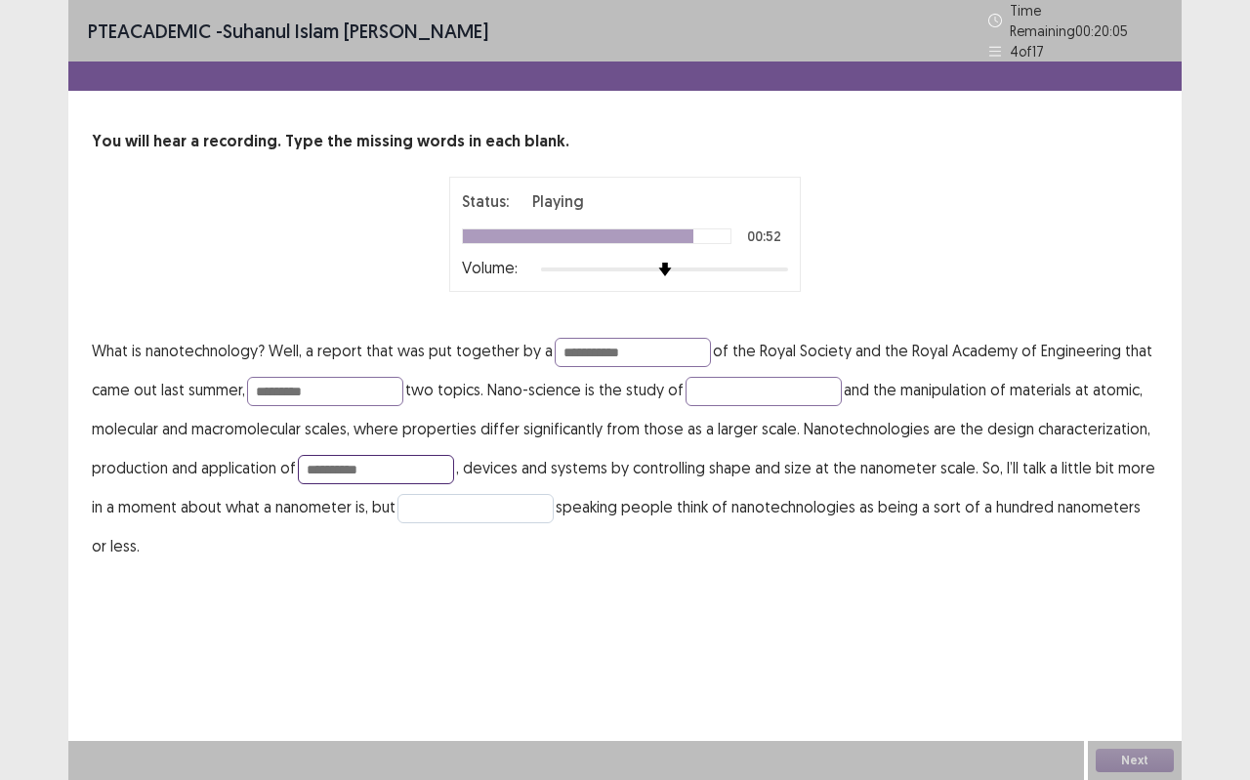
type input "**********"
click at [439, 497] on input "text" at bounding box center [475, 508] width 156 height 29
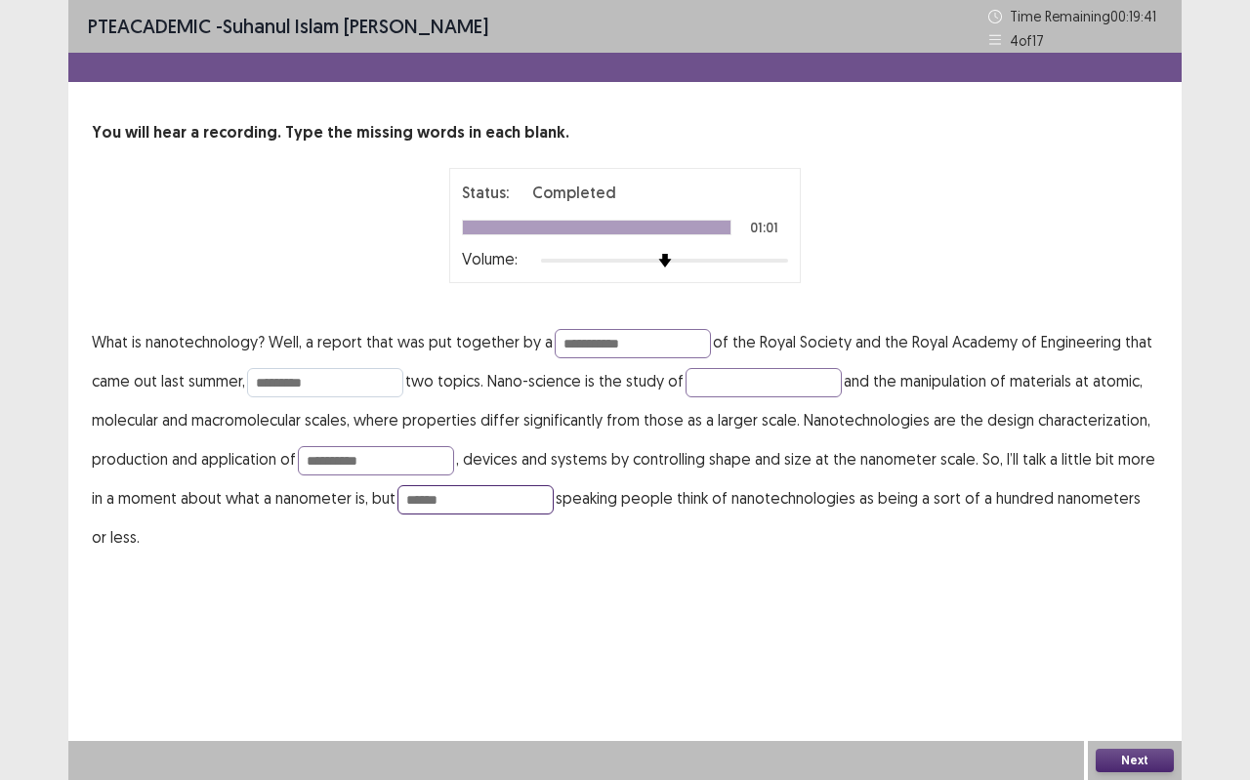
type input "******"
click at [325, 380] on input "*********" at bounding box center [325, 382] width 156 height 29
type input "**********"
click at [371, 458] on input "**********" at bounding box center [376, 460] width 156 height 29
type input "********"
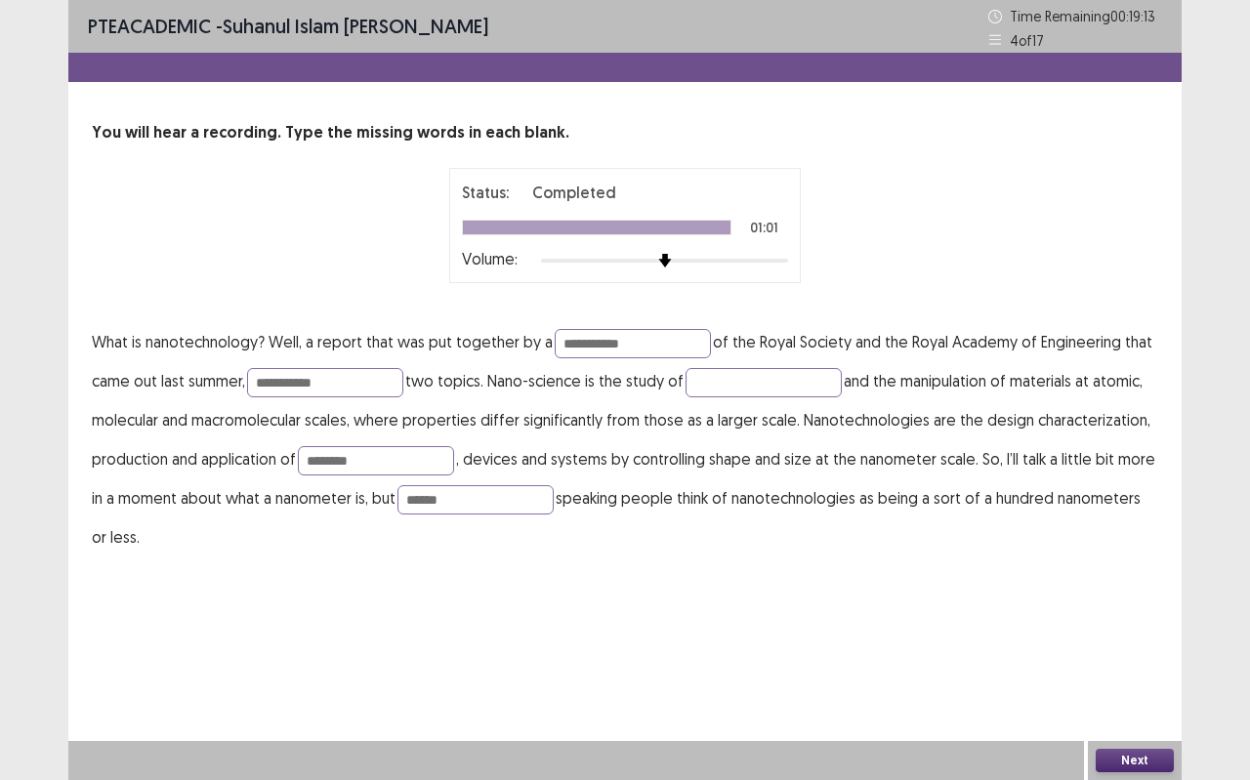
click at [1163, 693] on button "Next" at bounding box center [1134, 760] width 78 height 23
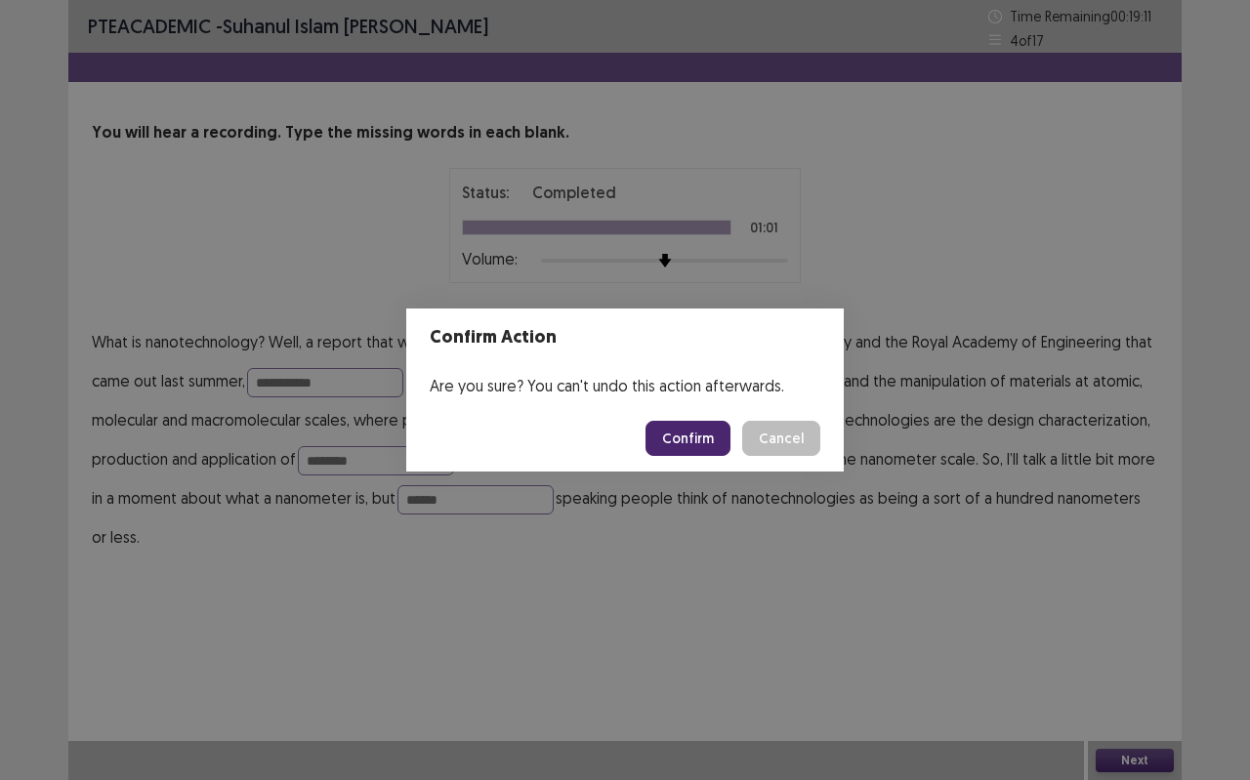
click at [666, 431] on button "Confirm" at bounding box center [687, 438] width 85 height 35
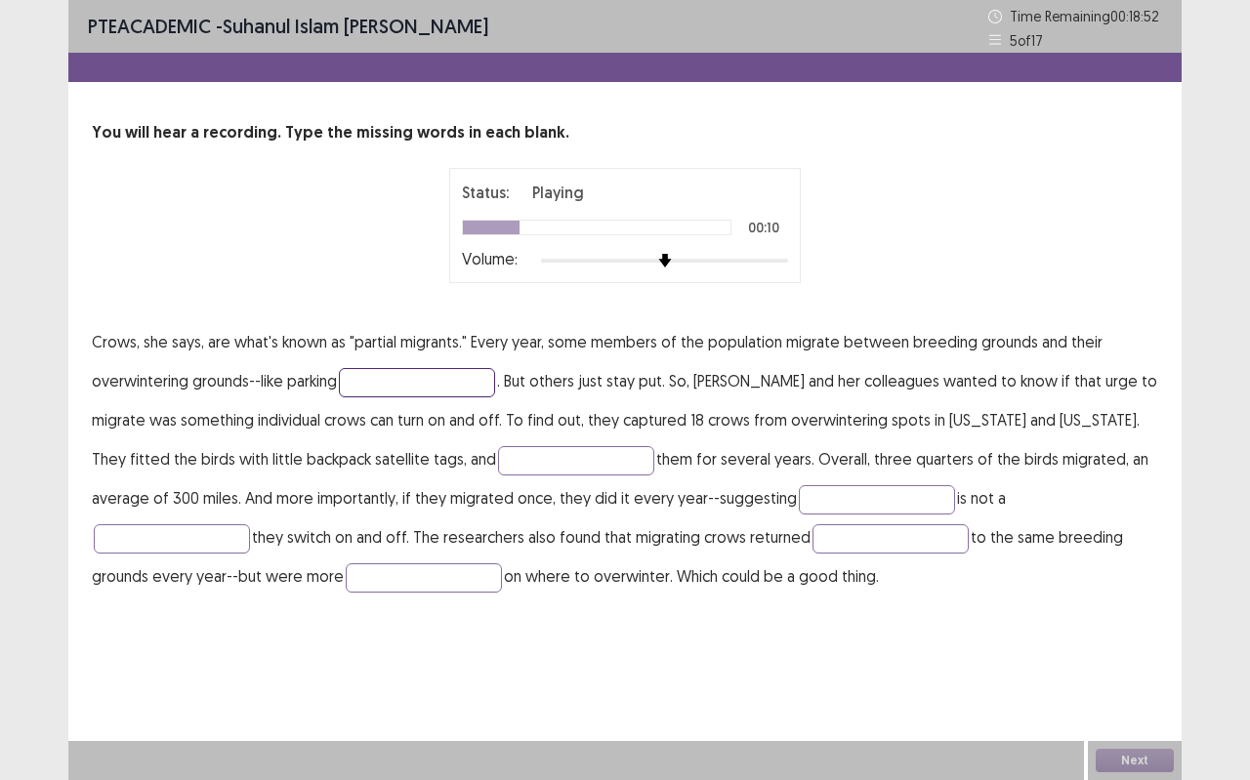
click at [373, 387] on input "text" at bounding box center [417, 382] width 156 height 29
click at [498, 458] on input "text" at bounding box center [576, 460] width 156 height 29
type input "********"
click at [799, 493] on input "text" at bounding box center [877, 499] width 156 height 29
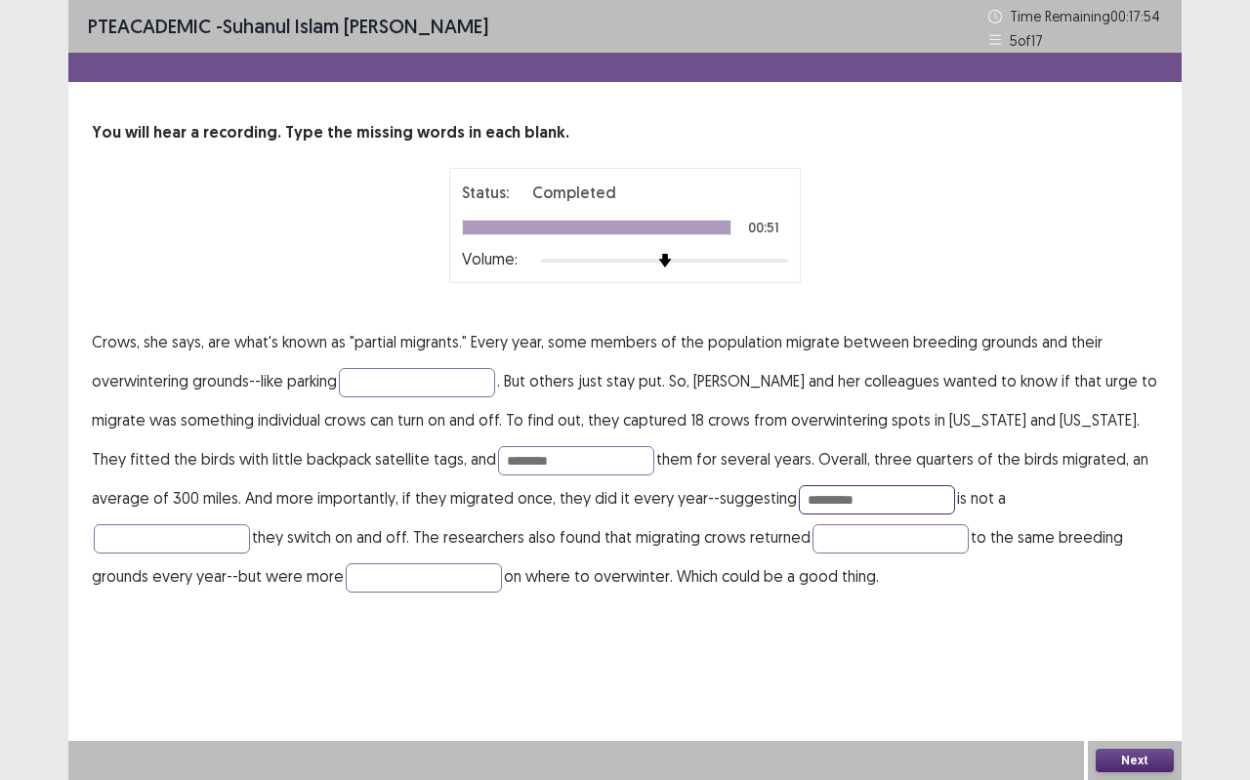
type input "*********"
click at [1158, 693] on button "Next" at bounding box center [1134, 760] width 78 height 23
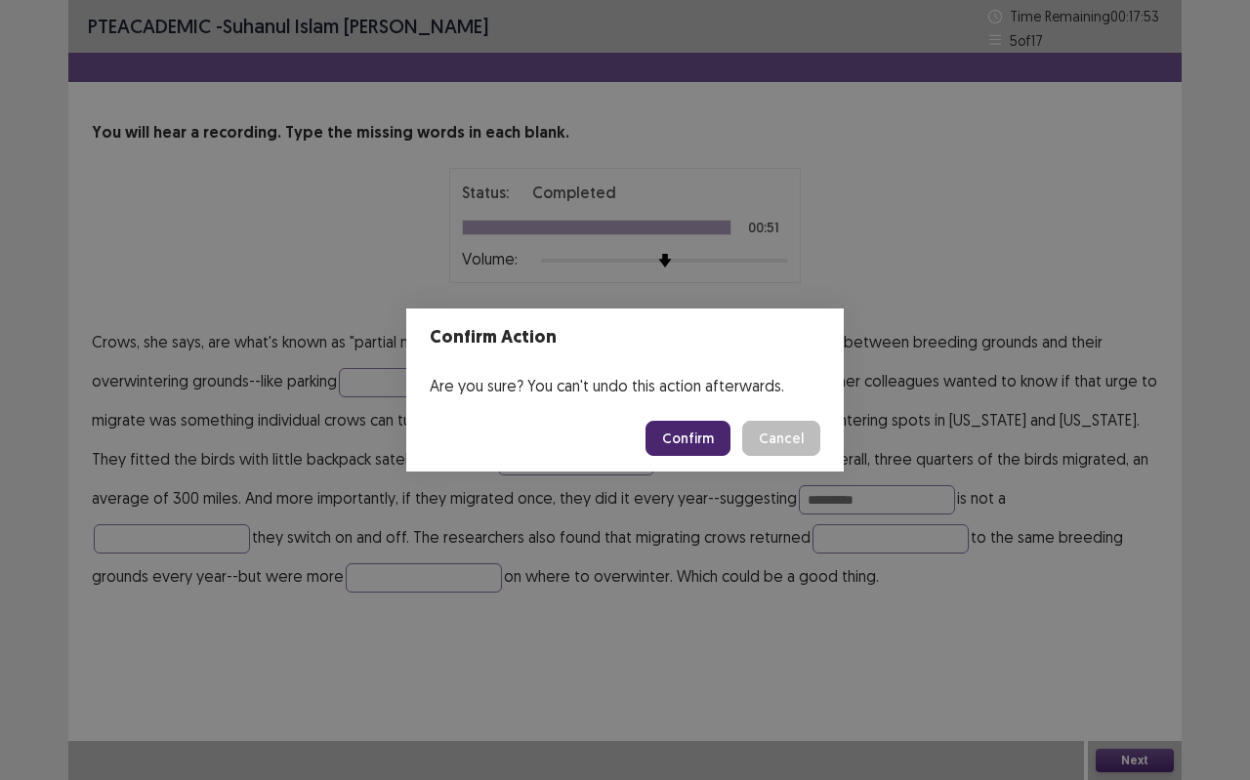
click at [512, 344] on header "Confirm Action" at bounding box center [624, 337] width 437 height 58
click at [714, 432] on button "Confirm" at bounding box center [687, 438] width 85 height 35
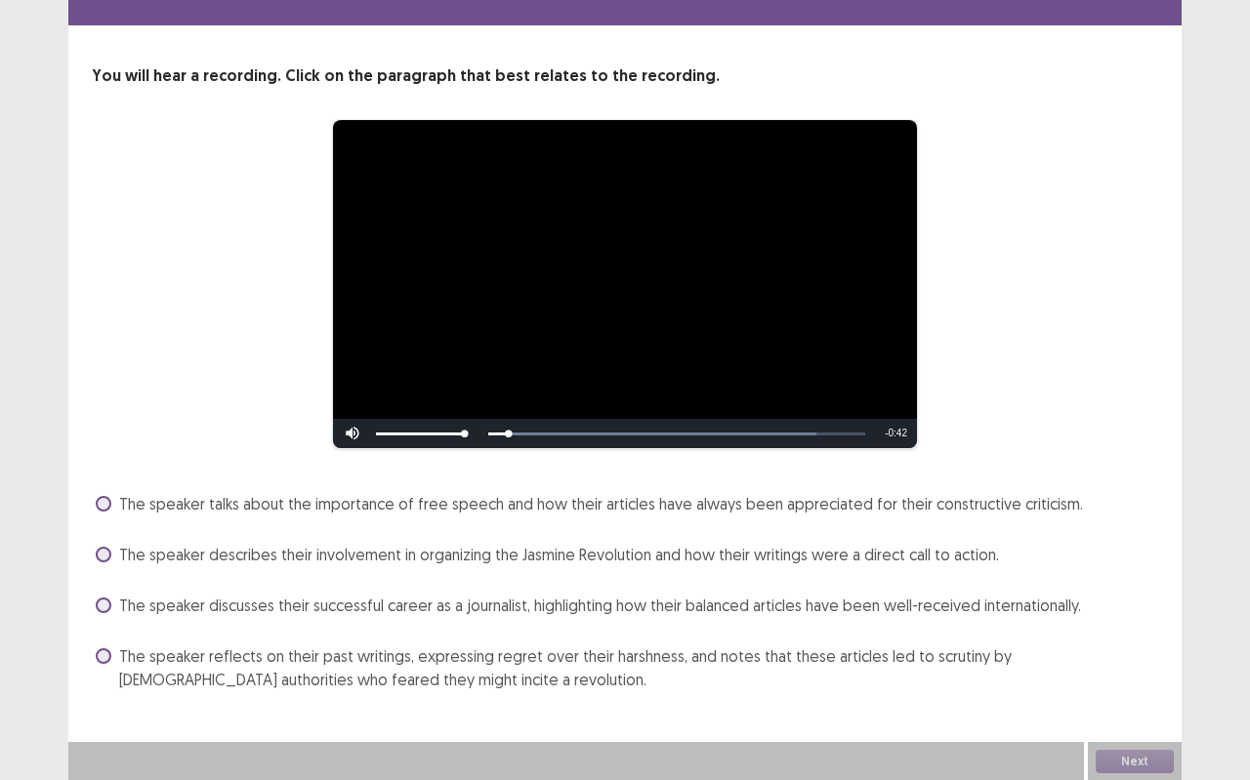
scroll to position [58, 0]
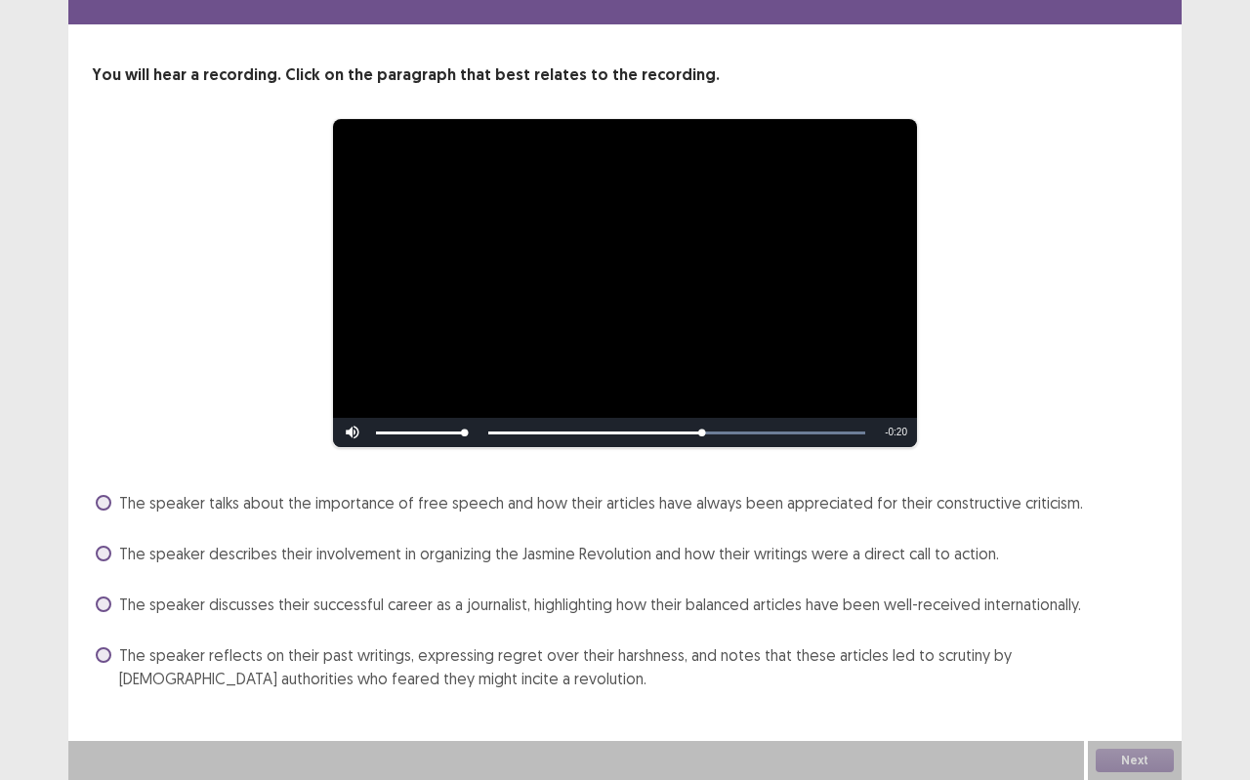
click at [750, 338] on video "Video Player" at bounding box center [625, 283] width 584 height 328
click at [708, 649] on span "The speaker reflects on their past writings, expressing regret over their harsh…" at bounding box center [638, 666] width 1039 height 47
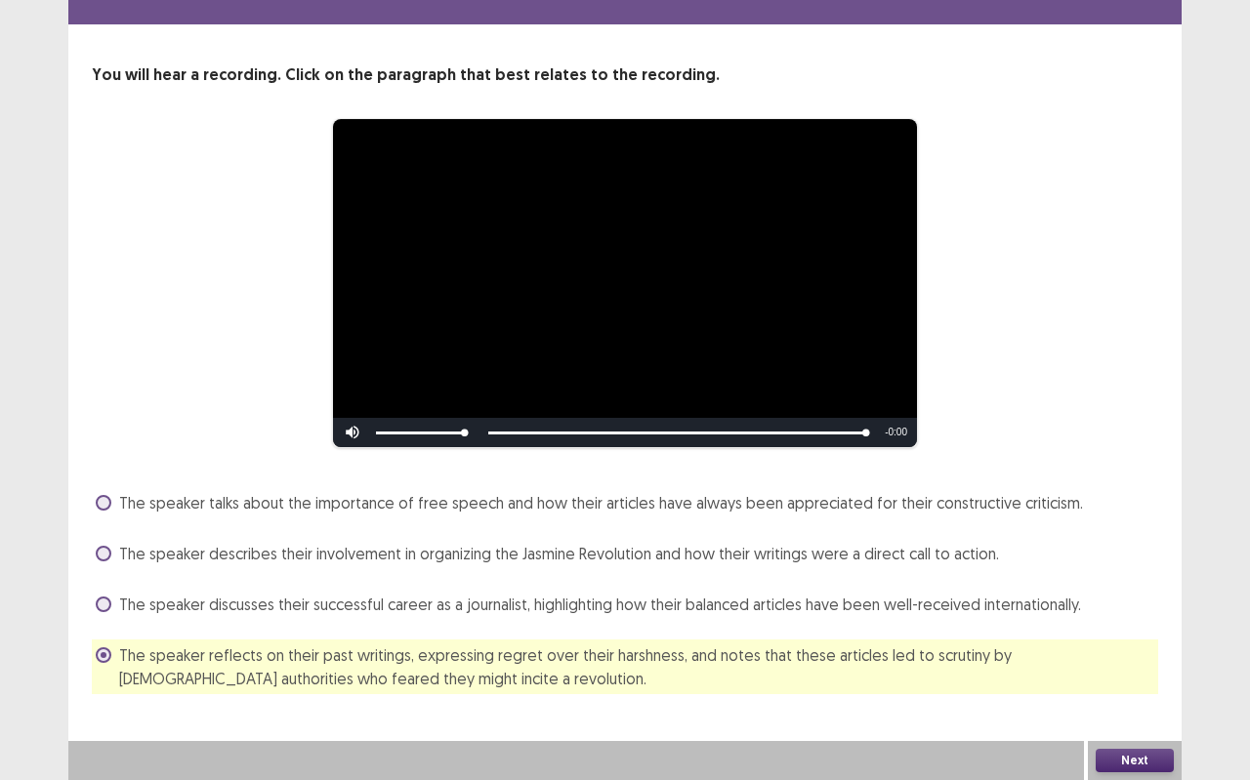
click at [1163, 693] on button "Next" at bounding box center [1134, 760] width 78 height 23
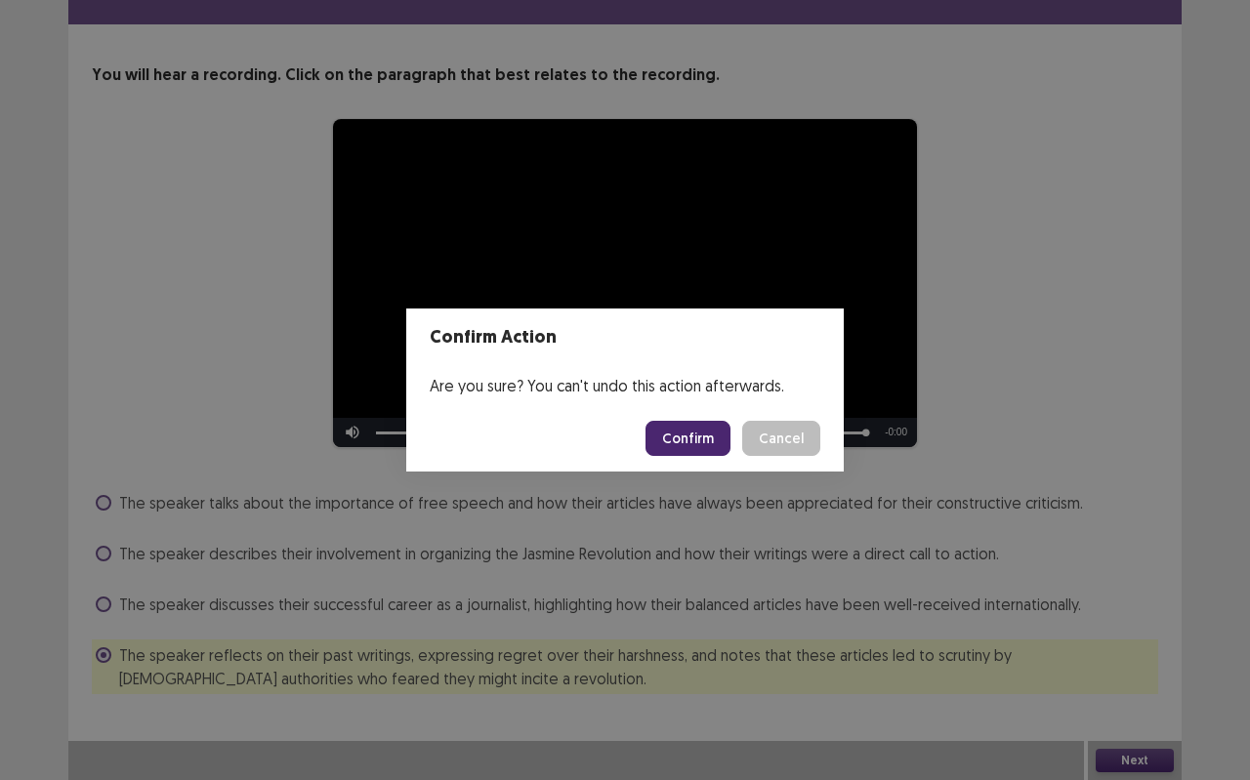
click at [715, 440] on button "Confirm" at bounding box center [687, 438] width 85 height 35
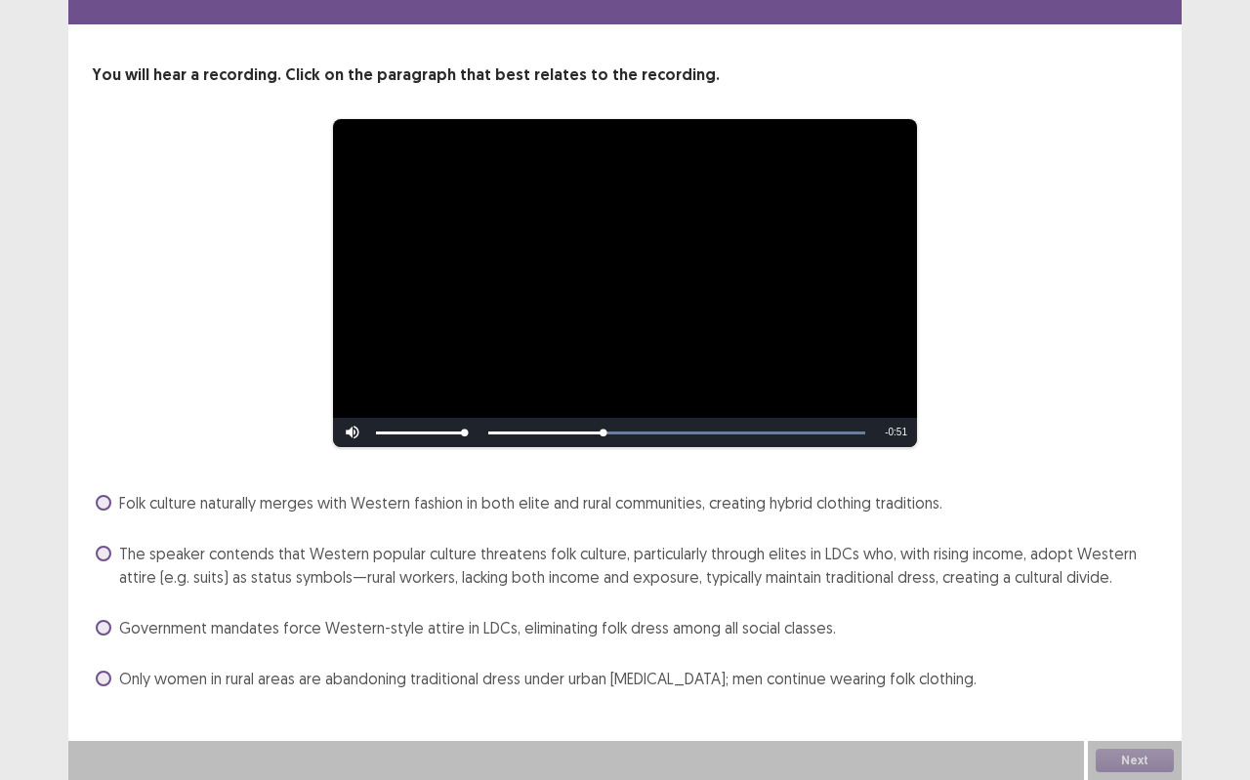
click at [721, 568] on span "The speaker contends that Western popular culture threatens folk culture, parti…" at bounding box center [638, 565] width 1039 height 47
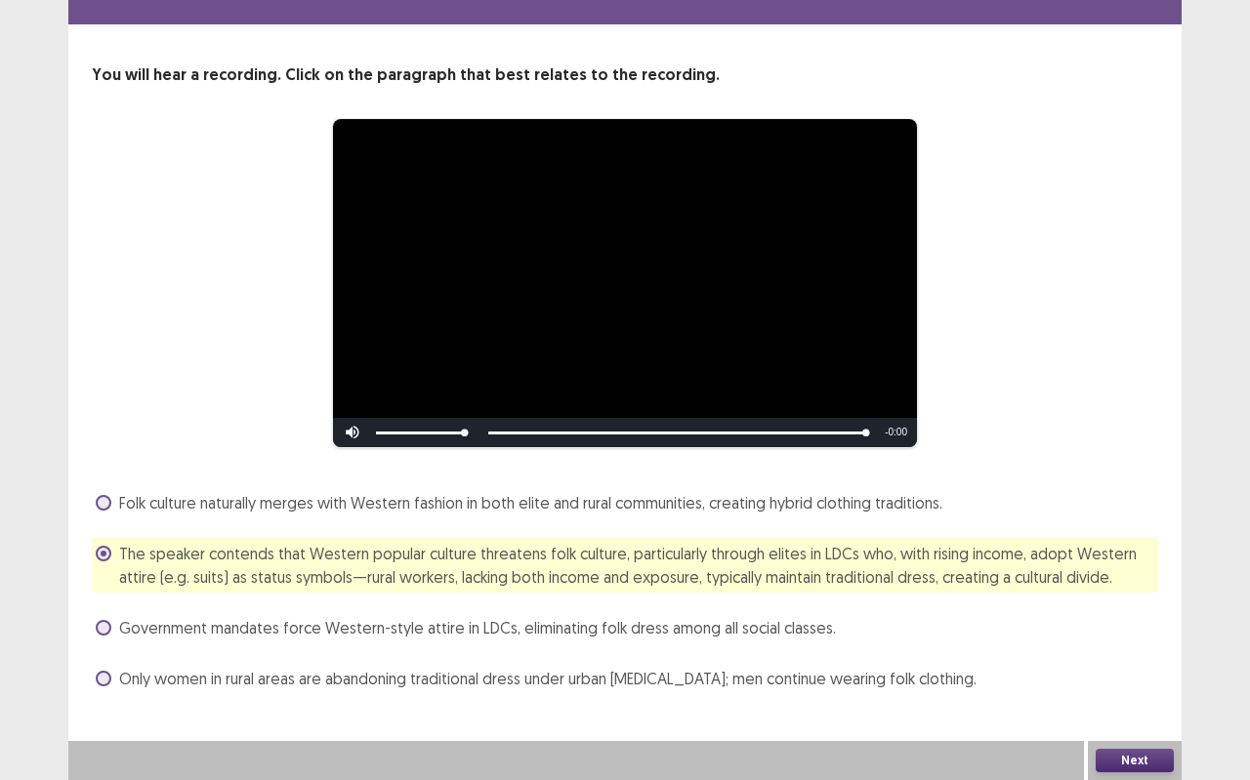
click at [726, 635] on span "Government mandates force Western-style attire in LDCs, eliminating folk dress …" at bounding box center [477, 627] width 717 height 23
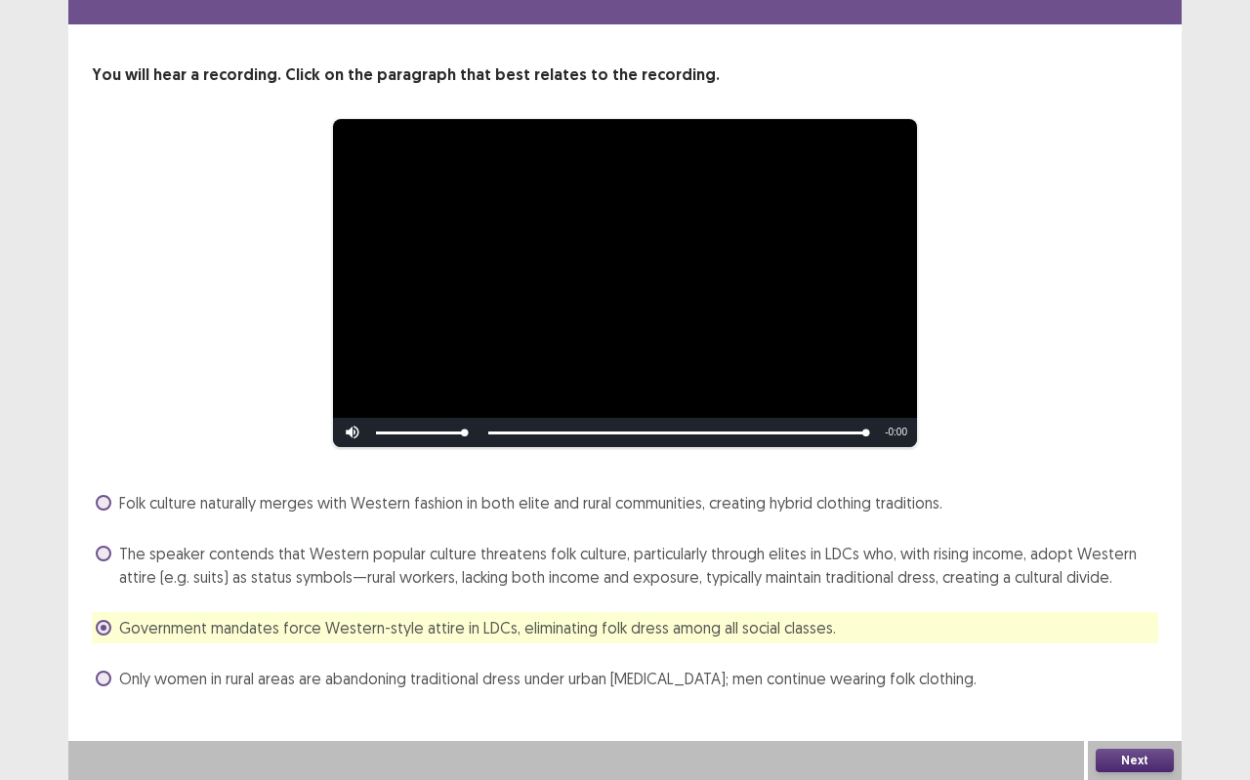
drag, startPoint x: 755, startPoint y: 570, endPoint x: 753, endPoint y: 585, distance: 14.8
click at [754, 571] on span "The speaker contends that Western popular culture threatens folk culture, parti…" at bounding box center [638, 565] width 1039 height 47
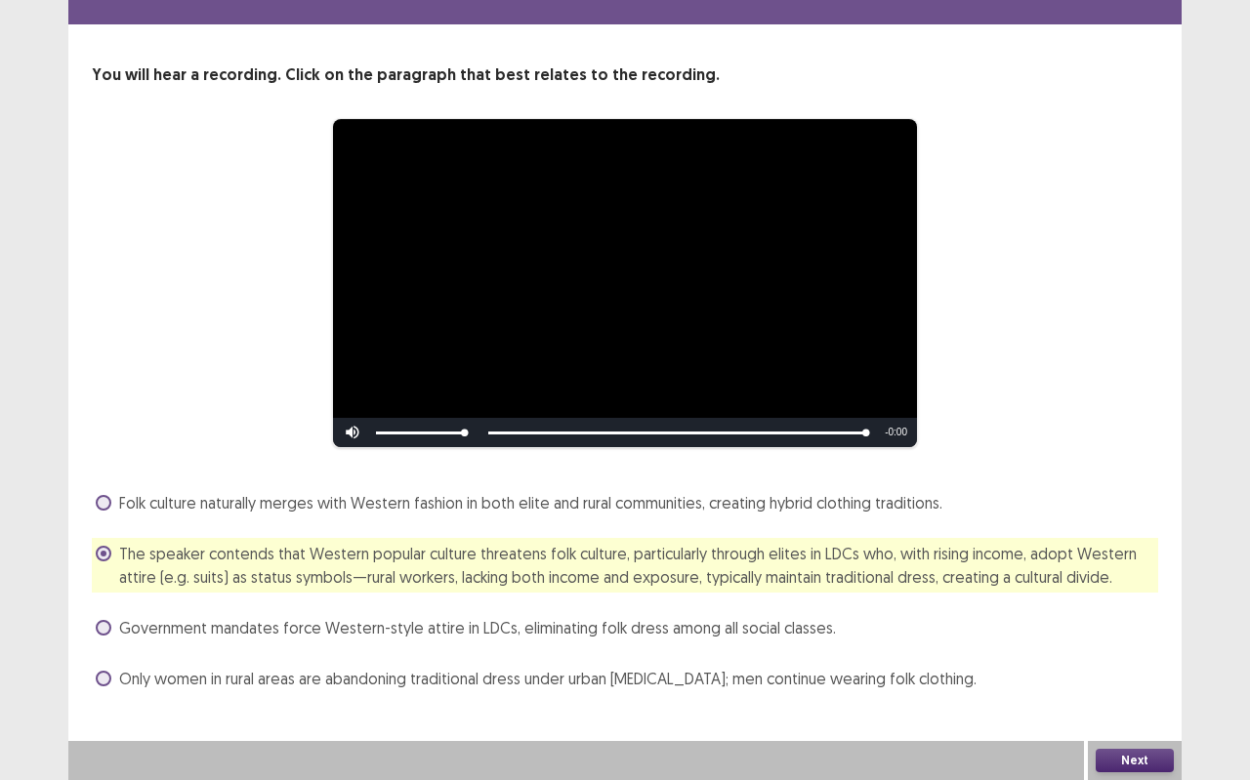
click at [1153, 693] on button "Next" at bounding box center [1134, 760] width 78 height 23
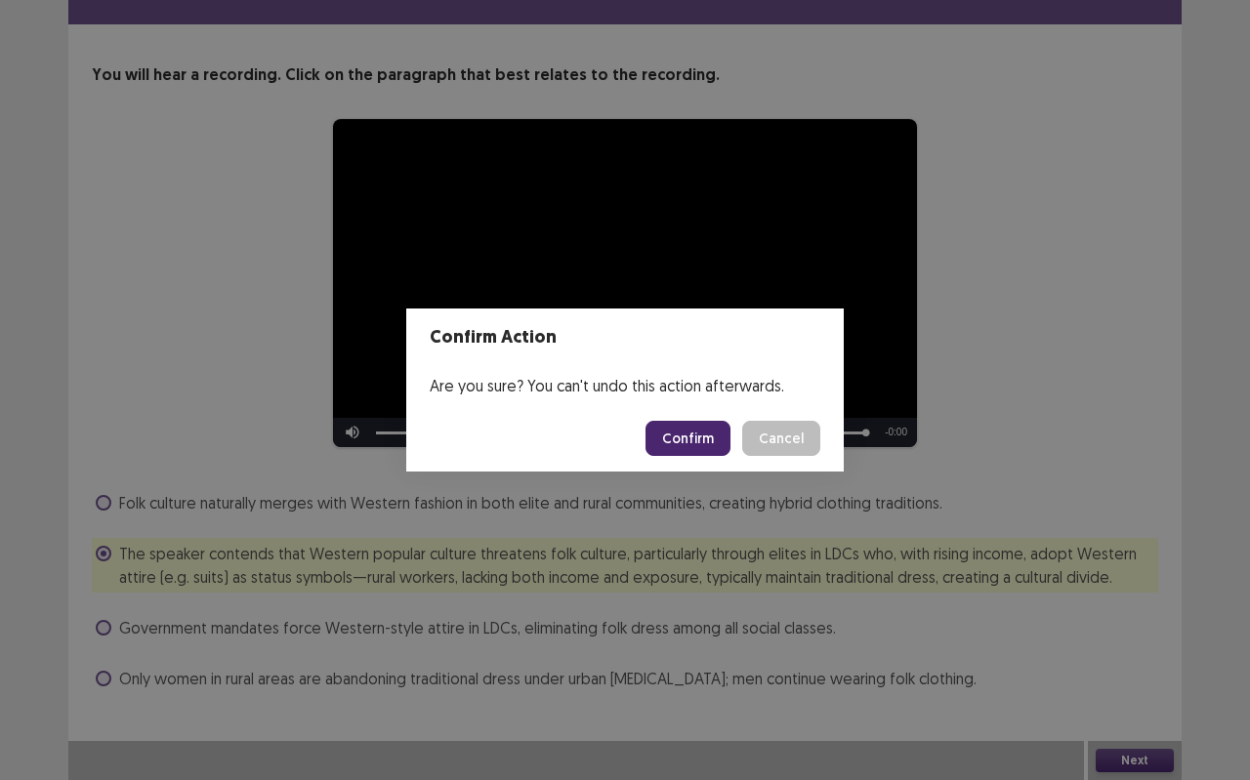
click at [663, 437] on button "Confirm" at bounding box center [687, 438] width 85 height 35
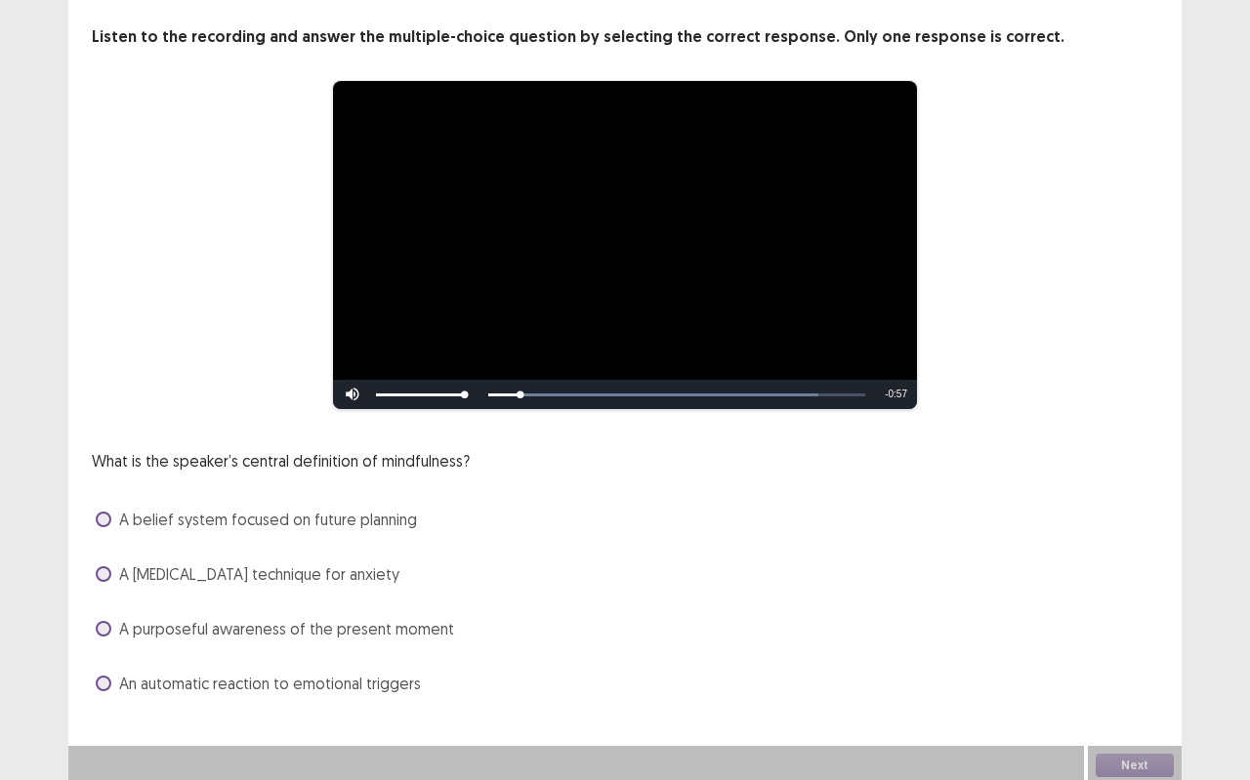
scroll to position [101, 0]
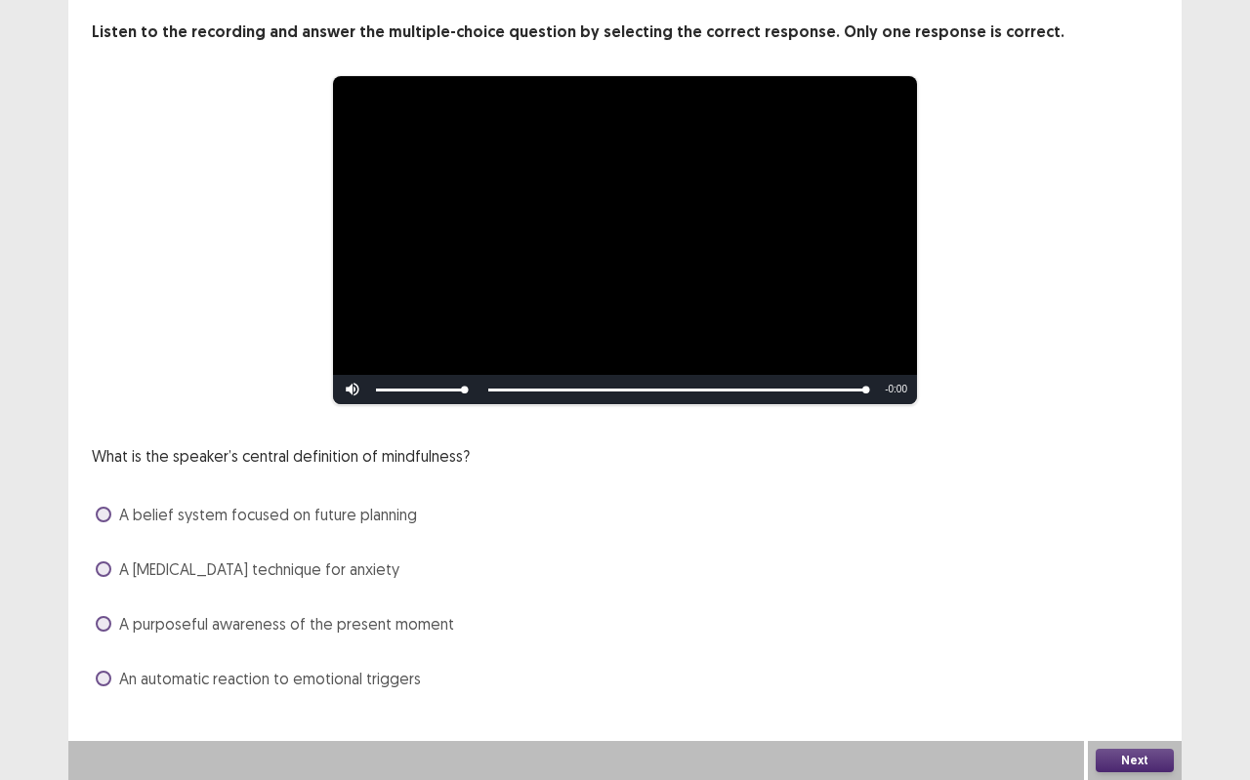
click at [414, 671] on span "An automatic reaction to emotional triggers" at bounding box center [270, 678] width 302 height 23
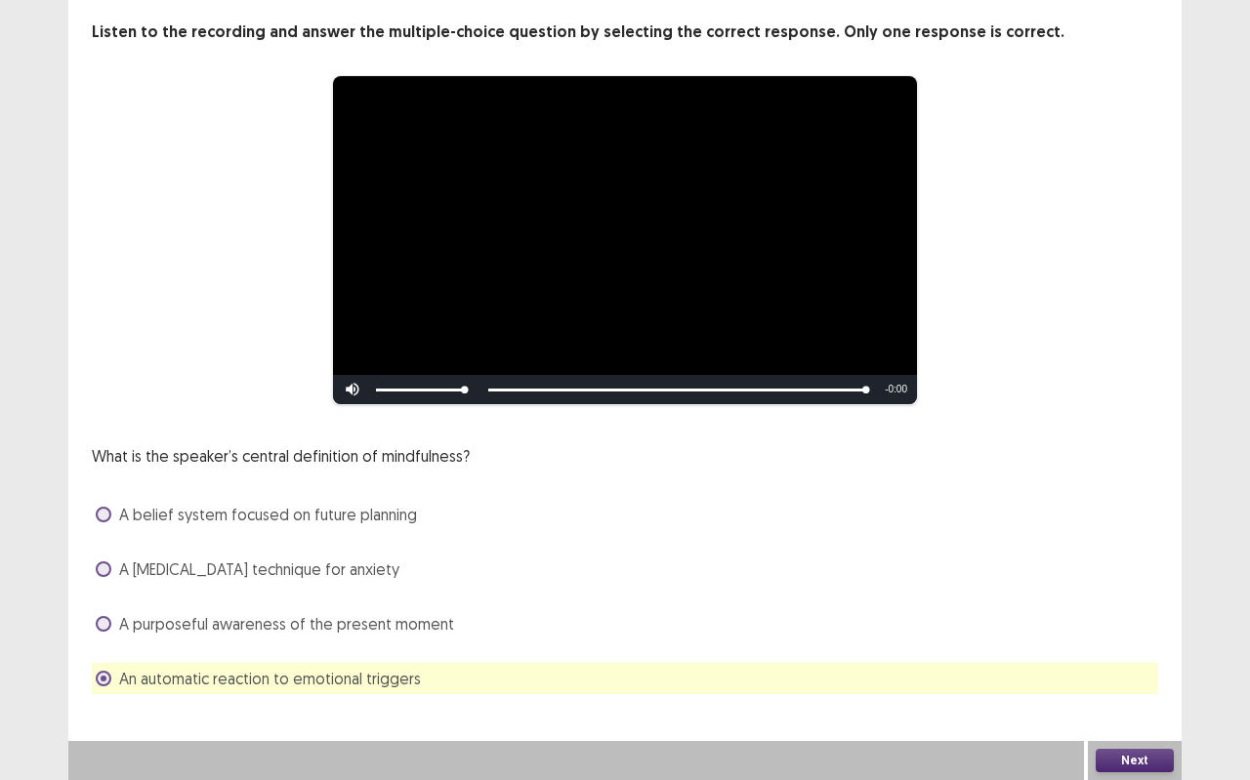
click at [1143, 693] on button "Next" at bounding box center [1134, 760] width 78 height 23
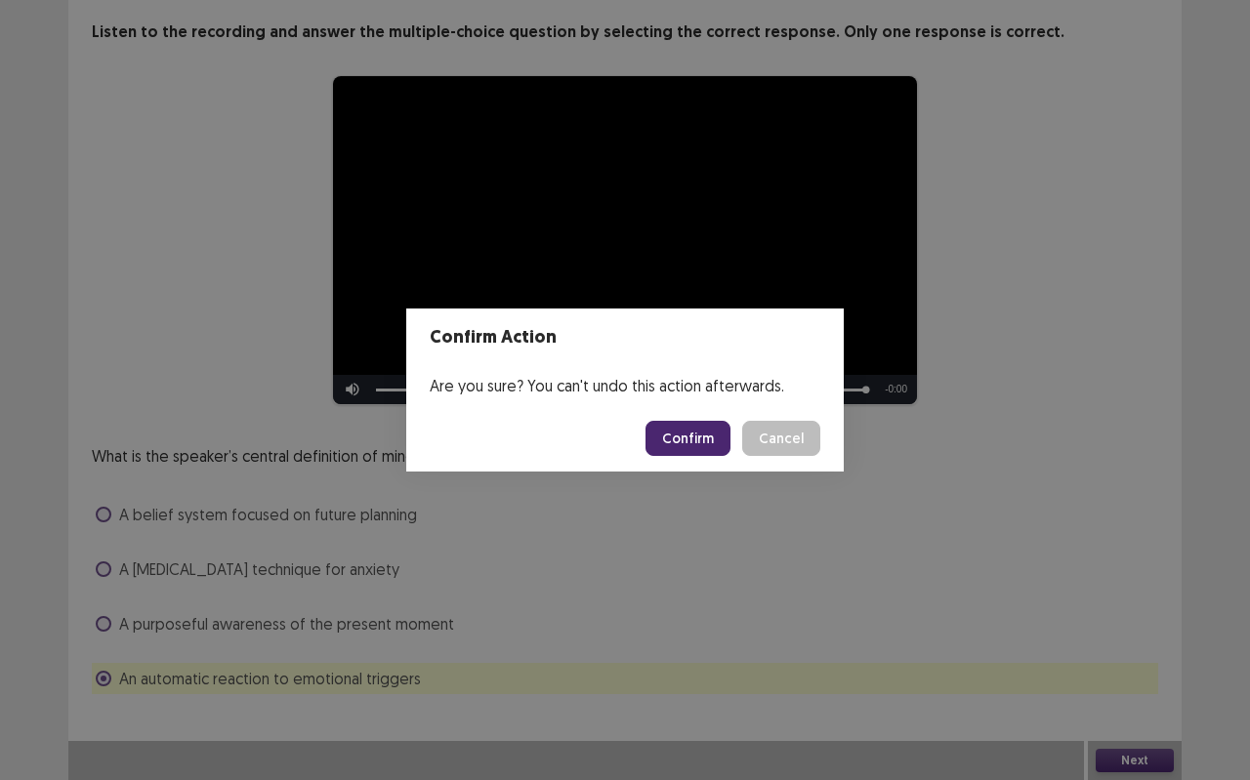
click at [730, 448] on button "Confirm" at bounding box center [687, 438] width 85 height 35
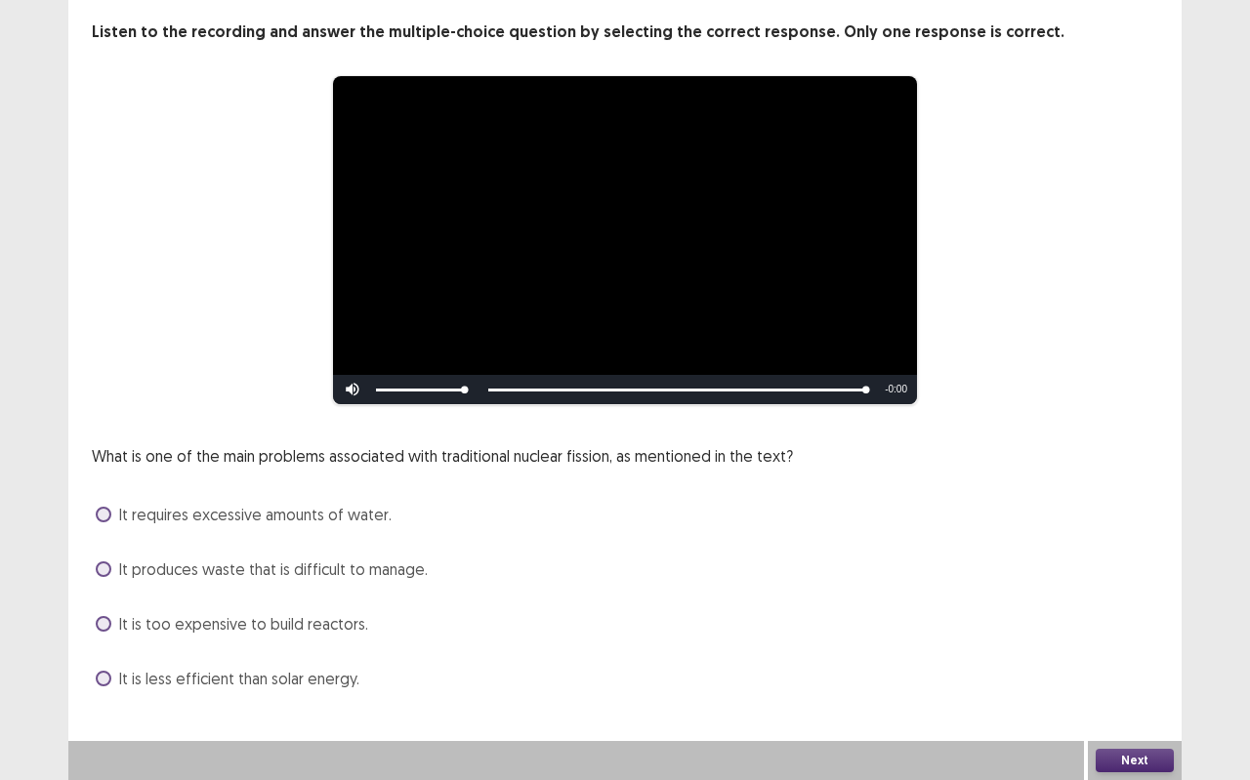
click at [249, 624] on span "It is too expensive to build reactors." at bounding box center [243, 623] width 249 height 23
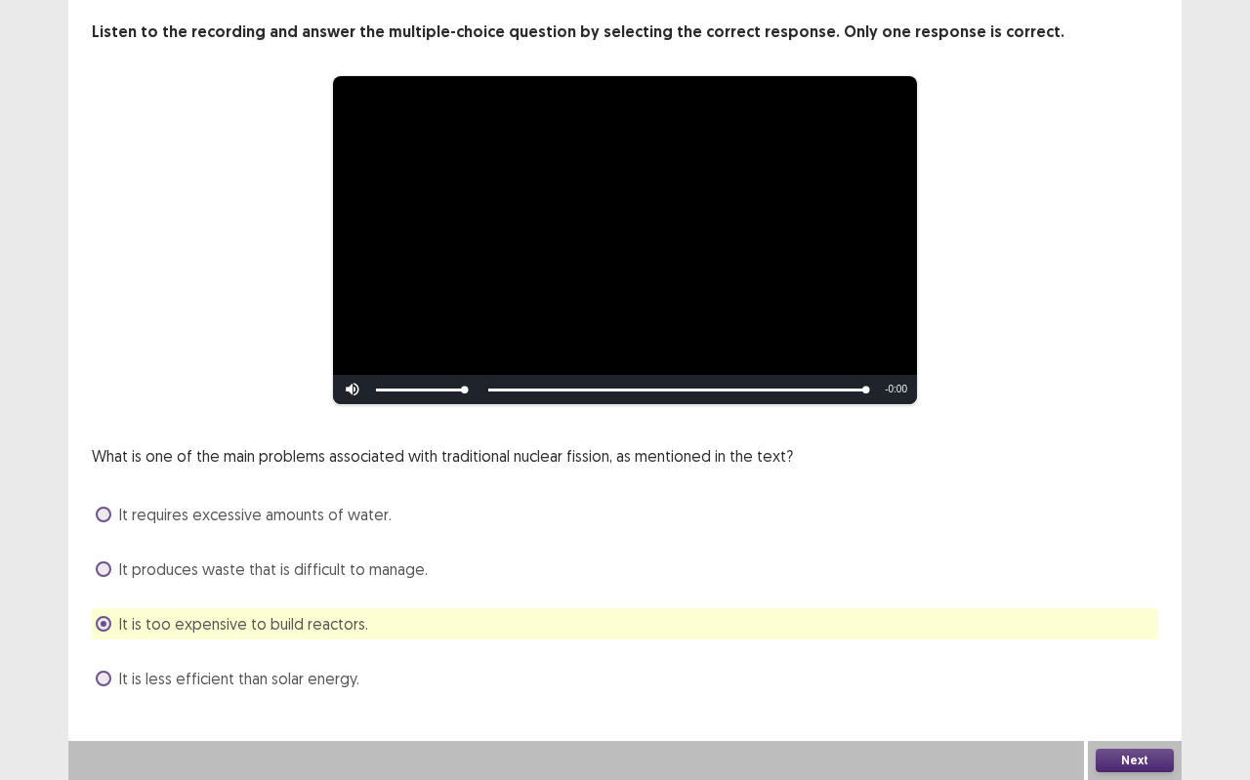
click at [1127, 693] on button "Next" at bounding box center [1134, 760] width 78 height 23
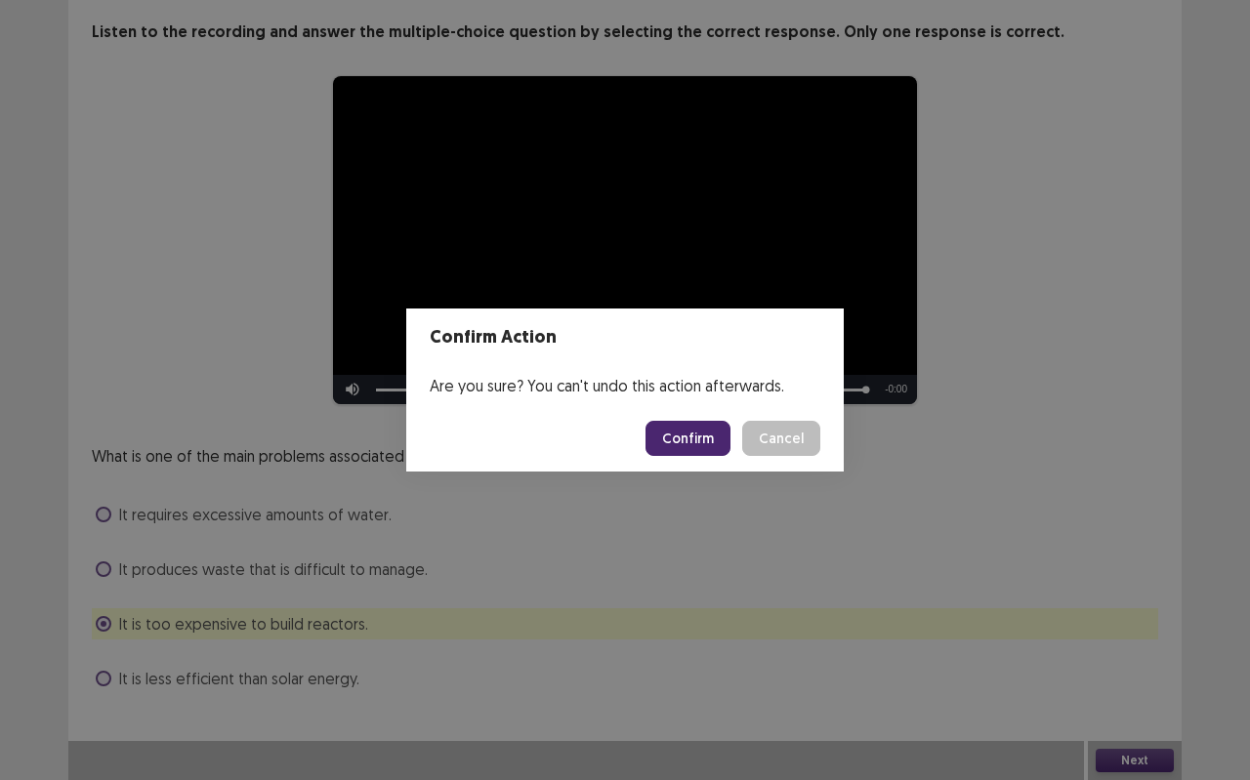
click at [409, 653] on div "Confirm Action Are you sure? You can't undo this action afterwards. Confirm Can…" at bounding box center [625, 390] width 1250 height 780
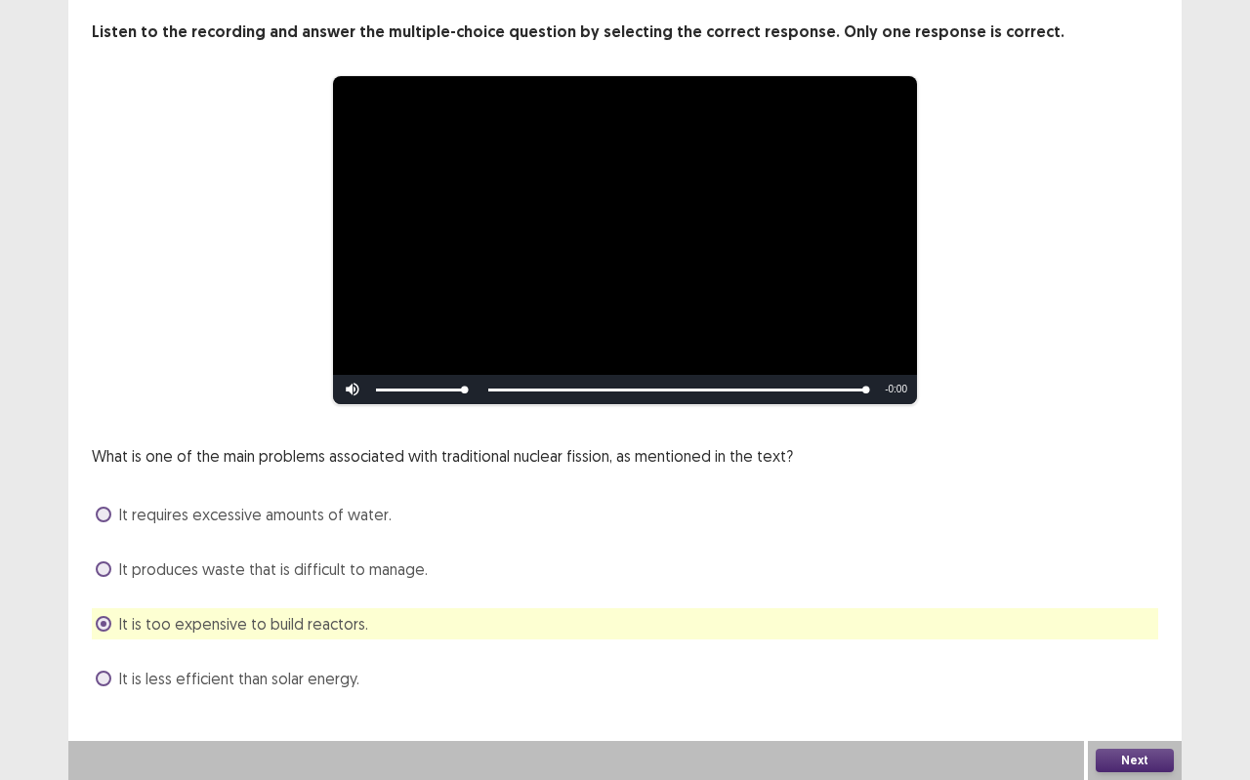
click at [403, 668] on div "It is less efficient than solar energy." at bounding box center [625, 678] width 1066 height 31
click at [411, 677] on div "It is less efficient than solar energy." at bounding box center [625, 678] width 1066 height 31
click at [339, 675] on span "It is less efficient than solar energy." at bounding box center [239, 678] width 240 height 23
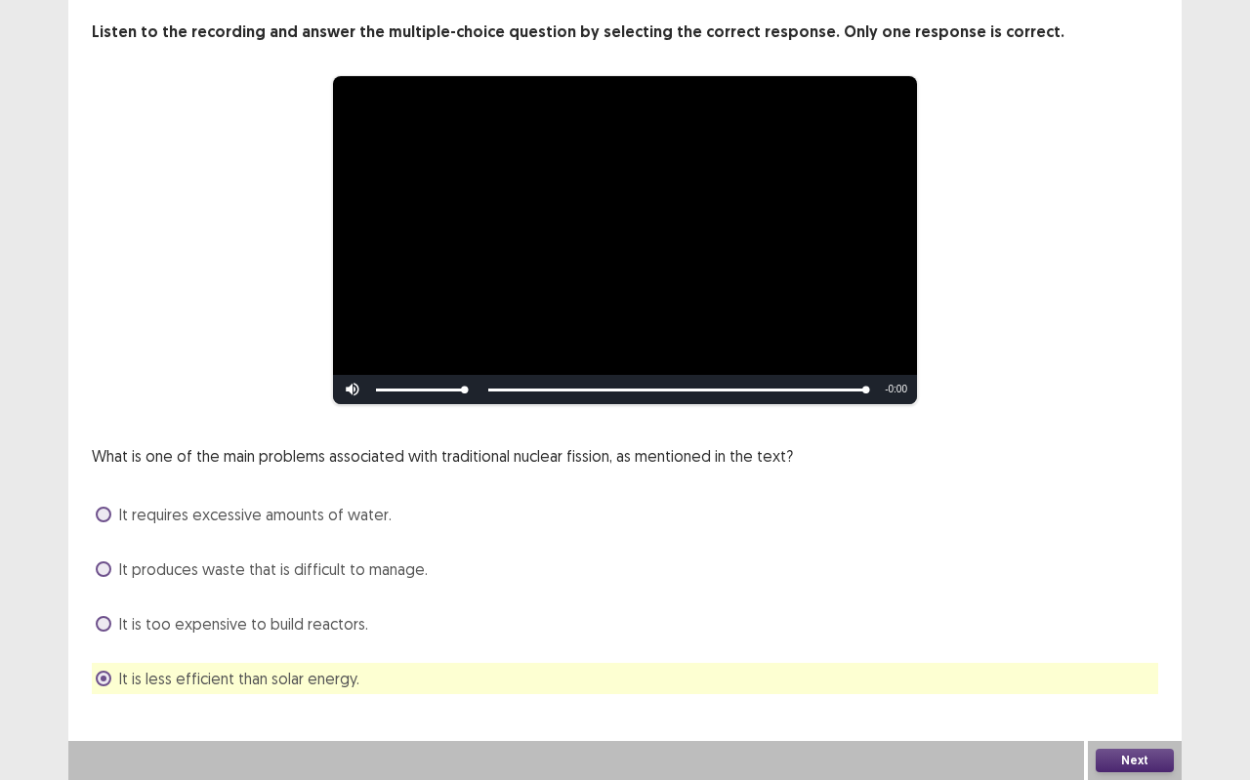
click at [1144, 693] on button "Next" at bounding box center [1134, 760] width 78 height 23
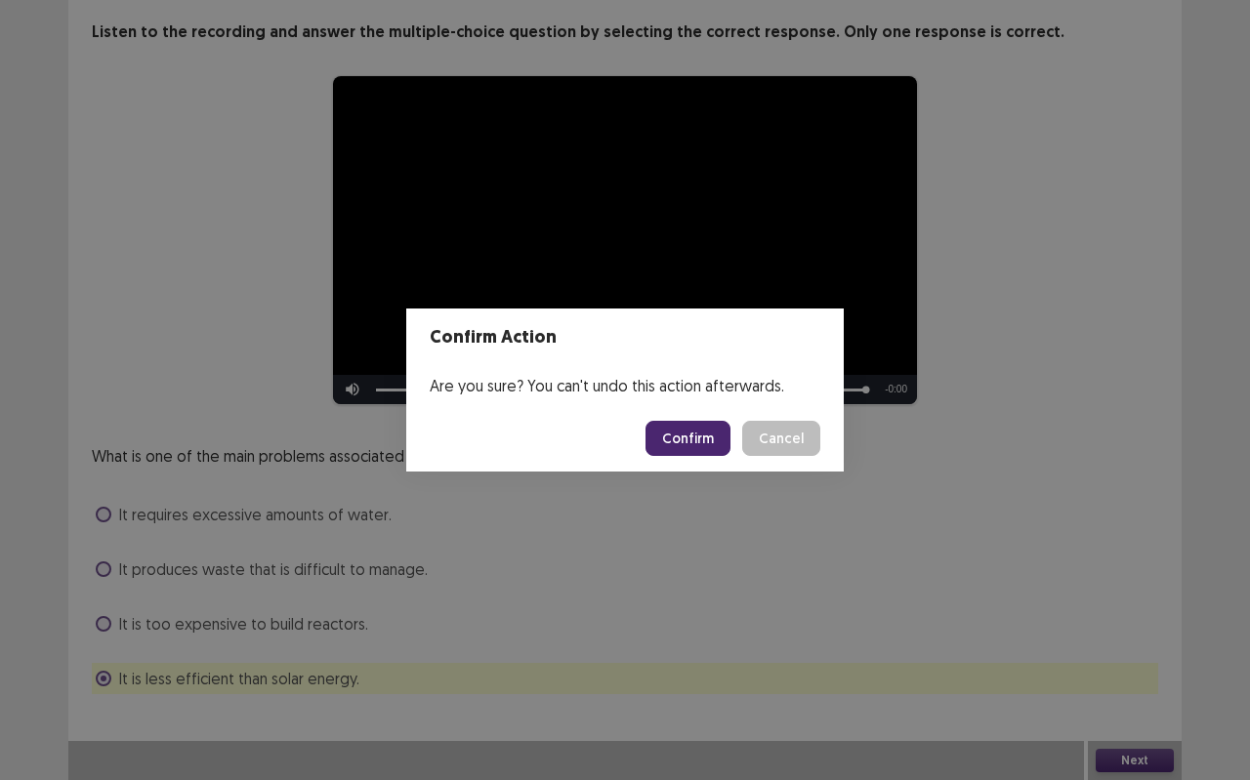
click at [722, 440] on button "Confirm" at bounding box center [687, 438] width 85 height 35
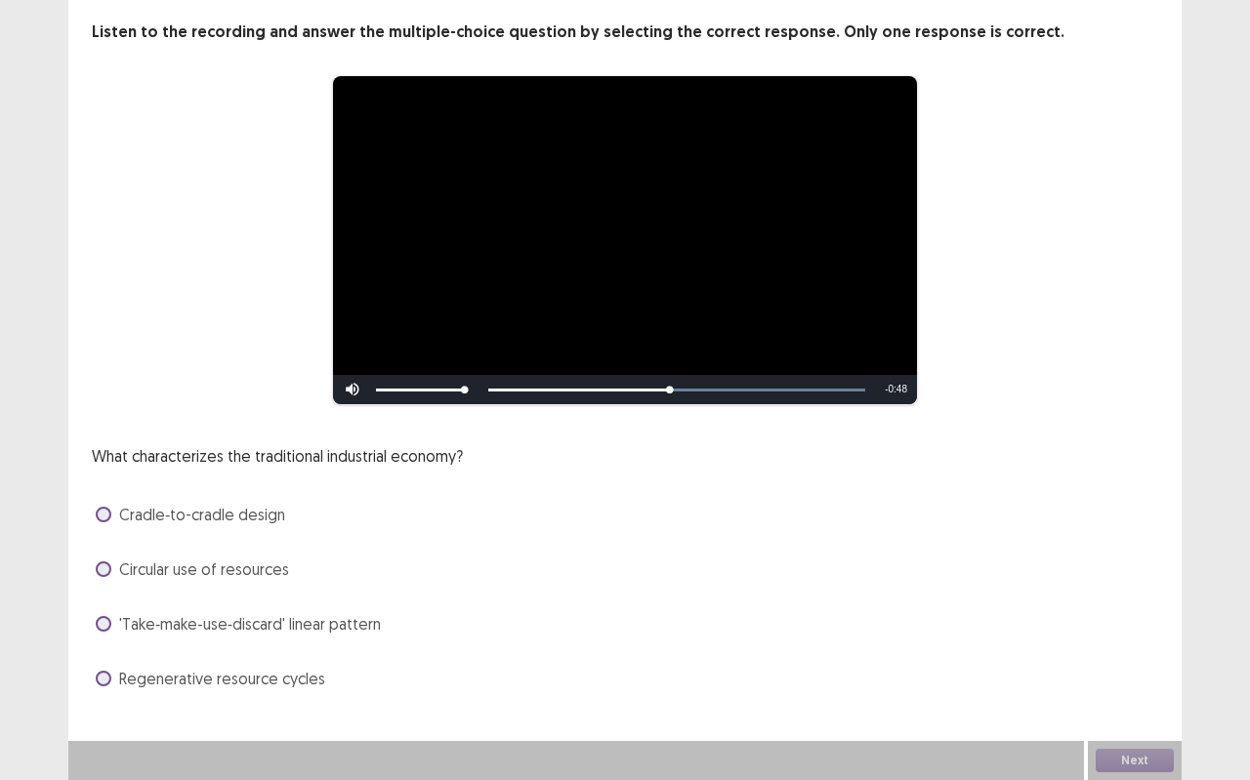
click at [354, 627] on span "'Take‑make‑use‑discard' linear pattern" at bounding box center [250, 623] width 262 height 23
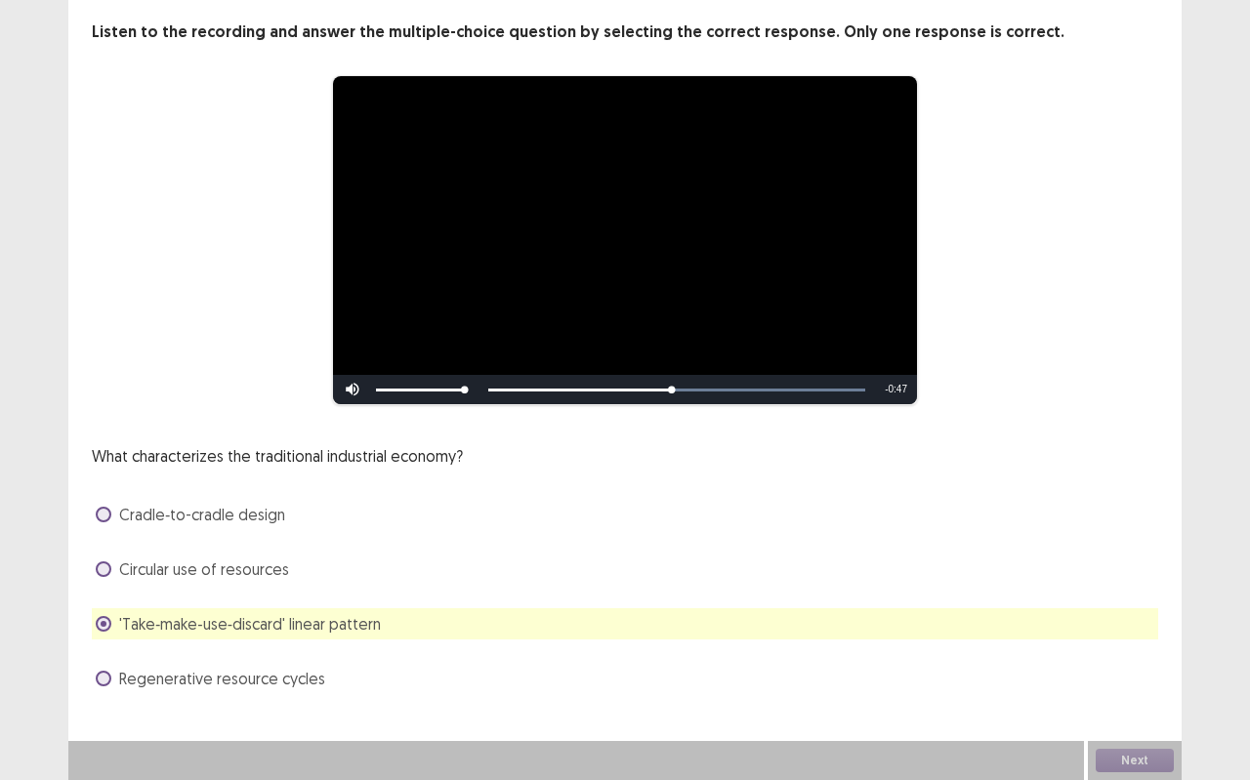
click at [324, 567] on div "Circular use of resources" at bounding box center [625, 568] width 1066 height 31
click at [302, 566] on div "Circular use of resources" at bounding box center [625, 568] width 1066 height 31
click at [282, 568] on span "Circular use of resources" at bounding box center [204, 568] width 170 height 23
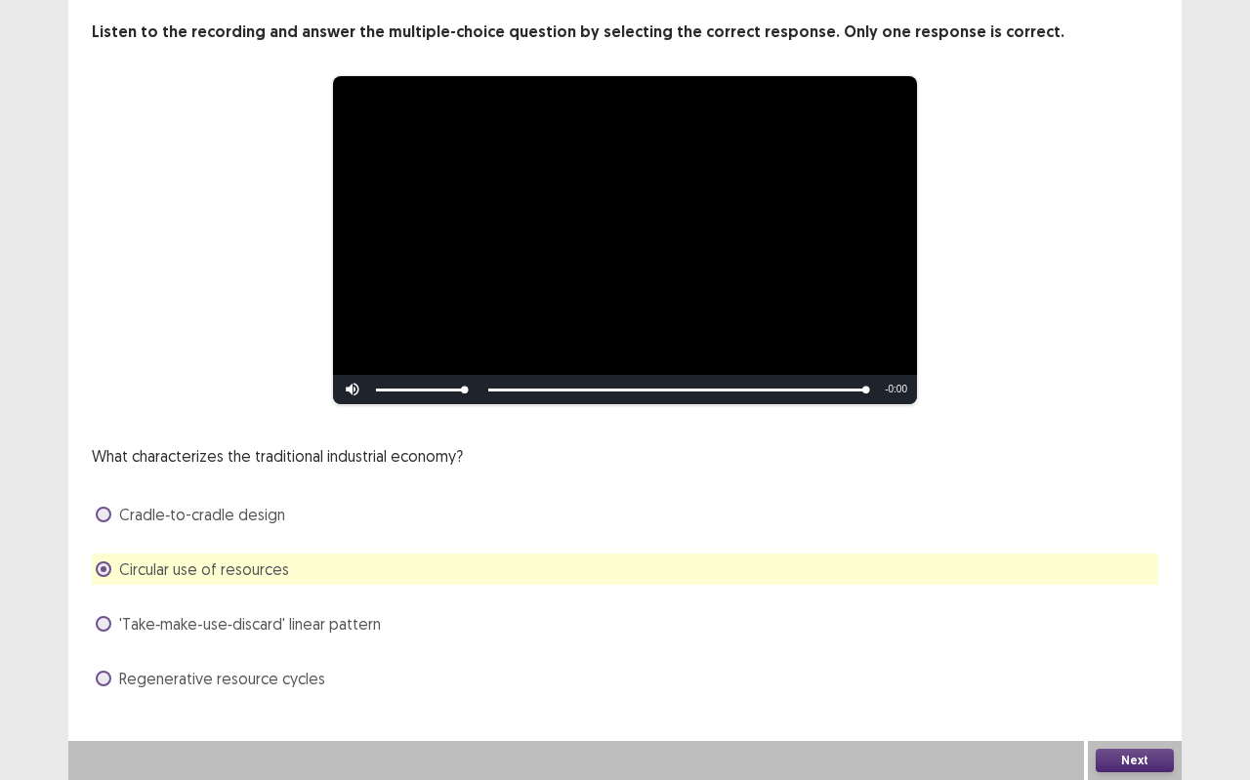
click at [1163, 693] on button "Next" at bounding box center [1134, 760] width 78 height 23
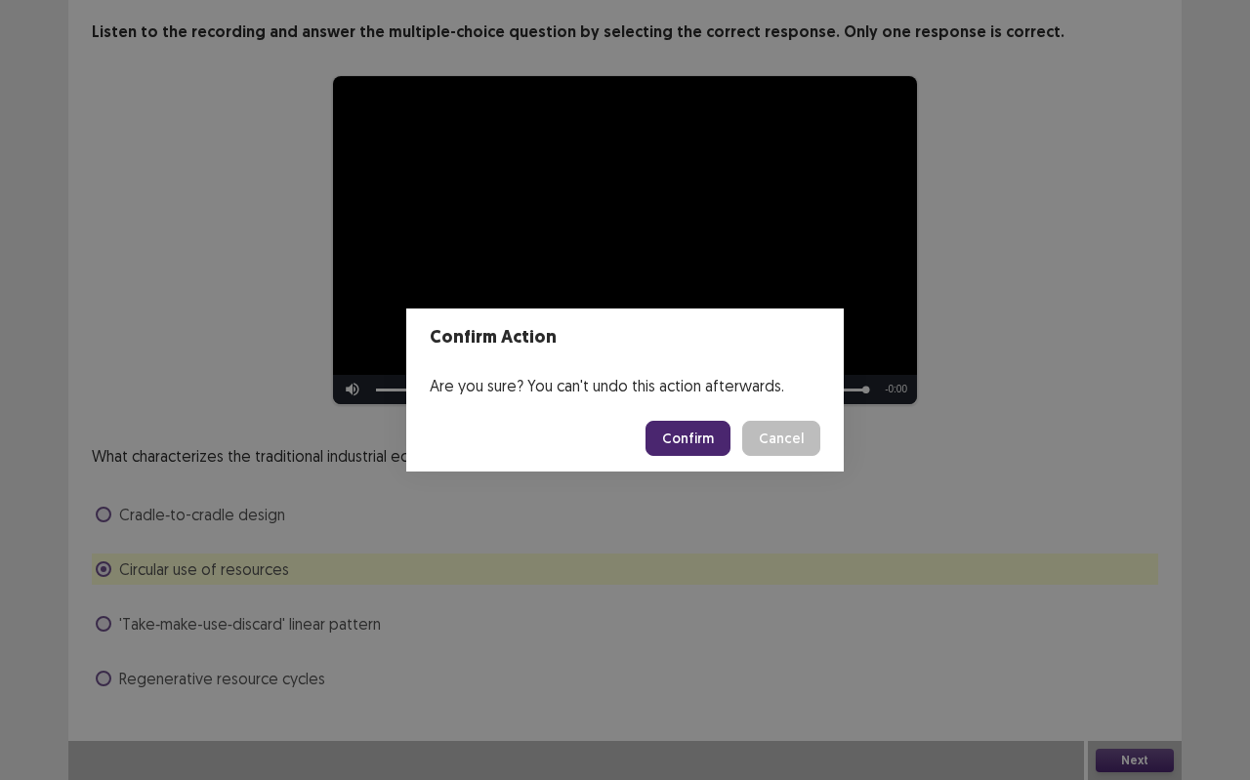
click at [715, 430] on button "Confirm" at bounding box center [687, 438] width 85 height 35
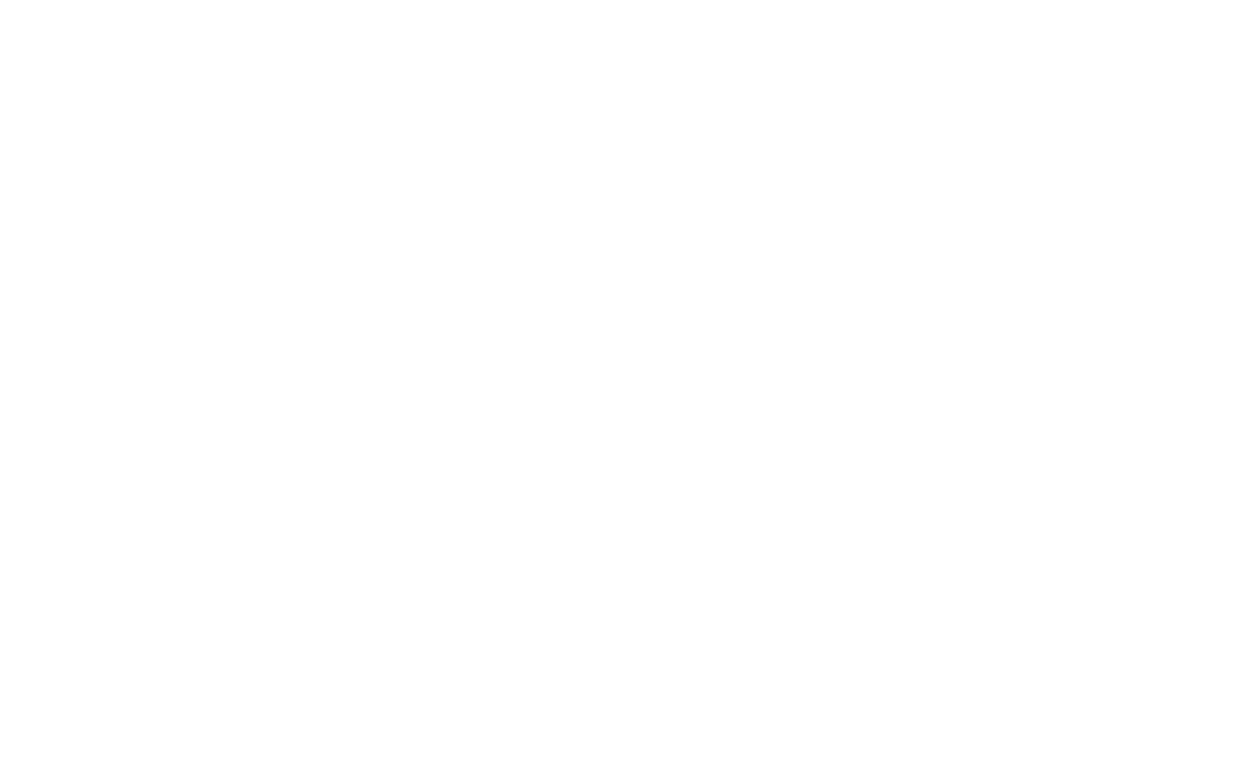
scroll to position [0, 0]
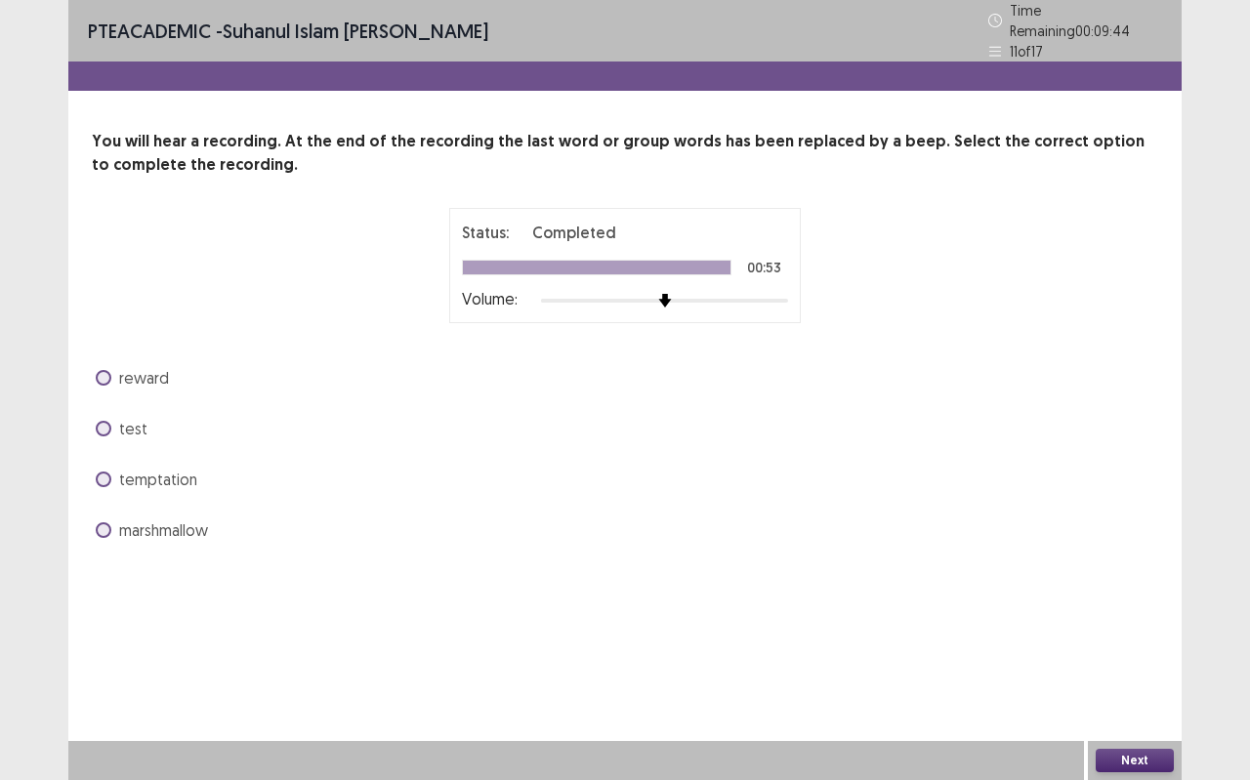
click at [155, 367] on span "reward" at bounding box center [144, 377] width 50 height 23
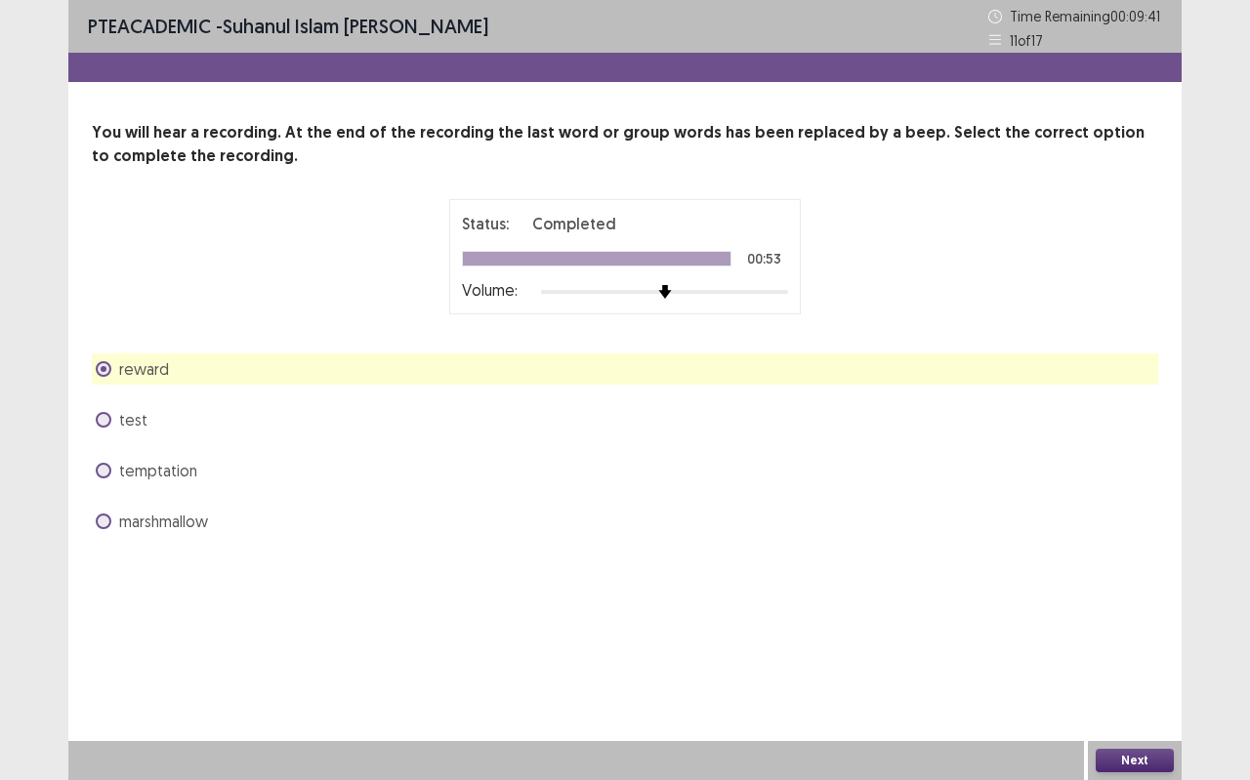
click at [1135, 693] on button "Next" at bounding box center [1134, 760] width 78 height 23
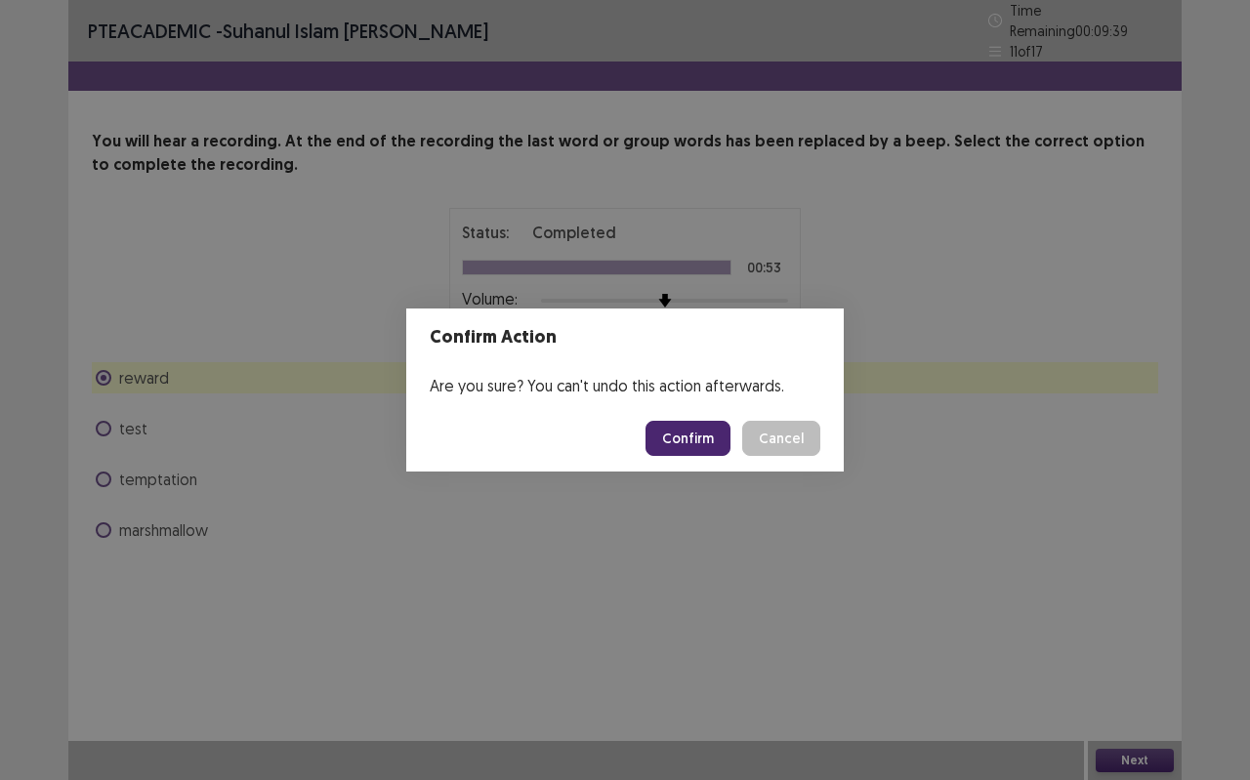
click at [682, 437] on button "Confirm" at bounding box center [687, 438] width 85 height 35
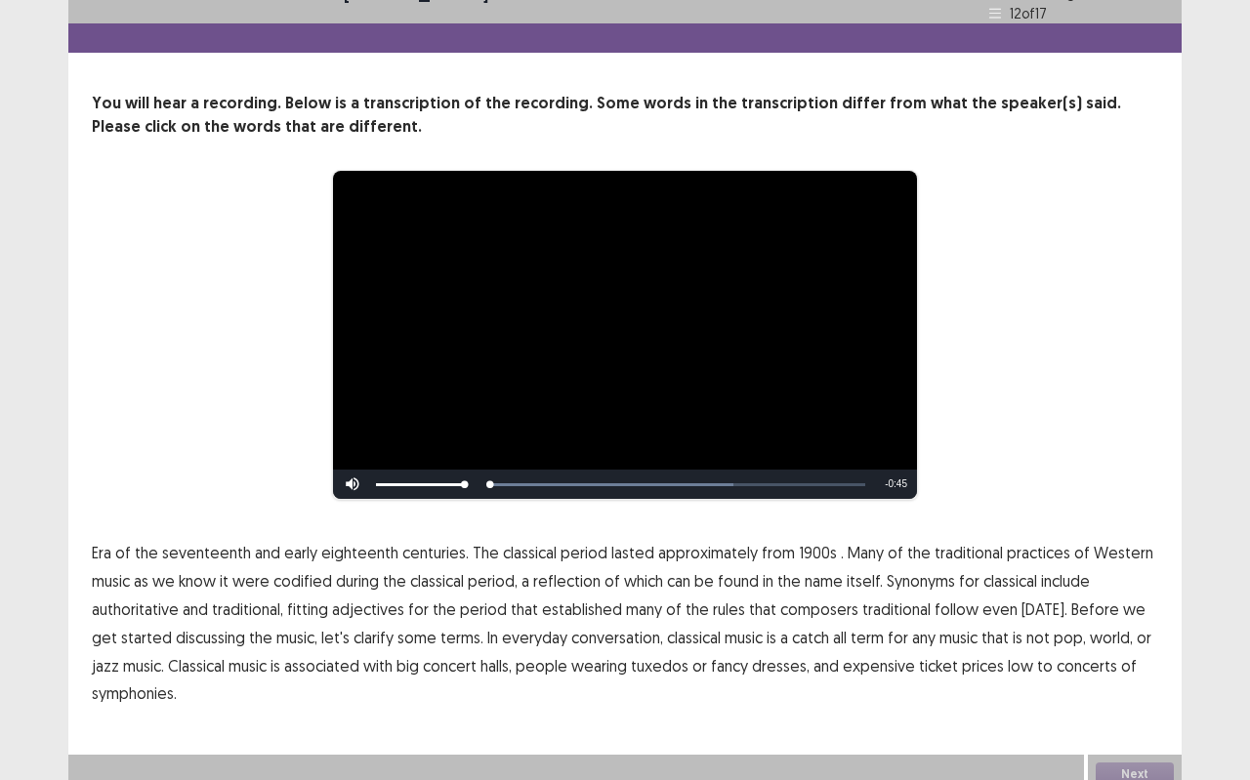
scroll to position [43, 0]
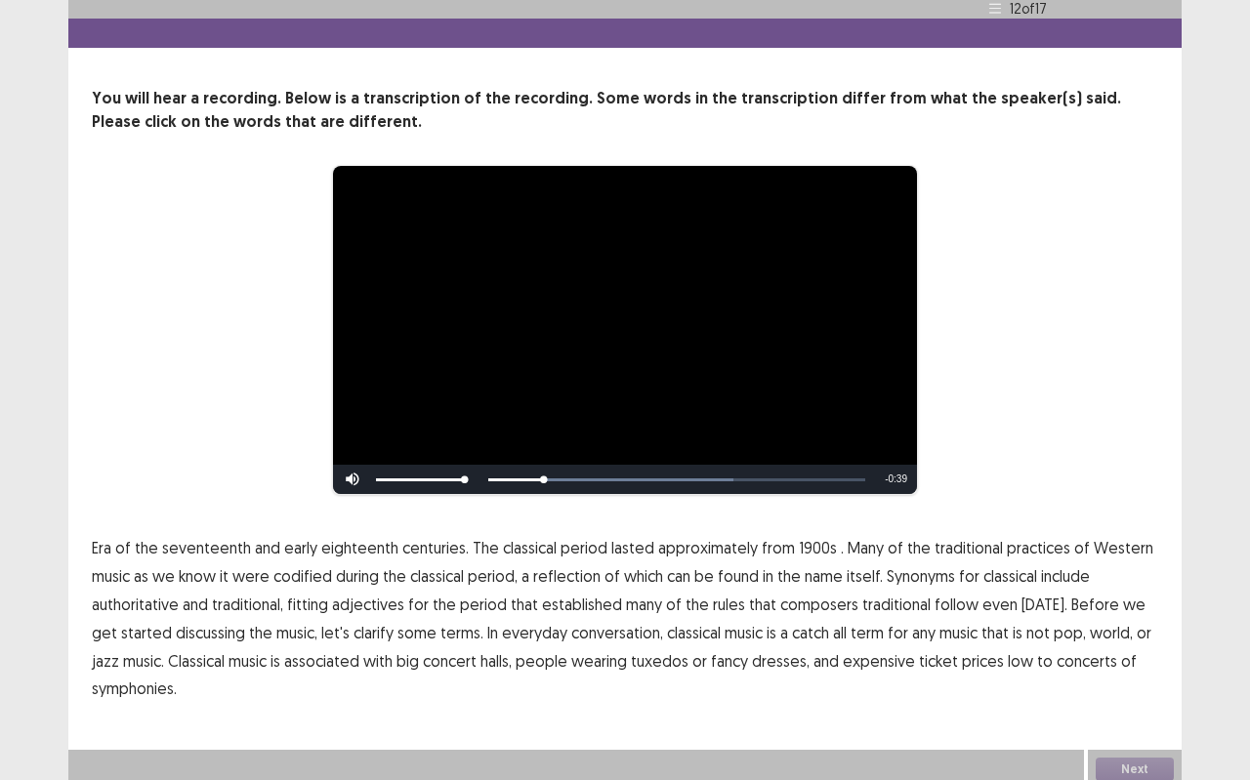
click at [802, 542] on span "1900s" at bounding box center [818, 547] width 38 height 23
click at [381, 598] on span "adjectives" at bounding box center [368, 604] width 72 height 23
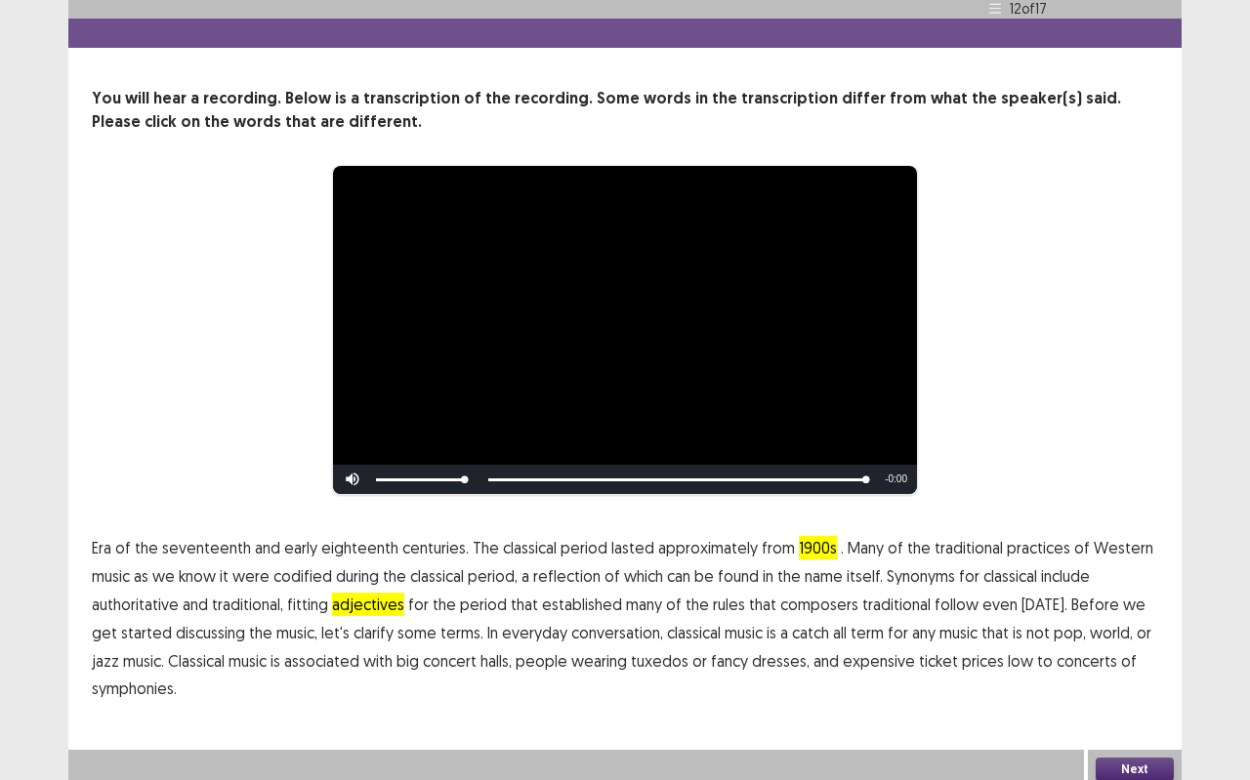
click at [1152, 693] on button "Next" at bounding box center [1134, 769] width 78 height 23
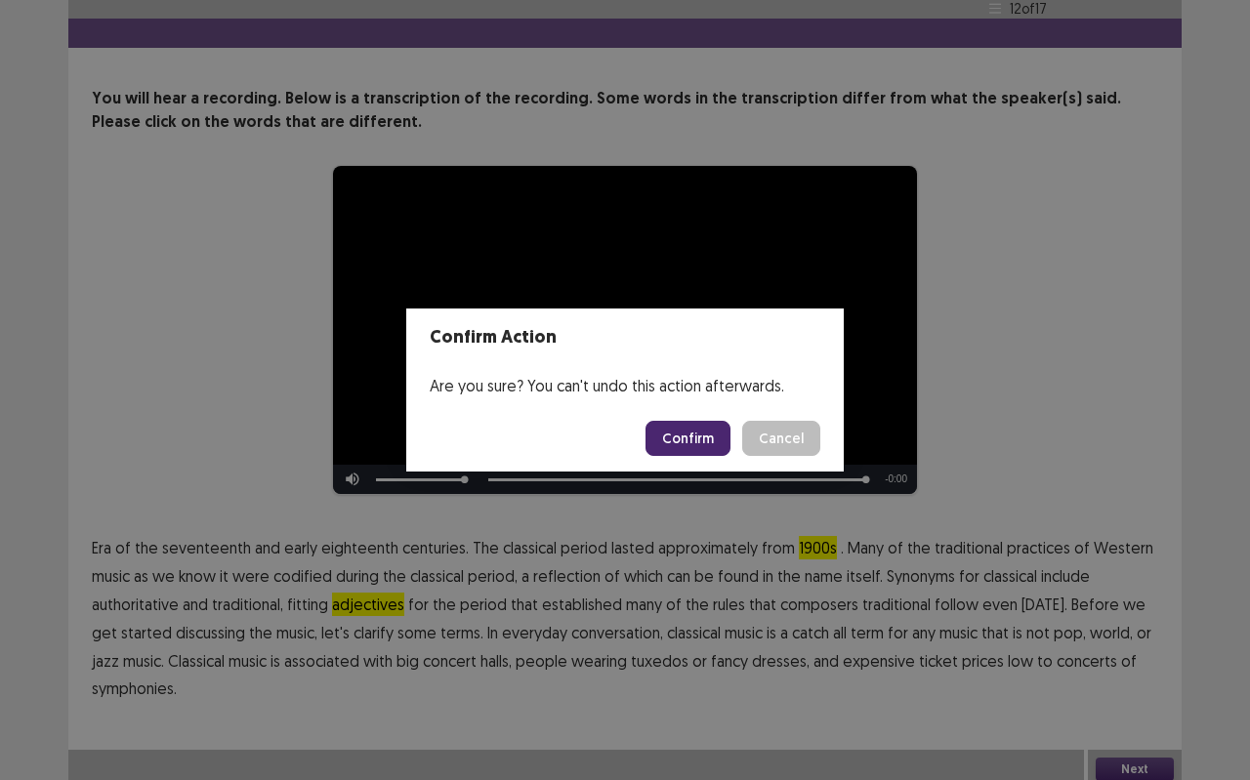
click at [762, 649] on div "Confirm Action Are you sure? You can't undo this action afterwards. Confirm Can…" at bounding box center [625, 390] width 1250 height 780
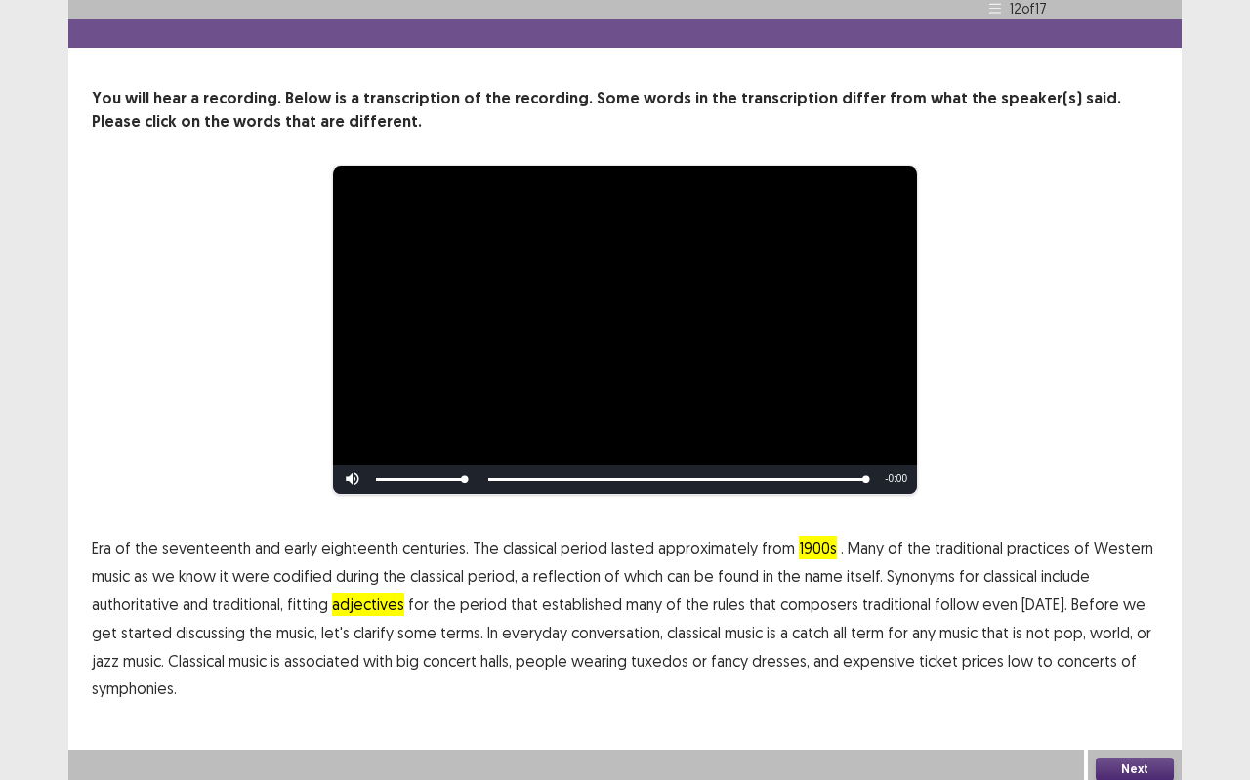
drag, startPoint x: 367, startPoint y: 593, endPoint x: 393, endPoint y: 592, distance: 26.4
click at [369, 593] on span "adjectives" at bounding box center [368, 604] width 72 height 23
click at [1135, 693] on button "Next" at bounding box center [1134, 769] width 78 height 23
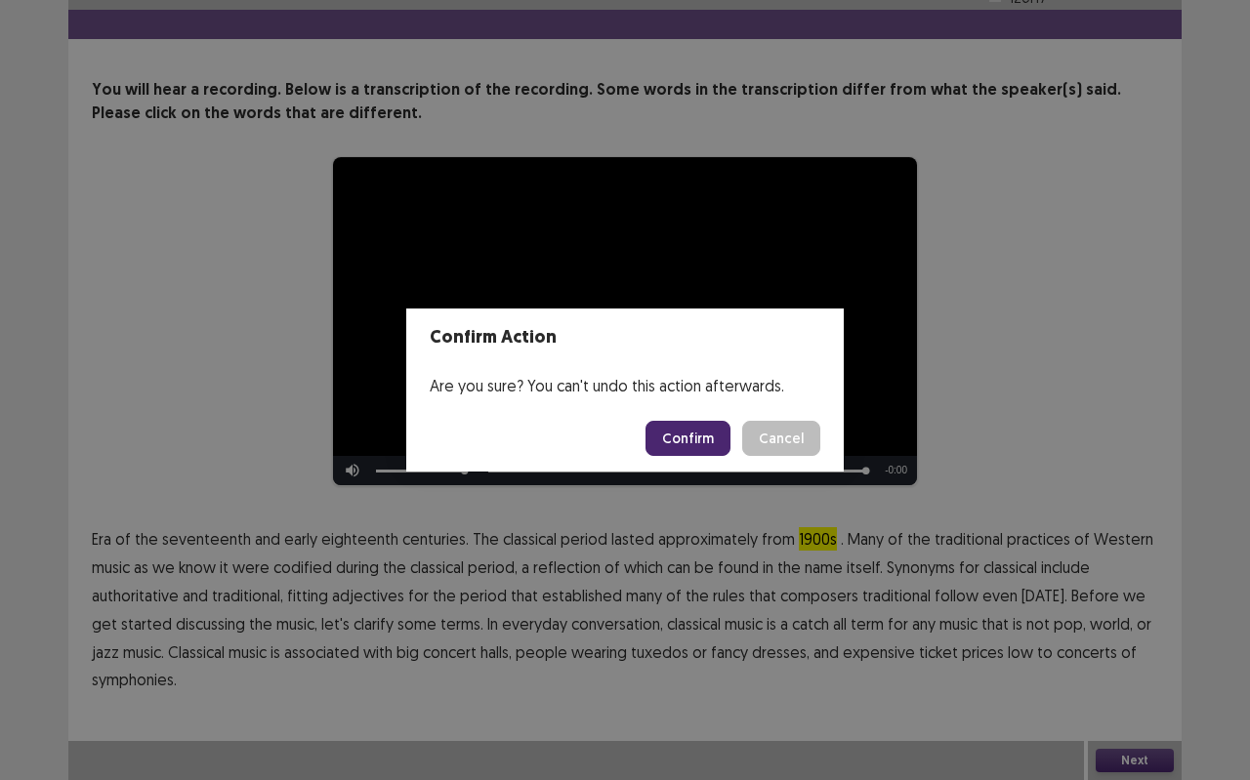
click at [689, 440] on button "Confirm" at bounding box center [687, 438] width 85 height 35
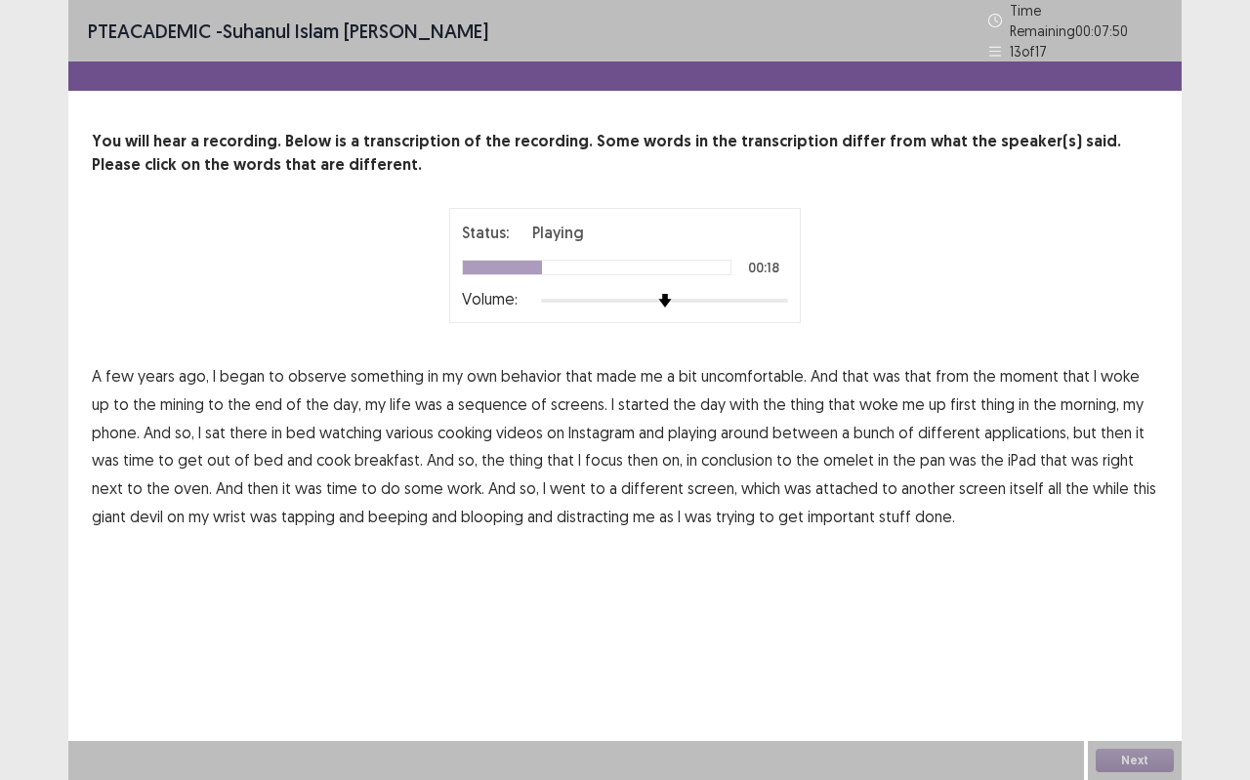
drag, startPoint x: 148, startPoint y: 397, endPoint x: 181, endPoint y: 390, distance: 32.9
click at [160, 396] on span "mining" at bounding box center [182, 403] width 44 height 23
click at [471, 393] on span "sequence" at bounding box center [492, 403] width 69 height 23
click at [701, 448] on span "conclusion" at bounding box center [736, 459] width 71 height 23
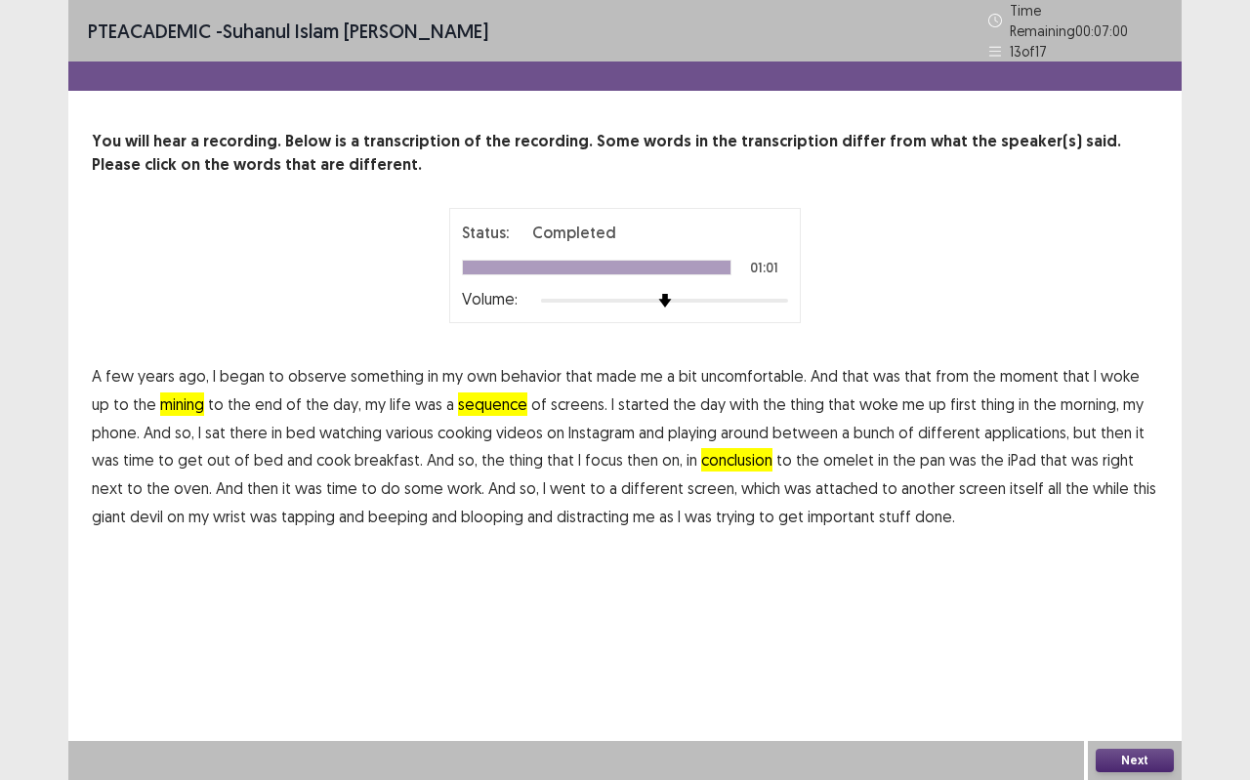
click at [126, 505] on span "giant" at bounding box center [109, 516] width 34 height 23
click at [1138, 693] on button "Next" at bounding box center [1134, 760] width 78 height 23
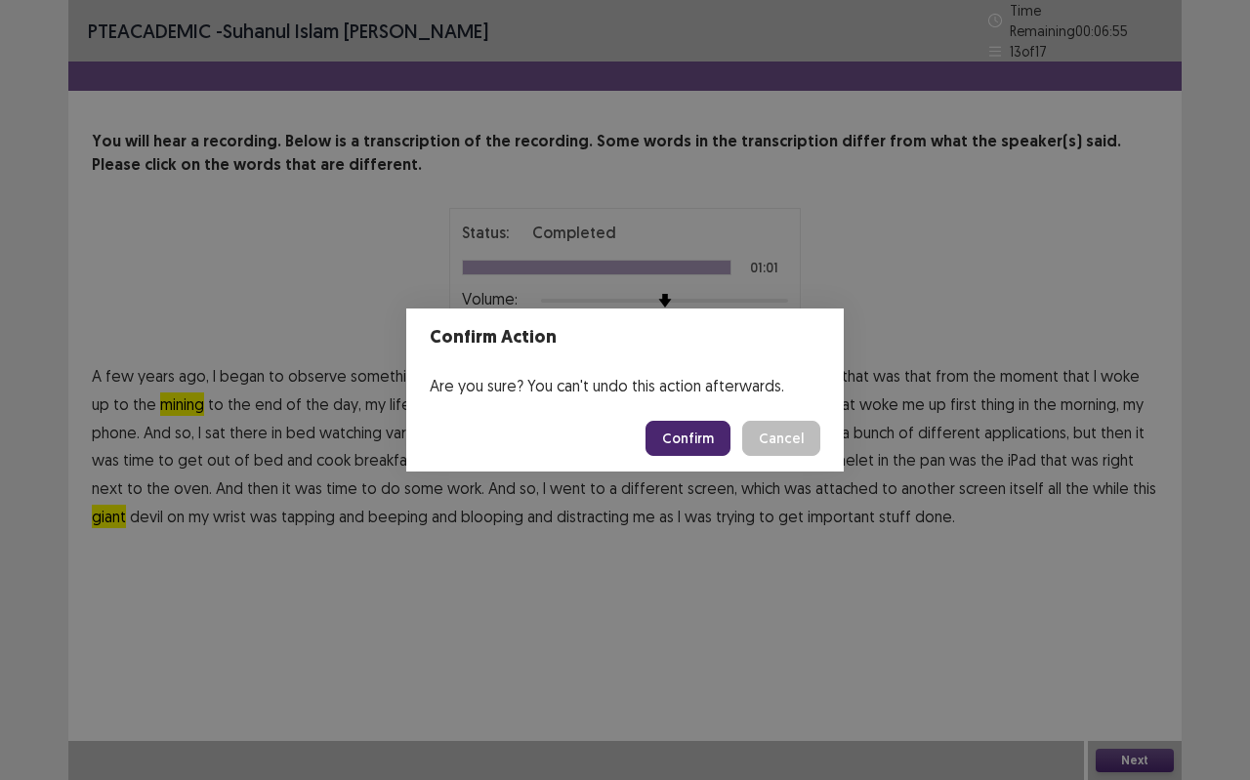
click at [713, 430] on button "Confirm" at bounding box center [687, 438] width 85 height 35
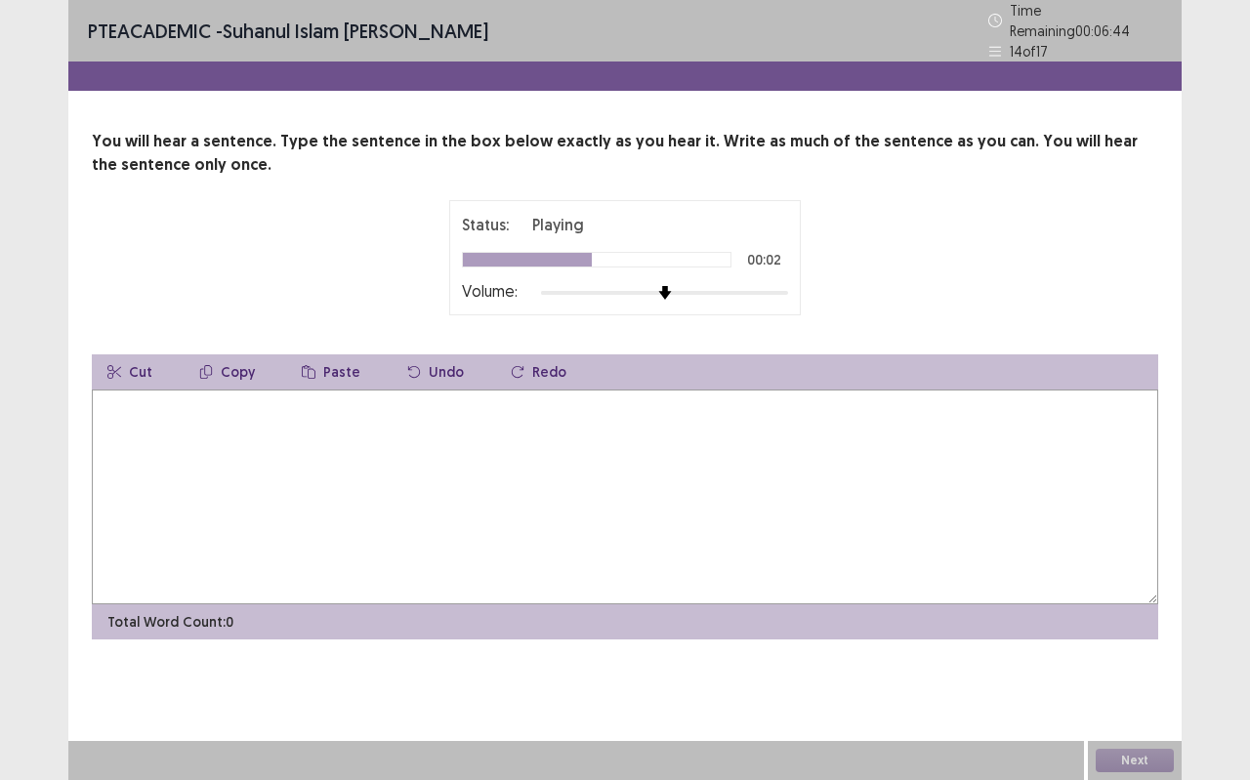
drag, startPoint x: 97, startPoint y: 428, endPoint x: 301, endPoint y: 423, distance: 204.1
click at [101, 427] on textarea at bounding box center [625, 496] width 1066 height 215
type textarea "*"
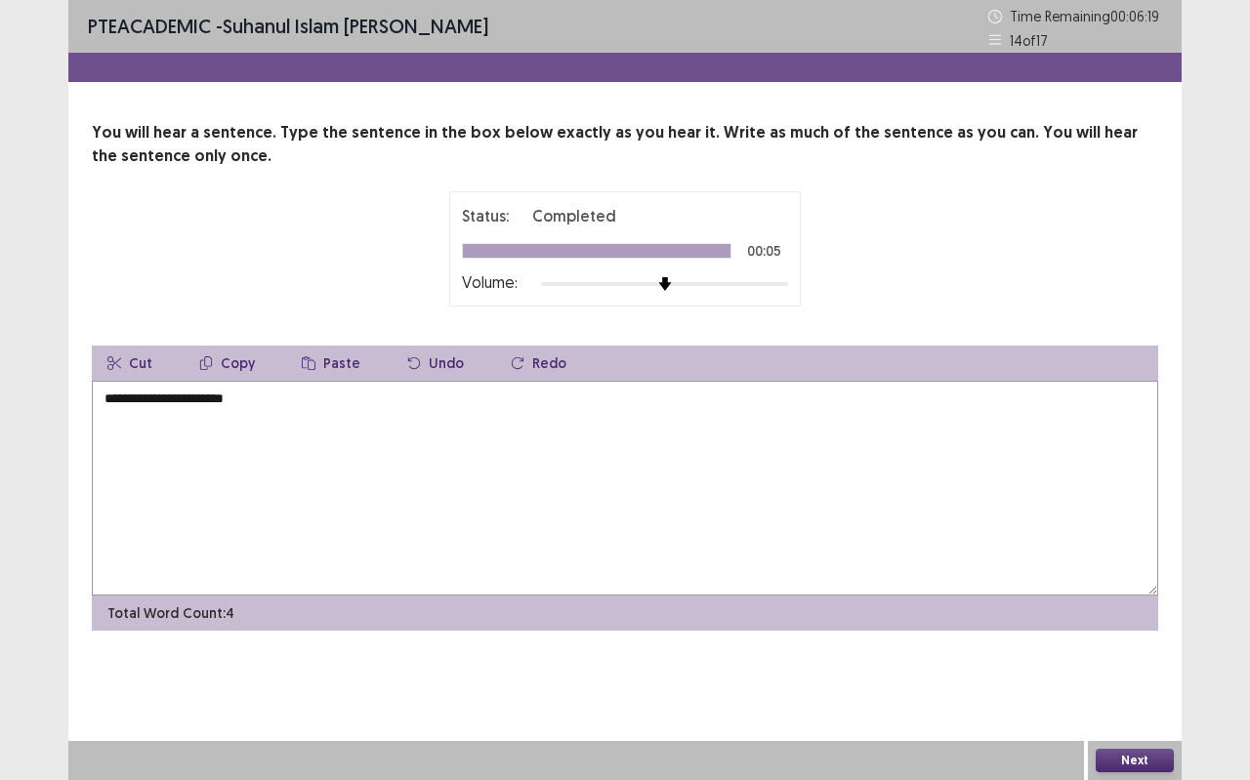
type textarea "**********"
click at [1116, 693] on button "Next" at bounding box center [1134, 760] width 78 height 23
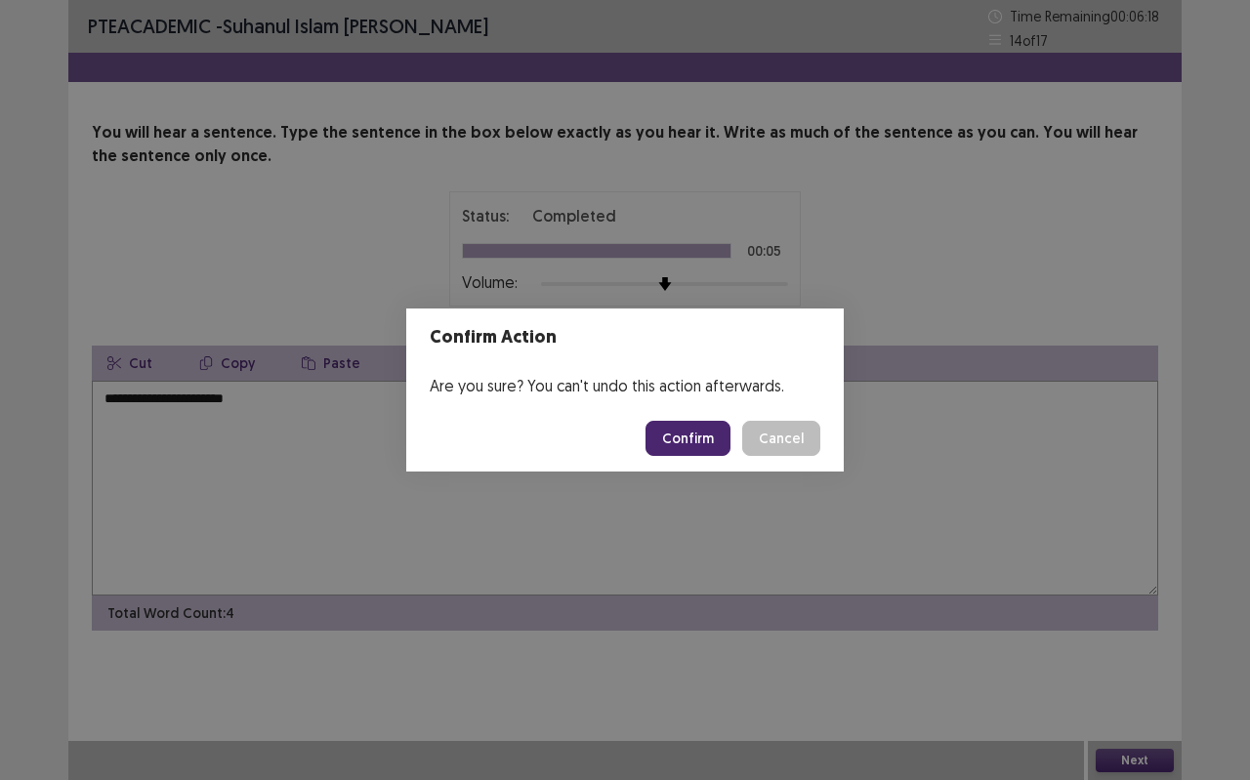
click at [713, 440] on button "Confirm" at bounding box center [687, 438] width 85 height 35
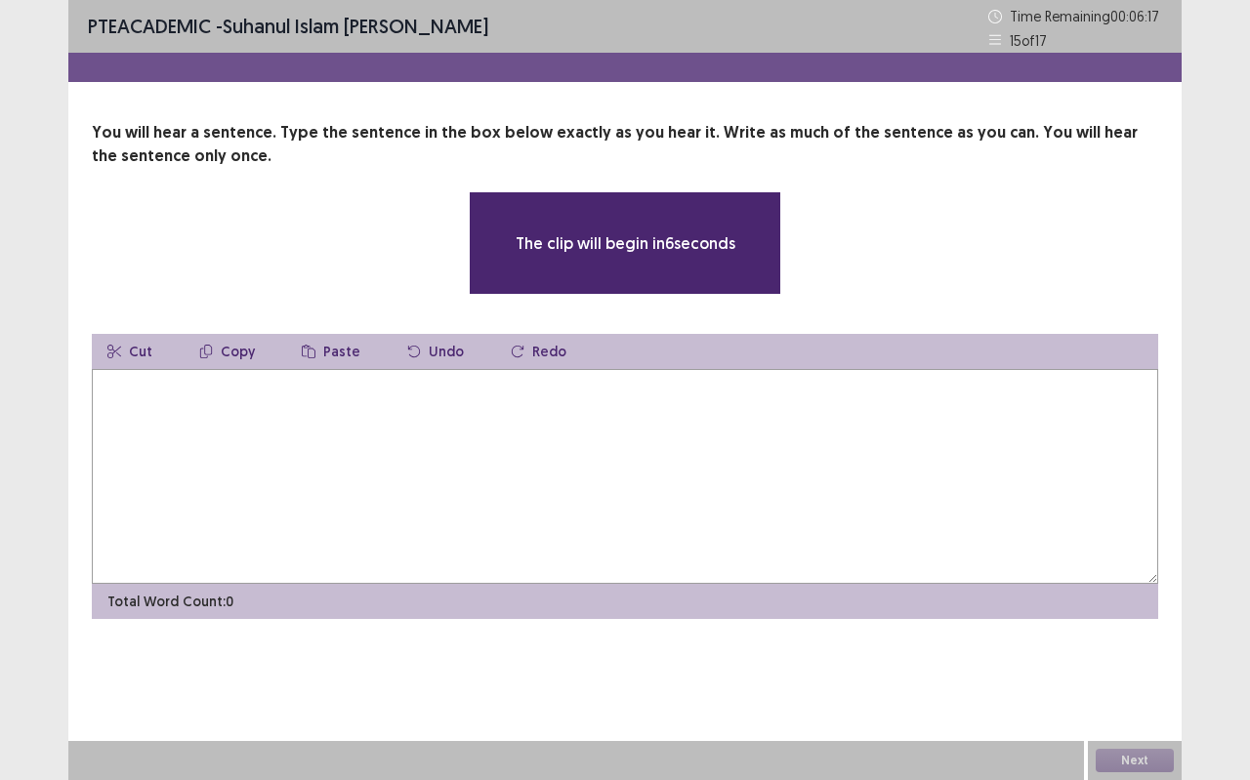
click at [0, 0] on html "PTE academic - [PERSON_NAME] Time Remaining 00 : 06 : 17 15 of 17 You will hear…" at bounding box center [625, 390] width 1250 height 780
click at [114, 397] on textarea at bounding box center [625, 476] width 1066 height 215
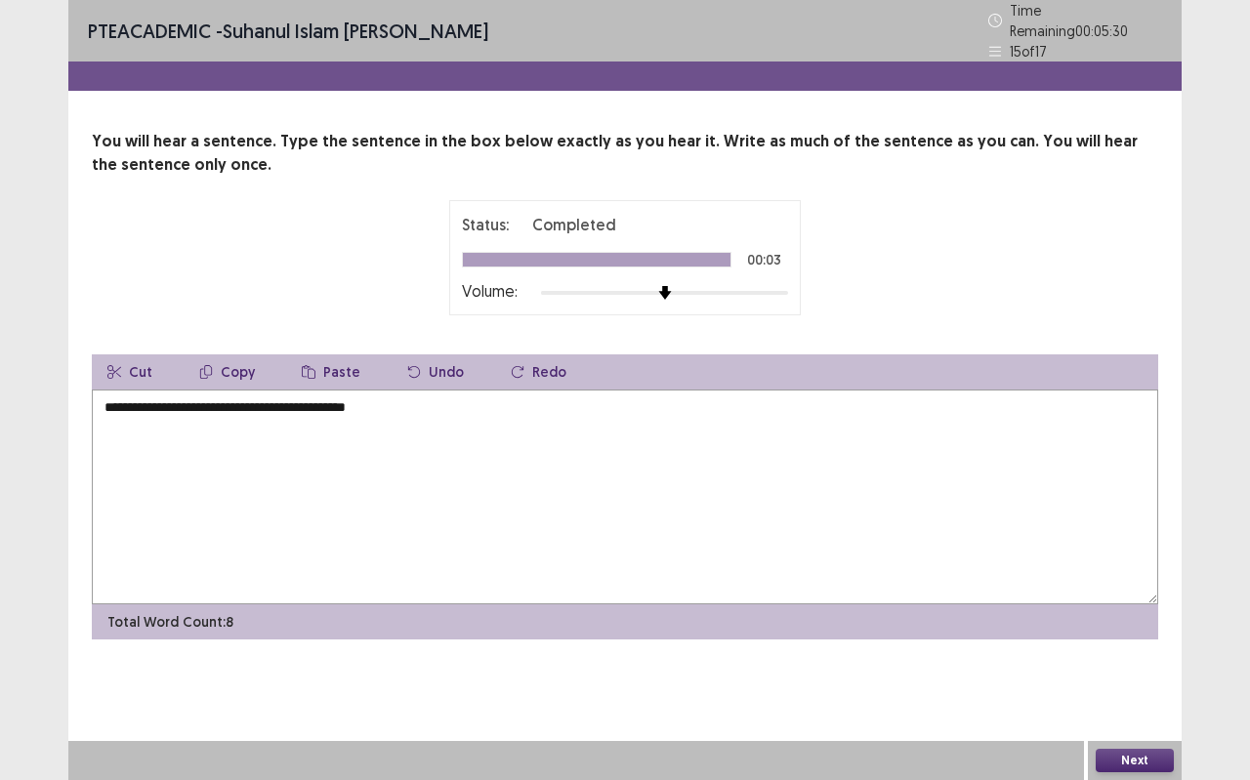
type textarea "**********"
click at [1111, 693] on button "Next" at bounding box center [1134, 760] width 78 height 23
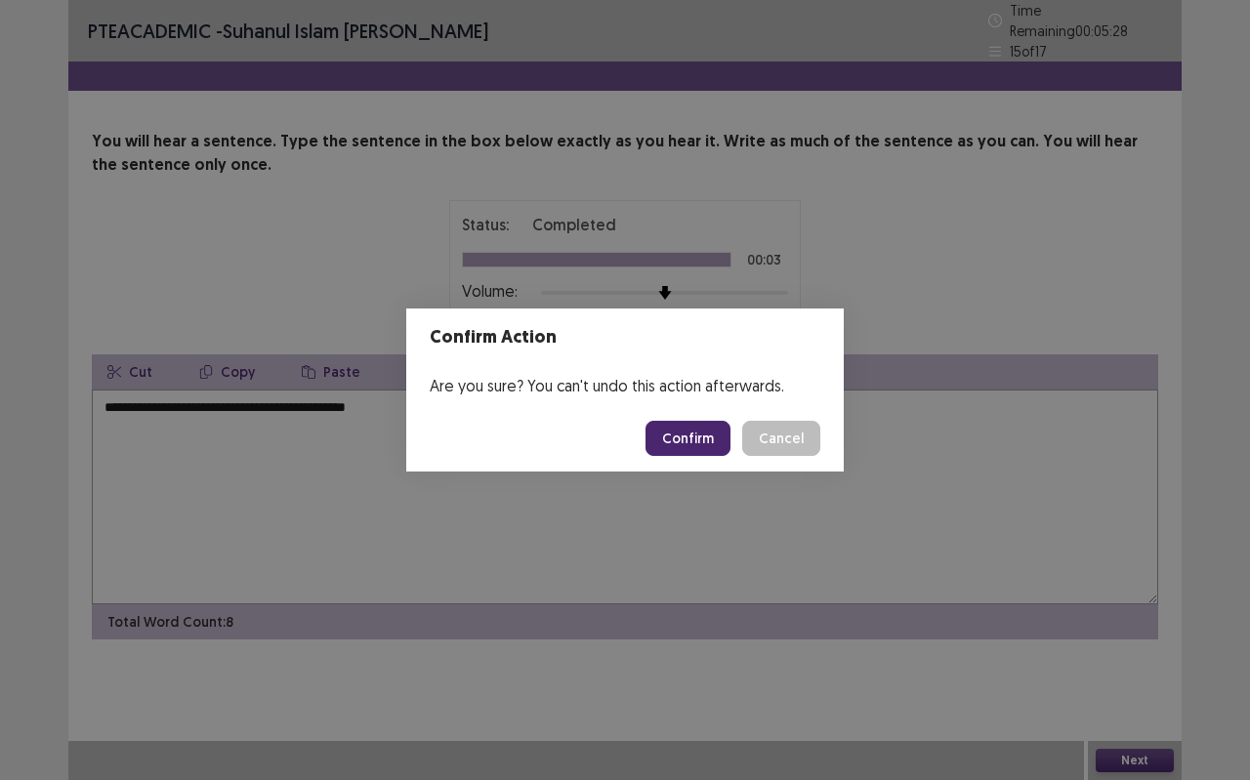
click at [676, 452] on button "Confirm" at bounding box center [687, 438] width 85 height 35
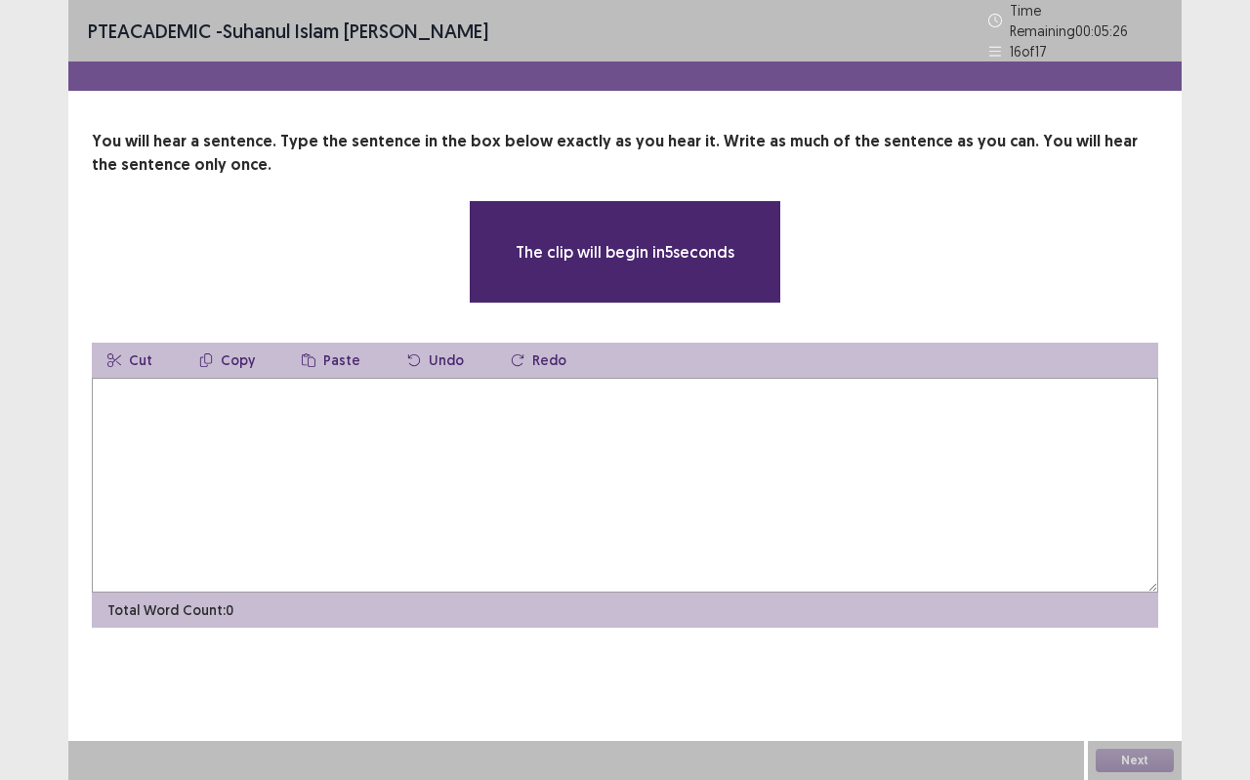
click at [140, 378] on textarea at bounding box center [625, 485] width 1066 height 215
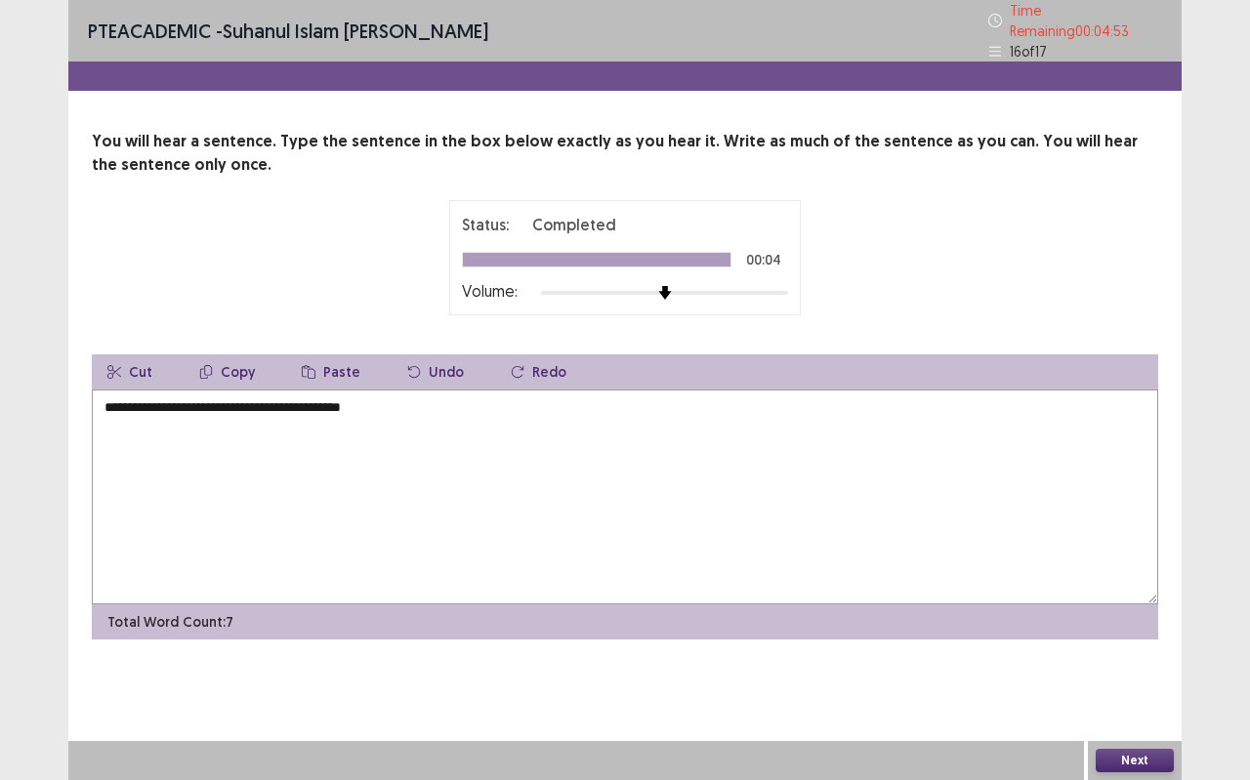
click at [122, 398] on textarea "**********" at bounding box center [625, 496] width 1066 height 215
type textarea "**********"
click at [1137, 693] on button "Next" at bounding box center [1134, 760] width 78 height 23
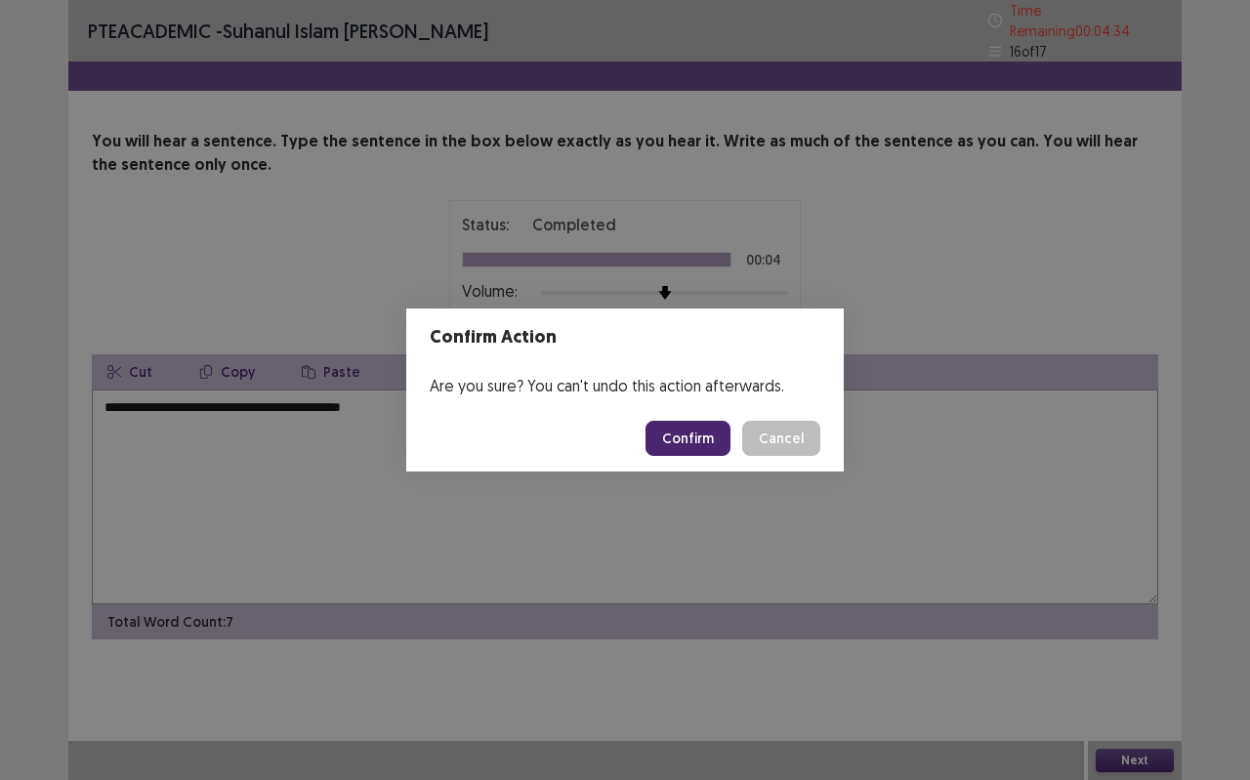
click at [678, 426] on button "Confirm" at bounding box center [687, 438] width 85 height 35
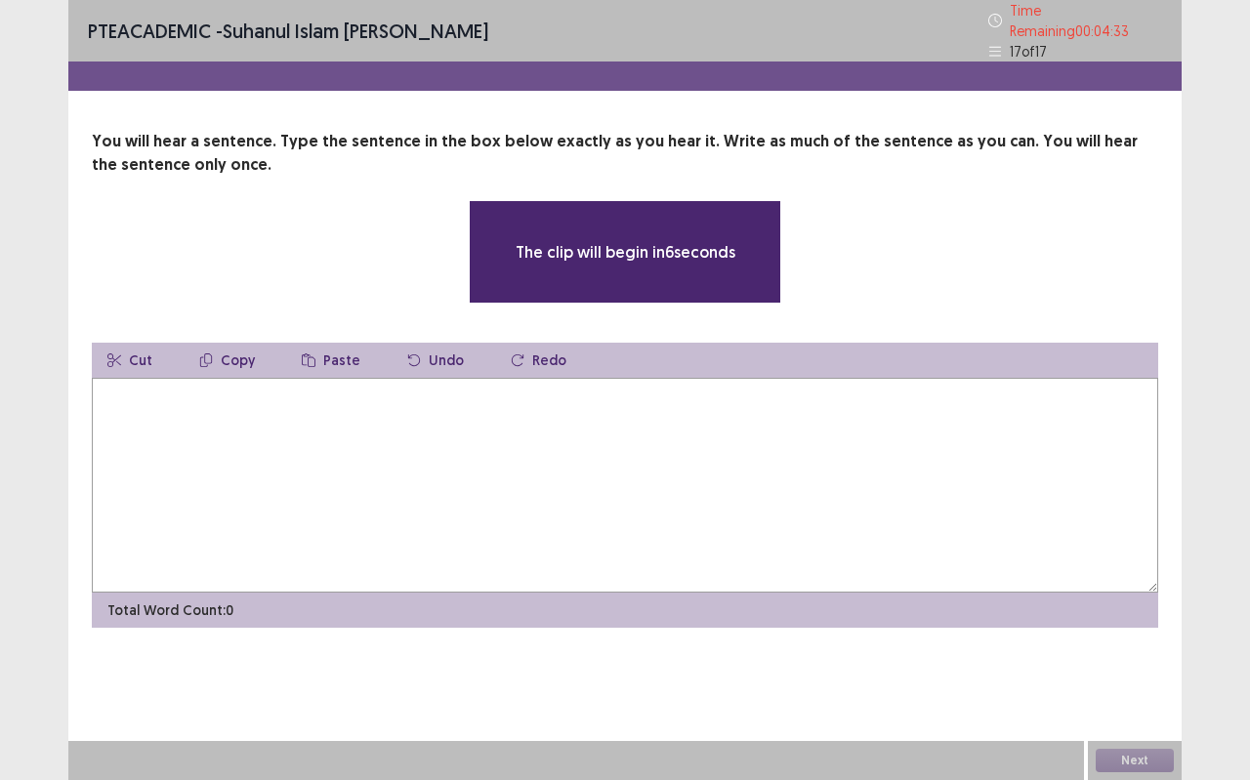
click at [636, 430] on textarea at bounding box center [625, 485] width 1066 height 215
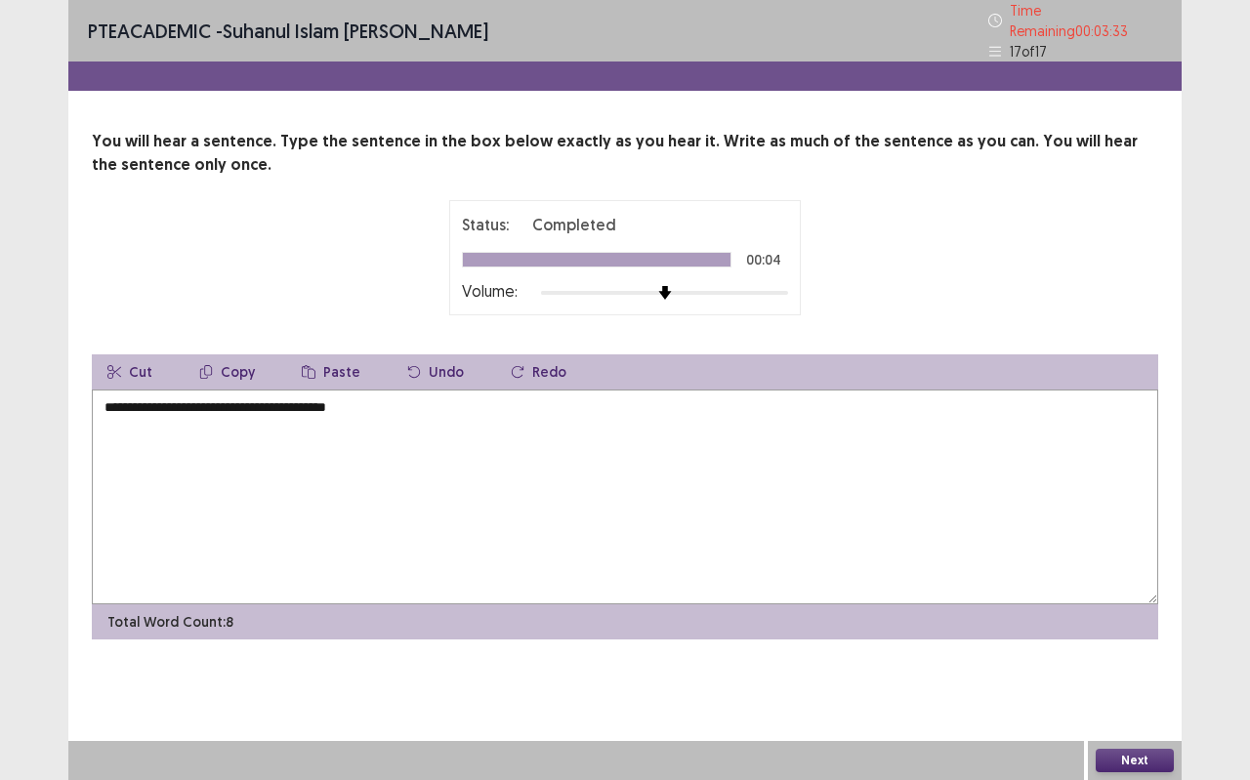
type textarea "**********"
click at [1137, 693] on button "Next" at bounding box center [1134, 760] width 78 height 23
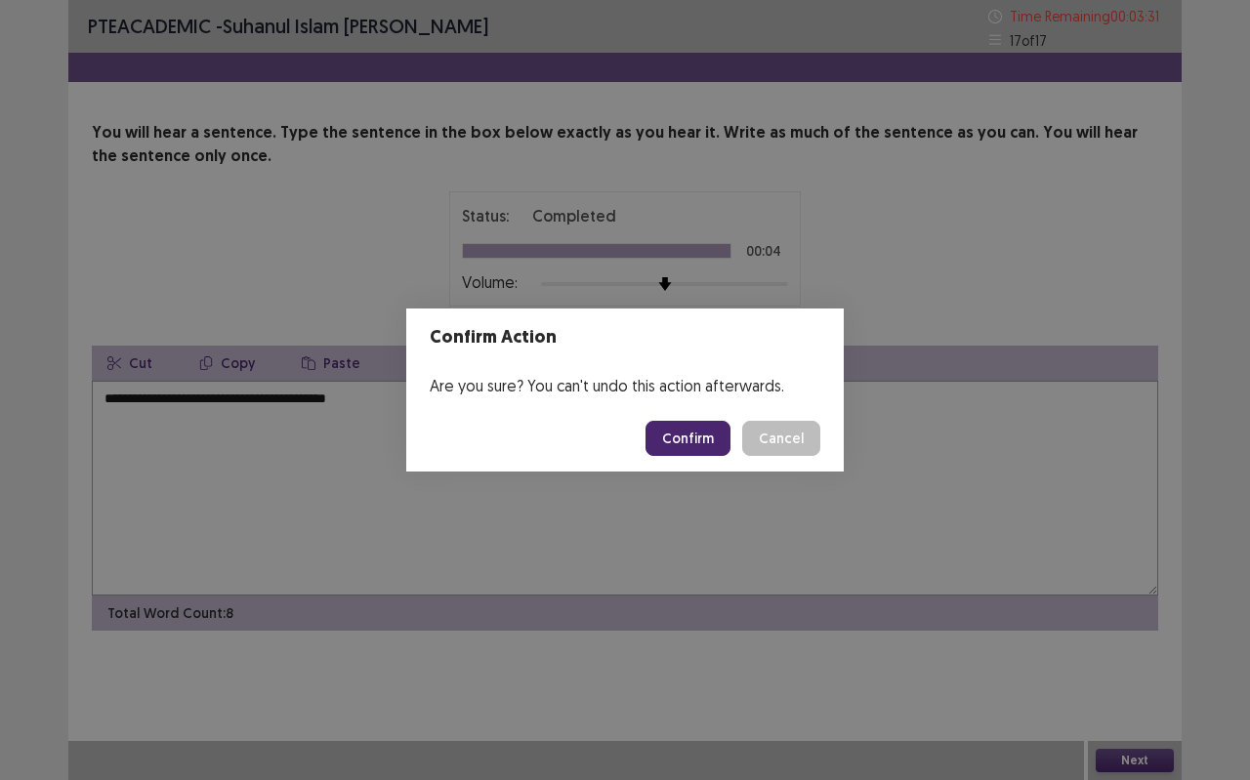
click at [714, 444] on button "Confirm" at bounding box center [687, 438] width 85 height 35
